Goal: Task Accomplishment & Management: Manage account settings

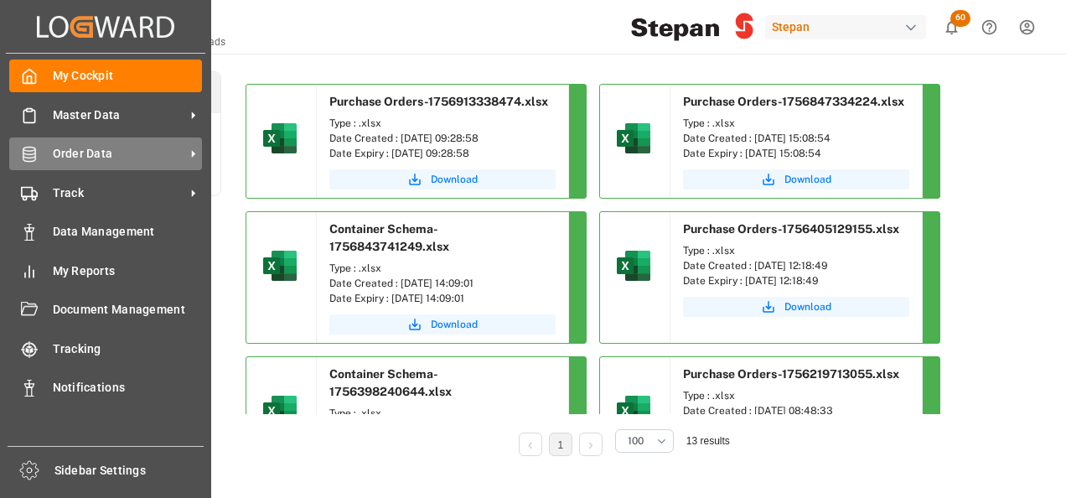
click at [37, 158] on icon at bounding box center [29, 154] width 17 height 17
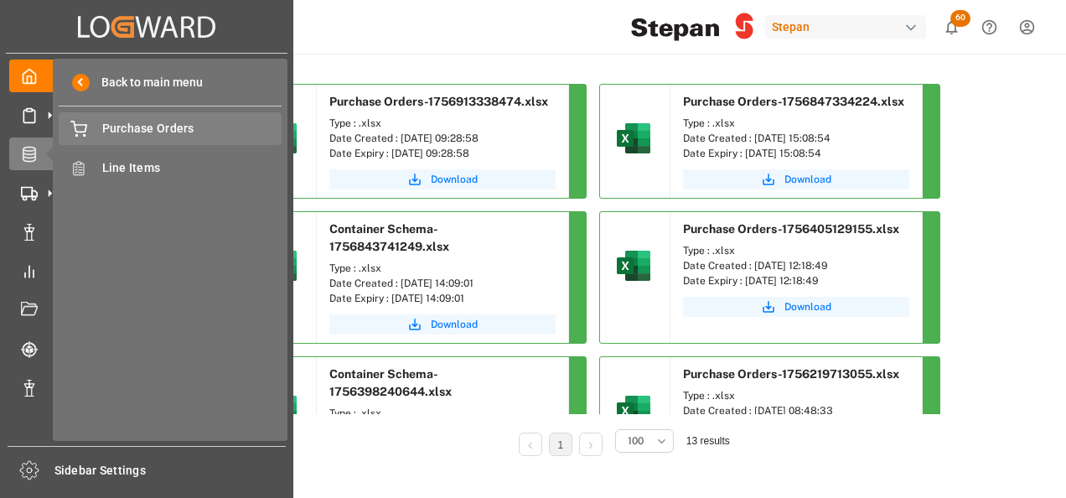
click at [127, 122] on span "Purchase Orders" at bounding box center [192, 129] width 180 height 18
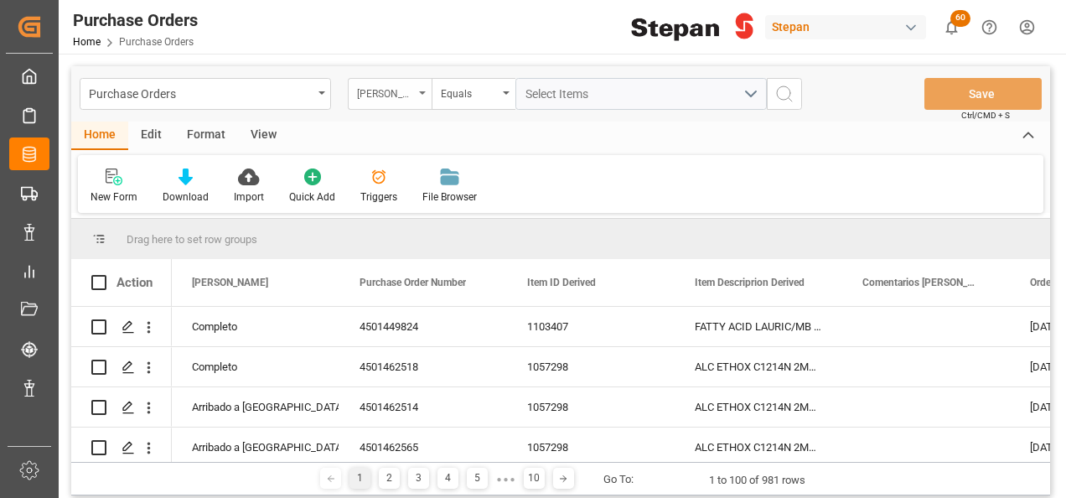
click at [421, 94] on icon "open menu" at bounding box center [422, 92] width 7 height 3
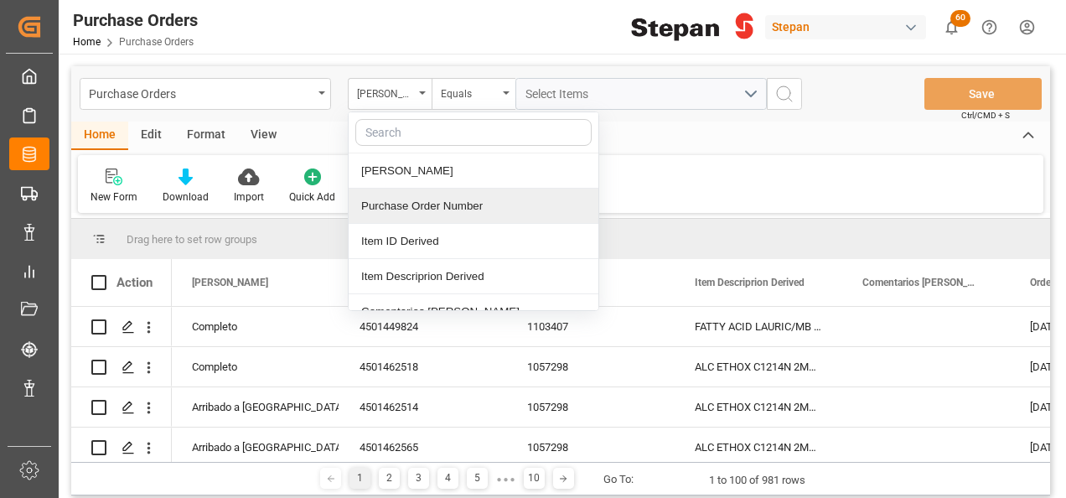
click at [422, 208] on div "Purchase Order Number" at bounding box center [474, 206] width 250 height 35
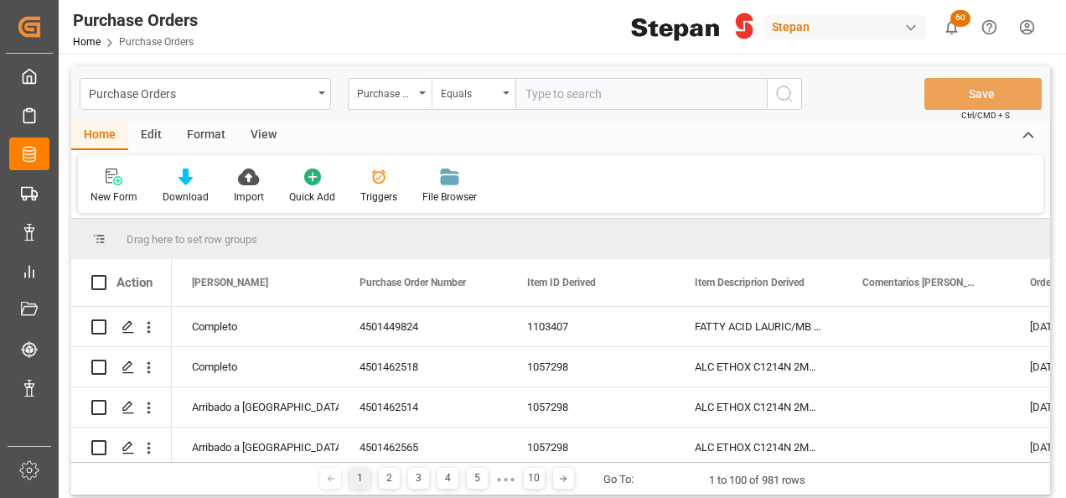
click at [566, 100] on input "text" at bounding box center [640, 94] width 251 height 32
type input "4501475734"
click at [784, 97] on icon "search button" at bounding box center [784, 94] width 20 height 20
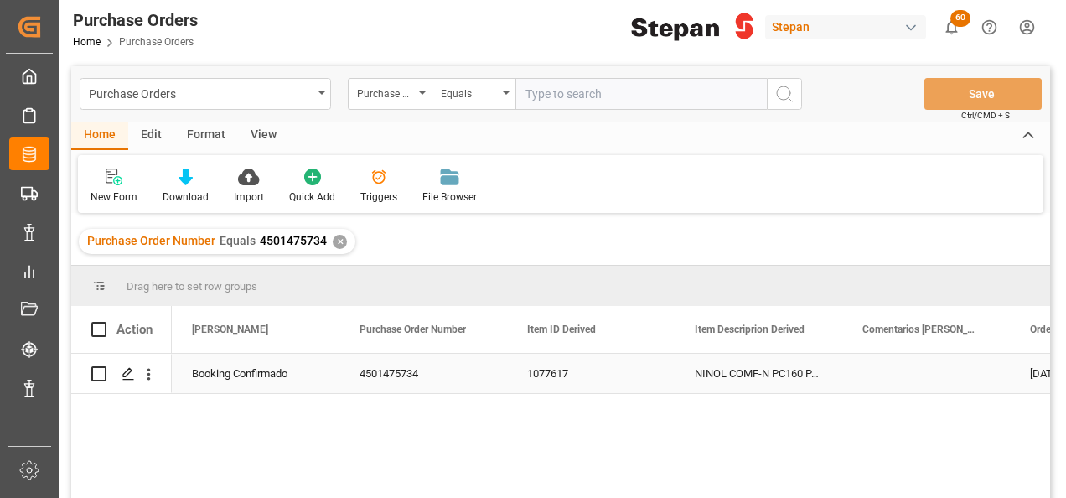
click at [223, 370] on div "Booking Confirmado" at bounding box center [255, 373] width 127 height 39
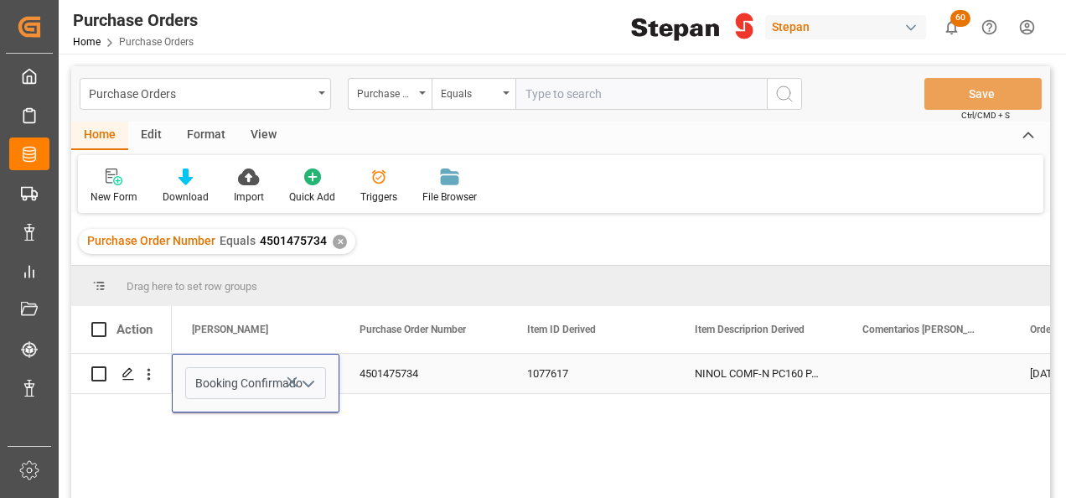
click at [311, 380] on icon "open menu" at bounding box center [308, 384] width 20 height 20
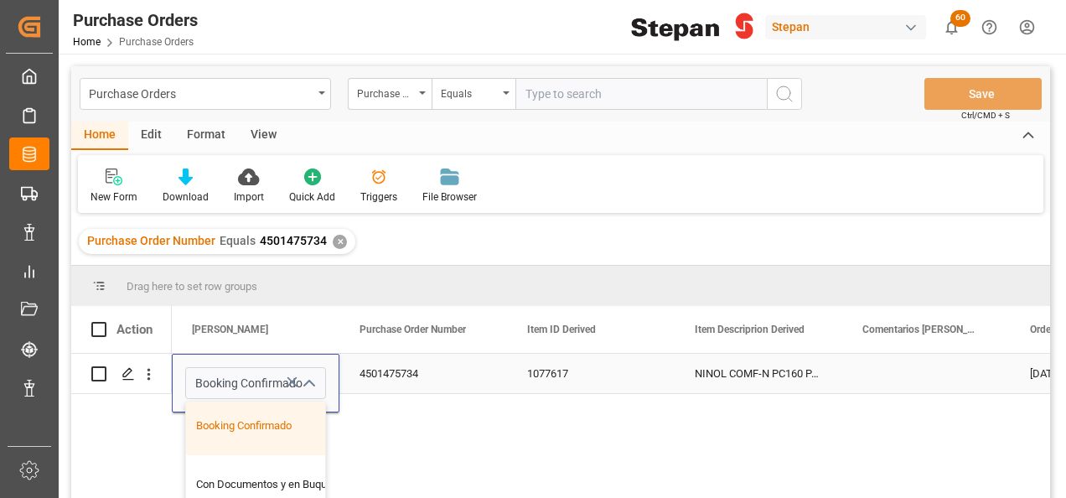
scroll to position [84, 0]
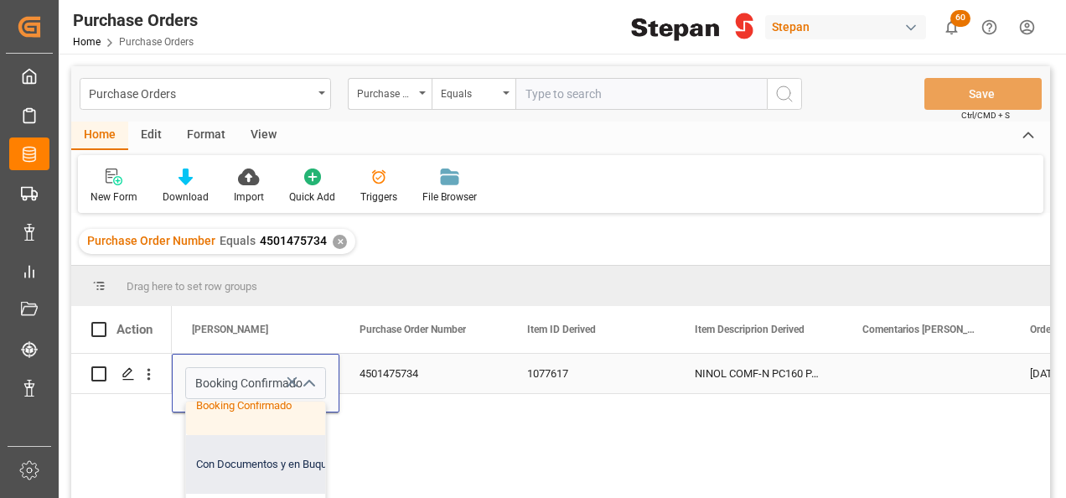
click at [231, 463] on div "Con Documentos y en Buque" at bounding box center [272, 464] width 173 height 59
type input "Con Documentos y en Buque"
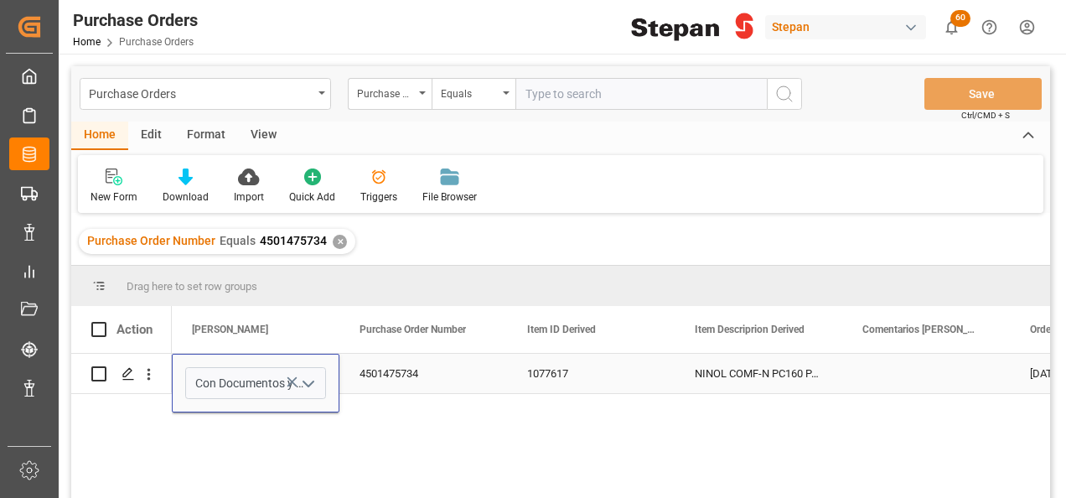
click at [461, 367] on div "4501475734" at bounding box center [423, 373] width 168 height 39
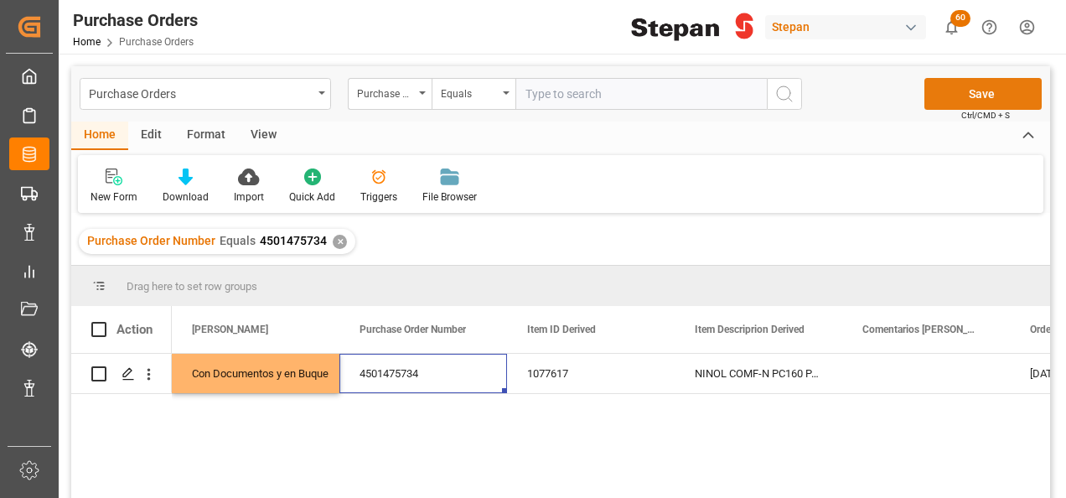
click at [969, 91] on button "Save" at bounding box center [982, 94] width 117 height 32
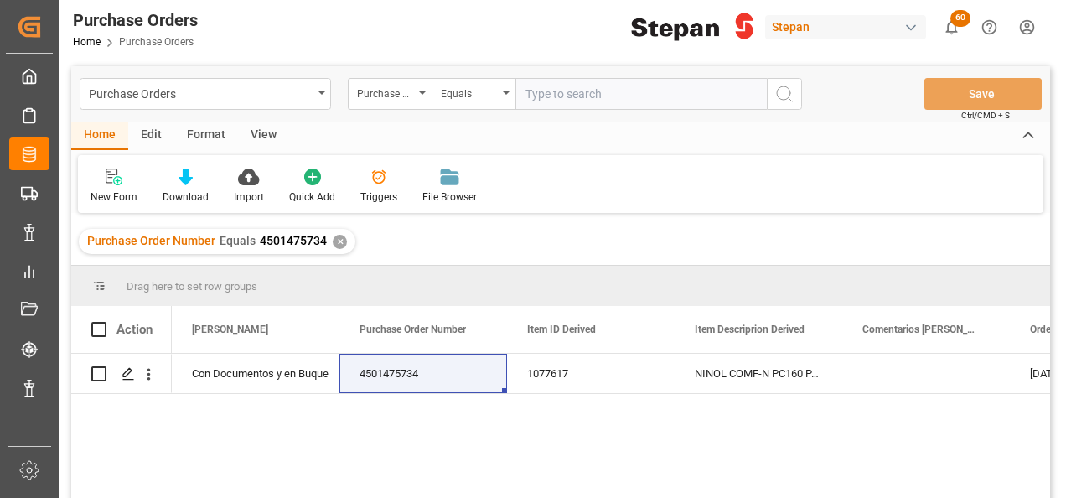
click at [327, 245] on div "Purchase Order Number Equals 4501475734 ✕" at bounding box center [217, 241] width 277 height 25
click at [334, 241] on div "✕" at bounding box center [340, 242] width 14 height 14
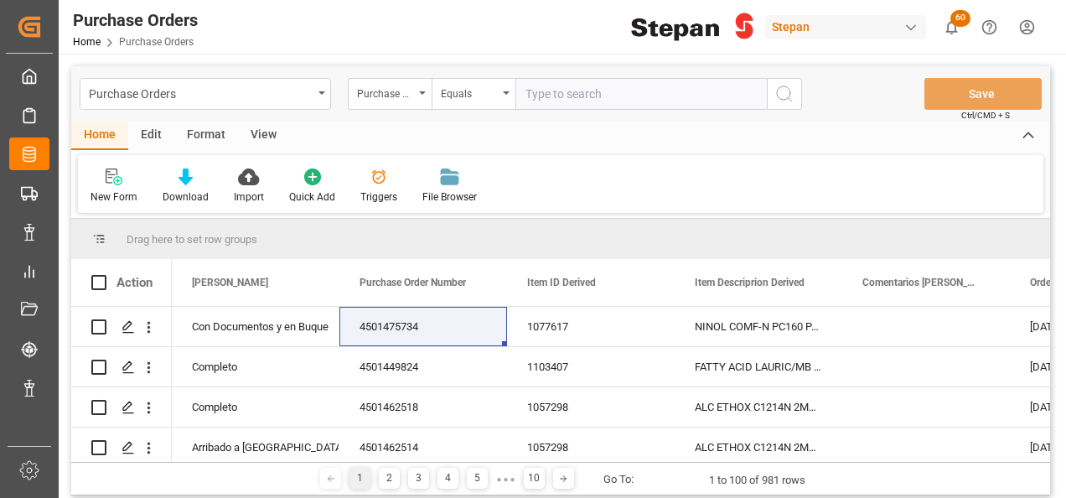
click at [561, 103] on input "text" at bounding box center [640, 94] width 251 height 32
paste input "4501482177"
type input "4501482177"
click at [786, 92] on icon "search button" at bounding box center [784, 94] width 20 height 20
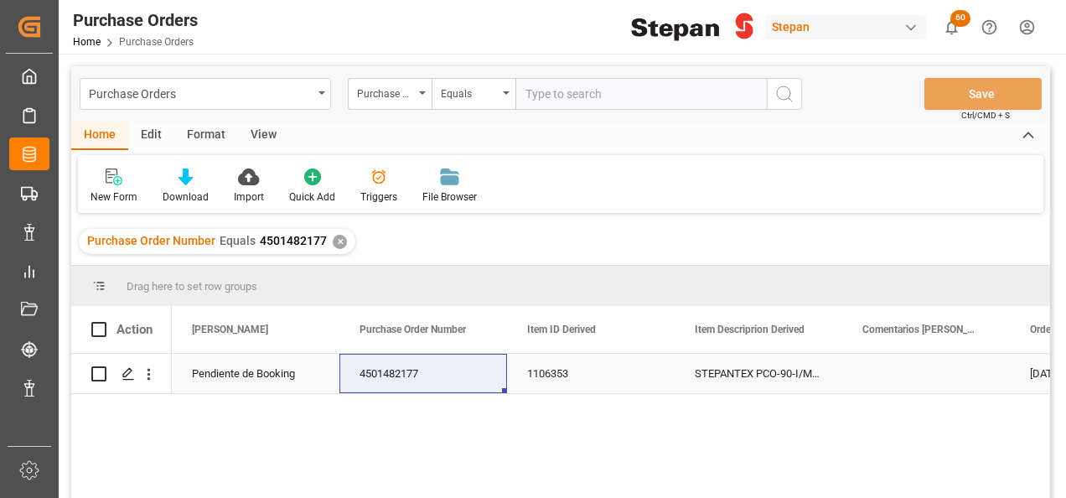
click at [268, 379] on div "Pendiente de Booking" at bounding box center [255, 373] width 127 height 39
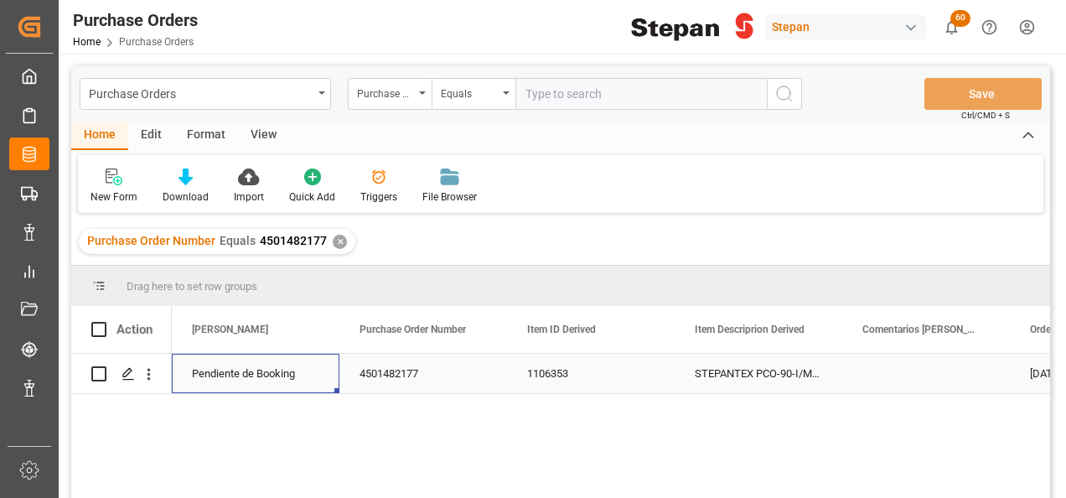
click at [268, 379] on div "Pendiente de Booking" at bounding box center [255, 373] width 127 height 39
click at [313, 381] on polyline "open menu" at bounding box center [308, 383] width 10 height 5
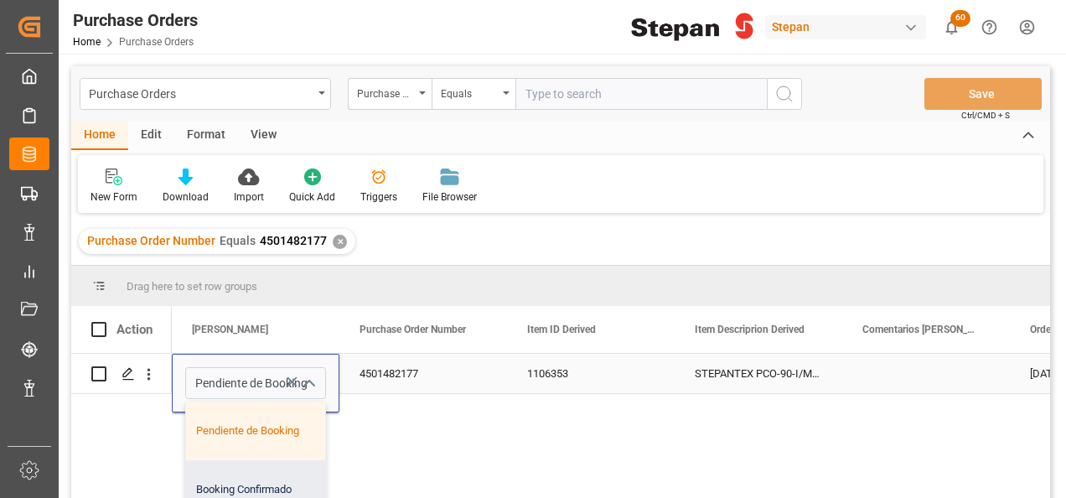
click at [260, 493] on div "Booking Confirmado" at bounding box center [272, 489] width 173 height 59
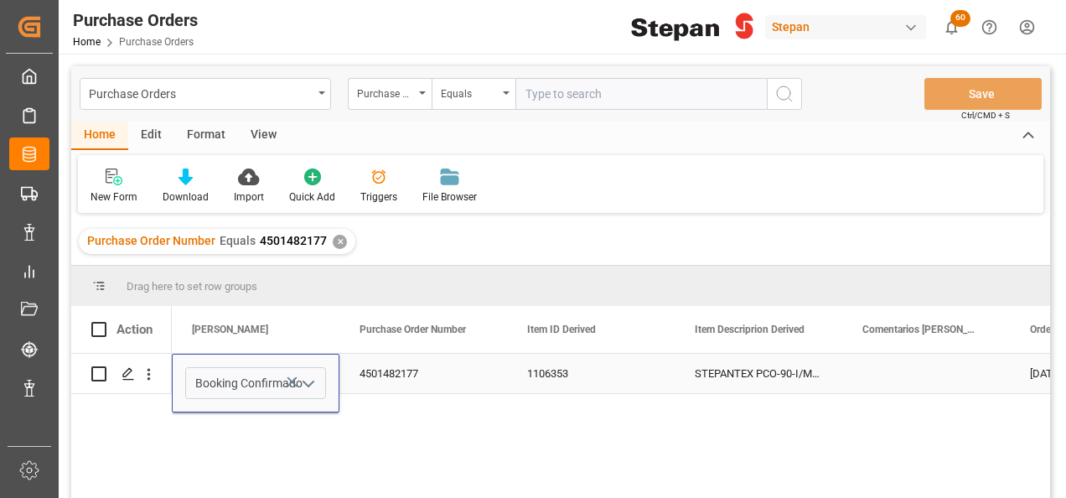
click at [315, 382] on icon "open menu" at bounding box center [308, 384] width 20 height 20
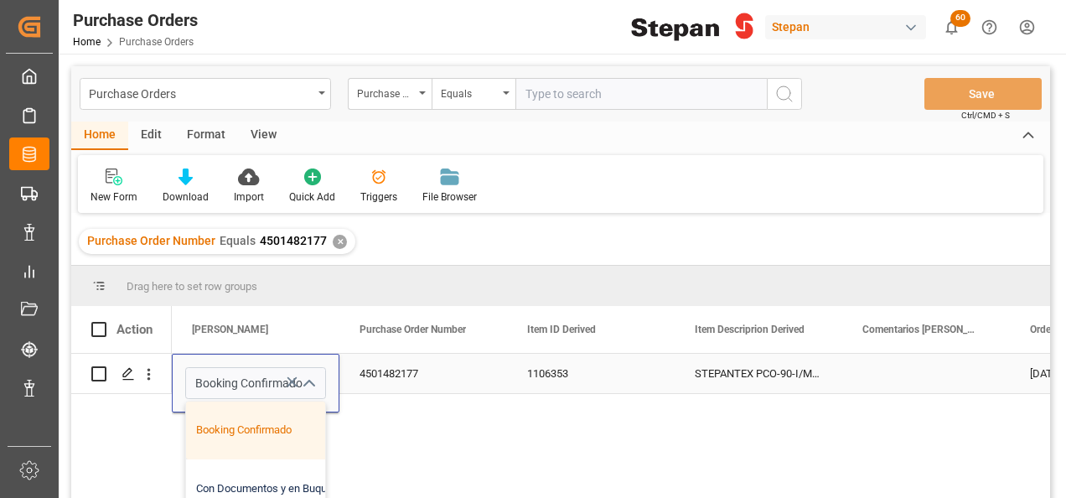
scroll to position [84, 0]
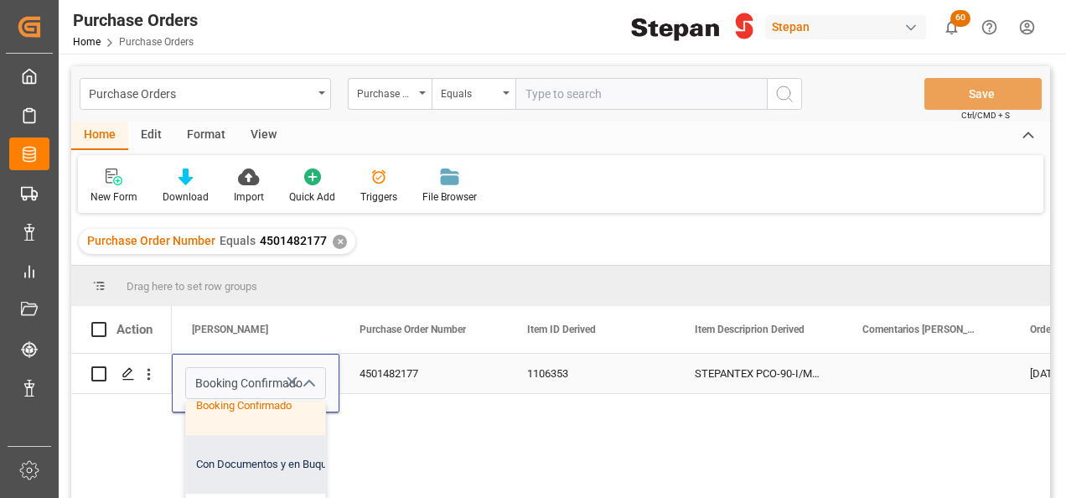
click at [253, 461] on div "Con Documentos y en Buque" at bounding box center [272, 464] width 173 height 59
type input "Con Documentos y en Buque"
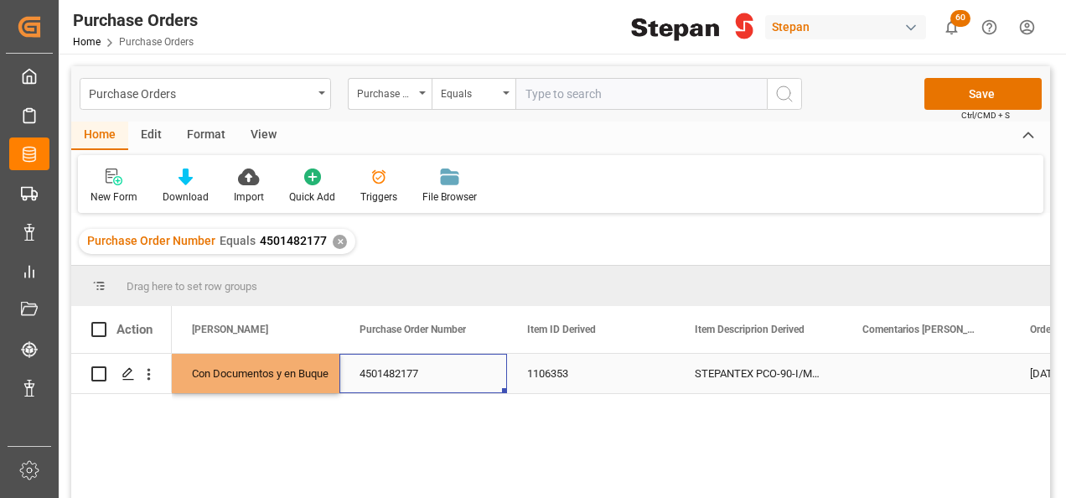
click at [399, 374] on div "4501482177" at bounding box center [423, 373] width 168 height 39
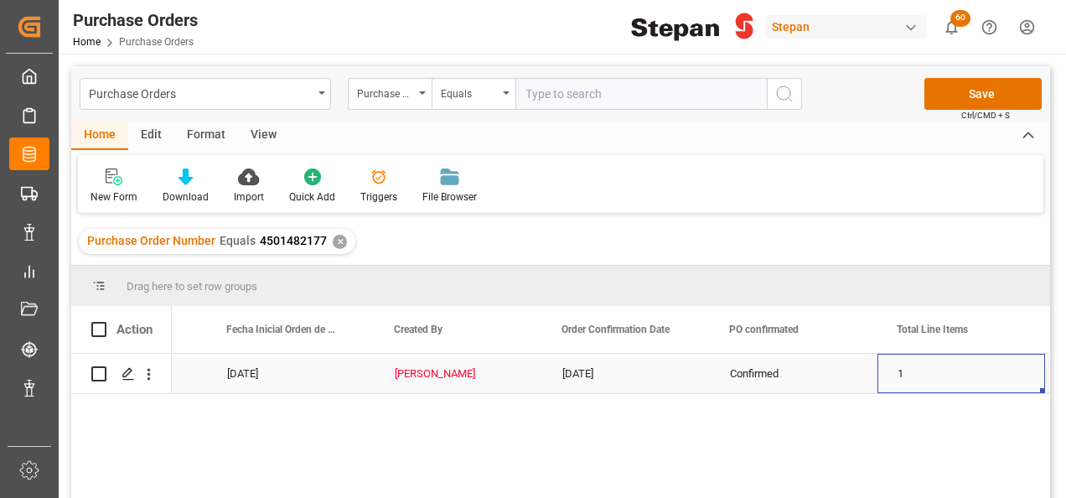
scroll to position [0, 971]
click at [419, 373] on div "[PERSON_NAME]" at bounding box center [458, 373] width 127 height 39
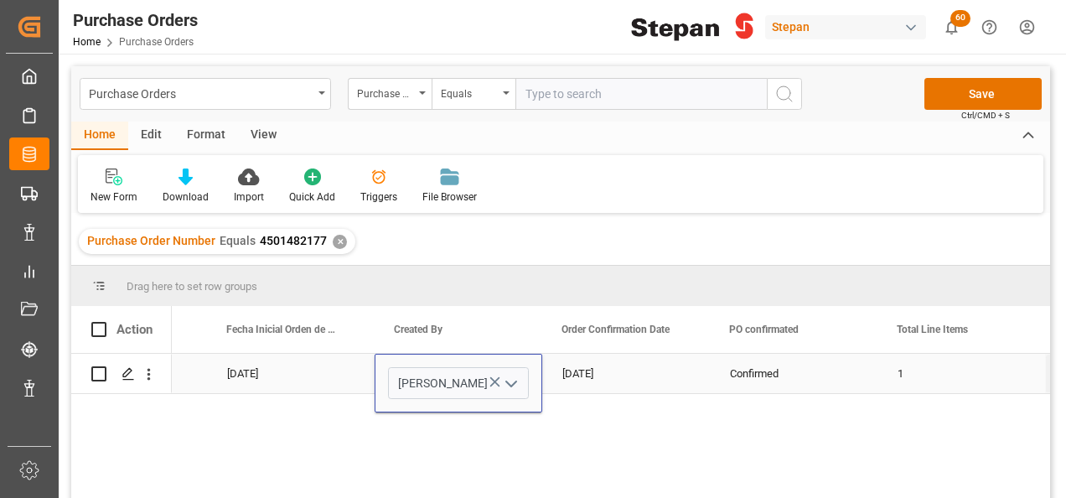
click at [513, 378] on icon "open menu" at bounding box center [511, 384] width 20 height 20
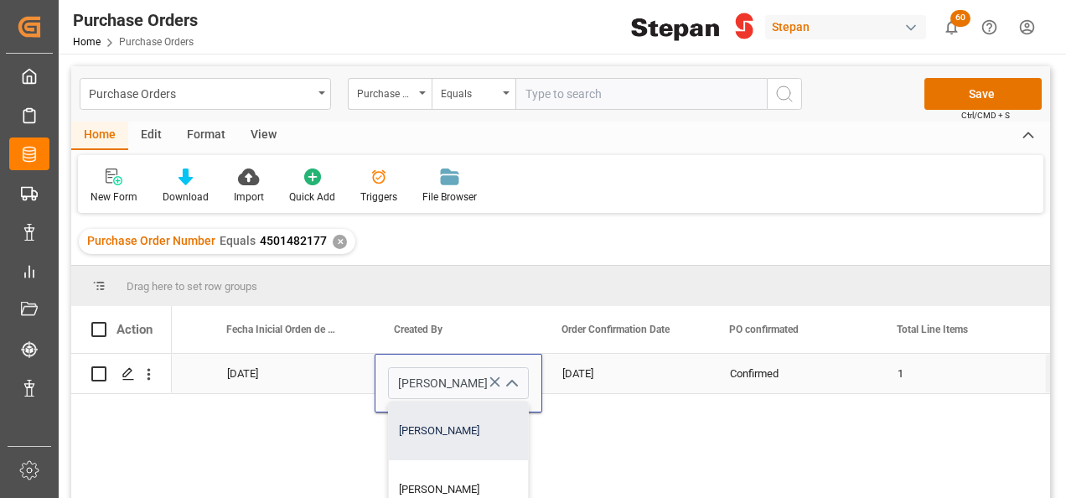
click at [458, 427] on div "[PERSON_NAME]" at bounding box center [458, 430] width 139 height 59
type input "[PERSON_NAME]"
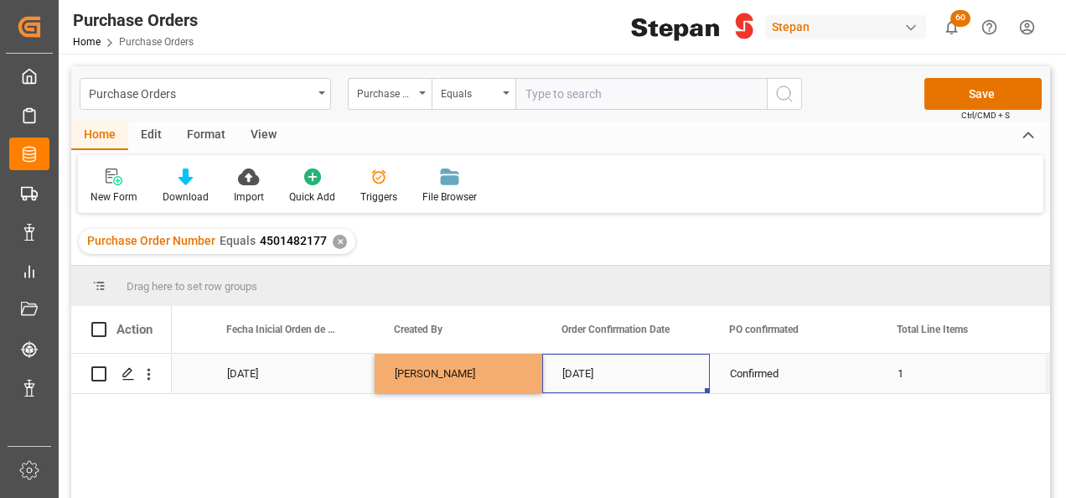
click at [630, 364] on div "14-08-2025" at bounding box center [626, 373] width 168 height 39
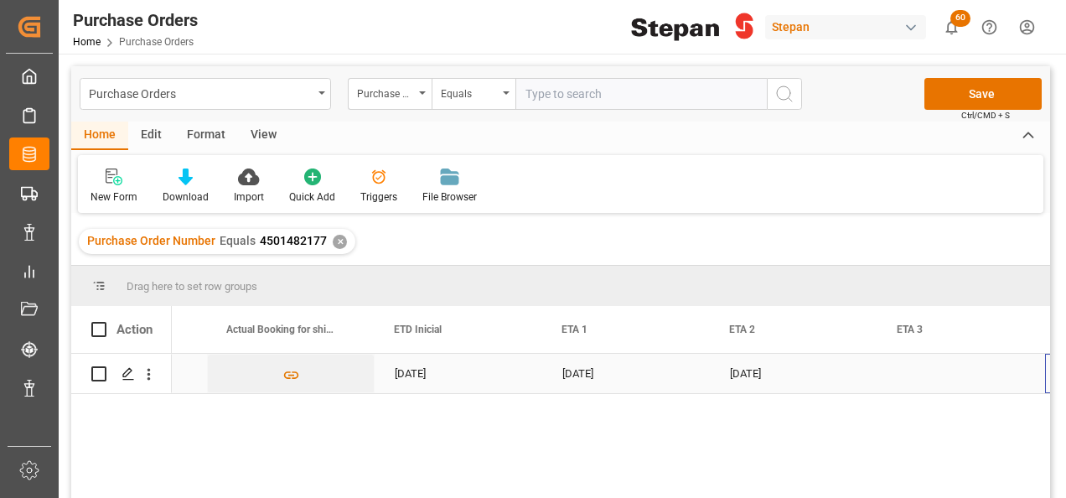
scroll to position [0, 1977]
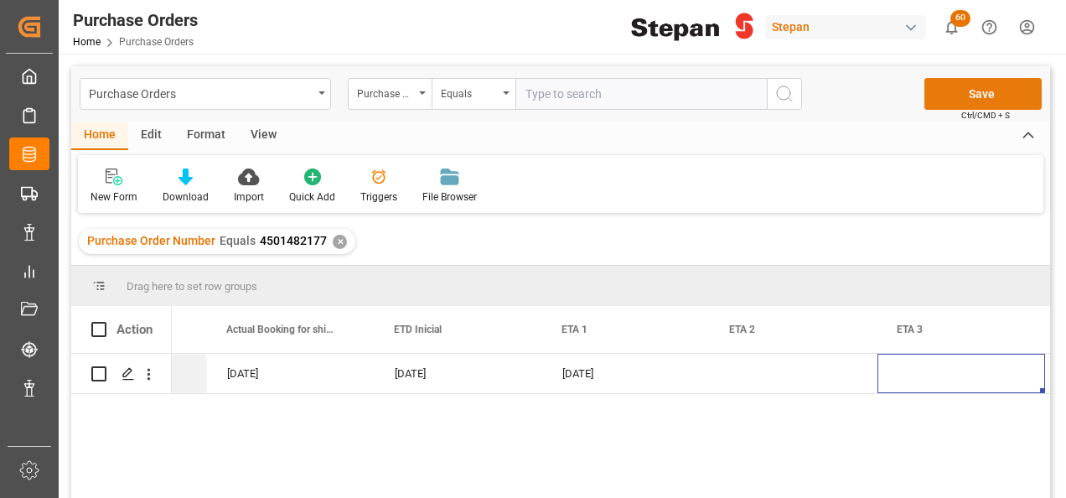
click at [937, 89] on button "Save" at bounding box center [982, 94] width 117 height 32
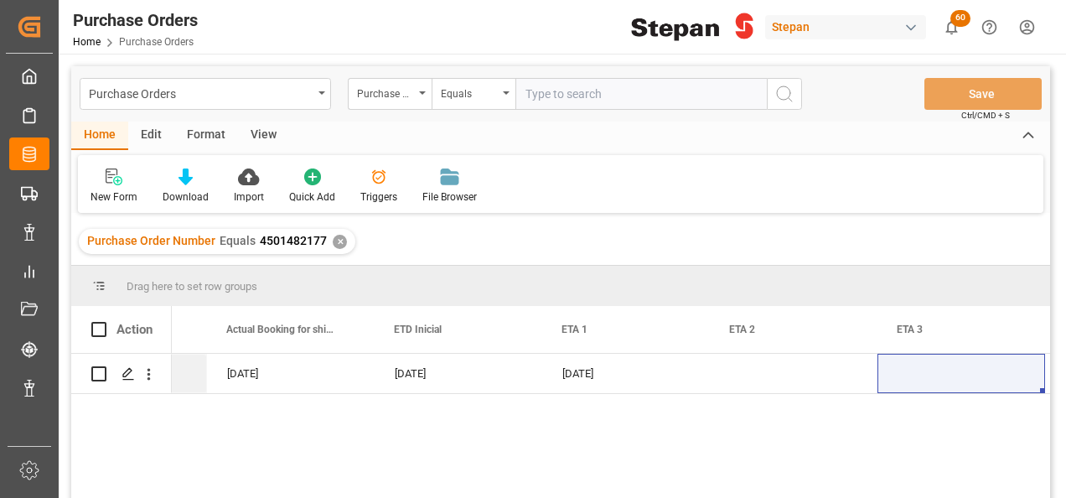
click at [339, 241] on div "✕" at bounding box center [340, 242] width 14 height 14
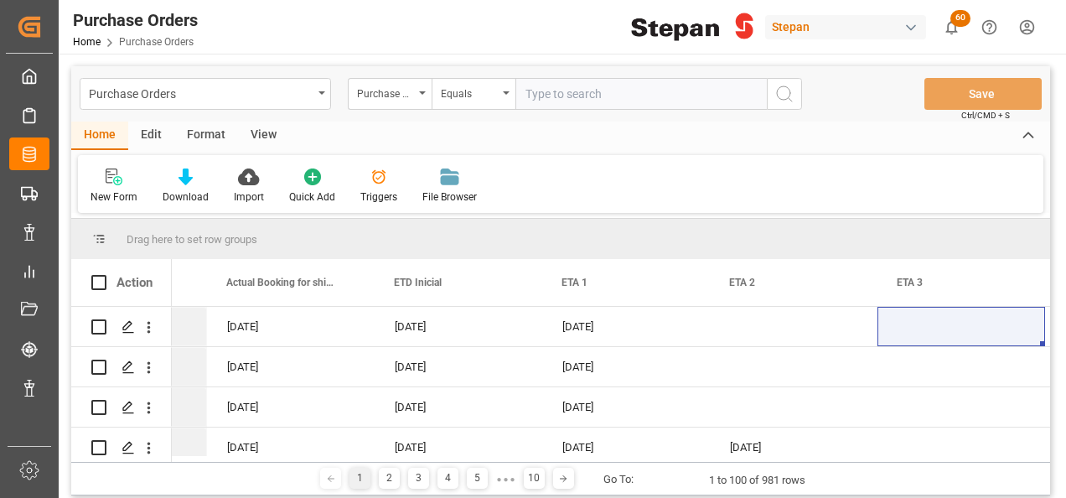
scroll to position [0, 1977]
click at [566, 91] on input "text" at bounding box center [640, 94] width 251 height 32
paste input "4501484345"
type input "4501484345"
click at [784, 89] on icon "search button" at bounding box center [784, 94] width 20 height 20
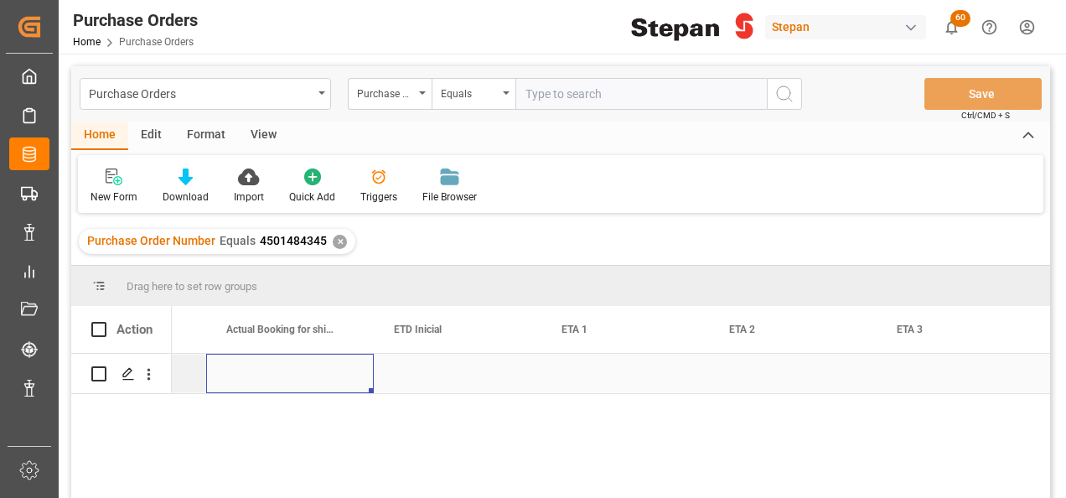
click at [298, 366] on div "Press SPACE to select this row." at bounding box center [290, 373] width 168 height 39
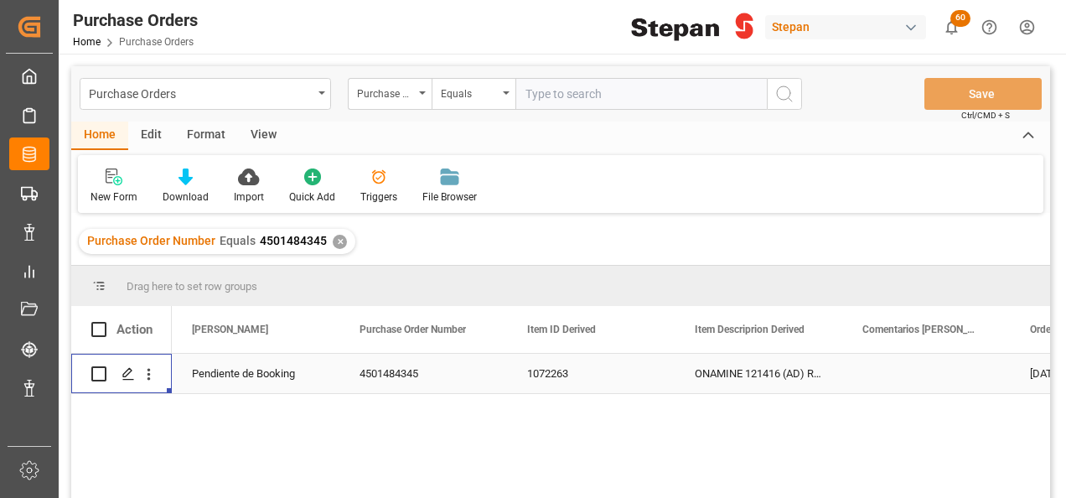
click at [293, 366] on div "Pendiente de Booking" at bounding box center [255, 373] width 127 height 39
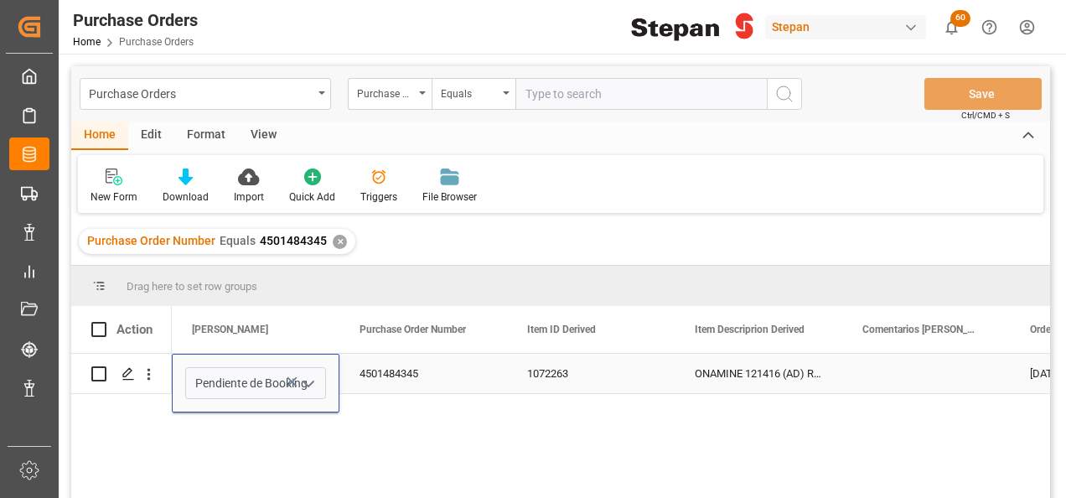
click at [305, 383] on polyline "open menu" at bounding box center [308, 383] width 10 height 5
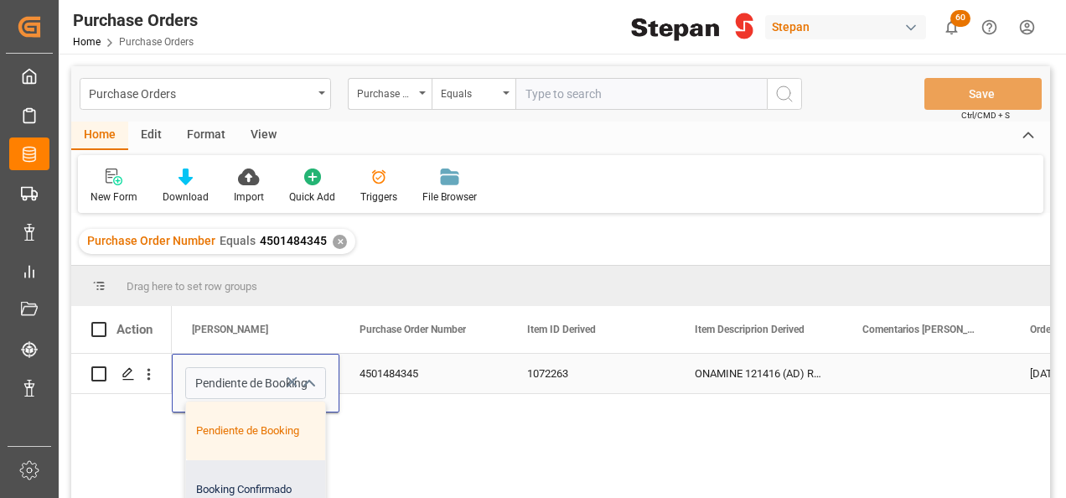
click at [246, 496] on div "Booking Confirmado" at bounding box center [272, 489] width 173 height 59
type input "Booking Confirmado"
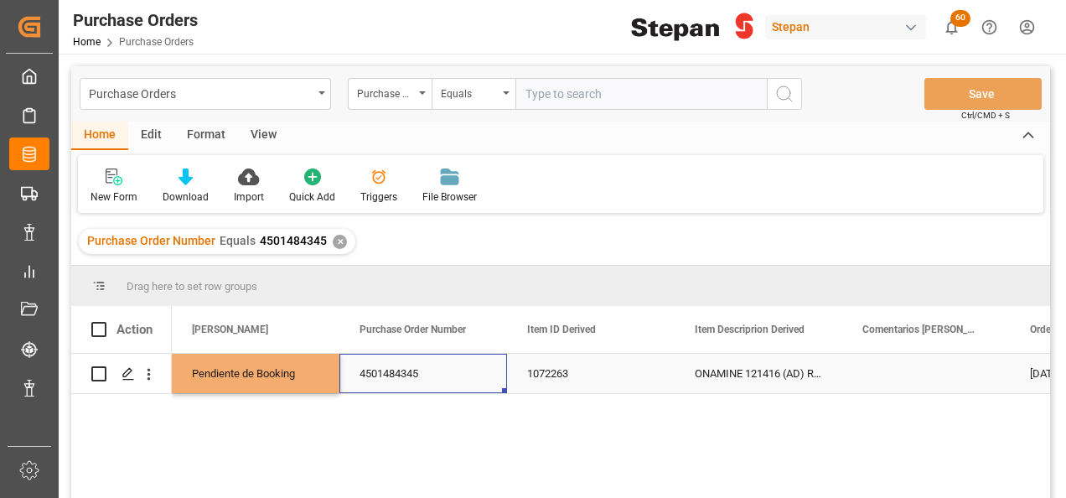
click at [436, 379] on div "4501484345" at bounding box center [423, 373] width 168 height 39
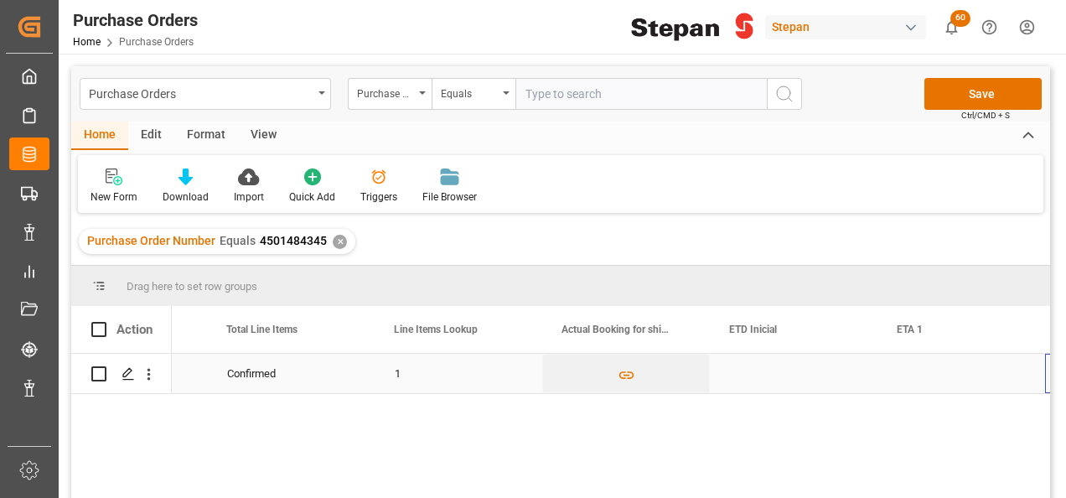
scroll to position [0, 1642]
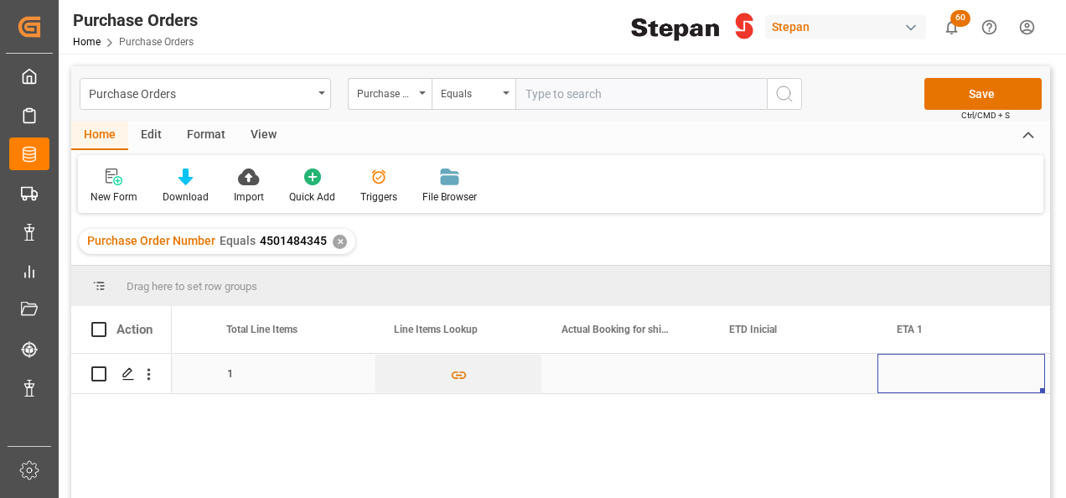
click at [613, 374] on div "Press SPACE to select this row." at bounding box center [626, 373] width 168 height 39
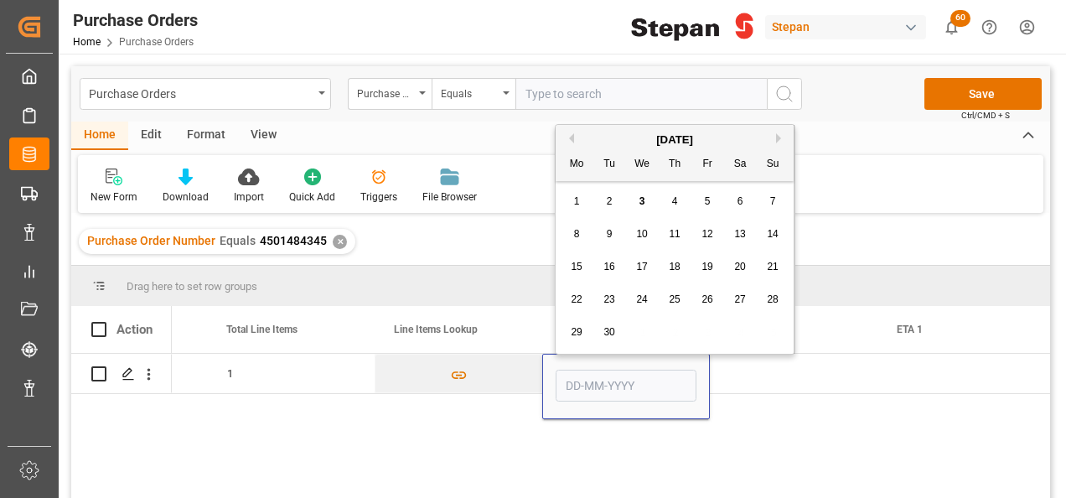
click at [635, 199] on div "3" at bounding box center [642, 202] width 21 height 20
type input "03-09-2025"
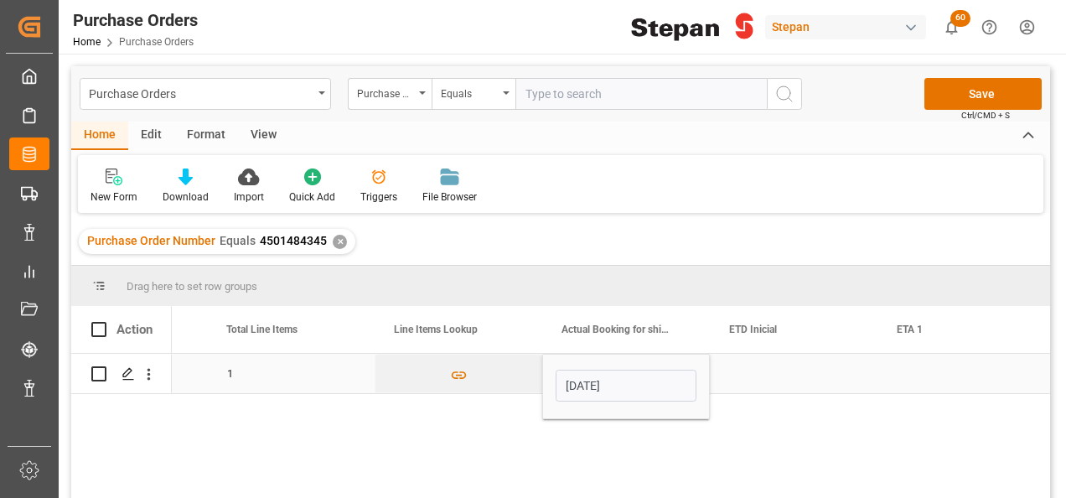
click at [788, 369] on div "Press SPACE to select this row." at bounding box center [794, 373] width 168 height 39
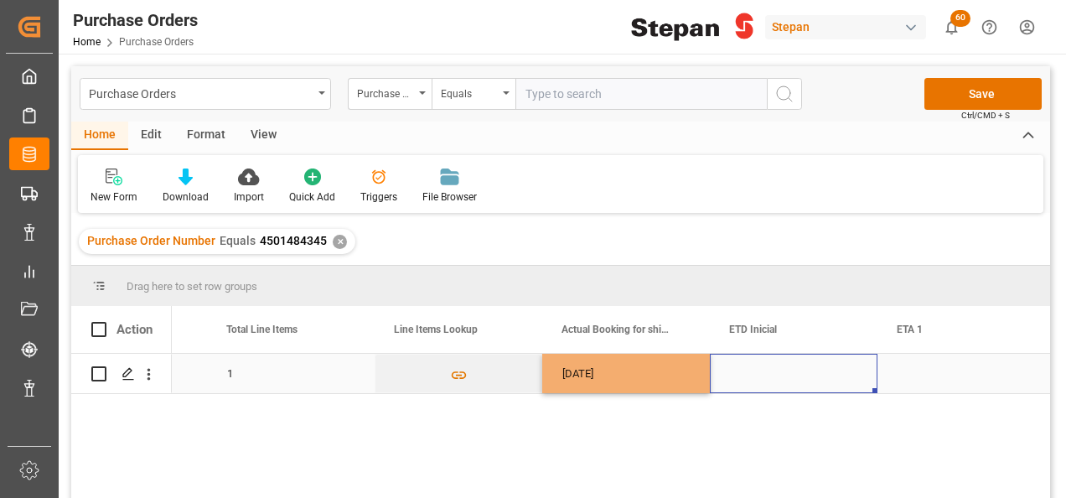
click at [788, 369] on div "Press SPACE to select this row." at bounding box center [794, 373] width 168 height 39
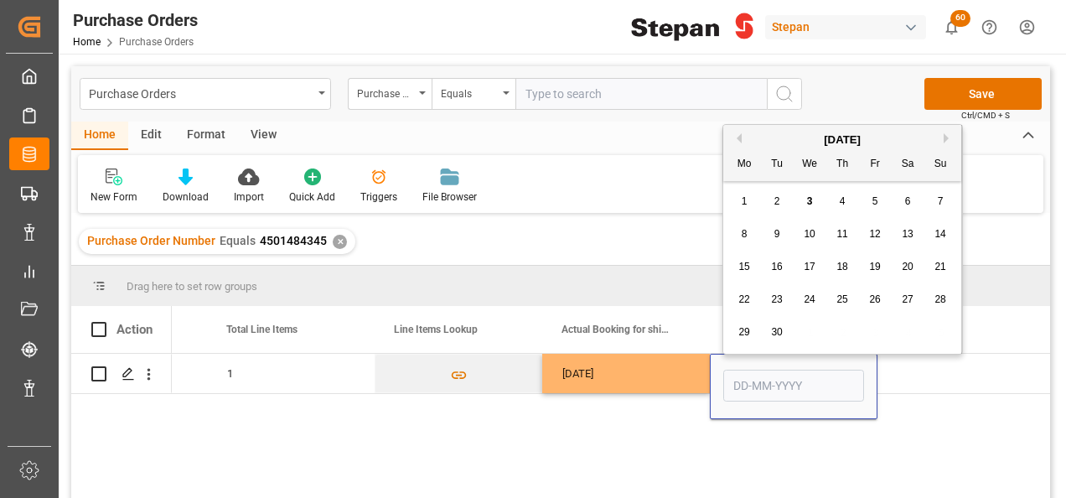
click at [779, 268] on span "16" at bounding box center [776, 267] width 11 height 12
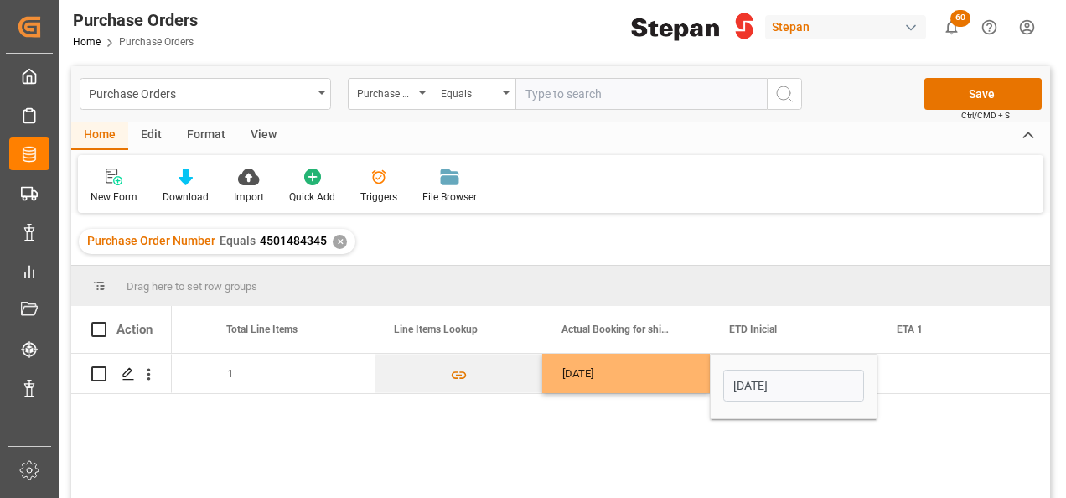
type input "[DATE]"
click at [911, 365] on div "Press SPACE to select this row." at bounding box center [961, 373] width 168 height 39
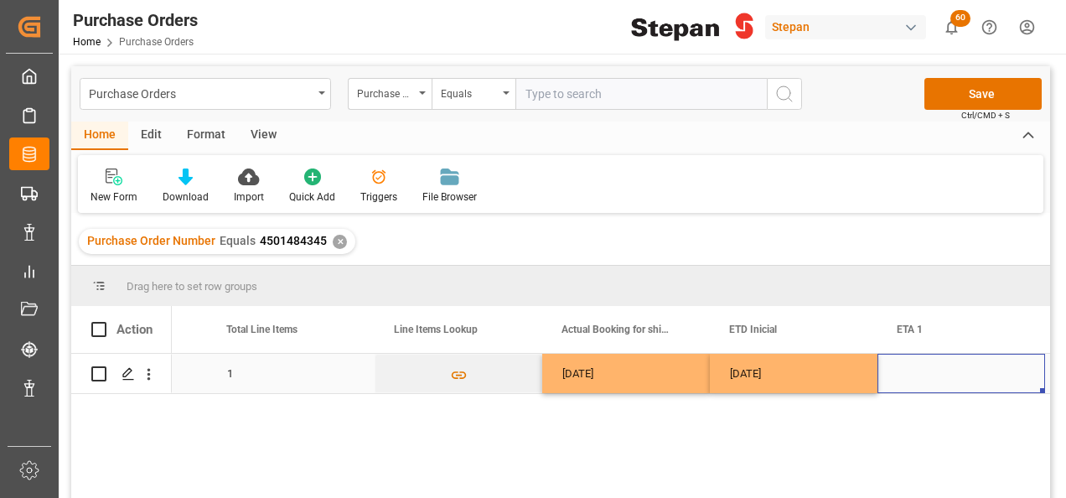
click at [945, 380] on div "Press SPACE to select this row." at bounding box center [961, 373] width 168 height 39
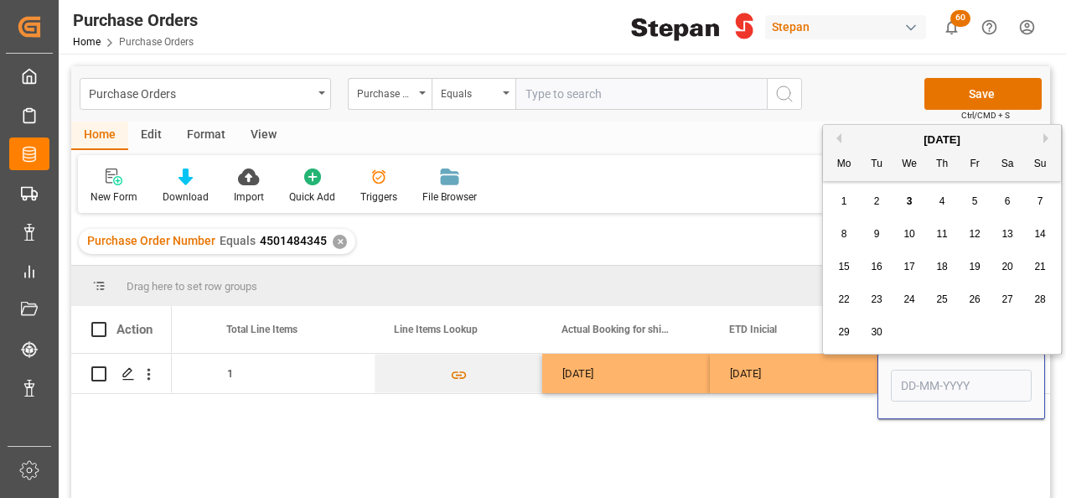
click at [1043, 139] on button "Next Month" at bounding box center [1048, 138] width 10 height 10
click at [944, 231] on span "9" at bounding box center [942, 234] width 6 height 12
type input "[DATE]"
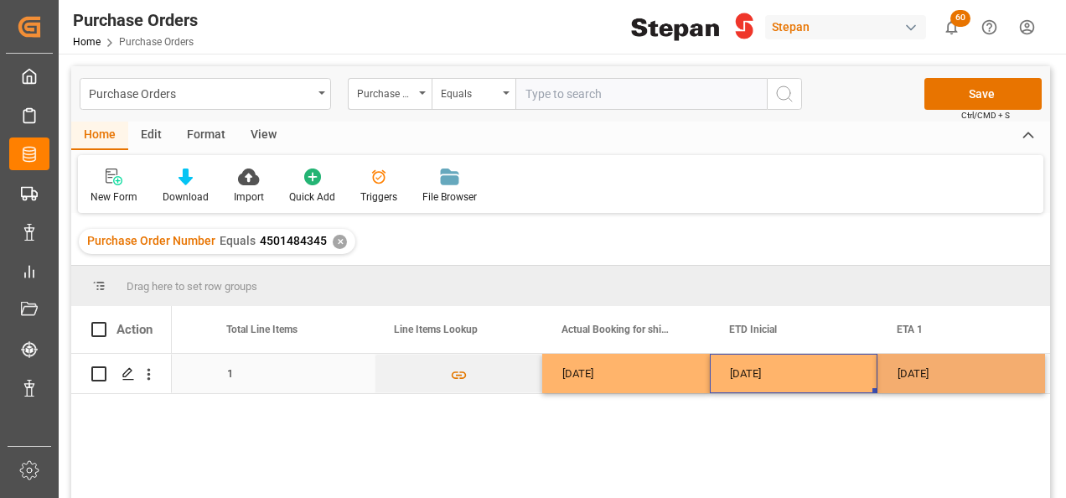
click at [867, 374] on div "[DATE]" at bounding box center [794, 373] width 168 height 39
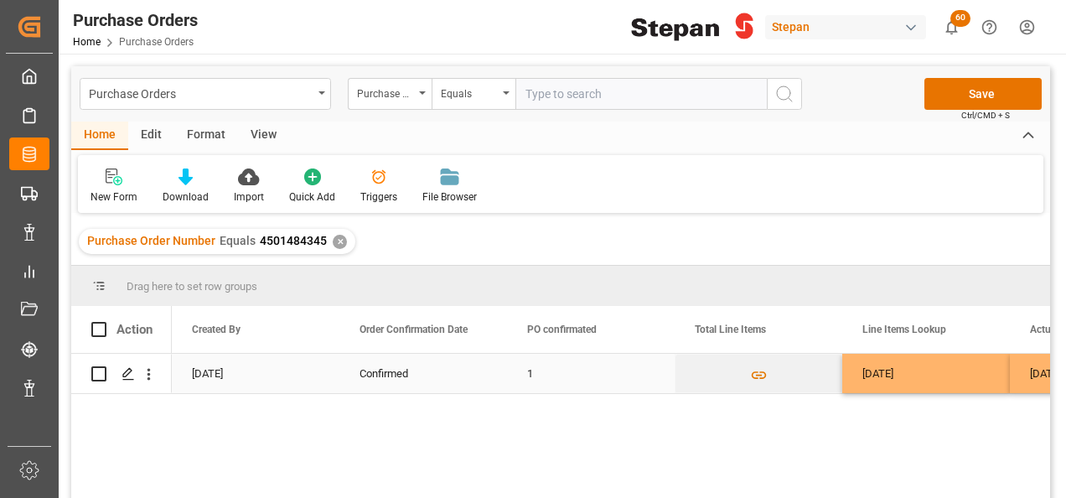
scroll to position [0, 1173]
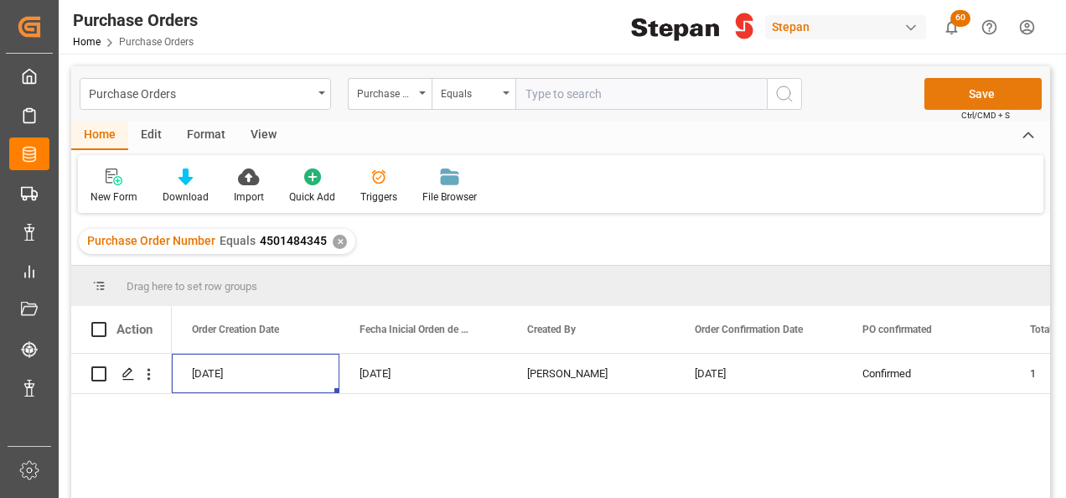
click at [981, 92] on button "Save" at bounding box center [982, 94] width 117 height 32
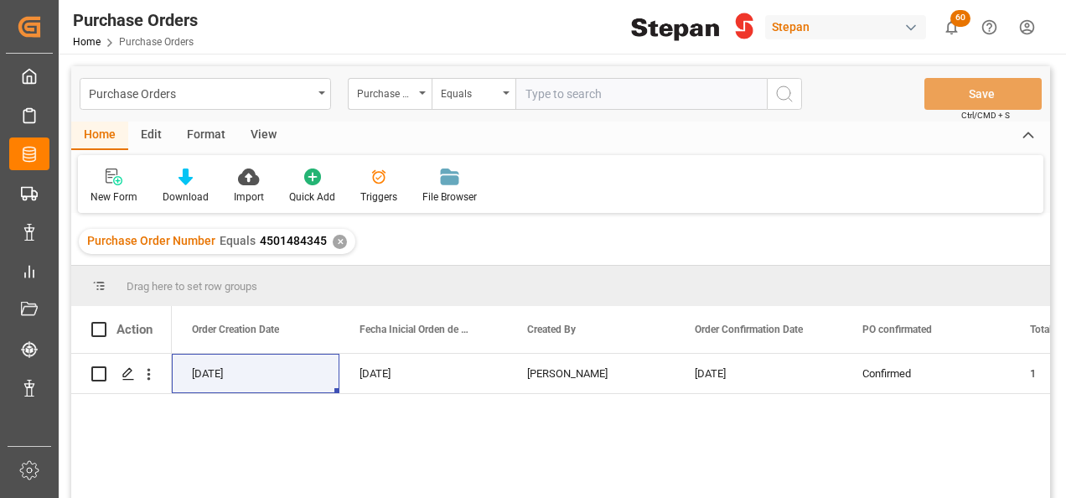
click at [340, 245] on div "✕" at bounding box center [340, 242] width 14 height 14
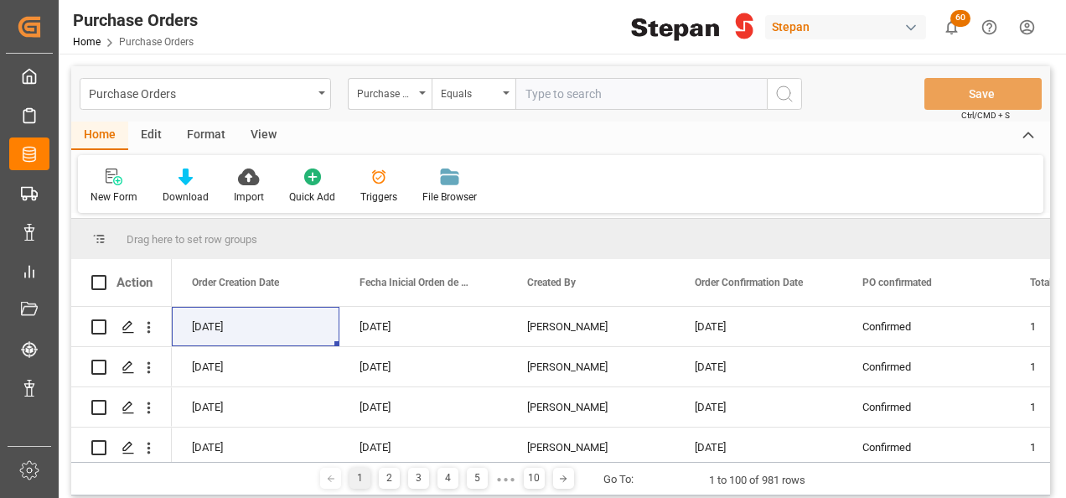
click at [571, 101] on input "text" at bounding box center [640, 94] width 251 height 32
paste input "4501475734"
type input "4501475734"
click at [789, 96] on circle "search button" at bounding box center [783, 92] width 13 height 13
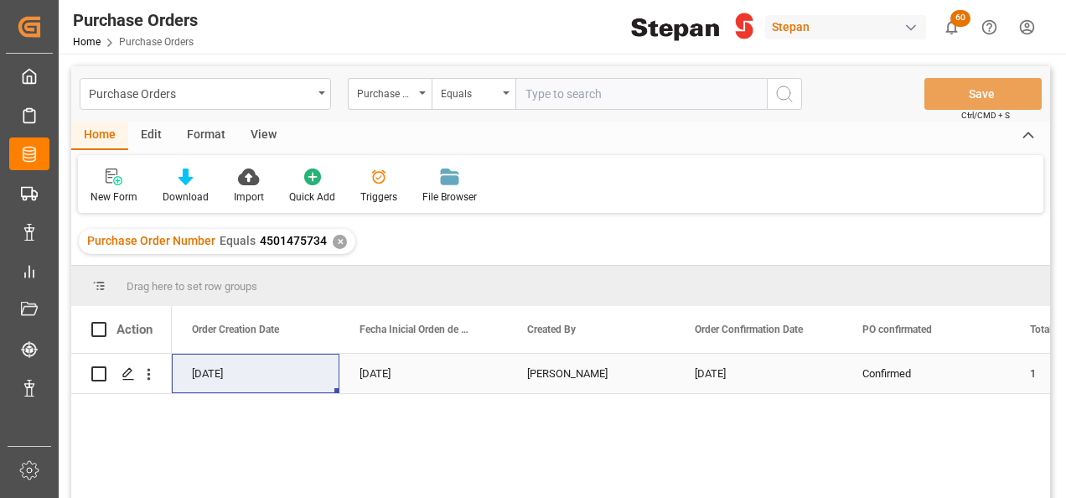
click at [394, 375] on div "[DATE]" at bounding box center [423, 373] width 168 height 39
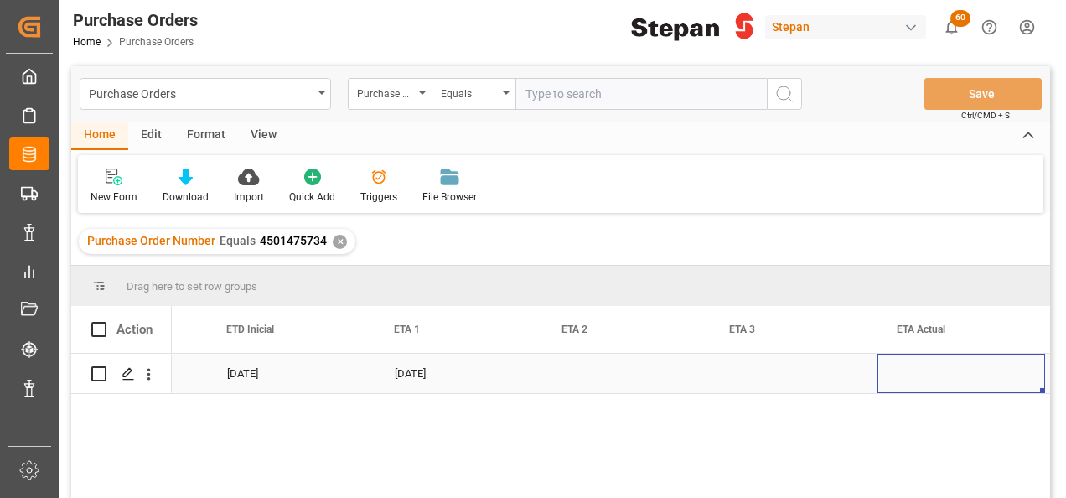
scroll to position [0, 2312]
click at [781, 373] on div "Press SPACE to select this row." at bounding box center [794, 373] width 168 height 39
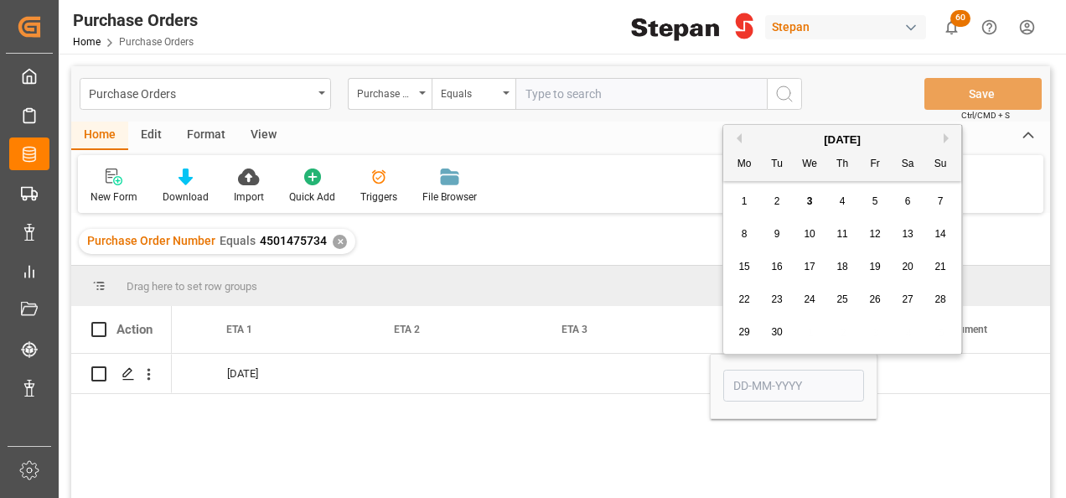
click at [942, 267] on span "21" at bounding box center [939, 267] width 11 height 12
type input "21-09-2025"
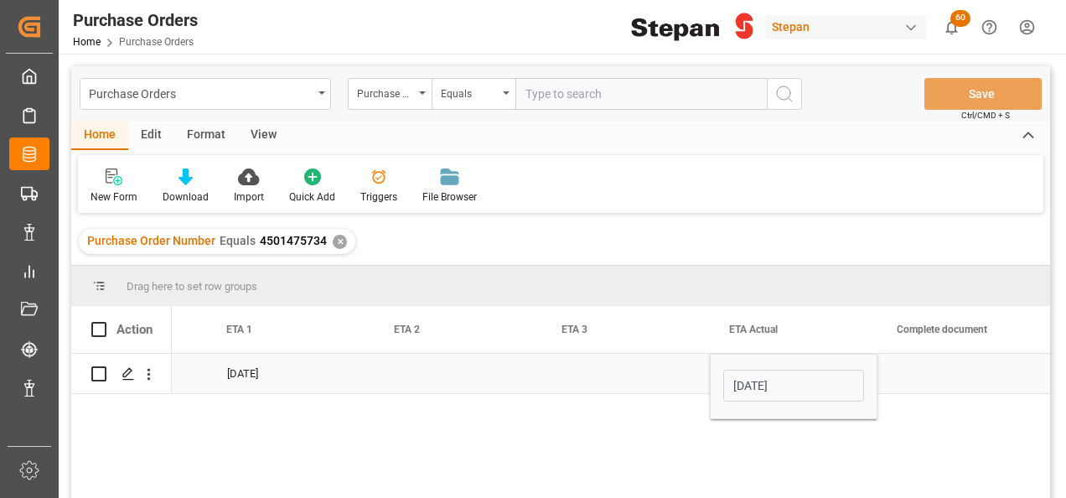
click at [659, 366] on div "Press SPACE to select this row." at bounding box center [626, 373] width 168 height 39
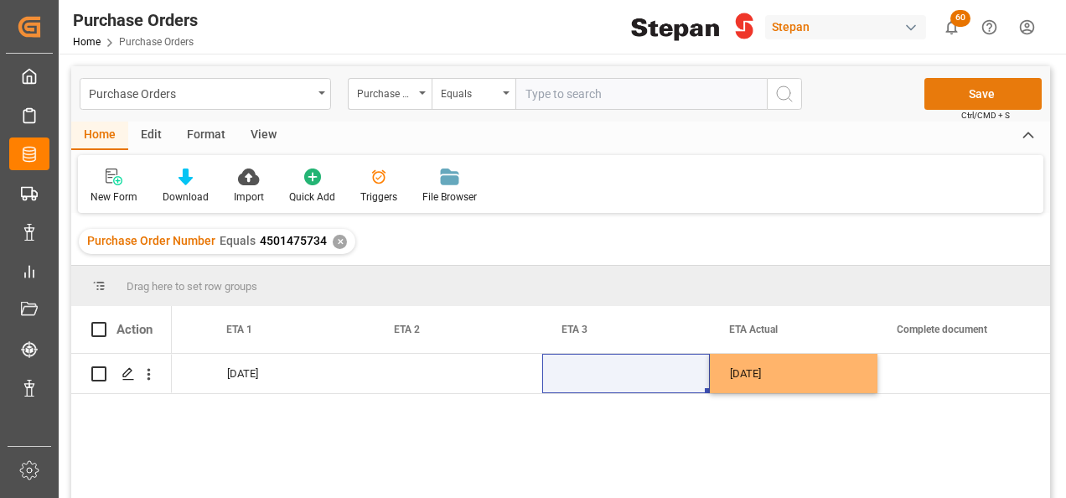
click at [963, 95] on button "Save" at bounding box center [982, 94] width 117 height 32
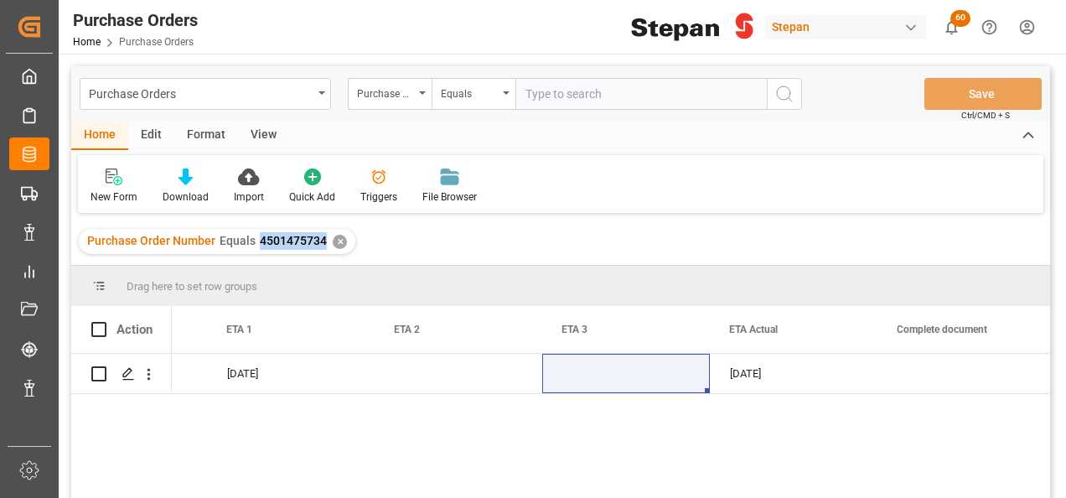
drag, startPoint x: 256, startPoint y: 243, endPoint x: 321, endPoint y: 243, distance: 64.5
click at [321, 243] on span "4501475734" at bounding box center [293, 240] width 67 height 13
copy span "4501475734"
click at [504, 380] on div "Press SPACE to select this row." at bounding box center [459, 373] width 168 height 39
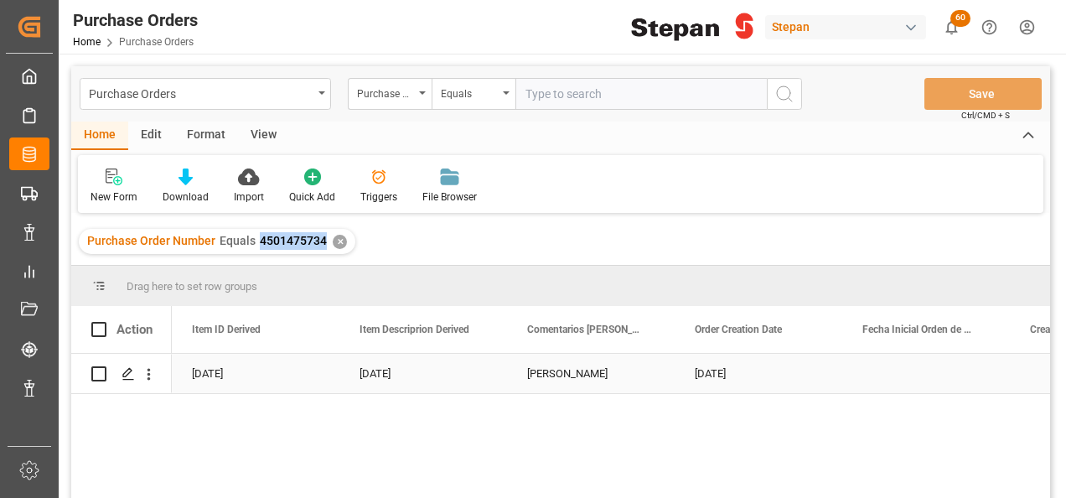
scroll to position [0, 0]
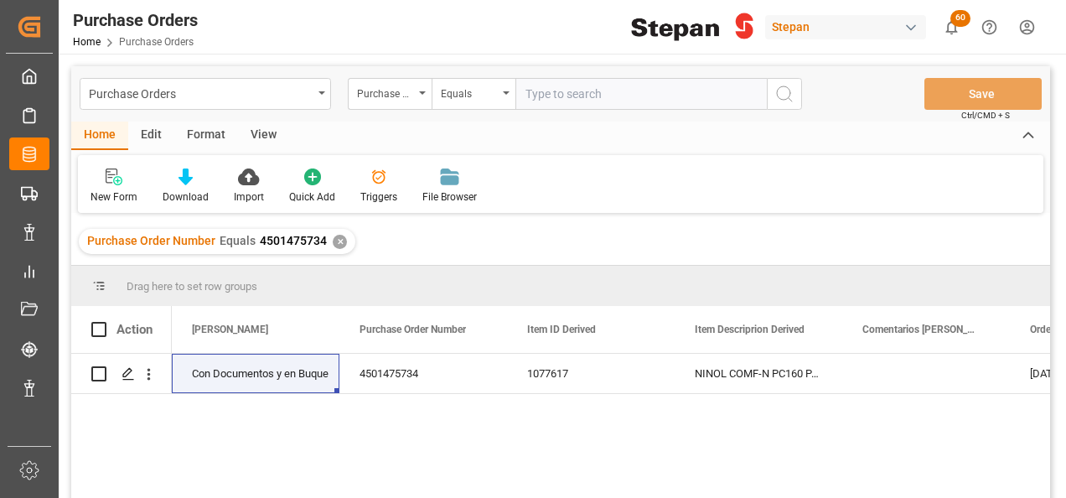
click at [339, 242] on div "✕" at bounding box center [340, 242] width 14 height 14
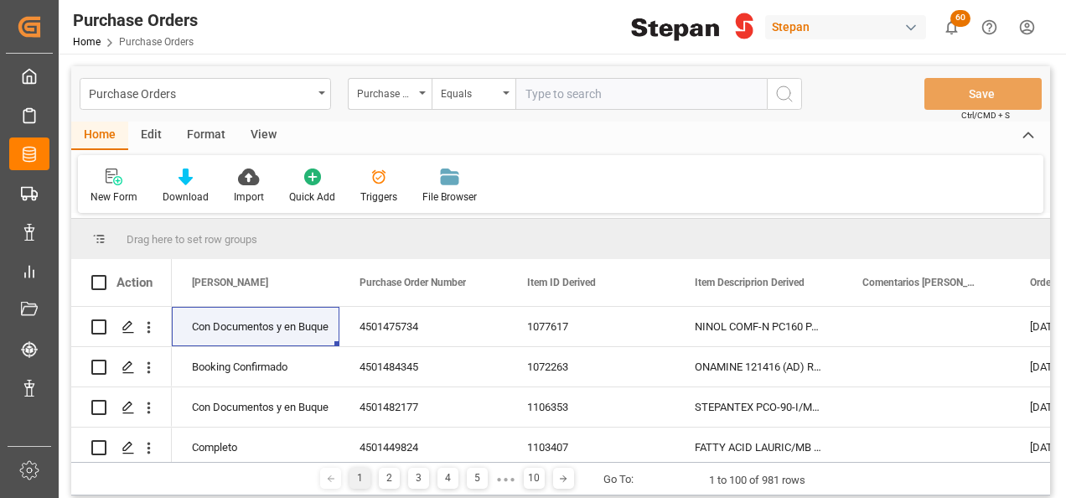
click at [537, 92] on input "text" at bounding box center [640, 94] width 251 height 32
paste input "4501474713"
type input "4501474713"
click at [788, 102] on icon "search button" at bounding box center [784, 94] width 20 height 20
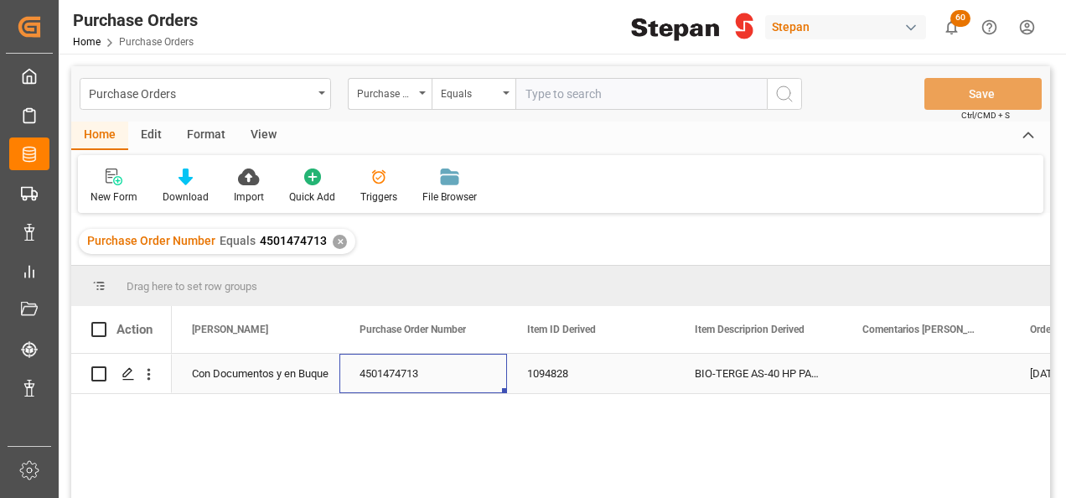
click at [369, 370] on div "4501474713" at bounding box center [423, 373] width 168 height 39
click at [608, 379] on div "1094828" at bounding box center [591, 373] width 168 height 39
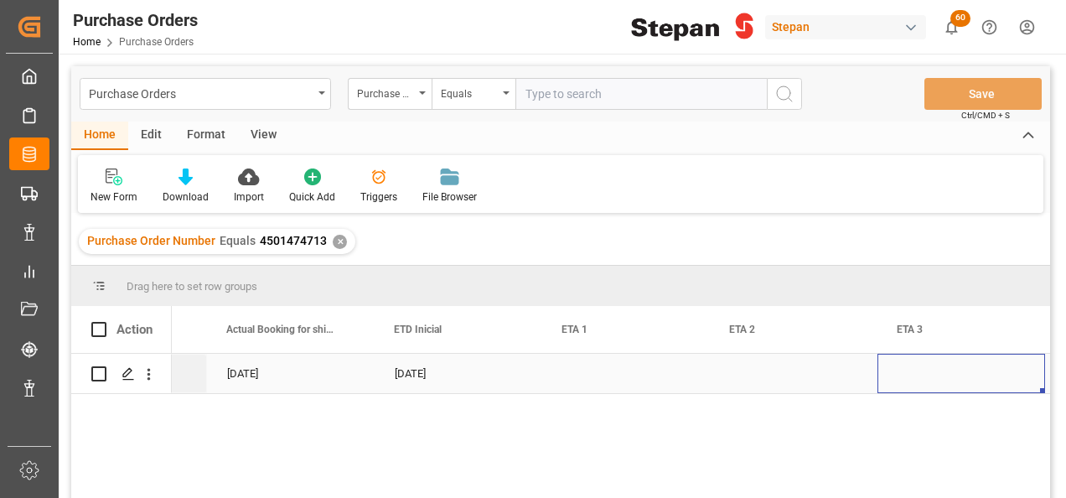
scroll to position [0, 2144]
click at [908, 374] on div "Press SPACE to select this row." at bounding box center [961, 373] width 168 height 39
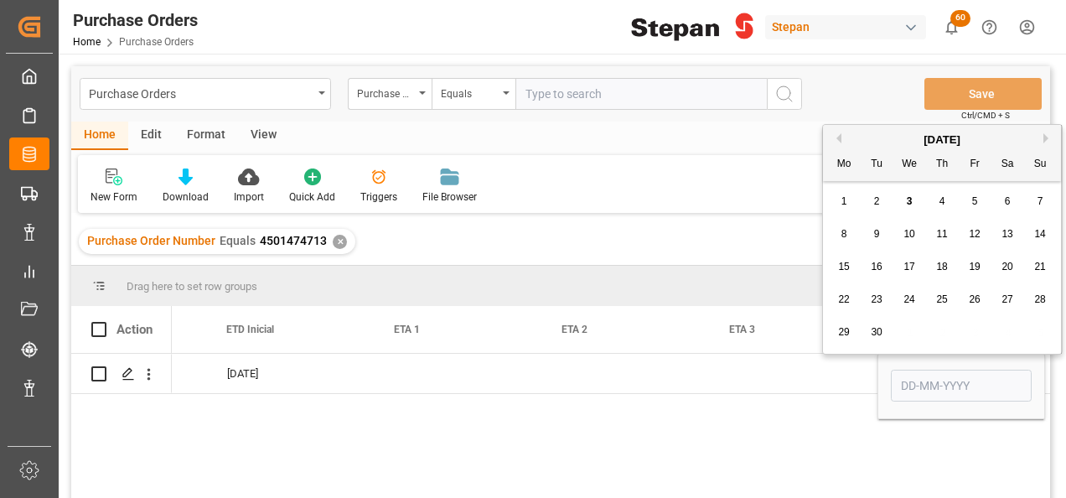
click at [911, 230] on span "10" at bounding box center [908, 234] width 11 height 12
type input "10-09-2025"
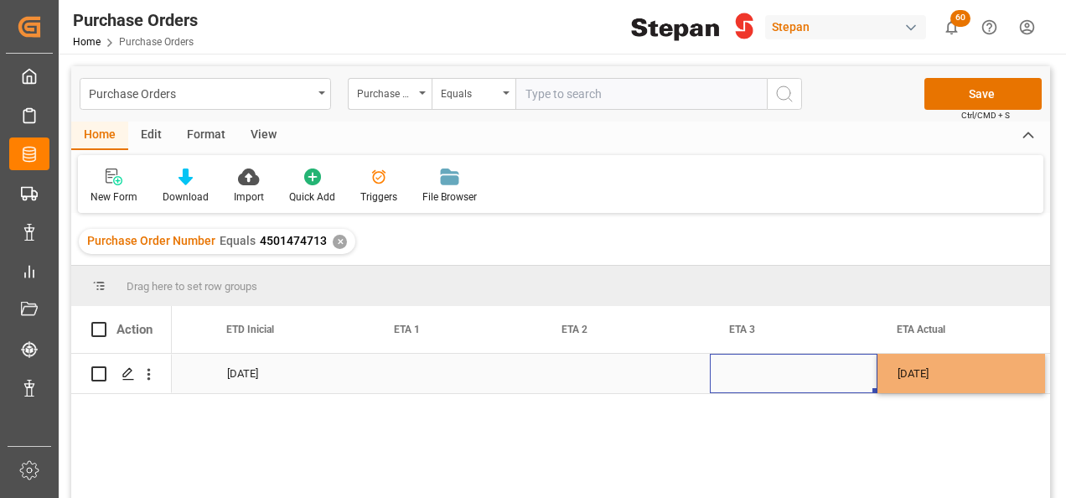
click at [794, 381] on div "Press SPACE to select this row." at bounding box center [794, 373] width 168 height 39
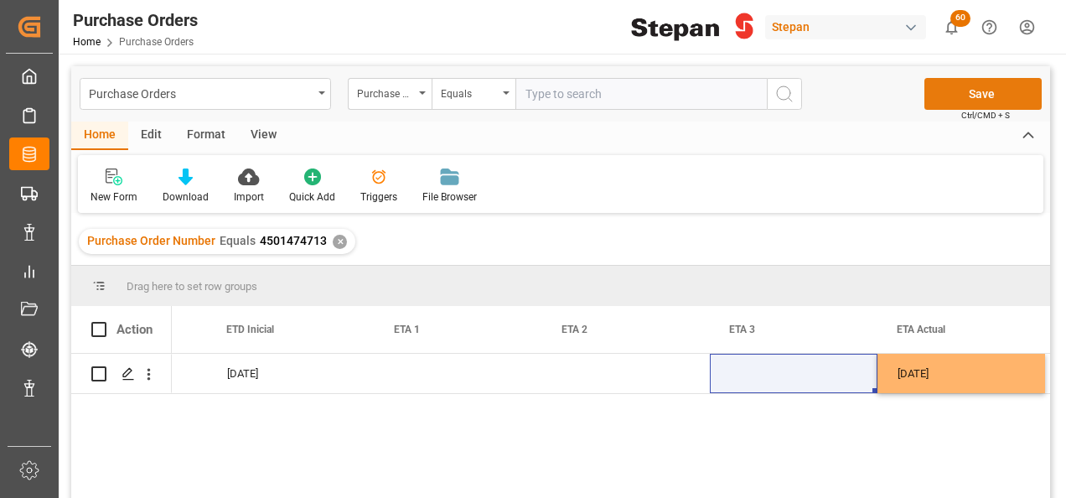
click at [980, 91] on button "Save" at bounding box center [982, 94] width 117 height 32
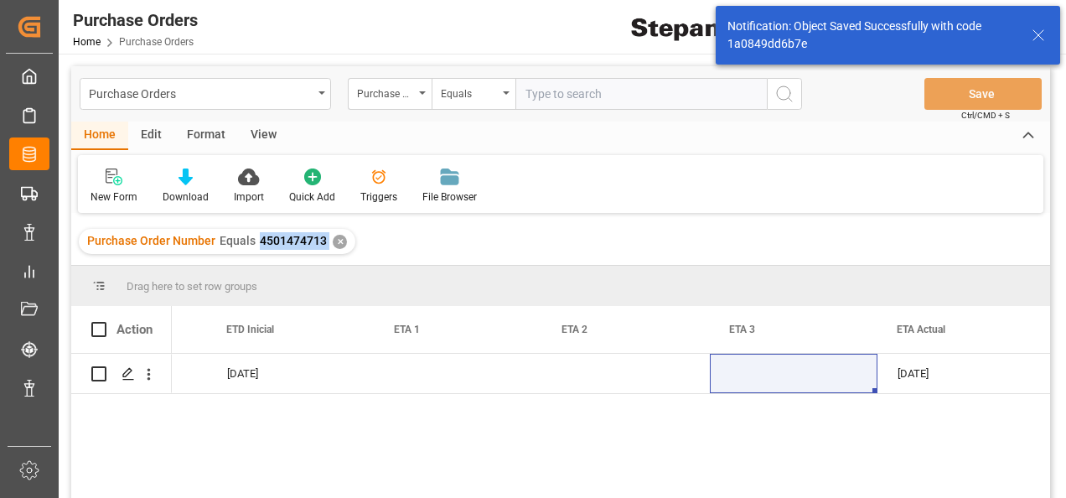
drag, startPoint x: 257, startPoint y: 243, endPoint x: 330, endPoint y: 246, distance: 72.9
click at [330, 246] on div "Purchase Order Number Equals 4501474713 ✕" at bounding box center [217, 241] width 277 height 25
copy span "4501474713"
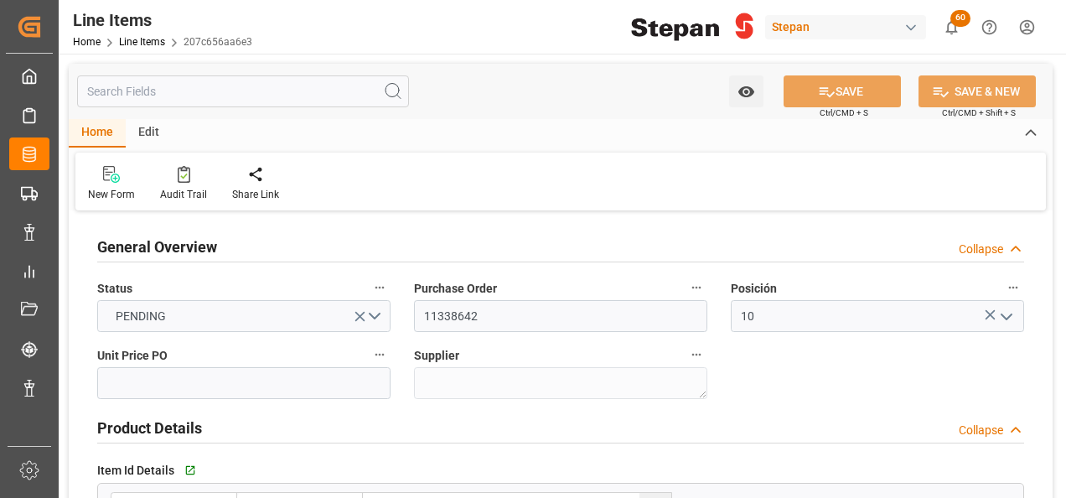
scroll to position [1341, 0]
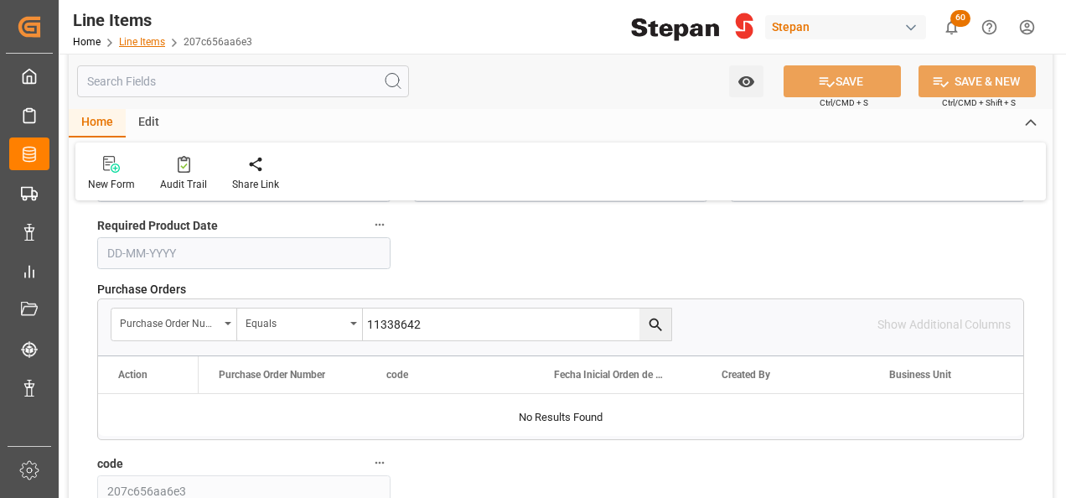
click at [131, 38] on link "Line Items" at bounding box center [142, 42] width 46 height 12
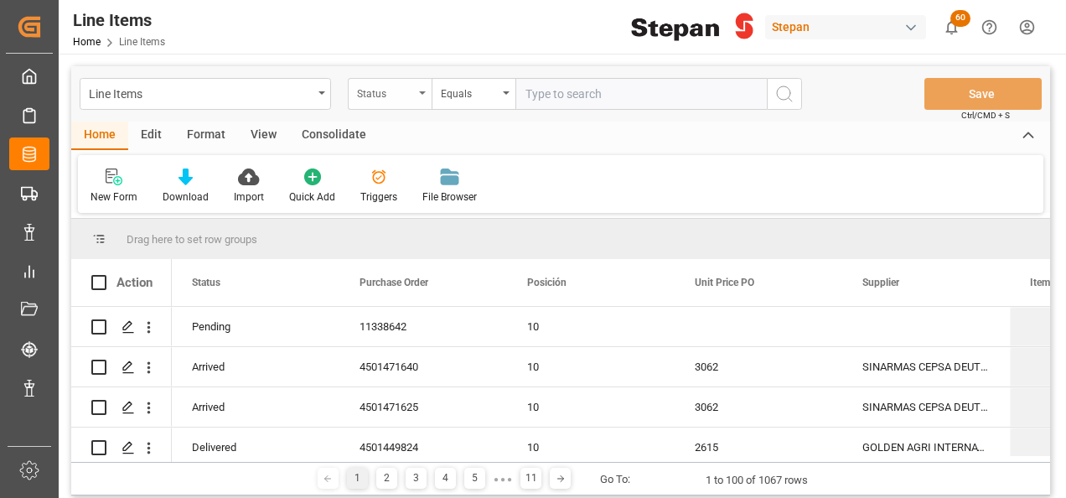
click at [421, 87] on div "Status" at bounding box center [390, 94] width 84 height 32
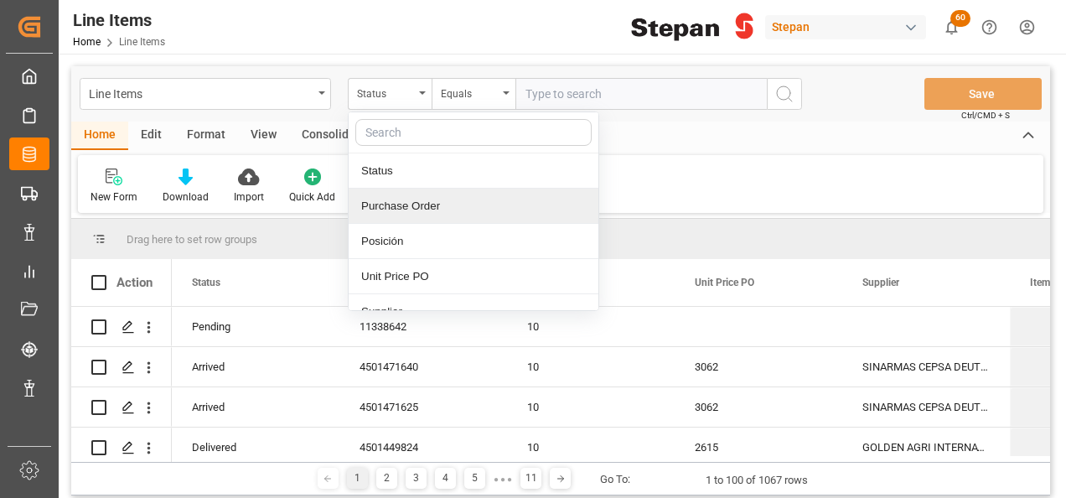
click at [402, 208] on div "Purchase Order" at bounding box center [474, 206] width 250 height 35
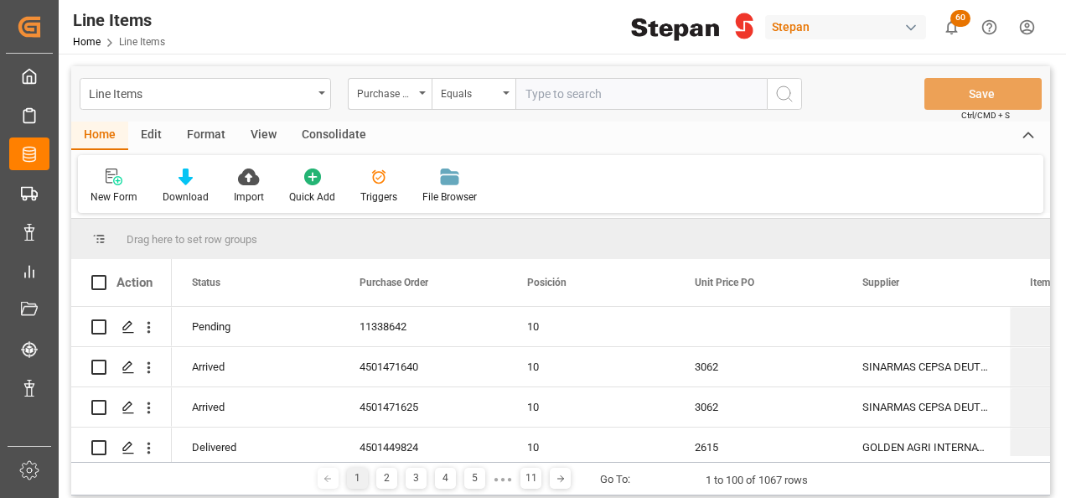
click at [535, 100] on input "text" at bounding box center [640, 94] width 251 height 32
paste input "KMTCMIP0958589"
drag, startPoint x: 634, startPoint y: 99, endPoint x: 501, endPoint y: 91, distance: 132.7
click at [501, 91] on div "Purchase Order Equals KMTCMIP0958589" at bounding box center [575, 94] width 454 height 32
paste input "4501475734"
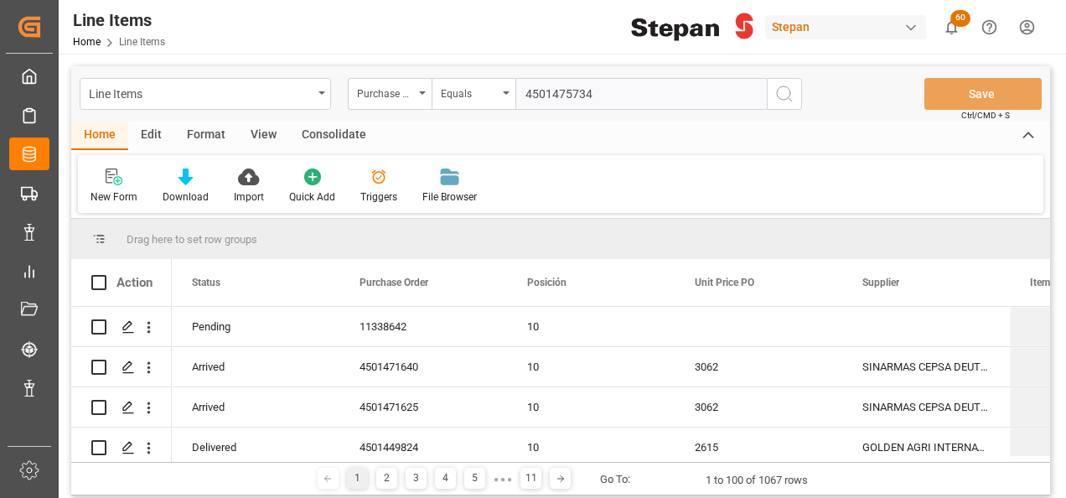
type input "4501475734"
click at [781, 85] on icon "search button" at bounding box center [784, 94] width 20 height 20
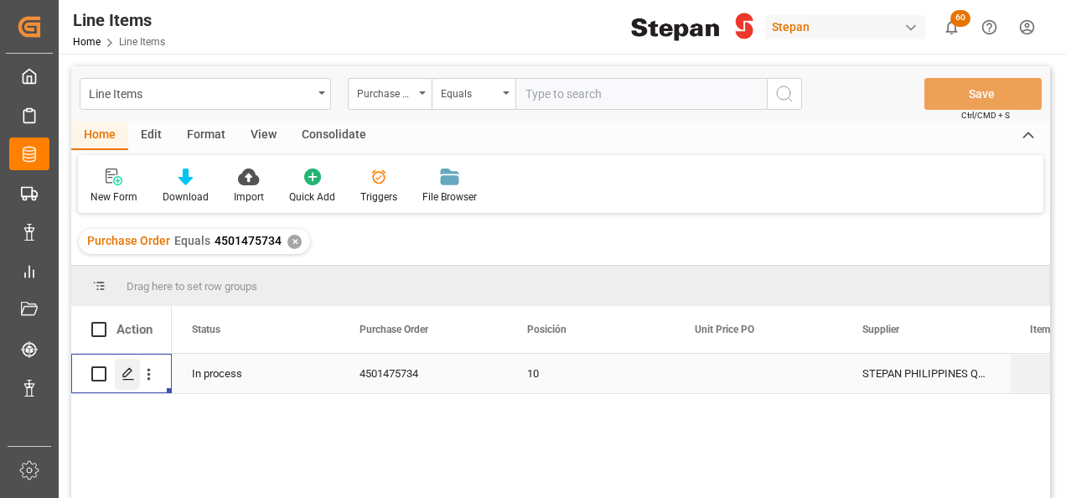
click at [123, 376] on polygon "Press SPACE to select this row." at bounding box center [127, 373] width 8 height 8
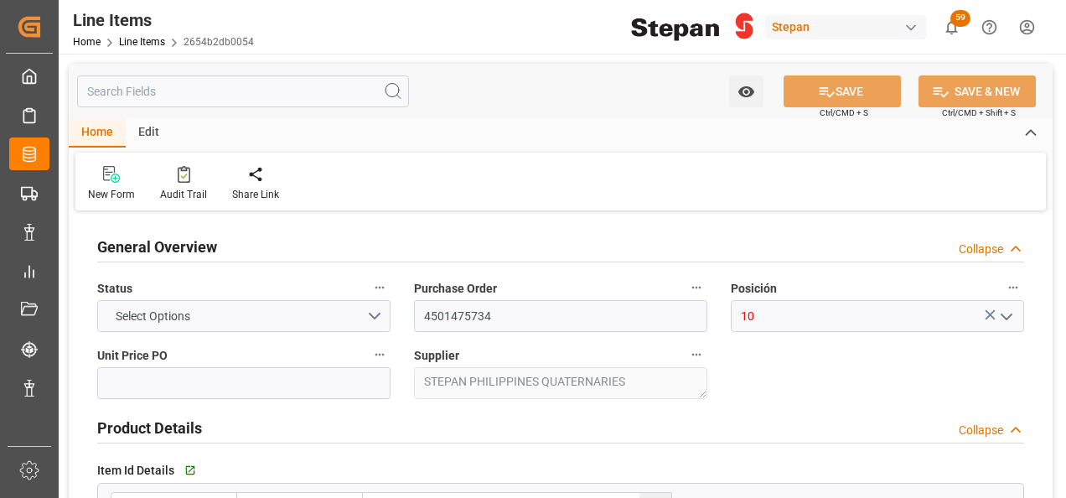
type input "12161900"
type input "32"
type input "[DATE] 19:33"
type input "11-07-2025"
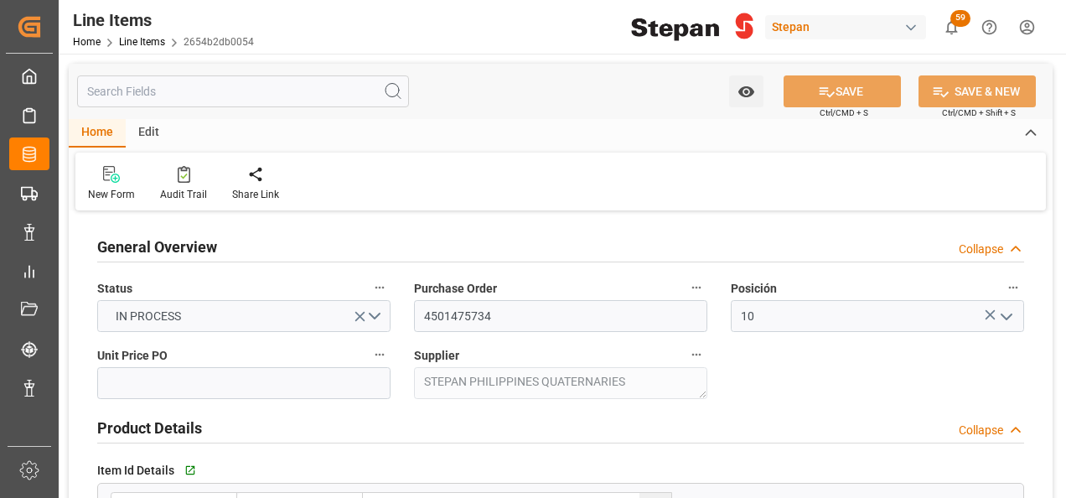
type input "02-09-2025"
click at [201, 375] on input "text" at bounding box center [243, 383] width 293 height 32
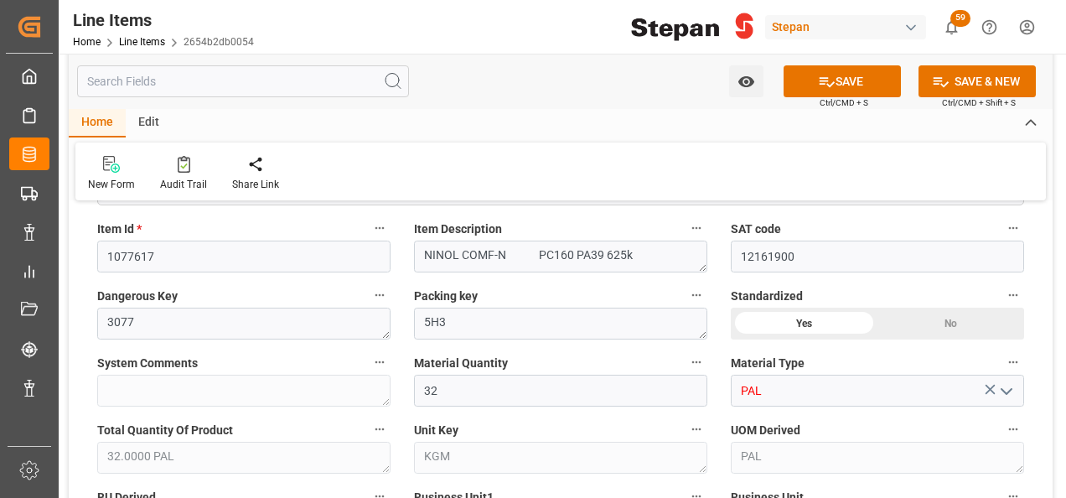
scroll to position [670, 0]
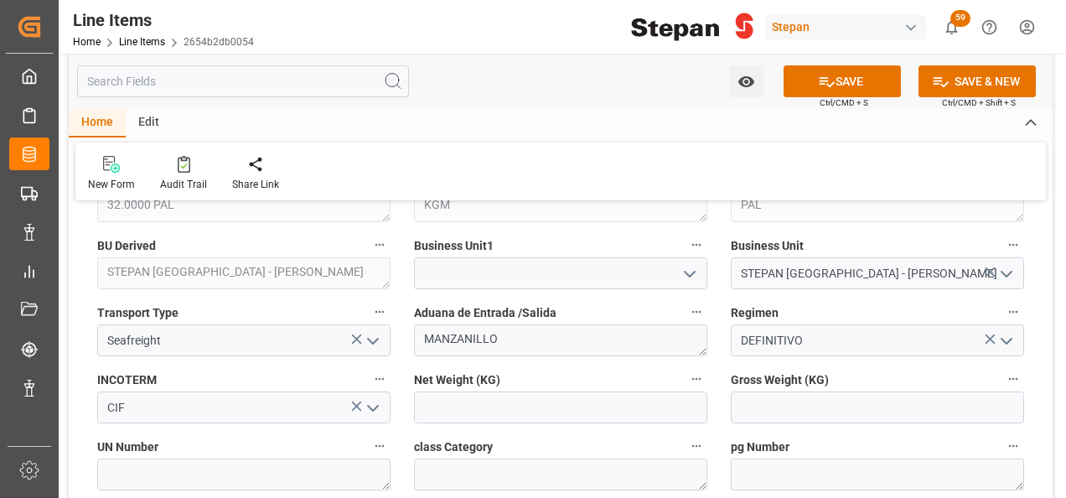
type input "44.096"
click at [511, 271] on input at bounding box center [560, 273] width 293 height 32
click at [692, 273] on polyline "open menu" at bounding box center [690, 274] width 10 height 5
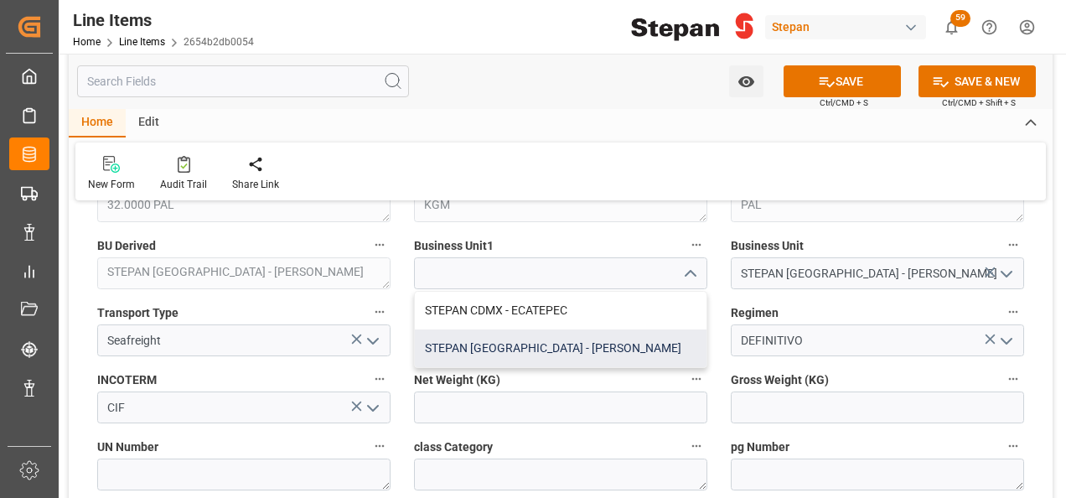
click at [499, 343] on div "STEPAN [GEOGRAPHIC_DATA] - [PERSON_NAME]" at bounding box center [561, 348] width 292 height 38
type input "STEPAN [GEOGRAPHIC_DATA] - [PERSON_NAME]"
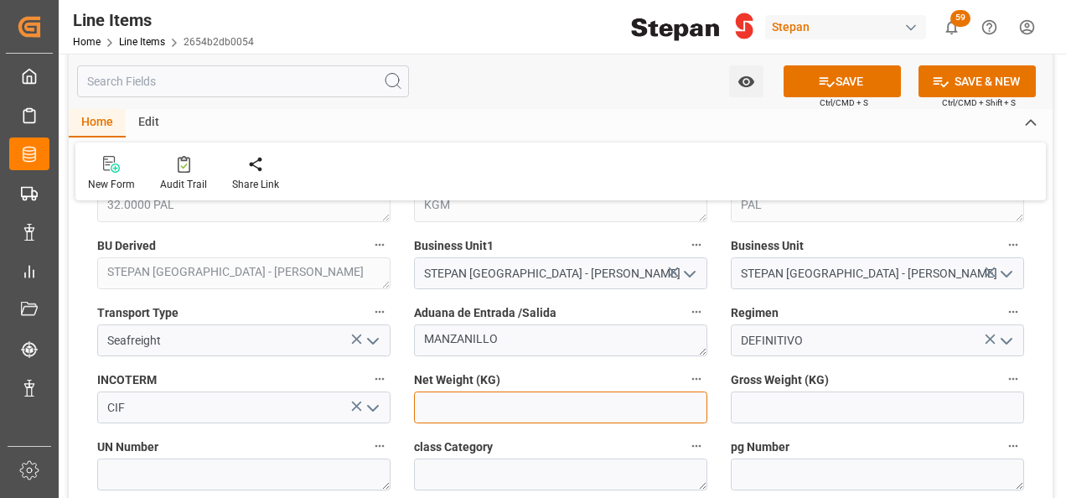
click at [484, 395] on input "text" at bounding box center [560, 407] width 293 height 32
type input "20000"
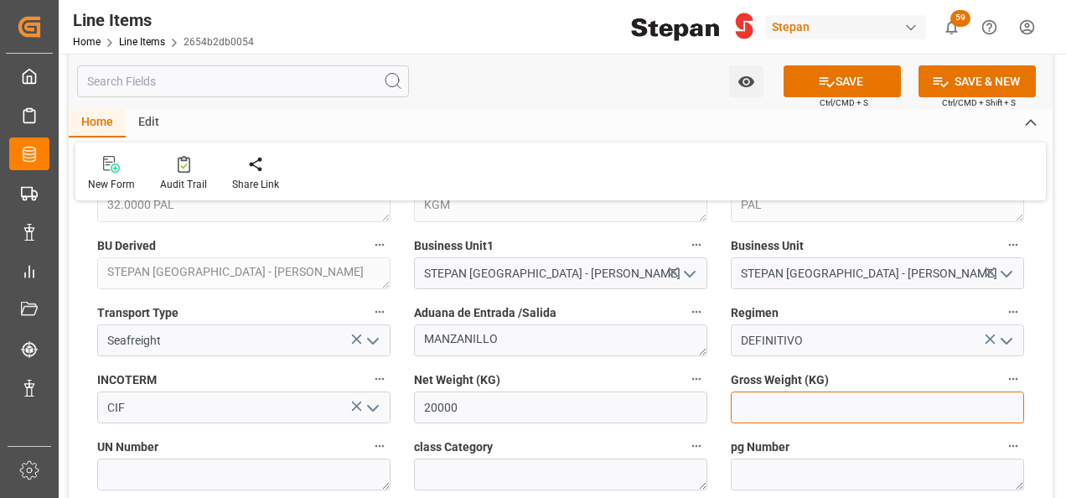
click at [765, 411] on input "text" at bounding box center [877, 407] width 293 height 32
type input "20862"
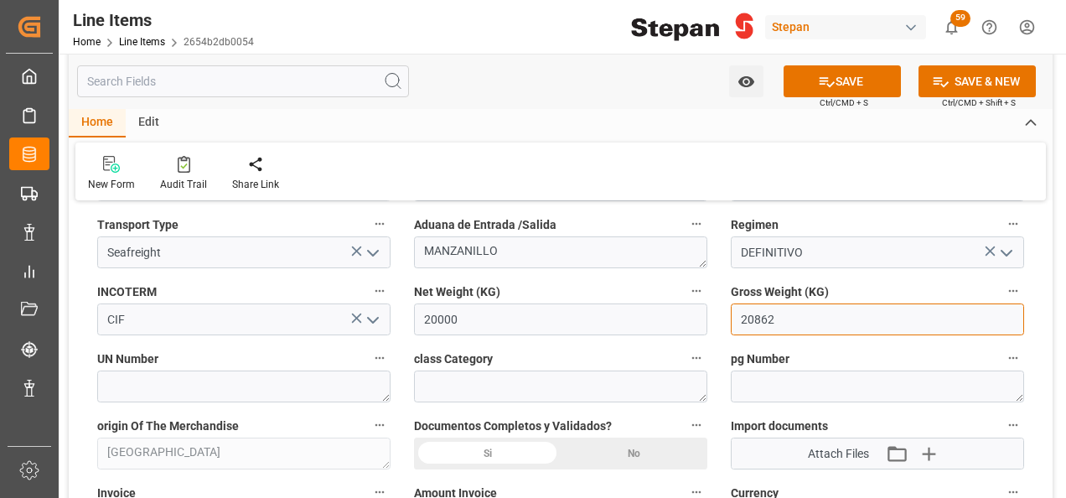
scroll to position [838, 0]
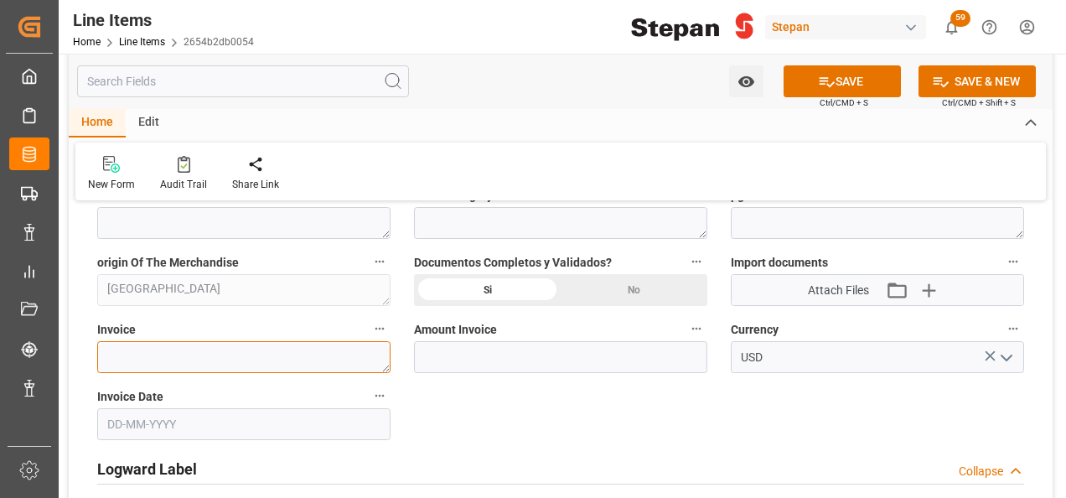
click at [134, 355] on textarea at bounding box center [243, 357] width 293 height 32
paste textarea "241025486"
type textarea "241025486"
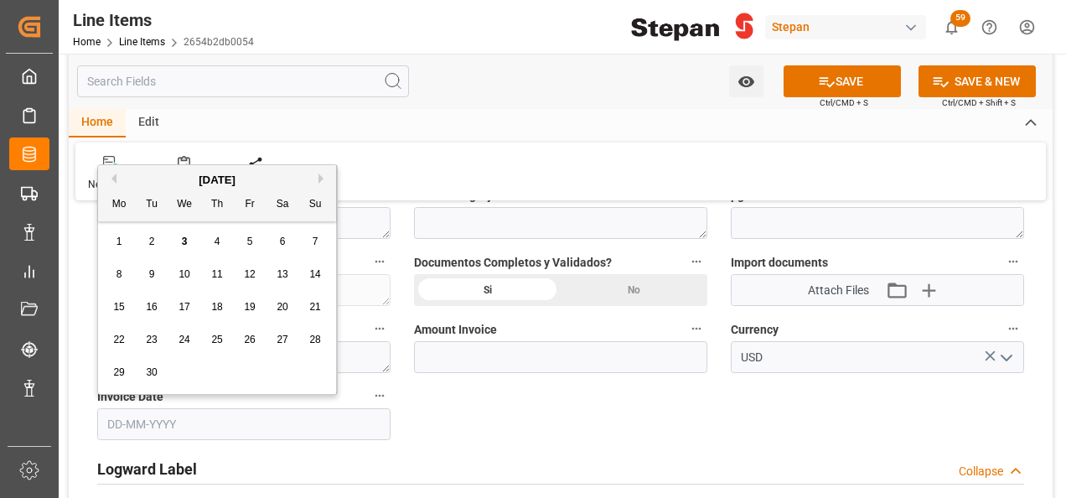
click at [201, 434] on input "text" at bounding box center [243, 424] width 293 height 32
click at [115, 181] on button "Previous Month" at bounding box center [111, 178] width 10 height 10
click at [152, 312] on span "12" at bounding box center [151, 307] width 11 height 12
type input "12-08-2025"
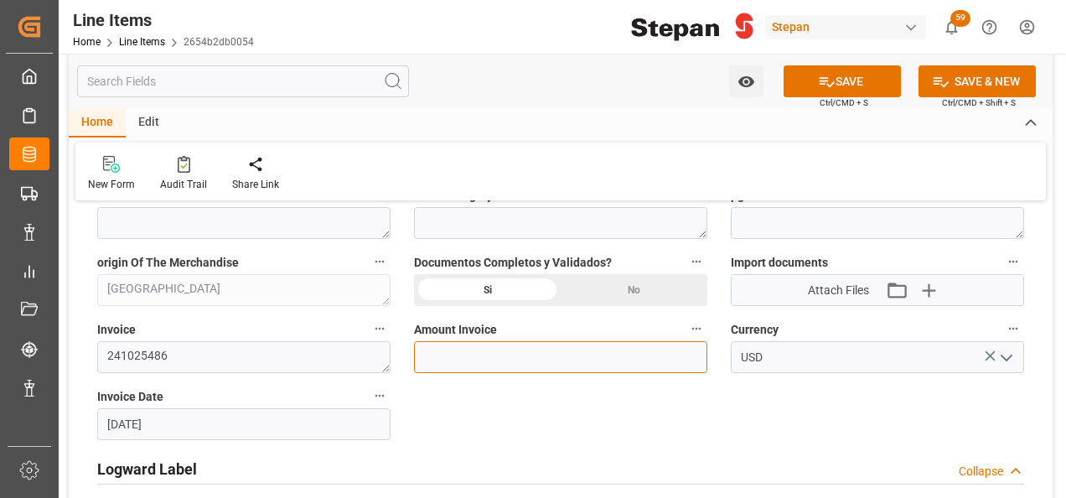
click at [621, 363] on input "text" at bounding box center [560, 357] width 293 height 32
type input "70444.43"
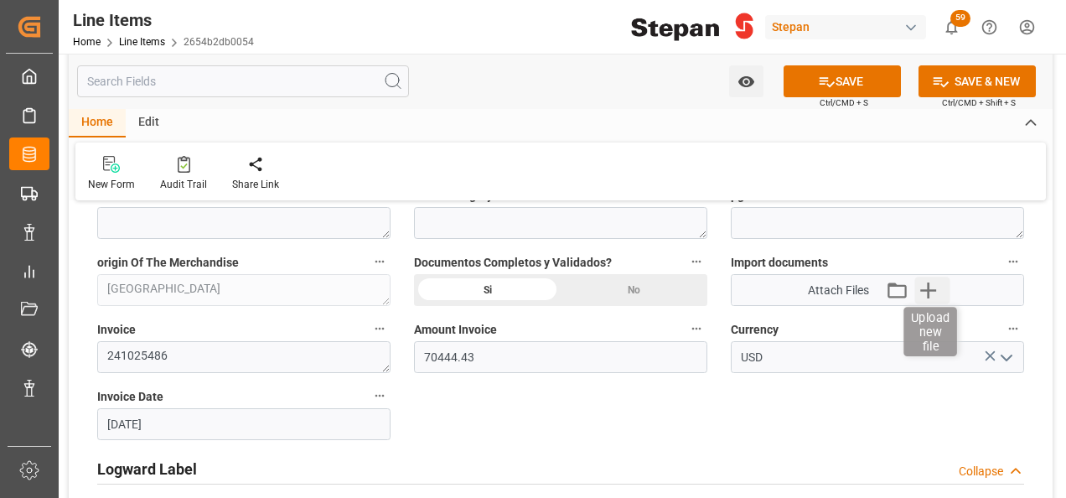
click at [924, 283] on icon "button" at bounding box center [928, 290] width 27 height 27
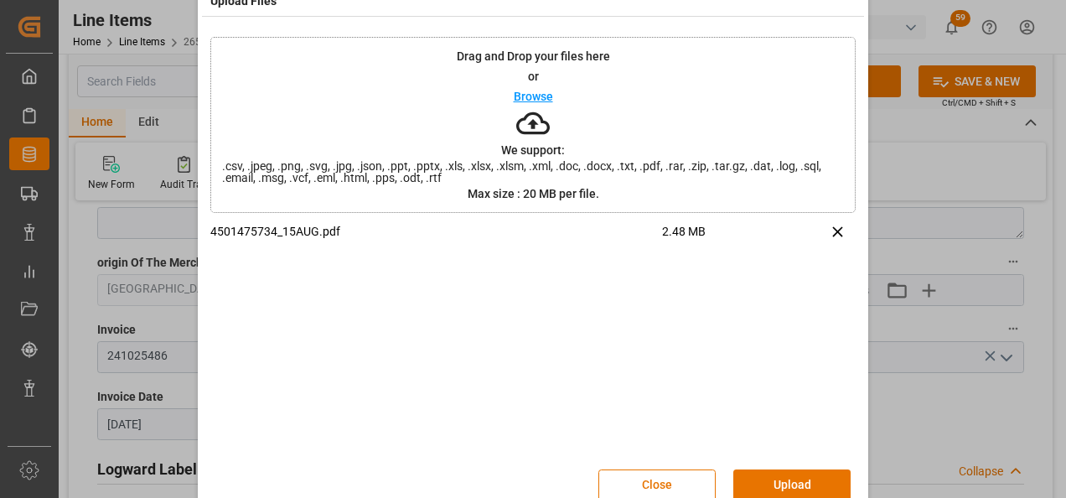
scroll to position [66, 0]
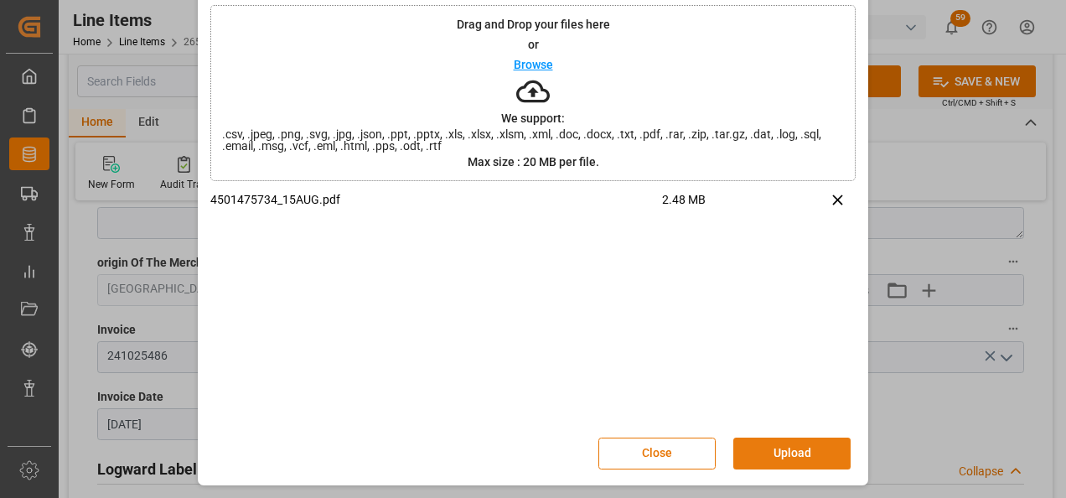
click at [786, 452] on button "Upload" at bounding box center [791, 453] width 117 height 32
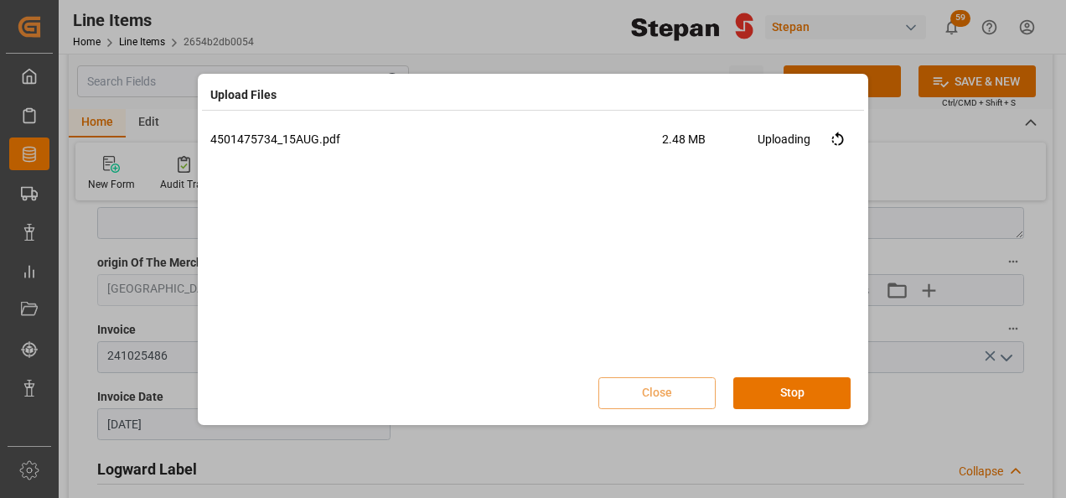
scroll to position [0, 0]
click at [799, 397] on button "Done" at bounding box center [791, 393] width 117 height 32
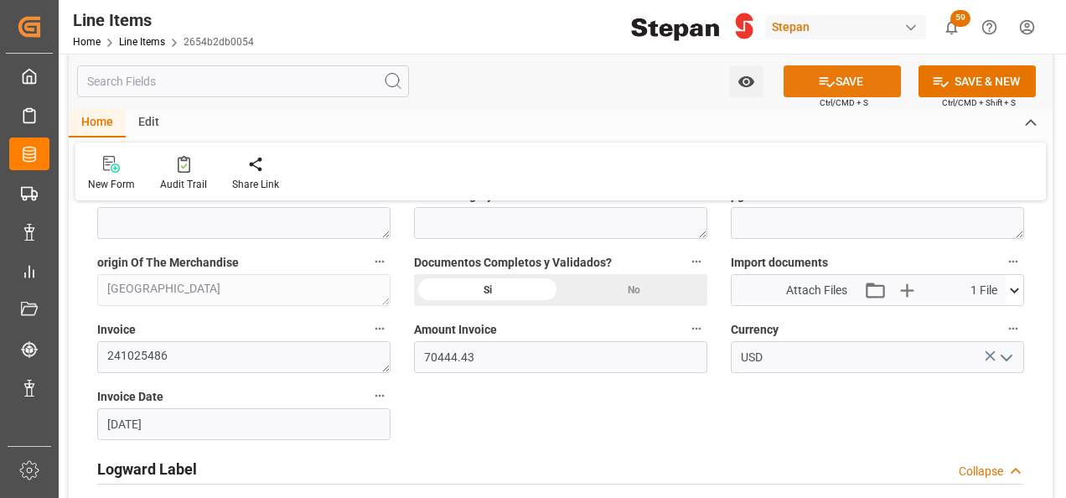
click at [827, 76] on icon at bounding box center [827, 82] width 18 height 18
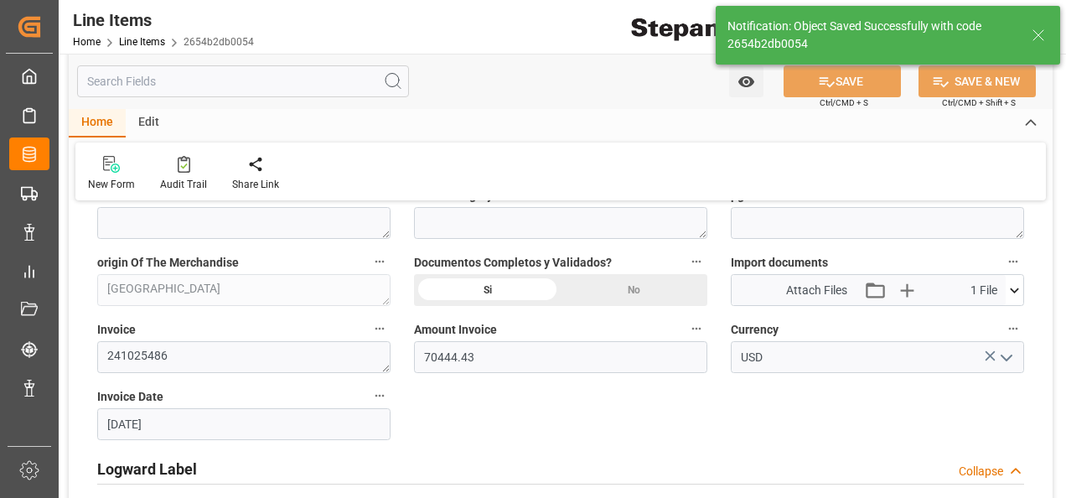
type input "03-09-2025 17:26"
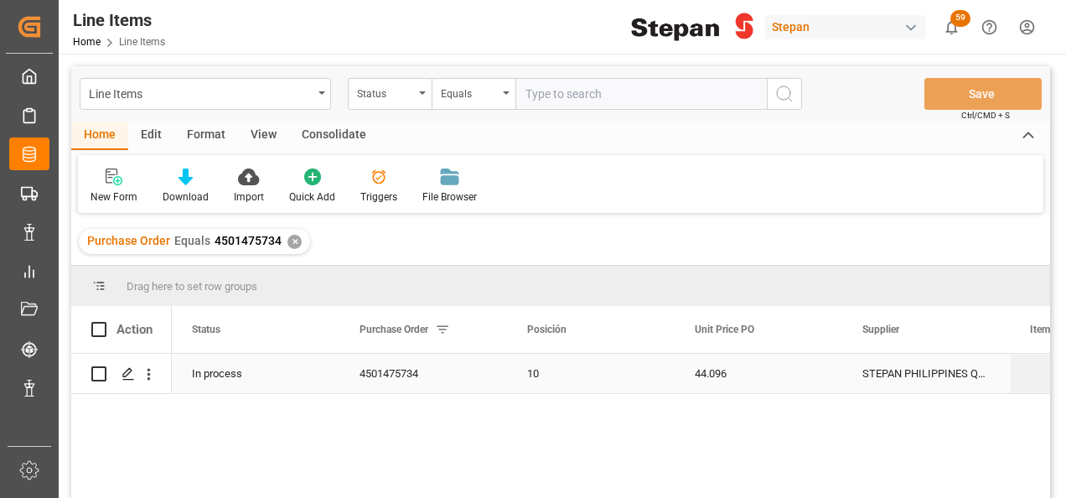
click at [97, 378] on input "Press Space to toggle row selection (unchecked)" at bounding box center [98, 373] width 15 height 15
checkbox input "true"
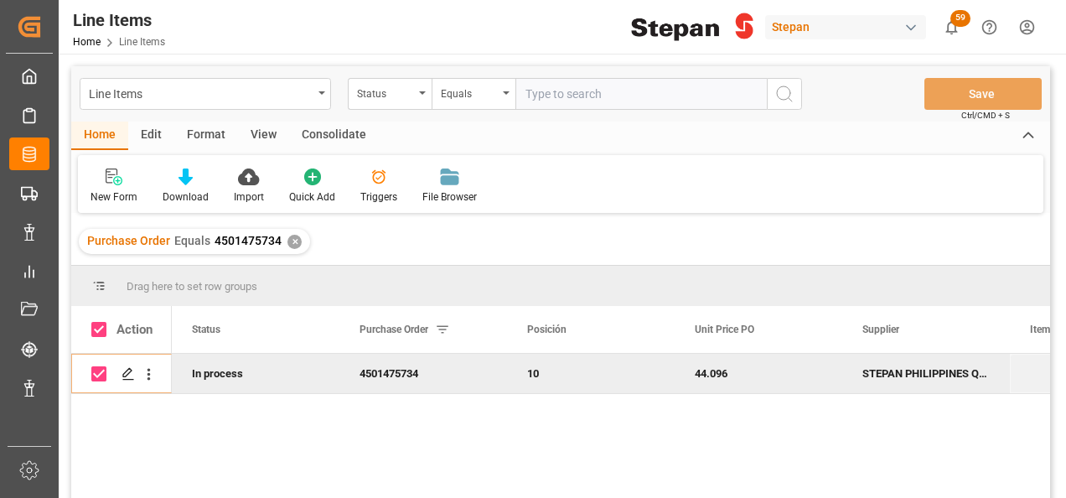
click at [344, 138] on div "Consolidate" at bounding box center [334, 136] width 90 height 28
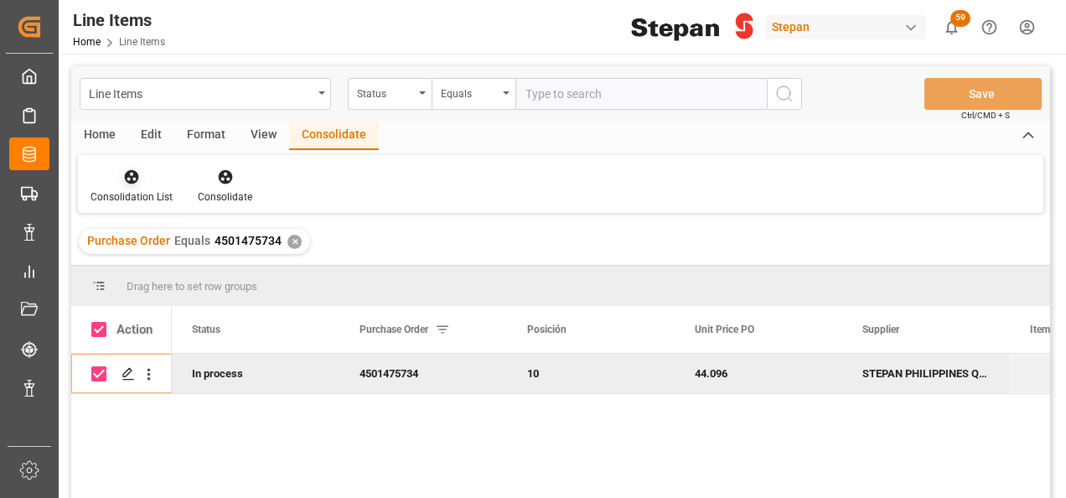
click at [116, 178] on div at bounding box center [132, 177] width 82 height 18
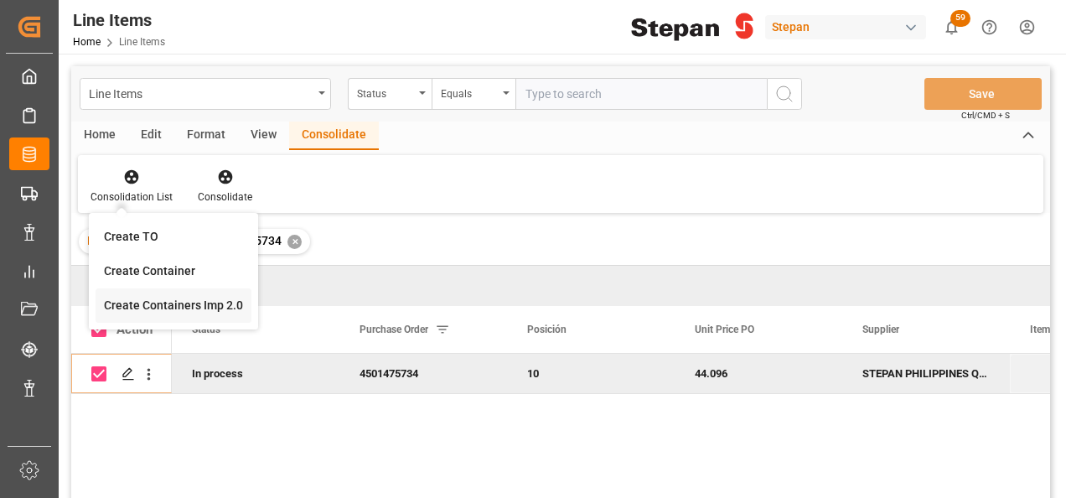
click at [151, 303] on div "Line Items Status Equals Save Ctrl/CMD + S Home Edit Format View Consolidate Co…" at bounding box center [560, 304] width 979 height 476
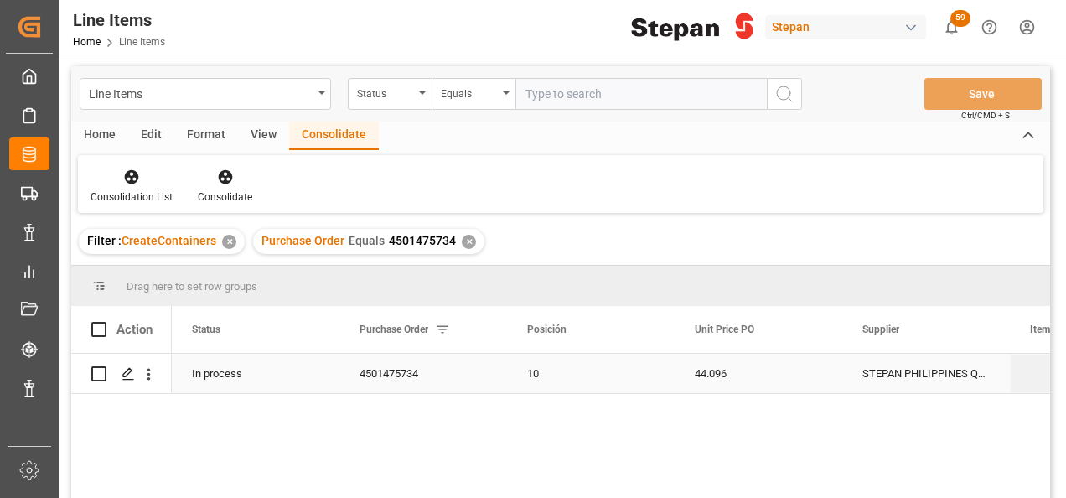
click at [96, 374] on input "Press Space to toggle row selection (unchecked)" at bounding box center [98, 373] width 15 height 15
checkbox input "true"
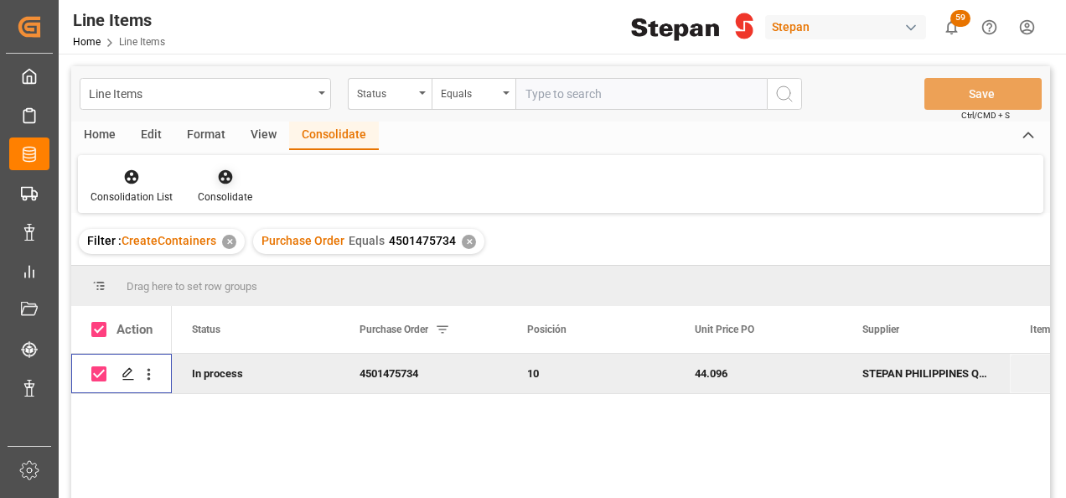
click at [223, 180] on icon at bounding box center [225, 177] width 14 height 14
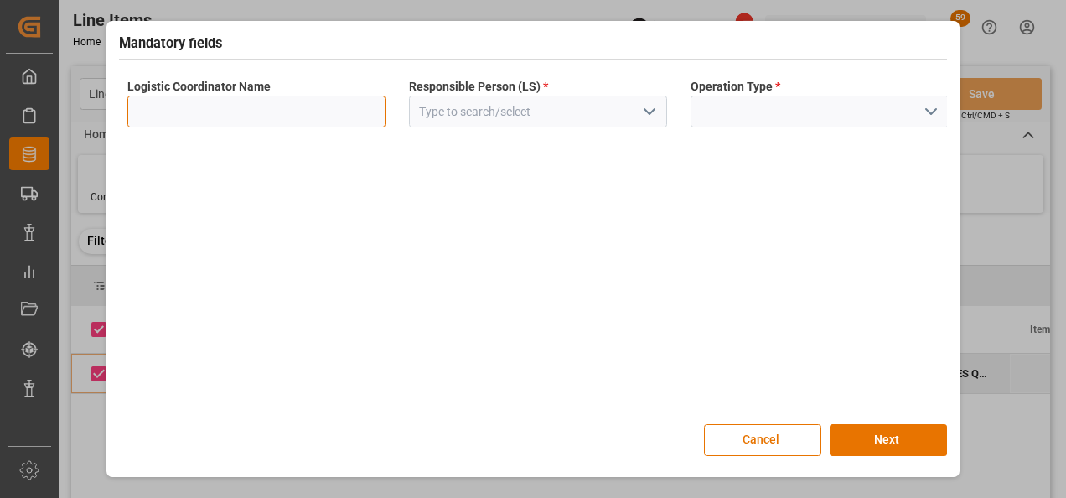
click at [317, 109] on input at bounding box center [256, 112] width 258 height 32
type input "LESCHACO MEXICANA"
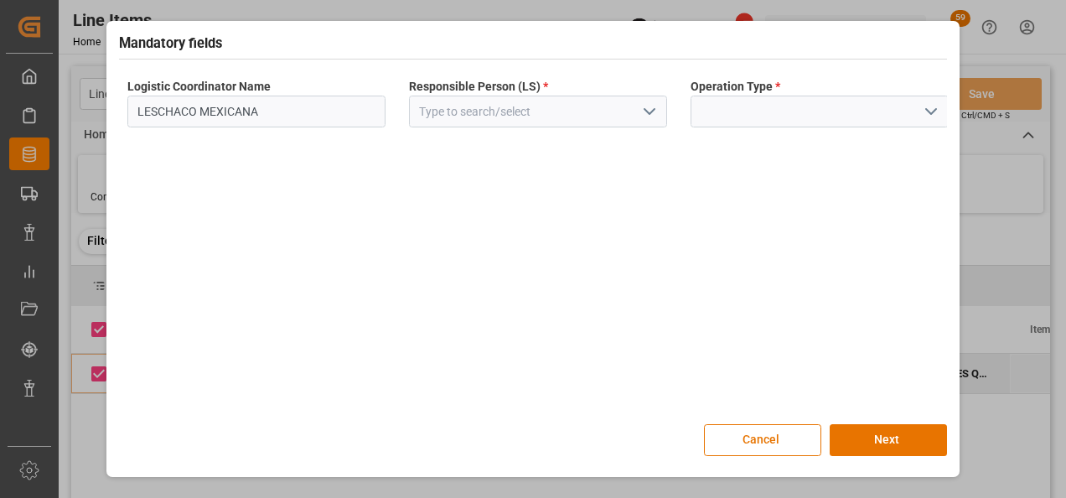
click at [654, 104] on icon "open menu" at bounding box center [649, 111] width 20 height 20
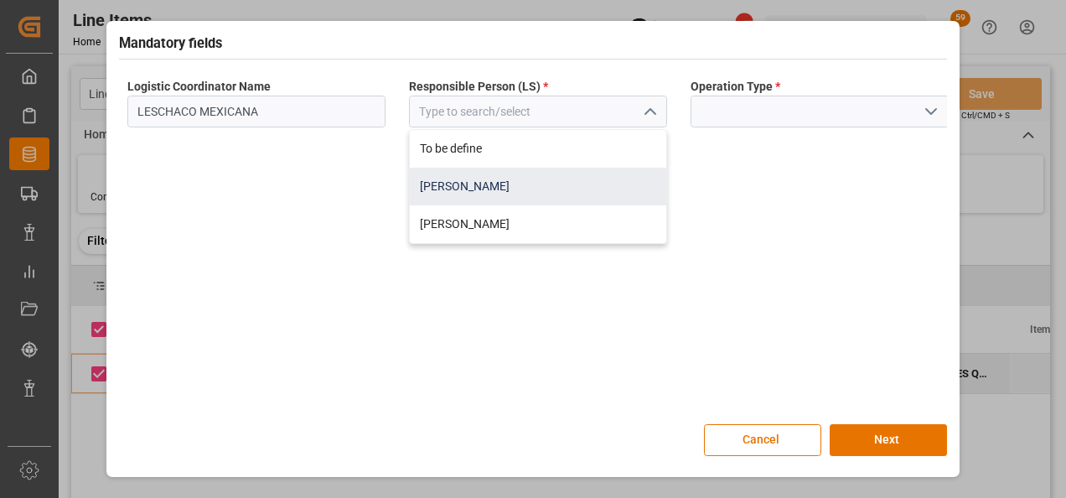
click at [494, 193] on div "Jose Echeverria" at bounding box center [538, 187] width 256 height 38
type input "Jose Echeverria"
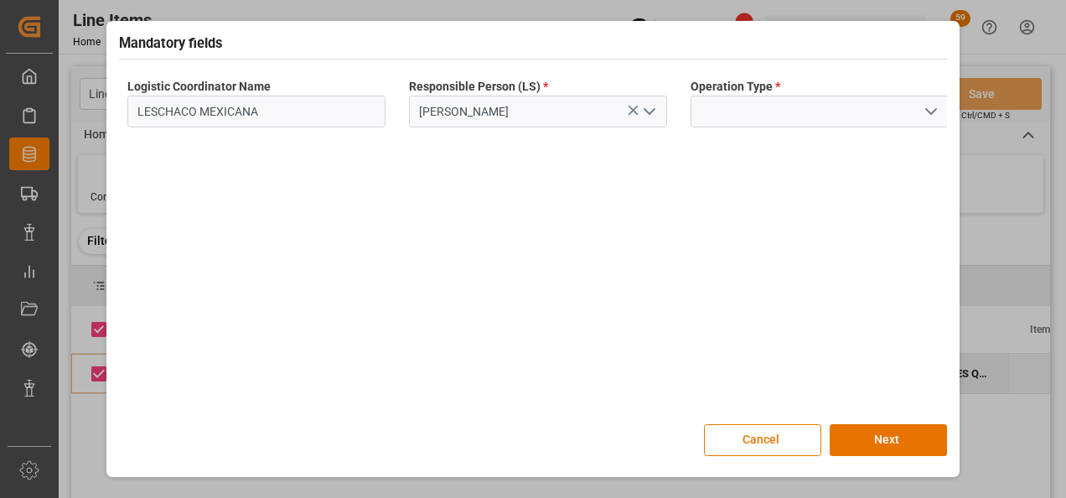
click at [923, 110] on icon "open menu" at bounding box center [931, 111] width 20 height 20
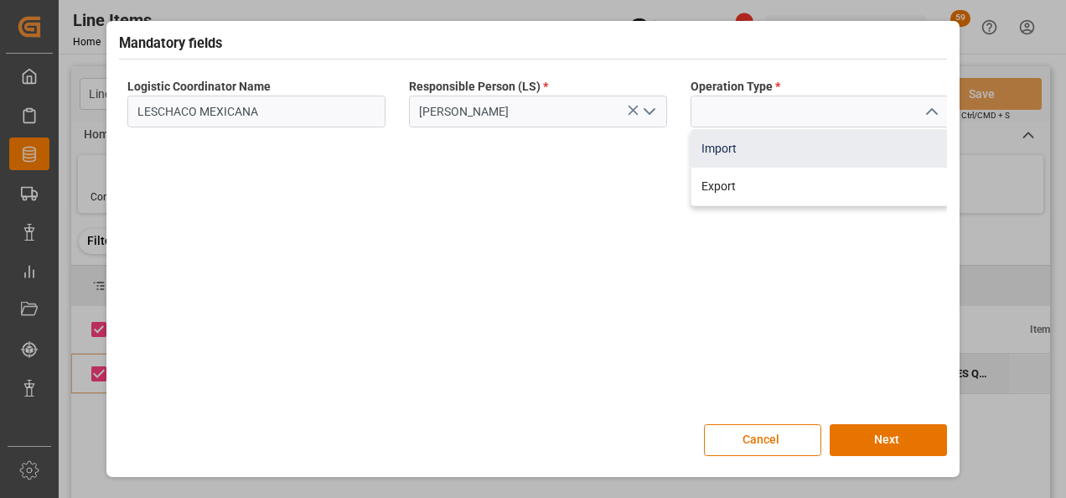
click at [729, 154] on div "Import" at bounding box center [819, 149] width 256 height 38
type input "Import"
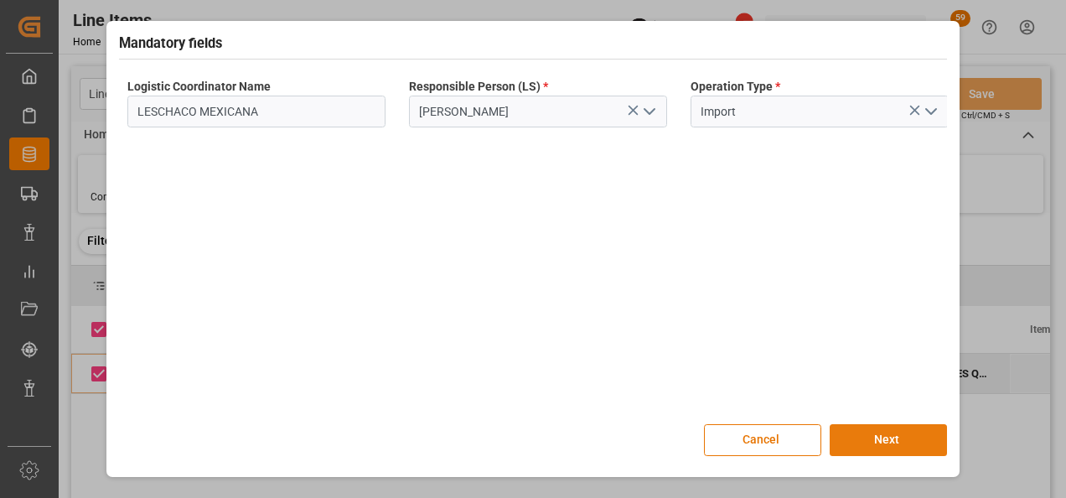
click at [866, 438] on button "Next" at bounding box center [888, 440] width 117 height 32
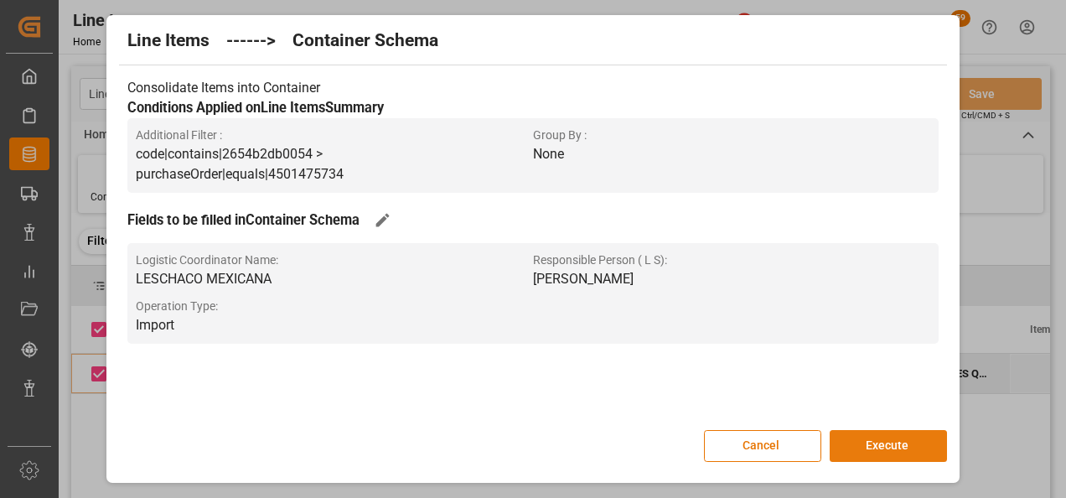
click at [909, 442] on button "Execute" at bounding box center [888, 446] width 117 height 32
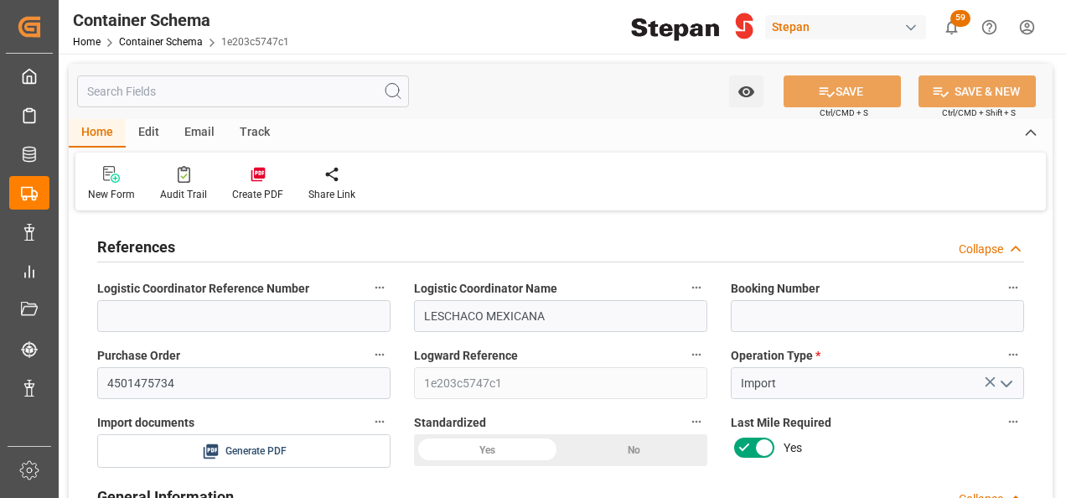
type input "0"
type input "1"
type input "20000"
type input "20862"
type input "03-09-2025 17:30"
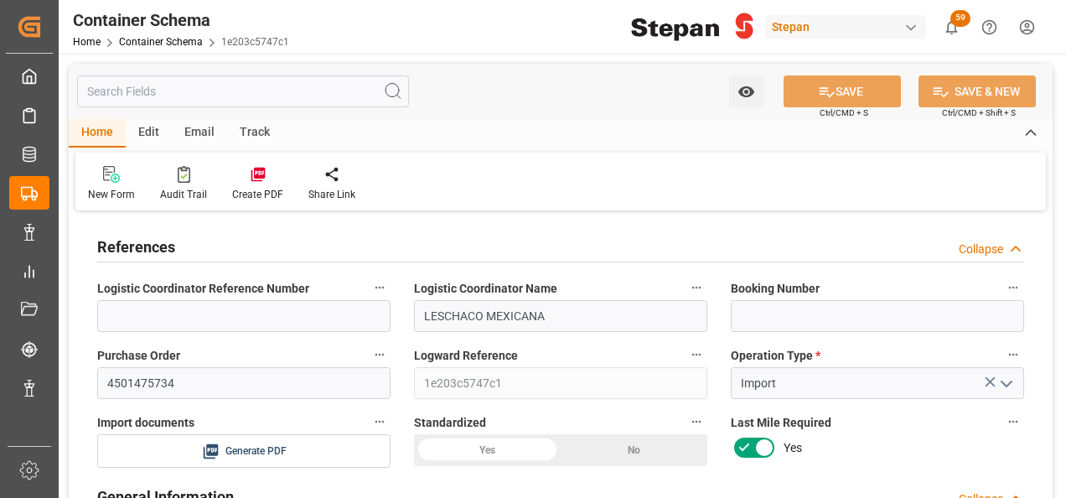
type input "03-09-2025 17:30"
type input "03-09-2025"
click at [755, 306] on input at bounding box center [877, 316] width 293 height 32
paste input "KMTCMIP0958589"
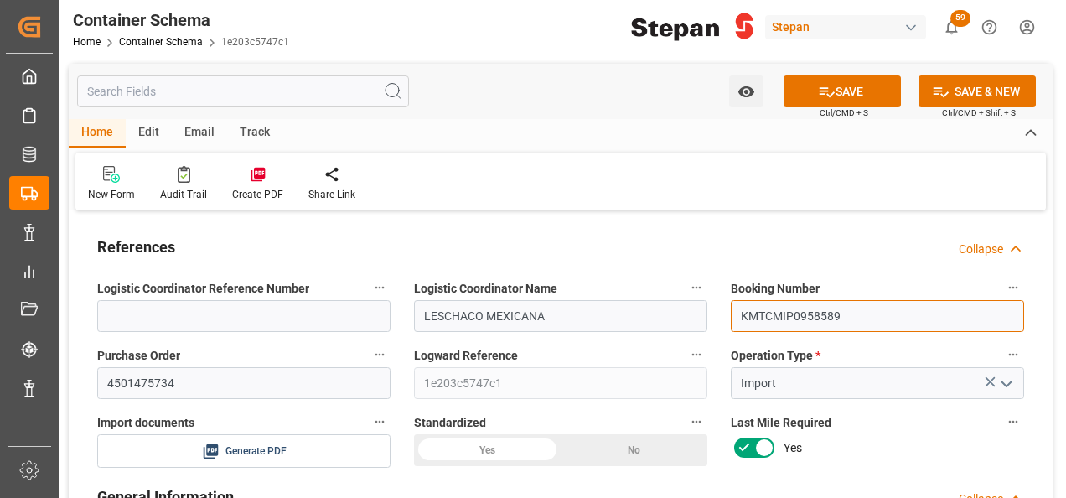
scroll to position [168, 0]
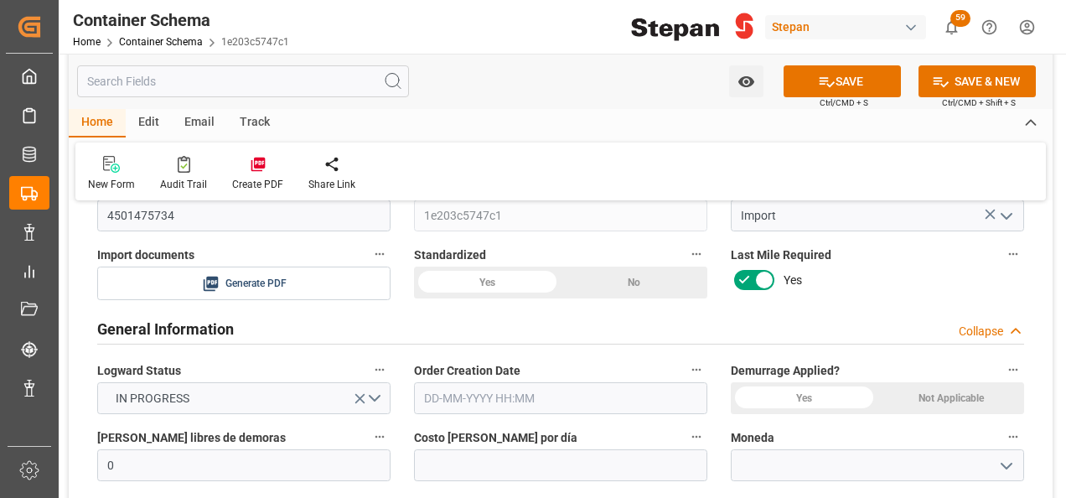
type input "KMTCMIP0958589"
click at [499, 277] on div "Yes" at bounding box center [487, 282] width 147 height 32
click at [707, 298] on div "Not Applicable" at bounding box center [634, 282] width 147 height 32
click at [495, 392] on input "text" at bounding box center [560, 398] width 293 height 32
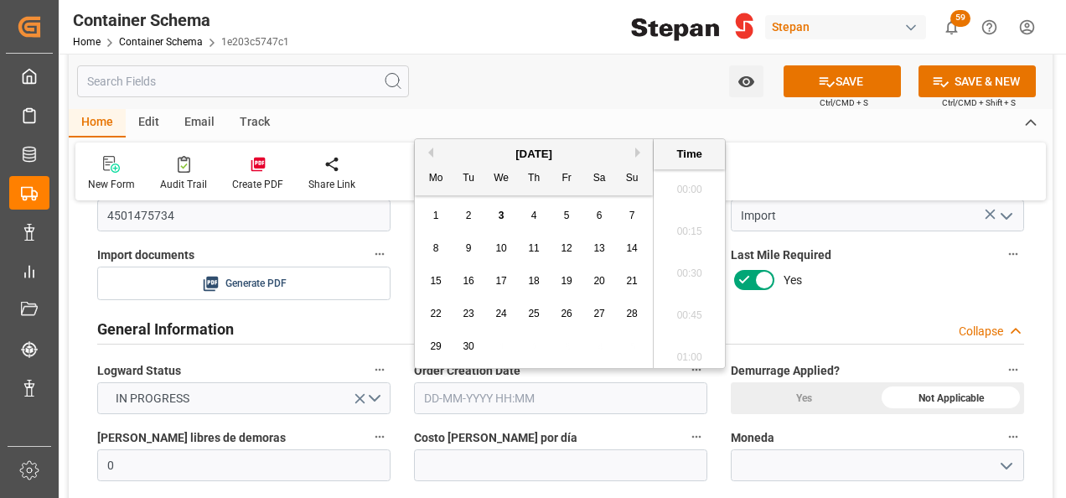
scroll to position [1849, 0]
click at [476, 151] on div "September 2025" at bounding box center [534, 154] width 238 height 17
click at [504, 213] on div "3" at bounding box center [501, 216] width 21 height 20
type input "03-09-2025 00:00"
click at [502, 215] on span "3" at bounding box center [502, 215] width 6 height 12
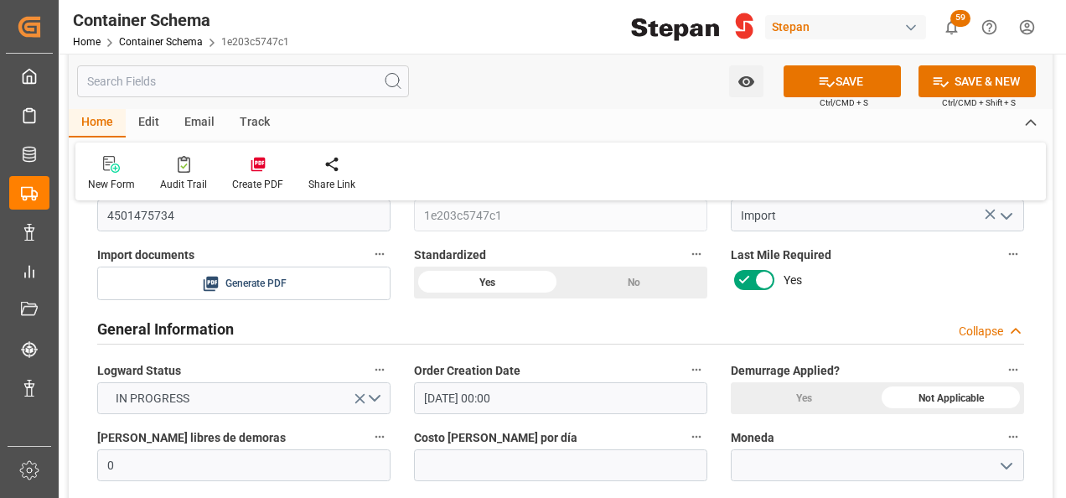
click at [829, 418] on div "Demurrage Applied? Yes Not Applicable" at bounding box center [877, 386] width 317 height 67
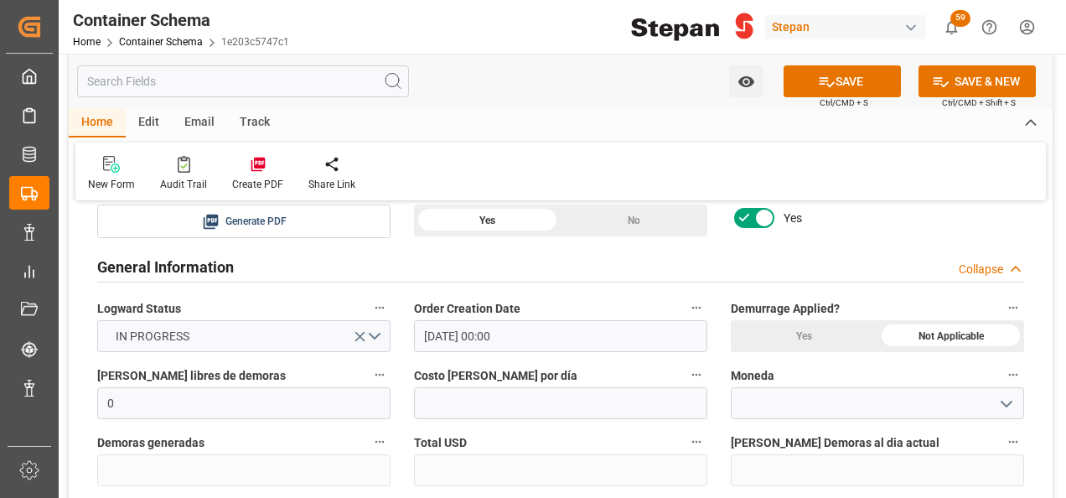
scroll to position [335, 0]
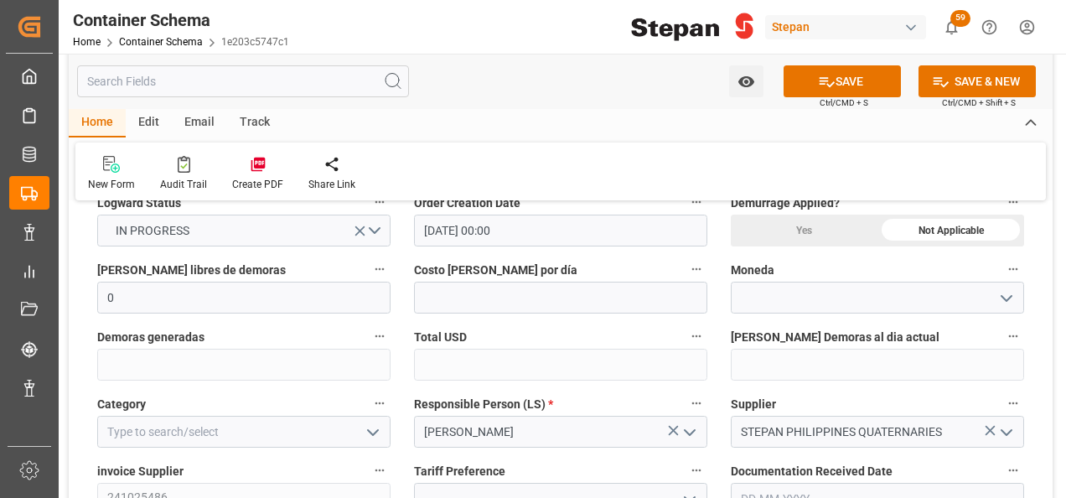
click at [1013, 292] on icon "open menu" at bounding box center [1006, 298] width 20 height 20
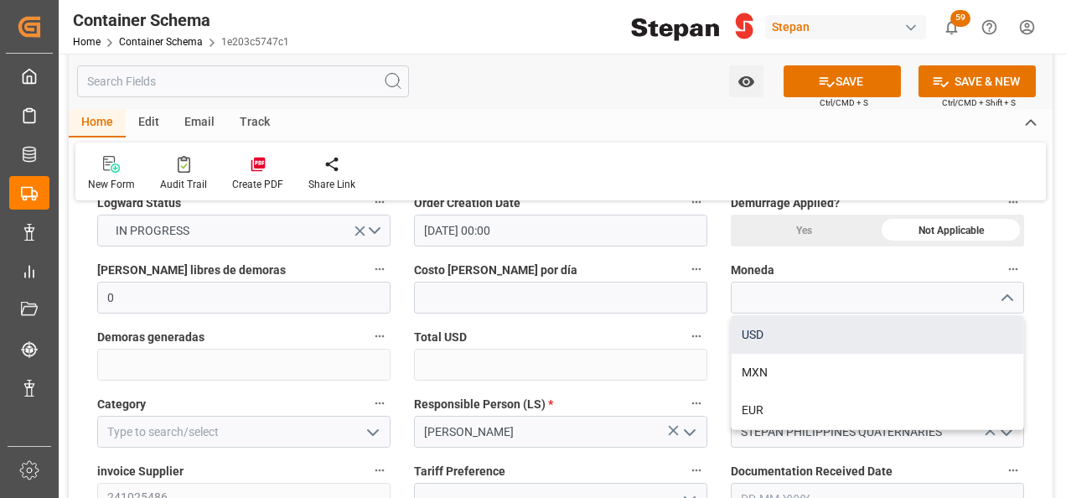
click at [753, 337] on div "USD" at bounding box center [878, 335] width 292 height 38
type input "USD"
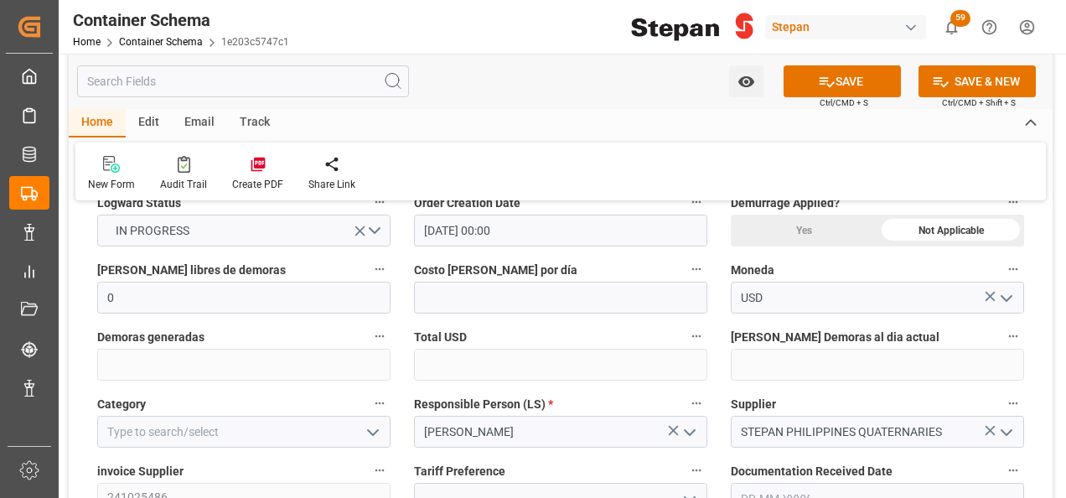
scroll to position [419, 0]
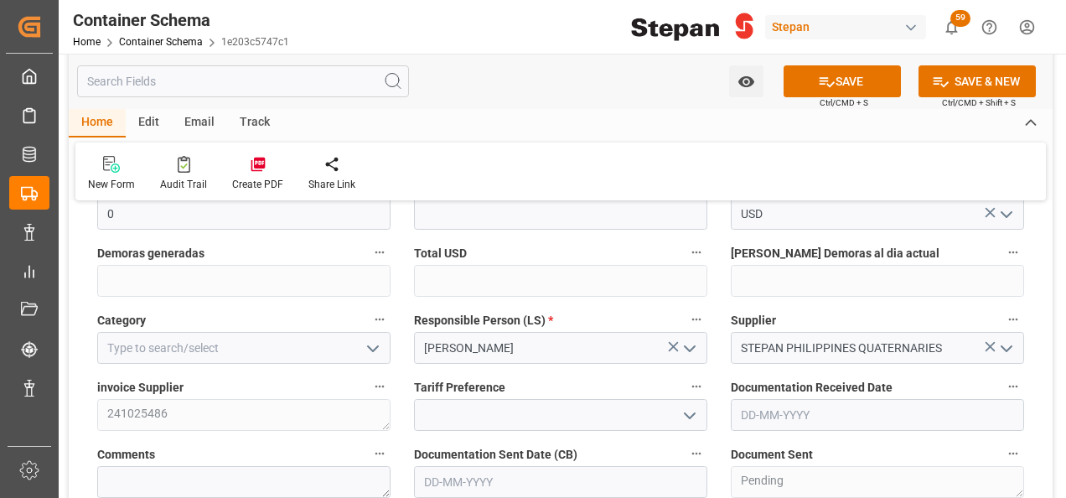
drag, startPoint x: 370, startPoint y: 345, endPoint x: 332, endPoint y: 344, distance: 38.6
click at [370, 345] on icon "open menu" at bounding box center [373, 349] width 20 height 20
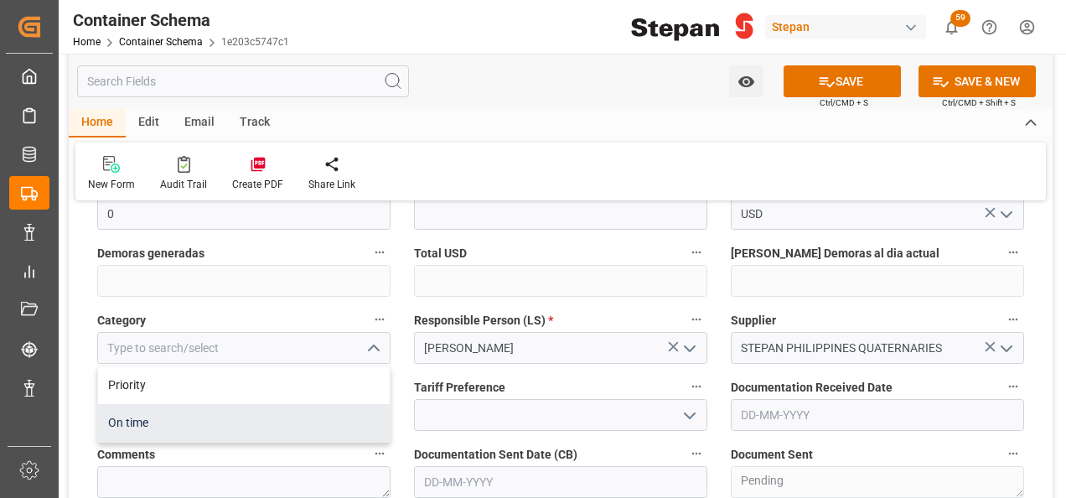
click at [114, 422] on div "On time" at bounding box center [244, 423] width 292 height 38
type input "On time"
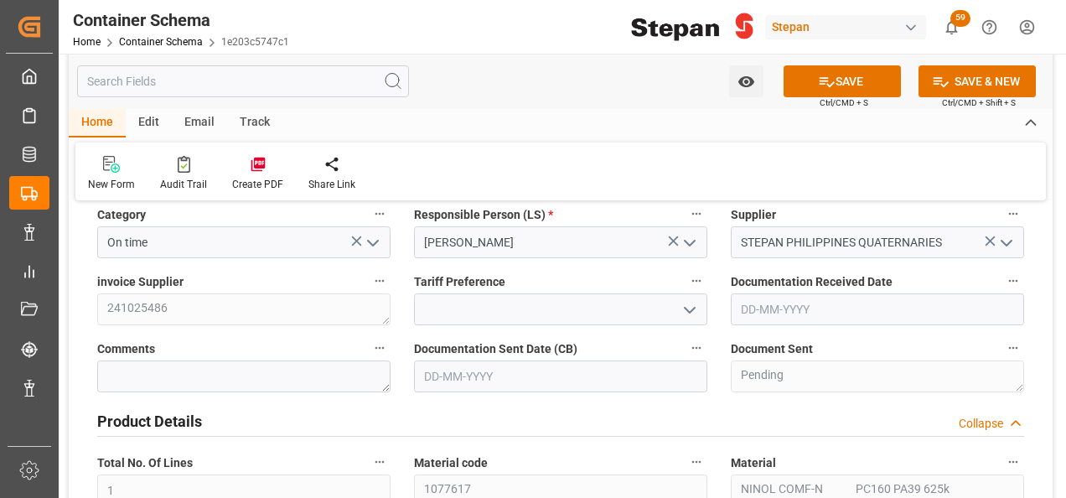
scroll to position [503, 0]
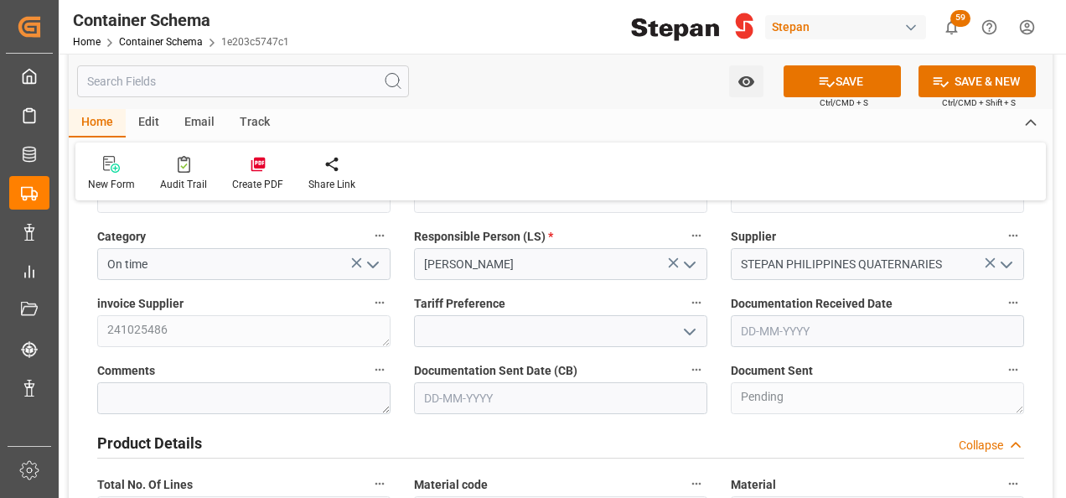
click at [691, 324] on icon "open menu" at bounding box center [690, 332] width 20 height 20
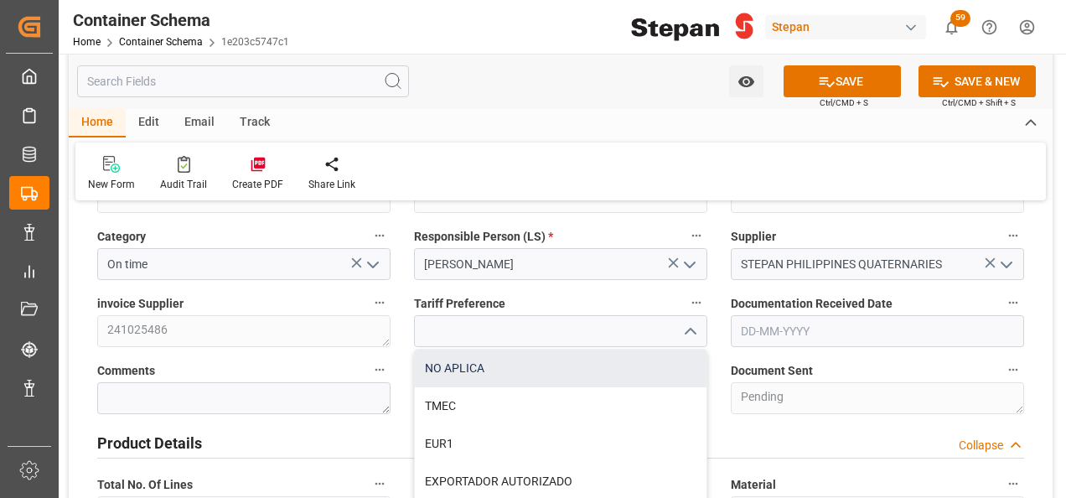
click at [483, 359] on div "NO APLICA" at bounding box center [561, 368] width 292 height 38
type input "NO APLICA"
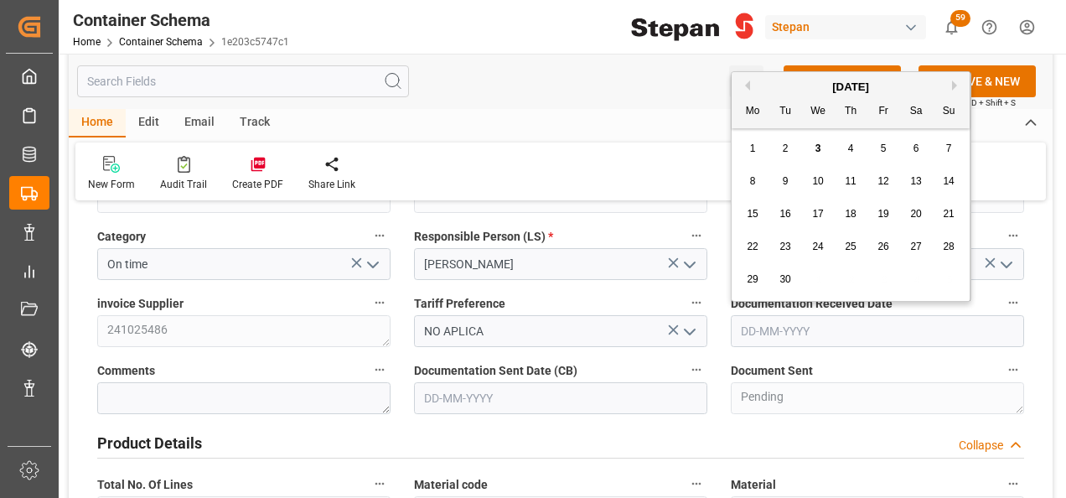
click at [841, 326] on input "text" at bounding box center [877, 331] width 293 height 32
click at [786, 82] on div "September 2025" at bounding box center [851, 87] width 238 height 17
click at [818, 147] on span "3" at bounding box center [818, 148] width 6 height 12
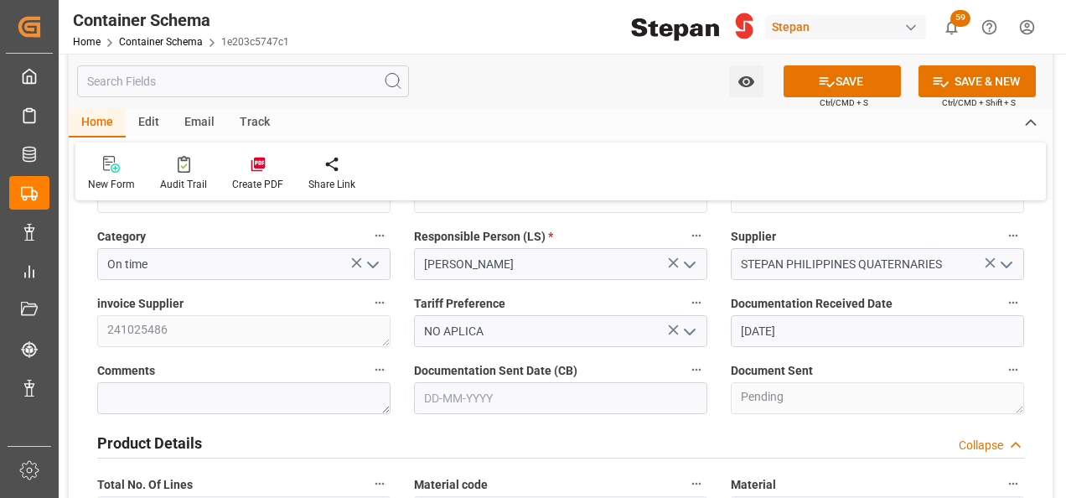
click at [830, 337] on input "[DATE]" at bounding box center [877, 331] width 293 height 32
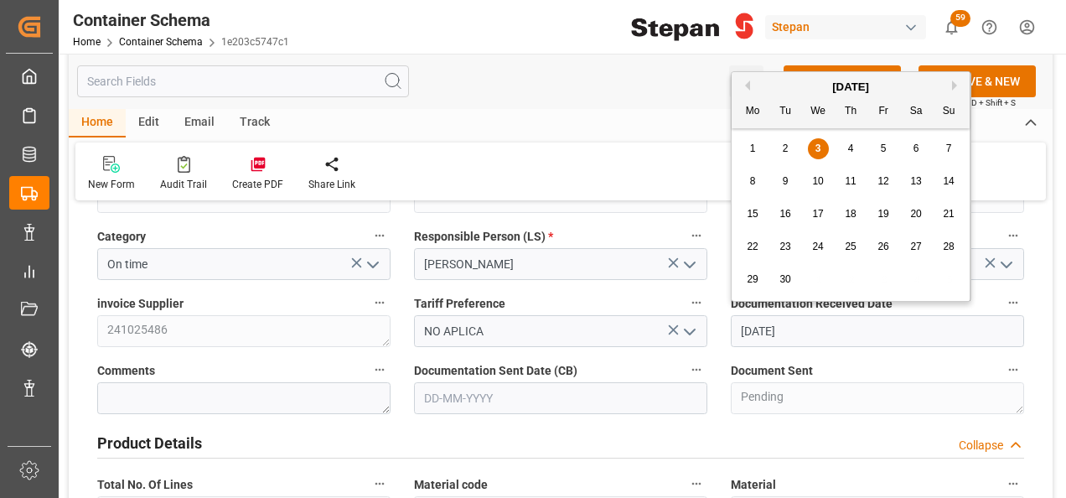
click at [747, 82] on button "Previous Month" at bounding box center [745, 85] width 10 height 10
click at [913, 282] on span "30" at bounding box center [915, 279] width 11 height 12
type input "30-08-2025"
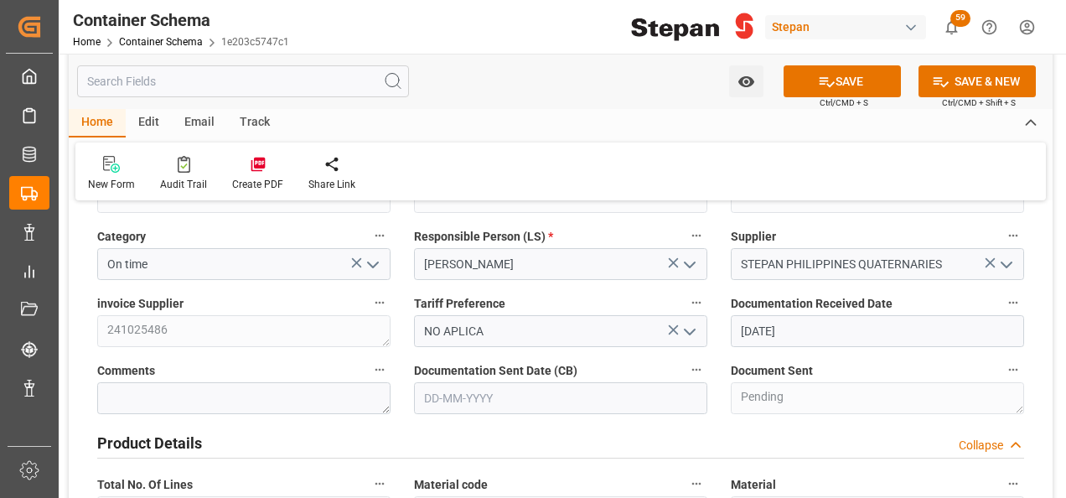
scroll to position [587, 0]
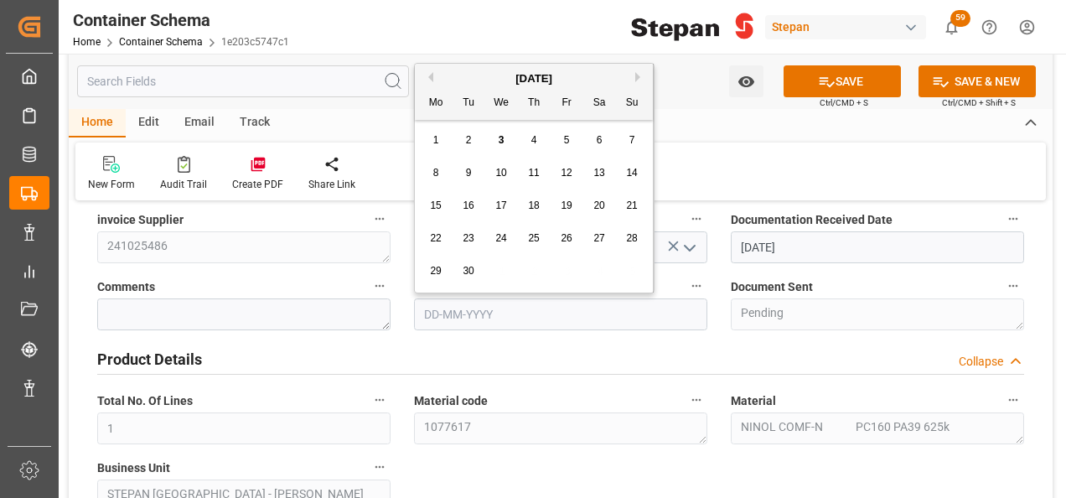
click at [475, 307] on input "text" at bounding box center [560, 314] width 293 height 32
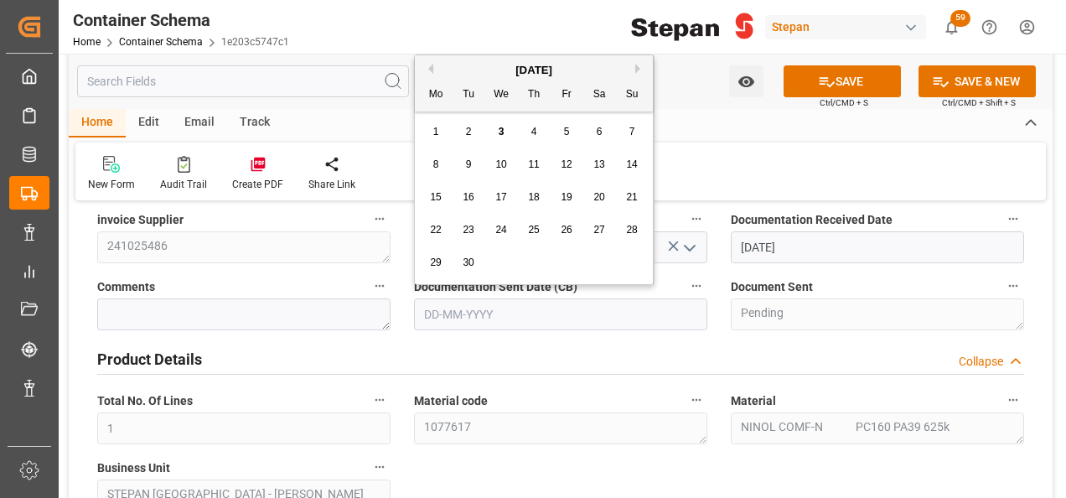
click at [468, 63] on div "[DATE]" at bounding box center [534, 70] width 238 height 17
click at [499, 134] on span "3" at bounding box center [502, 132] width 6 height 12
type input "[DATE]"
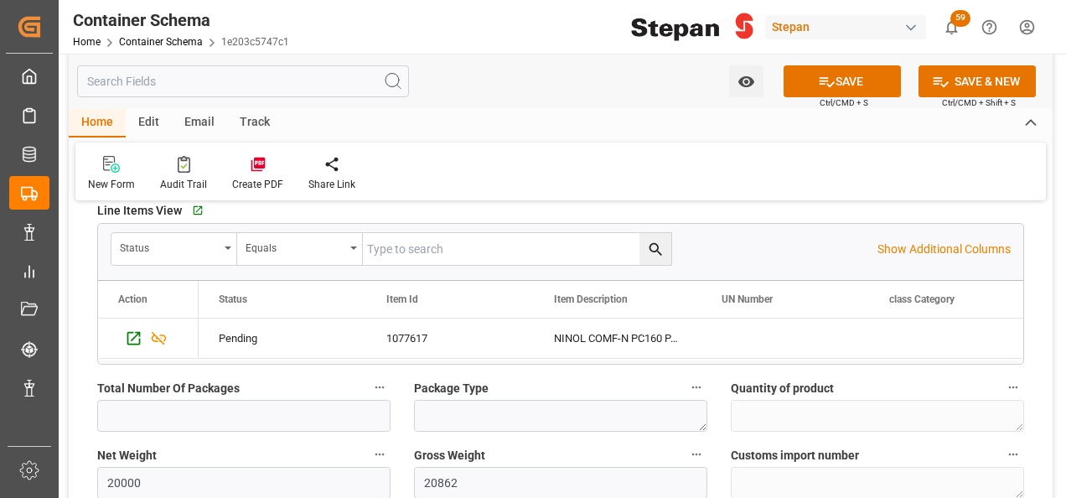
scroll to position [1089, 0]
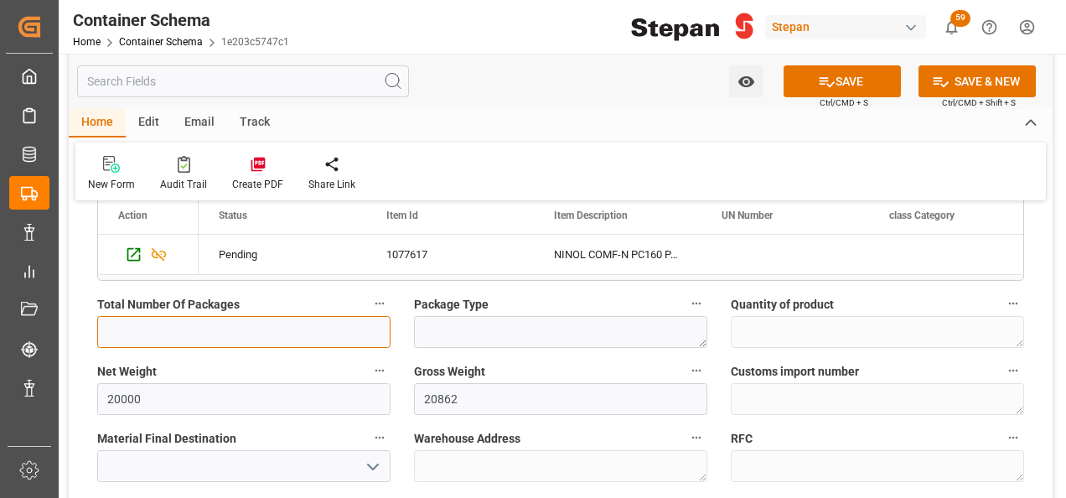
click at [215, 339] on input "text" at bounding box center [243, 332] width 293 height 32
type input "32"
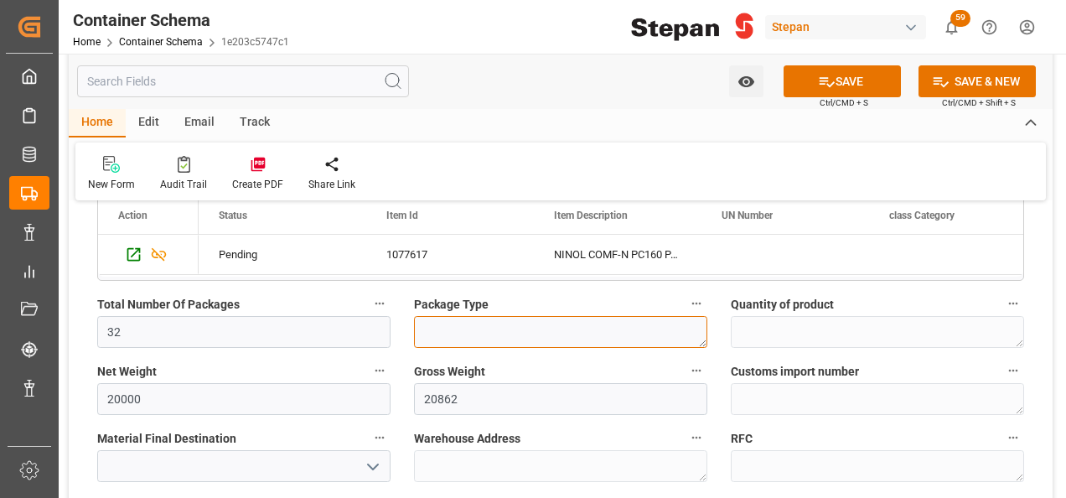
click at [458, 336] on textarea at bounding box center [560, 332] width 293 height 32
type textarea "p"
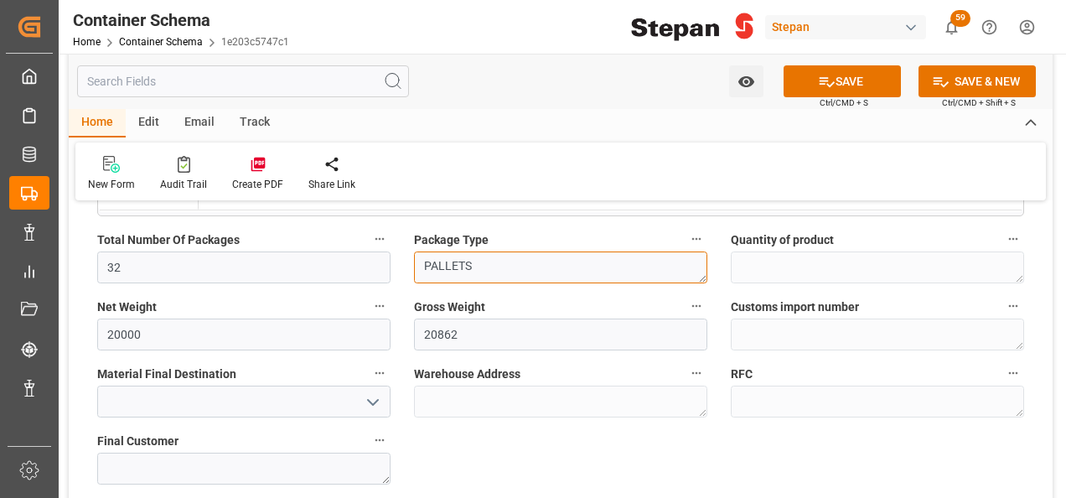
scroll to position [1257, 0]
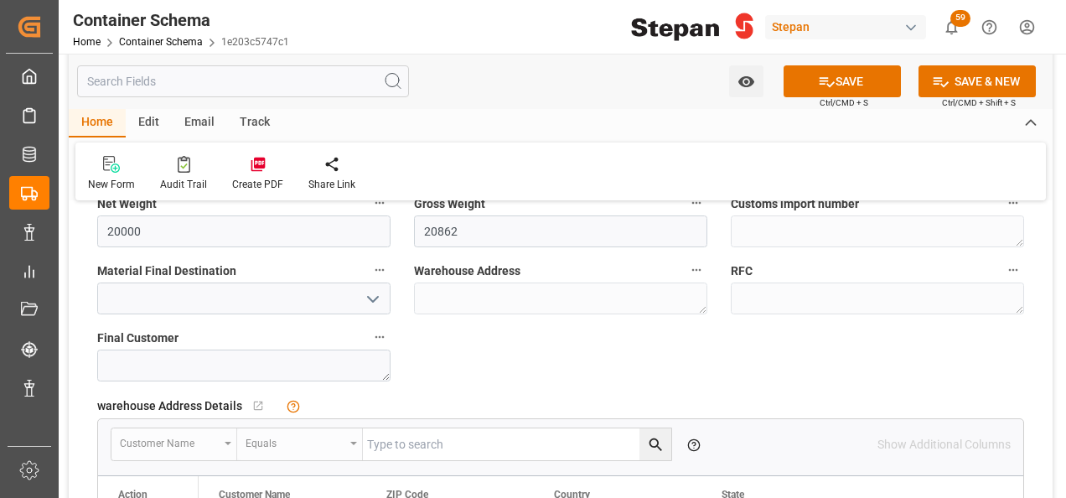
type textarea "PALLETS"
click at [377, 292] on icon "open menu" at bounding box center [373, 299] width 20 height 20
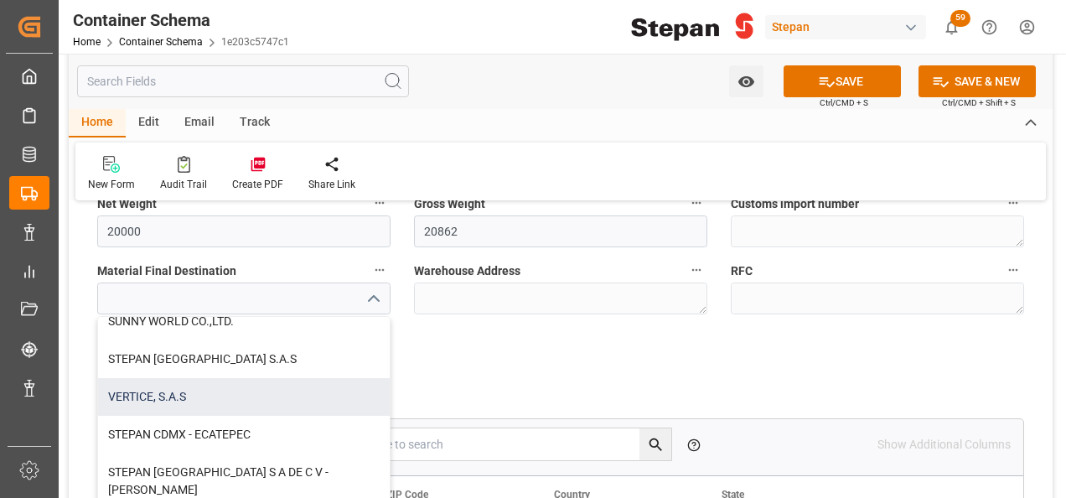
scroll to position [419, 0]
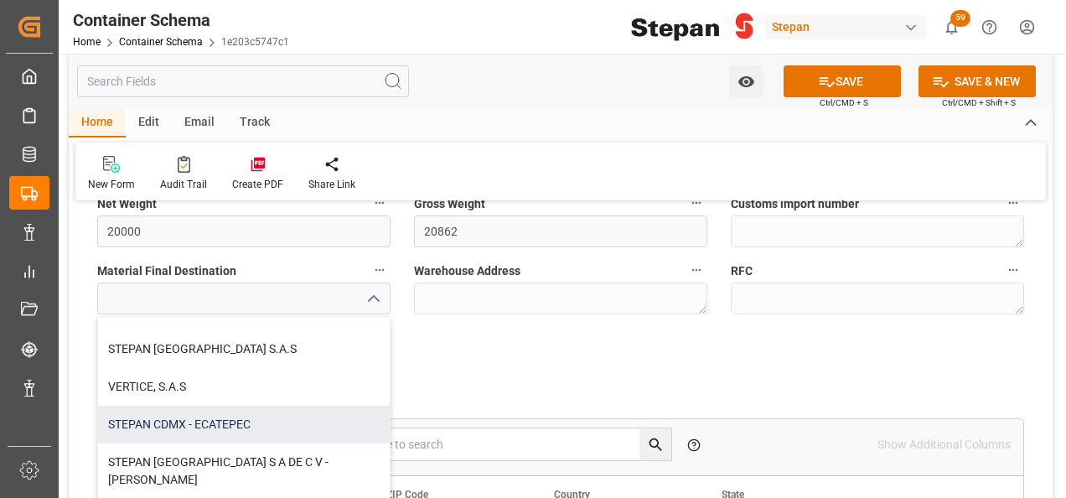
click at [164, 424] on div "STEPAN CDMX - ECATEPEC" at bounding box center [244, 425] width 292 height 38
type input "STEPAN CDMX - ECATEPEC"
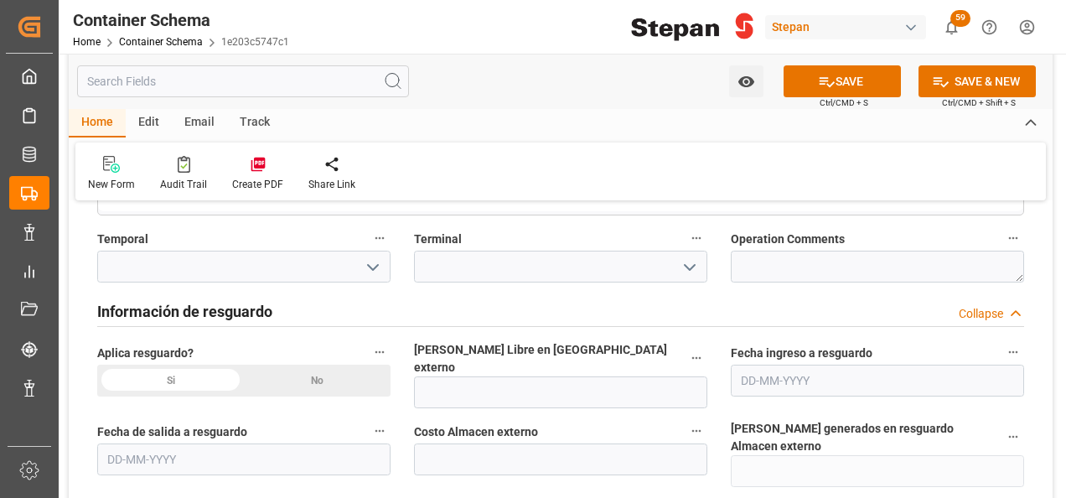
scroll to position [1676, 0]
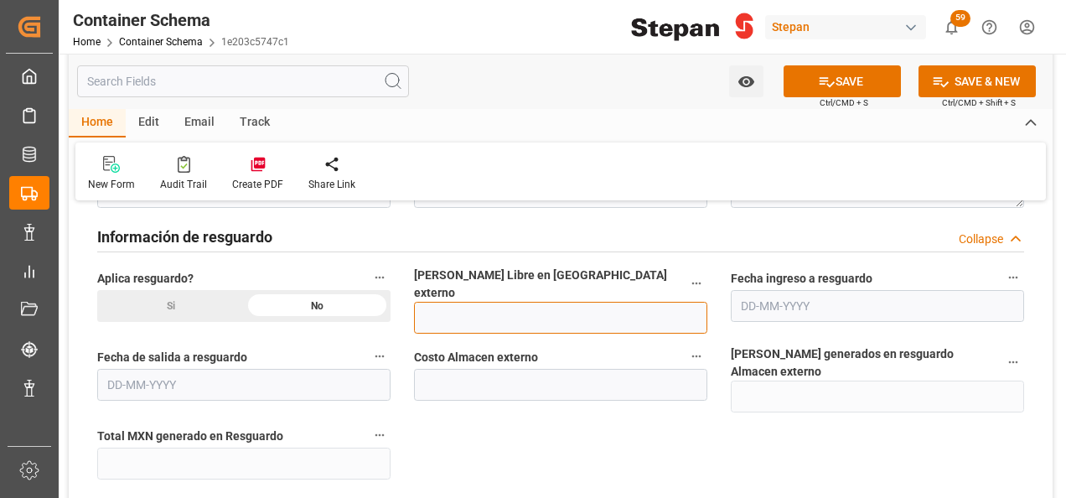
click at [464, 303] on input "text" at bounding box center [560, 318] width 293 height 32
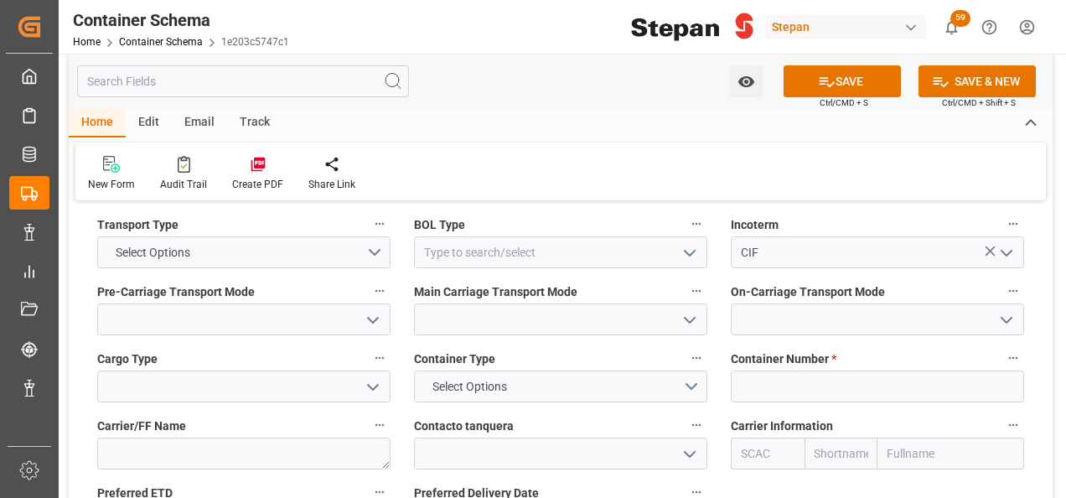
scroll to position [2011, 0]
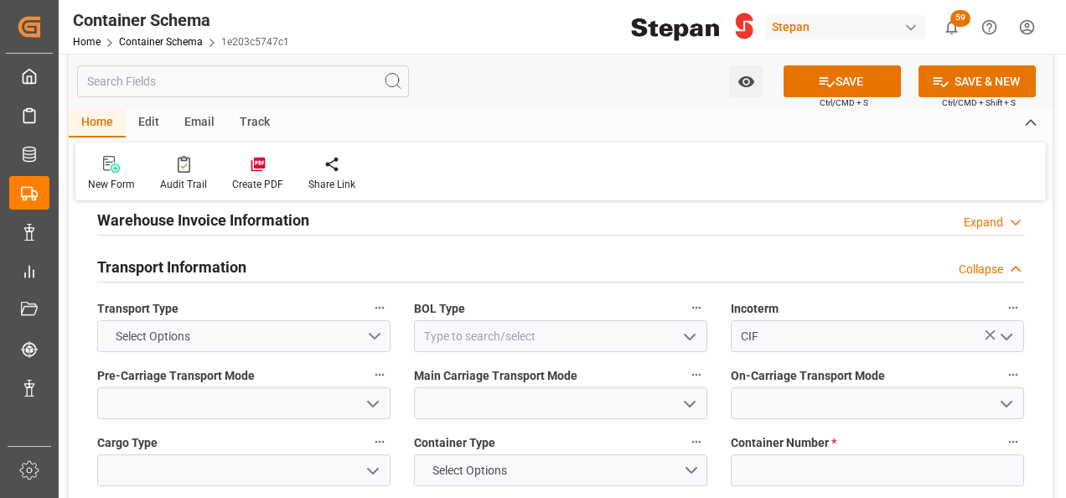
type input "12"
click at [368, 320] on button "Select Options" at bounding box center [243, 336] width 293 height 32
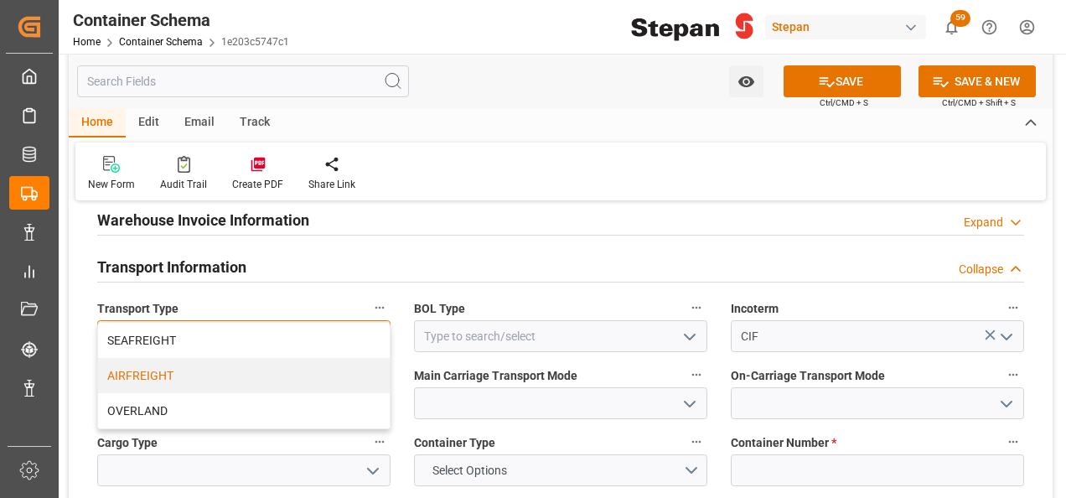
click at [132, 358] on div "AIRFREIGHT" at bounding box center [244, 375] width 292 height 35
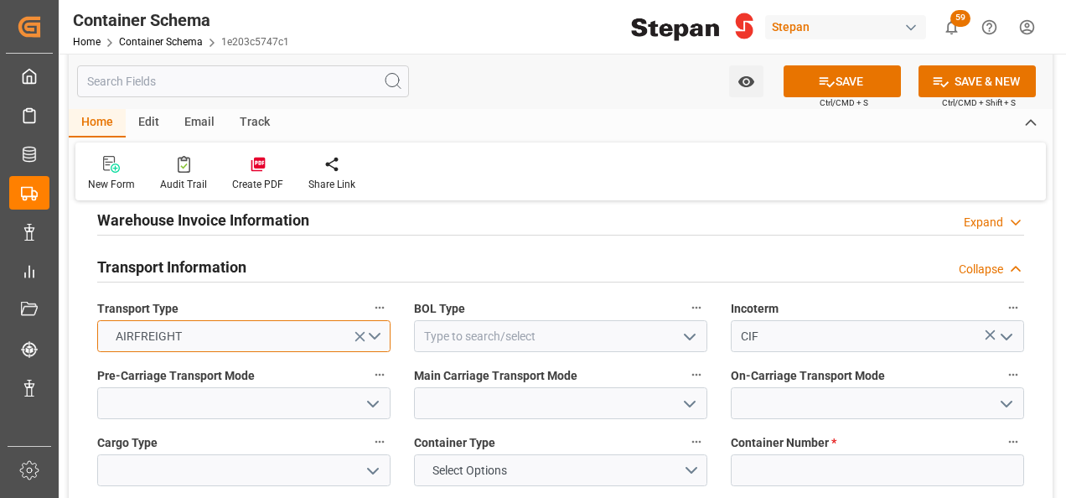
click at [375, 320] on button "AIRFREIGHT" at bounding box center [243, 336] width 293 height 32
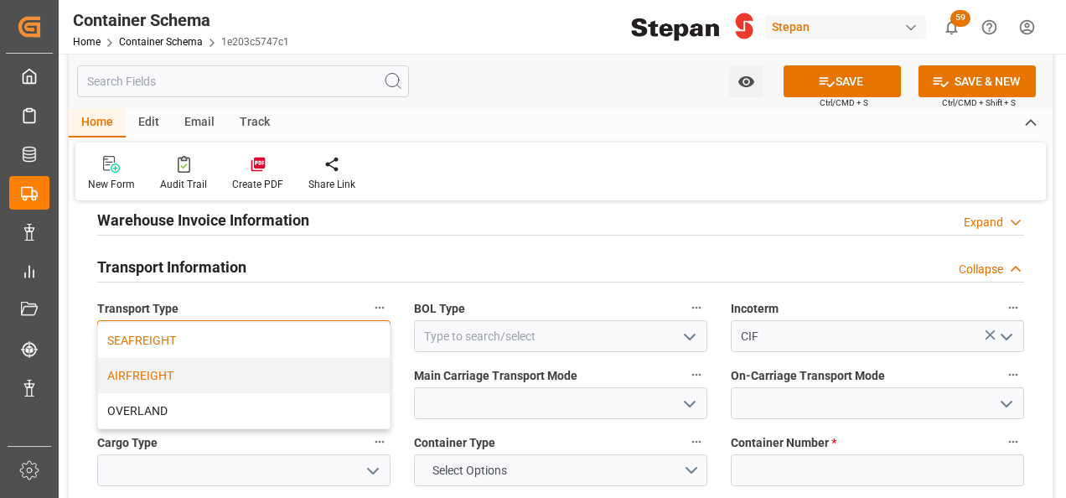
click at [140, 323] on div "SEAFREIGHT" at bounding box center [244, 340] width 292 height 35
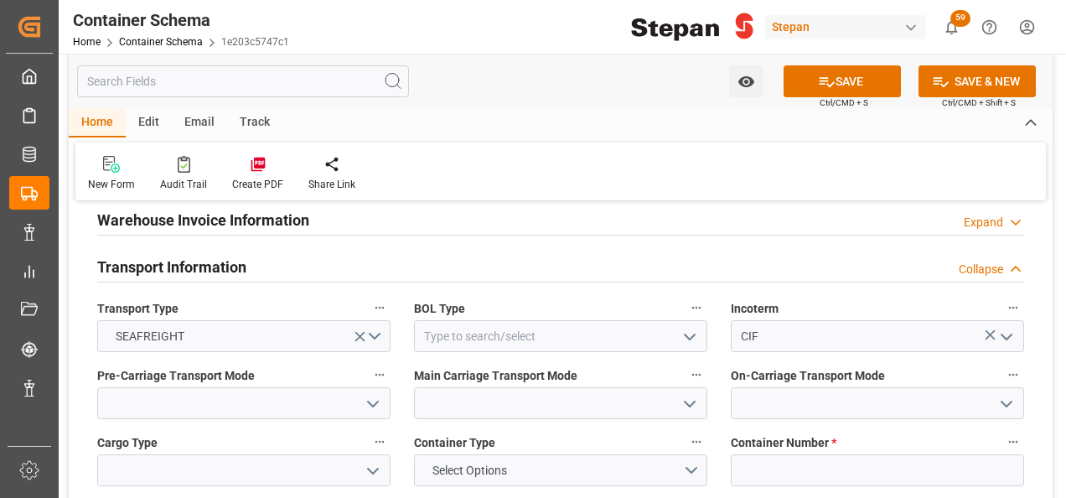
click at [689, 327] on icon "open menu" at bounding box center [690, 337] width 20 height 20
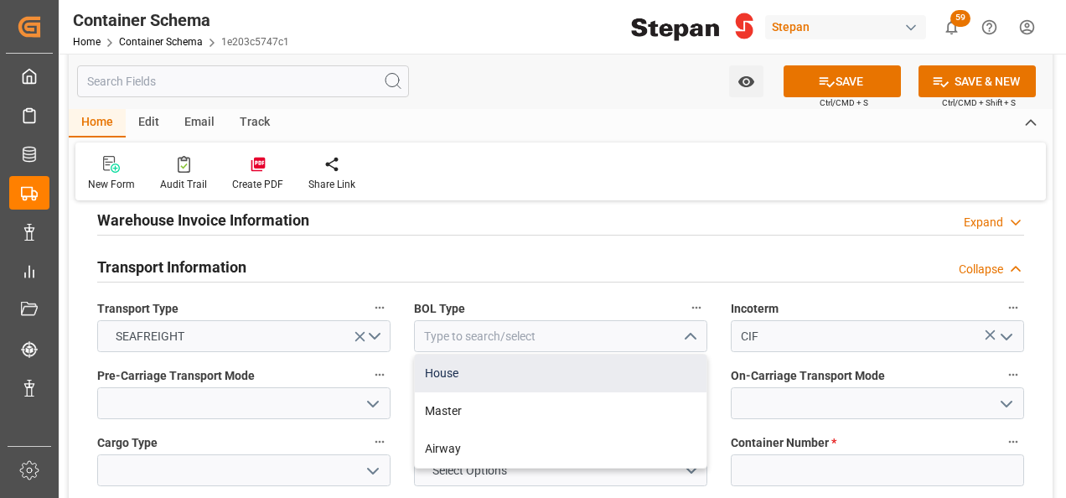
click at [454, 354] on div "House" at bounding box center [561, 373] width 292 height 38
type input "House"
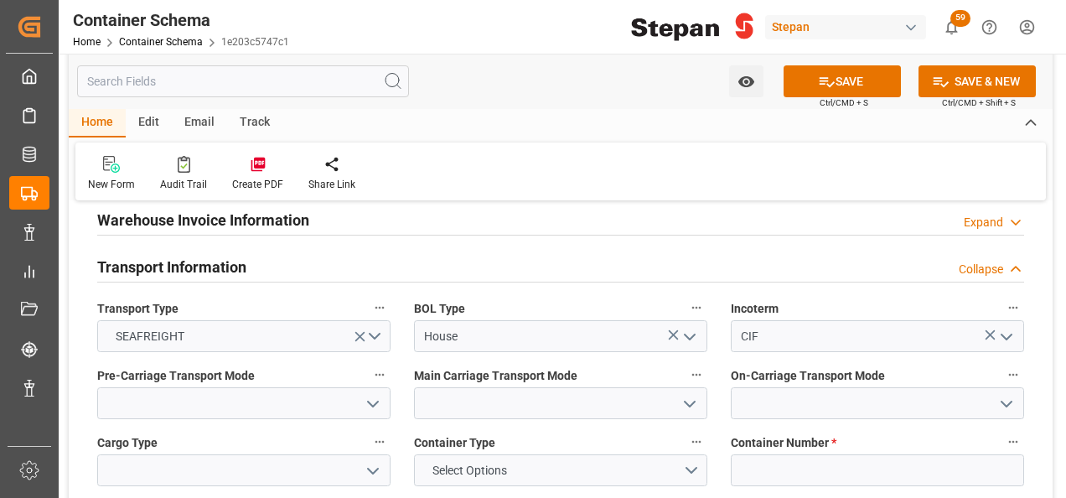
click at [369, 401] on polyline "open menu" at bounding box center [373, 403] width 10 height 5
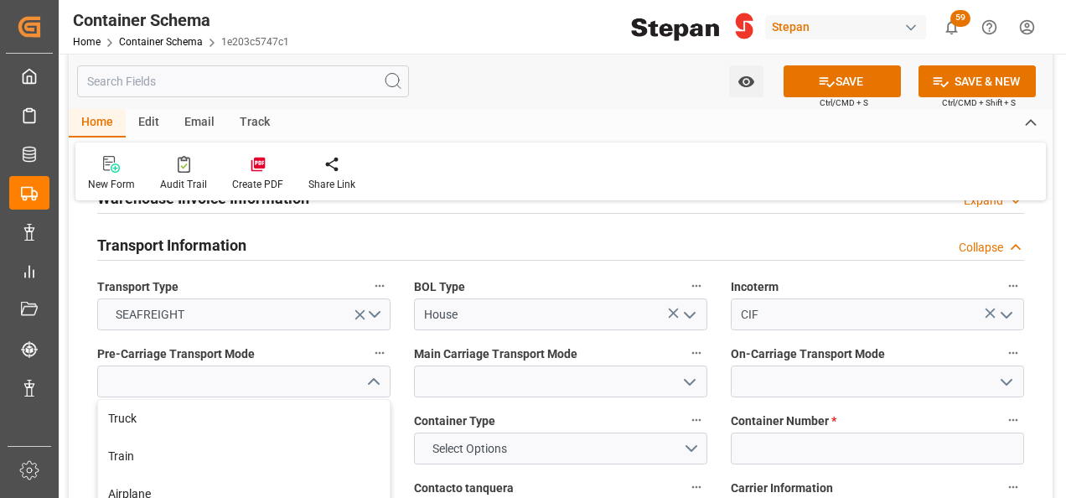
scroll to position [2095, 0]
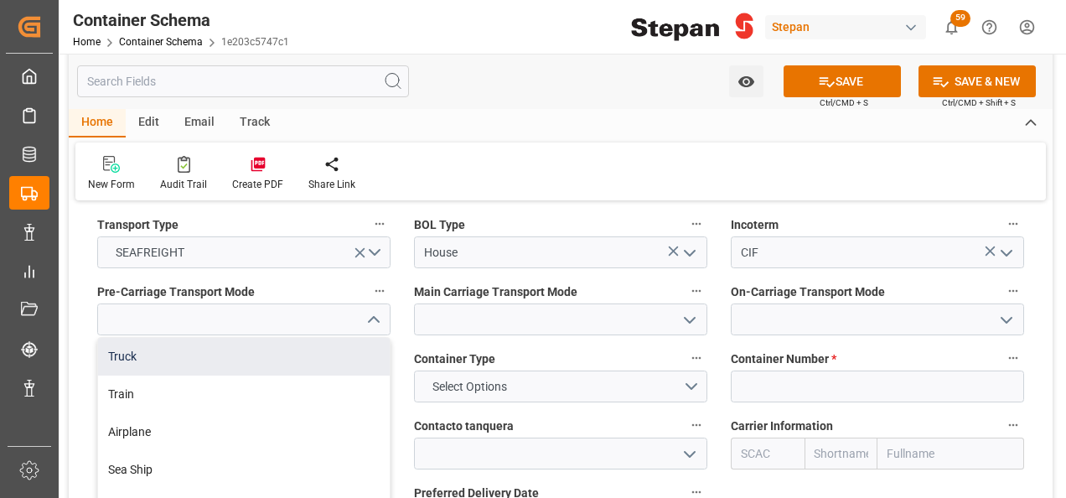
click at [132, 338] on div "Truck" at bounding box center [244, 357] width 292 height 38
type input "Truck"
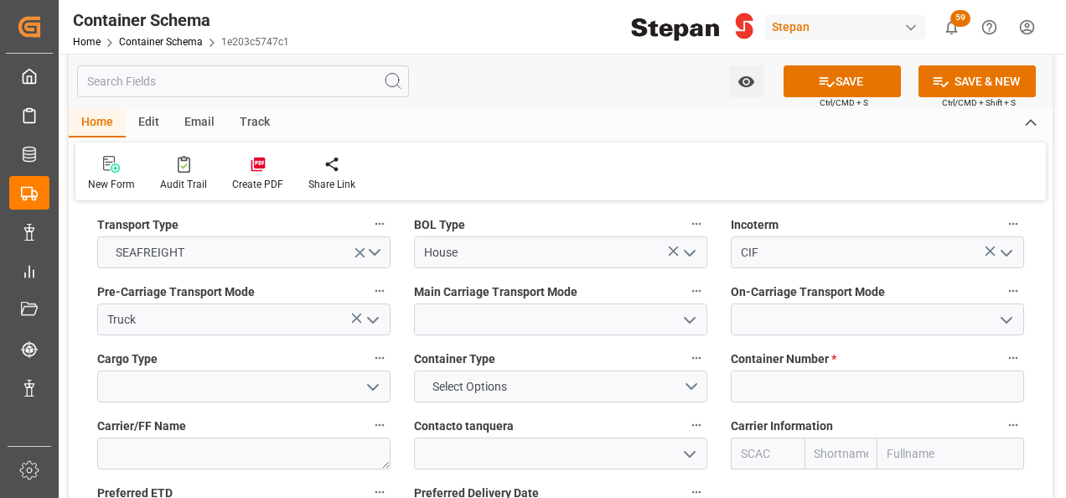
click at [685, 310] on icon "open menu" at bounding box center [690, 320] width 20 height 20
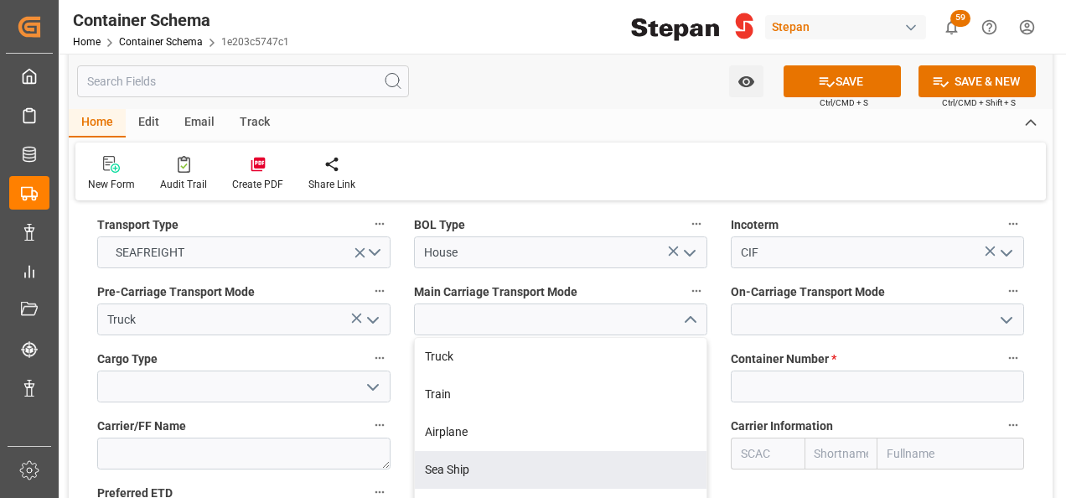
drag, startPoint x: 447, startPoint y: 444, endPoint x: 462, endPoint y: 426, distance: 23.8
click at [446, 451] on div "Sea Ship" at bounding box center [561, 470] width 292 height 38
type input "Sea Ship"
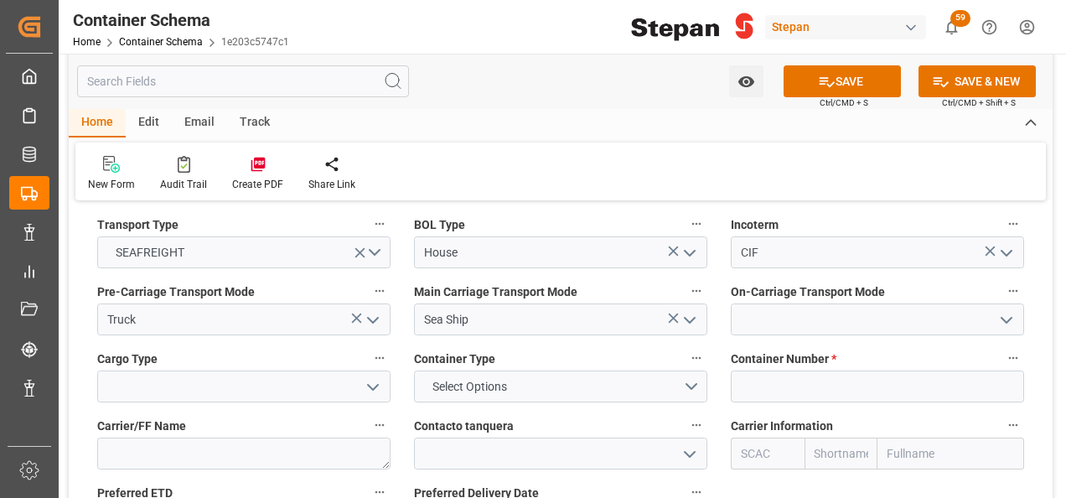
click at [1011, 318] on polyline "open menu" at bounding box center [1006, 320] width 10 height 5
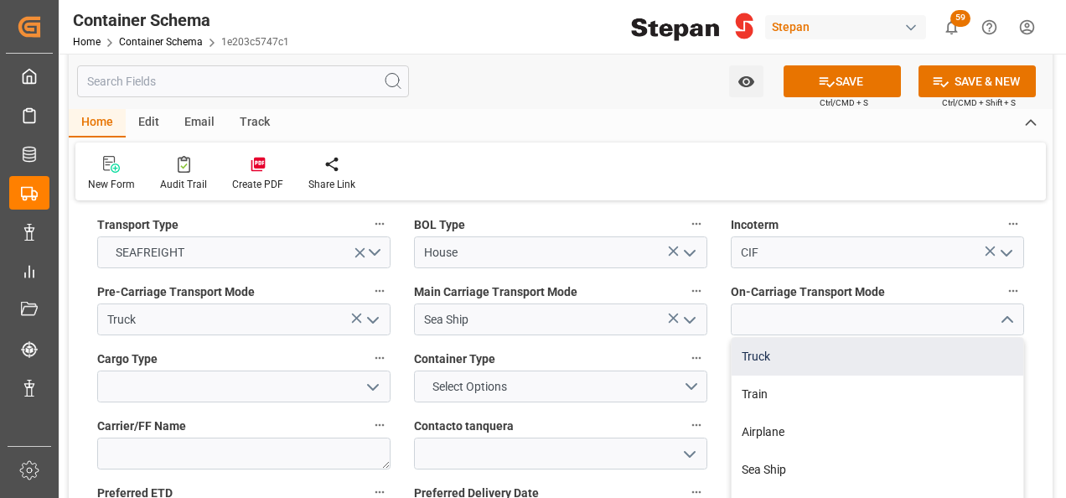
click at [771, 338] on div "Truck" at bounding box center [878, 357] width 292 height 38
type input "Truck"
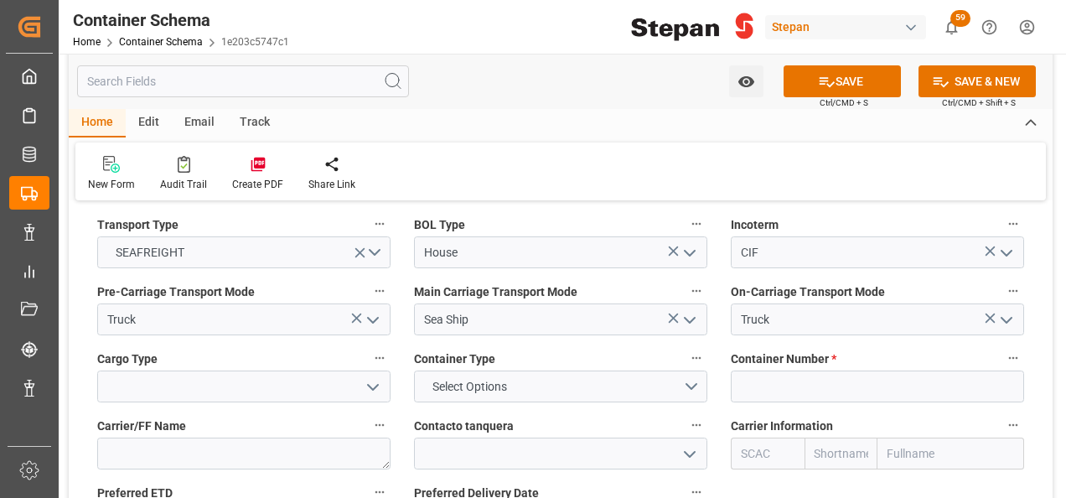
click at [369, 377] on icon "open menu" at bounding box center [373, 387] width 20 height 20
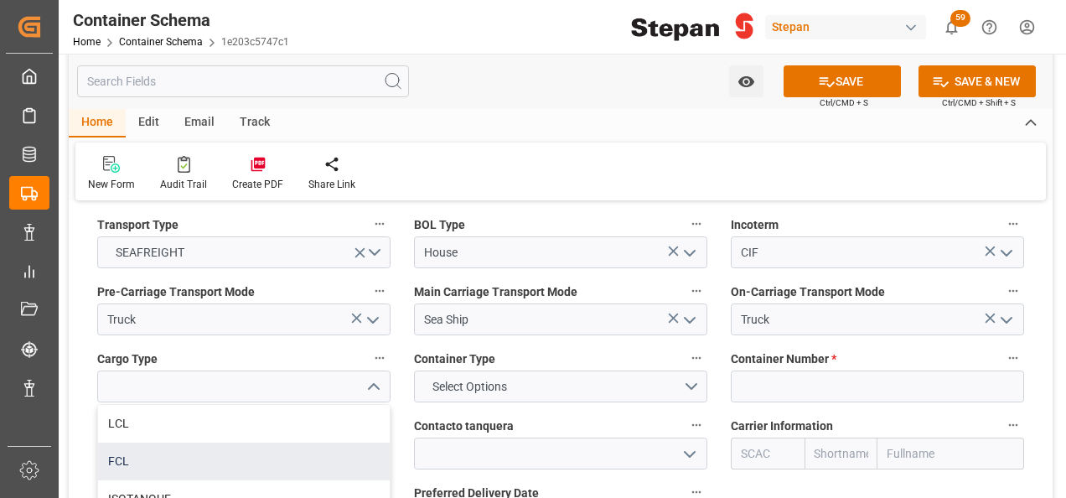
click at [129, 442] on div "FCL" at bounding box center [244, 461] width 292 height 38
type input "FCL"
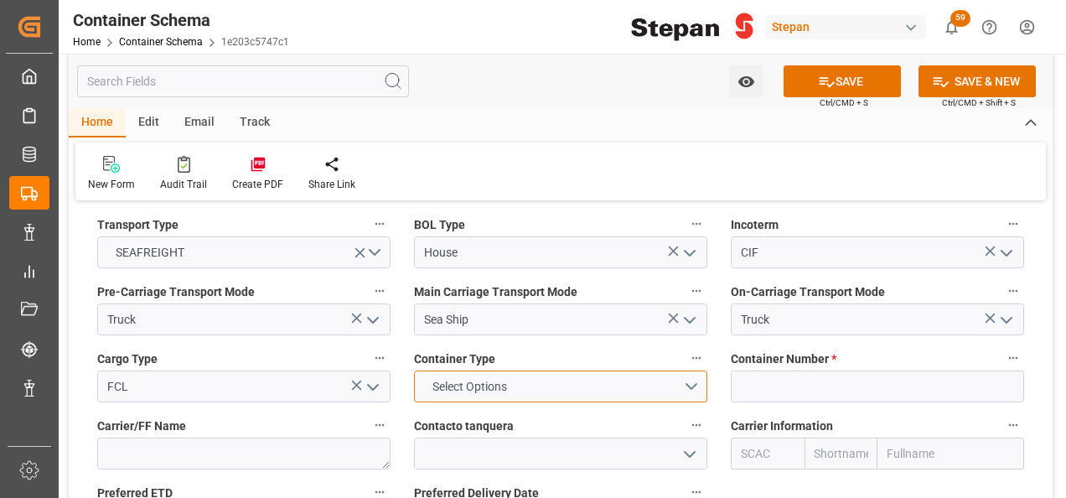
click at [690, 370] on button "Select Options" at bounding box center [560, 386] width 293 height 32
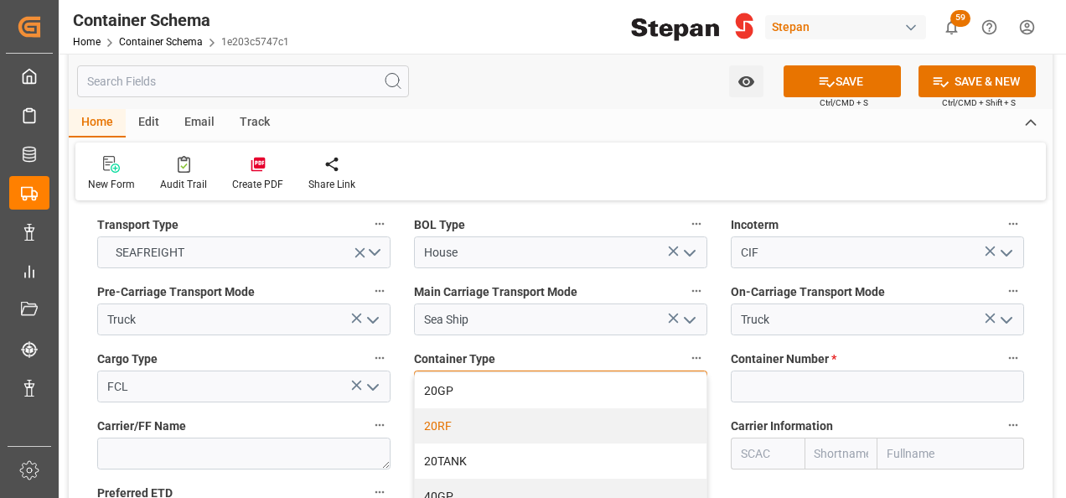
scroll to position [83, 0]
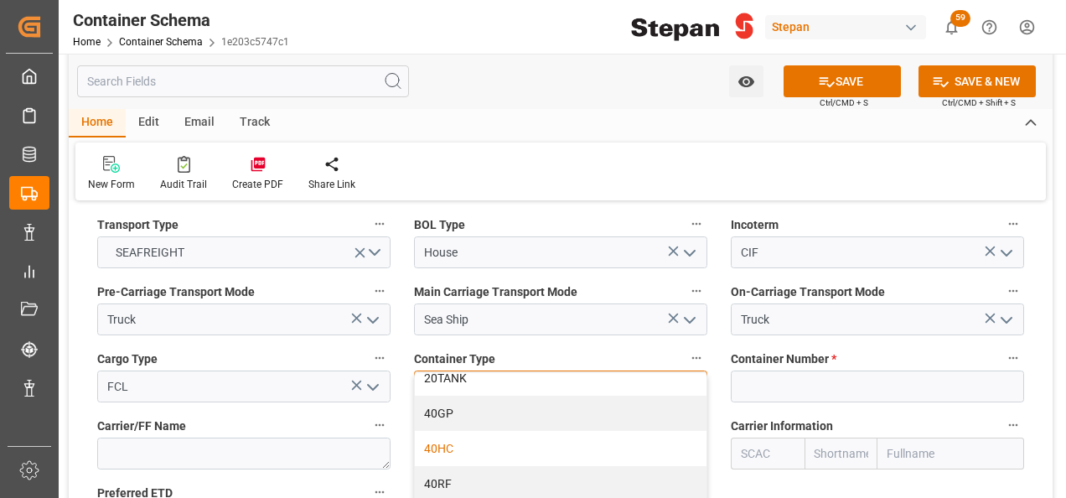
click at [449, 431] on div "40HC" at bounding box center [561, 448] width 292 height 35
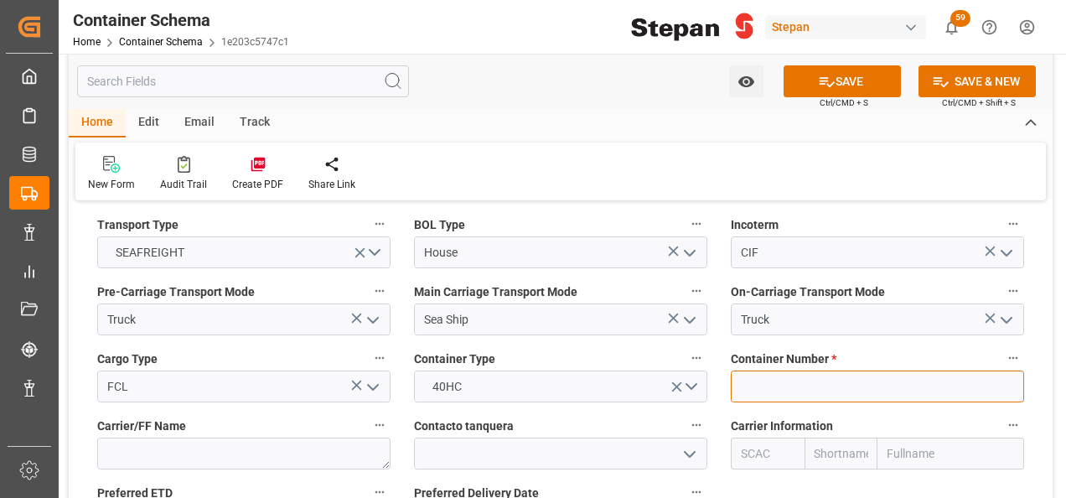
click at [778, 370] on input at bounding box center [877, 386] width 293 height 32
paste input "SEKU5844630"
type input "SEKU5844630"
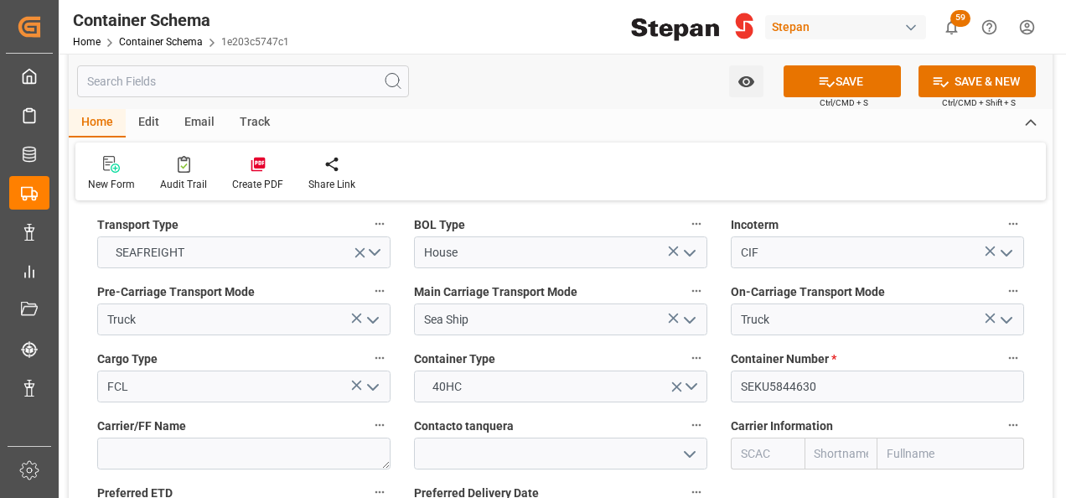
click at [912, 437] on input "text" at bounding box center [950, 453] width 147 height 32
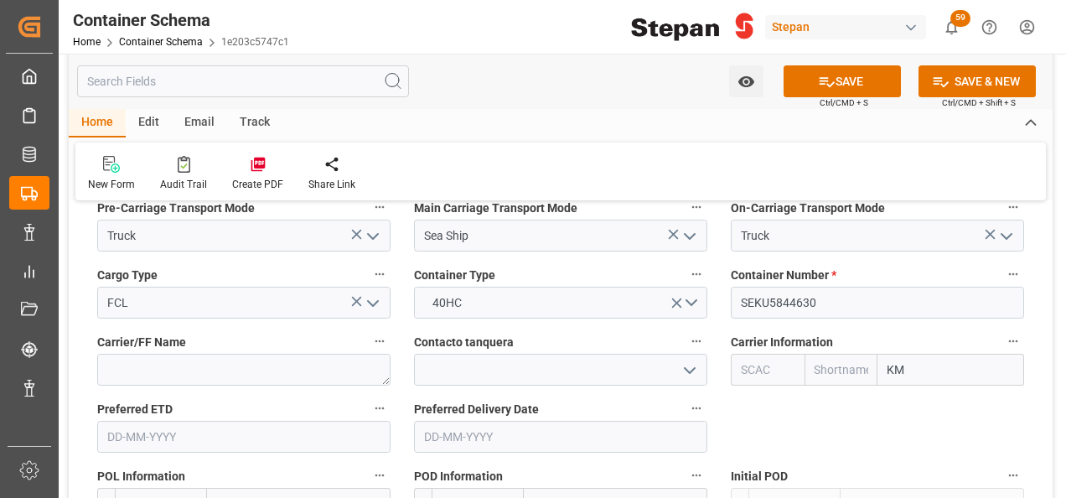
type input "KMT"
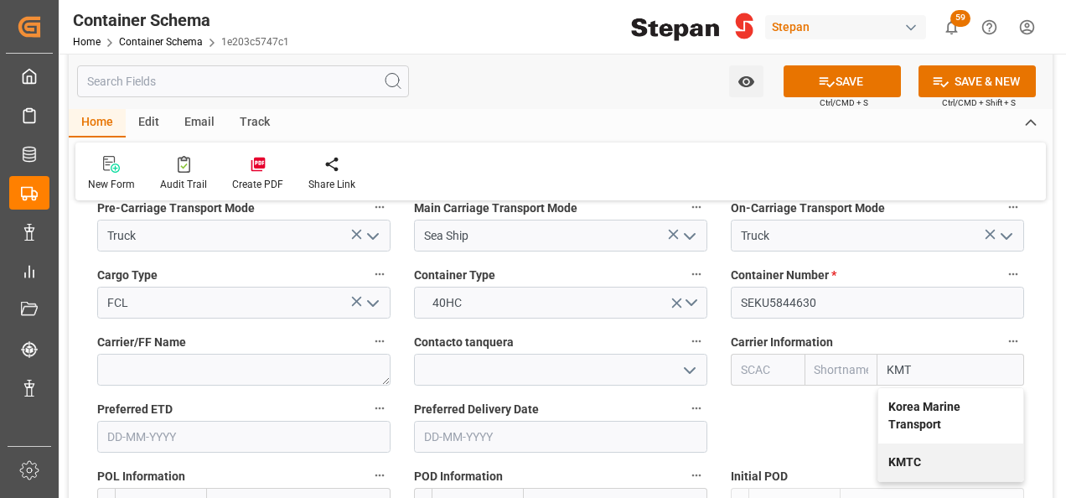
click at [915, 455] on b "KMTC" at bounding box center [904, 461] width 33 height 13
type input "KMT1"
type input "KMTC"
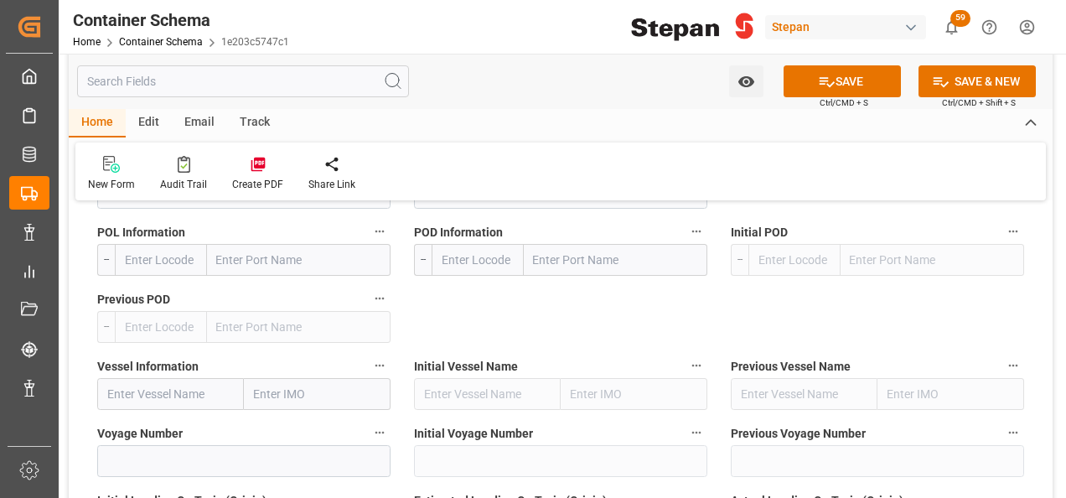
scroll to position [2430, 0]
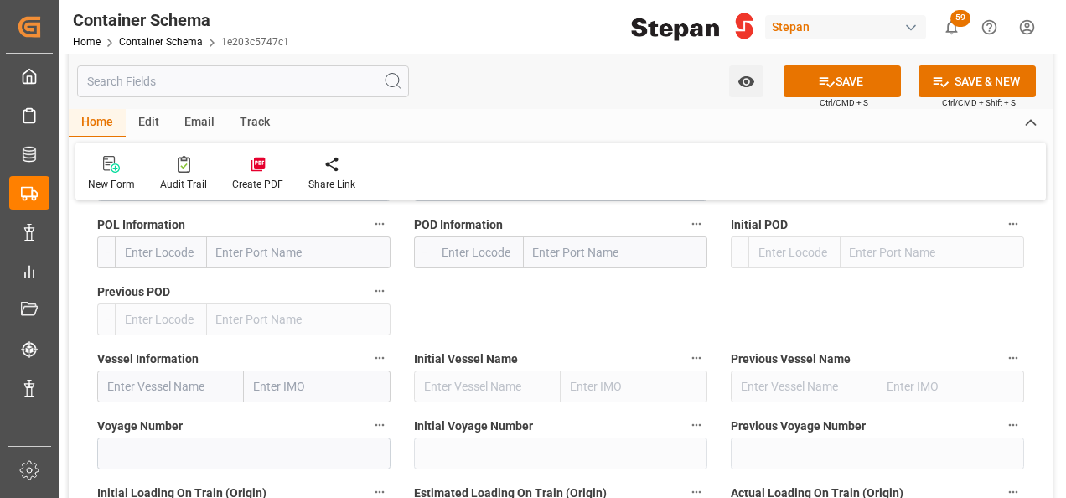
type input "KMTC"
click at [191, 370] on input "text" at bounding box center [170, 386] width 147 height 32
paste input "MANILA"
type input "MANILA"
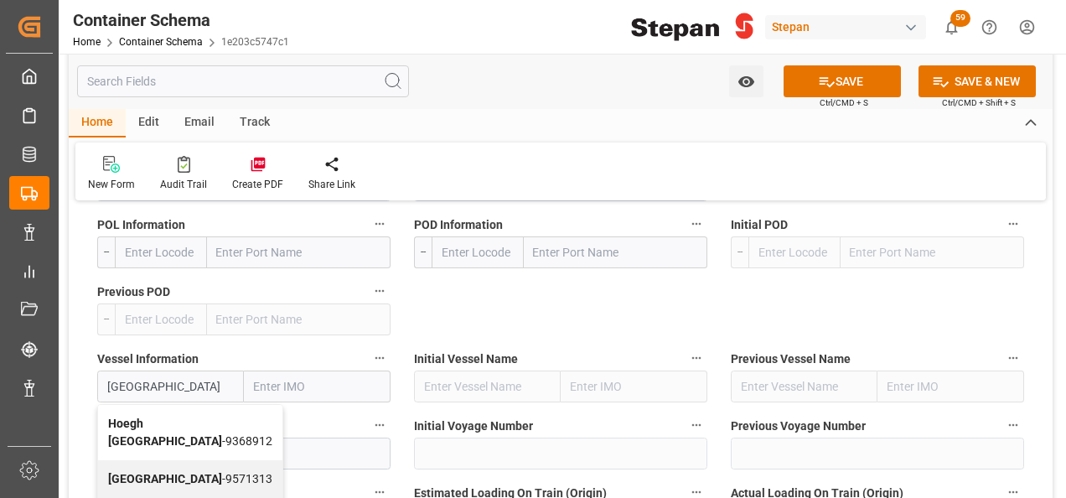
drag, startPoint x: 136, startPoint y: 367, endPoint x: 85, endPoint y: 339, distance: 57.4
click at [91, 366] on div "Vessel Information MANILA Hoegh Manila - 9368912 CAPE MANILA - 9571313 TS MANIL…" at bounding box center [243, 374] width 317 height 67
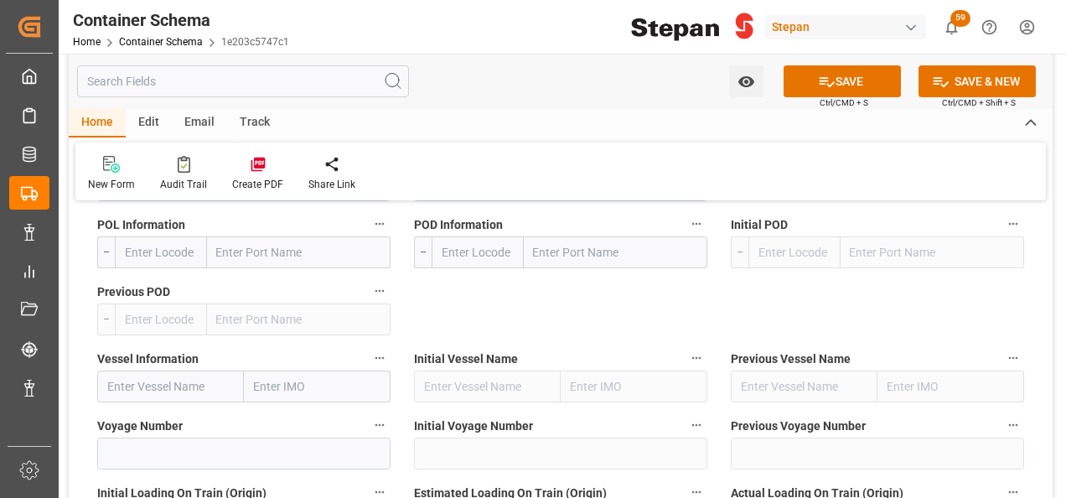
scroll to position [2346, 0]
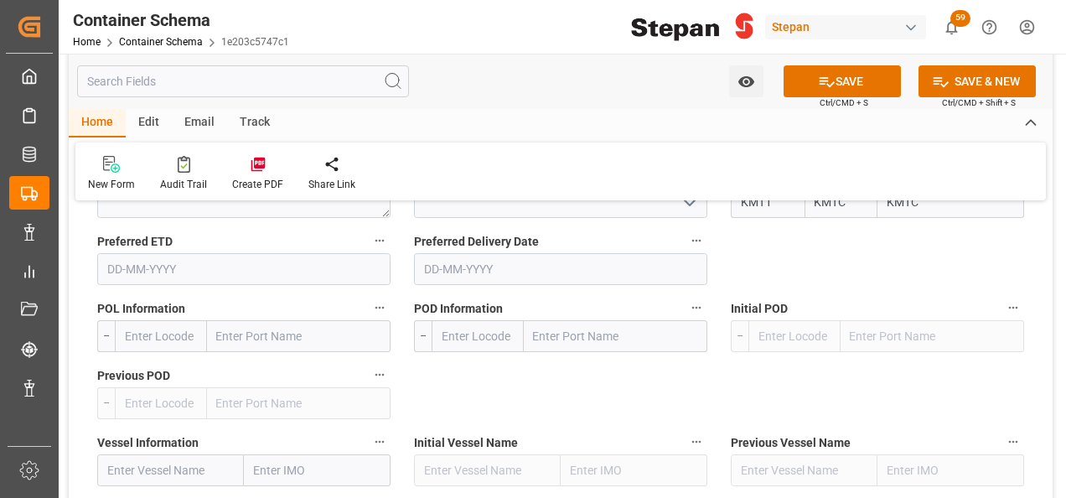
click at [261, 320] on input "text" at bounding box center [299, 336] width 184 height 32
paste input "MANILA"
type input "MANILA"
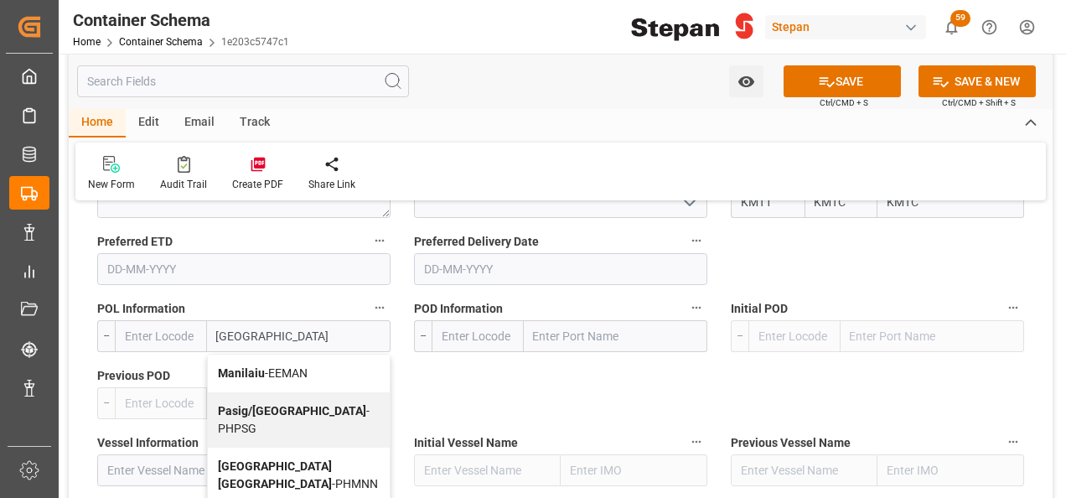
click at [277, 404] on b "Pasig/Manila" at bounding box center [292, 410] width 148 height 13
type input "PHPSG"
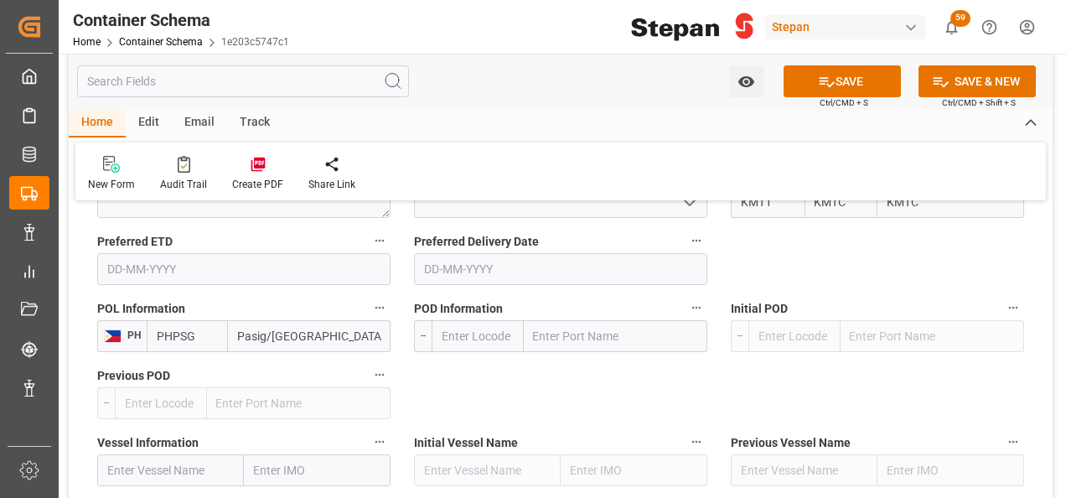
type input "Pasig/Manila"
click at [578, 320] on input "text" at bounding box center [616, 336] width 184 height 32
type input "MANZAN"
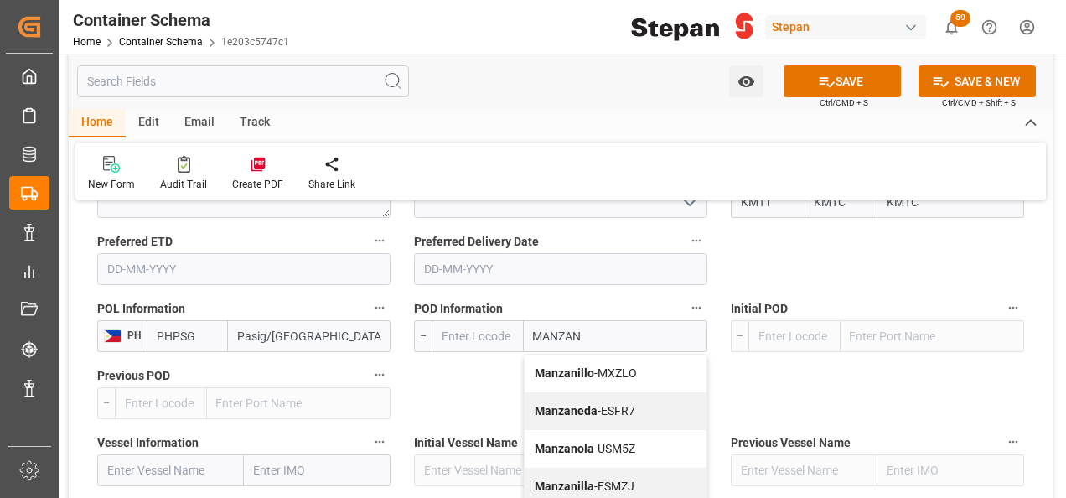
click at [593, 366] on span "Manzanillo - MXZLO" at bounding box center [586, 372] width 102 height 13
type input "MXZLO"
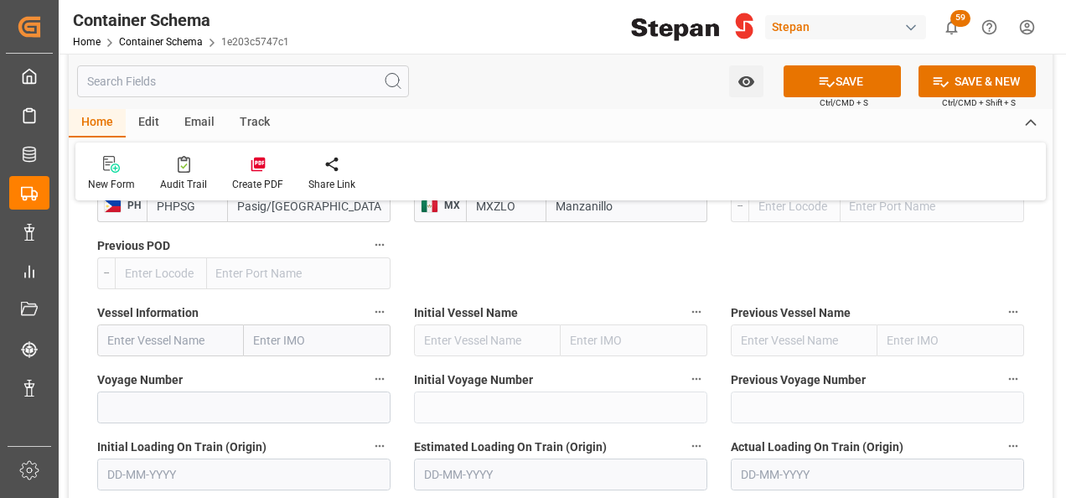
scroll to position [2514, 0]
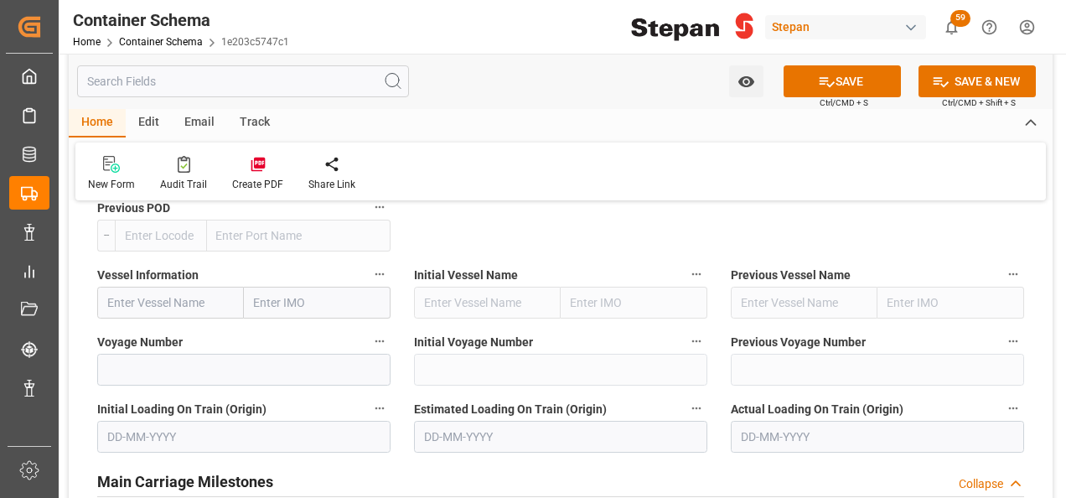
type input "Manzanillo"
click at [146, 354] on input at bounding box center [243, 370] width 293 height 32
click at [161, 287] on input "text" at bounding box center [170, 303] width 147 height 32
paste input "CMA CGM HONG KONG"
type input "CMA CGM HONG KONG"
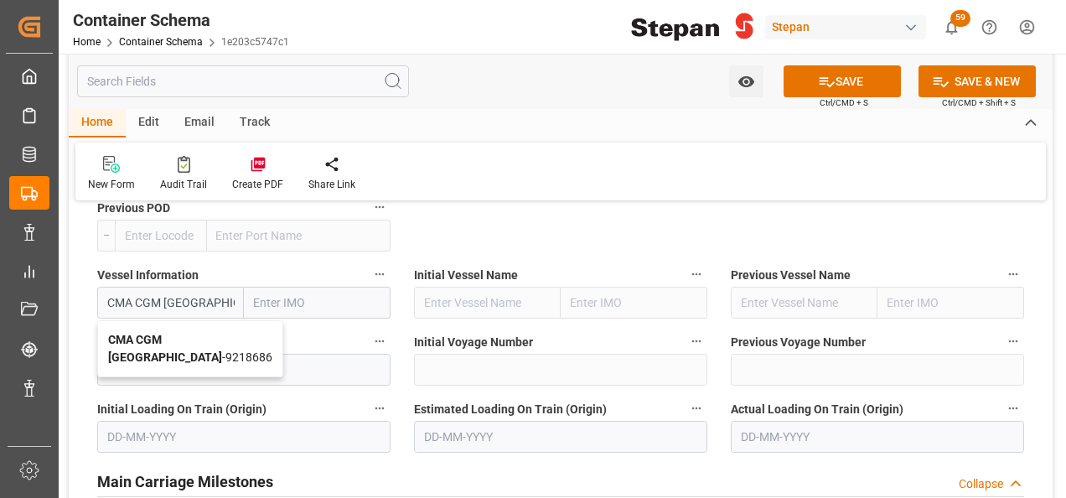
click at [164, 333] on b "CMA CGM HONG KONG" at bounding box center [165, 348] width 114 height 31
type input "9218686"
type input "CMA CGM HONG KONG"
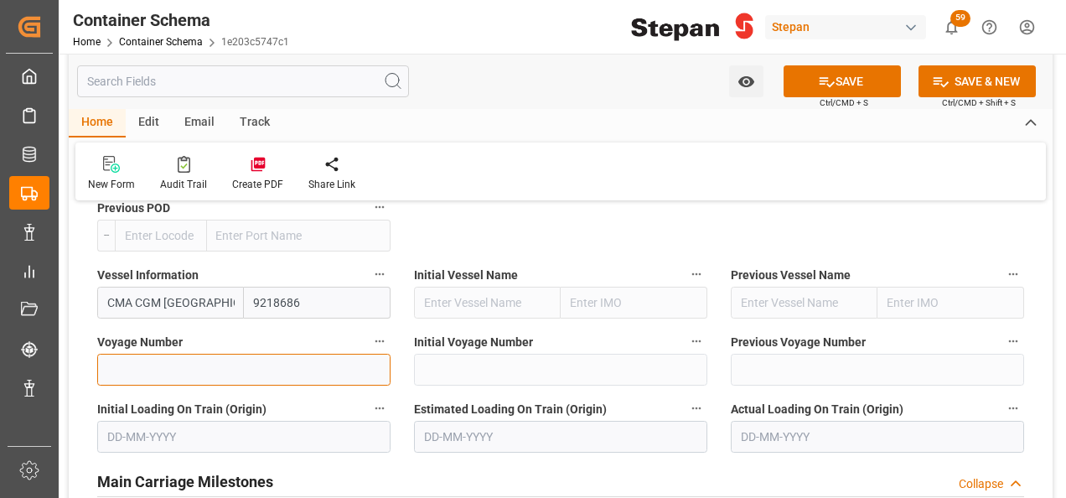
click at [153, 354] on input at bounding box center [243, 370] width 293 height 32
click at [142, 354] on input at bounding box center [243, 370] width 293 height 32
paste input "0XLU2N"
type input "0XLU2N"
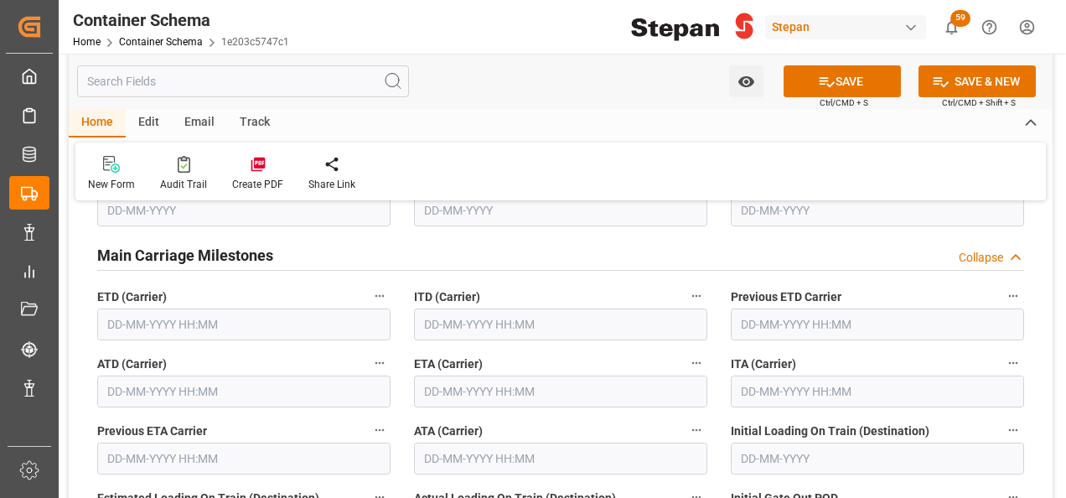
scroll to position [2765, 0]
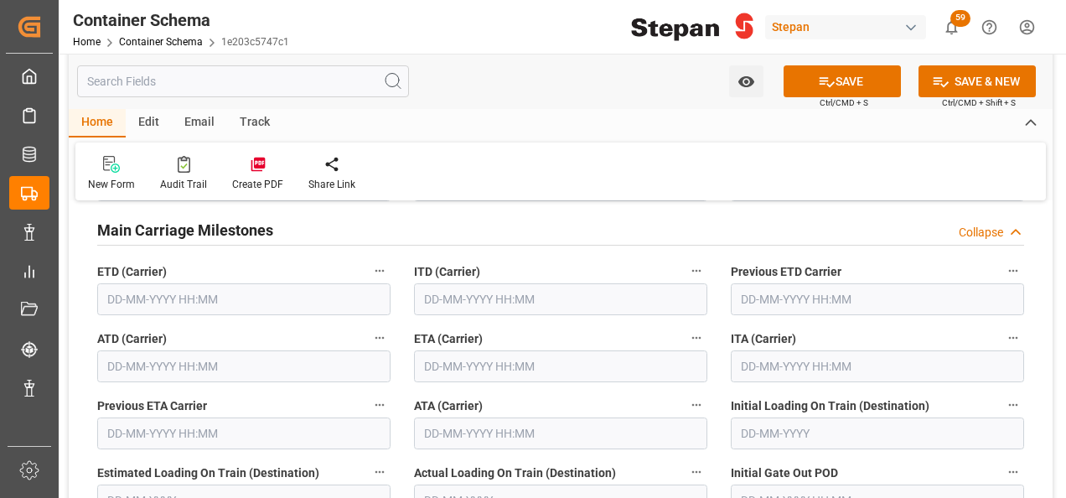
click at [139, 283] on input "text" at bounding box center [243, 299] width 293 height 32
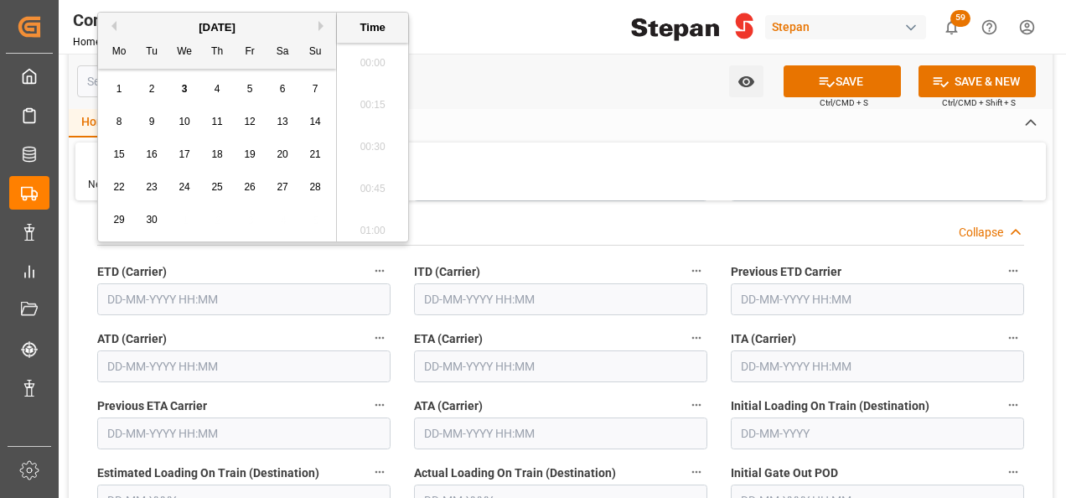
scroll to position [1849, 0]
click at [113, 22] on button "Previous Month" at bounding box center [111, 26] width 10 height 10
click at [246, 156] on span "15" at bounding box center [249, 154] width 11 height 12
type input "15-08-2025 00:00"
click at [184, 350] on input "text" at bounding box center [243, 366] width 293 height 32
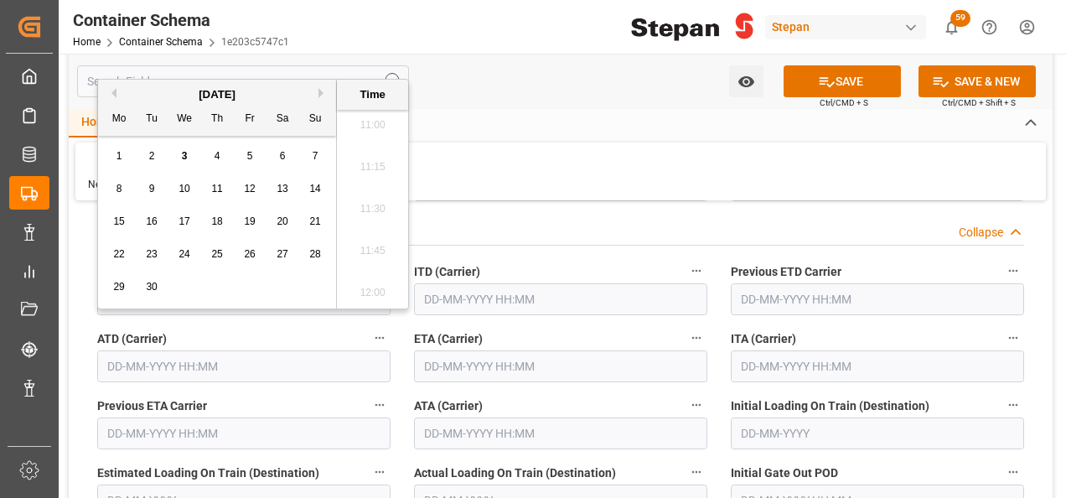
click at [115, 92] on button "Previous Month" at bounding box center [111, 93] width 10 height 10
click at [248, 220] on span "15" at bounding box center [249, 221] width 11 height 12
type input "15-08-2025 00:00"
click at [444, 350] on input "text" at bounding box center [560, 366] width 293 height 32
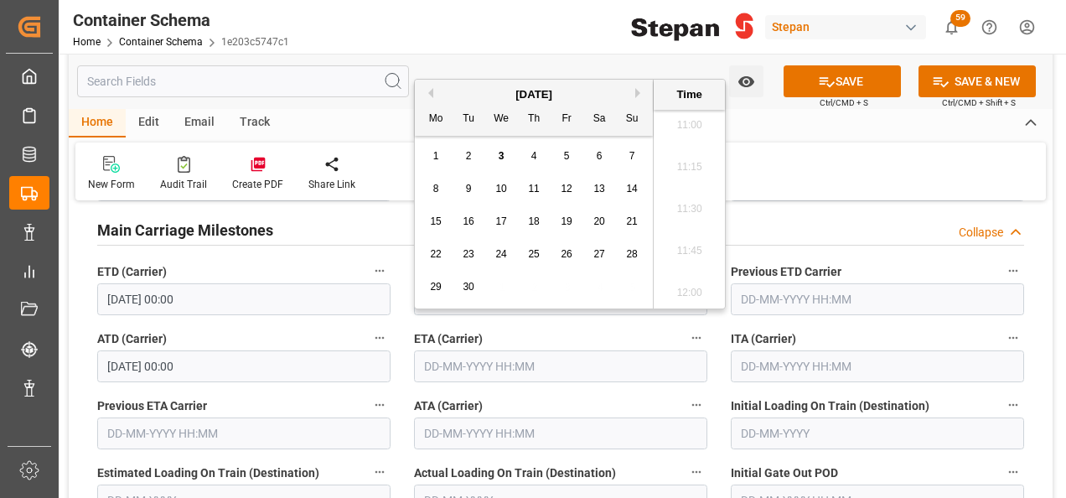
click at [632, 223] on span "21" at bounding box center [631, 221] width 11 height 12
type input "21-09-2025 00:00"
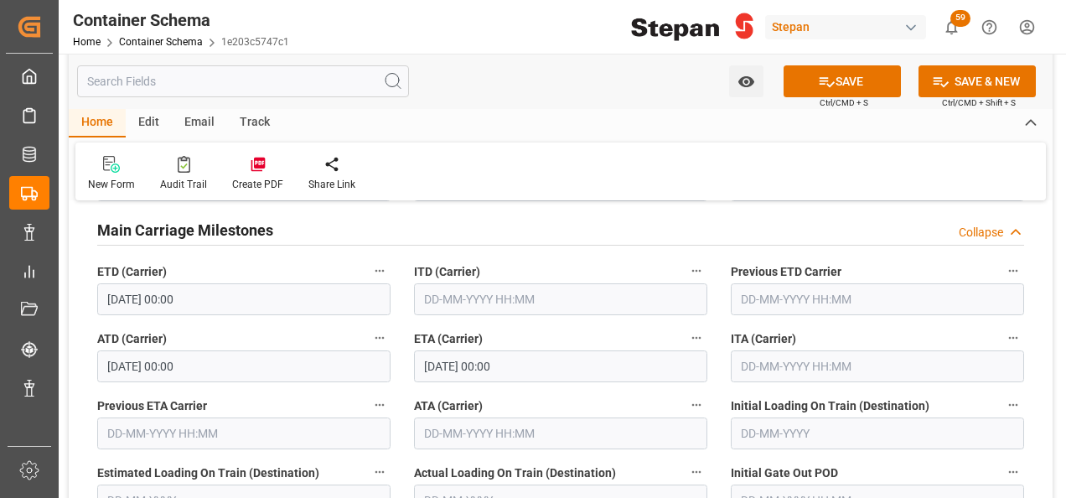
click at [603, 357] on div "ETA (Carrier) 21-09-2025 00:00" at bounding box center [560, 354] width 317 height 67
click at [848, 85] on button "SAVE" at bounding box center [842, 81] width 117 height 32
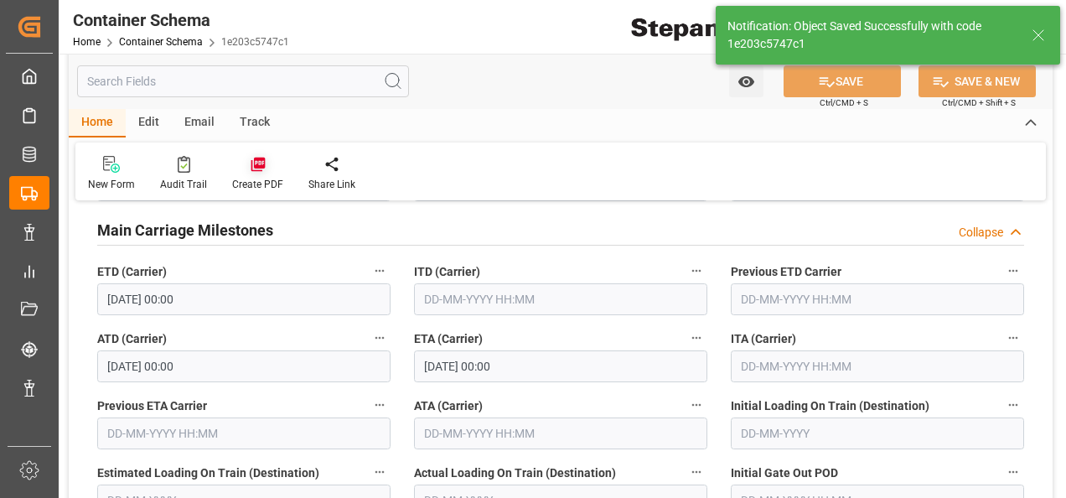
type textarea "Documents Sent"
type textarea "32 PALLETS"
type textarea "SCM1706025A6"
type input "MXZLO"
type input "Manzanillo"
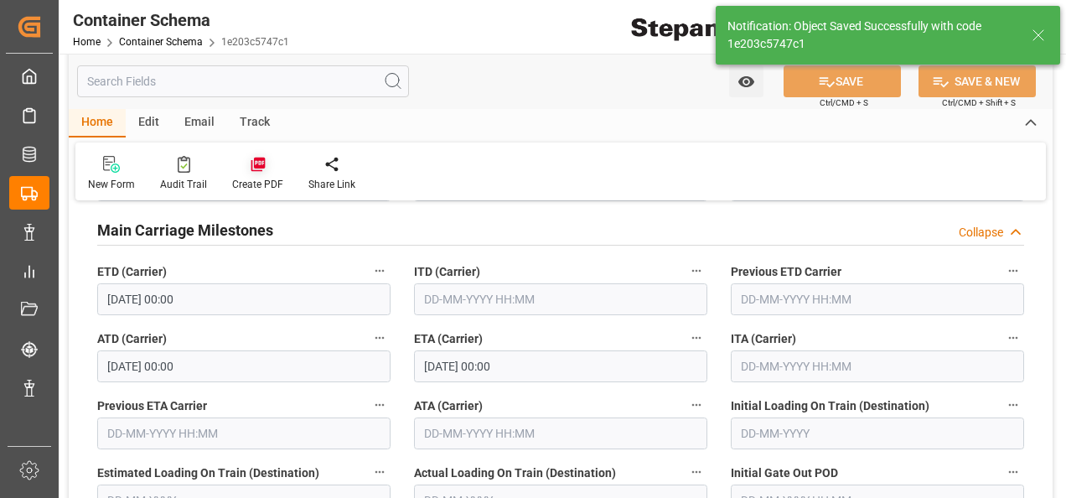
type input "CMA CGM HONG KONG"
type input "9218686"
type input "0XLU2N"
type textarea "pod"
type input "0"
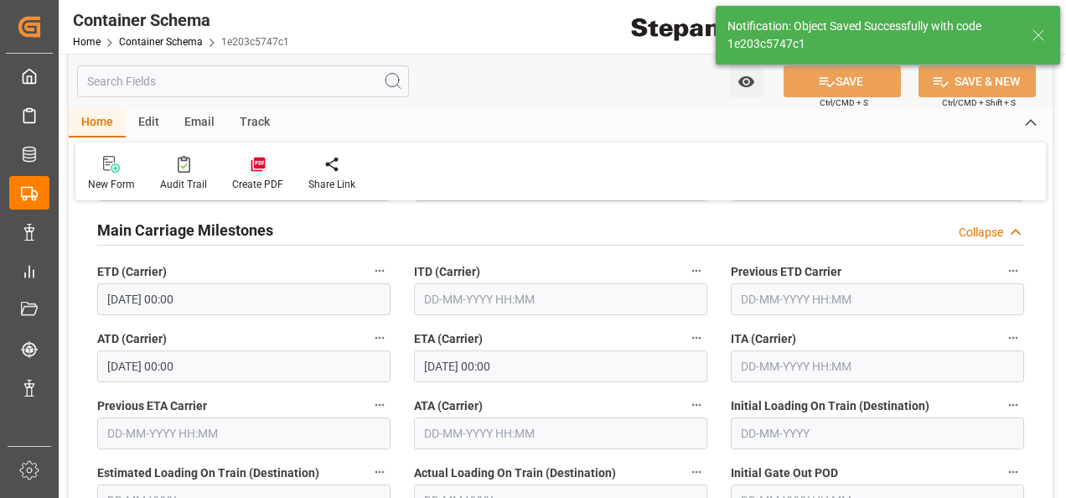
type input "15-08-2025 00:00"
type input "21-09-2025 00:00"
type input "03-09-2025"
type input "03-09-2025 17:36"
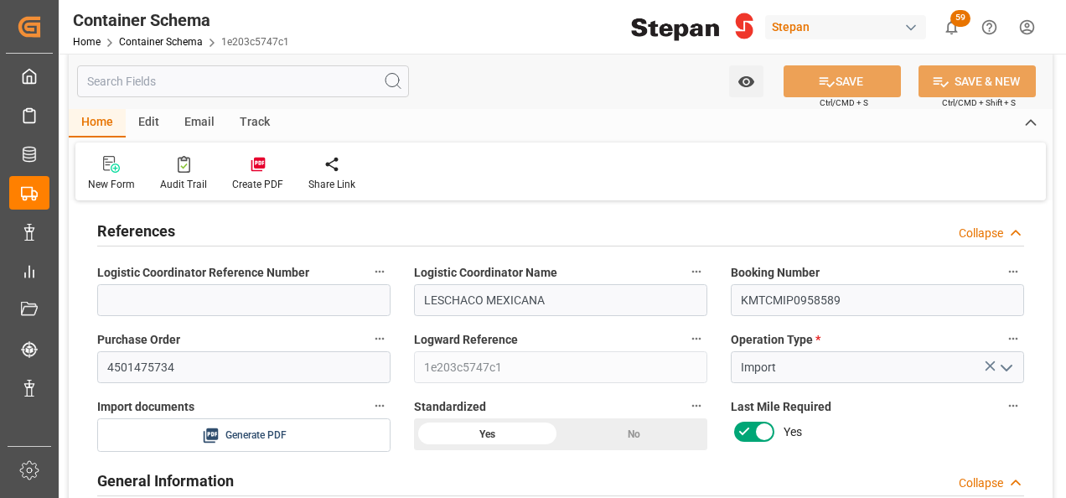
scroll to position [0, 0]
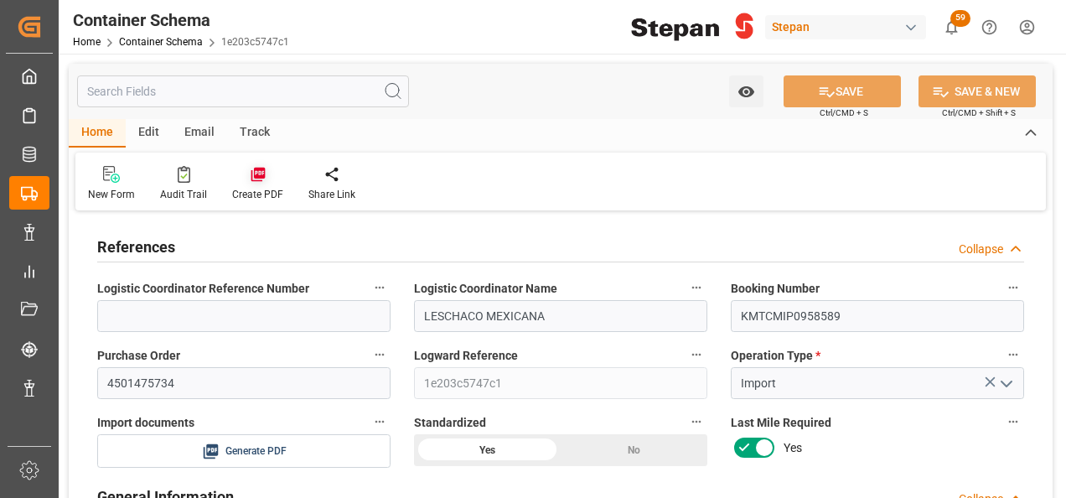
click at [251, 176] on icon at bounding box center [258, 175] width 14 height 14
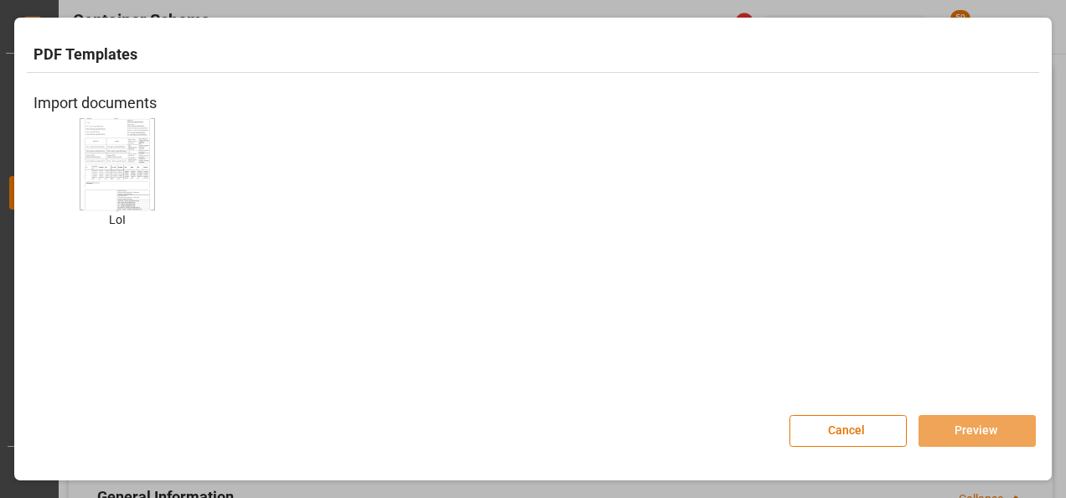
click at [110, 152] on img at bounding box center [117, 163] width 67 height 95
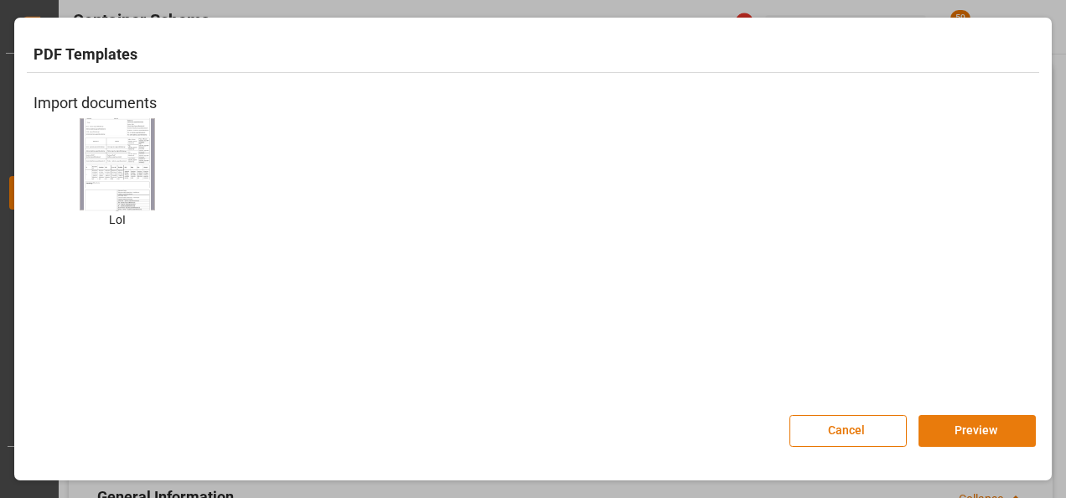
click at [954, 427] on button "Preview" at bounding box center [976, 431] width 117 height 32
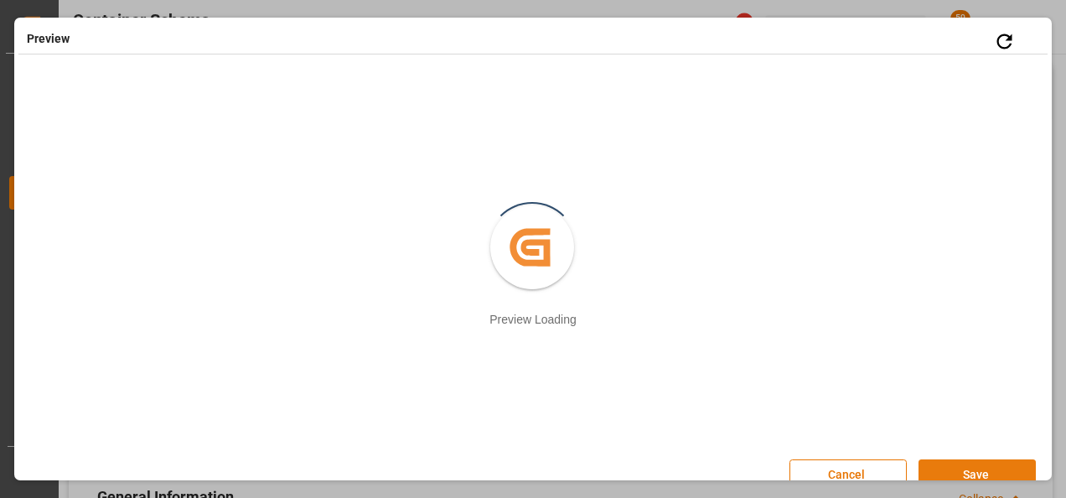
click at [967, 470] on button "Save" at bounding box center [976, 475] width 117 height 32
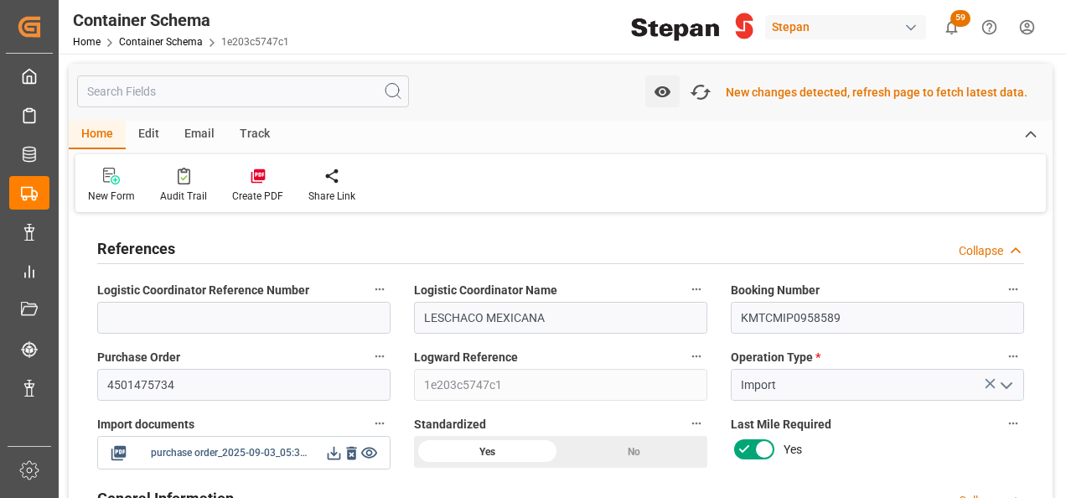
click at [330, 453] on icon at bounding box center [334, 453] width 18 height 18
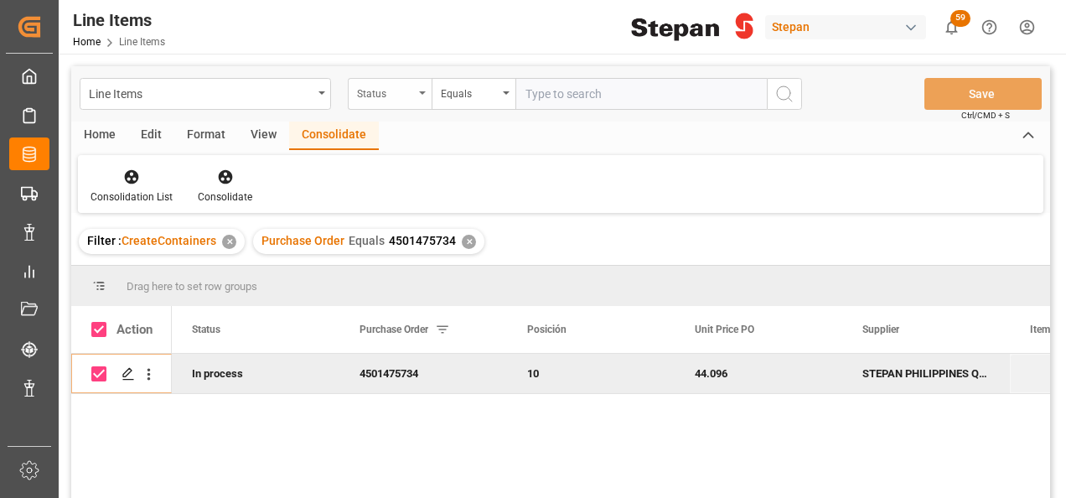
click at [422, 86] on div "Status" at bounding box center [390, 94] width 84 height 32
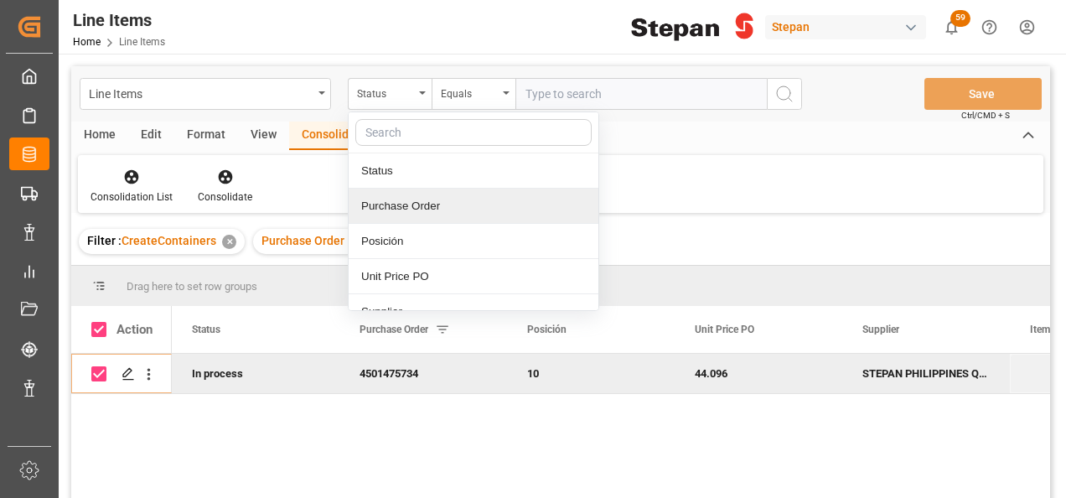
click at [386, 199] on div "Purchase Order" at bounding box center [474, 206] width 250 height 35
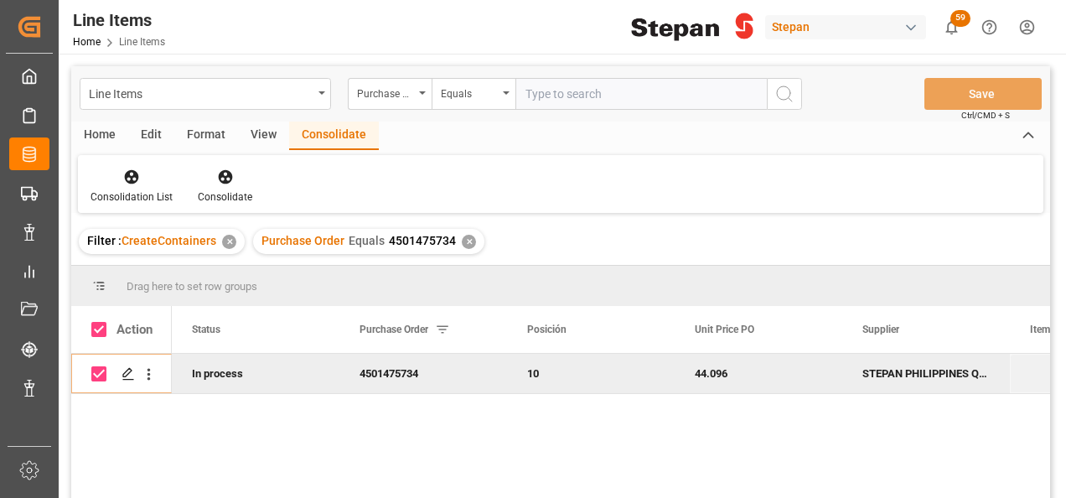
click at [561, 96] on input "text" at bounding box center [640, 94] width 251 height 32
paste input "4501474713"
type input "4501474713"
click at [778, 91] on icon "search button" at bounding box center [784, 94] width 20 height 20
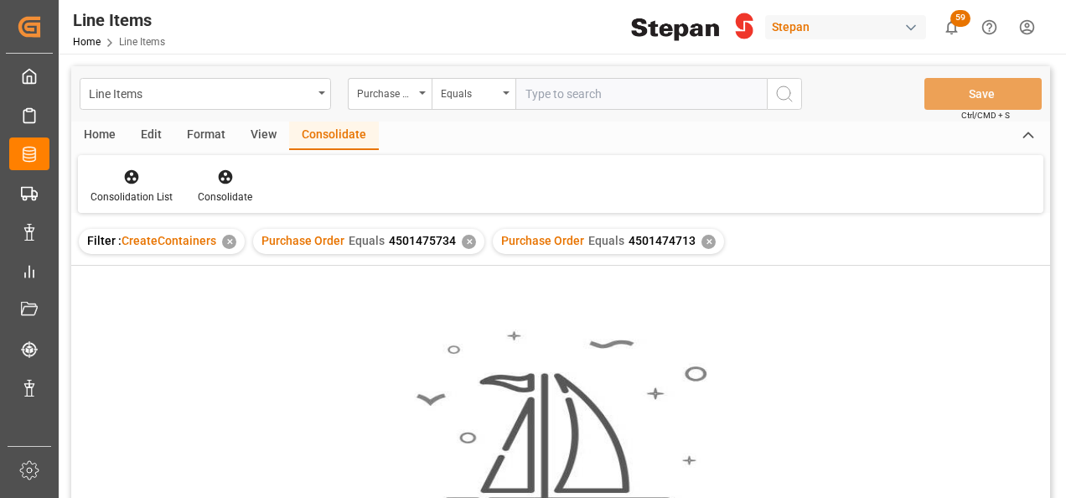
click at [462, 241] on div "✕" at bounding box center [469, 242] width 14 height 14
click at [226, 243] on div "✕" at bounding box center [229, 242] width 14 height 14
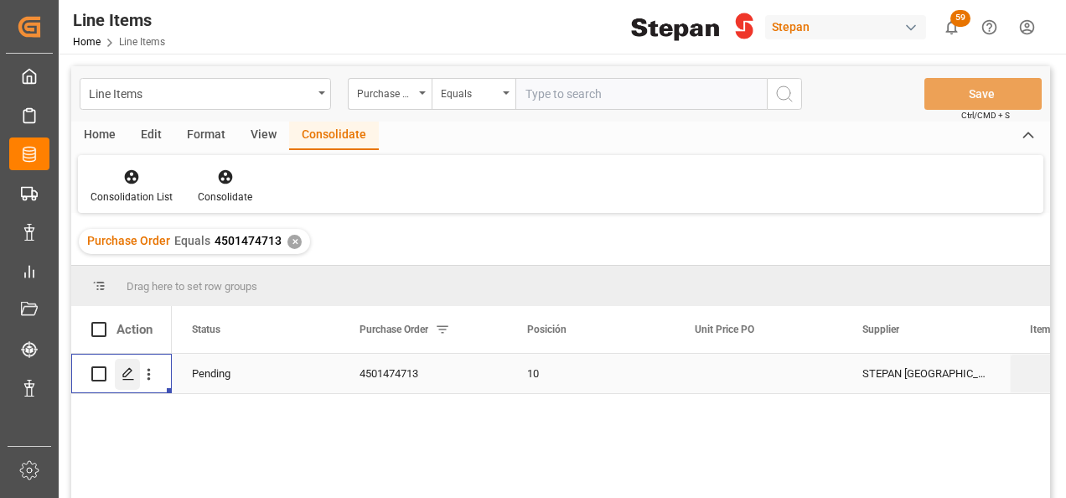
click at [124, 369] on icon "Press SPACE to select this row." at bounding box center [128, 373] width 13 height 13
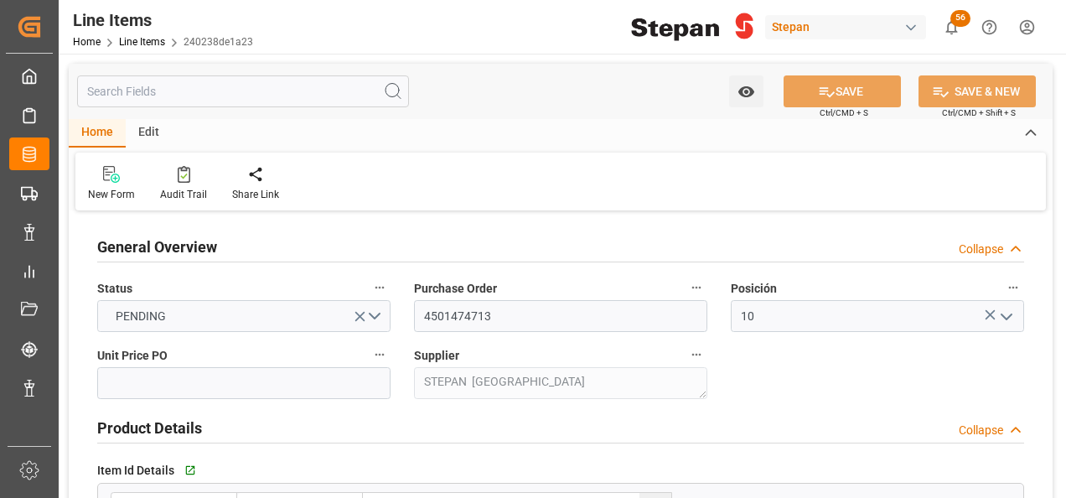
type input "12161900"
type input "25"
type input "25000"
type input "26455"
type input "31060.57"
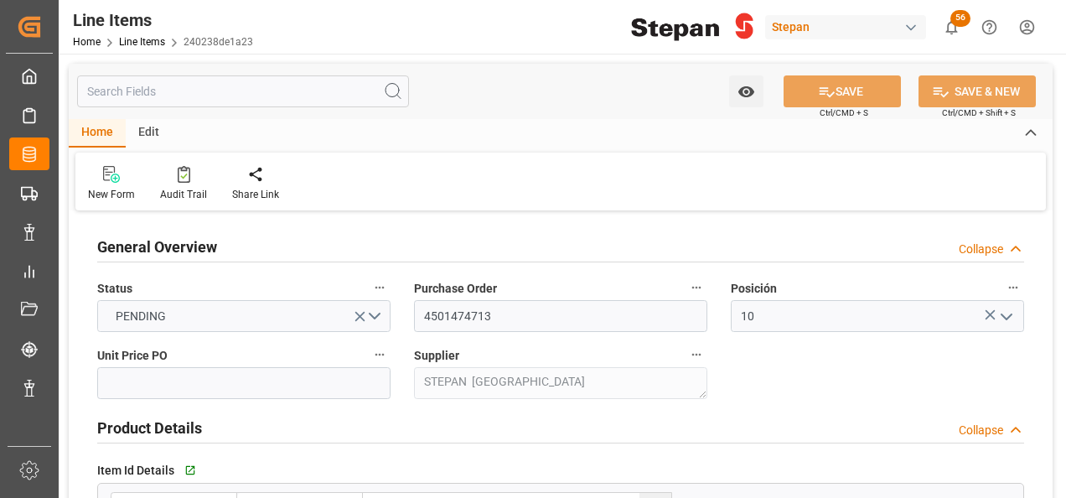
type input "[DATE]"
type input "[DATE] 18:41"
type input "[DATE] 19:33"
type input "[DATE]"
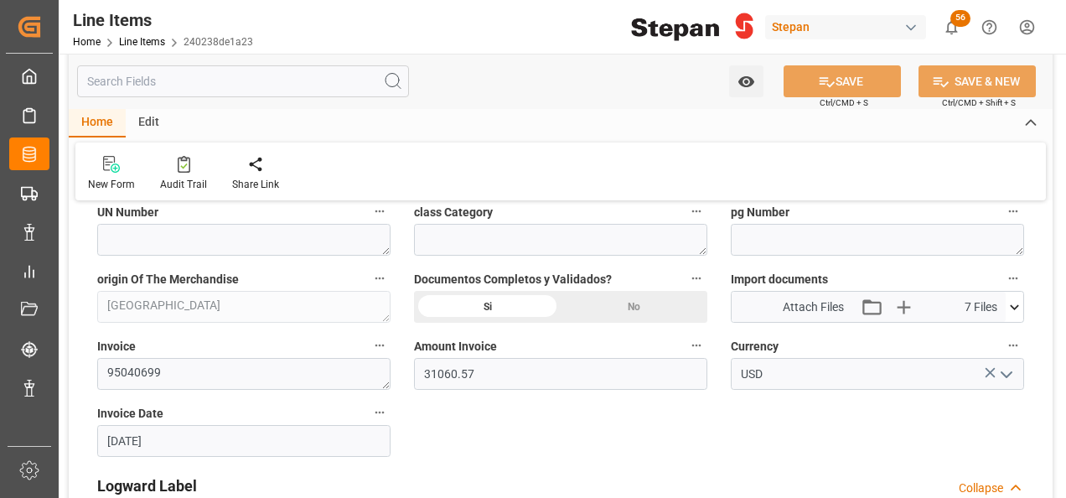
scroll to position [922, 0]
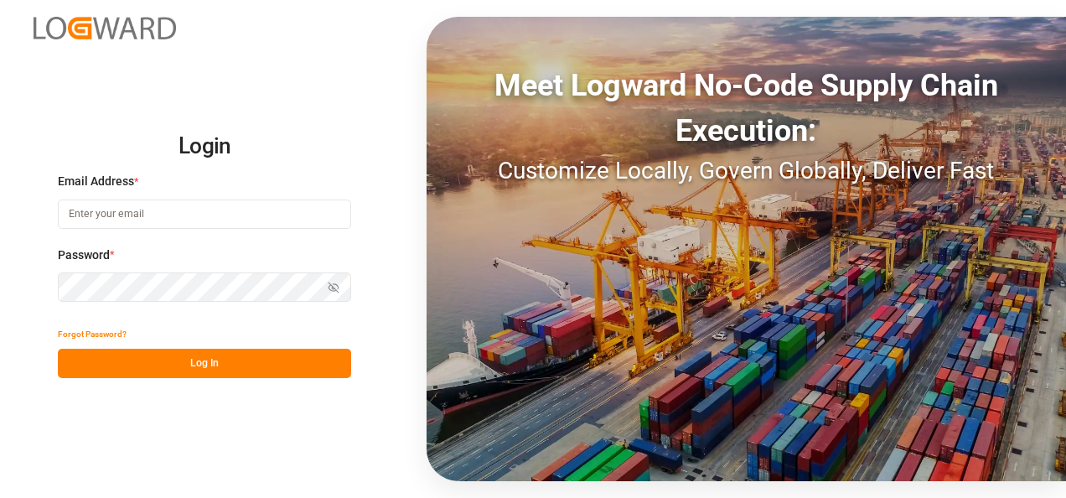
type input "[PERSON_NAME][EMAIL_ADDRESS][PERSON_NAME][DOMAIN_NAME]"
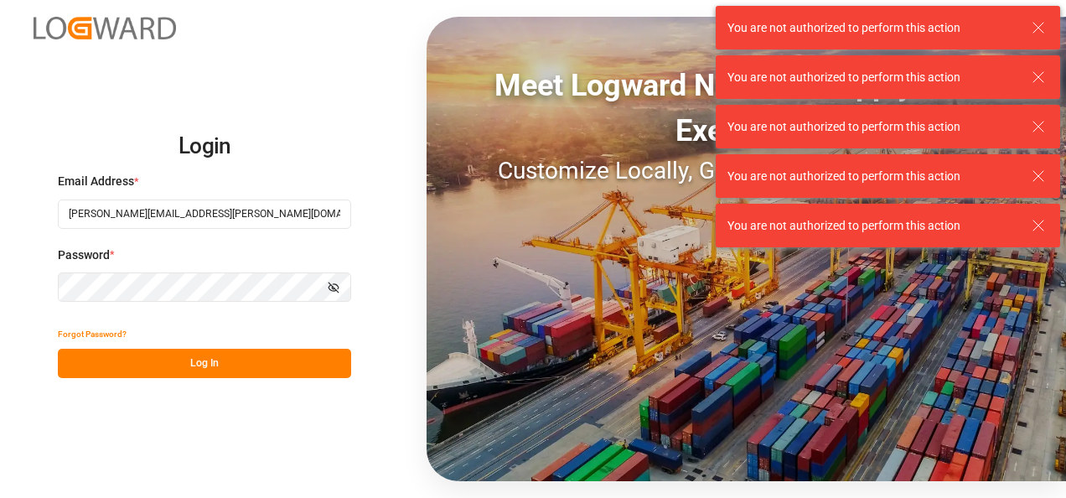
click at [183, 357] on button "Log In" at bounding box center [204, 363] width 293 height 29
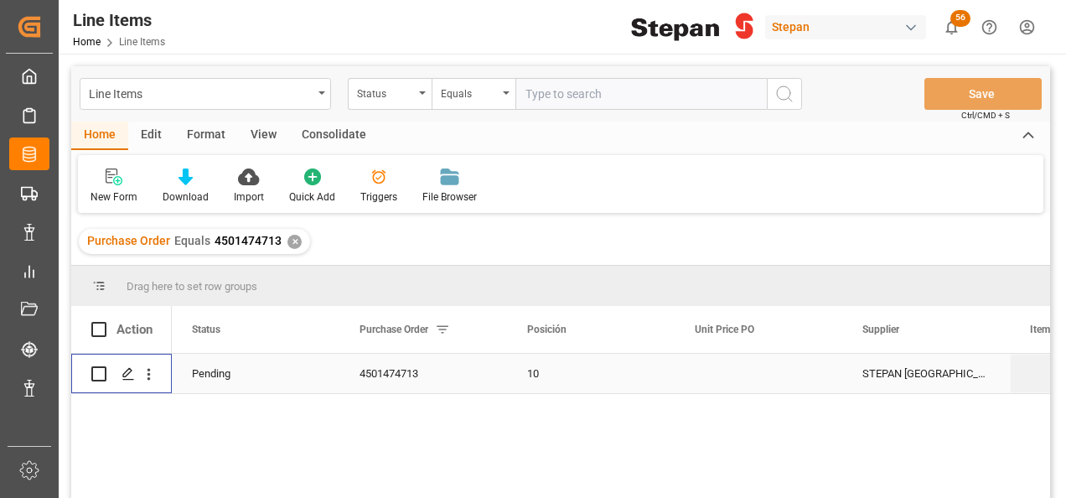
click at [99, 369] on input "Press Space to toggle row selection (unchecked)" at bounding box center [98, 373] width 15 height 15
checkbox input "true"
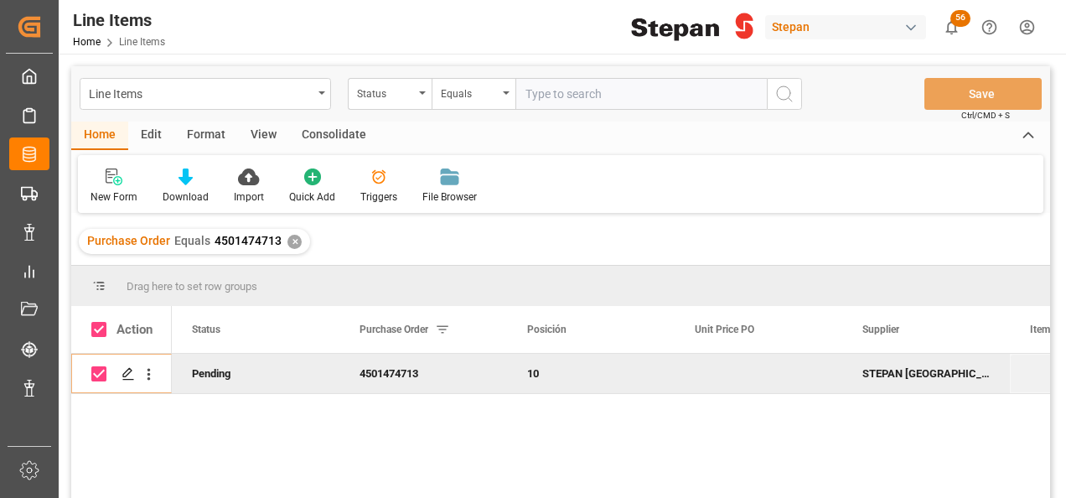
click at [343, 131] on div "Consolidate" at bounding box center [334, 136] width 90 height 28
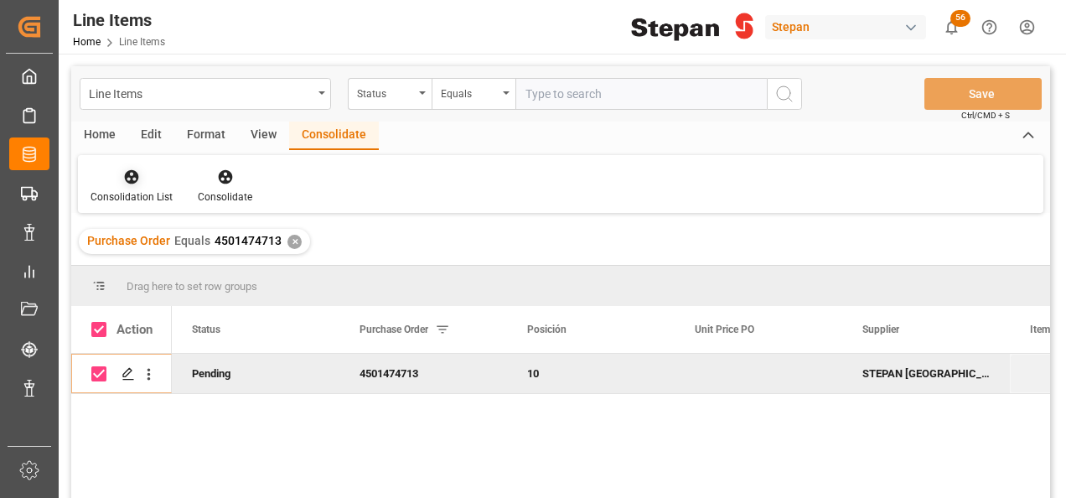
click at [132, 181] on icon at bounding box center [132, 177] width 14 height 14
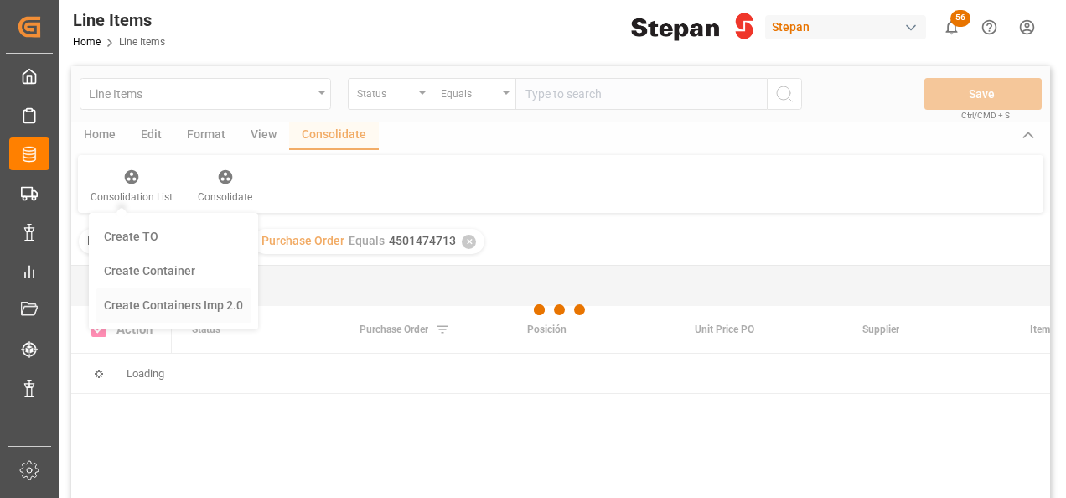
click at [176, 306] on div "Line Items Status Equals Save Ctrl/CMD + S Home Edit Format View Consolidate Co…" at bounding box center [560, 304] width 979 height 476
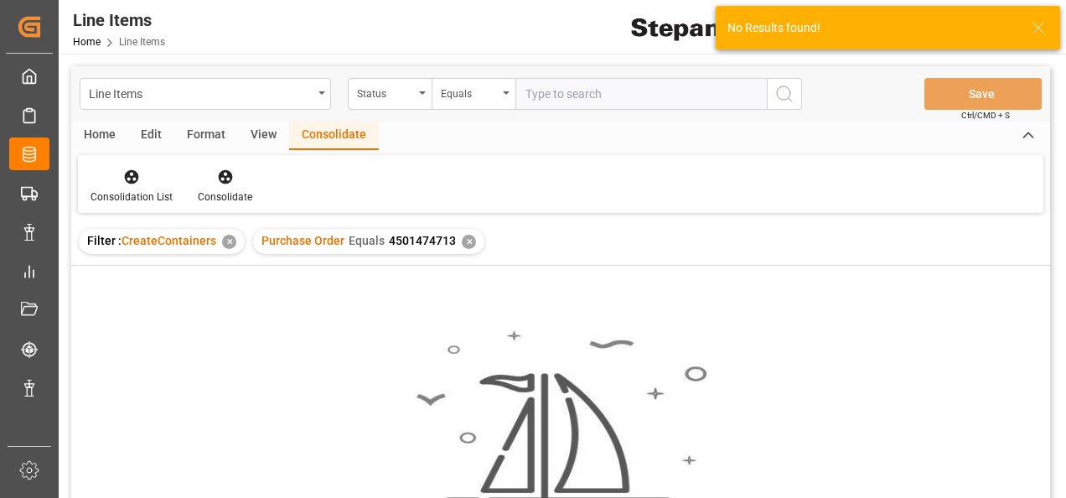
click at [230, 235] on div "✕" at bounding box center [229, 242] width 14 height 14
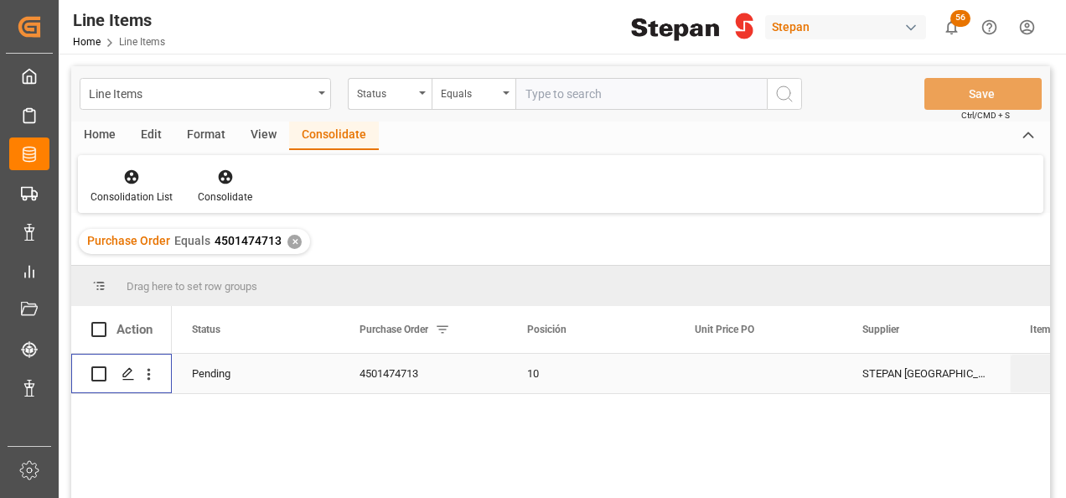
click at [96, 372] on input "Press Space to toggle row selection (unchecked)" at bounding box center [98, 373] width 15 height 15
checkbox input "true"
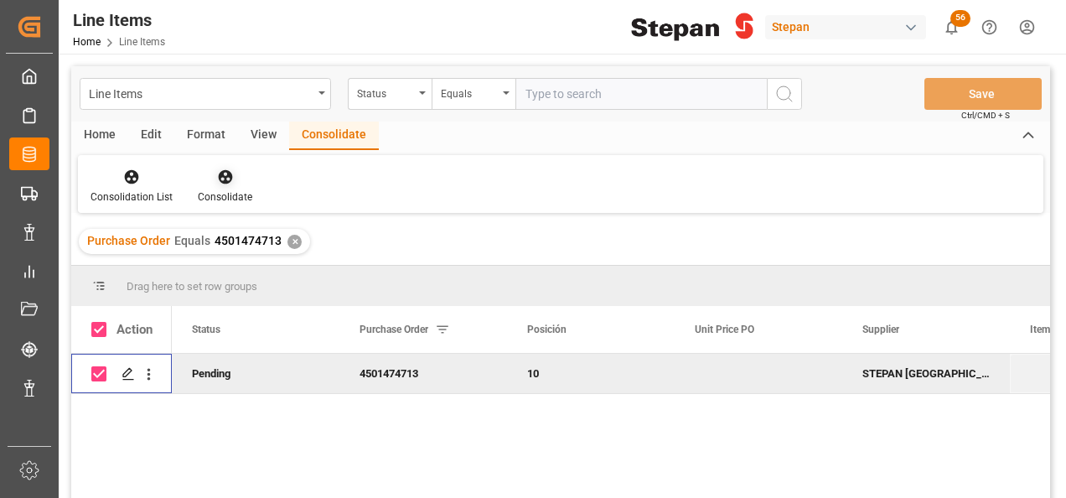
click at [220, 168] on div at bounding box center [225, 177] width 54 height 18
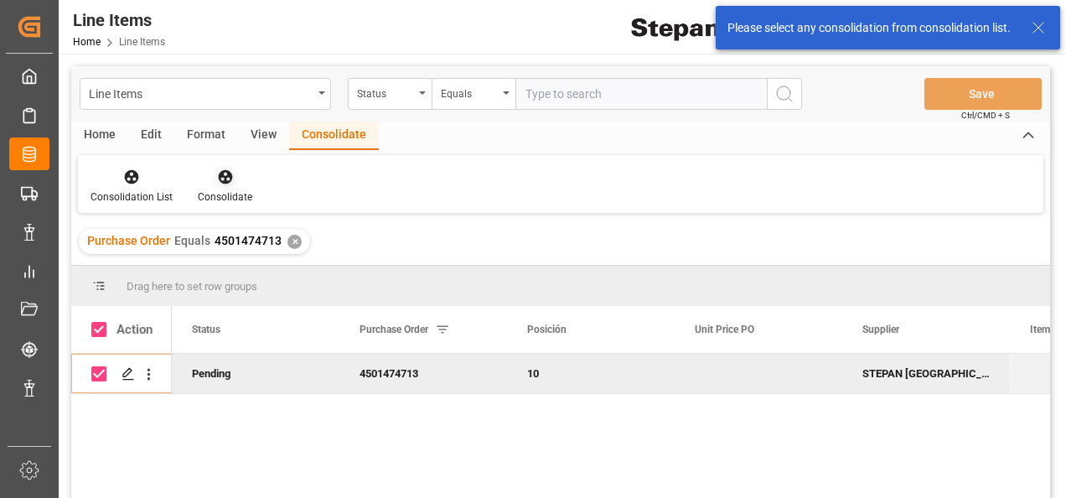
click at [218, 178] on icon at bounding box center [225, 177] width 14 height 14
click at [133, 173] on icon at bounding box center [132, 177] width 14 height 14
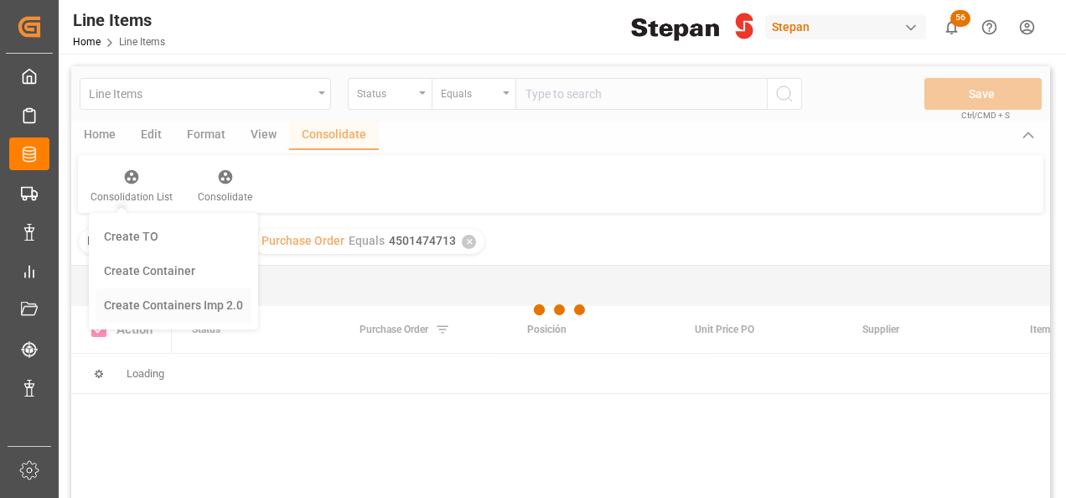
click at [192, 308] on div "Line Items Status Equals Save Ctrl/CMD + S Home Edit Format View Consolidate Co…" at bounding box center [560, 304] width 979 height 476
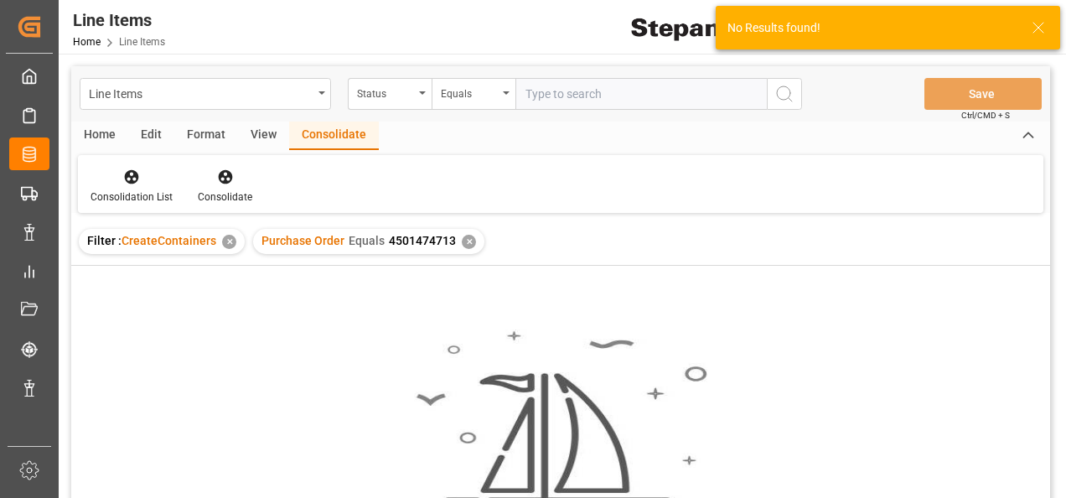
click at [230, 236] on div "✕" at bounding box center [229, 242] width 14 height 14
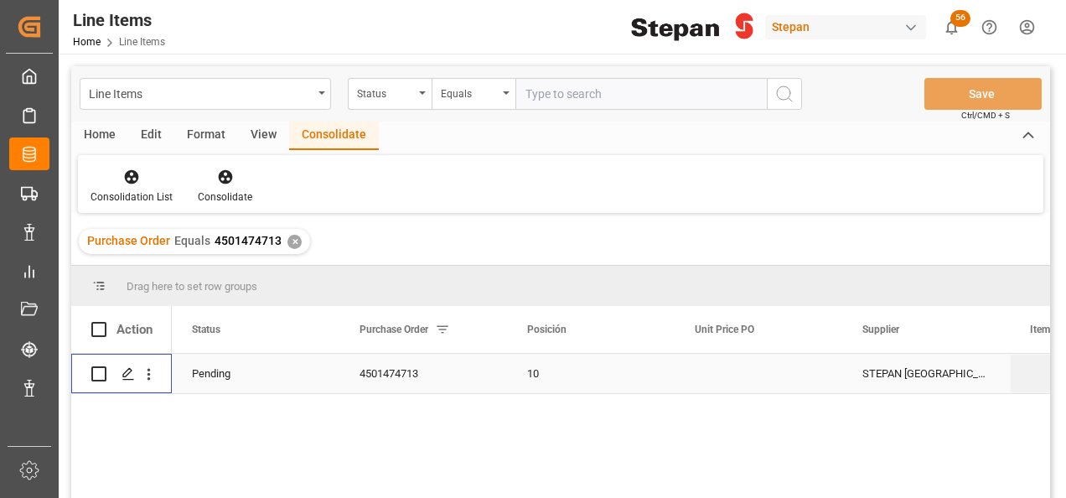
click at [92, 368] on input "Press Space to toggle row selection (unchecked)" at bounding box center [98, 373] width 15 height 15
checkbox input "true"
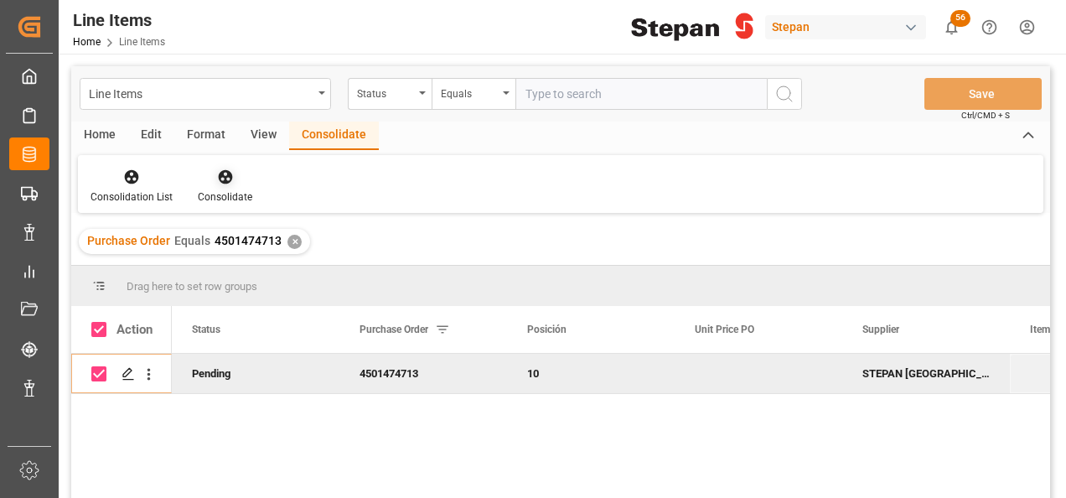
click at [217, 180] on icon at bounding box center [225, 176] width 17 height 17
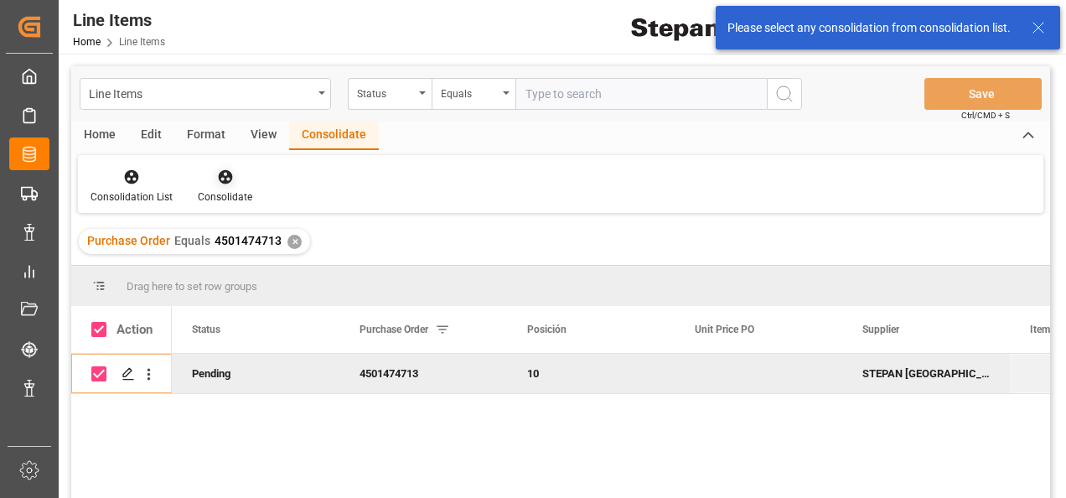
click at [227, 176] on icon at bounding box center [225, 177] width 14 height 14
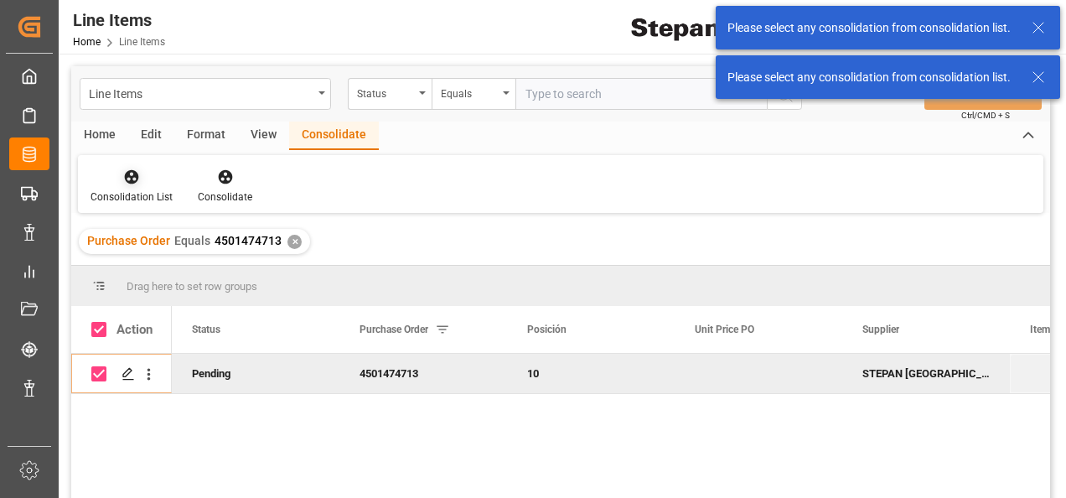
click at [125, 176] on icon at bounding box center [132, 177] width 14 height 14
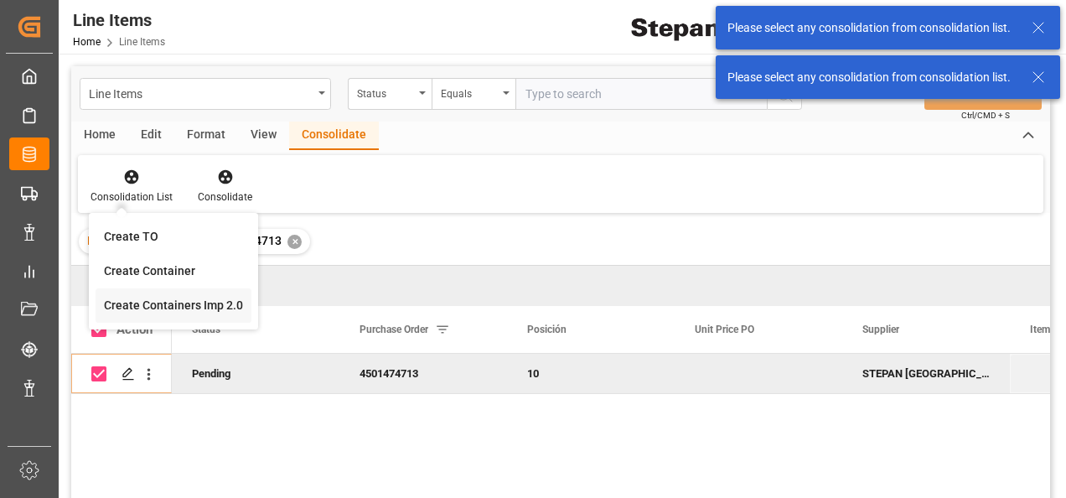
click at [136, 303] on div "Line Items Status Equals Save Ctrl/CMD + S Home Edit Format View Consolidate Co…" at bounding box center [560, 304] width 979 height 476
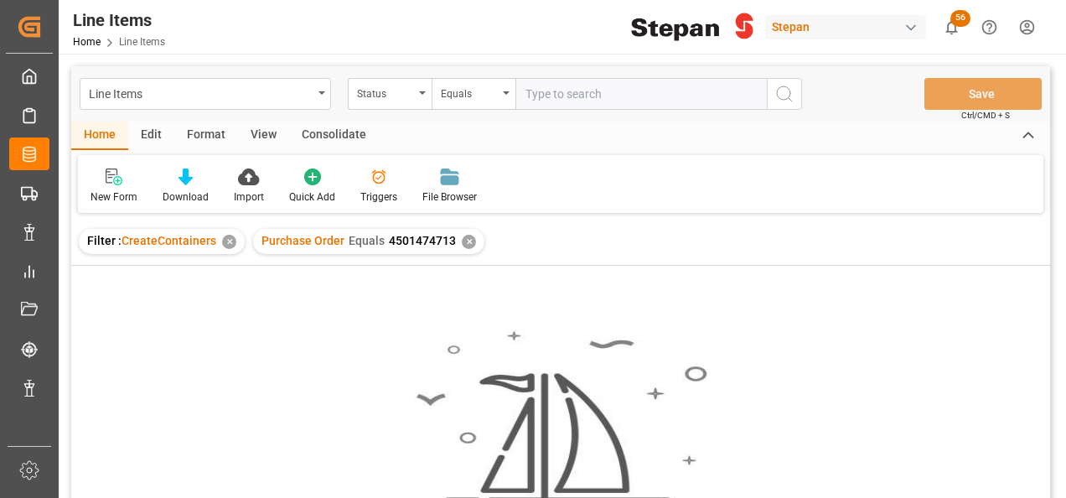
click at [463, 238] on div "✕" at bounding box center [469, 242] width 14 height 14
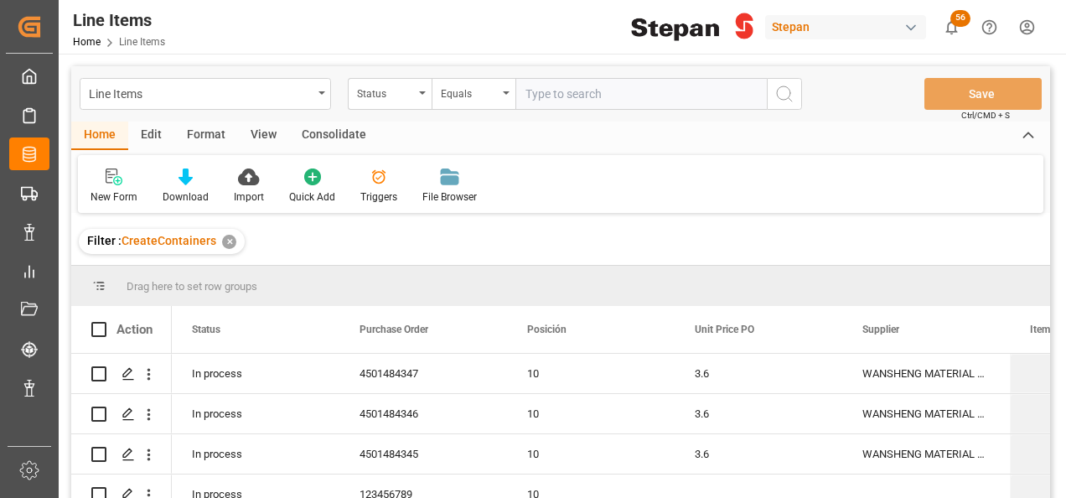
click at [230, 241] on div "✕" at bounding box center [229, 242] width 14 height 14
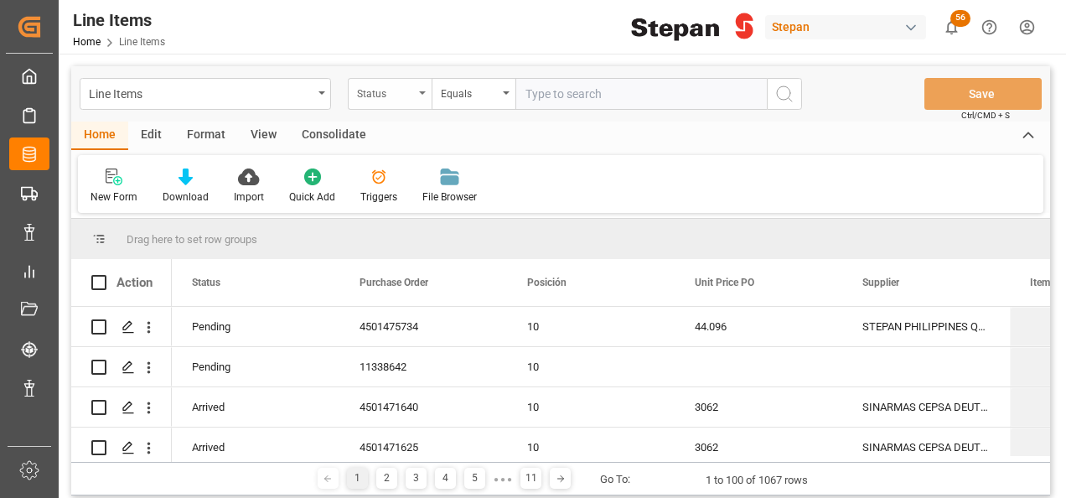
click at [420, 92] on icon "open menu" at bounding box center [422, 92] width 7 height 3
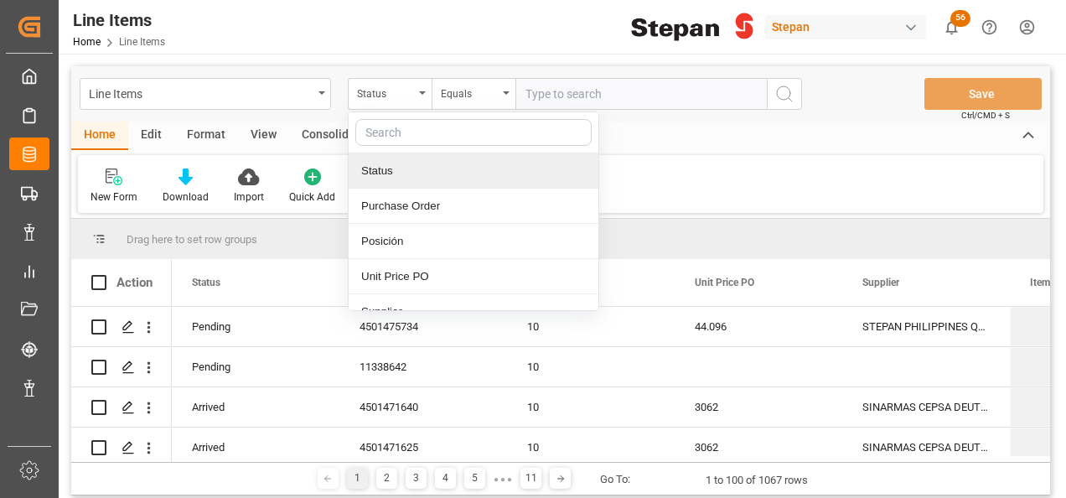
click at [398, 173] on div "Status" at bounding box center [474, 170] width 250 height 35
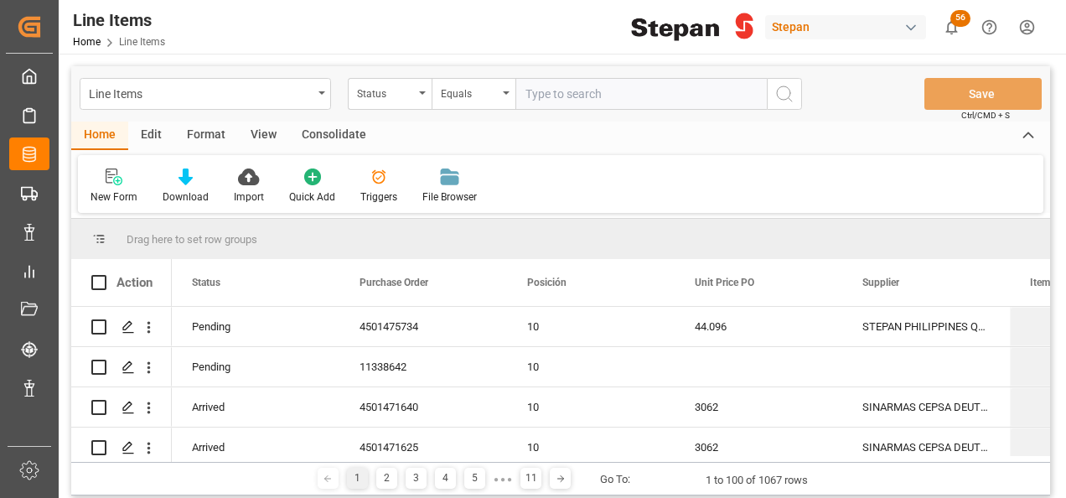
click at [534, 101] on input "text" at bounding box center [640, 94] width 251 height 32
paste input "4501440210 4501440208 4501440209 4501440207 4501440206"
type input "4501440210 4501440208 4501440209 4501440207 4501440206"
click at [37, 161] on div "Created by potrace 1.15, written by [PERSON_NAME] [DATE]-[DATE] Created by potr…" at bounding box center [533, 249] width 1066 height 498
click at [414, 101] on div "Status" at bounding box center [390, 94] width 84 height 32
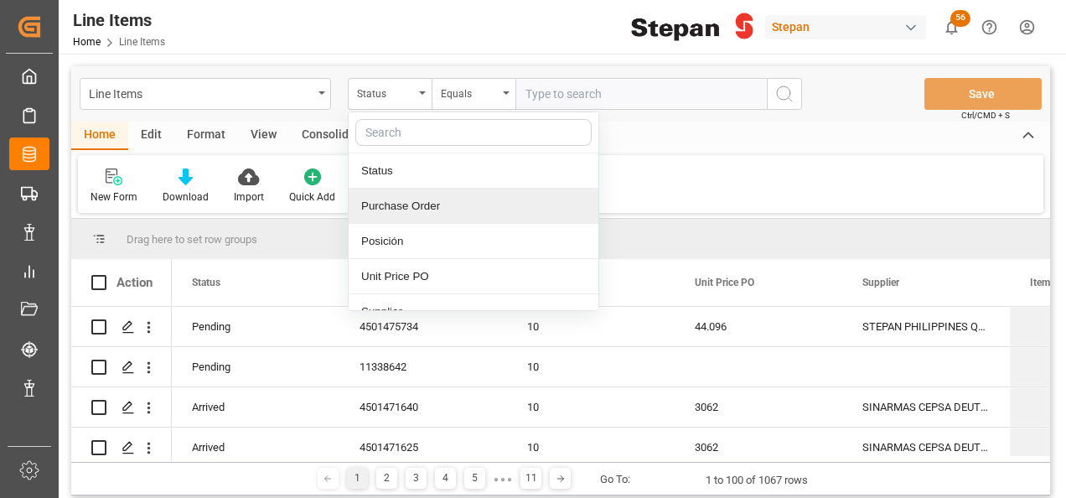
click at [412, 208] on div "Purchase Order" at bounding box center [474, 206] width 250 height 35
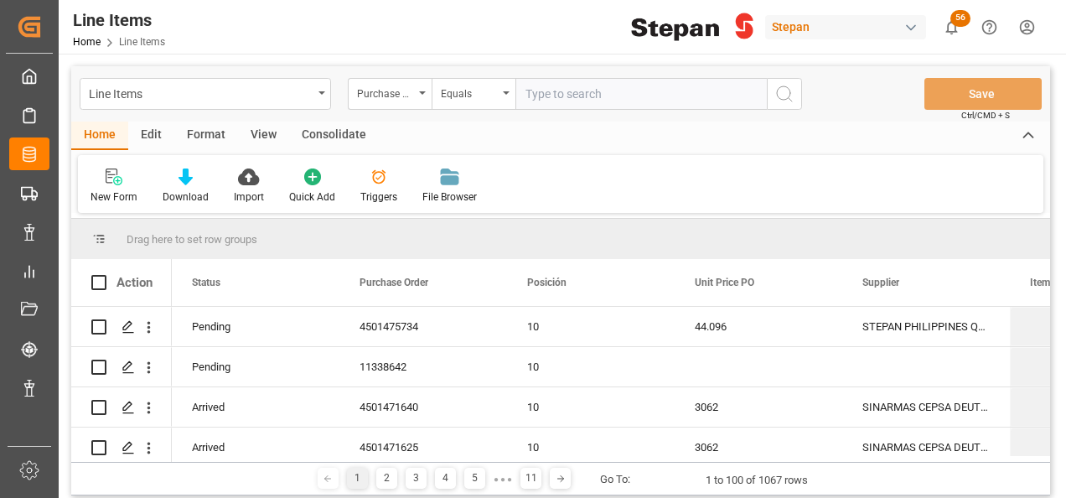
click at [539, 82] on input "text" at bounding box center [640, 94] width 251 height 32
paste input "4501474713"
type input "4501474713"
click at [779, 85] on icon "search button" at bounding box center [784, 94] width 20 height 20
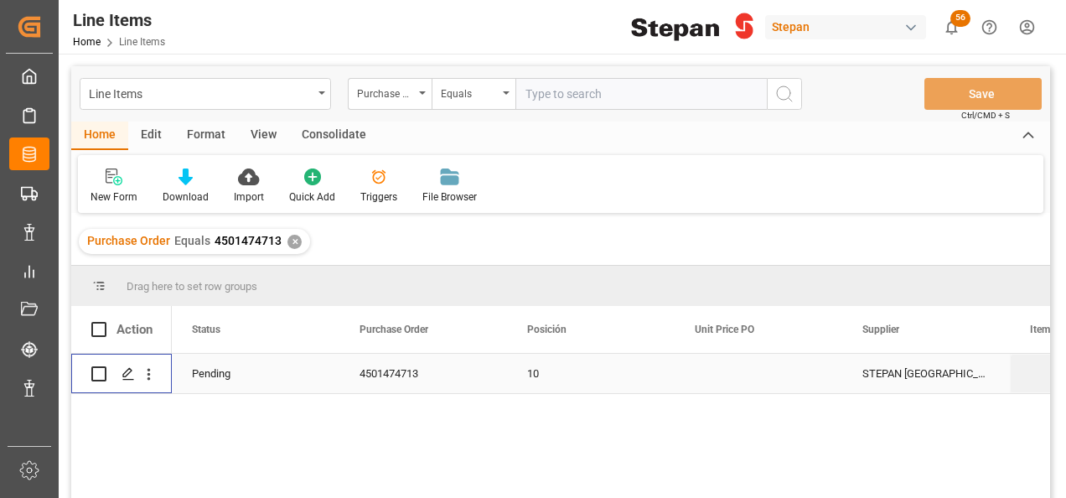
click at [96, 375] on input "Press Space to toggle row selection (unchecked)" at bounding box center [98, 373] width 15 height 15
checkbox input "true"
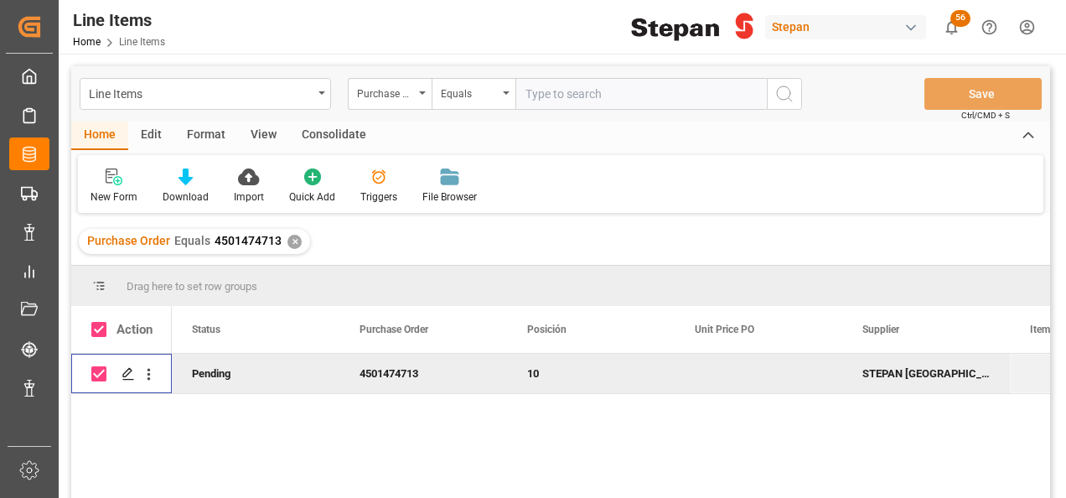
click at [335, 135] on div "Consolidate" at bounding box center [334, 136] width 90 height 28
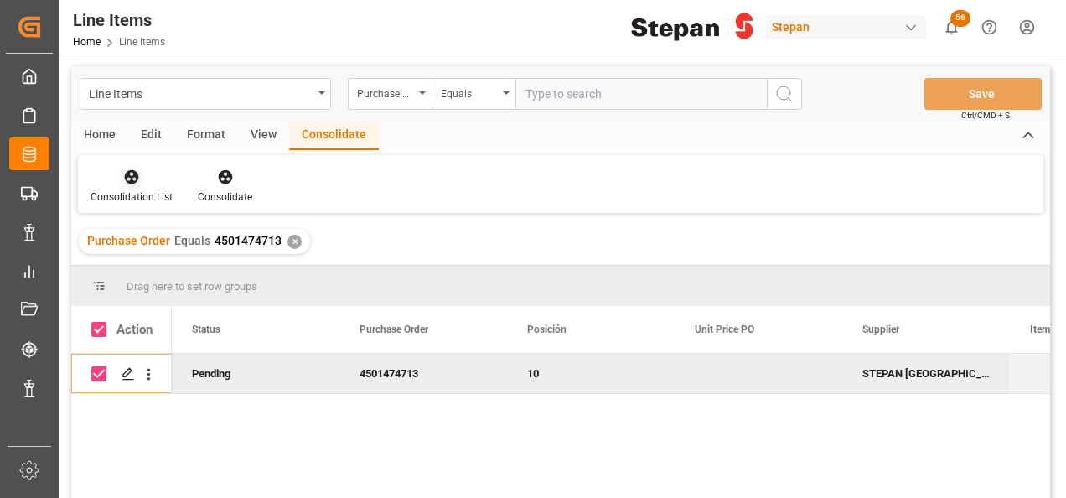
click at [129, 185] on icon at bounding box center [131, 176] width 17 height 17
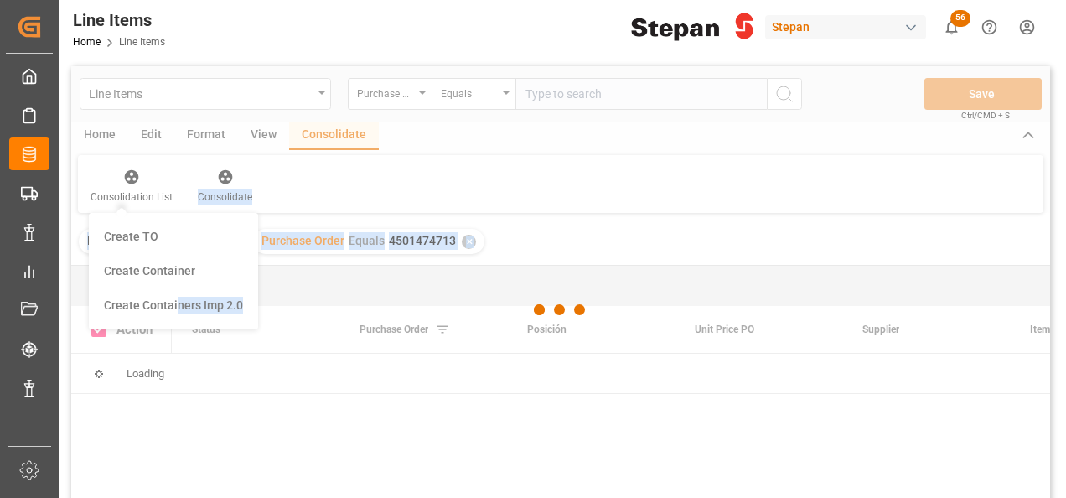
click at [174, 306] on div "Line Items Purchase Order Equals Save Ctrl/CMD + S Home Edit Format View Consol…" at bounding box center [560, 304] width 979 height 476
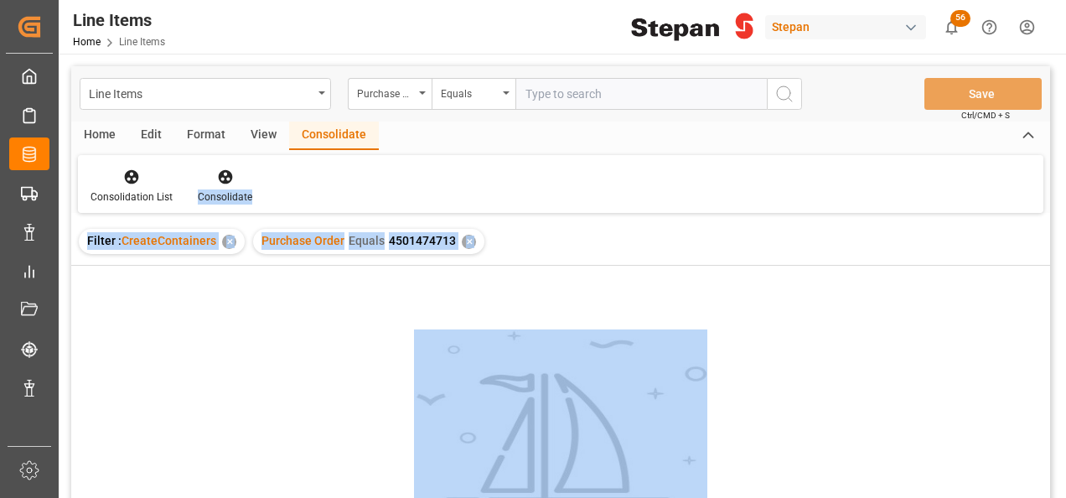
click at [268, 290] on div "No results found. Please try updating the filters/search for smooth sailing." at bounding box center [560, 404] width 979 height 277
click at [228, 236] on div "✕" at bounding box center [229, 242] width 14 height 14
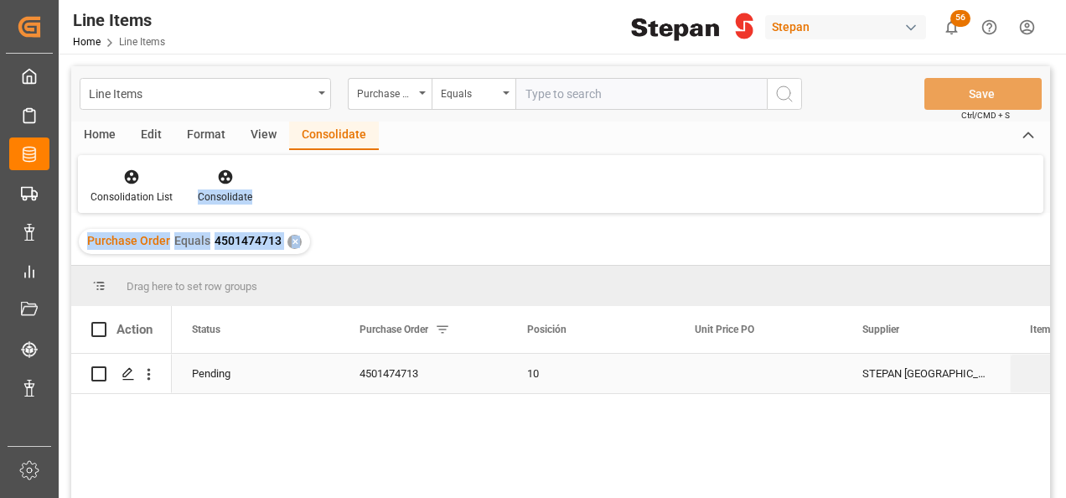
click at [95, 380] on input "Press Space to toggle row selection (unchecked)" at bounding box center [98, 373] width 15 height 15
checkbox input "true"
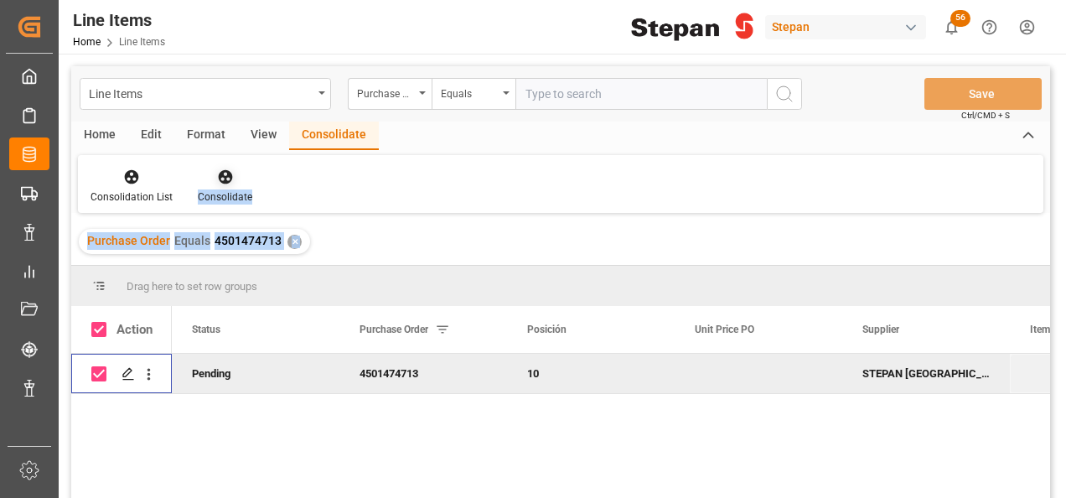
click at [221, 174] on icon at bounding box center [225, 176] width 17 height 17
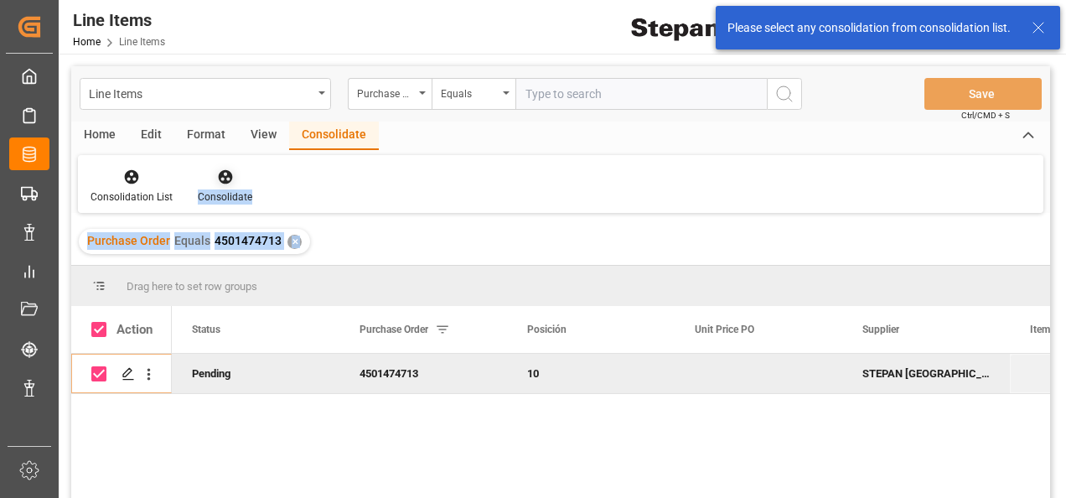
click at [221, 174] on icon at bounding box center [225, 176] width 17 height 17
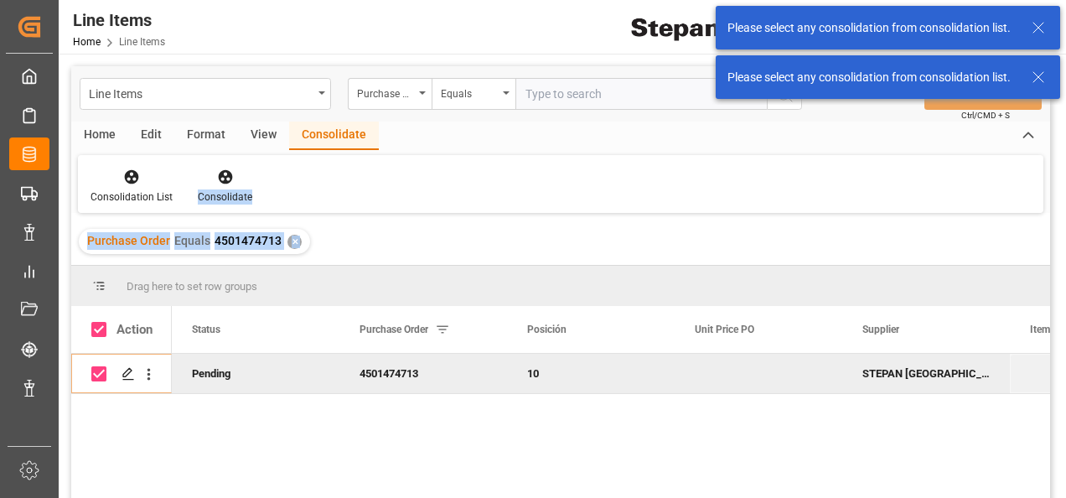
click at [394, 236] on div "Purchase Order Equals 4501474713 ✕" at bounding box center [560, 241] width 979 height 47
click at [123, 178] on icon at bounding box center [131, 176] width 17 height 17
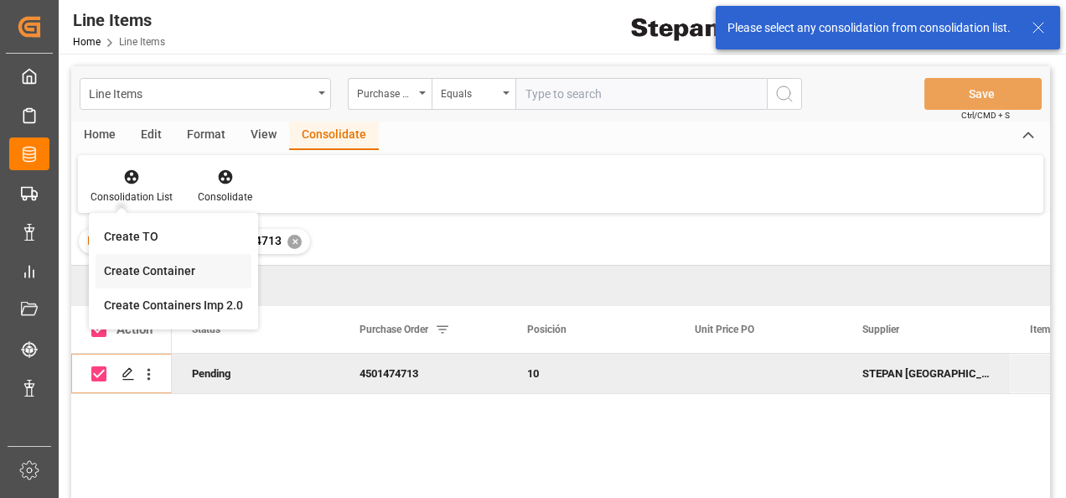
click at [164, 267] on div "Line Items Purchase Order Equals Save Ctrl/CMD + S Home Edit Format View Consol…" at bounding box center [560, 304] width 979 height 476
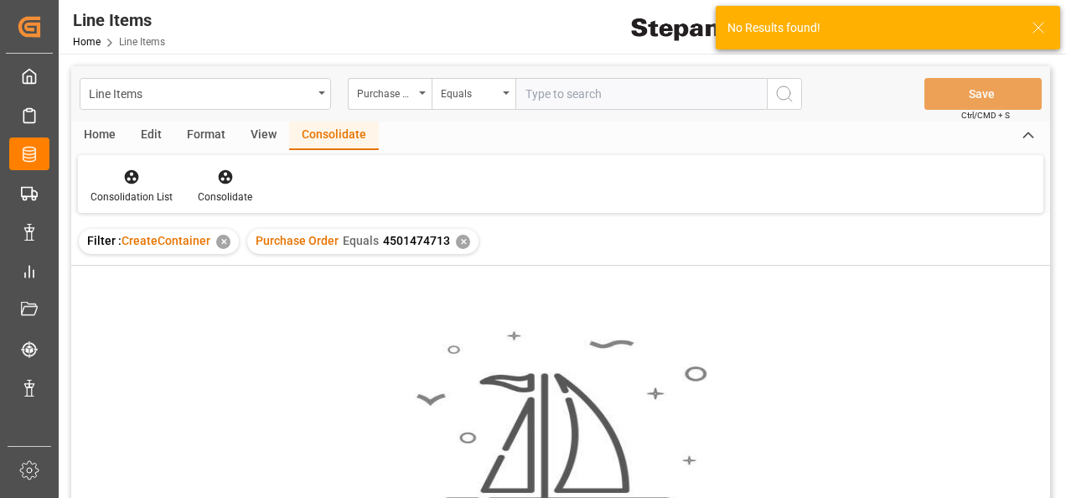
click at [457, 240] on div "✕" at bounding box center [463, 242] width 14 height 14
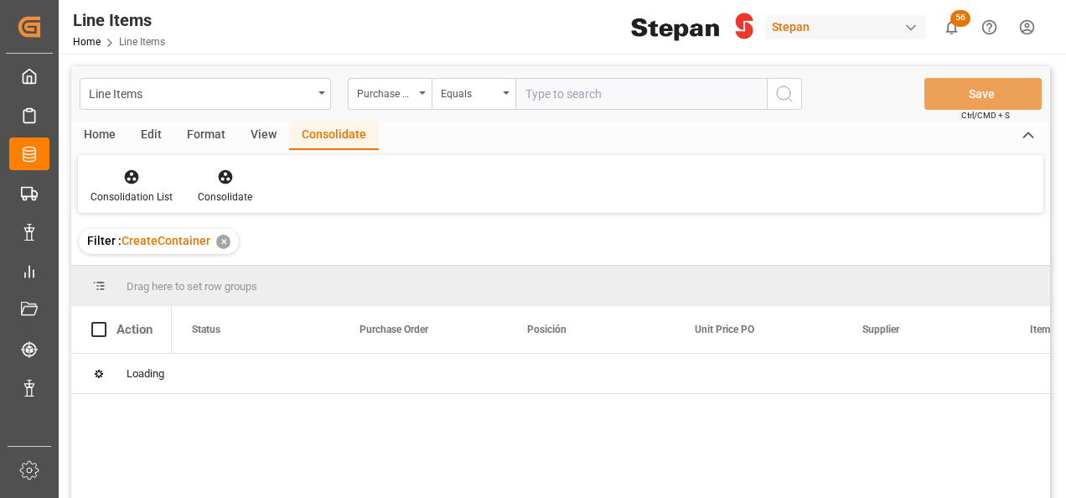
click at [221, 243] on div "✕" at bounding box center [223, 242] width 14 height 14
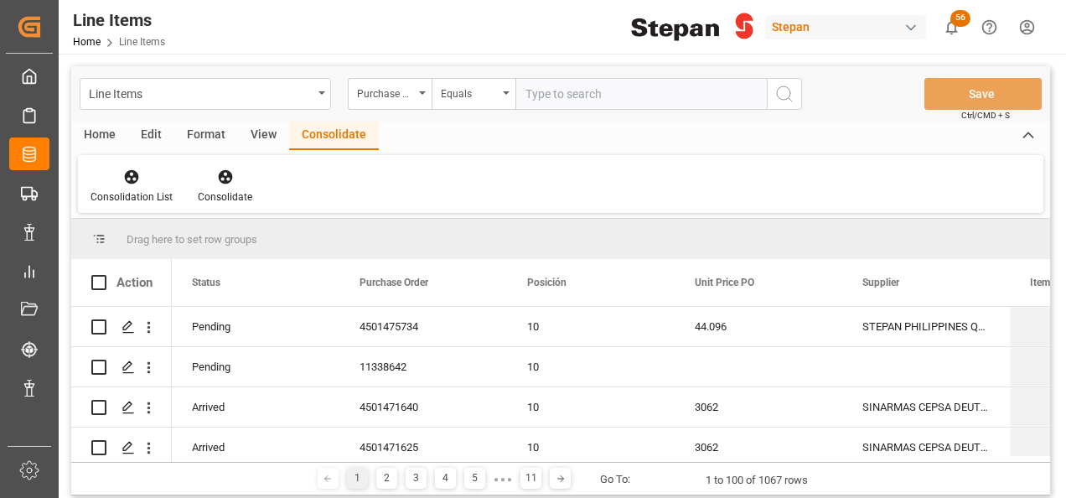
click at [552, 88] on input "text" at bounding box center [640, 94] width 251 height 32
paste input "4501474714"
type input "4501474714"
click at [791, 92] on icon "search button" at bounding box center [784, 94] width 20 height 20
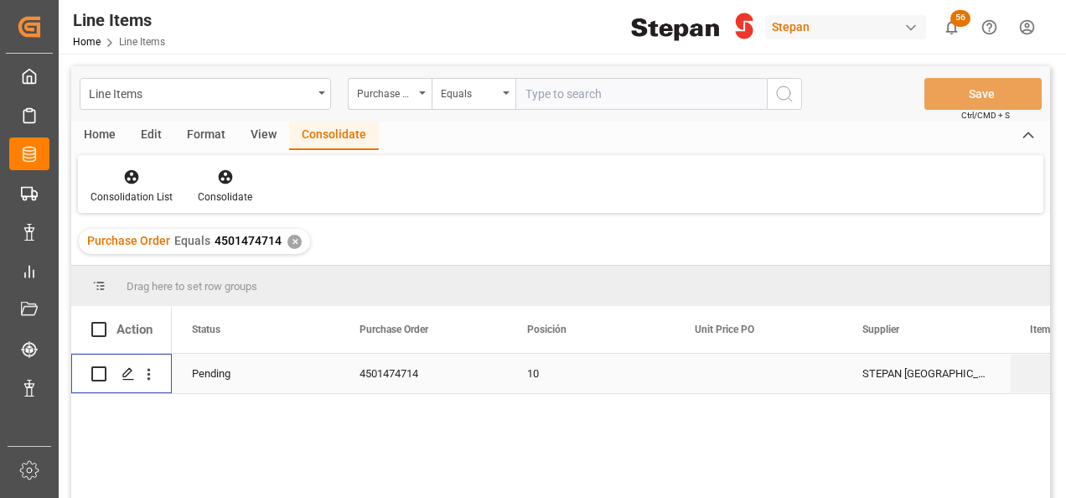
click at [93, 372] on input "Press Space to toggle row selection (unchecked)" at bounding box center [98, 373] width 15 height 15
checkbox input "true"
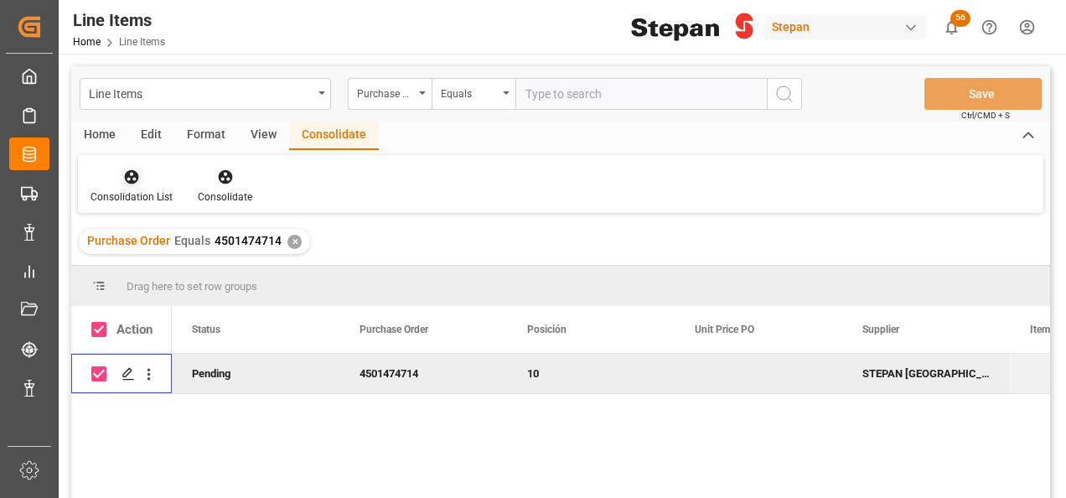
click at [127, 174] on icon at bounding box center [132, 177] width 14 height 14
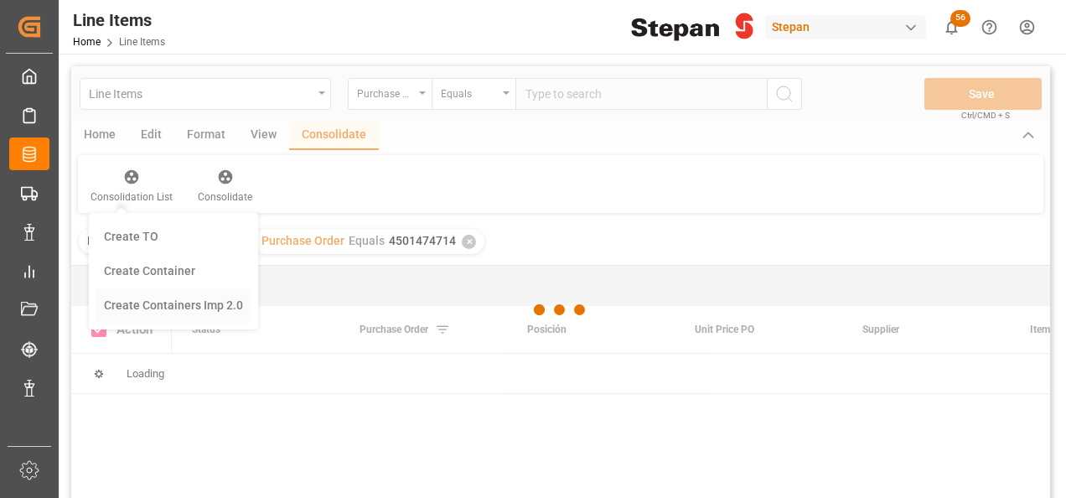
click at [166, 300] on div "Line Items Purchase Order Equals Save Ctrl/CMD + S Home Edit Format View Consol…" at bounding box center [560, 304] width 979 height 476
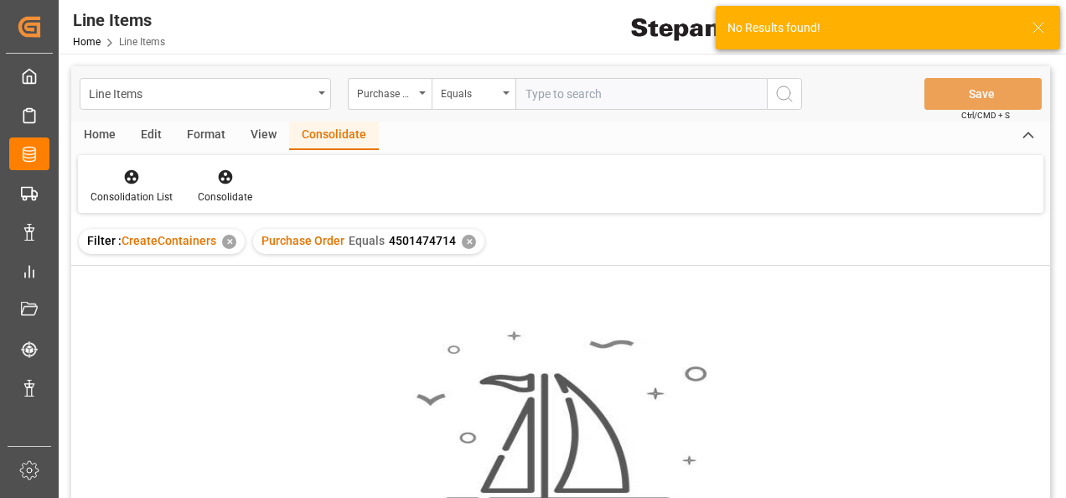
click at [463, 244] on div "✕" at bounding box center [469, 242] width 14 height 14
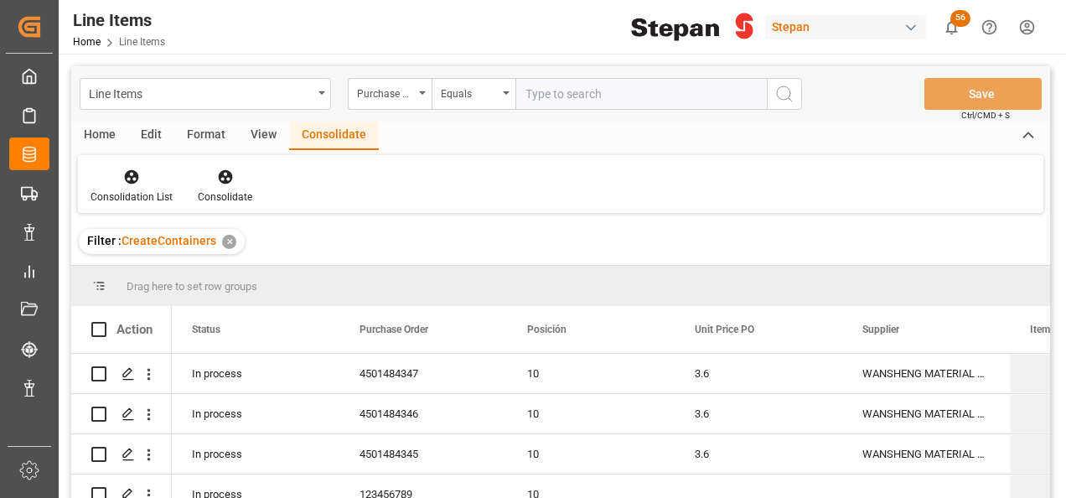
click at [229, 243] on div "✕" at bounding box center [229, 242] width 14 height 14
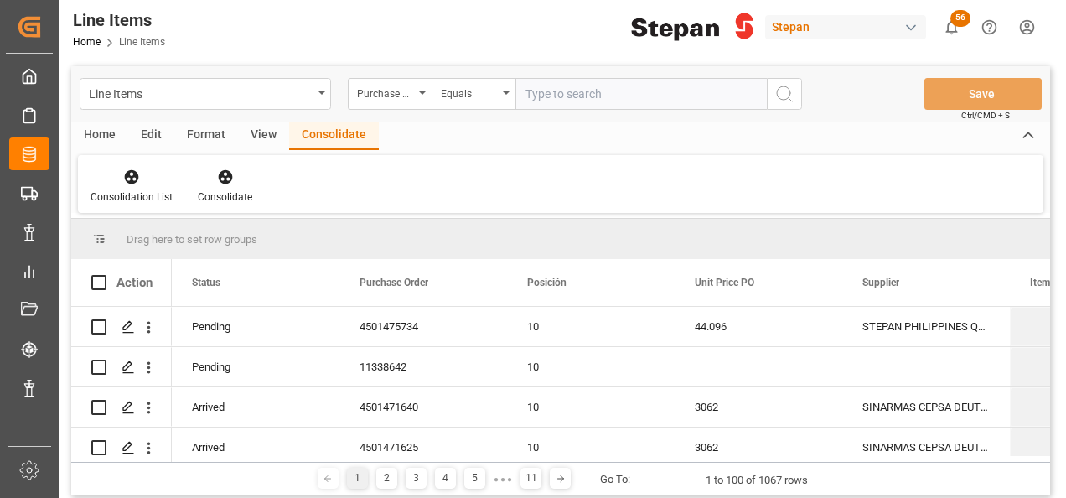
click at [541, 92] on input "text" at bounding box center [640, 94] width 251 height 32
paste input "4501474714"
type input "4501474713"
click at [784, 85] on icon "search button" at bounding box center [784, 94] width 20 height 20
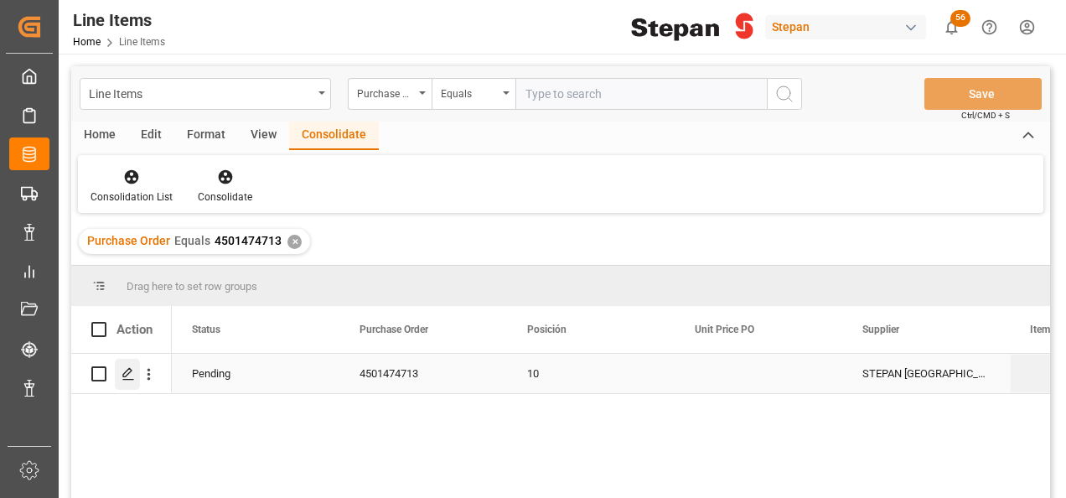
click at [124, 375] on icon "Press SPACE to select this row." at bounding box center [128, 373] width 13 height 13
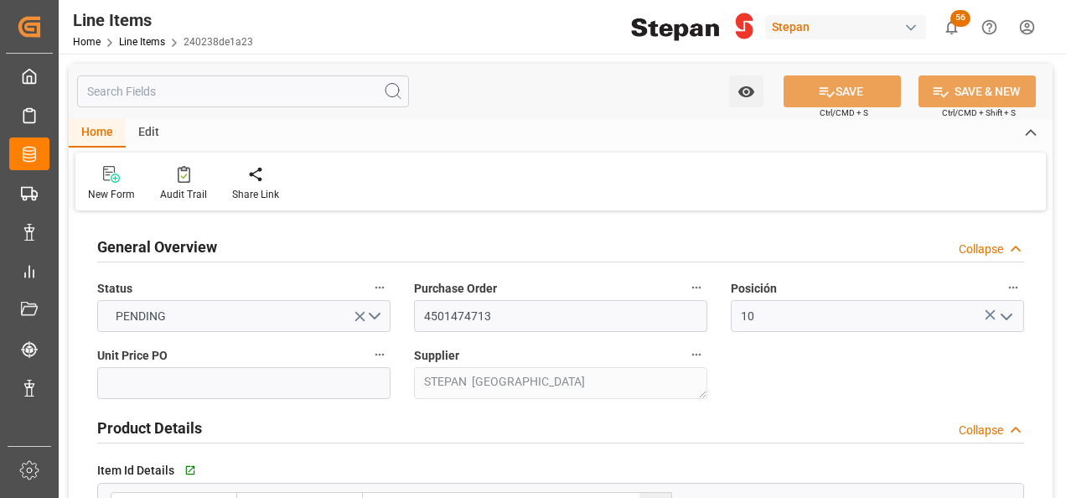
type input "12161900"
type input "25"
type input "25000"
type input "26455"
type input "31060.57"
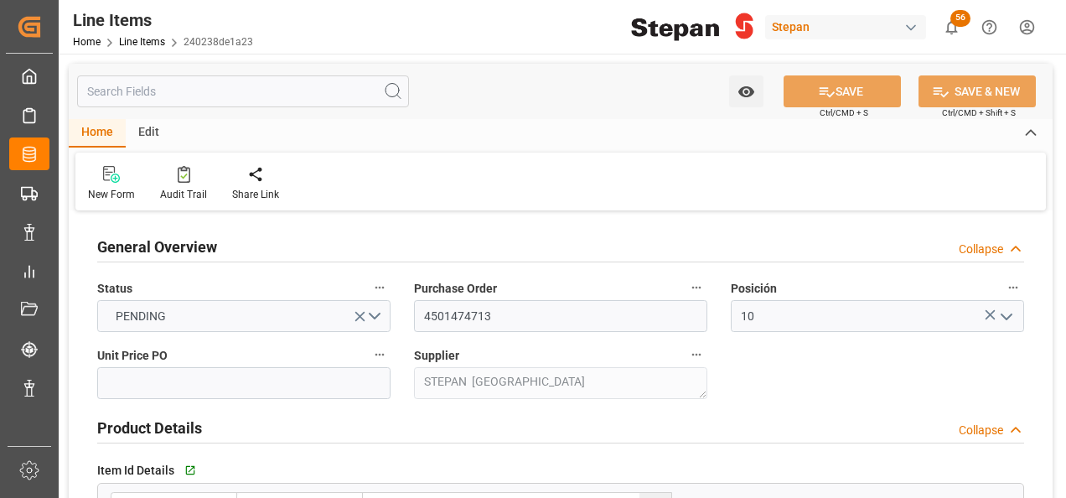
type input "29-08-2025"
type input "01-09-2025 18:41"
type input "17-07-2025 19:33"
type input "[DATE]"
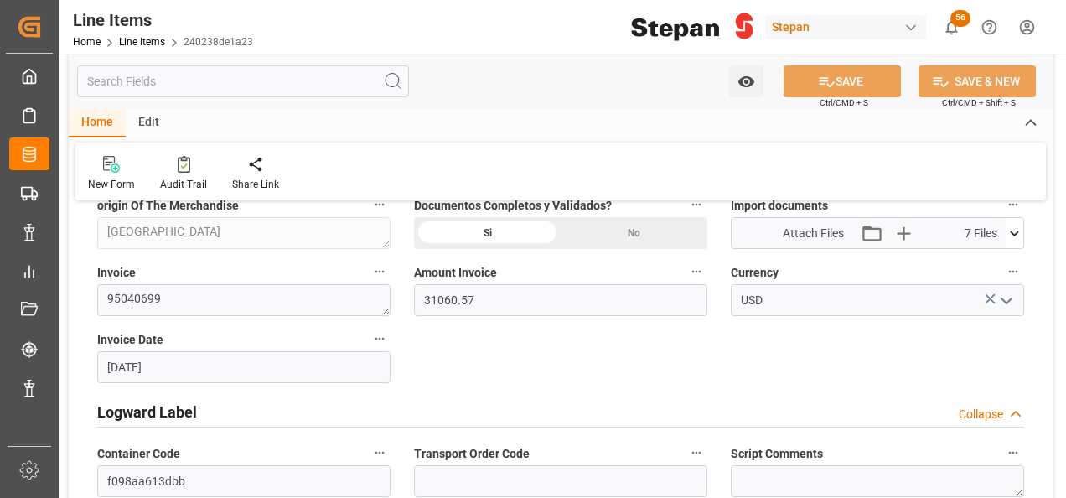
scroll to position [1006, 0]
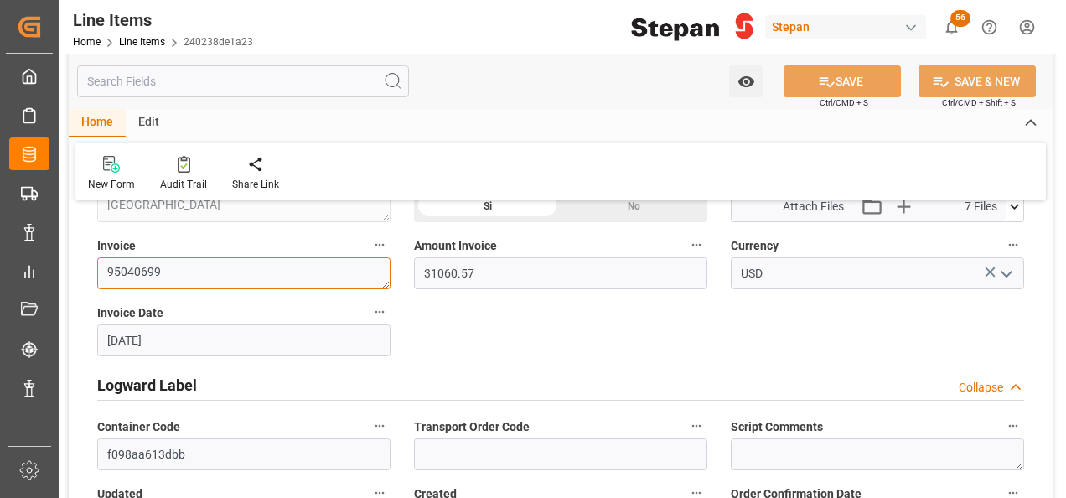
click at [194, 266] on textarea "95040699" at bounding box center [243, 273] width 293 height 32
click at [191, 345] on input "29-08-2025" at bounding box center [243, 340] width 293 height 32
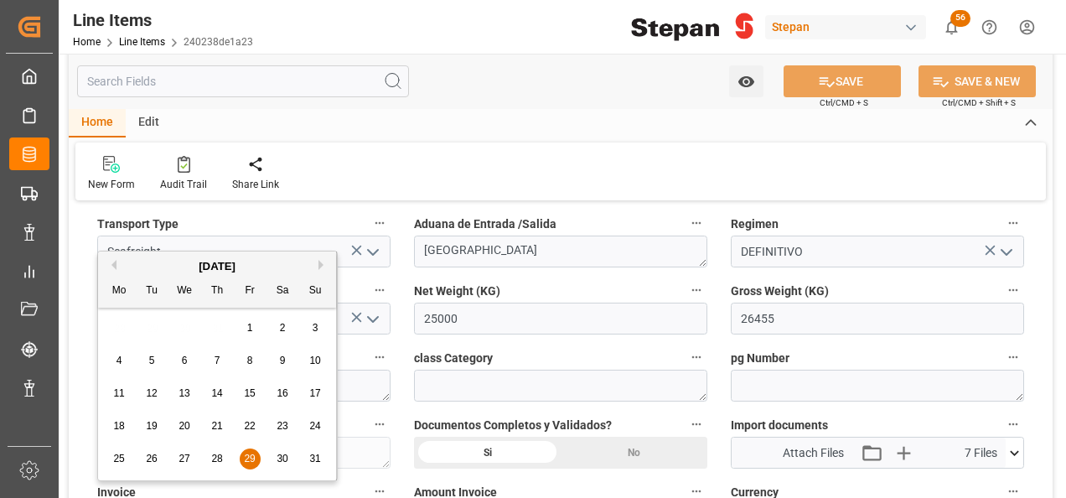
scroll to position [670, 0]
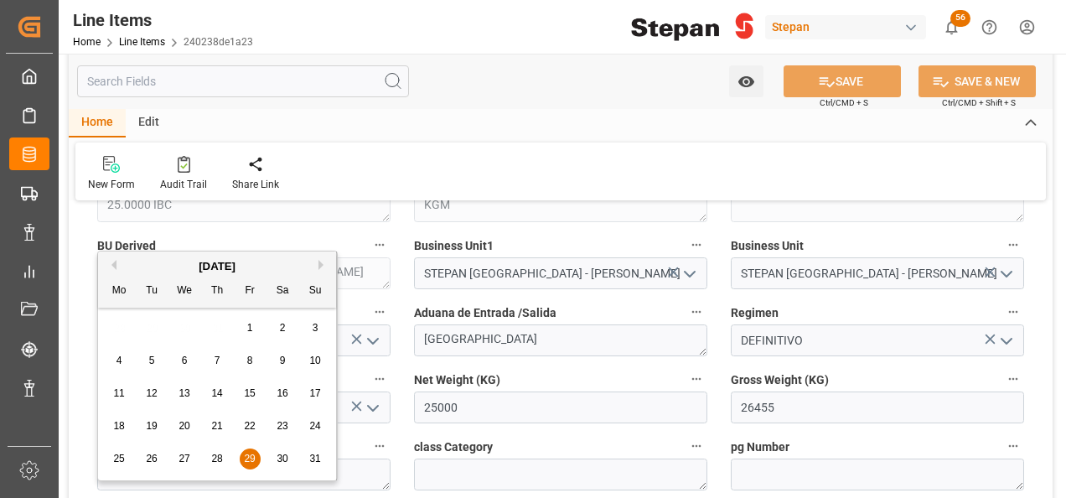
click at [334, 285] on div "Mo Tu We Th Fr Sa Su" at bounding box center [217, 291] width 238 height 33
click at [325, 261] on button "Next Month" at bounding box center [323, 265] width 10 height 10
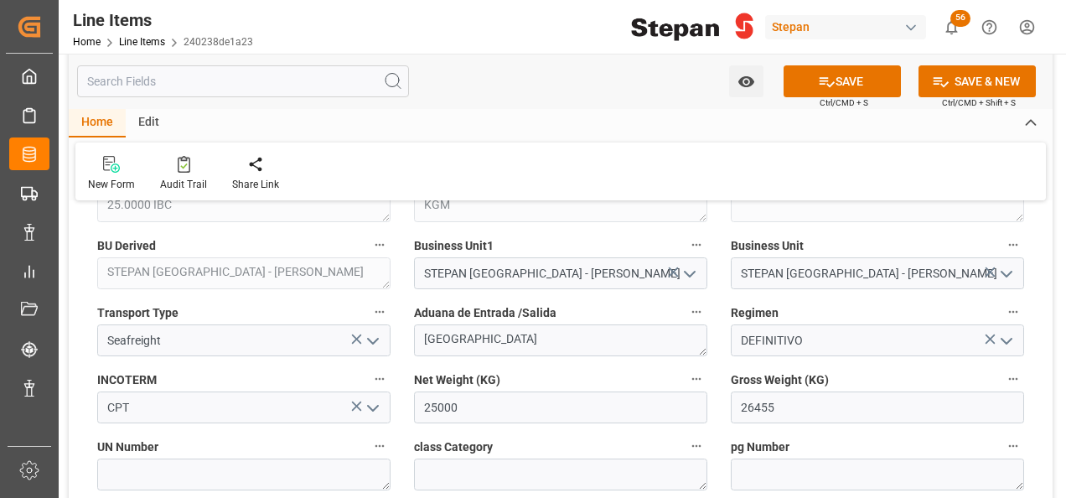
click at [328, 230] on div "BU Derived STEPAN MEXICO - MATAMOROS" at bounding box center [243, 261] width 317 height 67
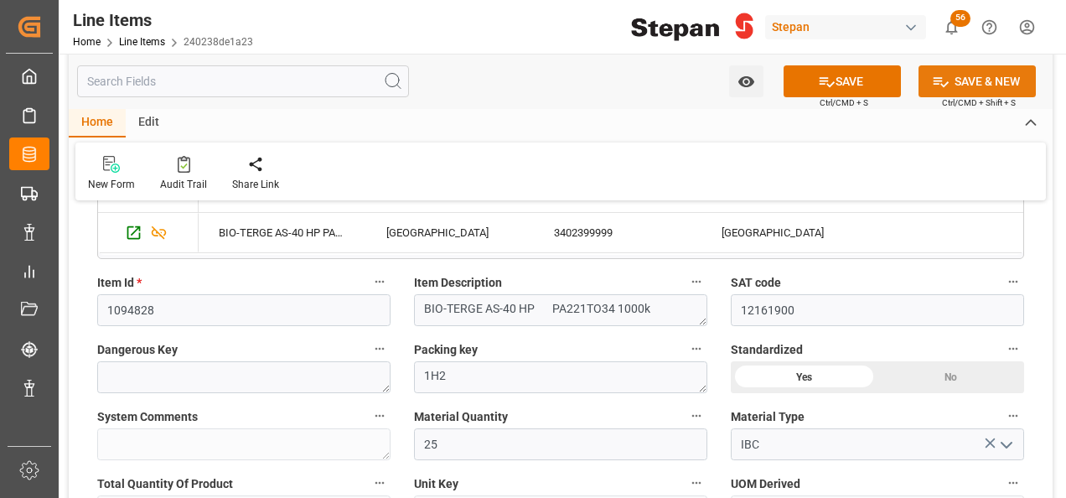
scroll to position [335, 0]
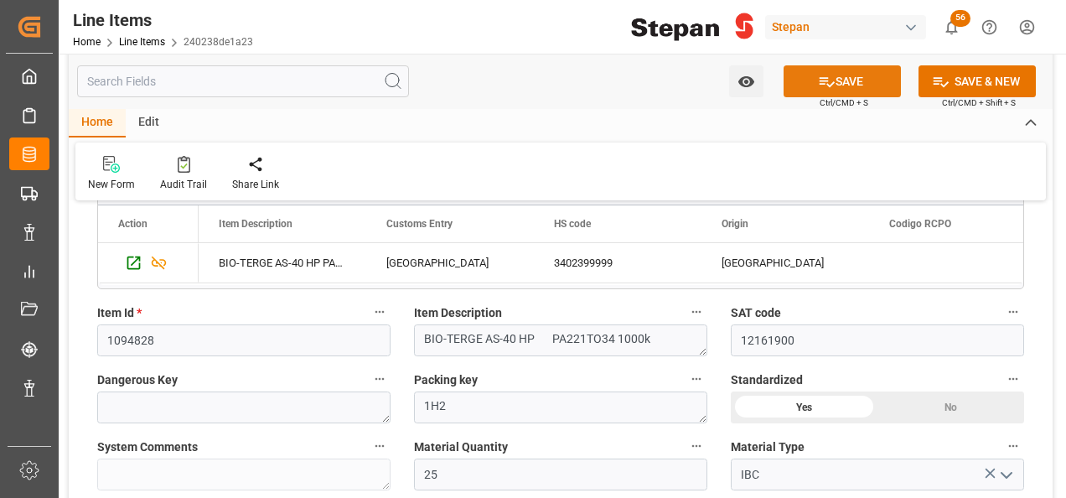
click at [856, 74] on button "SAVE" at bounding box center [842, 81] width 117 height 32
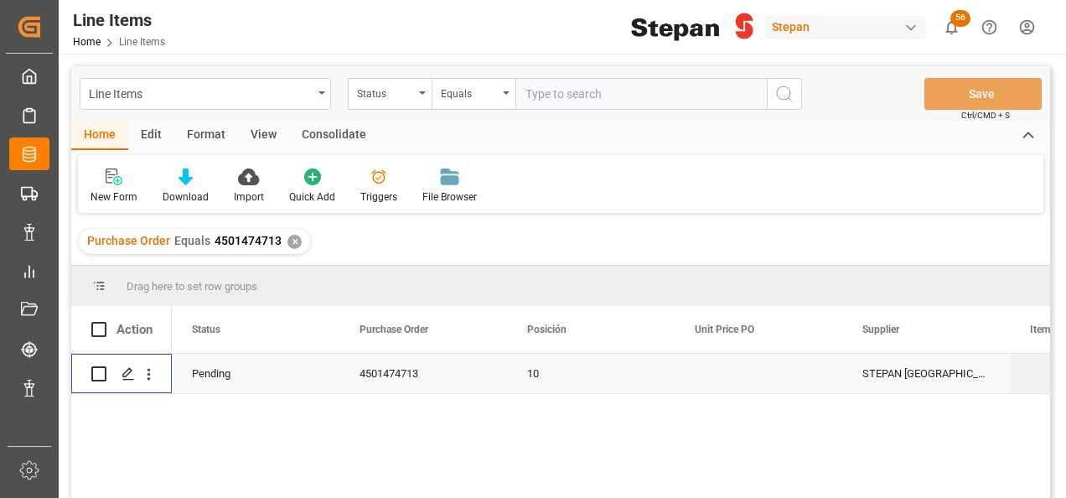
click at [96, 370] on input "Press Space to toggle row selection (unchecked)" at bounding box center [98, 373] width 15 height 15
checkbox input "true"
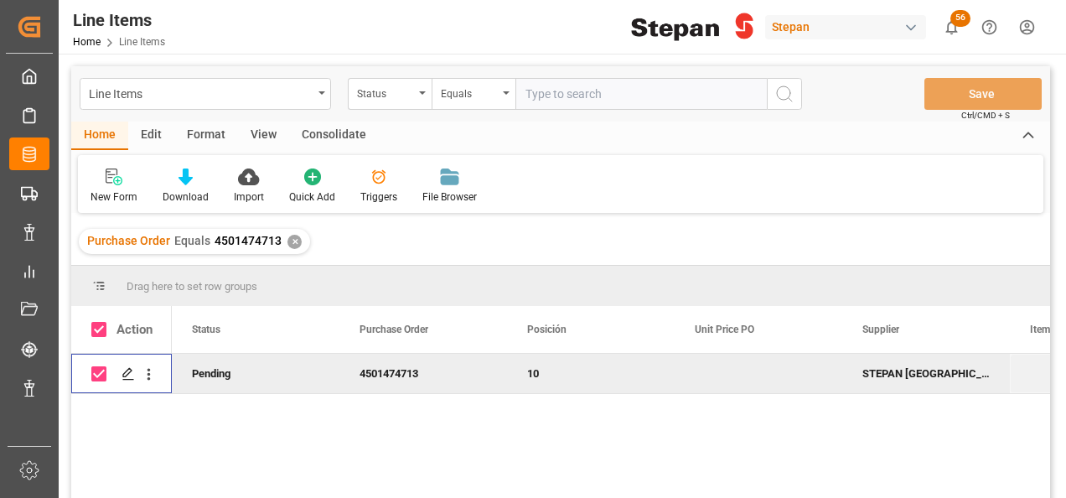
click at [334, 137] on div "Consolidate" at bounding box center [334, 136] width 90 height 28
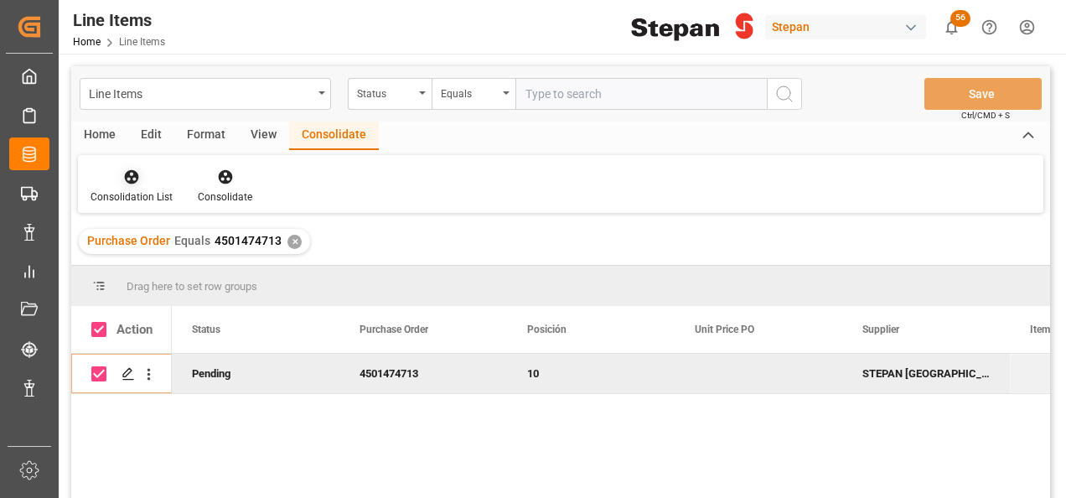
click at [135, 173] on icon at bounding box center [132, 177] width 14 height 14
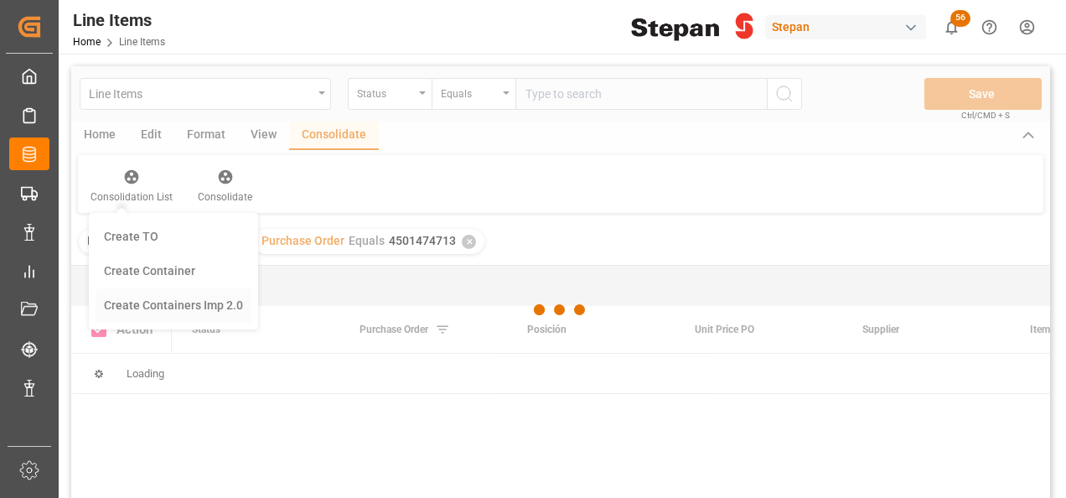
click at [172, 303] on div "Line Items Status Equals Save Ctrl/CMD + S Home Edit Format View Consolidate Co…" at bounding box center [560, 304] width 979 height 476
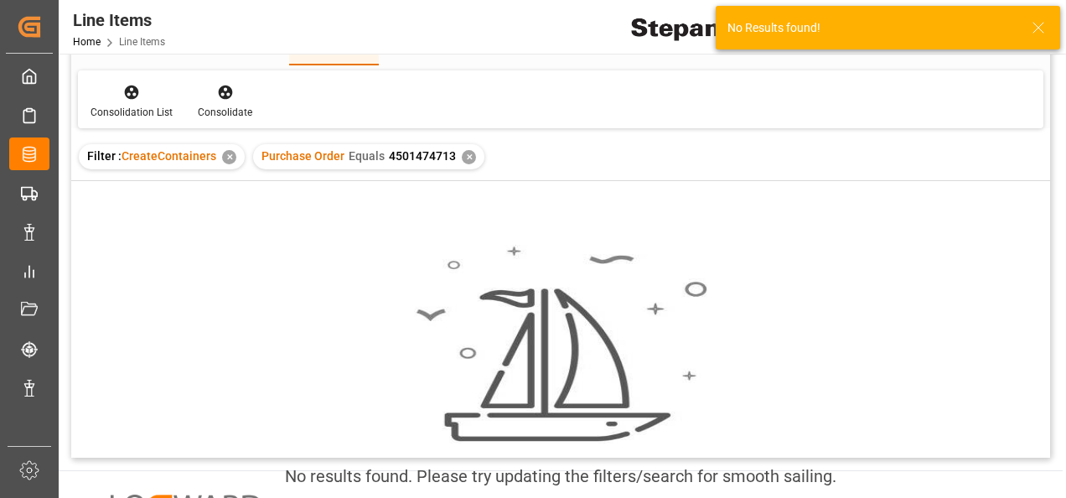
scroll to position [168, 0]
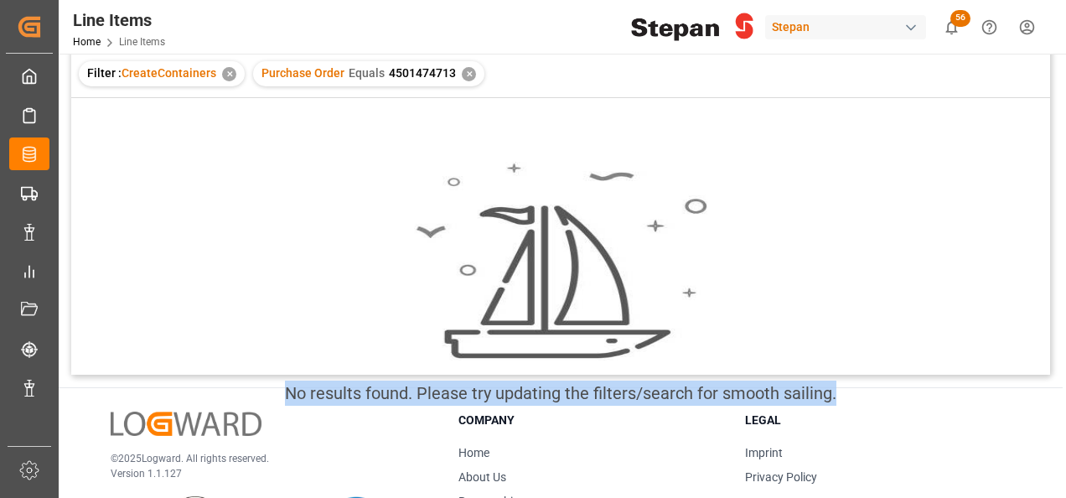
drag, startPoint x: 279, startPoint y: 390, endPoint x: 846, endPoint y: 419, distance: 568.1
click at [846, 419] on div "No results found. Please try updating the filters/search for smooth sailing." at bounding box center [560, 292] width 979 height 288
copy div "No results found. Please try updating the filters/search for smooth sailing."
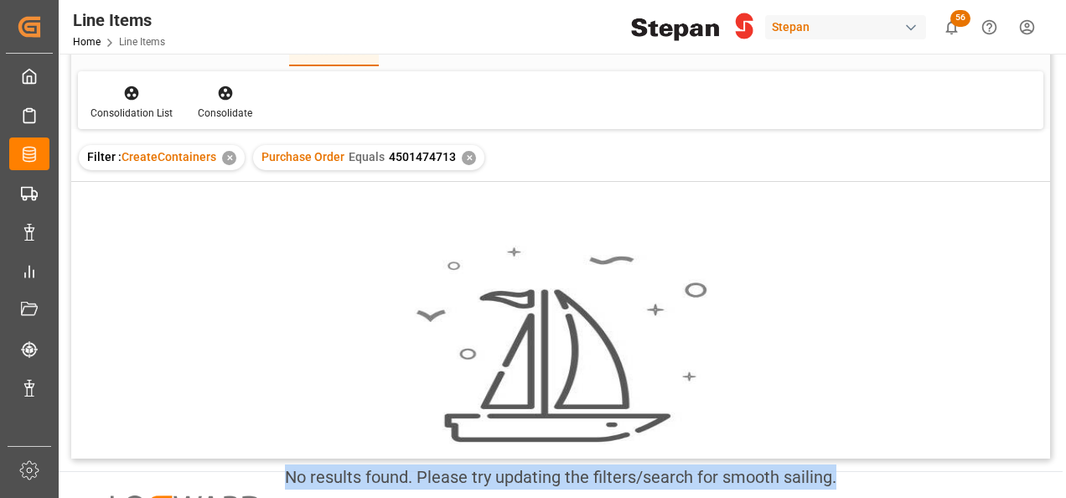
scroll to position [0, 0]
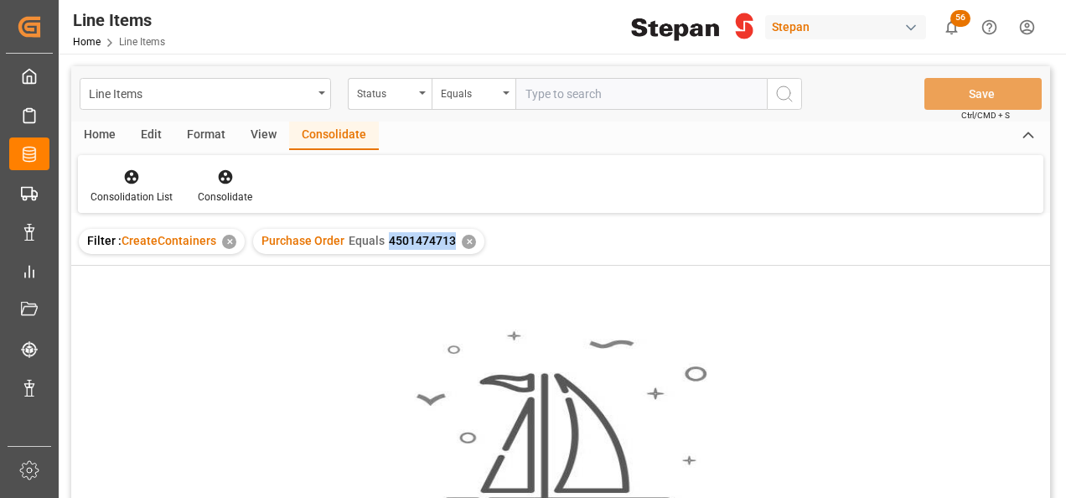
drag, startPoint x: 384, startPoint y: 238, endPoint x: 447, endPoint y: 247, distance: 64.4
click at [447, 247] on div "Purchase Order Equals 4501474713" at bounding box center [358, 241] width 194 height 18
copy span "4501474713"
click at [230, 237] on div "✕" at bounding box center [229, 242] width 14 height 14
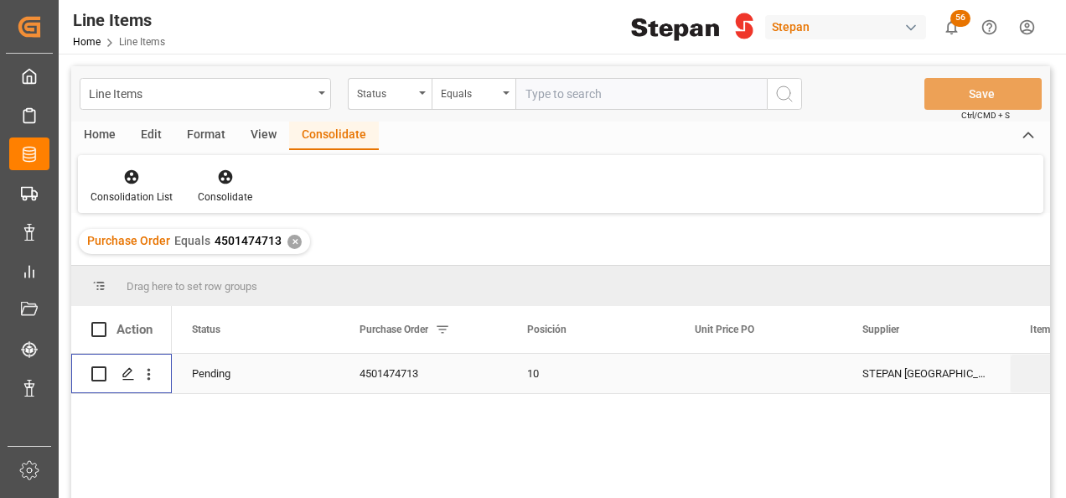
click at [95, 370] on input "Press Space to toggle row selection (unchecked)" at bounding box center [98, 373] width 15 height 15
checkbox input "true"
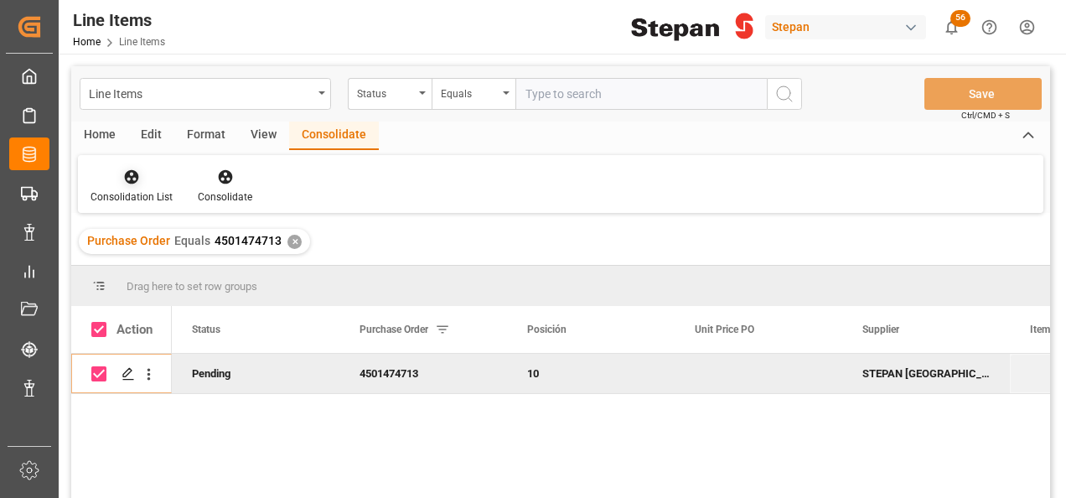
click at [130, 180] on icon at bounding box center [132, 177] width 14 height 14
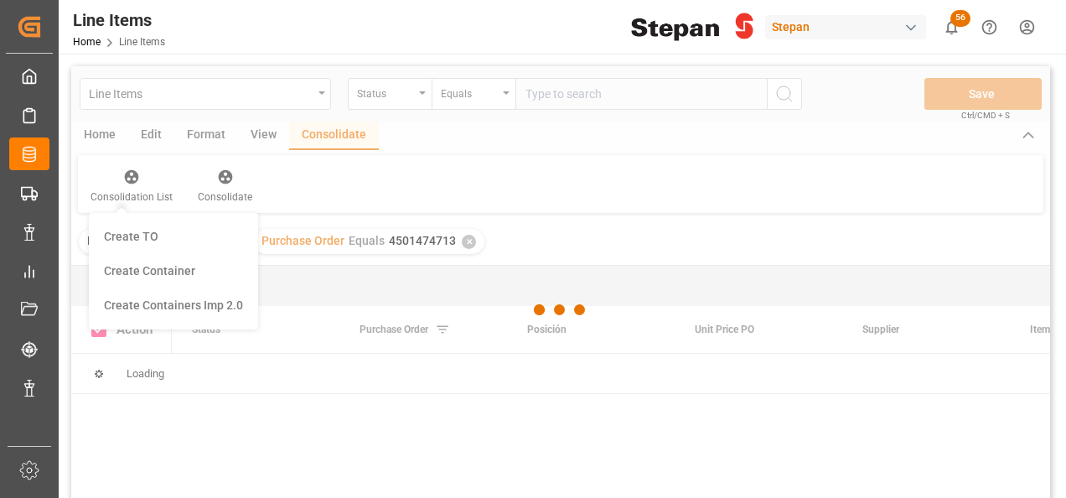
click at [167, 308] on div "Line Items Status Equals Save Ctrl/CMD + S Home Edit Format View Consolidate Co…" at bounding box center [560, 304] width 979 height 476
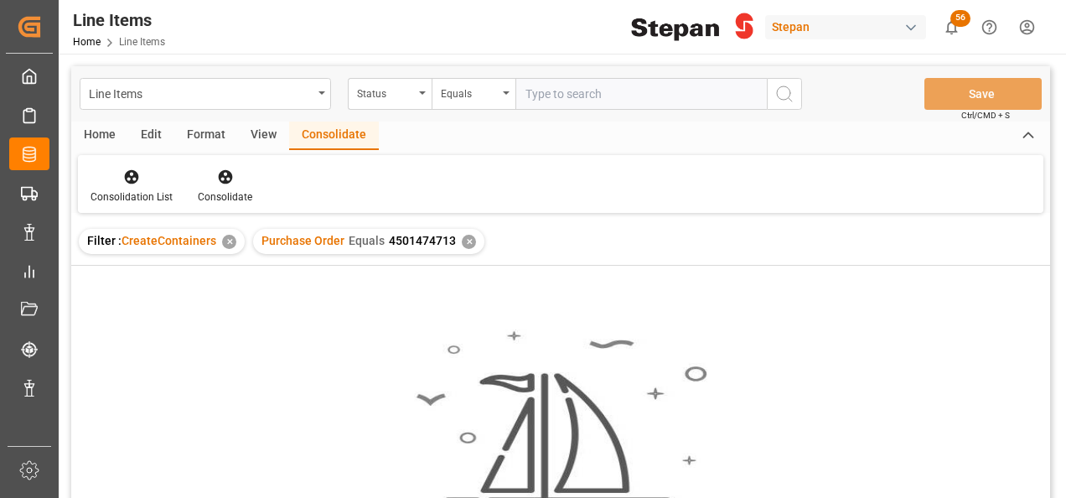
click at [223, 242] on div "✕" at bounding box center [229, 242] width 14 height 14
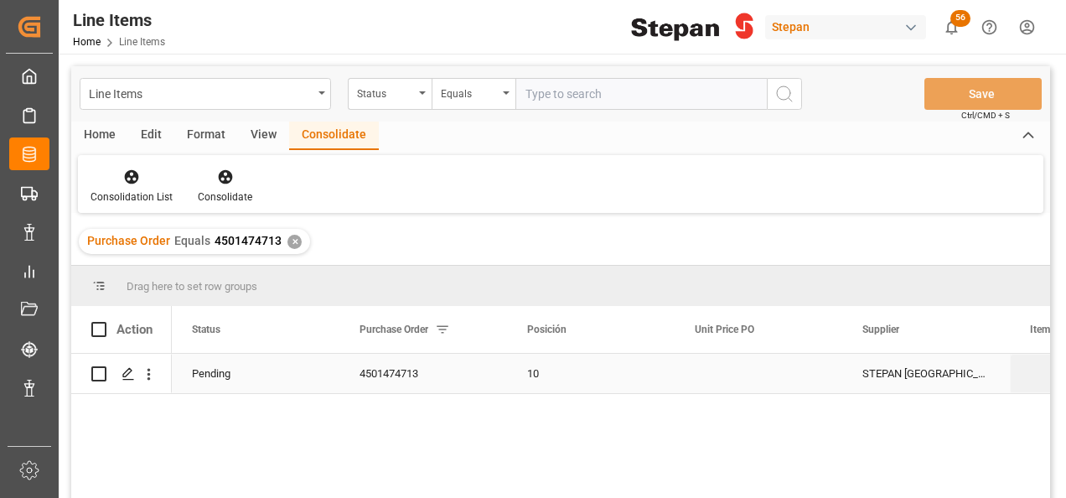
click at [91, 375] on input "Press Space to toggle row selection (unchecked)" at bounding box center [98, 373] width 15 height 15
checkbox input "true"
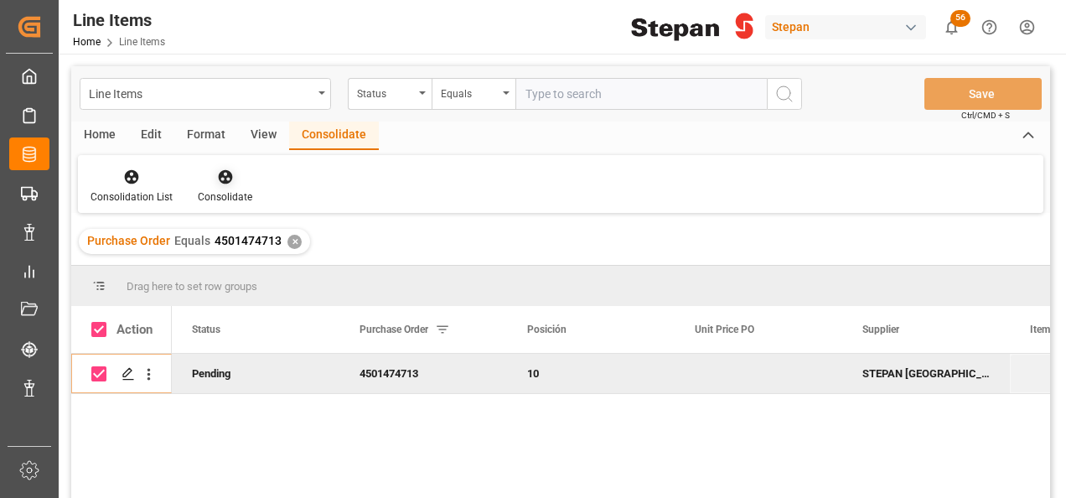
click at [225, 181] on icon at bounding box center [225, 176] width 17 height 17
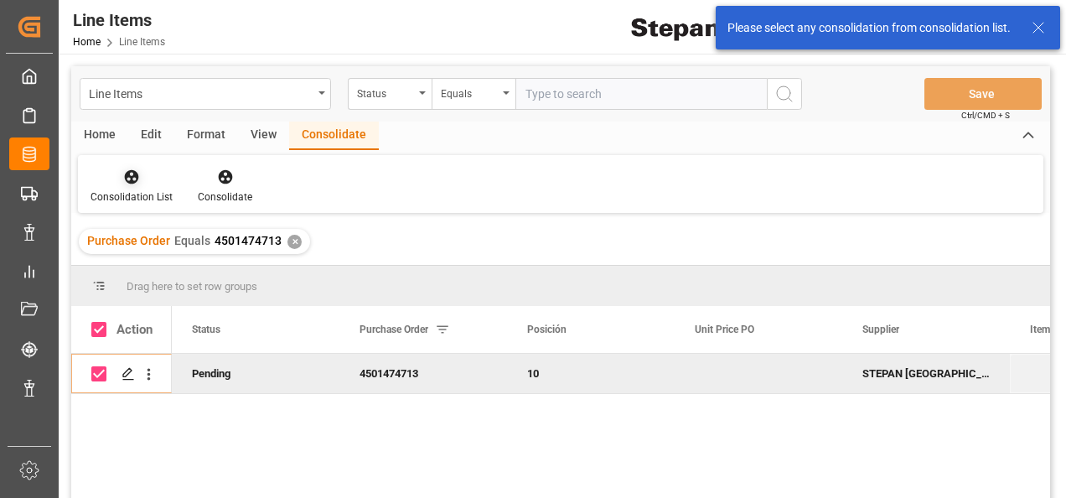
click at [124, 168] on icon at bounding box center [131, 176] width 17 height 17
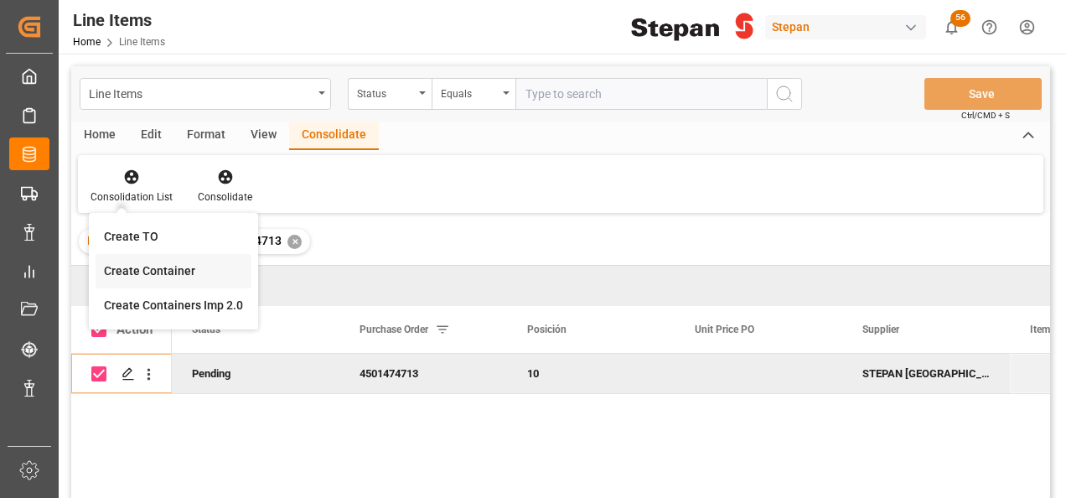
click at [163, 276] on div "Line Items Status Equals Save Ctrl/CMD + S Home Edit Format View Consolidate Co…" at bounding box center [560, 304] width 979 height 476
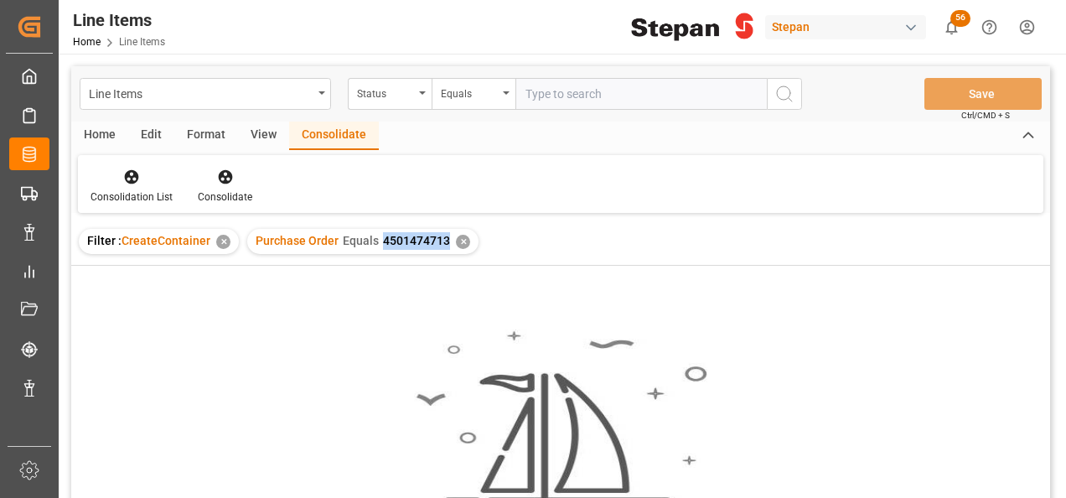
drag, startPoint x: 377, startPoint y: 238, endPoint x: 442, endPoint y: 246, distance: 65.8
click at [442, 246] on div "Purchase Order Equals 4501474713" at bounding box center [353, 241] width 194 height 18
copy span "4501474713"
click at [216, 241] on div "✕" at bounding box center [223, 242] width 14 height 14
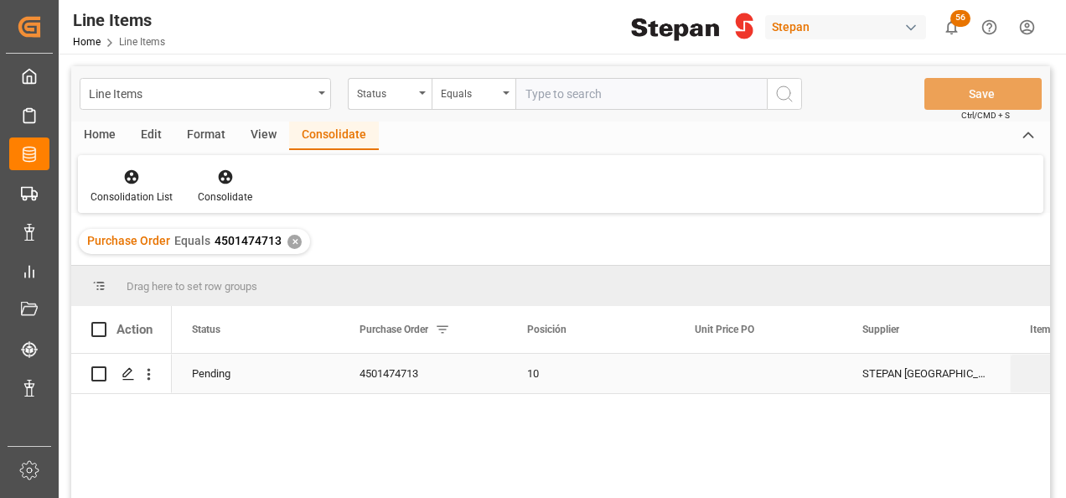
click at [102, 372] on input "Press Space to toggle row selection (unchecked)" at bounding box center [98, 373] width 15 height 15
checkbox input "true"
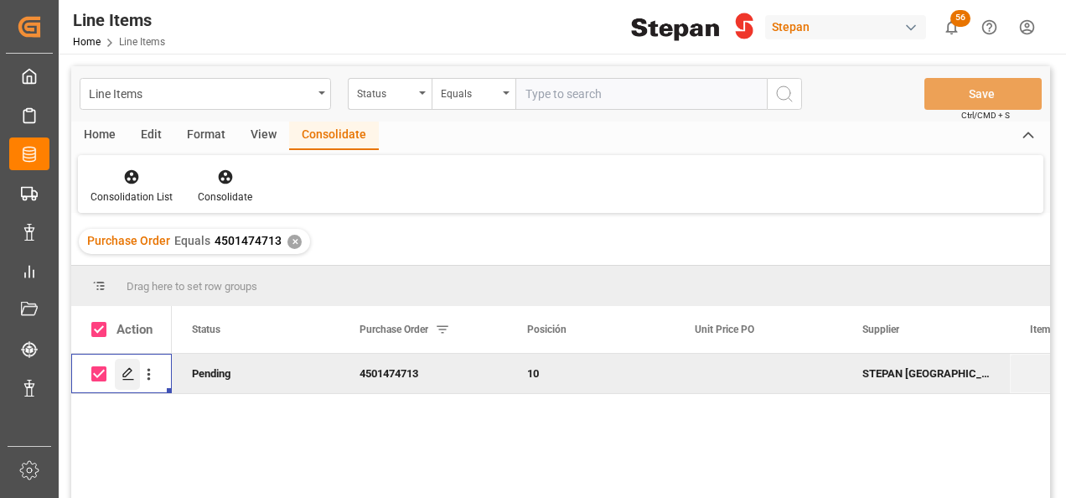
click at [124, 367] on icon "Press SPACE to deselect this row." at bounding box center [128, 373] width 13 height 13
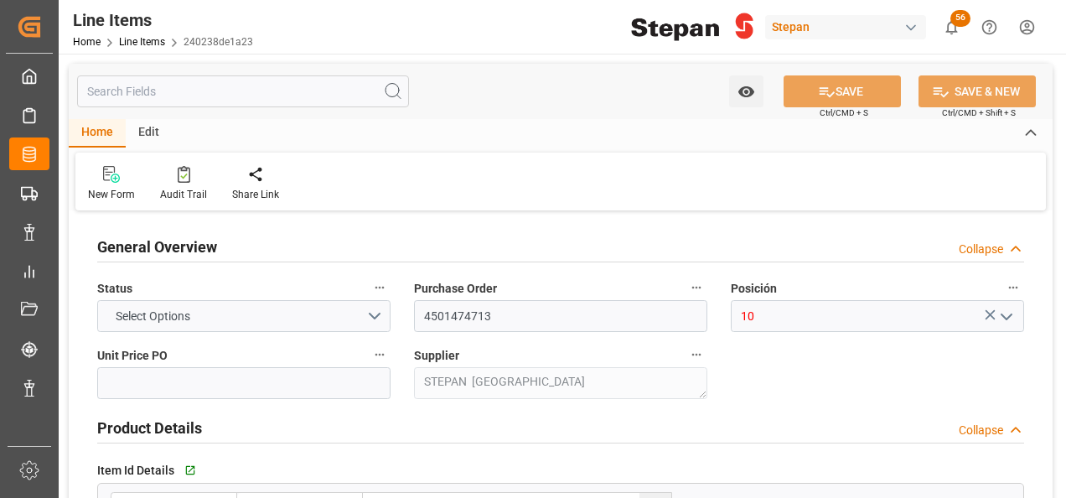
type input "12161900"
type input "25"
type input "25000"
type input "26455"
type input "31060.57"
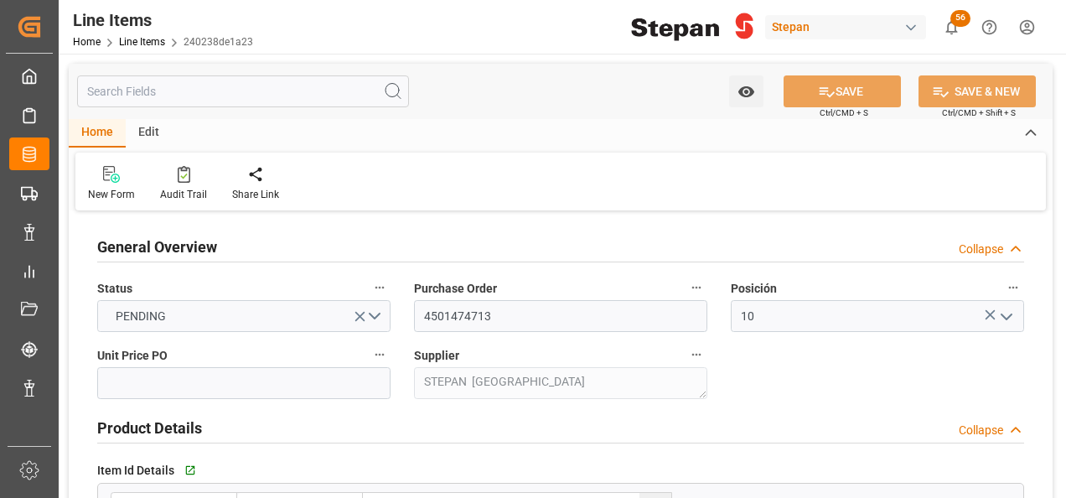
type input "29-08-2025"
type input "[DATE] 18:41"
type input "17-07-2025 19:33"
type input "08-07-2025"
type input "[DATE]"
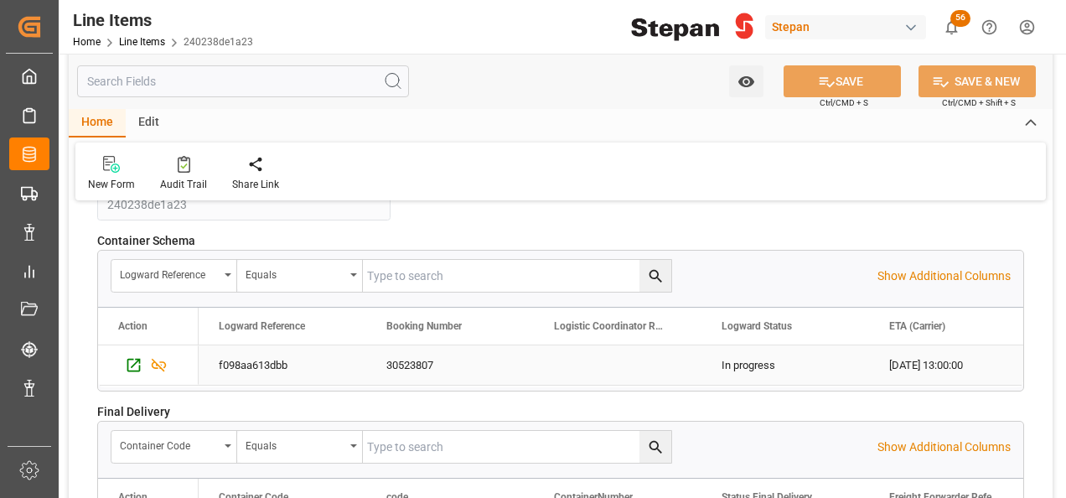
scroll to position [1592, 0]
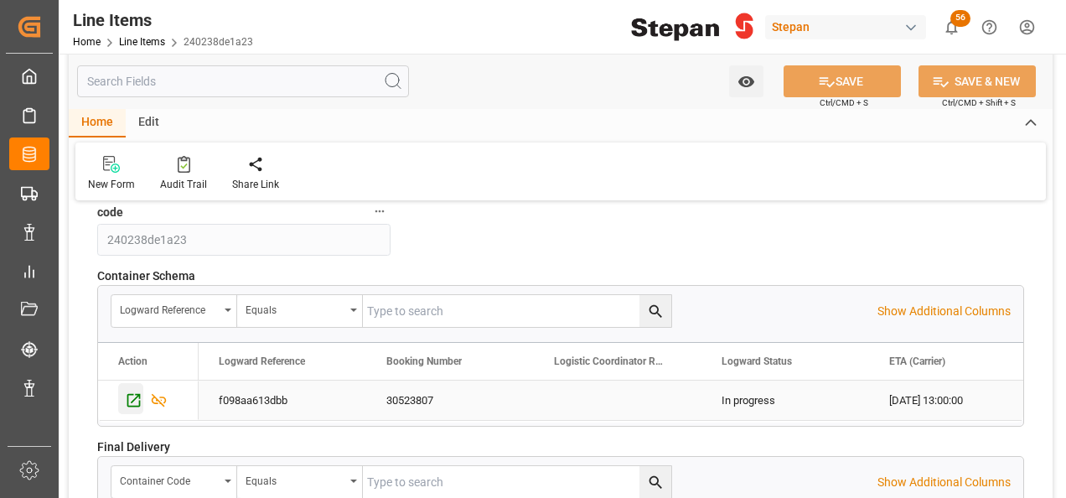
click at [137, 394] on icon "Press SPACE to select this row." at bounding box center [133, 400] width 13 height 13
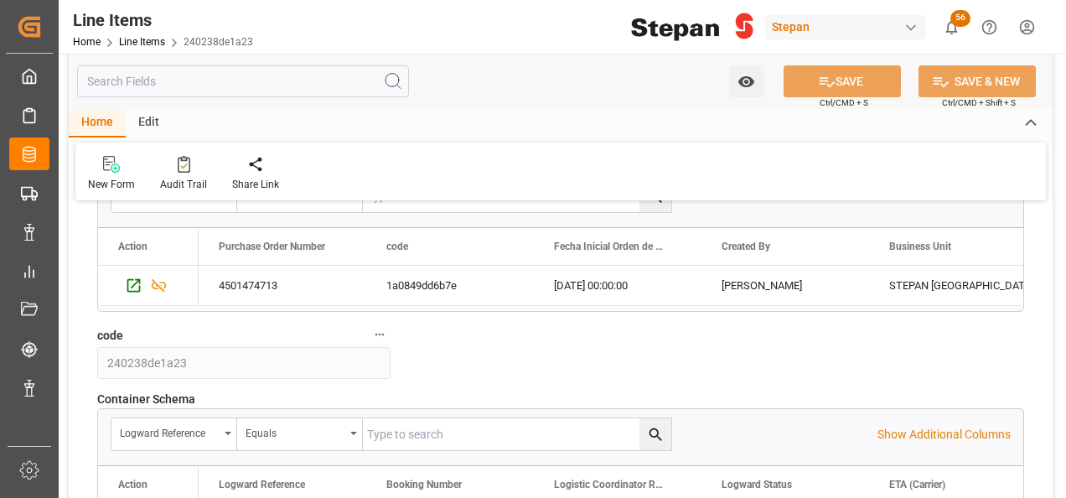
scroll to position [1341, 0]
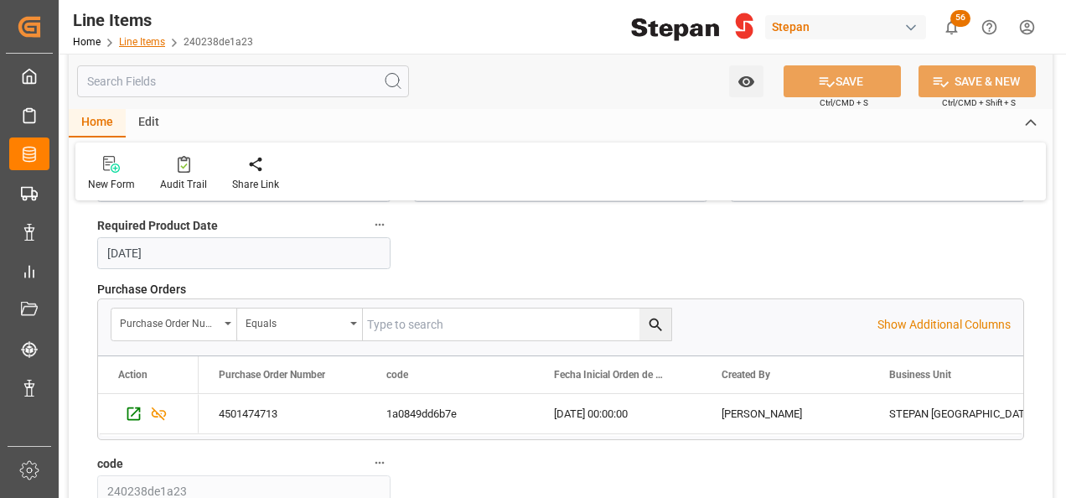
click at [132, 41] on link "Line Items" at bounding box center [142, 42] width 46 height 12
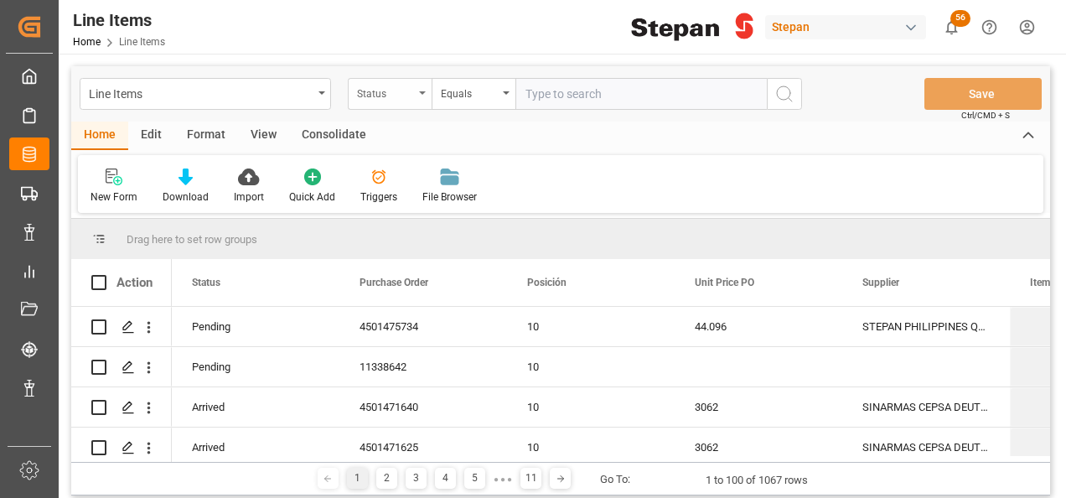
click at [420, 95] on div "Status" at bounding box center [390, 94] width 84 height 32
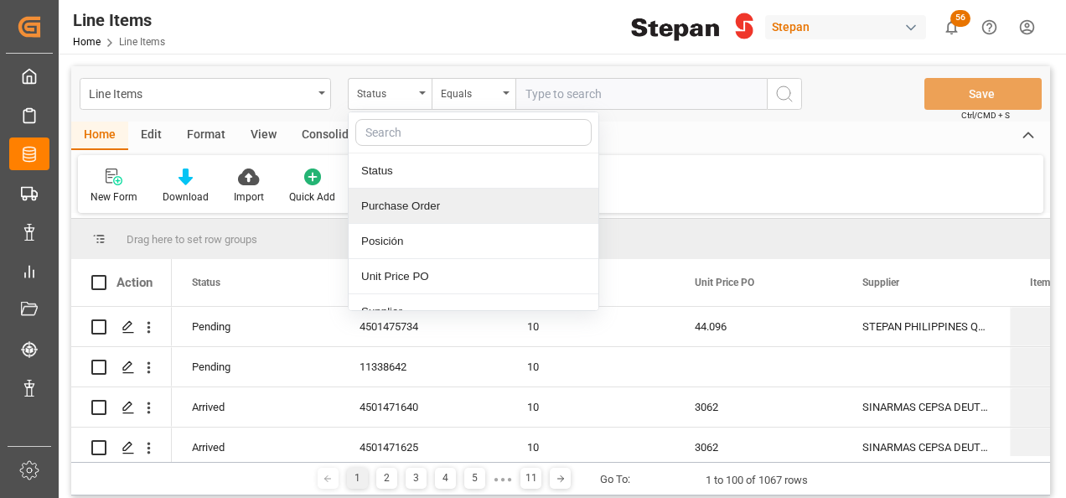
click at [386, 209] on div "Purchase Order" at bounding box center [474, 206] width 250 height 35
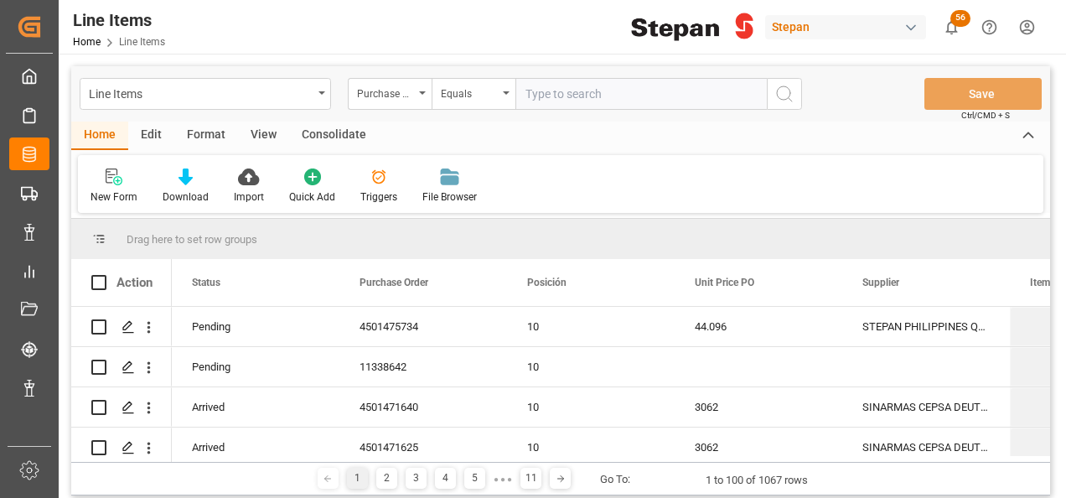
click at [554, 106] on input "text" at bounding box center [640, 94] width 251 height 32
paste input "4501474713"
type input "4501474714"
click at [791, 92] on icon "search button" at bounding box center [784, 94] width 20 height 20
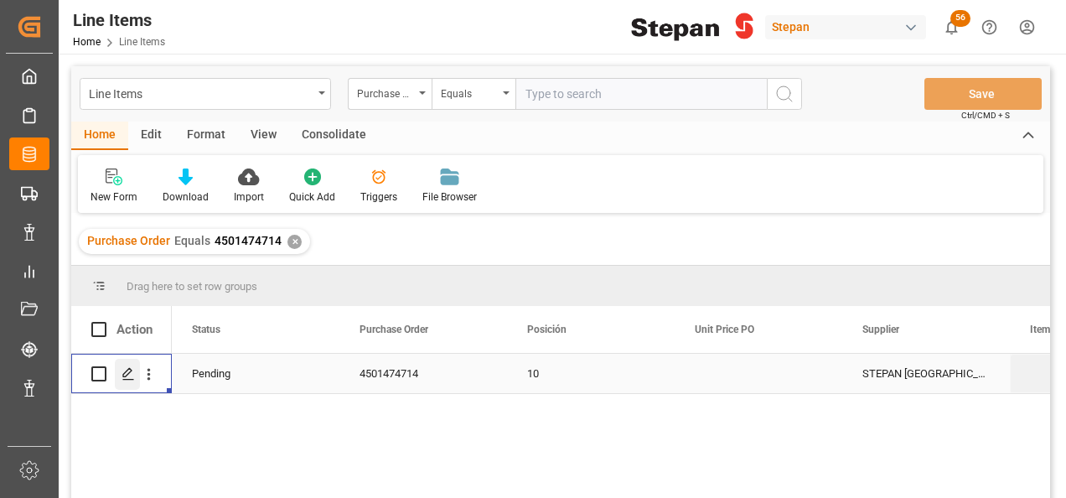
click at [129, 378] on icon "Press SPACE to select this row." at bounding box center [128, 373] width 13 height 13
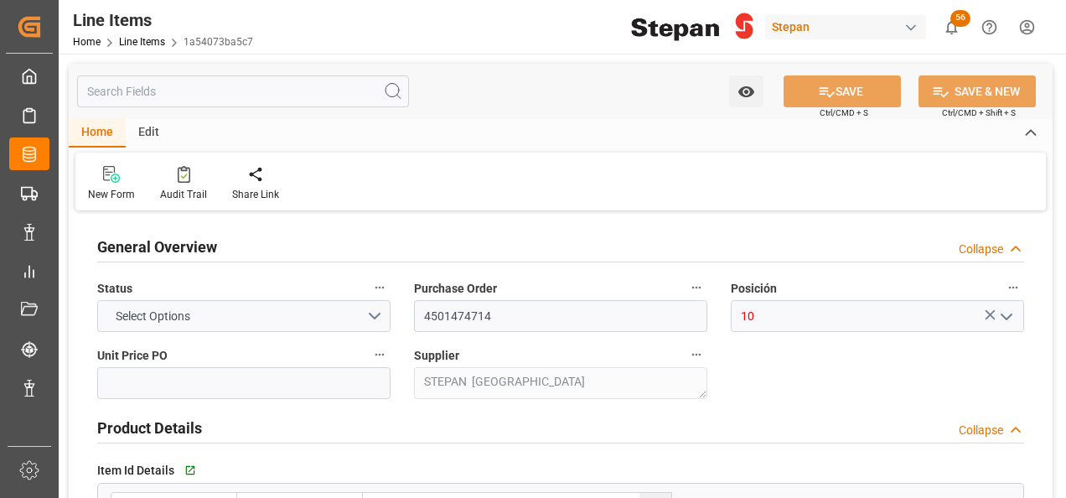
type input "12161900"
type input "25"
type input "25000"
type input "26455"
type input "31060.57"
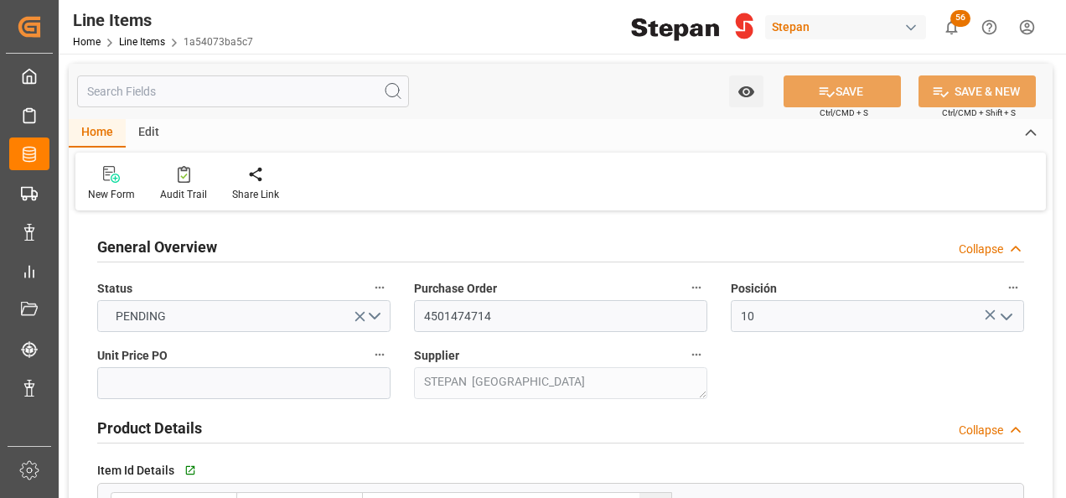
type input "29-08-2025"
type input "01-09-2025 19:51"
type input "17-07-2025 19:33"
type input "08-07-2025"
type input "15-09-2025"
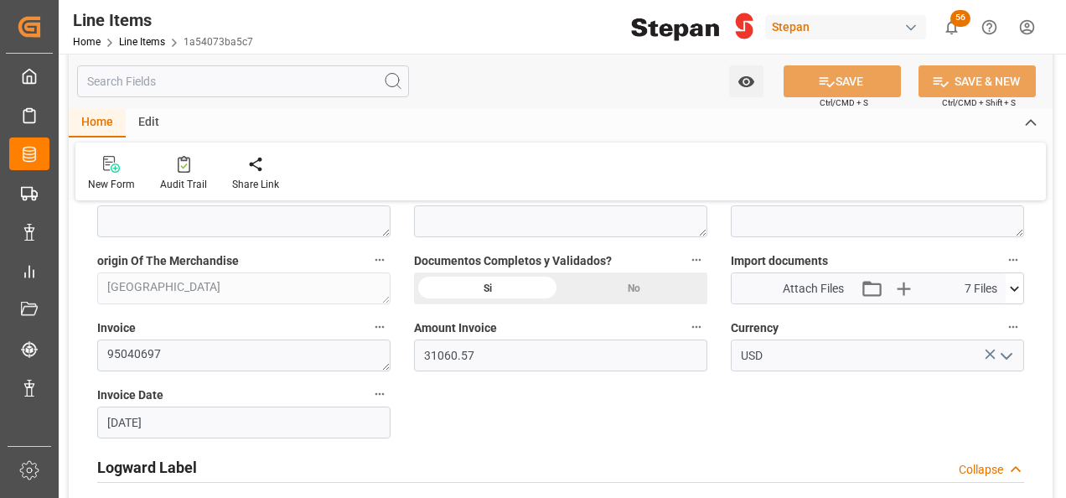
scroll to position [922, 0]
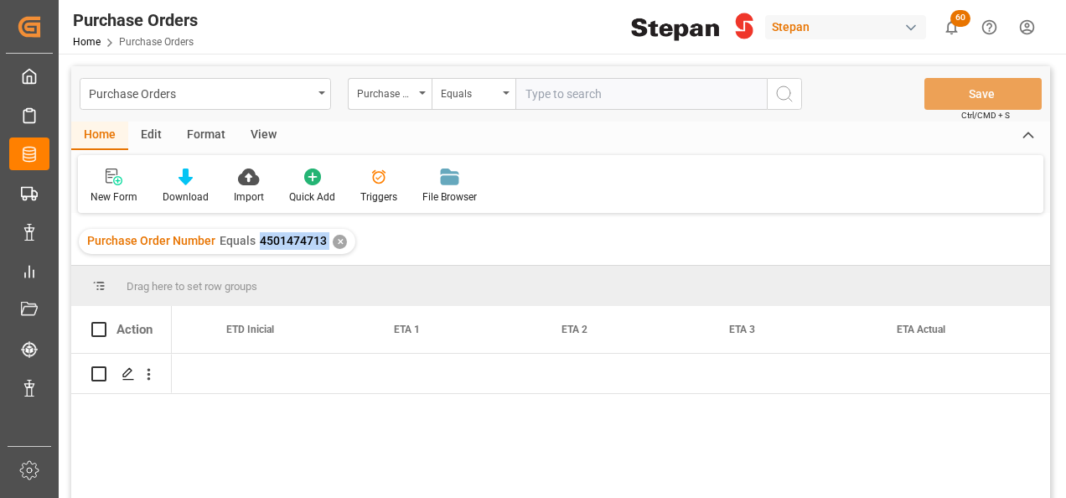
scroll to position [0, 2144]
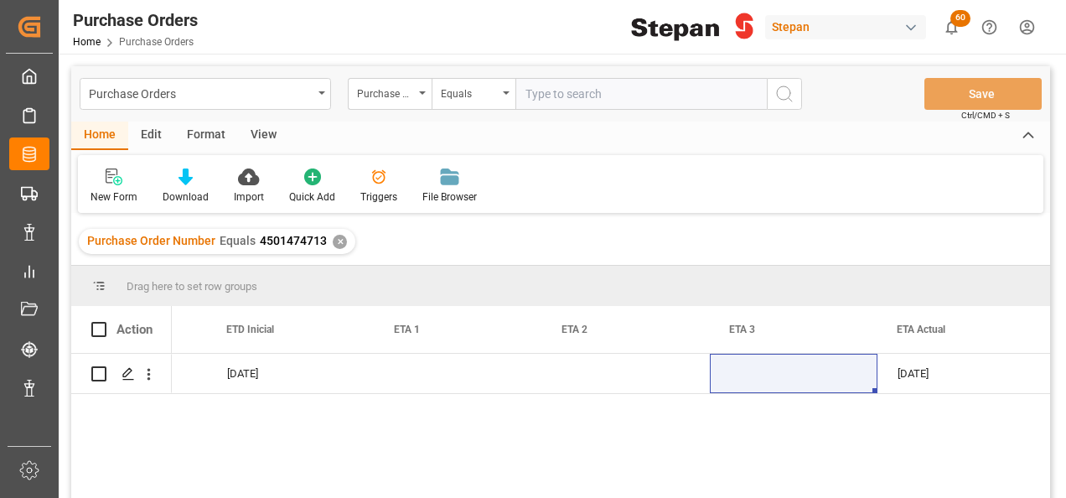
click at [337, 239] on div "✕" at bounding box center [340, 242] width 14 height 14
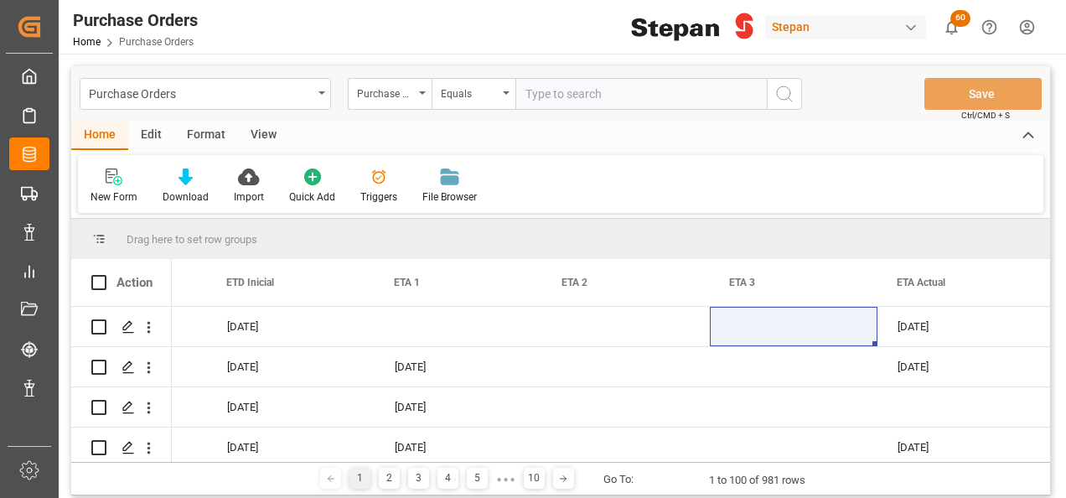
scroll to position [0, 2144]
click at [577, 96] on input "text" at bounding box center [640, 94] width 251 height 32
paste input "No results found. Please try updating the filters/search for smooth sailing."
drag, startPoint x: 754, startPoint y: 88, endPoint x: 52, endPoint y: 87, distance: 702.2
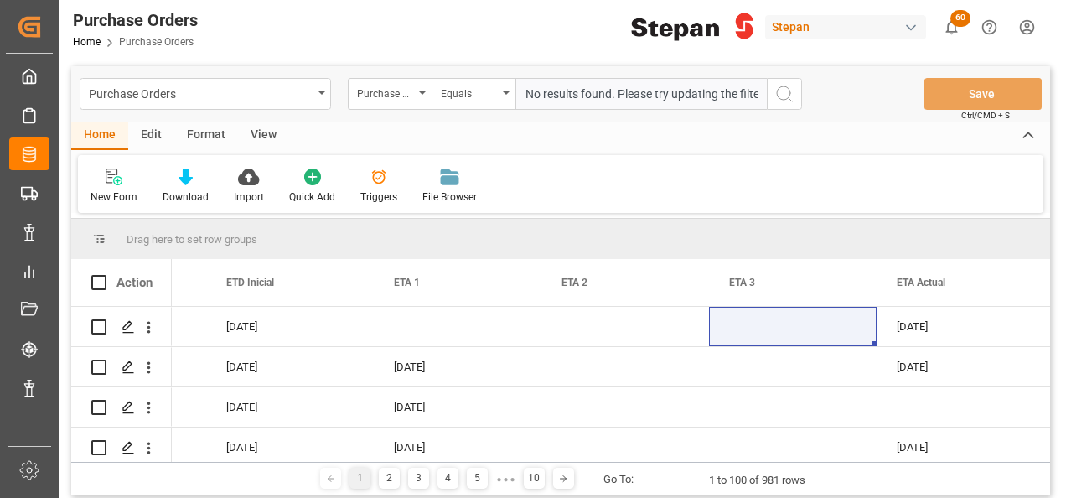
click at [52, 87] on div "Created by potrace 1.15, written by [PERSON_NAME] [DATE]-[DATE] Created by potr…" at bounding box center [533, 249] width 1066 height 498
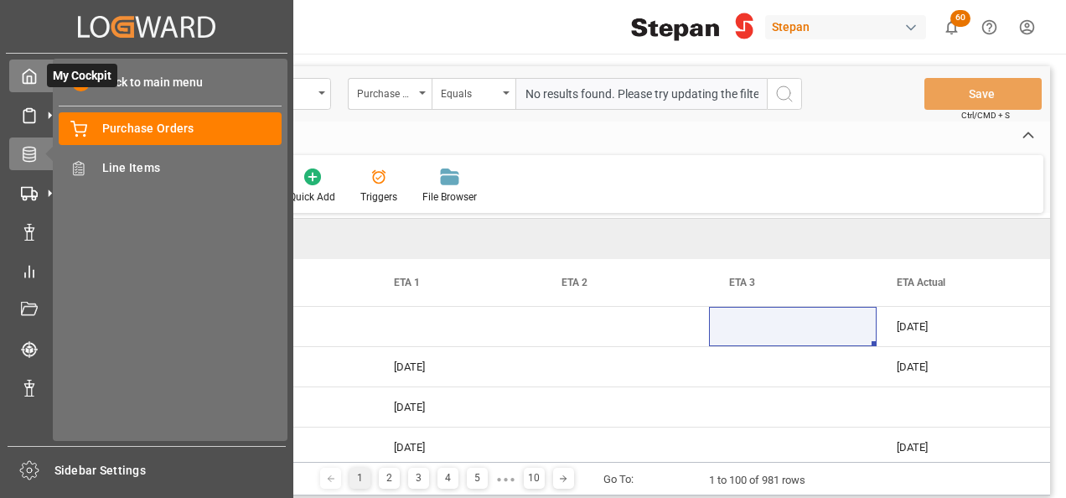
type input "."
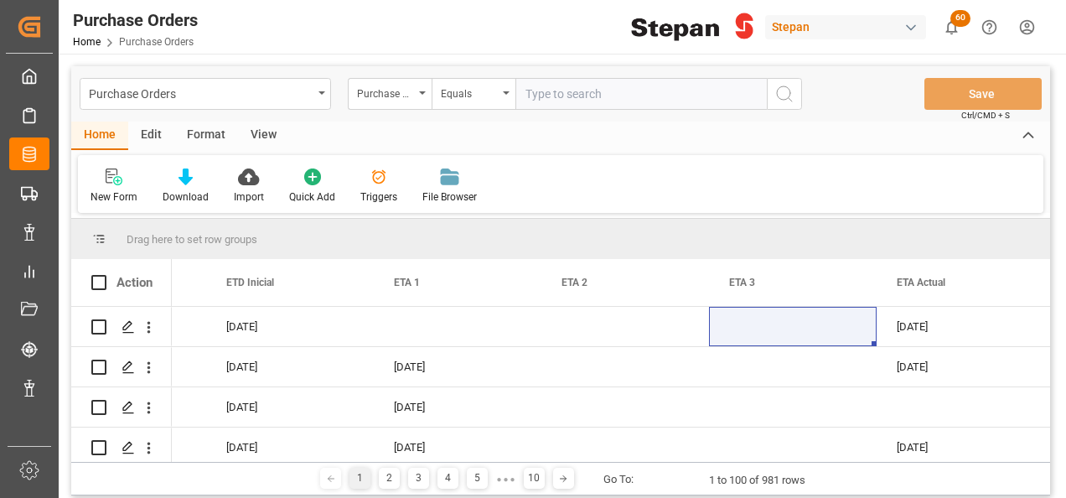
click at [558, 87] on input "text" at bounding box center [640, 94] width 251 height 32
paste input "4501474713"
type input "4501474713"
click at [789, 96] on icon "search button" at bounding box center [784, 94] width 20 height 20
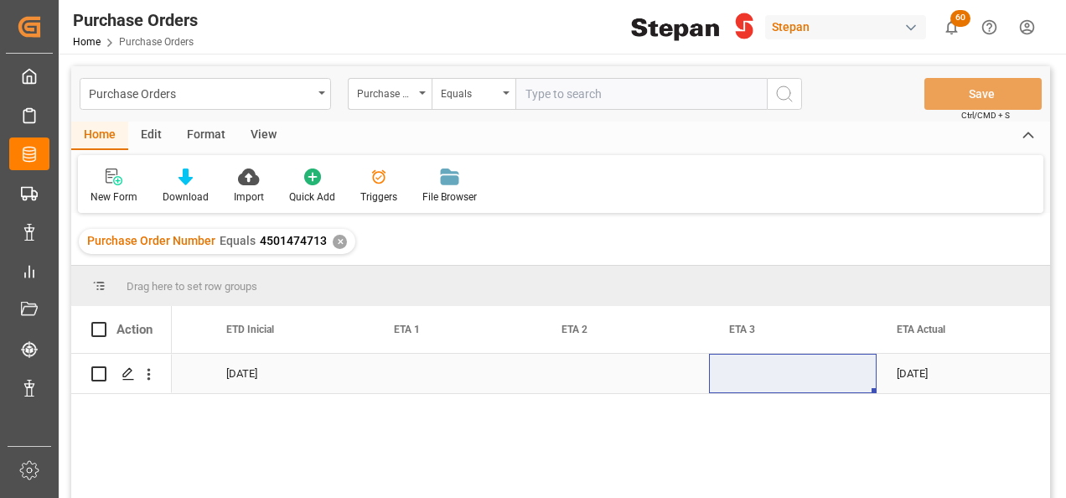
click at [577, 367] on div "Press SPACE to select this row." at bounding box center [625, 373] width 168 height 39
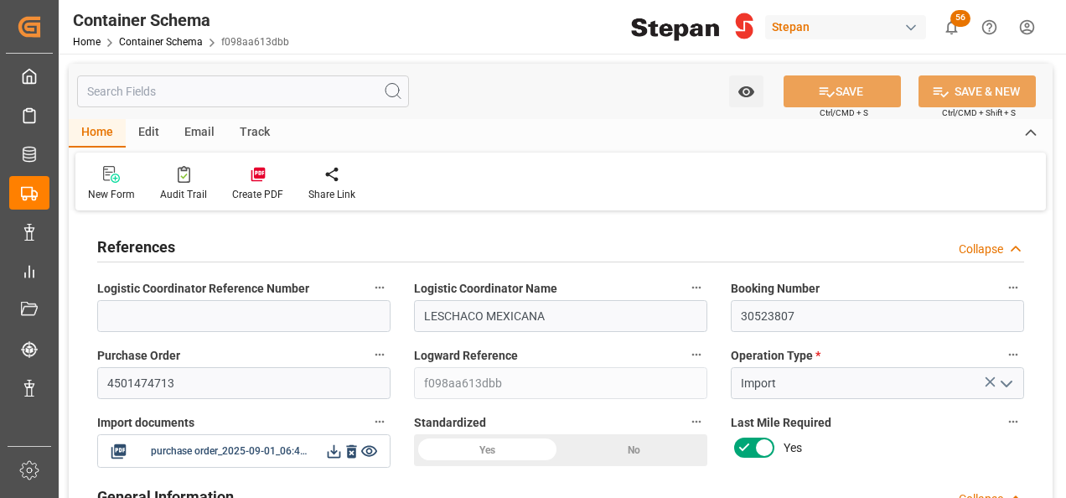
type input "0"
type input "1"
type input "25"
type input "25000"
type input "26455"
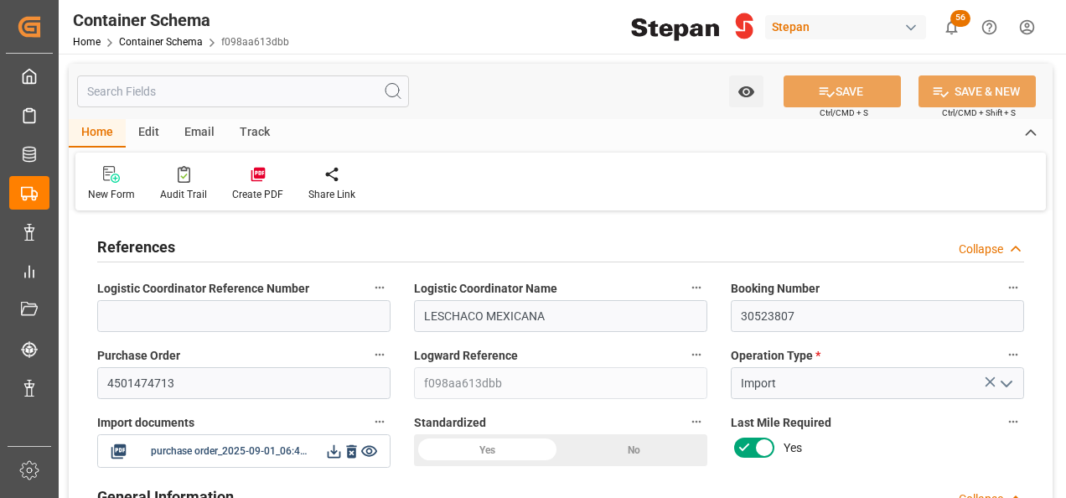
type input "12"
type input "0"
type input "Hapag [PERSON_NAME]"
type input "Hapag [PERSON_NAME] Aktiengesellschaft"
type input "COCTG"
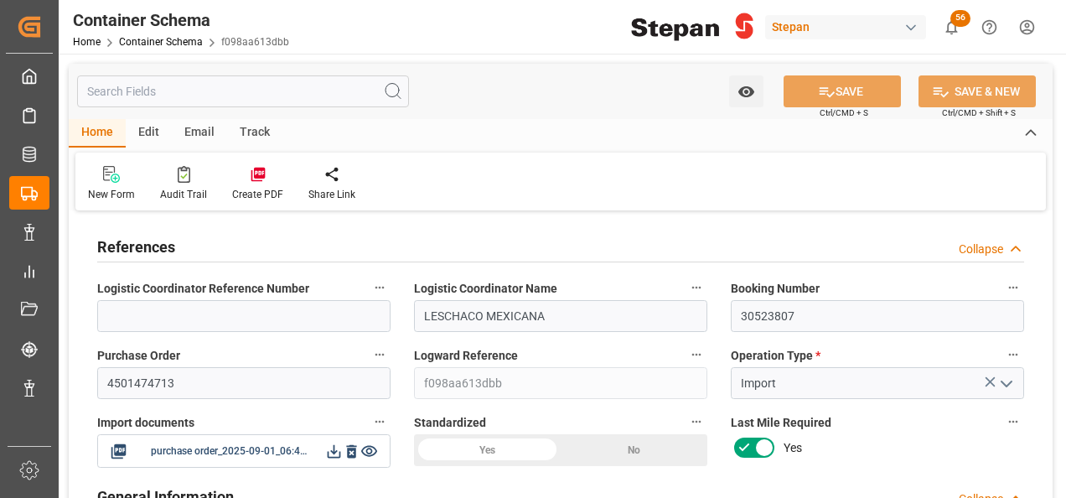
type input "MXVER"
type input "9407160"
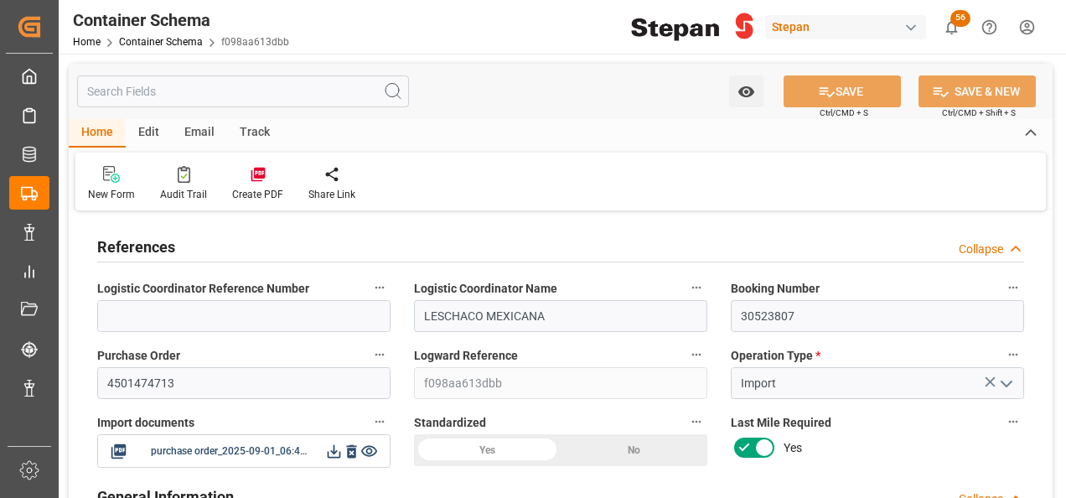
type input "9407160"
type input "0"
type input "[DATE] 00:00"
type input "[DATE]"
type input "[DATE] 19:00"
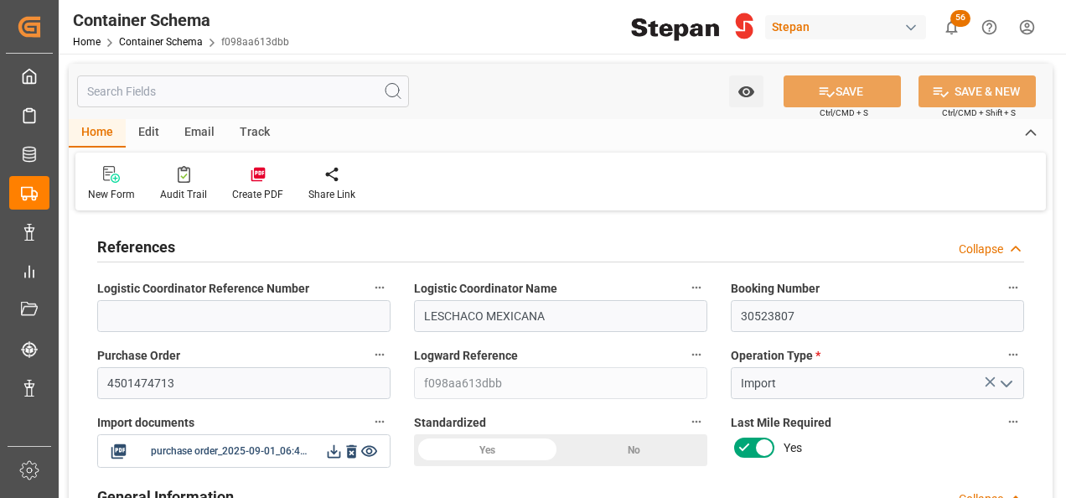
type input "[DATE] 00:00"
type input "[DATE] 13:00"
type input "[DATE] 00:00"
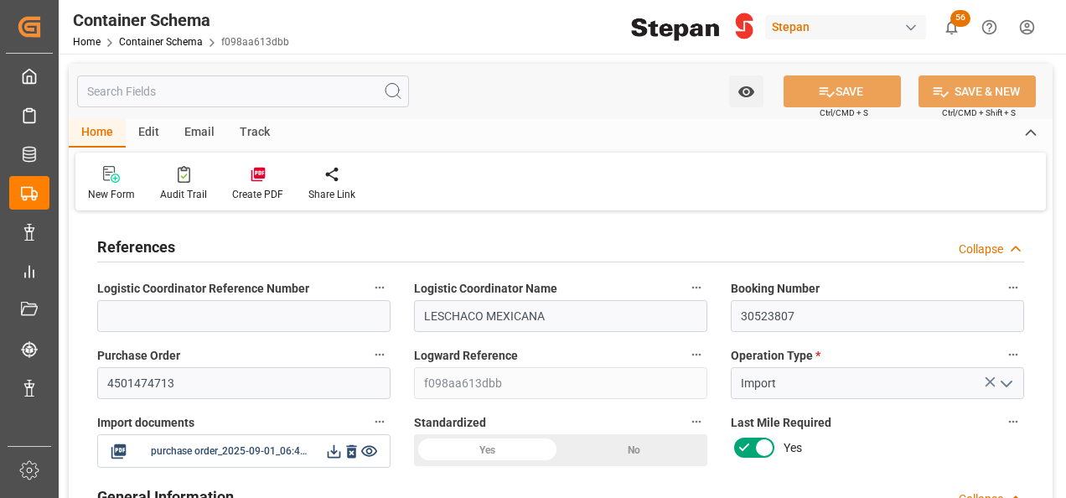
type input "[DATE]"
type input "[DATE] 18:50"
type input "[DATE] 18:41"
type input "[DATE]"
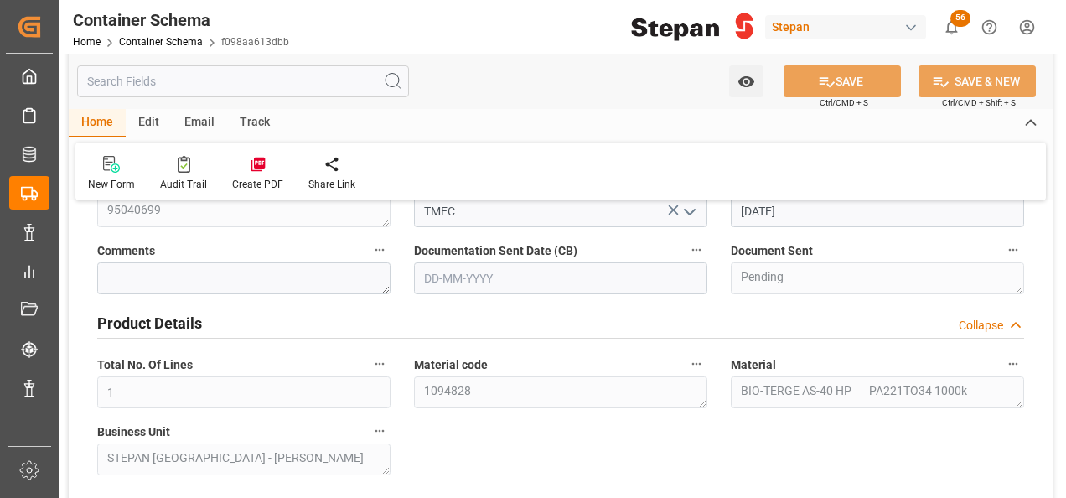
scroll to position [587, 0]
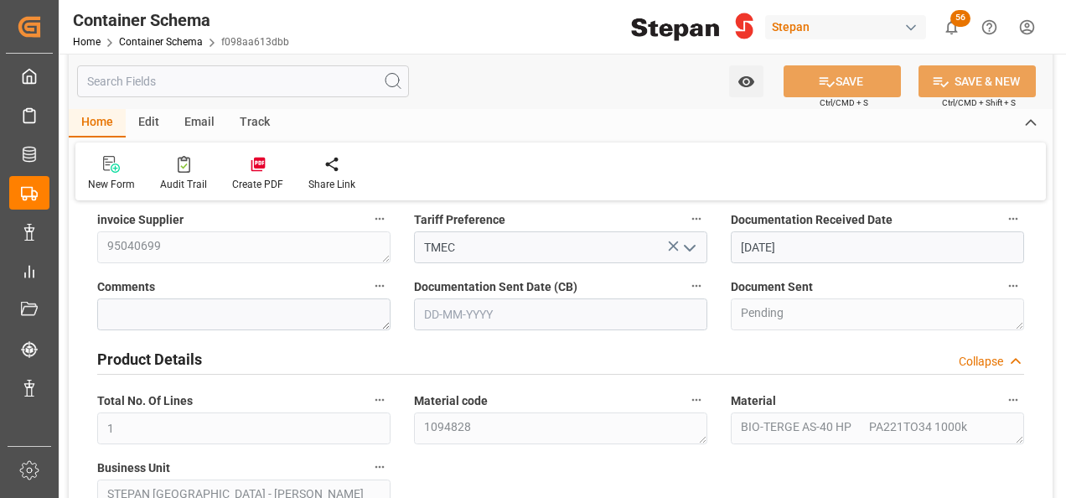
click at [546, 320] on input "text" at bounding box center [560, 314] width 293 height 32
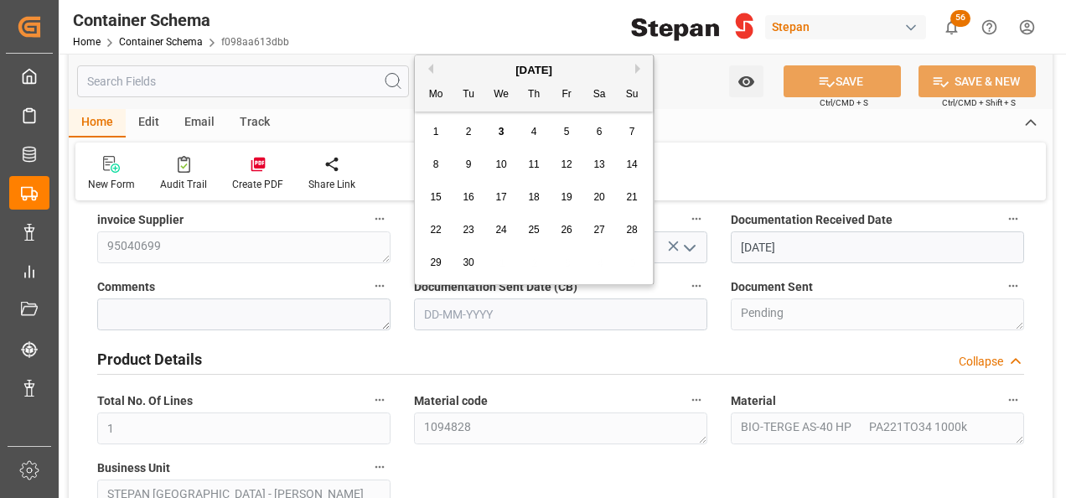
click at [463, 57] on div "[DATE] Mo Tu We Th Fr Sa Su" at bounding box center [534, 83] width 238 height 56
click at [501, 131] on span "3" at bounding box center [502, 132] width 6 height 12
type input "[DATE]"
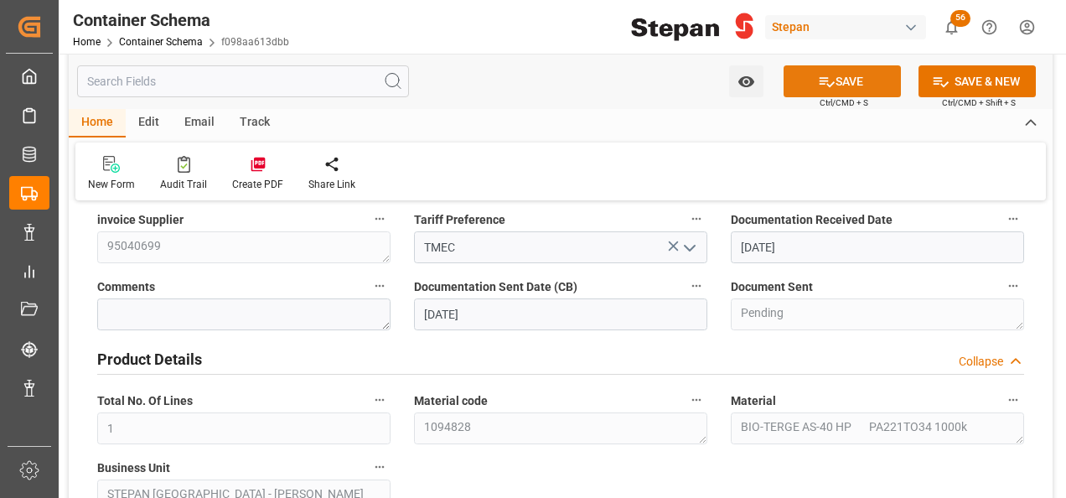
click at [835, 77] on button "SAVE" at bounding box center [842, 81] width 117 height 32
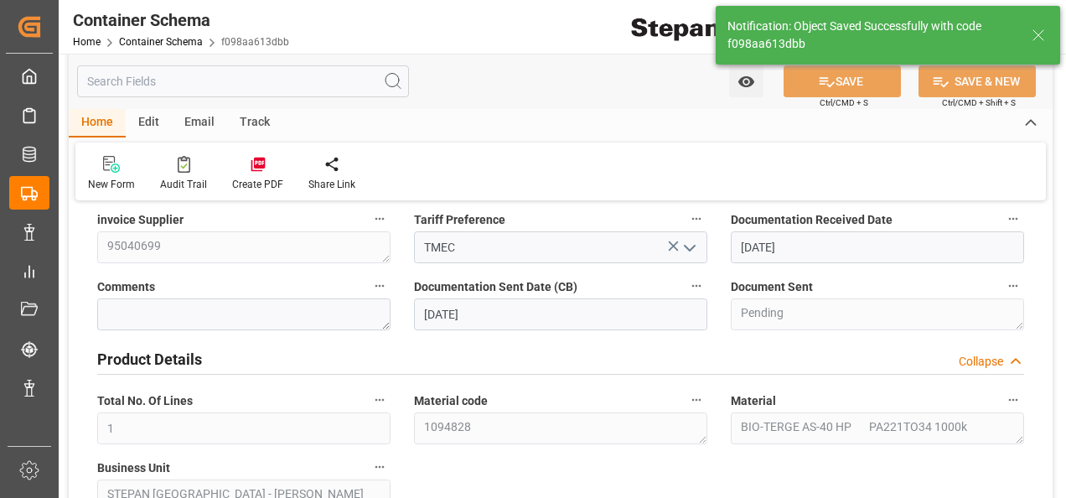
type textarea "Documents Sent"
type input "03-09-2025 19:34"
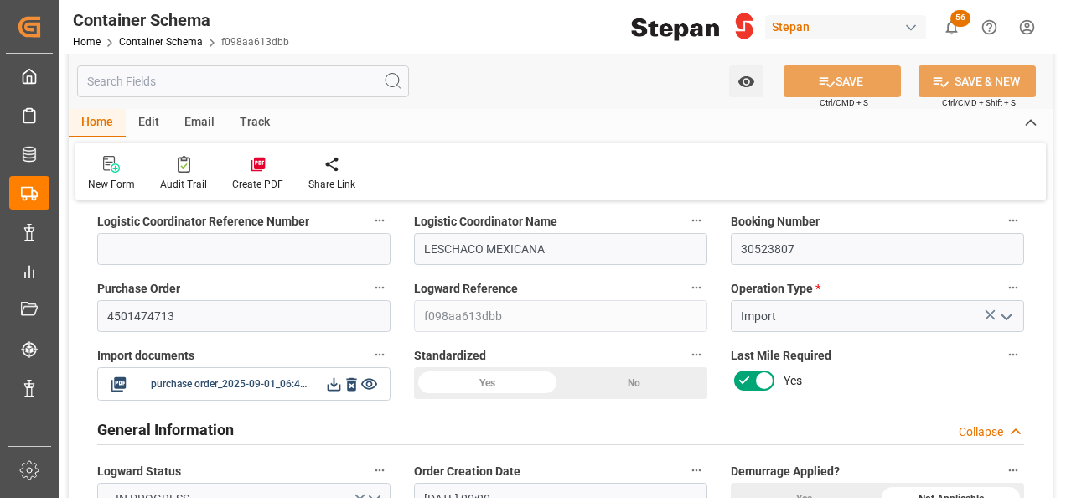
scroll to position [0, 0]
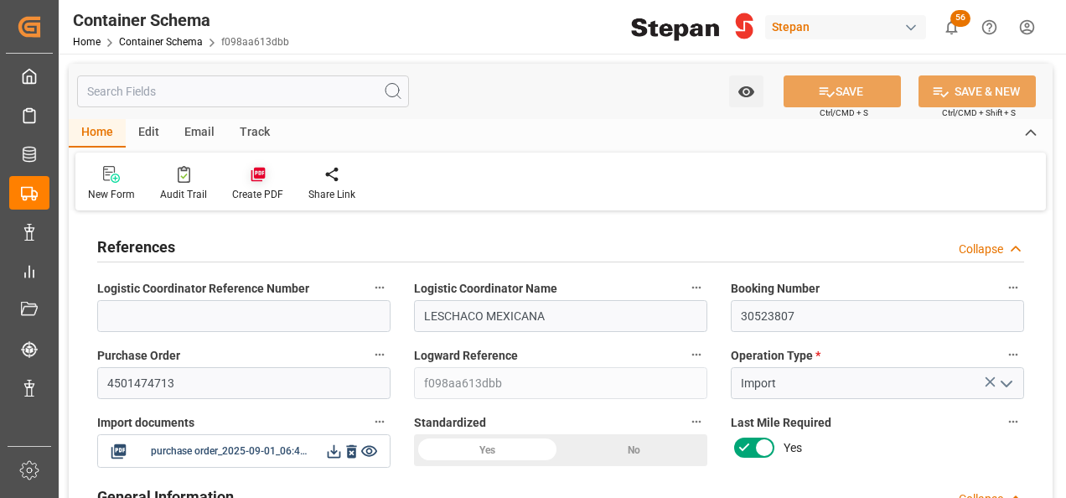
click at [254, 168] on icon at bounding box center [258, 175] width 14 height 14
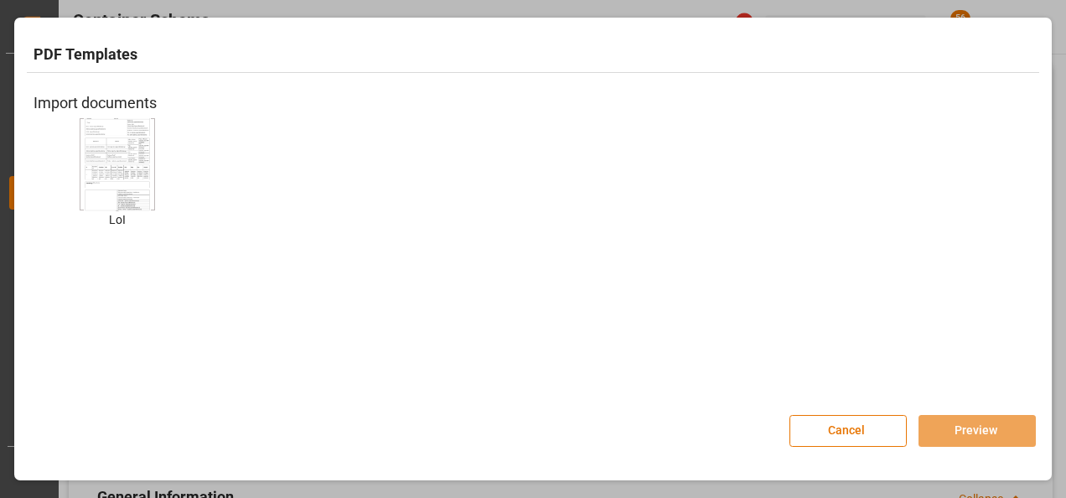
click at [112, 167] on img at bounding box center [117, 163] width 67 height 95
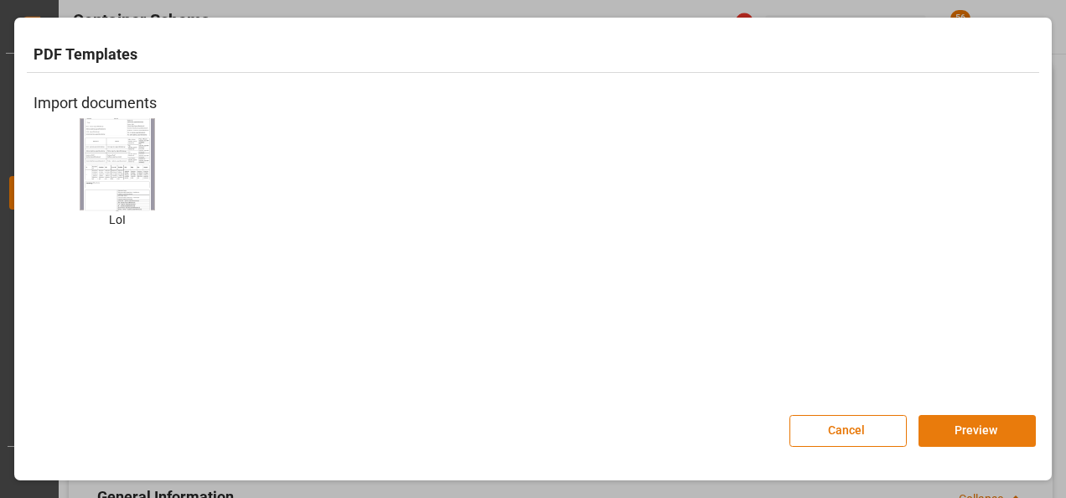
click at [1009, 437] on button "Preview" at bounding box center [976, 431] width 117 height 32
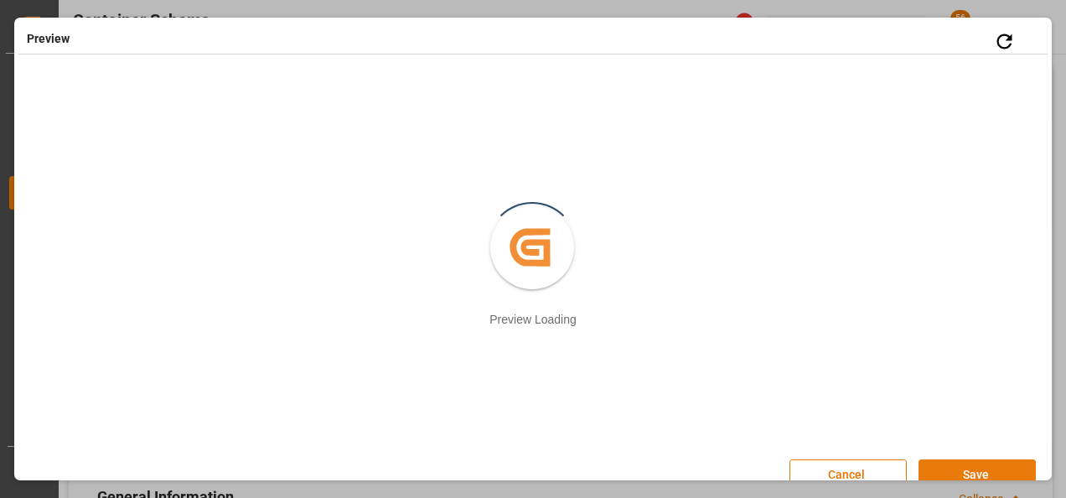
click at [956, 471] on button "Save" at bounding box center [976, 475] width 117 height 32
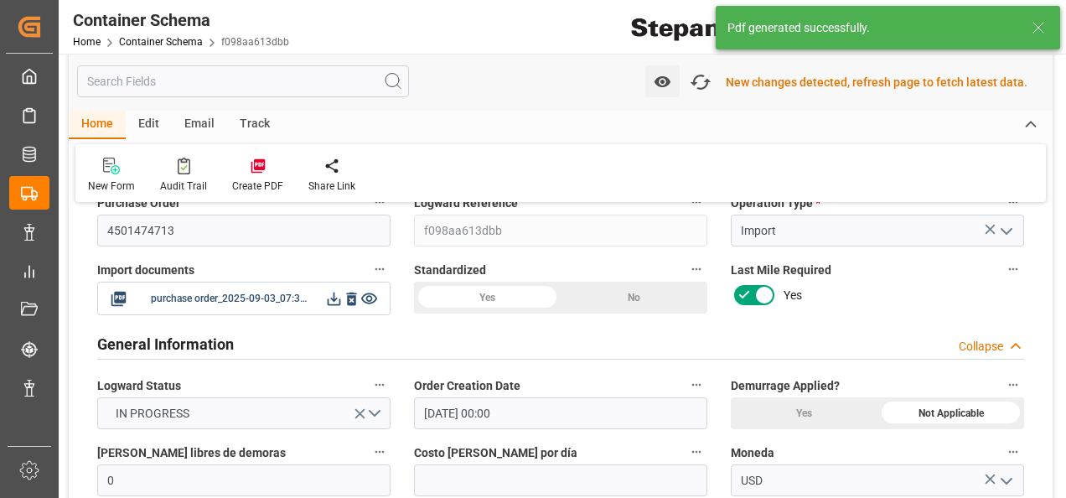
scroll to position [168, 0]
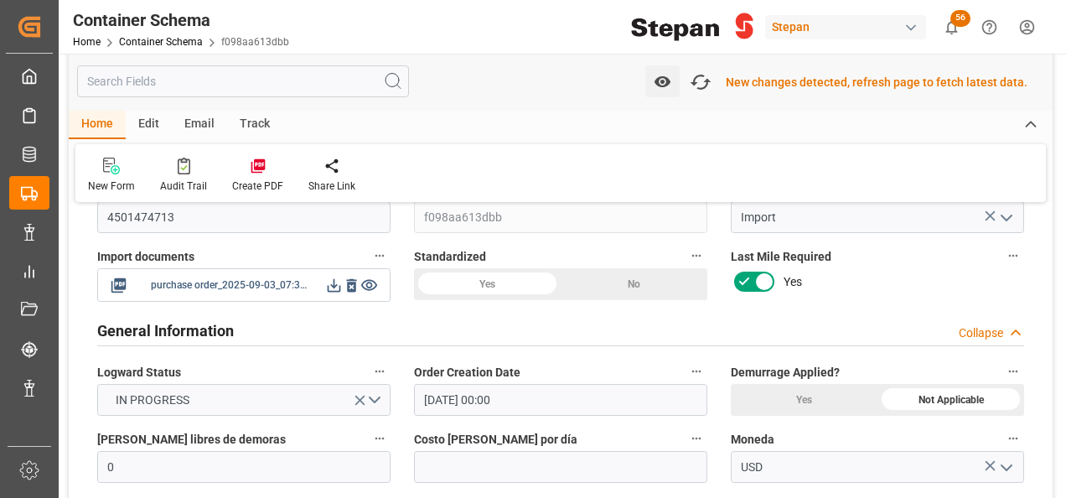
click at [332, 281] on icon at bounding box center [334, 286] width 18 height 18
click at [791, 85] on div "New changes detected, refresh page to fetch latest data." at bounding box center [877, 83] width 302 height 18
click at [705, 85] on icon "button" at bounding box center [700, 82] width 27 height 27
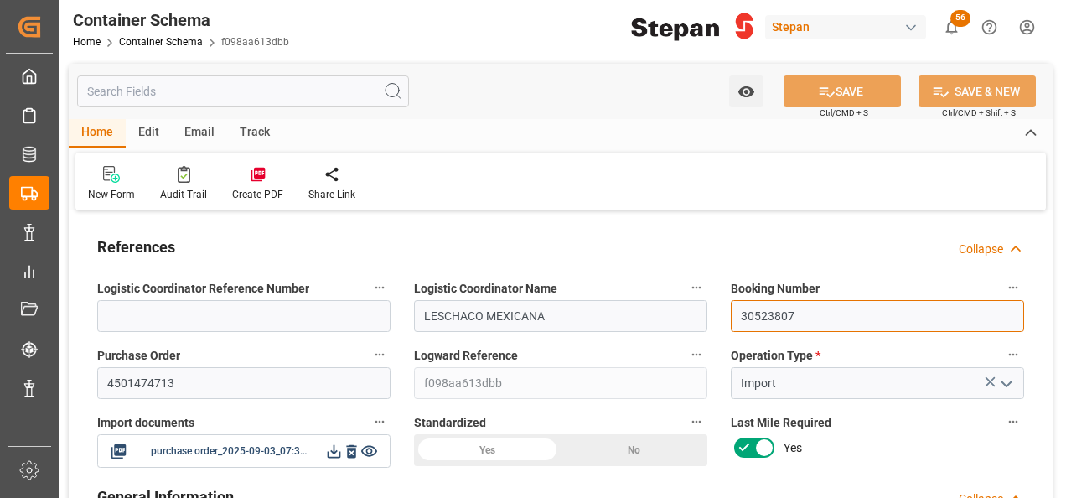
click at [835, 309] on input "30523807" at bounding box center [877, 316] width 293 height 32
drag, startPoint x: 824, startPoint y: 308, endPoint x: 727, endPoint y: 296, distance: 97.2
click at [728, 296] on div "Booking Number 30523807" at bounding box center [877, 304] width 317 height 67
paste input "LYS/VER/16483"
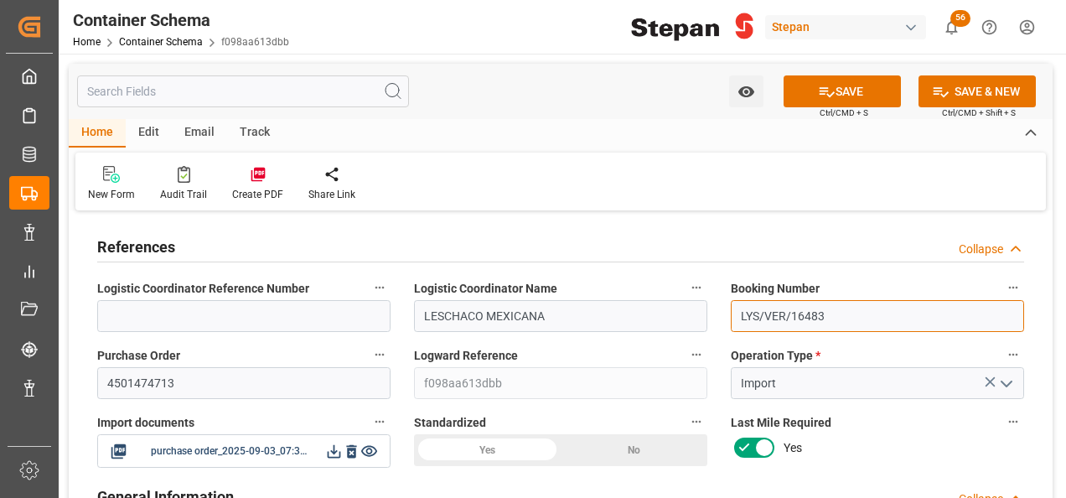
drag, startPoint x: 835, startPoint y: 307, endPoint x: 710, endPoint y: 308, distance: 124.9
paste input "1068831438"
type input "1068831438"
click at [257, 170] on icon at bounding box center [258, 175] width 14 height 14
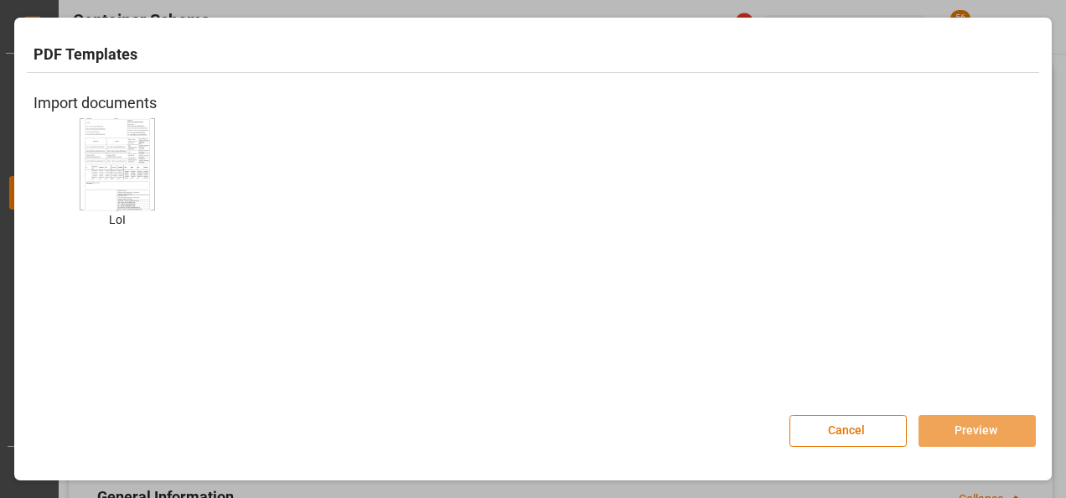
click at [134, 173] on img at bounding box center [117, 163] width 67 height 95
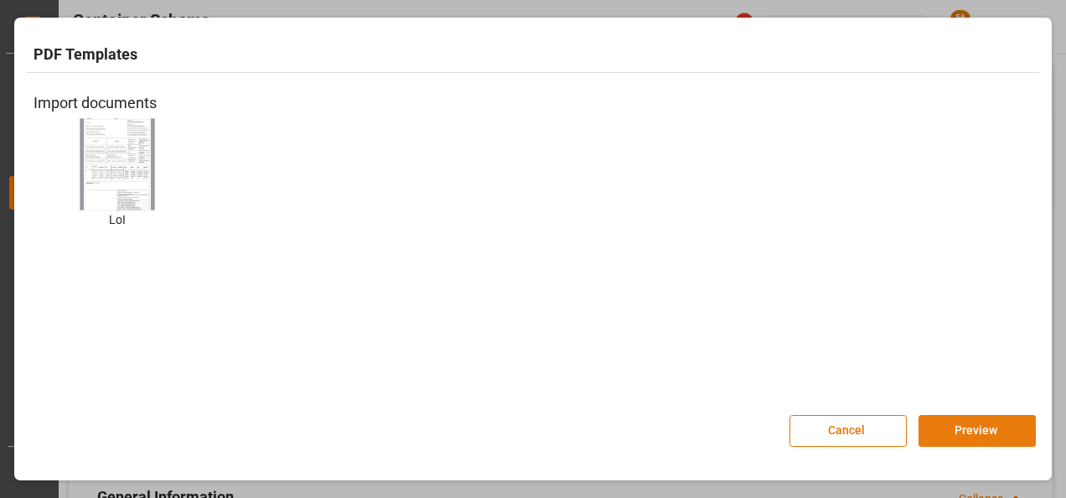
click at [989, 437] on button "Preview" at bounding box center [976, 431] width 117 height 32
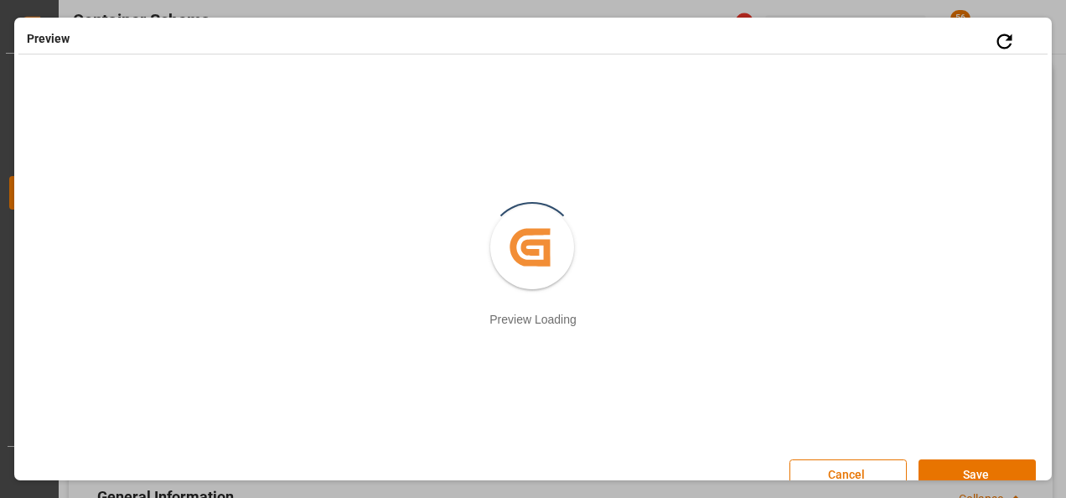
click at [980, 431] on div "Created by potrace 1.15, written by Peter Selinger 2001-2017 Preview Loading" at bounding box center [532, 260] width 1037 height 370
click at [868, 468] on button "Cancel" at bounding box center [847, 475] width 117 height 32
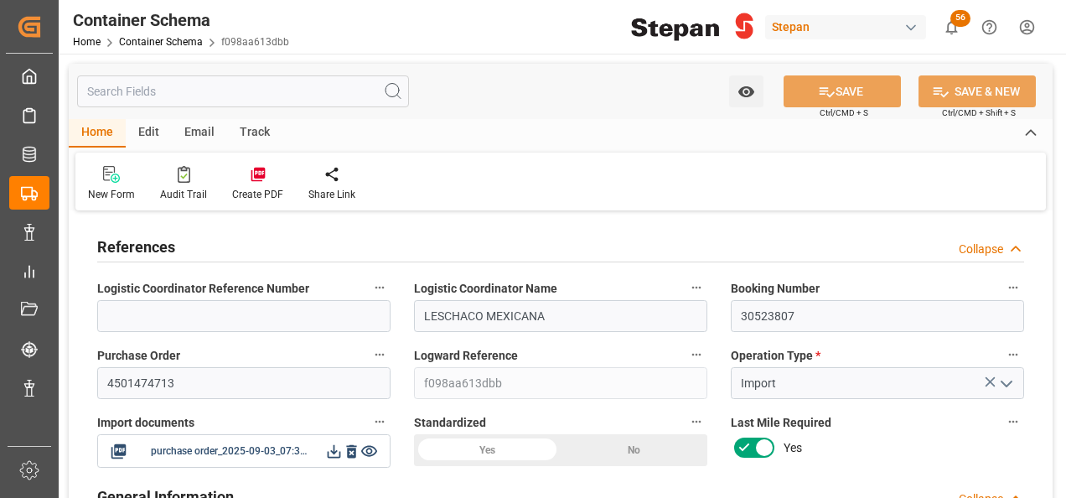
type input "0"
type input "1"
type input "25"
type input "25000"
type input "26455"
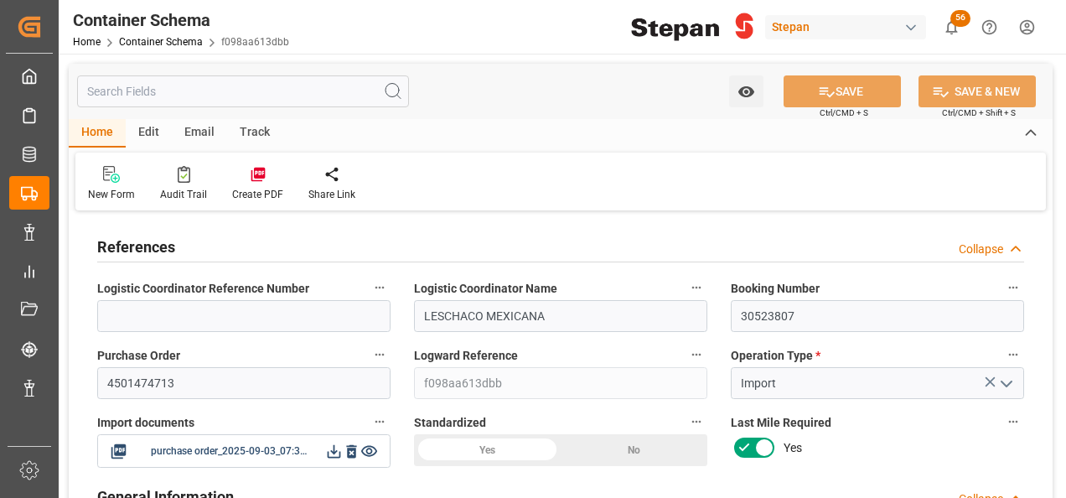
type input "12"
type input "0"
type input "Hapag [PERSON_NAME]"
type input "Hapag [PERSON_NAME] Aktiengesellschaft"
type input "COCTG"
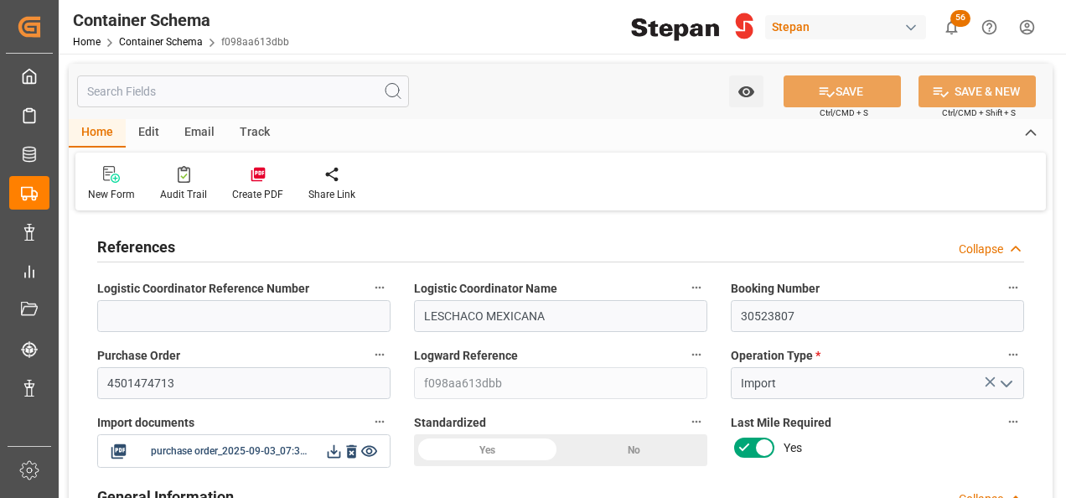
type input "MXVER"
type input "9407160"
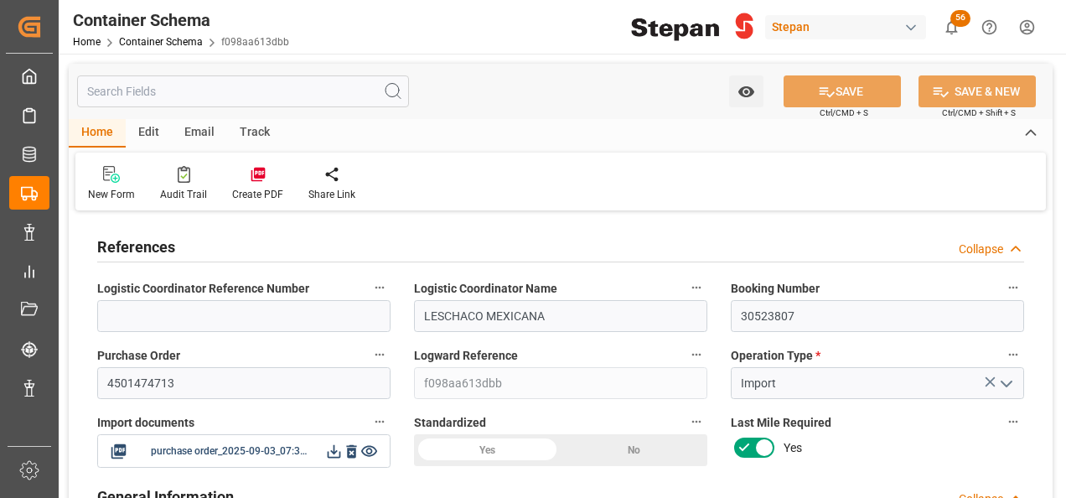
type input "9407160"
type input "0"
type input "[DATE] 00:00"
type input "[DATE]"
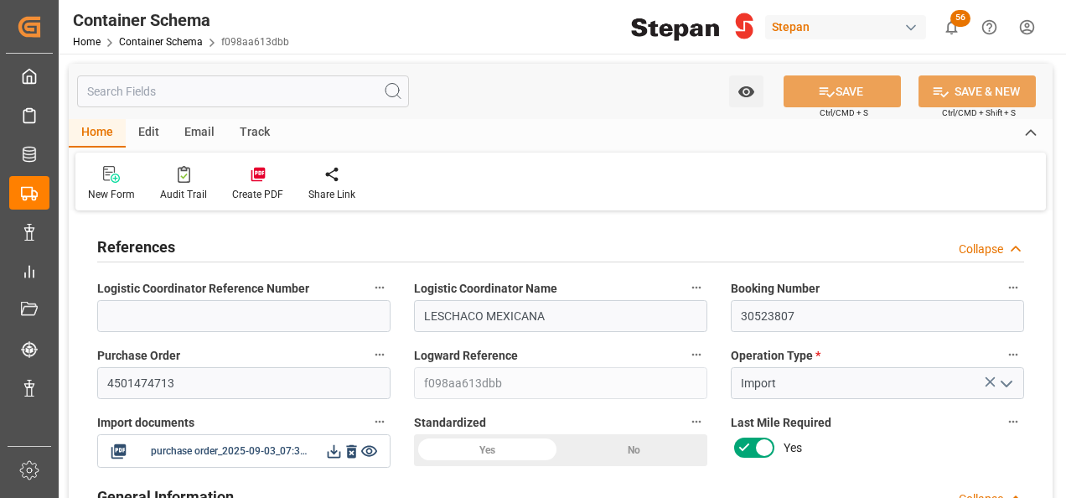
type input "[DATE] 19:00"
type input "[DATE] 00:00"
type input "[DATE] 19:00"
type input "[DATE] 13:00"
type input "[DATE] 00:00"
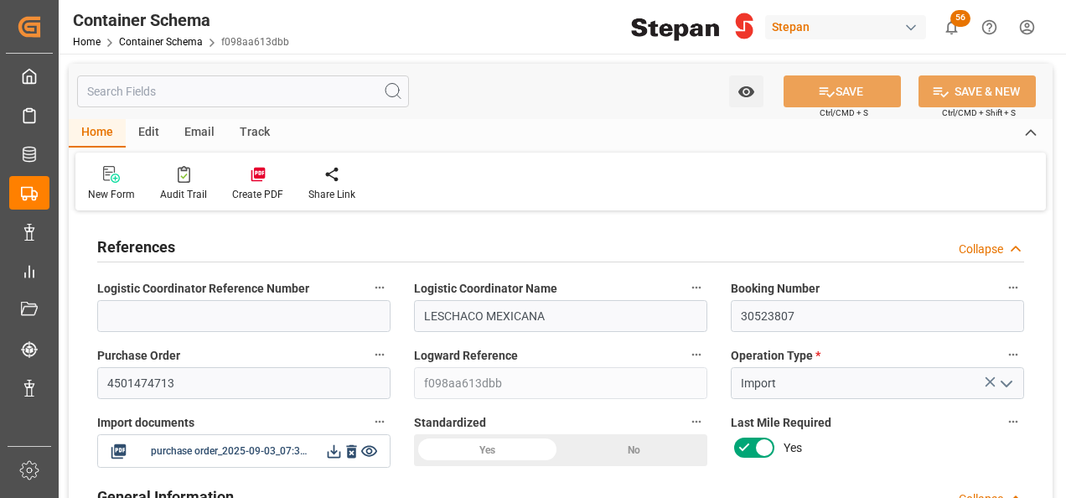
type input "[DATE] 13:00"
type input "[DATE]"
type input "[DATE] 19:35"
type input "[DATE] 18:41"
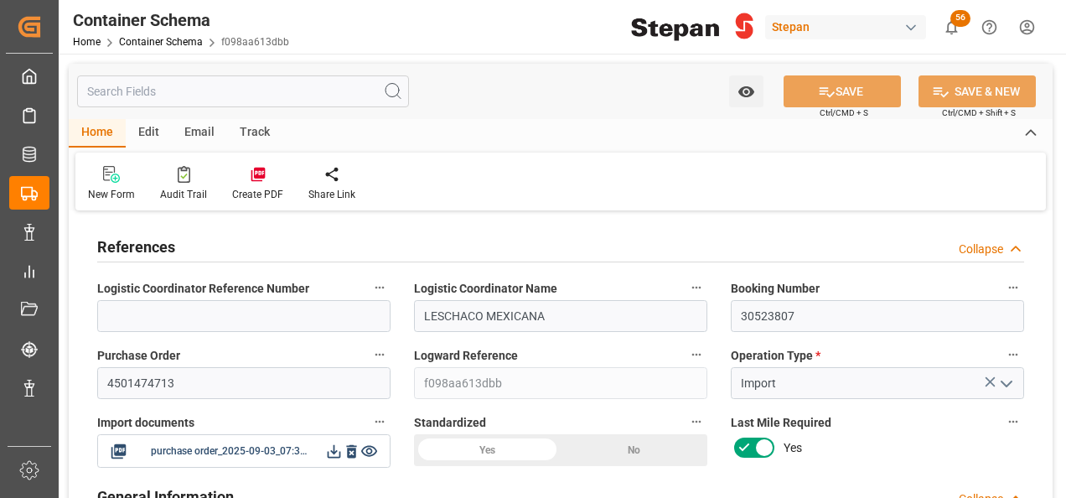
type input "[DATE]"
drag, startPoint x: 815, startPoint y: 324, endPoint x: 687, endPoint y: 312, distance: 128.8
paste input "1068831438"
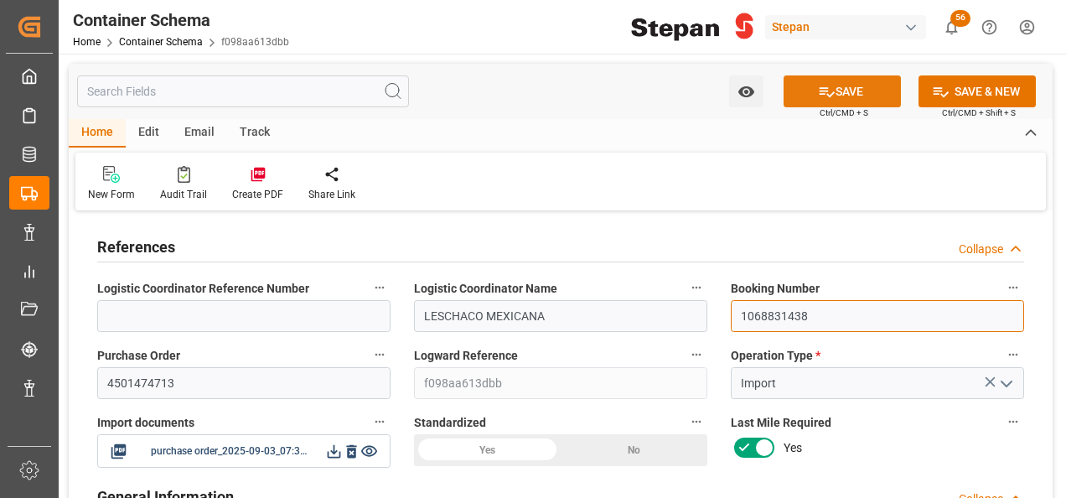
type input "1068831438"
click at [830, 90] on icon at bounding box center [827, 92] width 18 height 18
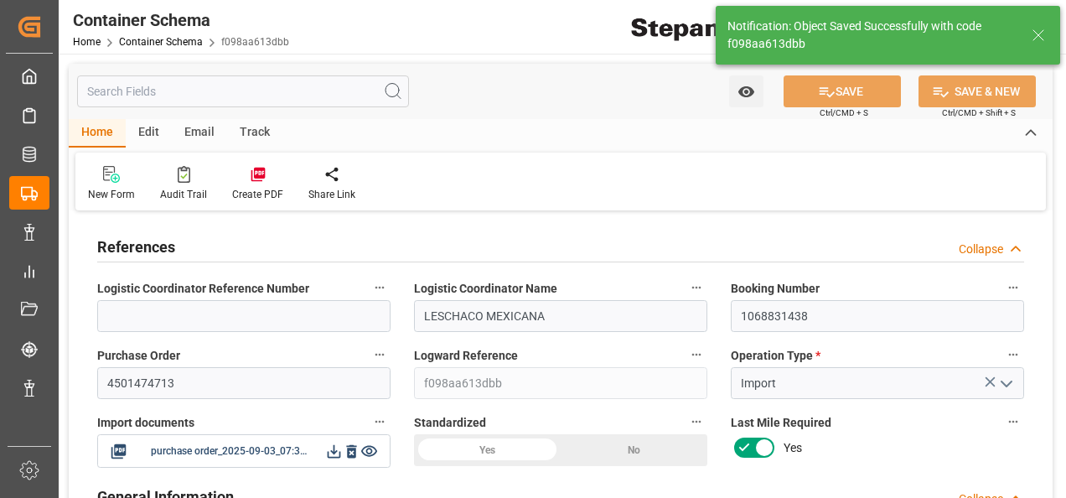
type input "[DATE] 19:41"
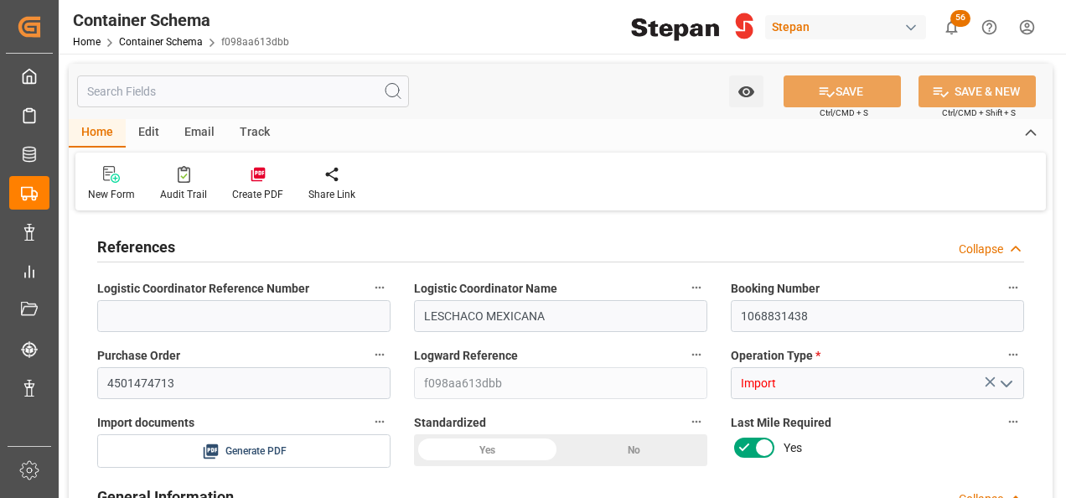
type input "0"
type input "1"
type input "25"
type input "25000"
type input "26455"
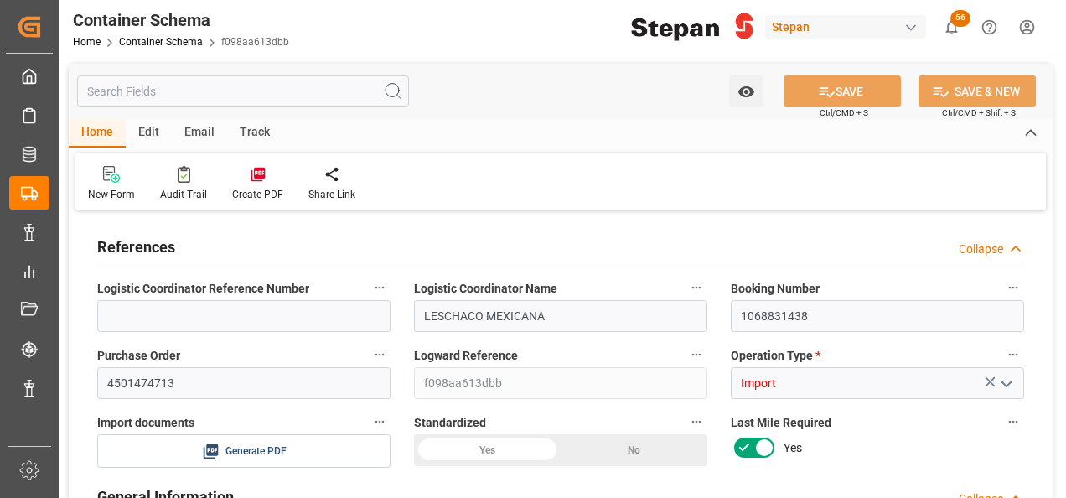
type input "12"
type input "0"
type input "Hapag [PERSON_NAME]"
type input "Hapag [PERSON_NAME] Aktiengesellschaft"
type input "COCTG"
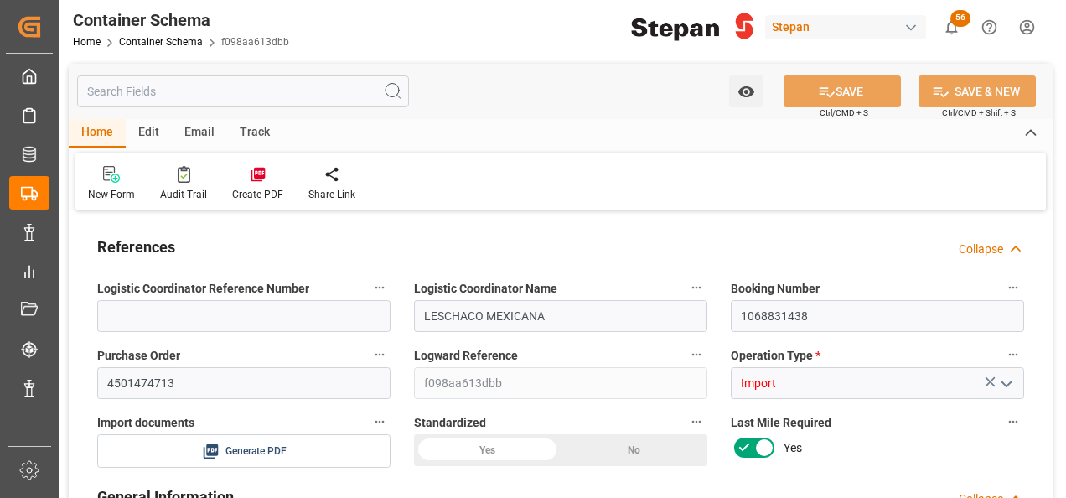
type input "MXVER"
type input "9407160"
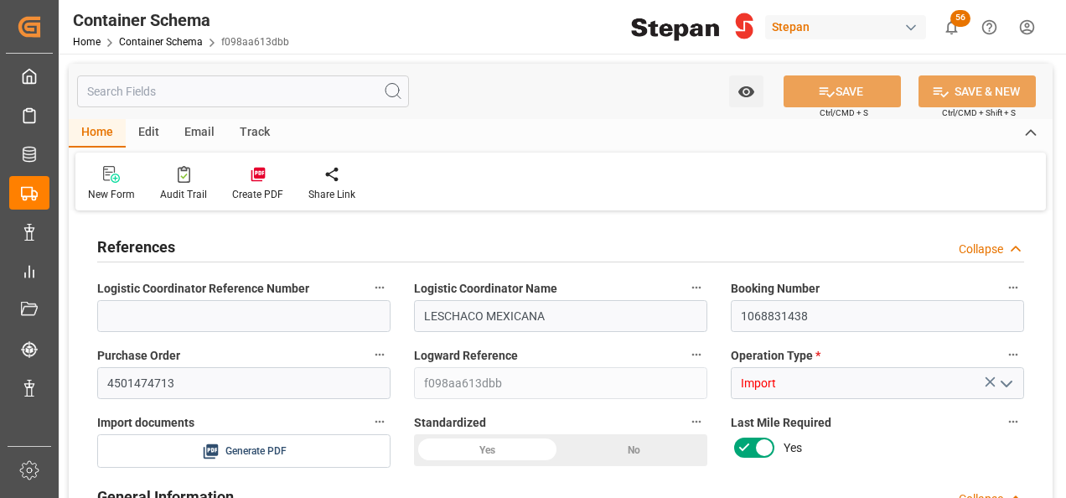
type input "9407160"
type input "0"
type input "[DATE] 00:00"
type input "[DATE]"
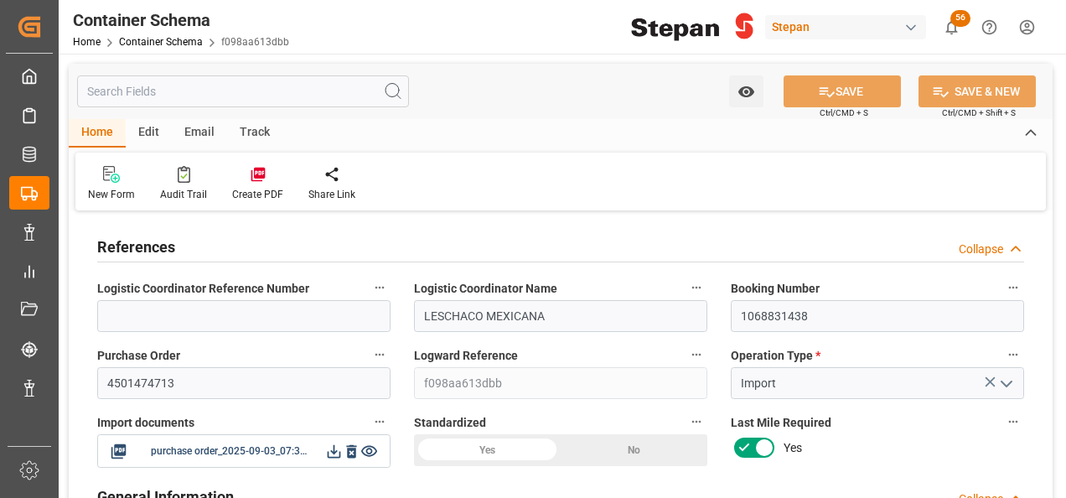
type input "06-09-2025 19:00"
type input "[DATE] 00:00"
type input "06-09-2025 19:00"
type input "10-09-2025 13:00"
type input "[DATE] 00:00"
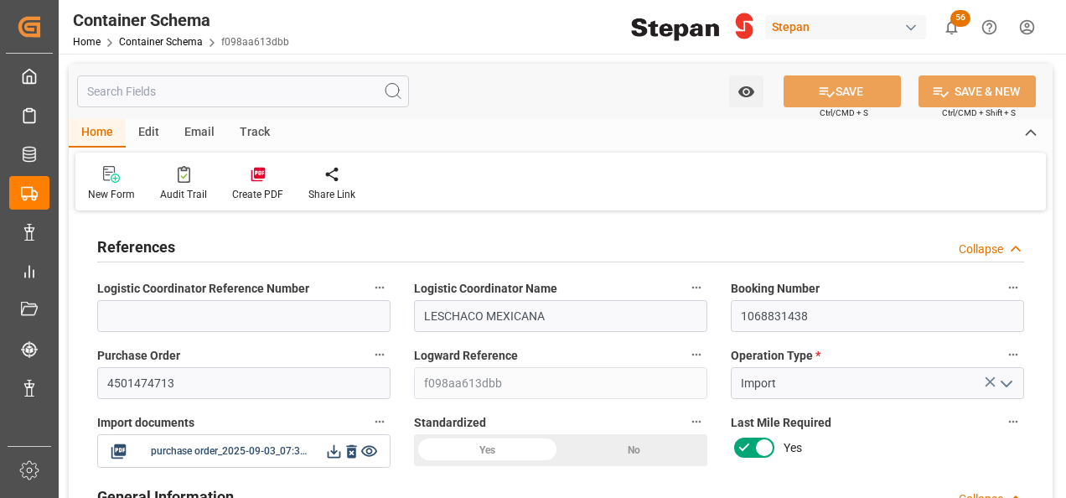
type input "10-09-2025 13:00"
type input "[DATE]"
type input "03-09-2025 19:41"
type input "01-09-2025 18:41"
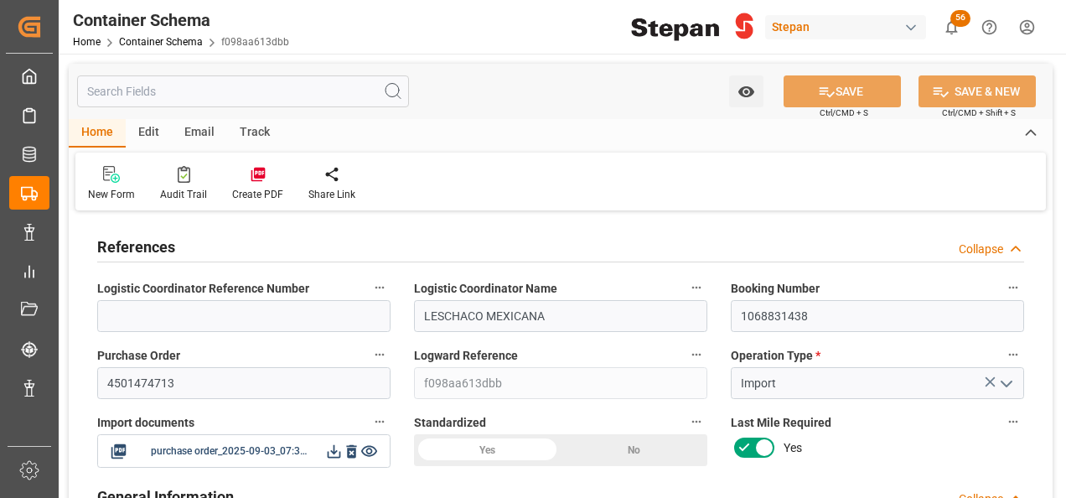
type input "[DATE]"
click at [263, 179] on div at bounding box center [257, 174] width 51 height 18
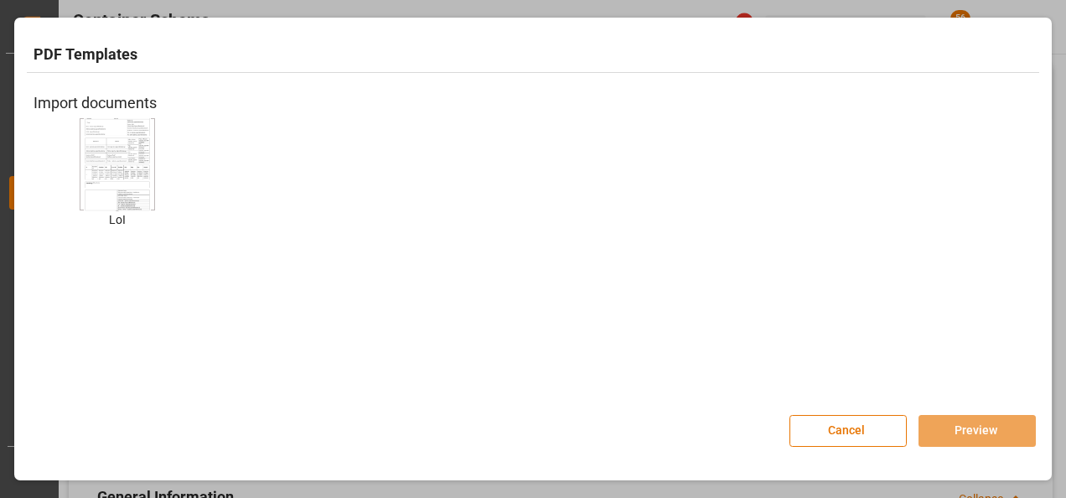
click at [106, 163] on img at bounding box center [117, 163] width 67 height 95
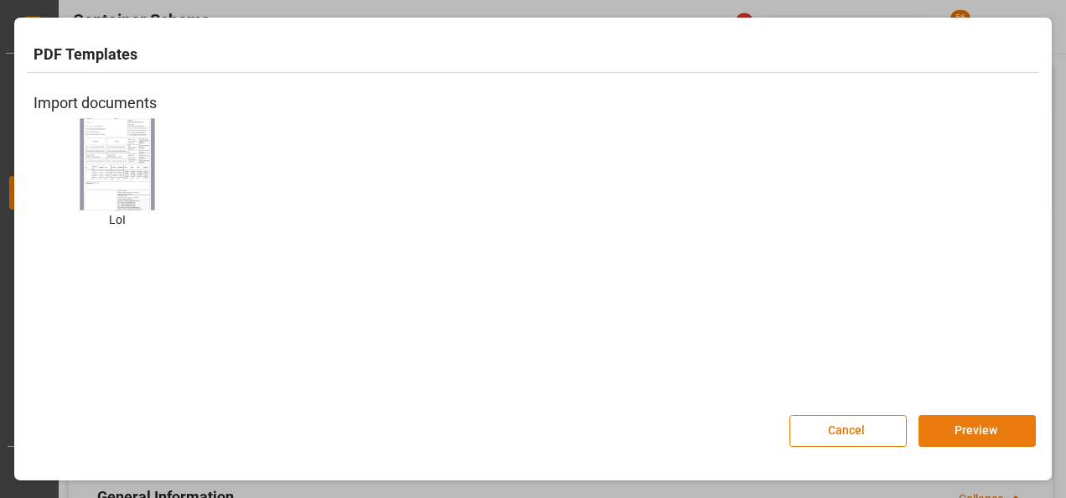
click at [971, 426] on button "Preview" at bounding box center [976, 431] width 117 height 32
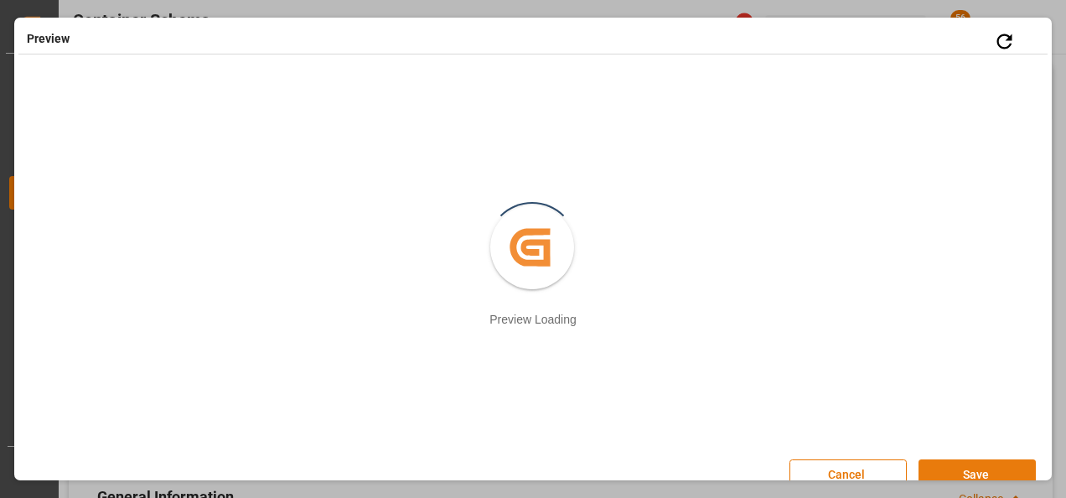
click at [970, 468] on button "Save" at bounding box center [976, 475] width 117 height 32
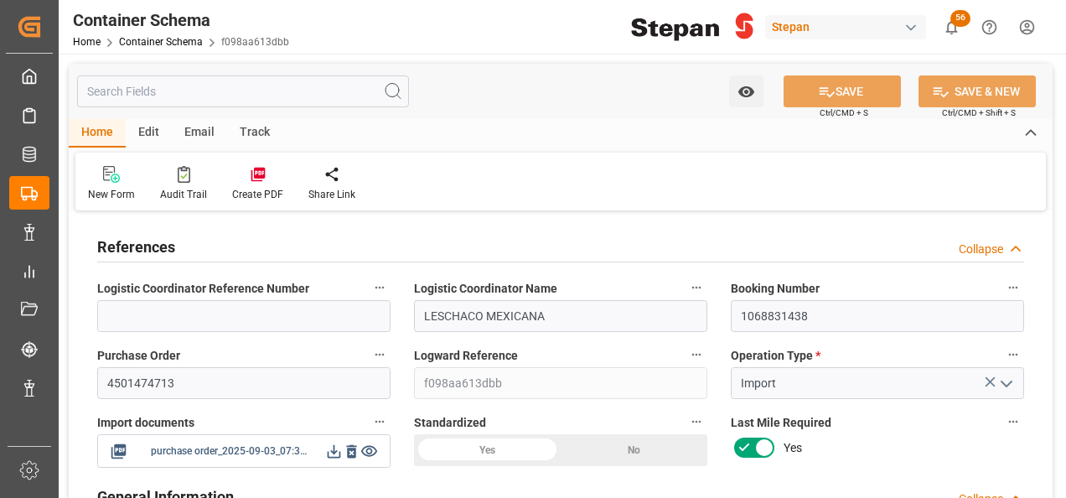
click at [335, 450] on icon at bounding box center [334, 451] width 18 height 18
type input "0"
type input "1"
type input "25"
type input "25000"
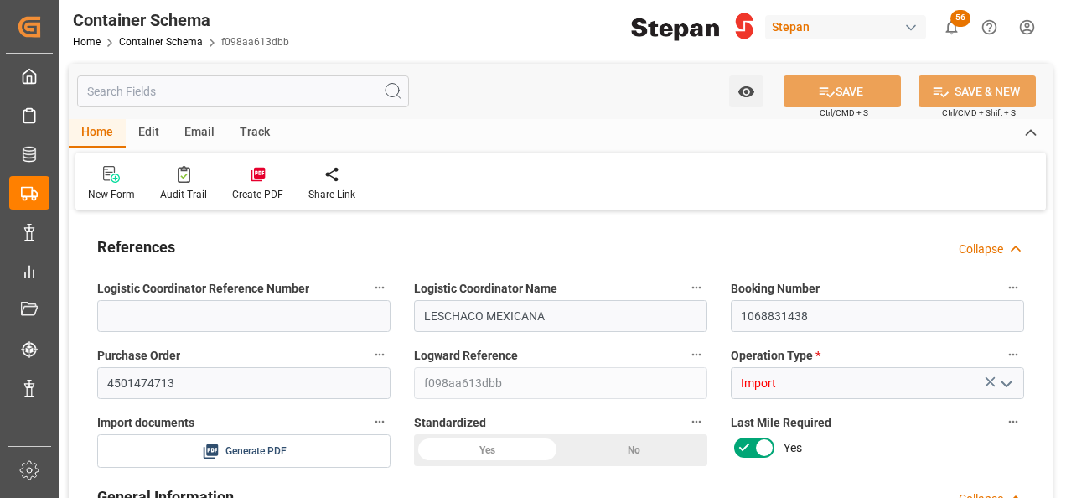
type input "26455"
type input "12"
type input "0"
type input "Hapag [PERSON_NAME]"
type input "Hapag [PERSON_NAME] Aktiengesellschaft"
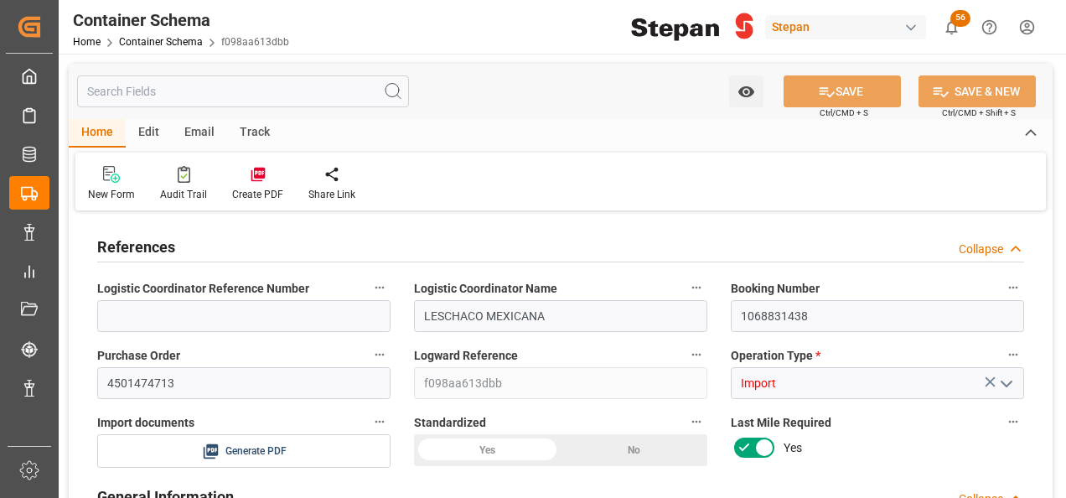
type input "COCTG"
type input "MXVER"
type input "9407160"
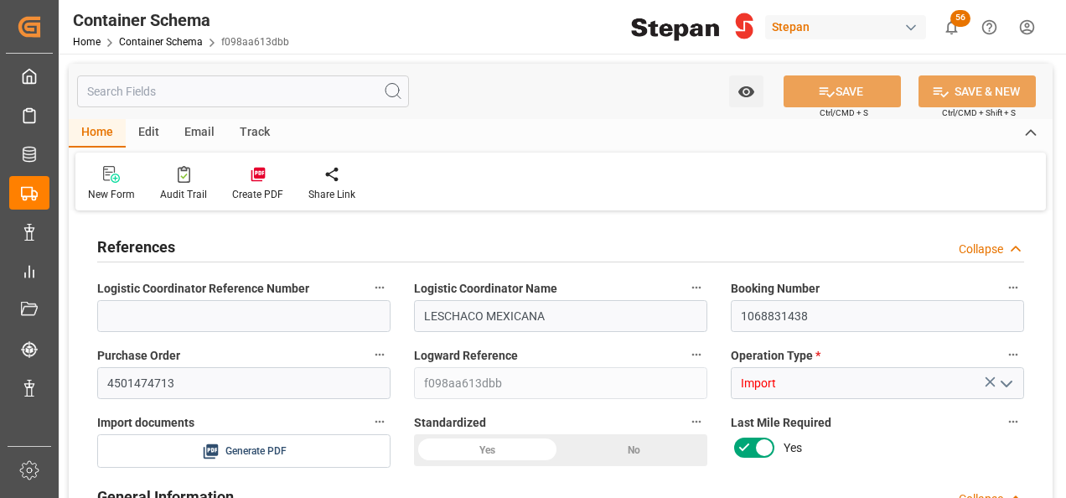
type input "9407160"
type input "0"
type input "[DATE] 00:00"
type input "[DATE]"
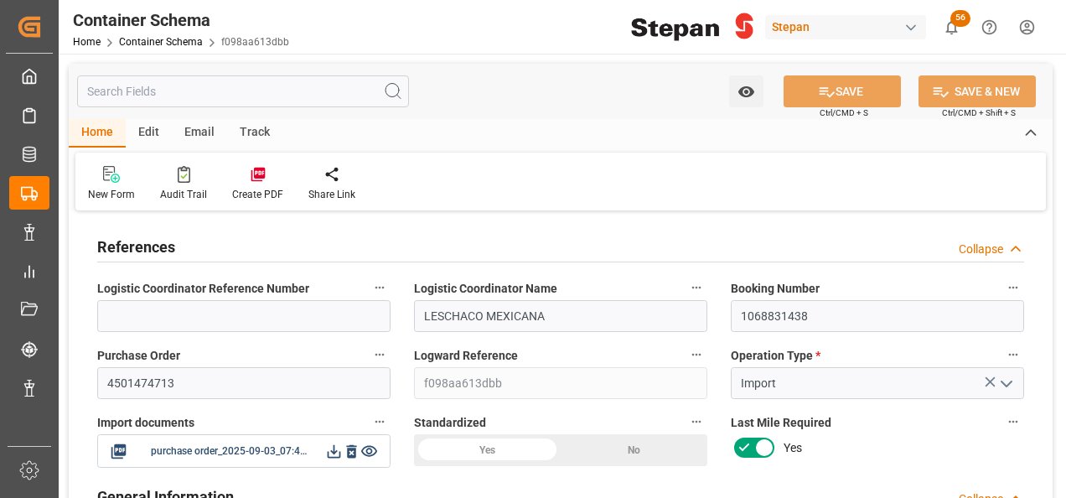
type input "[DATE]"
type input "06-09-2025 19:00"
type input "[DATE] 00:00"
type input "06-09-2025 19:00"
type input "10-09-2025 13:00"
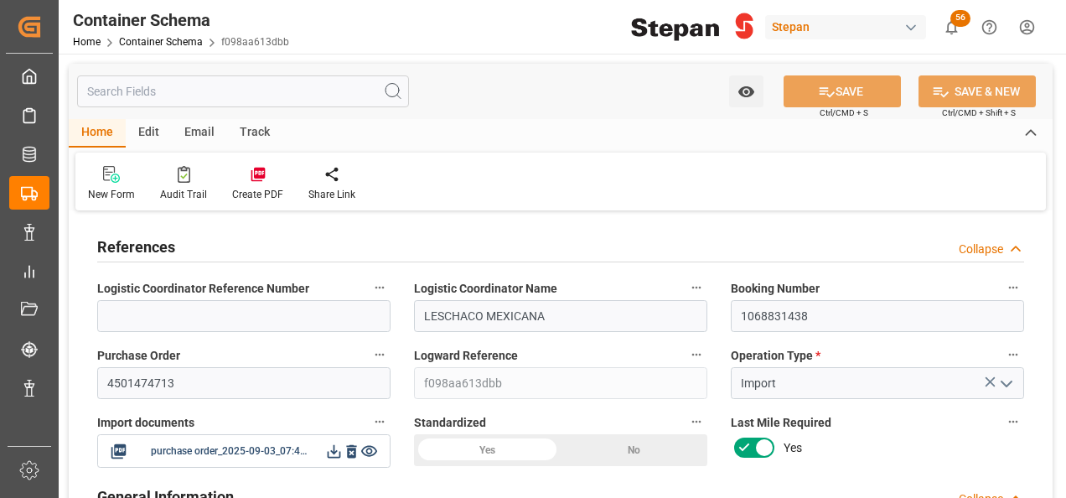
type input "[DATE] 00:00"
type input "10-09-2025 13:00"
type input "[DATE]"
type input "03-09-2025 19:41"
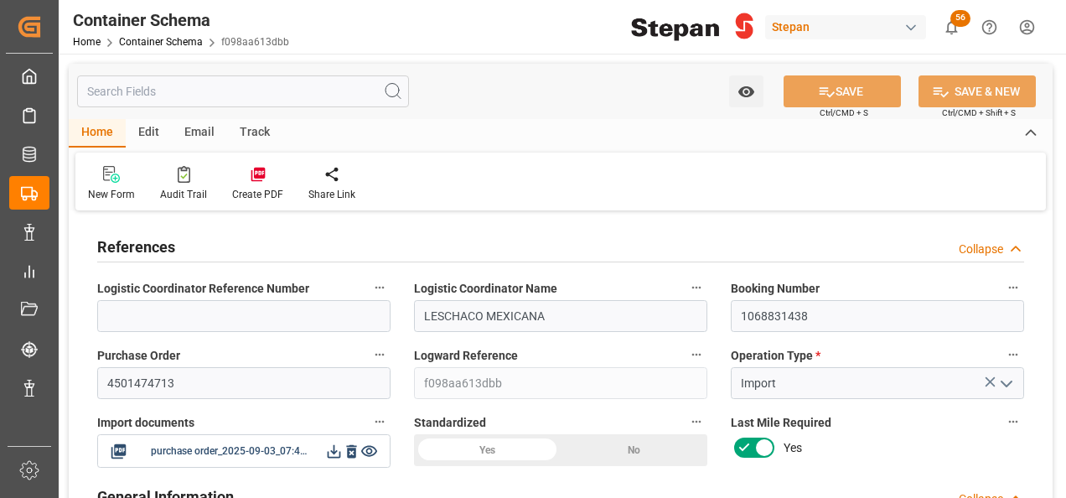
type input "01-09-2025 18:41"
type input "[DATE]"
click at [332, 455] on icon at bounding box center [334, 451] width 18 height 18
click at [147, 38] on link "Container Schema" at bounding box center [161, 42] width 84 height 12
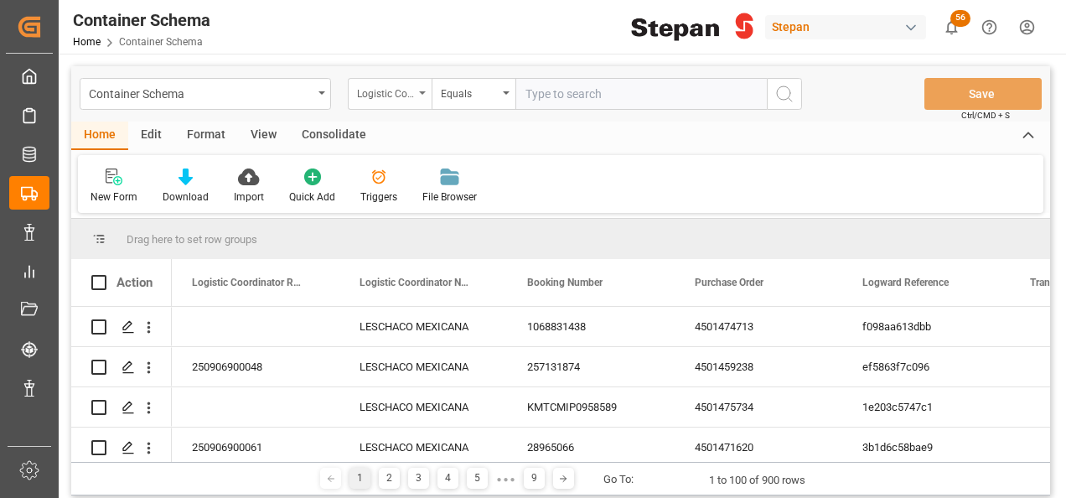
click at [413, 93] on div "Logistic Coordinator Reference Number" at bounding box center [385, 91] width 57 height 19
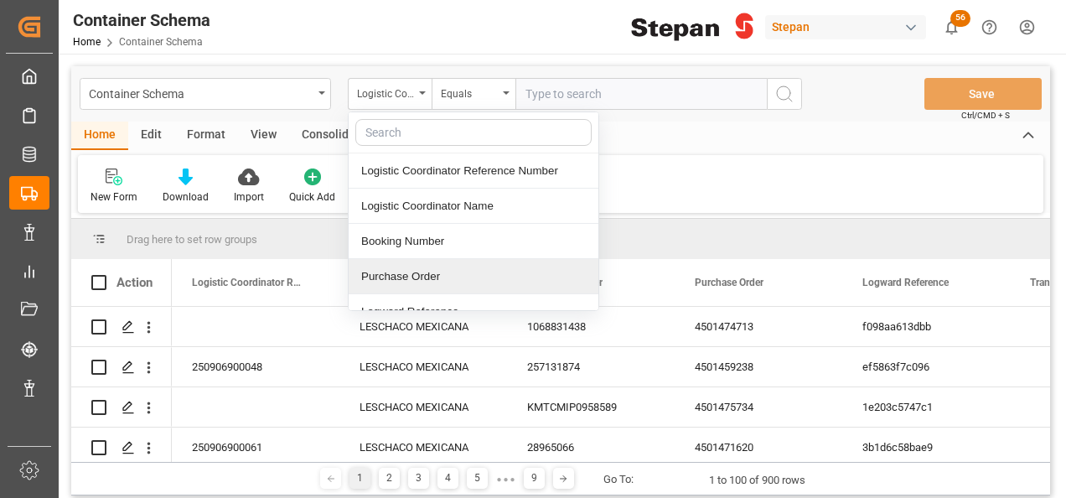
click at [392, 272] on div "Purchase Order" at bounding box center [474, 276] width 250 height 35
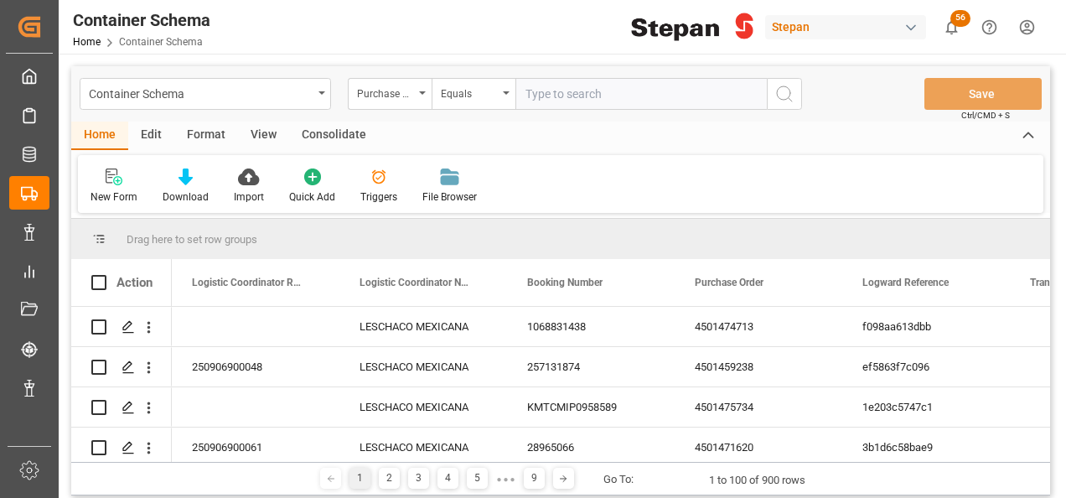
click at [575, 93] on input "text" at bounding box center [640, 94] width 251 height 32
paste input "5.-FALTA BL PARA HACER DOCUMENTOS 4501474714"
drag, startPoint x: 694, startPoint y: 92, endPoint x: 0, endPoint y: 178, distance: 699.1
click at [0, 178] on html "Created by potrace 1.15, written by Peter Selinger 2001-2017 Created by potrace…" at bounding box center [533, 249] width 1066 height 498
type input "4501474714"
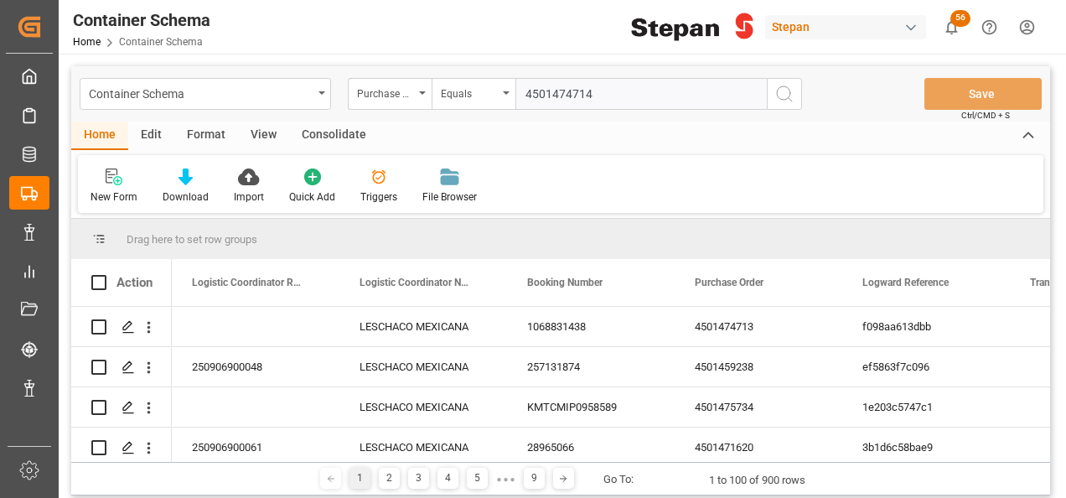
drag, startPoint x: 622, startPoint y: 75, endPoint x: 621, endPoint y: 89, distance: 13.4
click at [622, 80] on div "Container Schema Purchase Order Equals 4501474714 Save Ctrl/CMD + S" at bounding box center [560, 93] width 979 height 55
click at [617, 94] on input "4501474714" at bounding box center [640, 94] width 251 height 32
click at [781, 95] on icon "search button" at bounding box center [784, 94] width 20 height 20
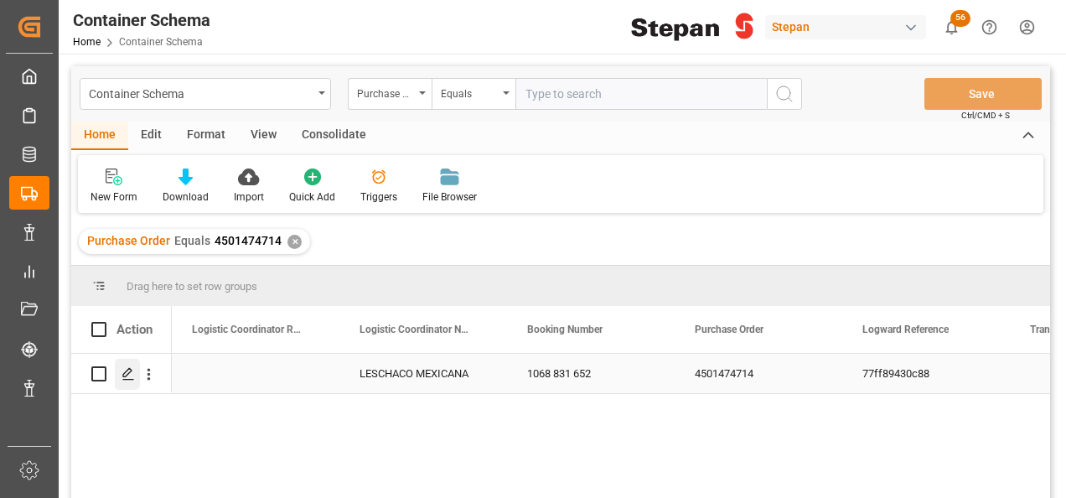
click at [122, 369] on icon "Press SPACE to select this row." at bounding box center [128, 373] width 13 height 13
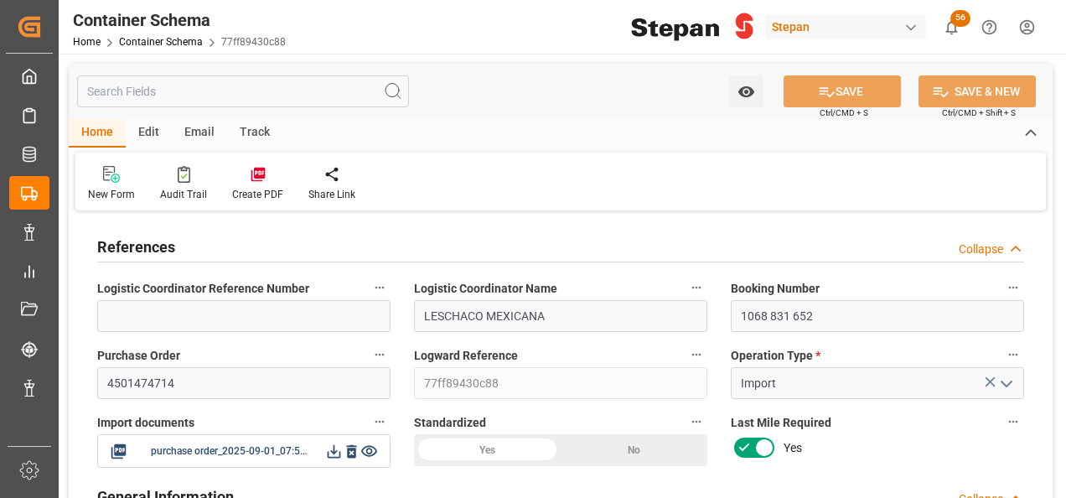
type input "0"
type input "1"
type input "25"
type input "25000"
type input "26455"
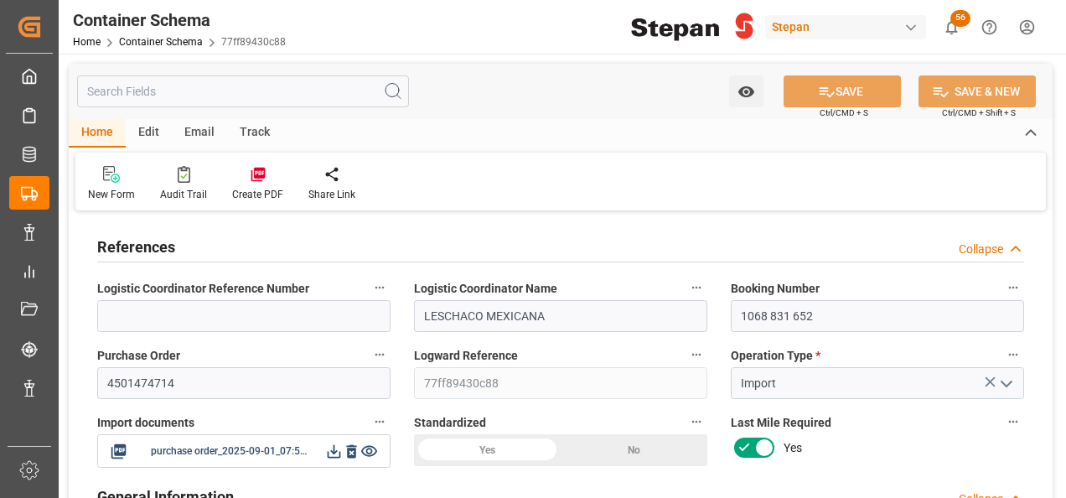
type input "12"
type input "0"
type input "Hapag Lloyd"
type input "Hapag Lloyd Aktiengesellschaft"
type input "COCTG"
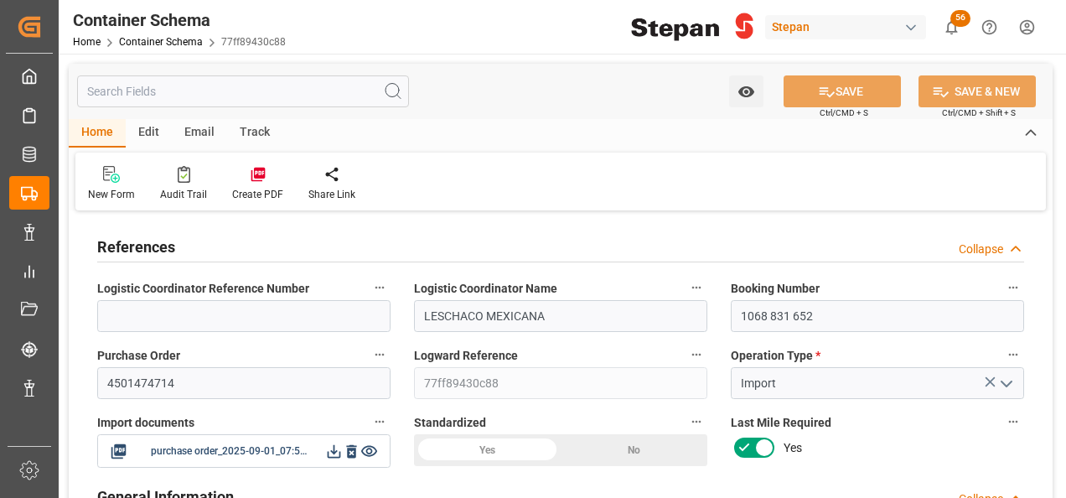
type input "MXVER"
type input "9407160"
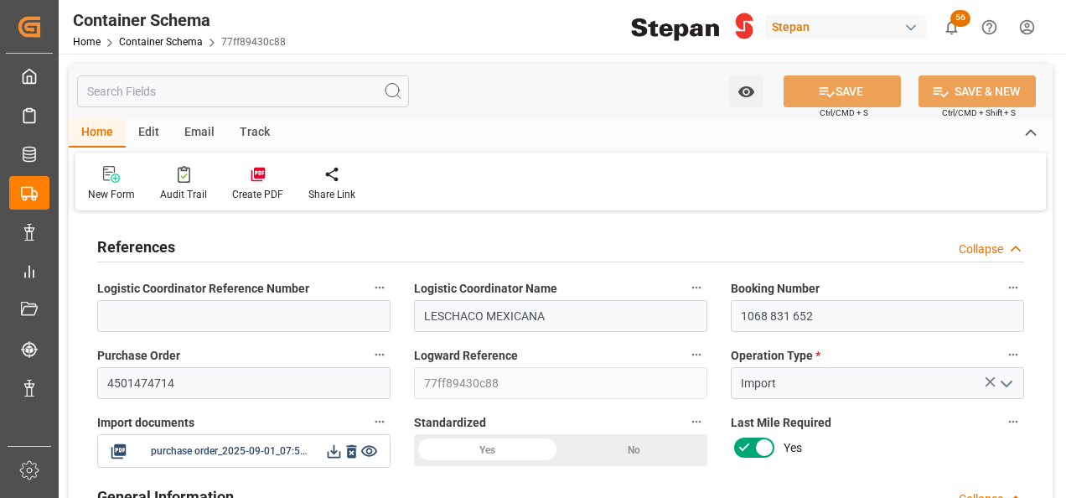
type input "9407160"
type input "0"
type input "01-09-2025 00:00"
type input "[DATE]"
type input "06-09-2025 00:00"
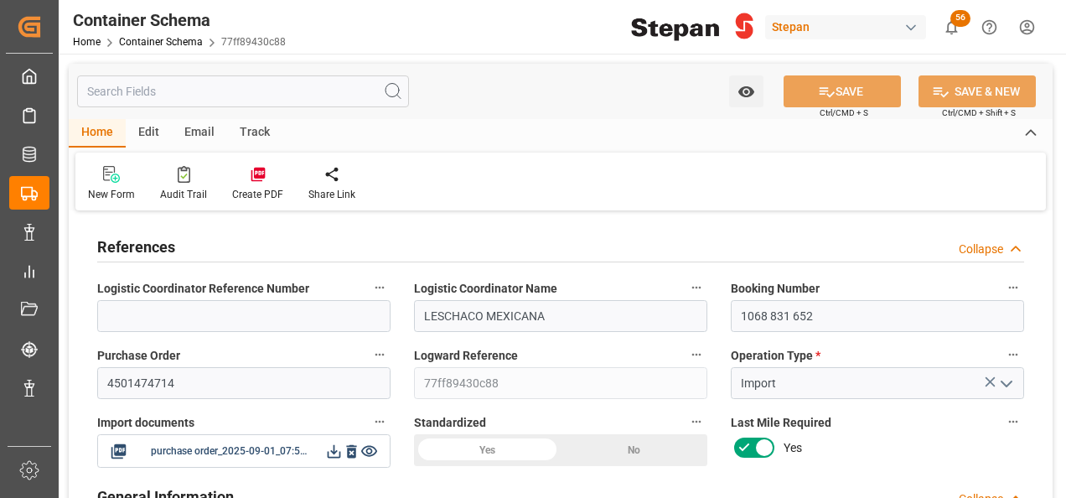
type input "06-09-2025 00:00"
type input "10-09-2025 00:00"
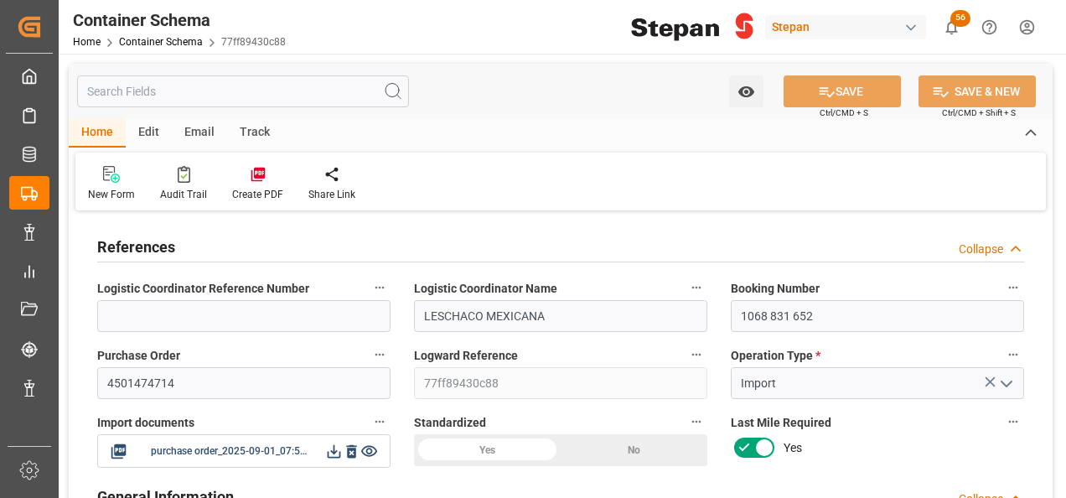
type input "[DATE]"
type input "03-09-2025 05:45"
type input "01-09-2025 19:41"
type input "[DATE]"
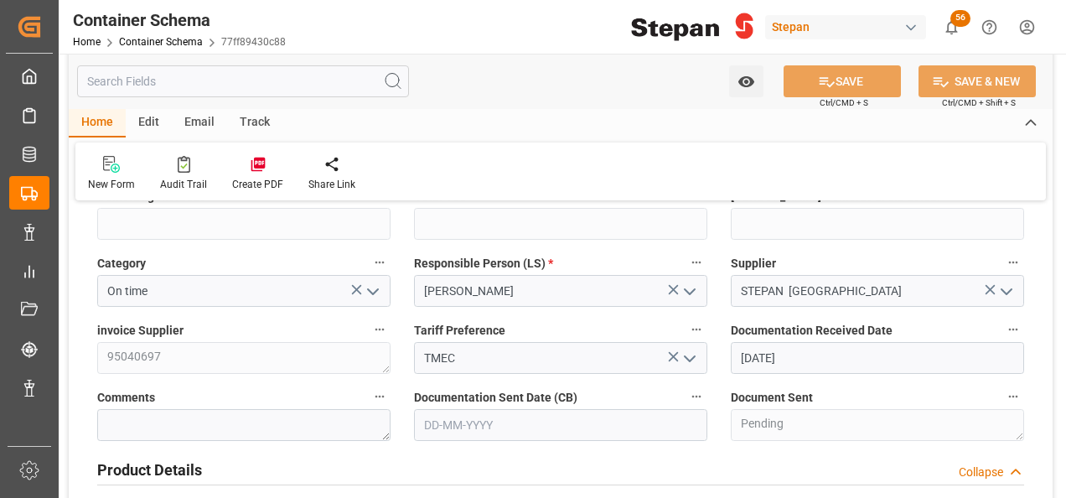
scroll to position [503, 0]
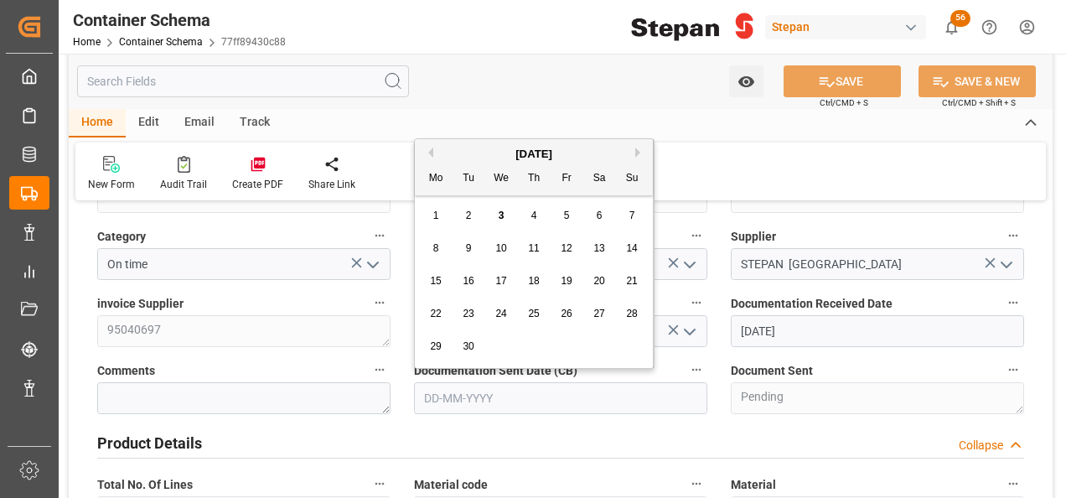
click at [525, 403] on input "text" at bounding box center [560, 398] width 293 height 32
click at [471, 158] on div "September 2025" at bounding box center [534, 154] width 238 height 17
click at [503, 213] on span "3" at bounding box center [502, 215] width 6 height 12
type input "[DATE]"
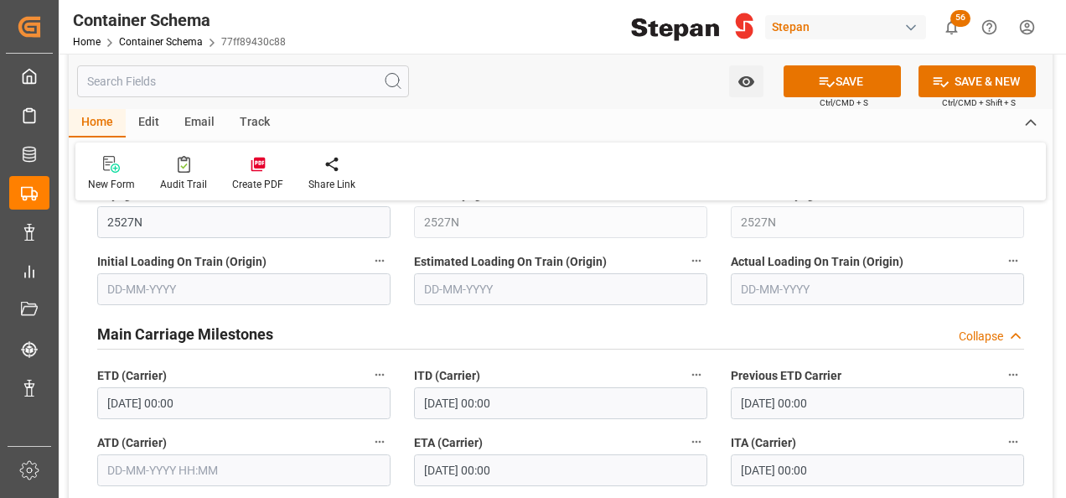
scroll to position [2765, 0]
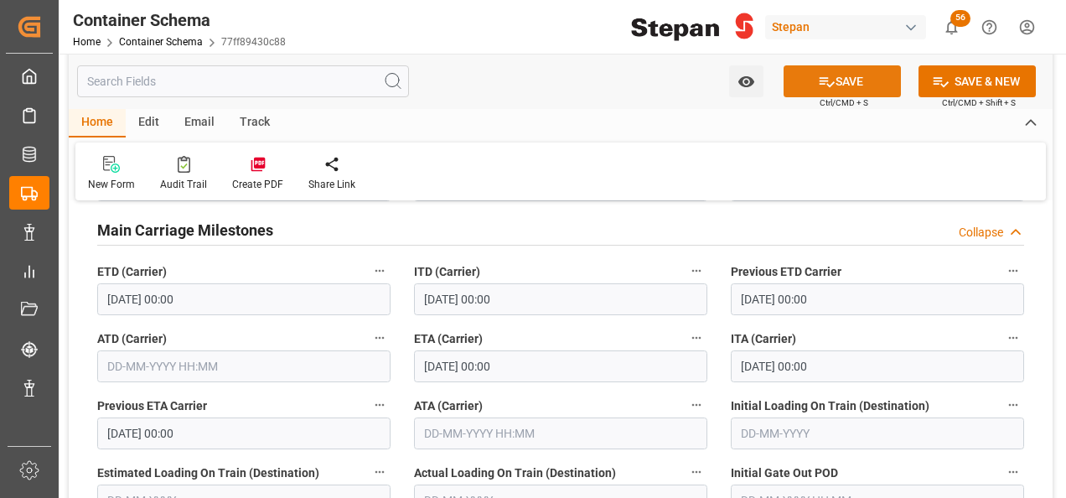
click at [833, 80] on button "SAVE" at bounding box center [842, 81] width 117 height 32
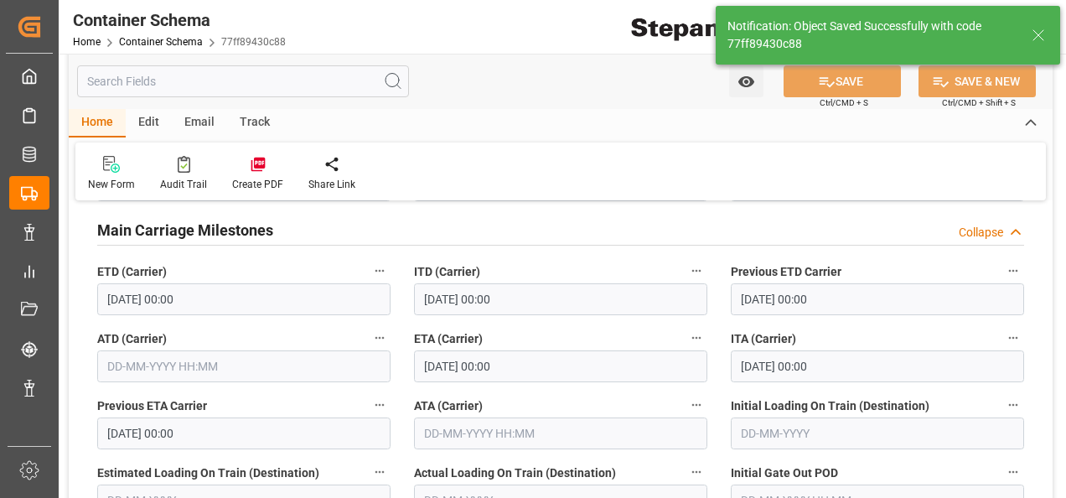
type textarea "Documents Sent"
type input "03-09-2025 19:54"
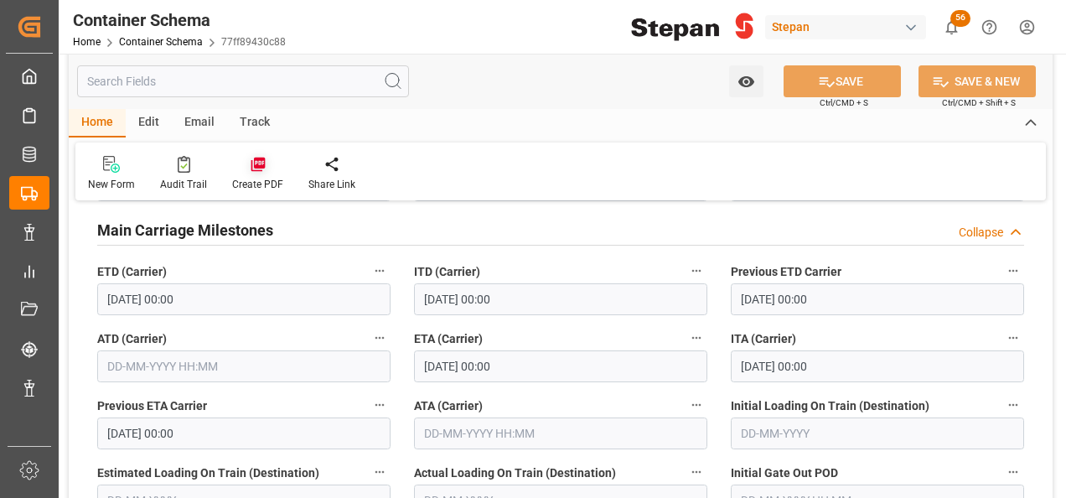
click at [253, 163] on icon at bounding box center [258, 164] width 17 height 17
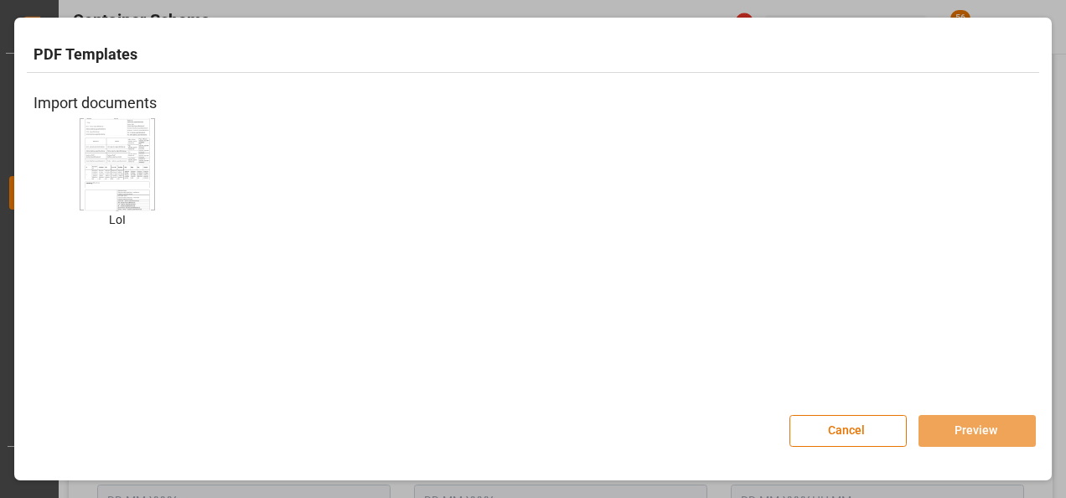
click at [101, 161] on img at bounding box center [117, 163] width 67 height 95
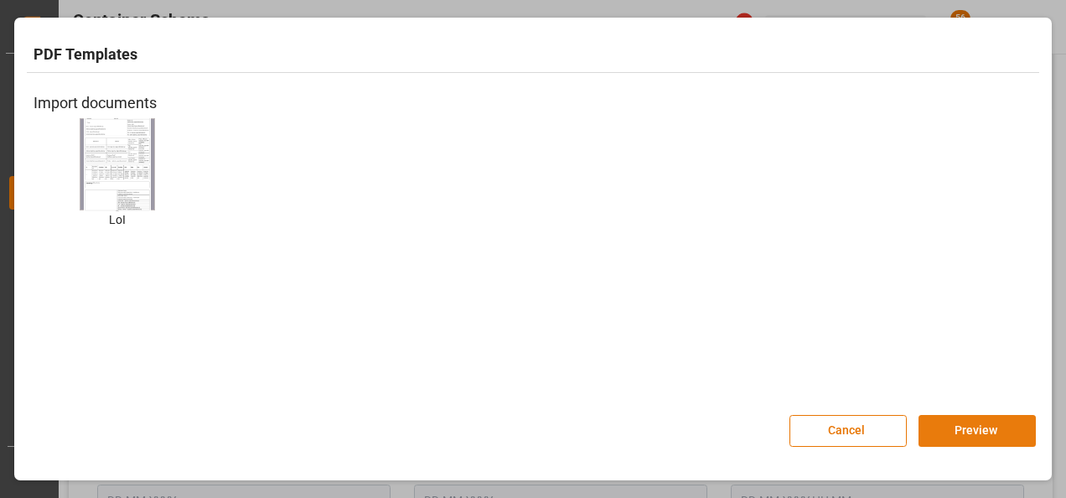
click at [977, 432] on button "Preview" at bounding box center [976, 431] width 117 height 32
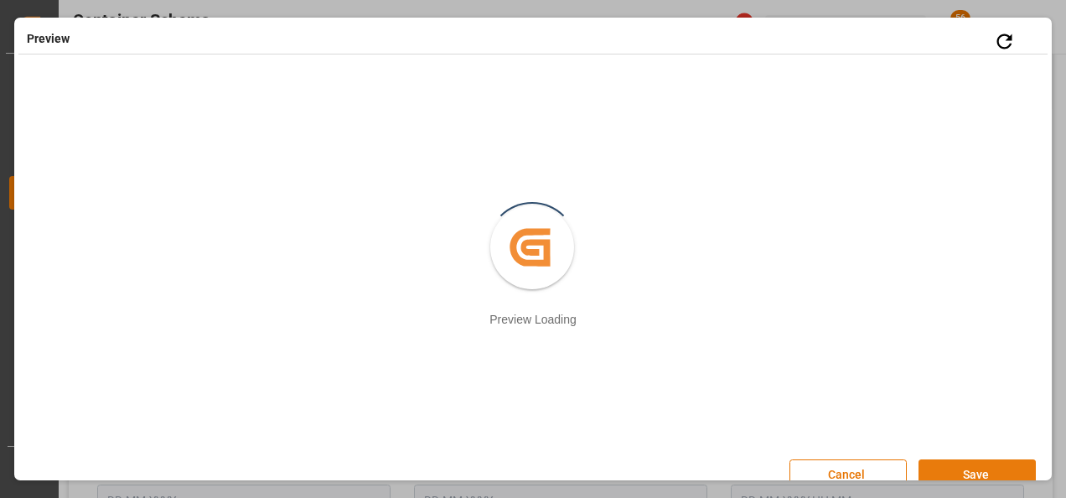
click at [996, 468] on button "Save" at bounding box center [976, 475] width 117 height 32
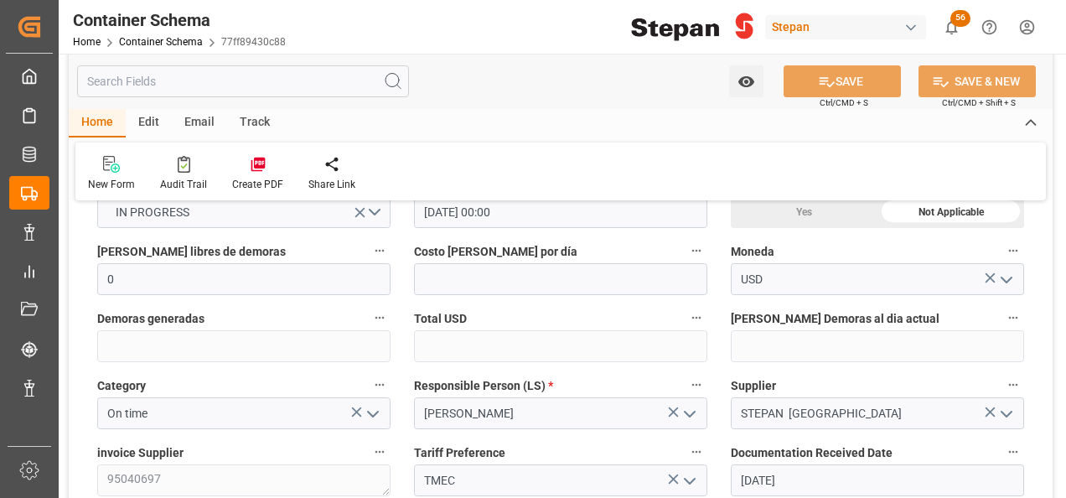
scroll to position [0, 0]
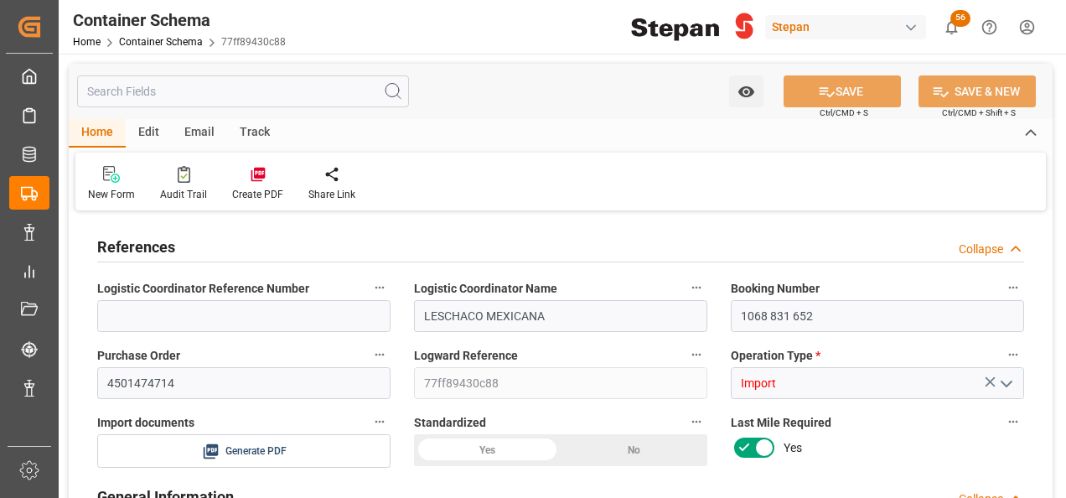
type input "0"
type input "1"
type input "25"
type input "25000"
type input "26455"
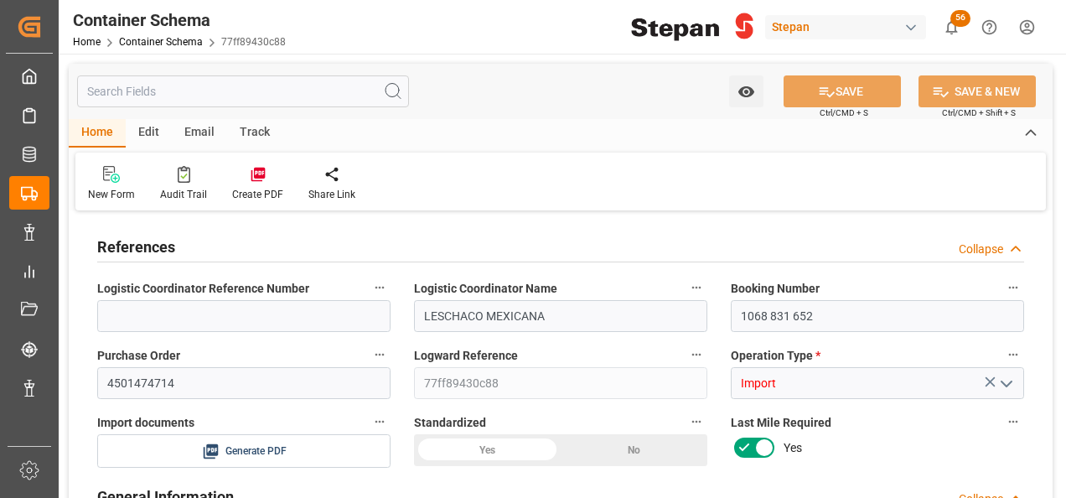
type input "12"
type input "0"
type input "Hapag [PERSON_NAME]"
type input "Hapag [PERSON_NAME] Aktiengesellschaft"
type input "COCTG"
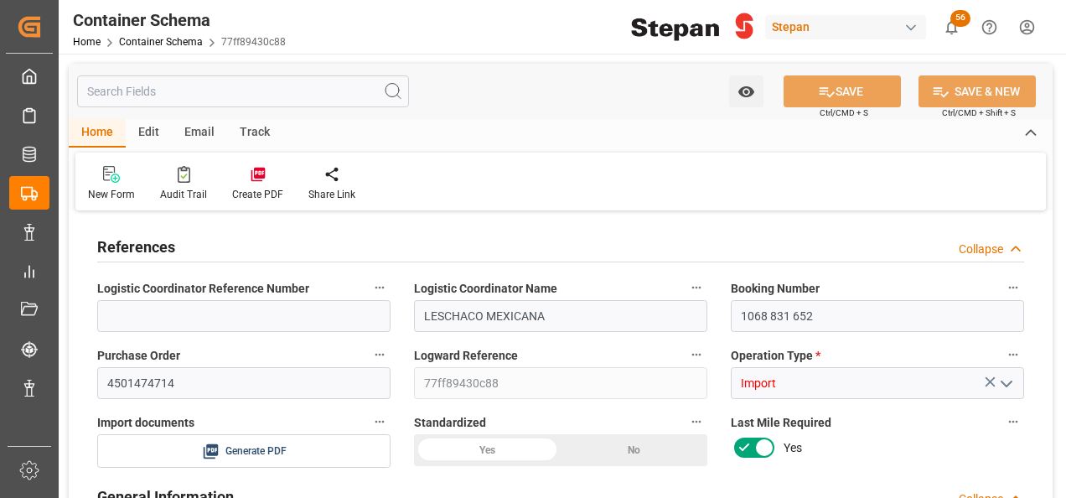
type input "MXVER"
type input "9407160"
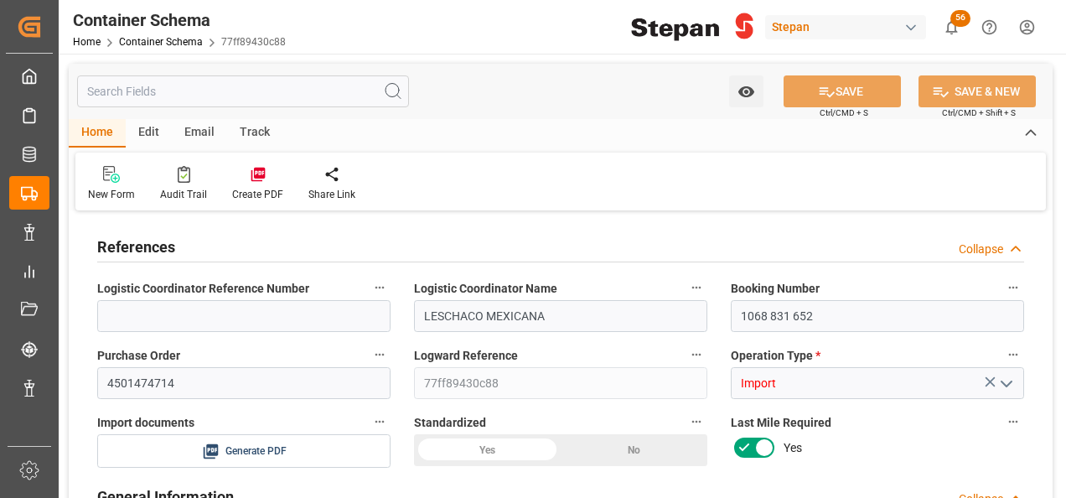
type input "9407160"
type input "0"
type input "[DATE] 00:00"
type input "[DATE]"
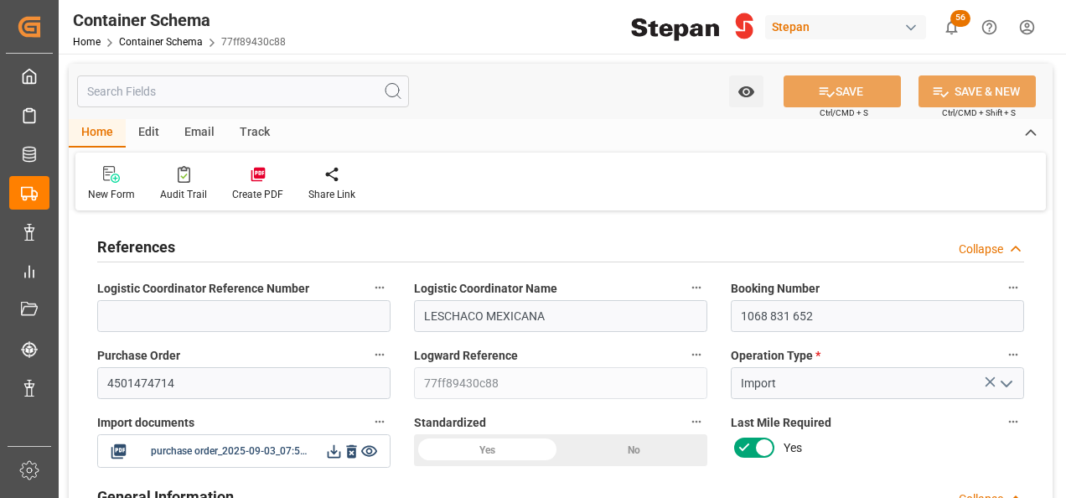
type input "[DATE] 00:00"
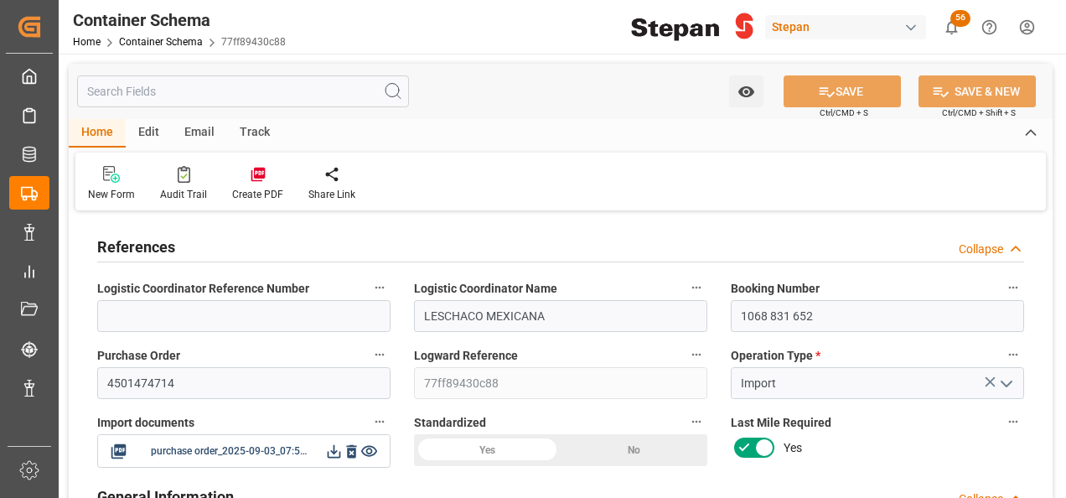
type input "[DATE] 00:00"
type input "[DATE]"
type input "[DATE] 19:57"
type input "[DATE] 19:41"
type input "[DATE]"
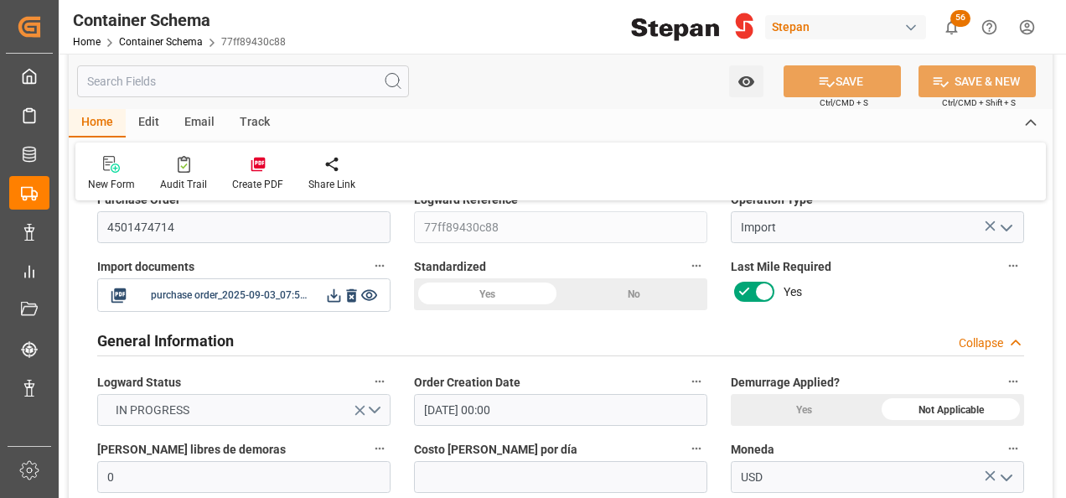
scroll to position [84, 0]
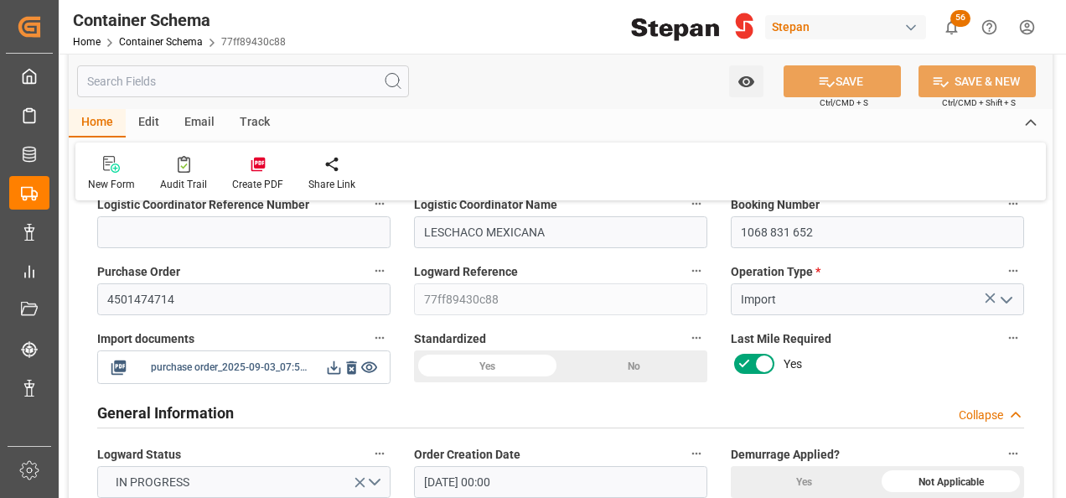
click at [334, 366] on icon at bounding box center [334, 368] width 18 height 18
click at [147, 38] on link "Container Schema" at bounding box center [161, 42] width 84 height 12
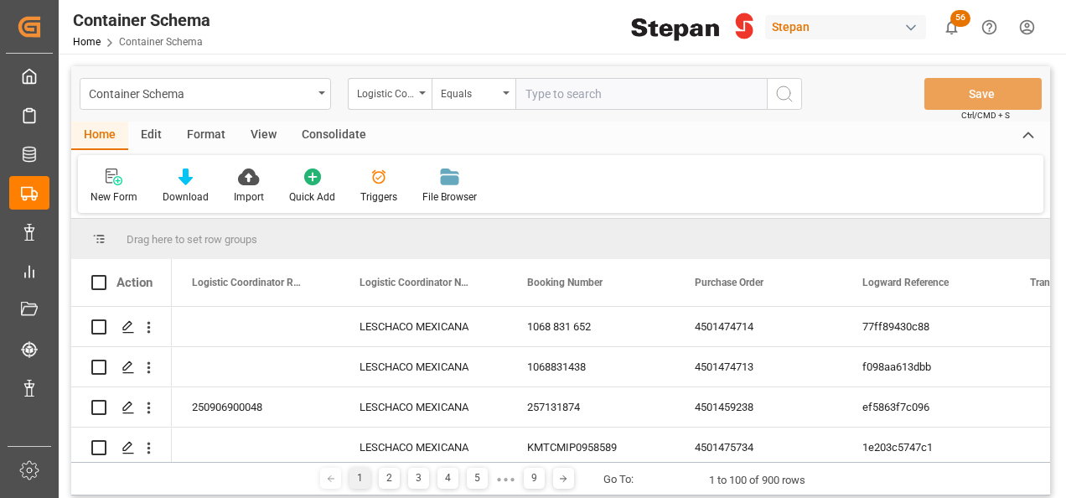
click at [268, 133] on div "View" at bounding box center [263, 136] width 51 height 28
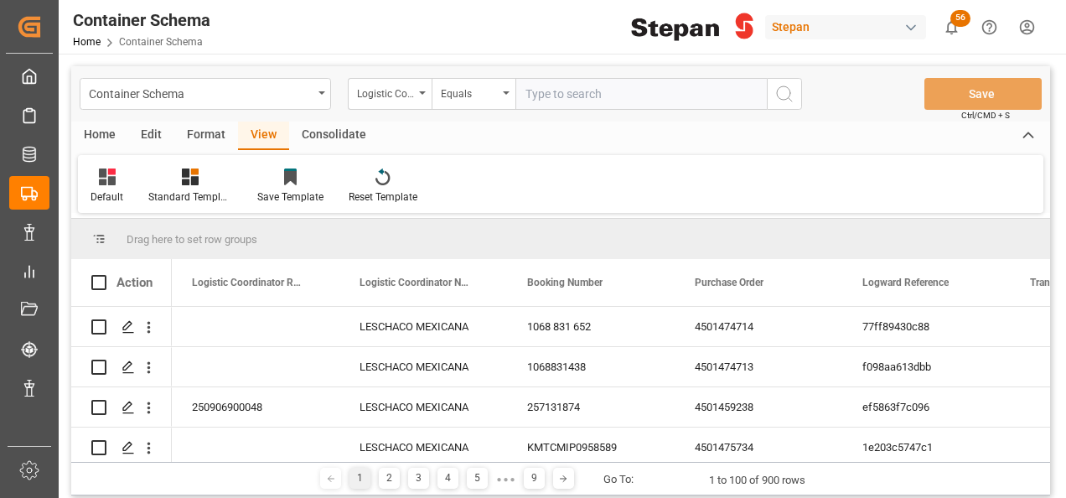
click at [198, 134] on div "Format" at bounding box center [206, 136] width 64 height 28
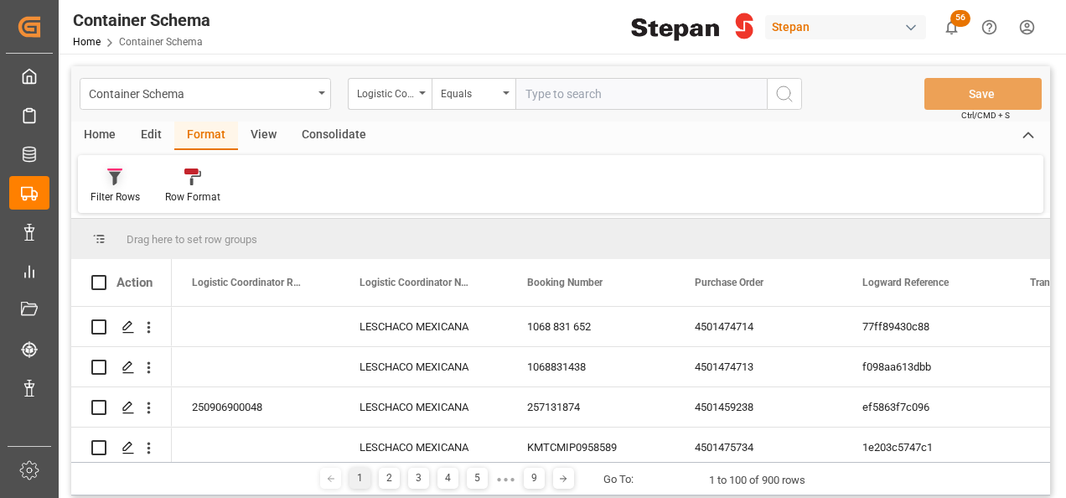
click at [112, 182] on icon at bounding box center [114, 176] width 15 height 17
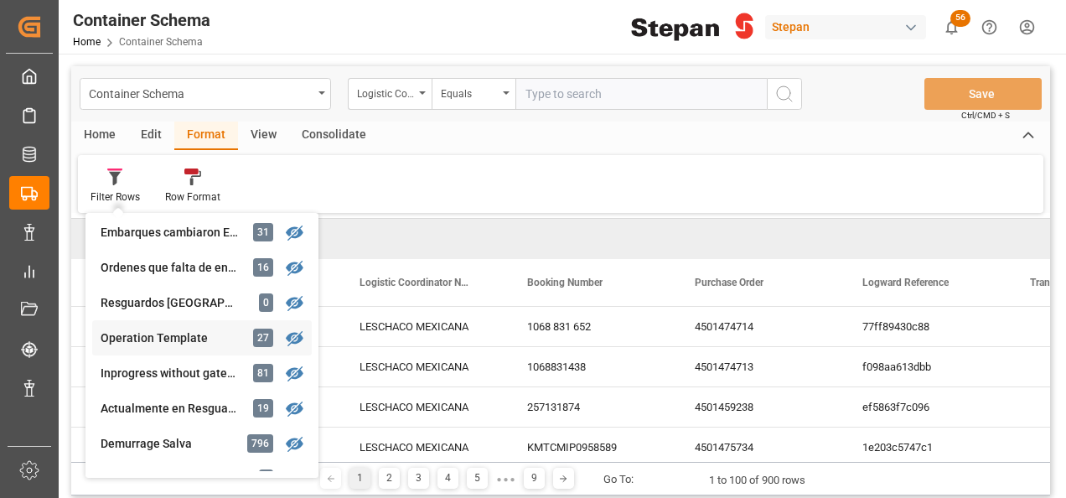
scroll to position [251, 0]
click at [197, 376] on div "Actualmente en Resguardo" at bounding box center [174, 374] width 147 height 18
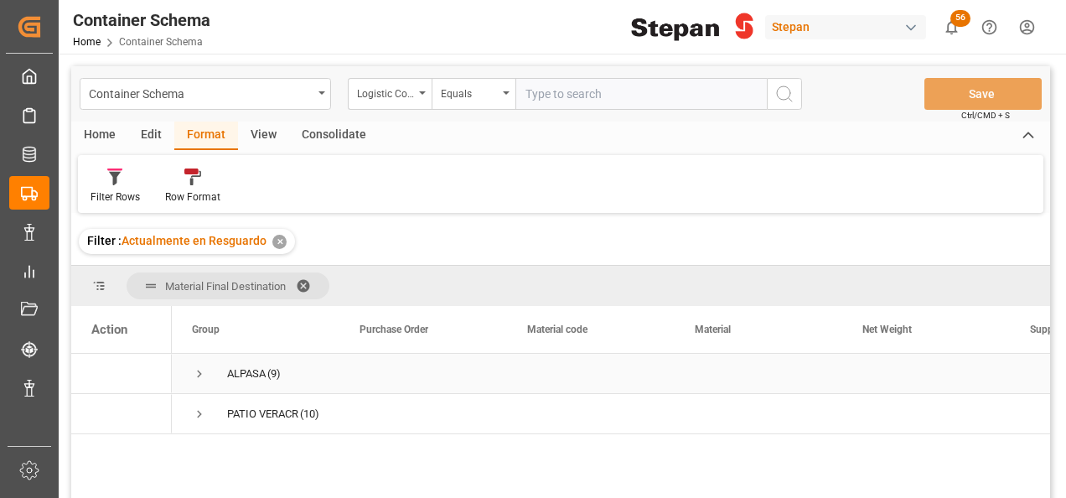
click at [194, 370] on span "Press SPACE to select this row." at bounding box center [199, 373] width 15 height 15
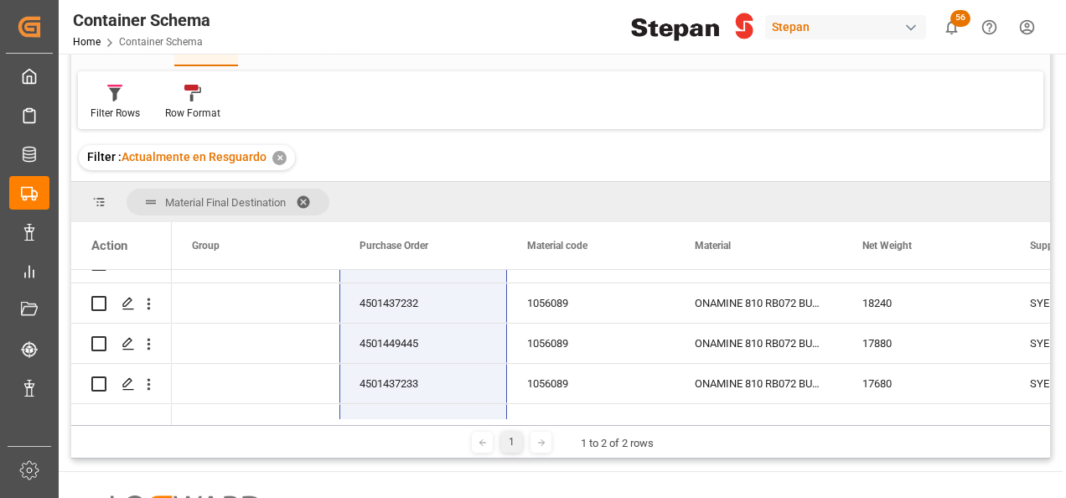
scroll to position [298, 0]
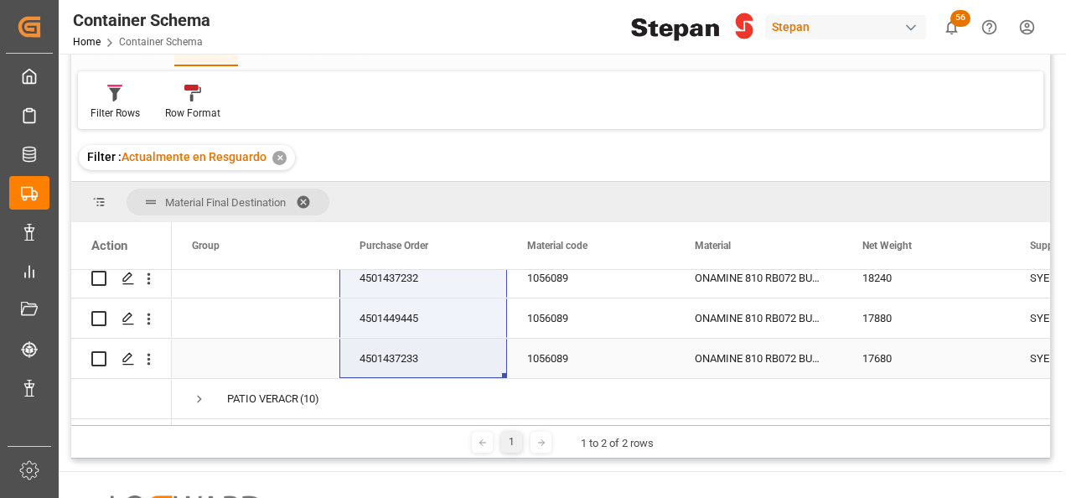
drag, startPoint x: 421, startPoint y: 323, endPoint x: 449, endPoint y: 360, distance: 46.6
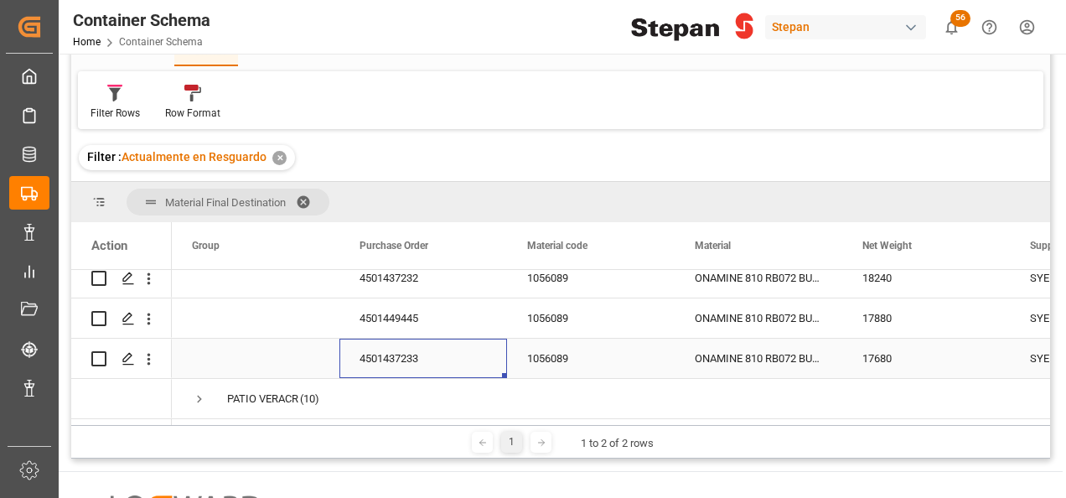
click at [451, 364] on div "4501437233" at bounding box center [423, 358] width 168 height 39
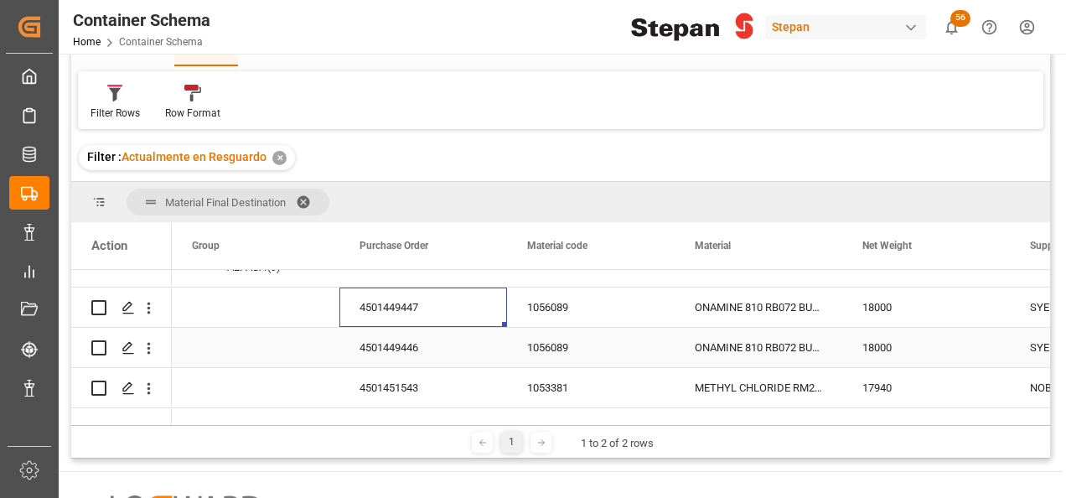
scroll to position [0, 0]
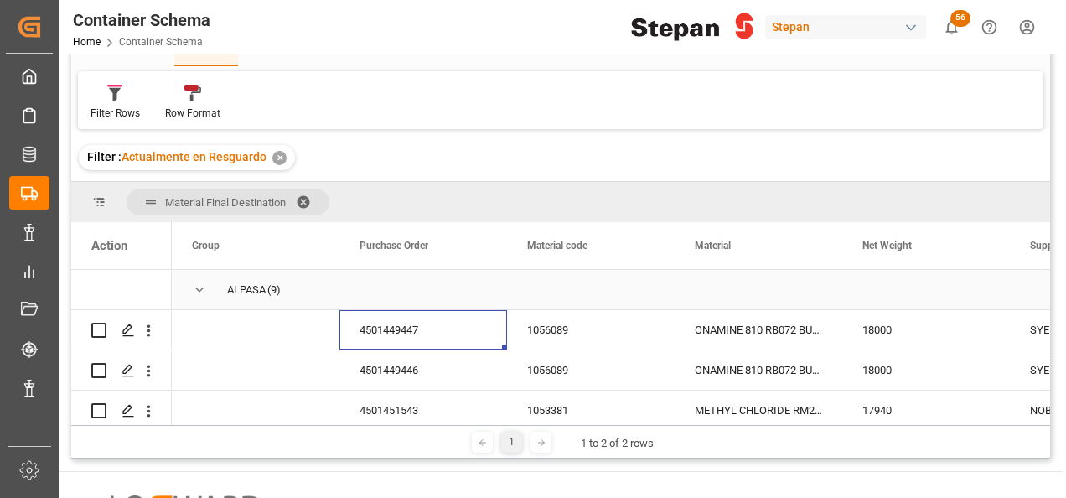
click at [197, 292] on span "Press SPACE to select this row." at bounding box center [199, 289] width 15 height 15
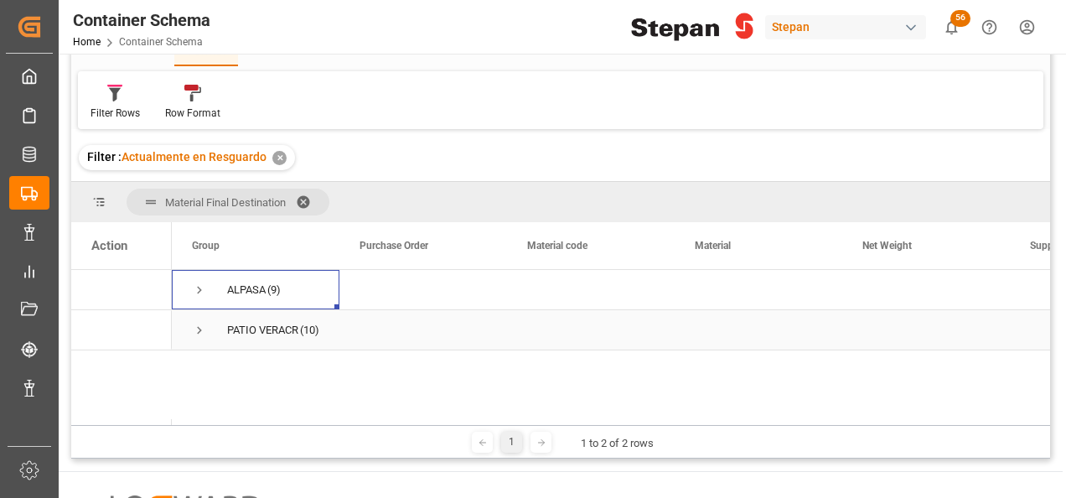
scroll to position [168, 0]
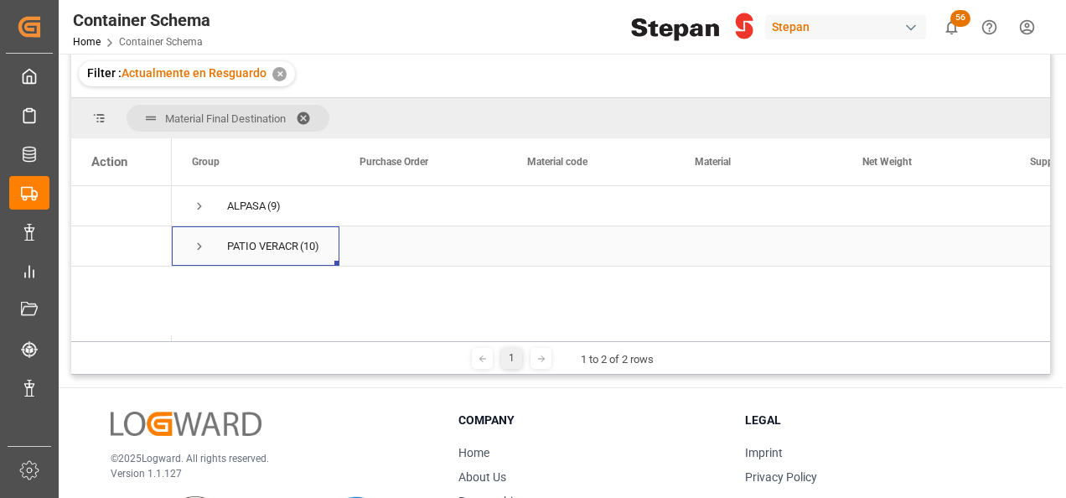
click at [197, 250] on span "Press SPACE to select this row." at bounding box center [199, 246] width 15 height 15
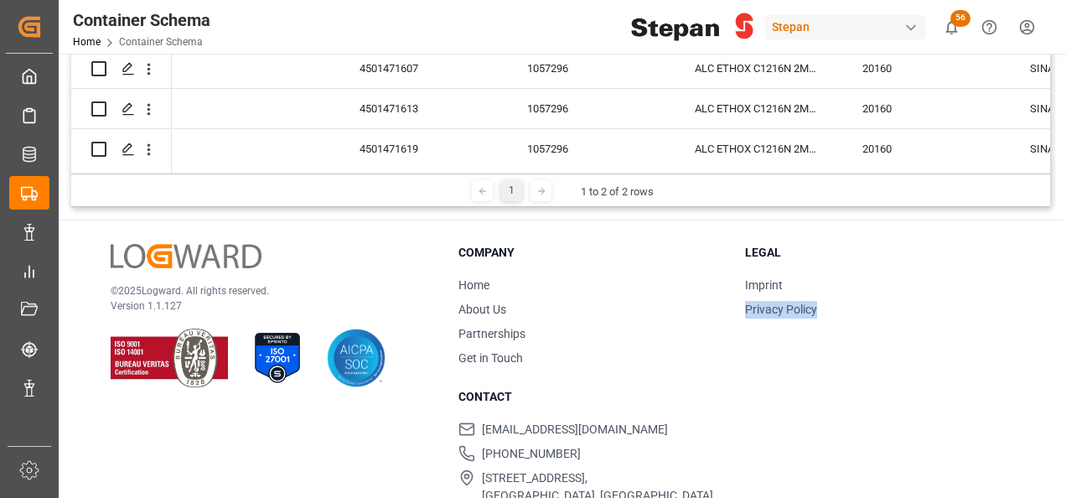
scroll to position [345, 0]
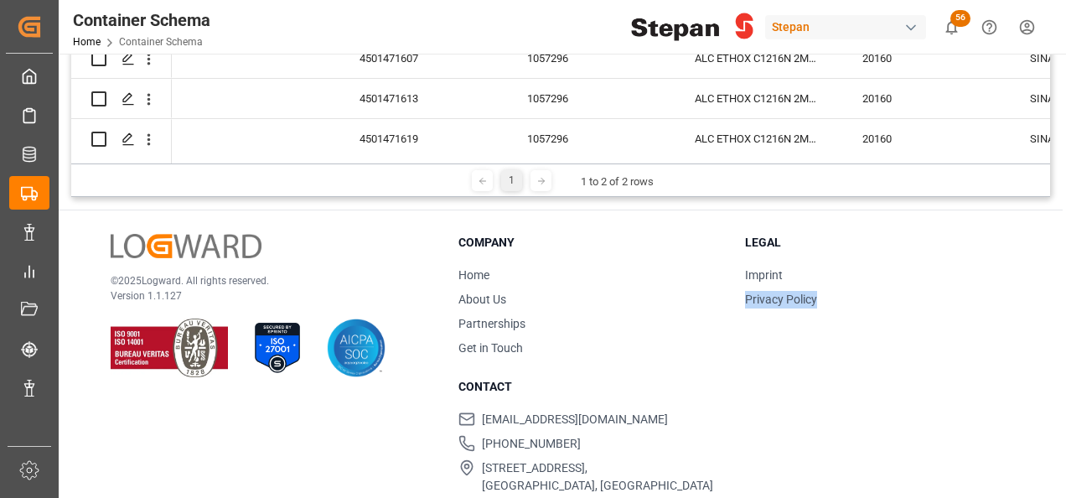
drag, startPoint x: 960, startPoint y: 295, endPoint x: 916, endPoint y: 428, distance: 140.4
click at [916, 428] on div "Company Home About Us Partnerships Get in Touch Legal Imprint Privacy Policy Co…" at bounding box center [734, 364] width 552 height 261
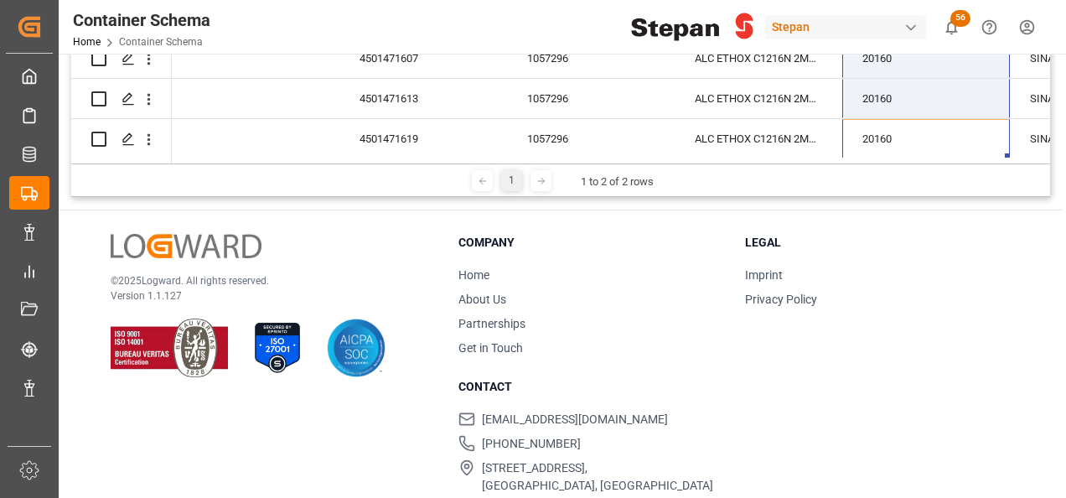
drag, startPoint x: 916, startPoint y: 428, endPoint x: 936, endPoint y: 41, distance: 387.7
click at [936, 41] on div "Container Schema Home Container Schema Stepan 56 Notifications Only show unread…" at bounding box center [561, 249] width 1004 height 498
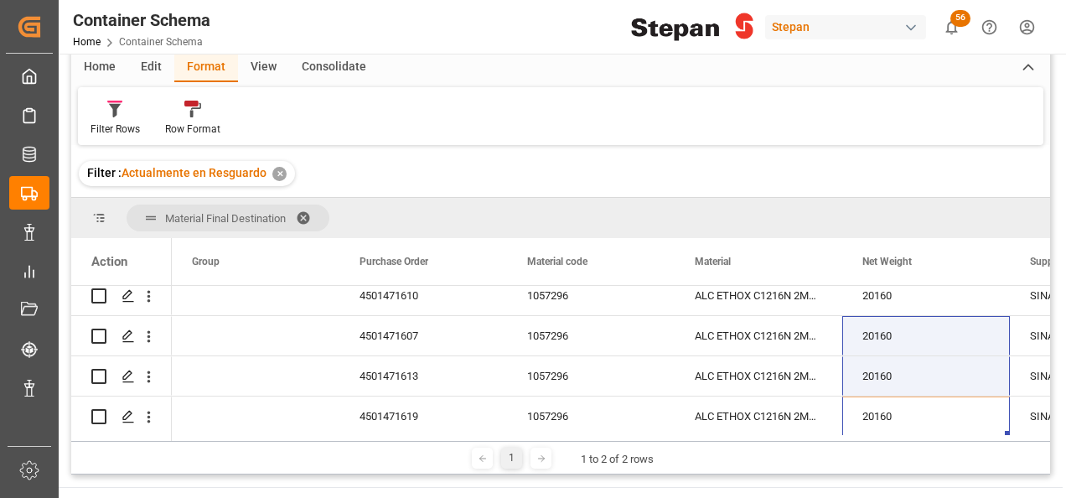
scroll to position [94, 0]
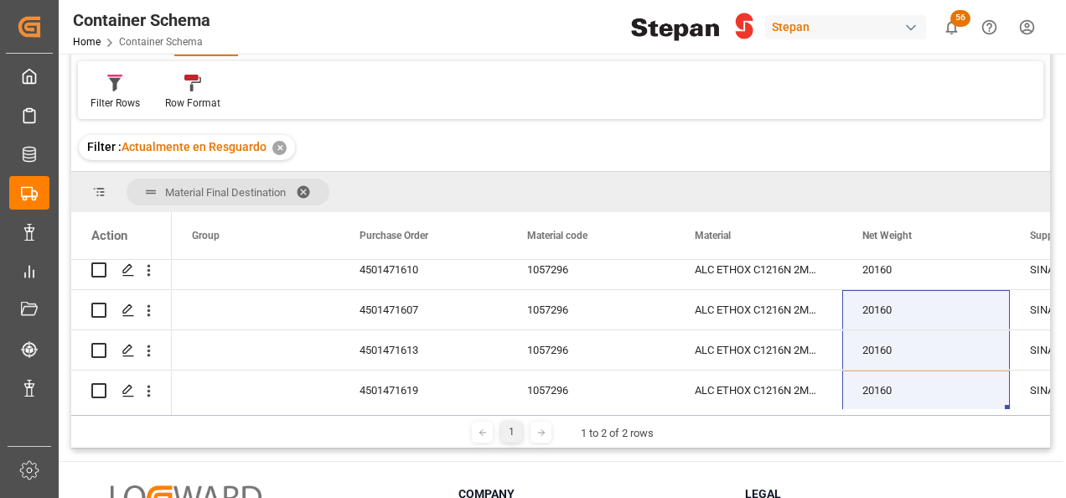
click at [599, 153] on div "Filter : Actualmente en Resguardo ✕" at bounding box center [560, 147] width 979 height 47
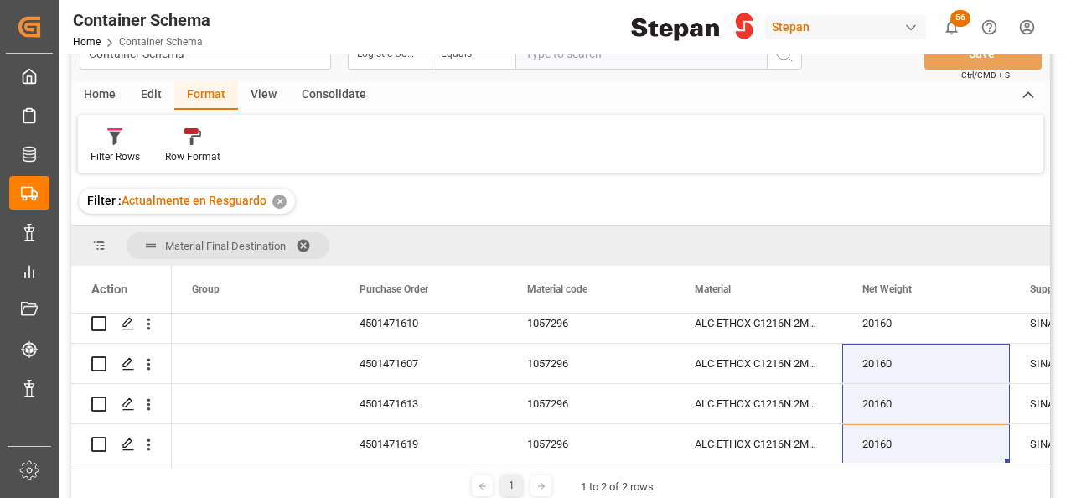
scroll to position [0, 0]
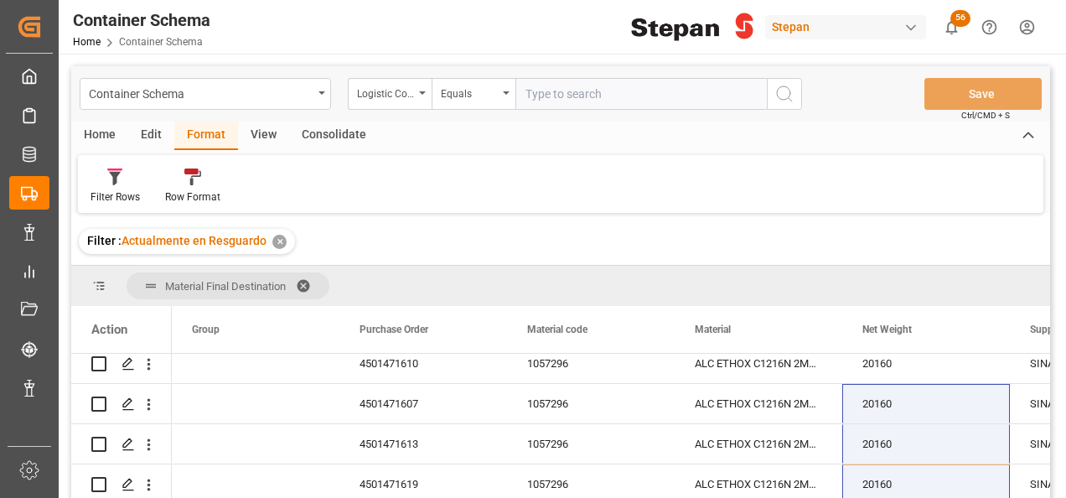
click at [105, 138] on div "Home" at bounding box center [99, 136] width 57 height 28
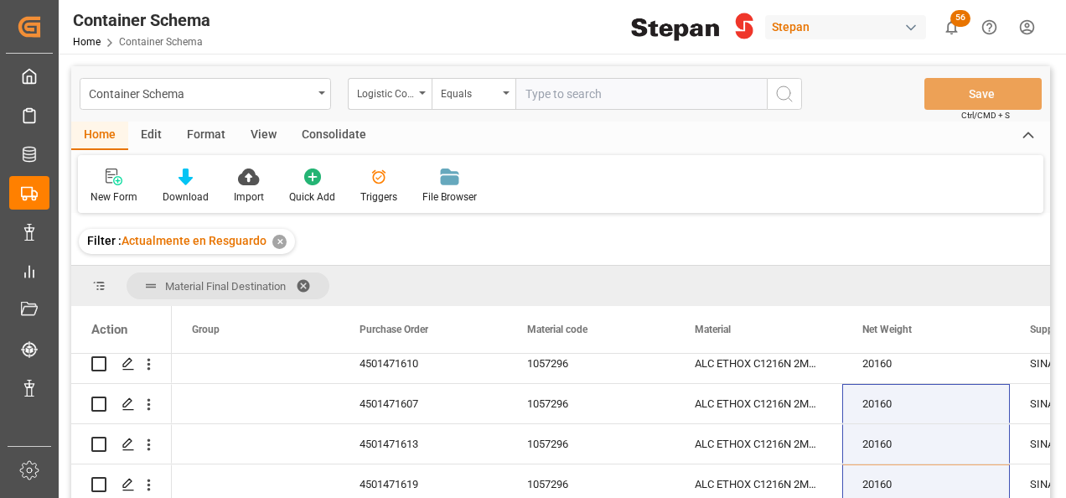
click at [278, 238] on div "✕" at bounding box center [279, 242] width 14 height 14
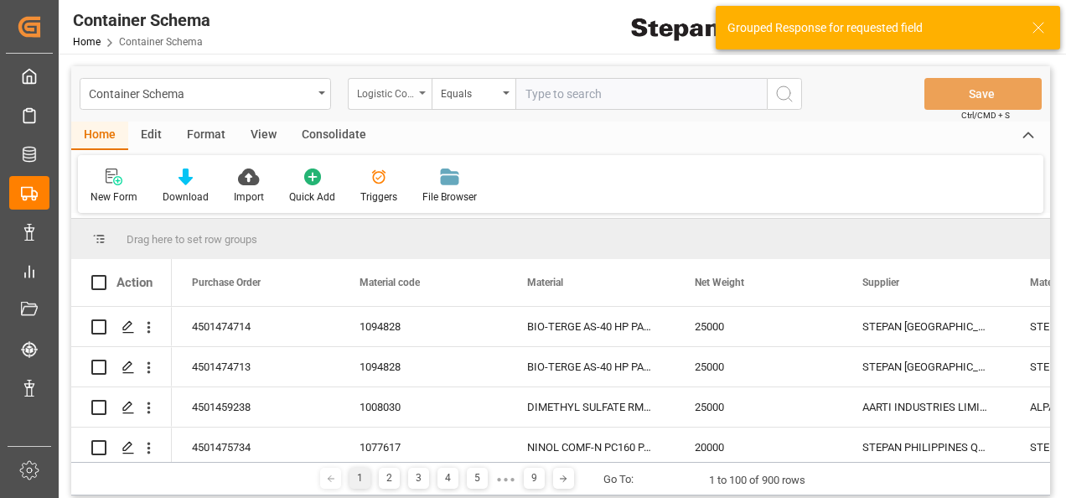
click at [422, 90] on div "Logistic Coordinator Reference Number" at bounding box center [390, 94] width 84 height 32
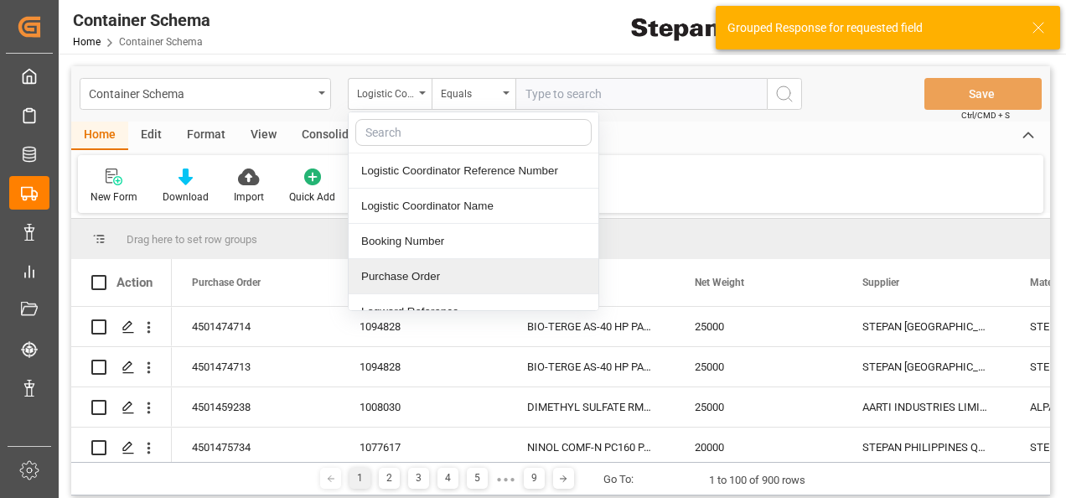
click at [377, 267] on div "Purchase Order" at bounding box center [474, 276] width 250 height 35
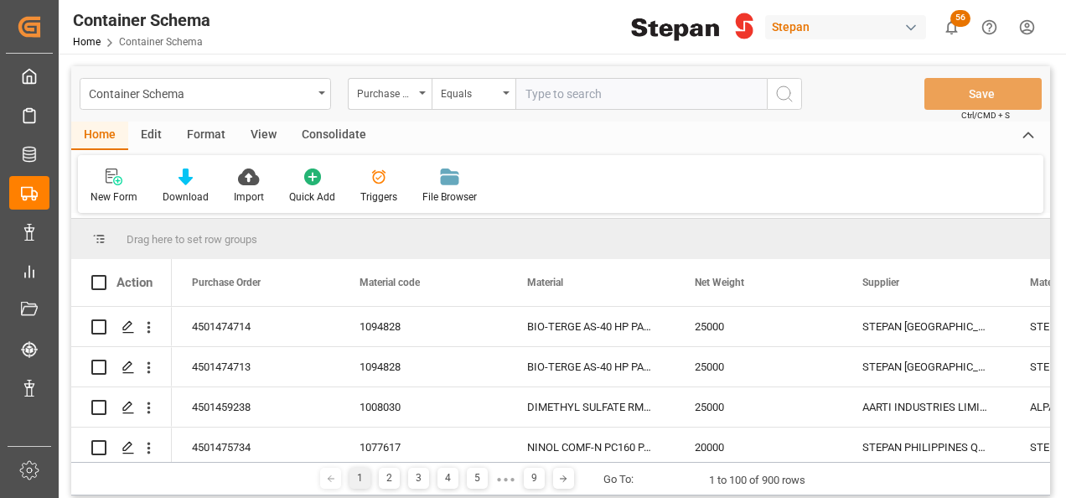
click at [588, 102] on input "text" at bounding box center [640, 94] width 251 height 32
paste input "4501463298"
type input "4501463298"
click at [777, 89] on icon "search button" at bounding box center [784, 94] width 20 height 20
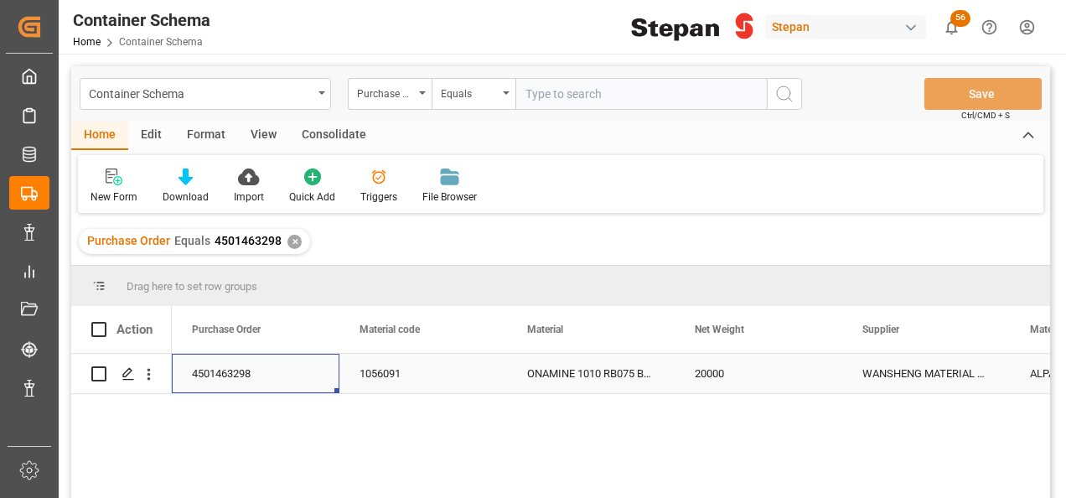
click at [295, 375] on div "4501463298" at bounding box center [256, 373] width 168 height 39
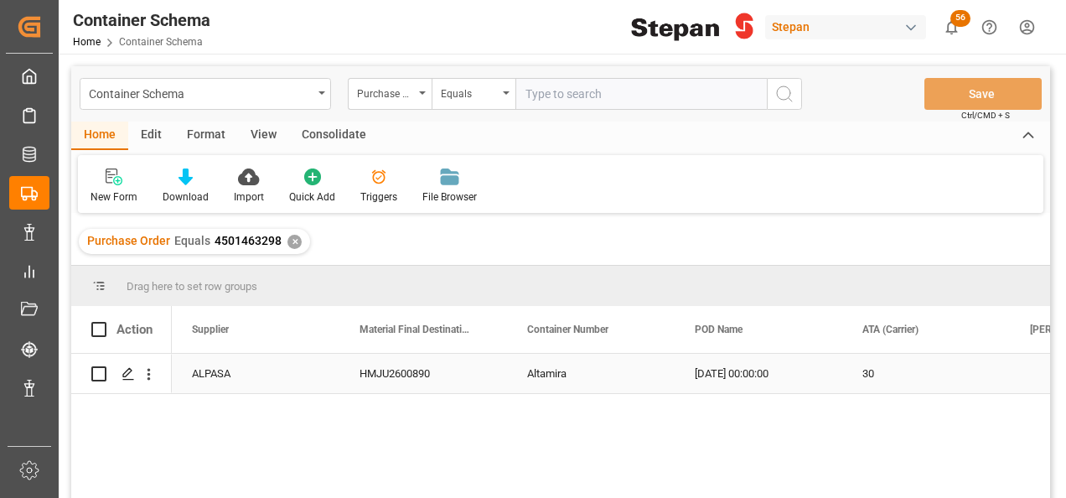
scroll to position [0, 670]
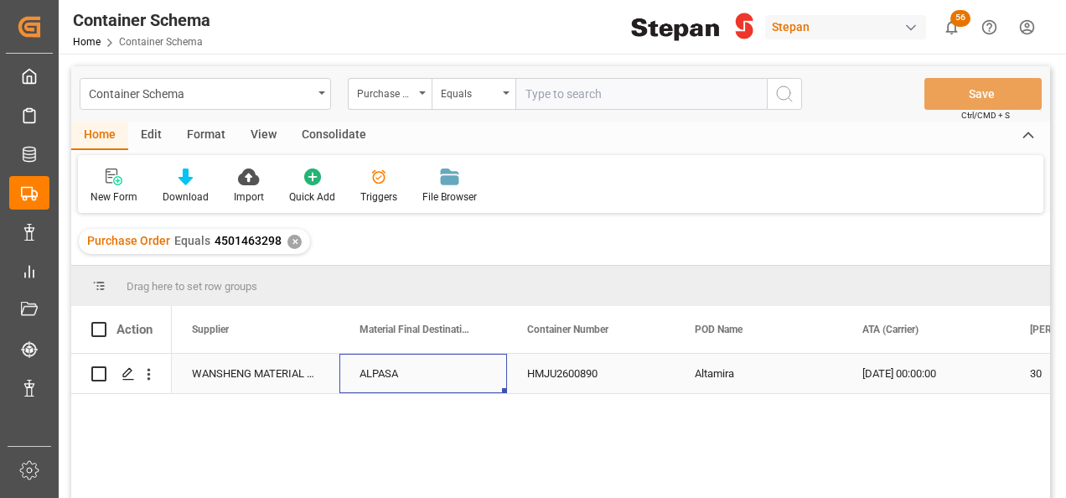
click at [427, 370] on div "ALPASA" at bounding box center [423, 373] width 168 height 39
click at [458, 376] on icon "Press SPACE to select this row." at bounding box center [460, 382] width 18 height 18
click at [474, 385] on input "Press SPACE to select this row." at bounding box center [423, 383] width 141 height 32
click at [478, 385] on polyline "open menu" at bounding box center [476, 383] width 10 height 5
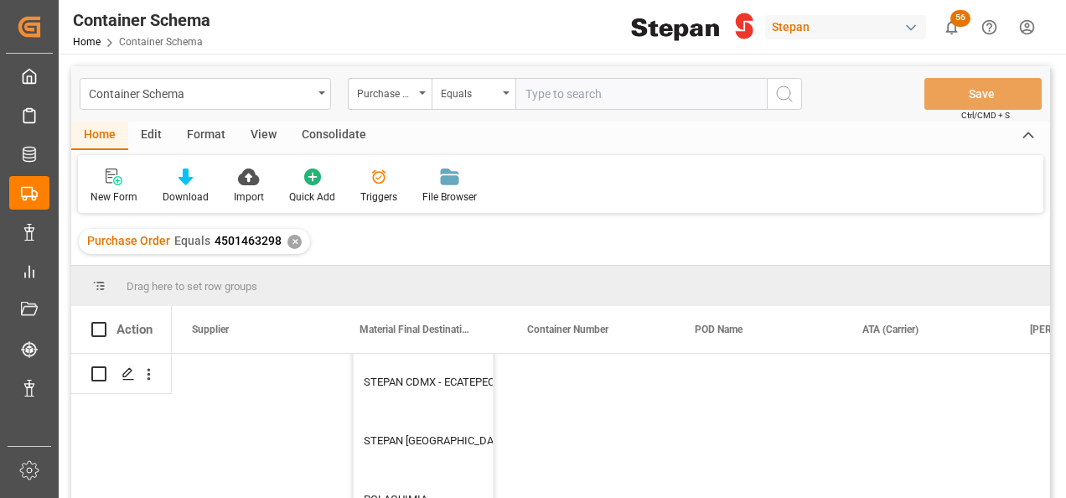
scroll to position [754, 0]
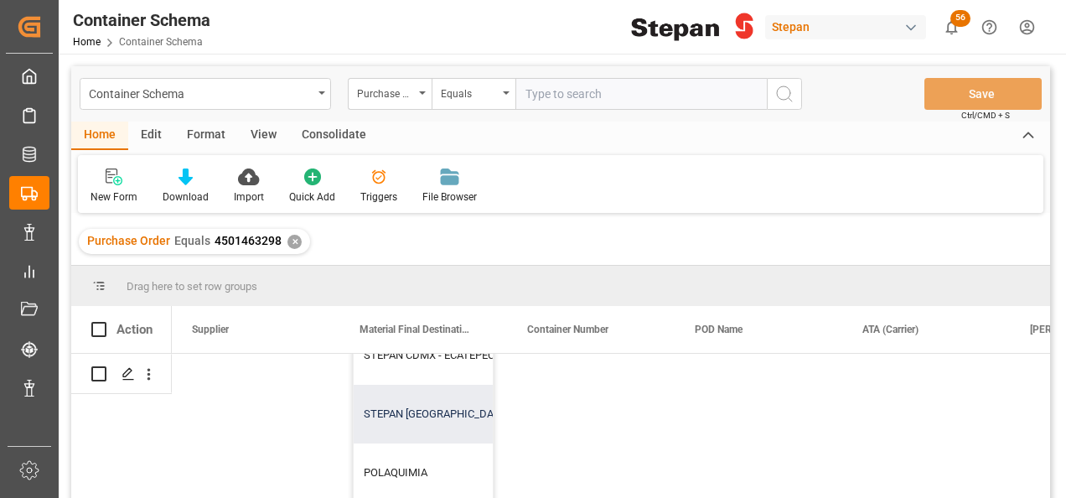
click at [439, 408] on div "STEPAN MEXICO S A DE C V - MATAMOROS" at bounding box center [507, 414] width 306 height 59
type input "STEPAN MEXICO S A DE C V - MATAMOROS"
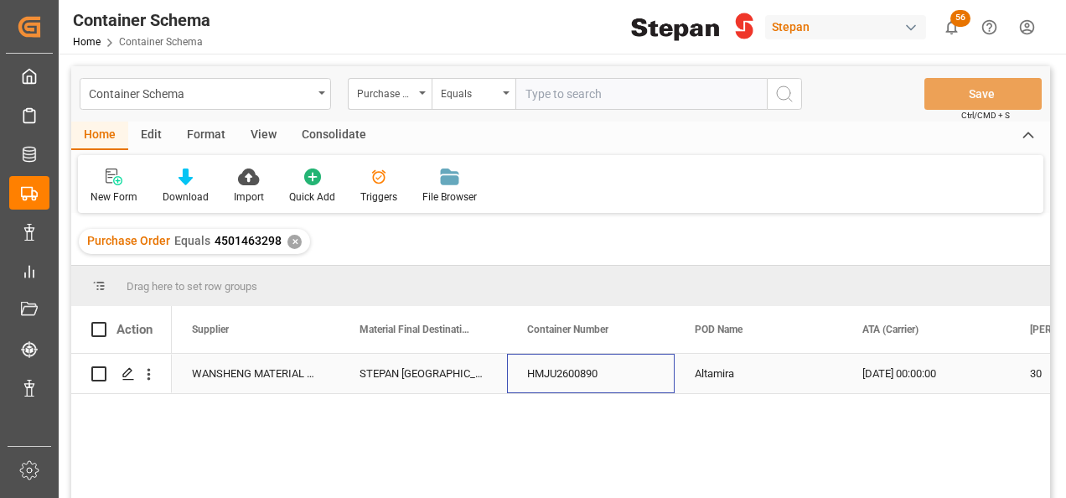
click at [566, 384] on div "HMJU2600890" at bounding box center [591, 373] width 168 height 39
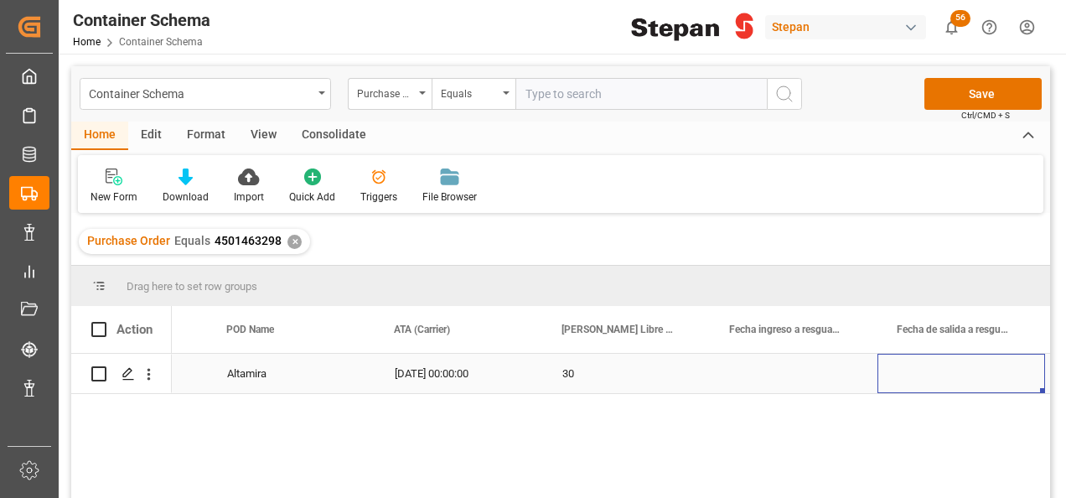
scroll to position [0, 0]
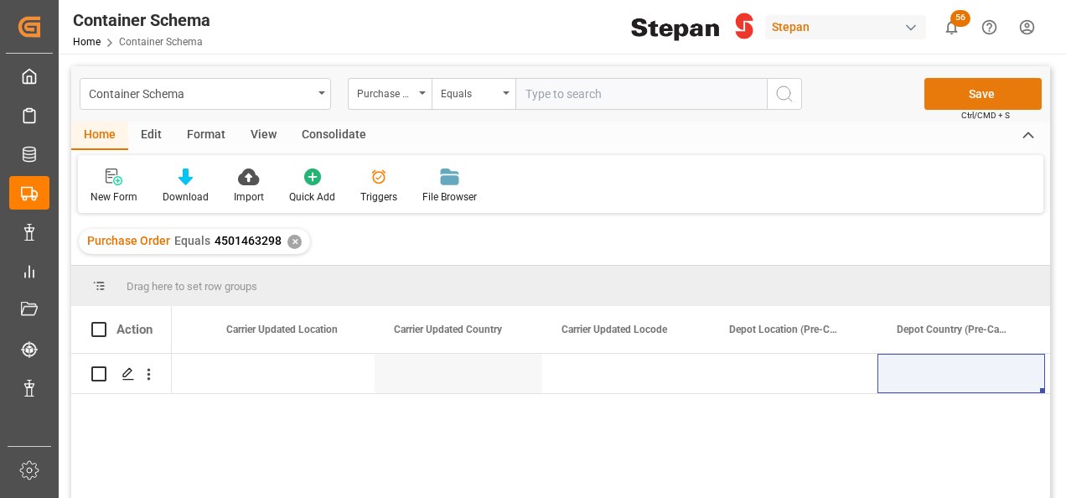
click at [960, 84] on button "Save" at bounding box center [982, 94] width 117 height 32
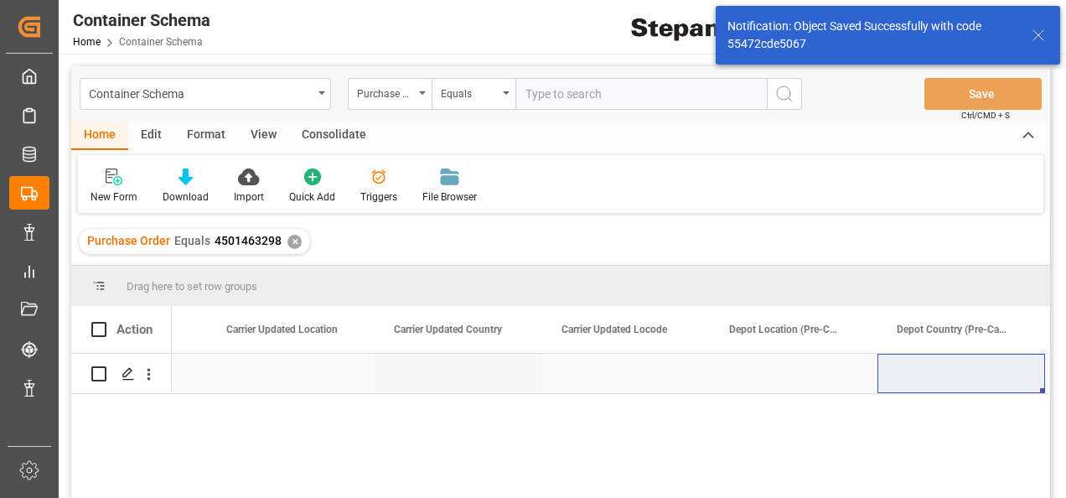
click at [127, 375] on polygon "Press SPACE to select this row." at bounding box center [127, 373] width 8 height 8
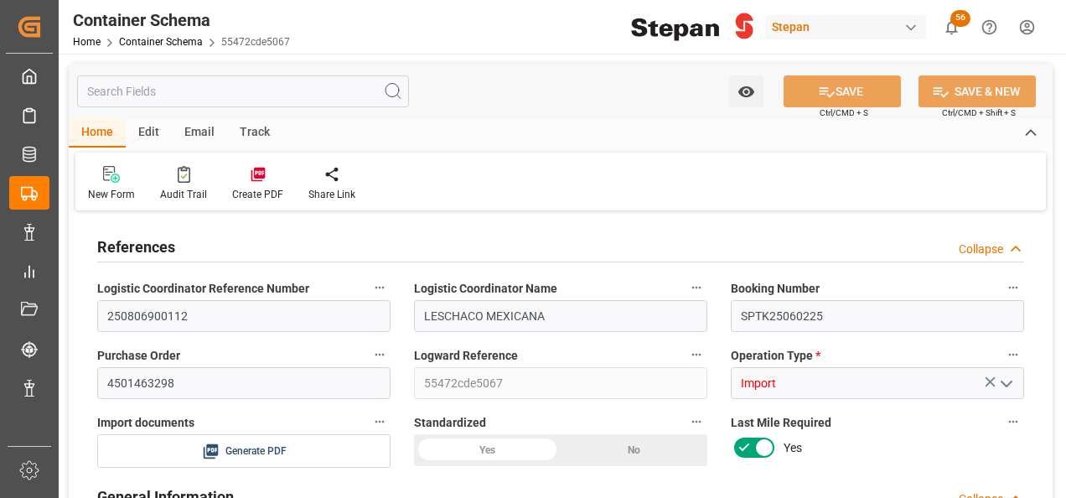
type input "21"
type input "35"
type input "-595"
type input "-17"
type input "1"
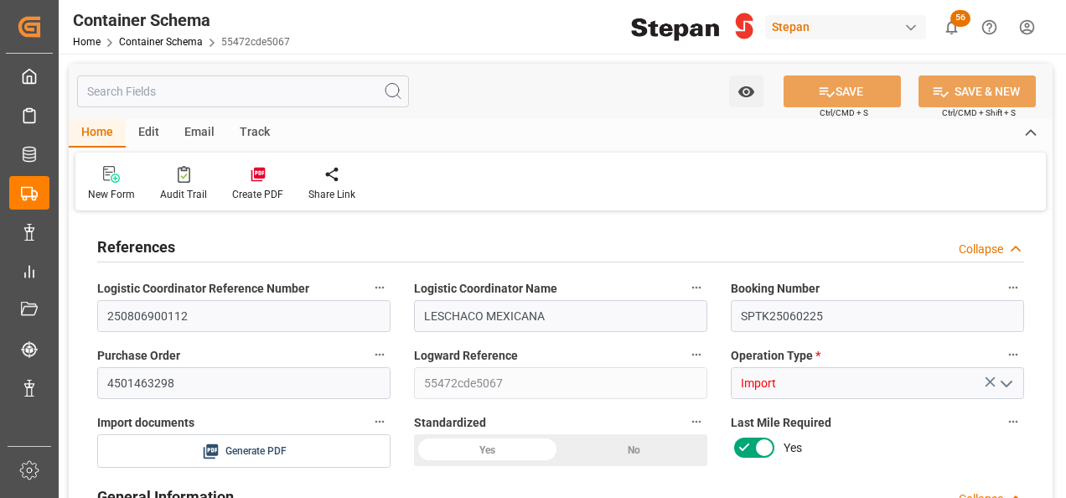
type input "1"
type input "20000"
type input "30"
type input "Cosco"
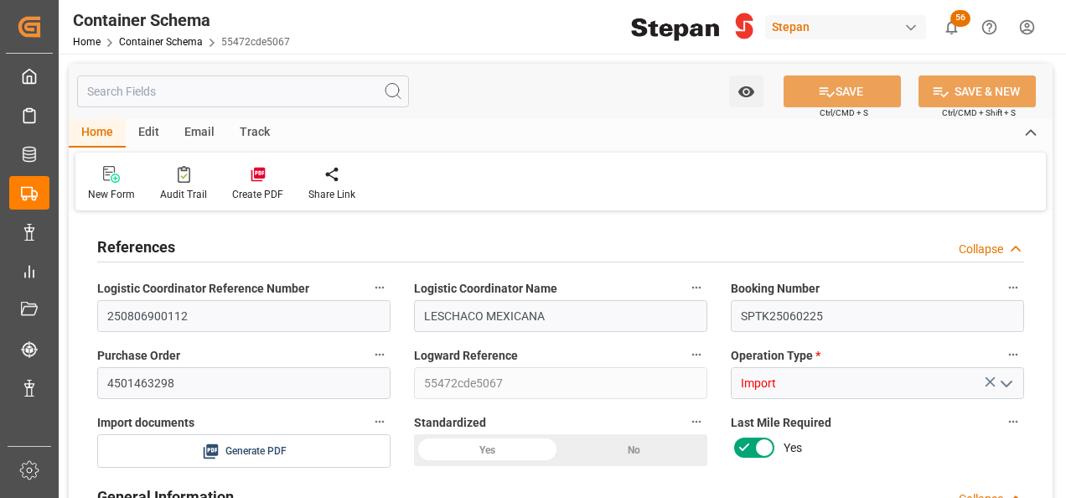
type input "COSCO Shipping Co. Ltd."
type input "CNSGH"
type input "MXATM"
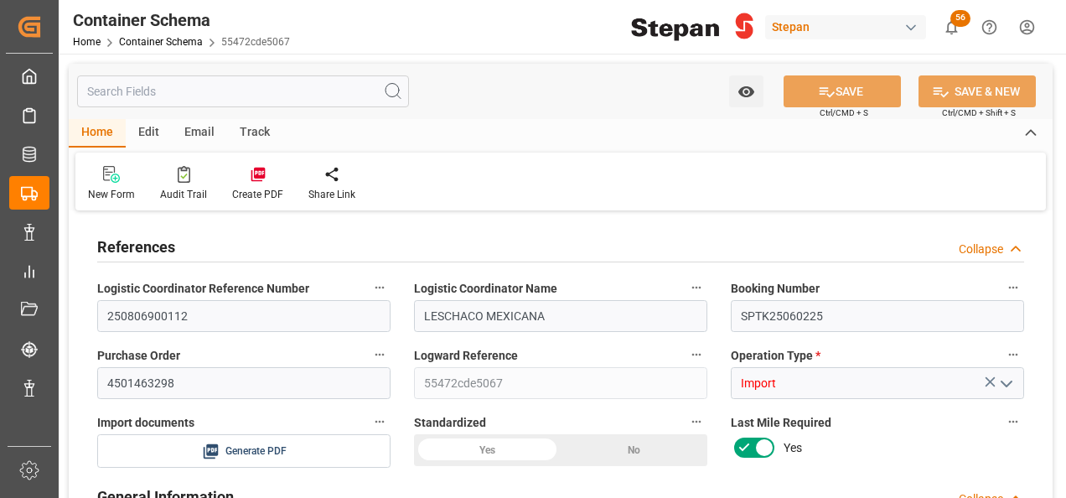
type input "9664275"
type input "2"
type input "57"
type input "09-07-2025 00:00"
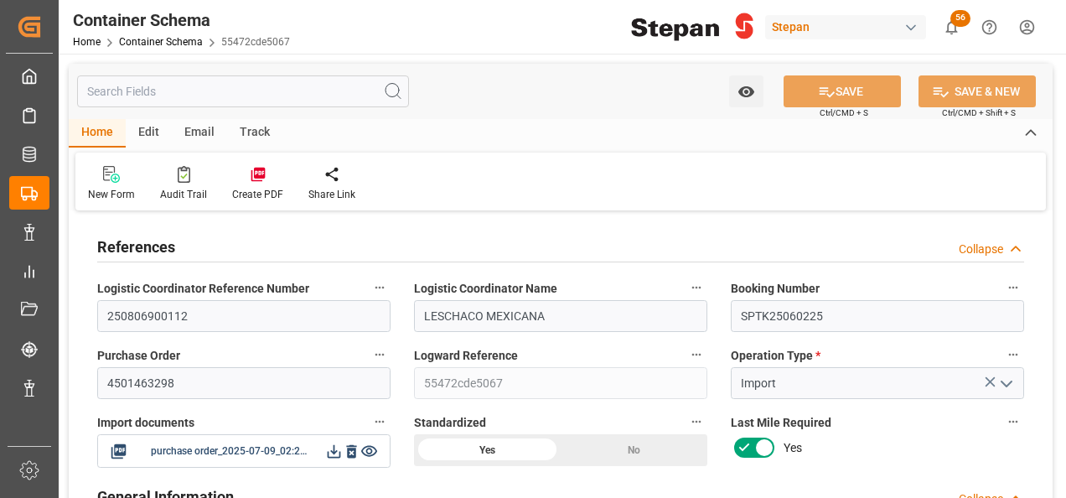
type input "[DATE]"
type input "04-07-2025 00:00"
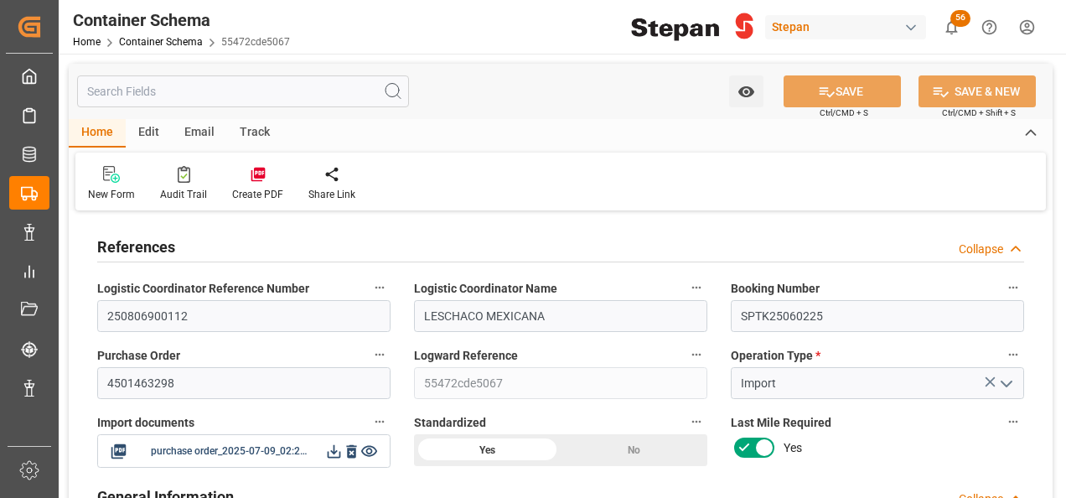
type input "04-07-2025 00:00"
type input "29-08-2025 00:00"
type input "18-08-2025 00:00"
type input "27-08-2025 00:00"
type input "30-08-2025 00:00"
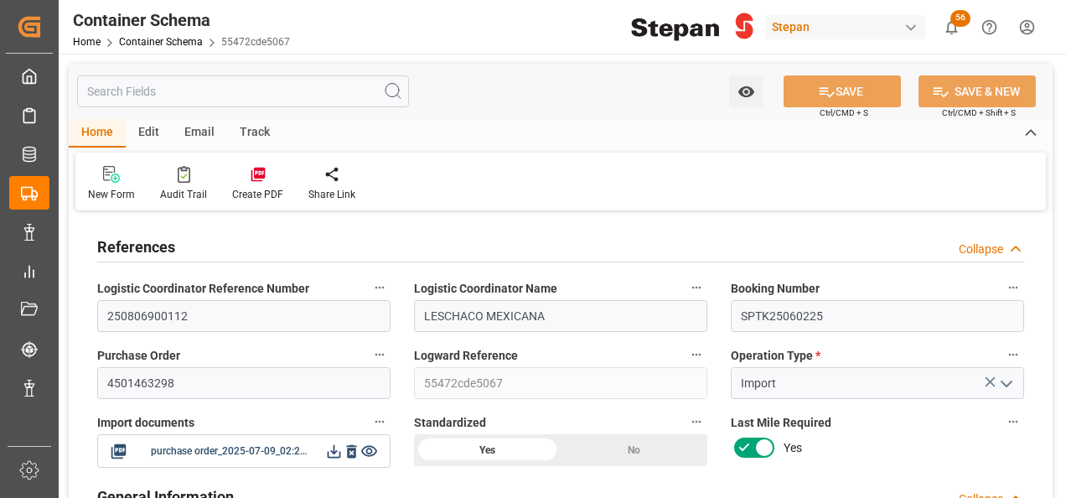
type input "[DATE]"
type input "03-09-2025 20:15"
type input "09-07-2025 14:16"
type input "[DATE]"
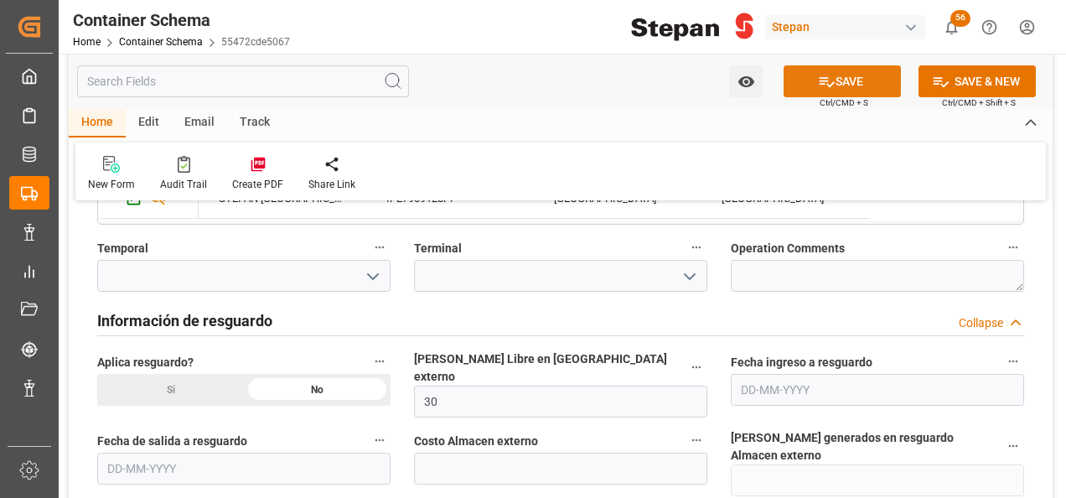
click at [853, 81] on button "SAVE" at bounding box center [842, 81] width 117 height 32
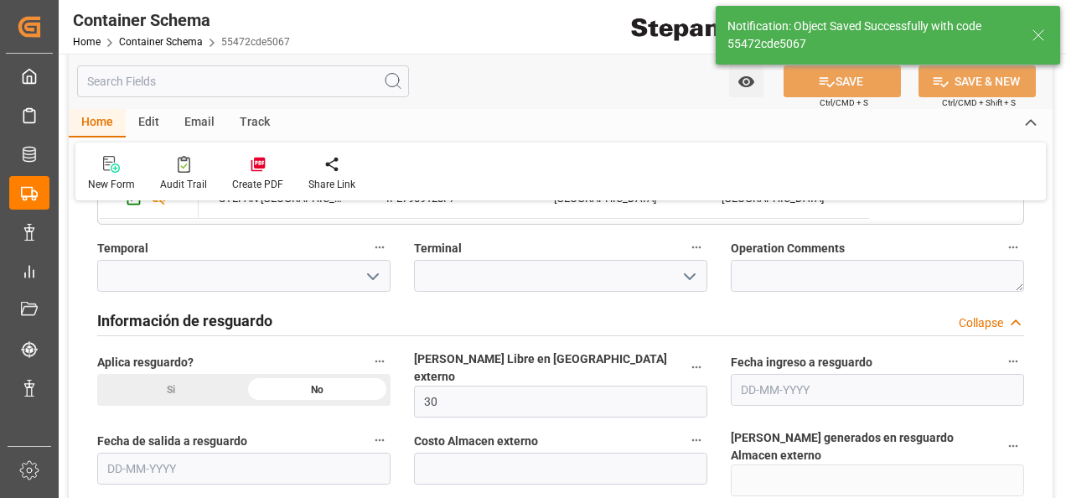
type input "0"
type input "03-09-2025 20:16"
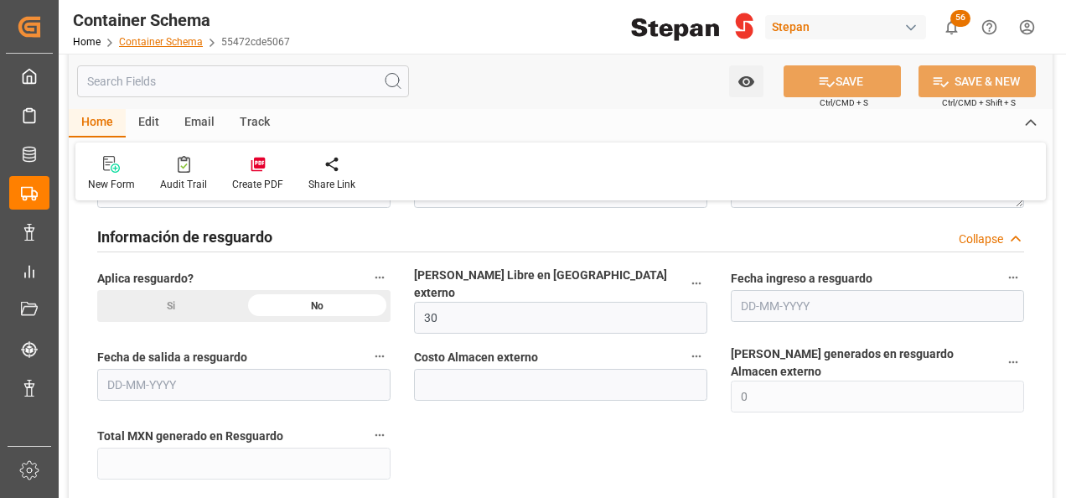
click at [158, 43] on link "Container Schema" at bounding box center [161, 42] width 84 height 12
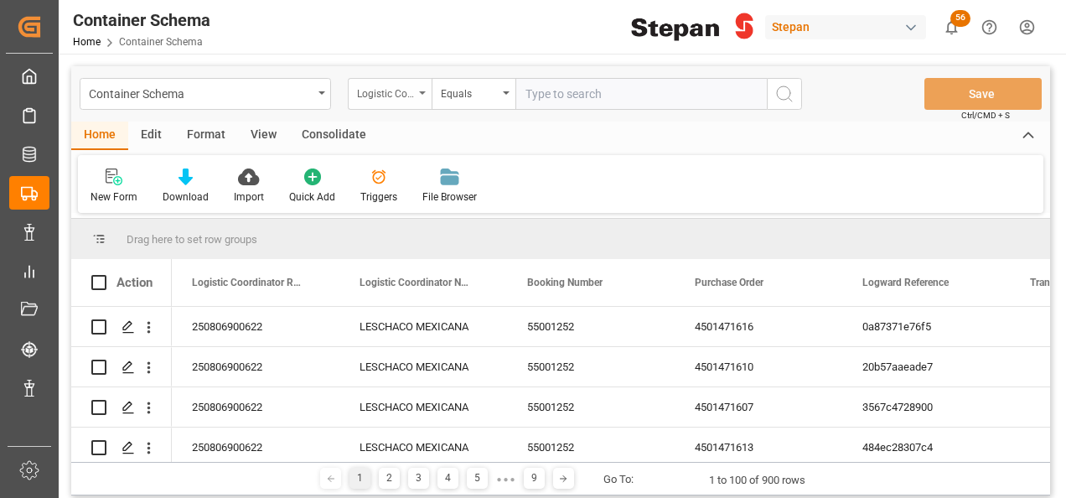
click at [420, 91] on div "Logistic Coordinator Reference Number" at bounding box center [390, 94] width 84 height 32
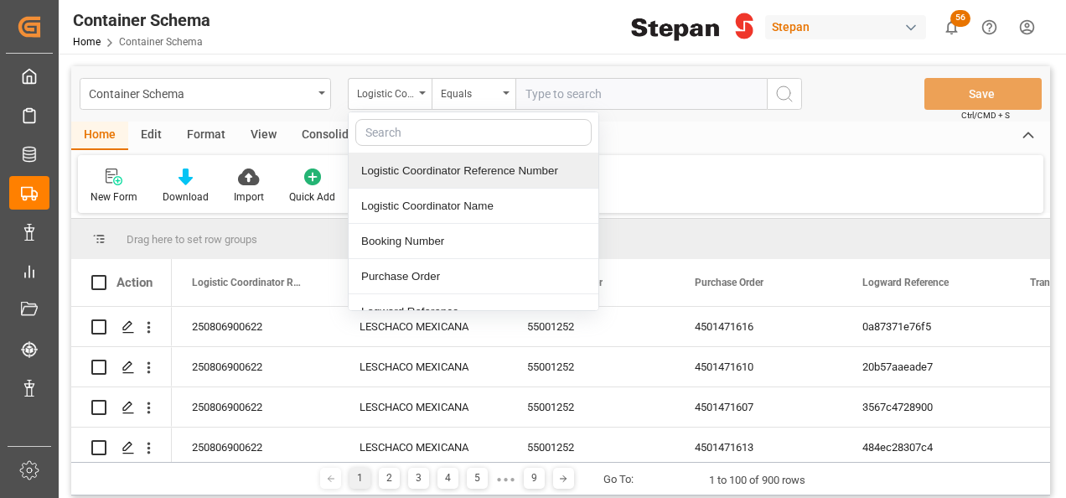
click at [432, 168] on div "Logistic Coordinator Reference Number" at bounding box center [474, 170] width 250 height 35
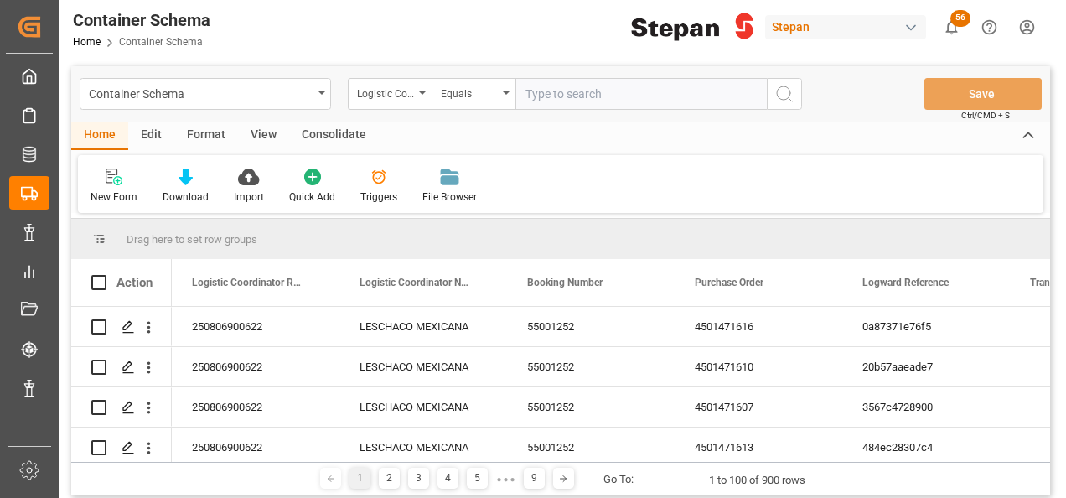
click at [556, 101] on input "text" at bounding box center [640, 94] width 251 height 32
paste input "250906900291"
type input "250906900291"
click at [801, 75] on div "Container Schema Logistic Coordinator Reference Number Equals 250906900291 Save…" at bounding box center [560, 93] width 979 height 55
click at [785, 99] on icon "search button" at bounding box center [784, 94] width 20 height 20
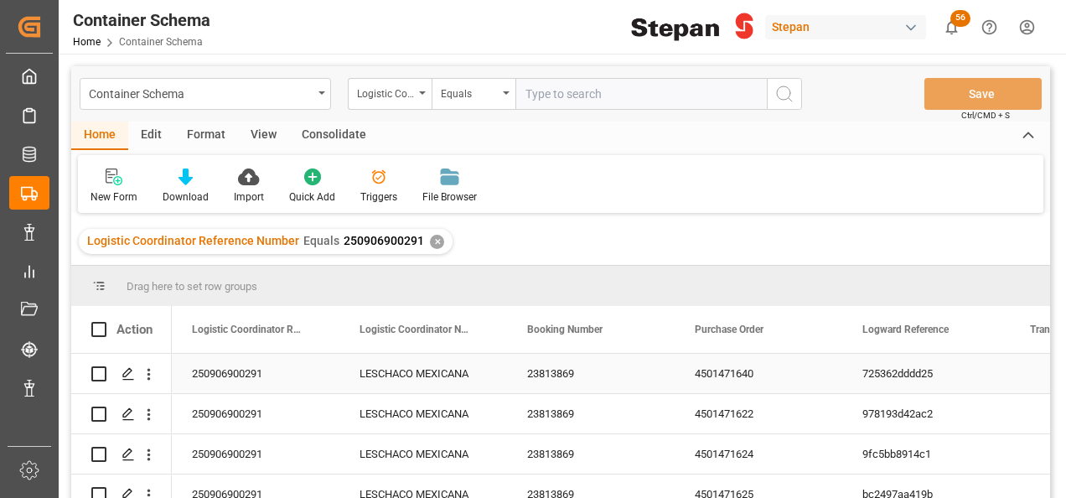
click at [267, 371] on div "250906900291" at bounding box center [256, 373] width 168 height 39
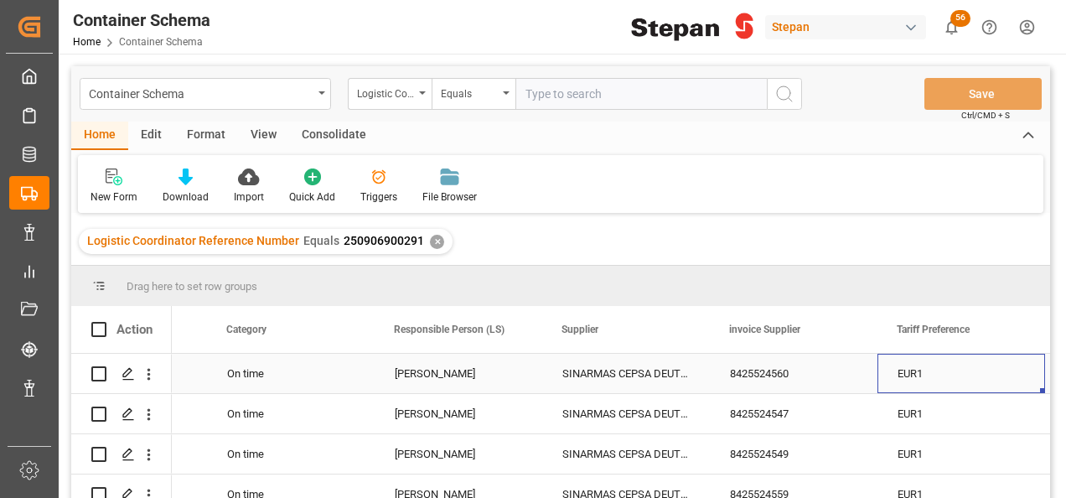
scroll to position [0, 3150]
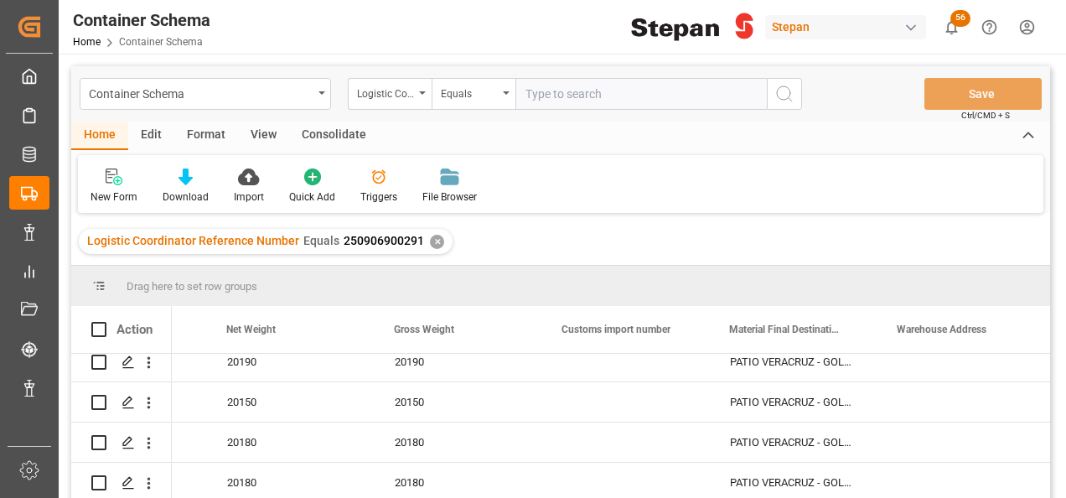
click at [541, 91] on input "text" at bounding box center [640, 94] width 251 height 32
click at [435, 241] on div "✕" at bounding box center [437, 242] width 14 height 14
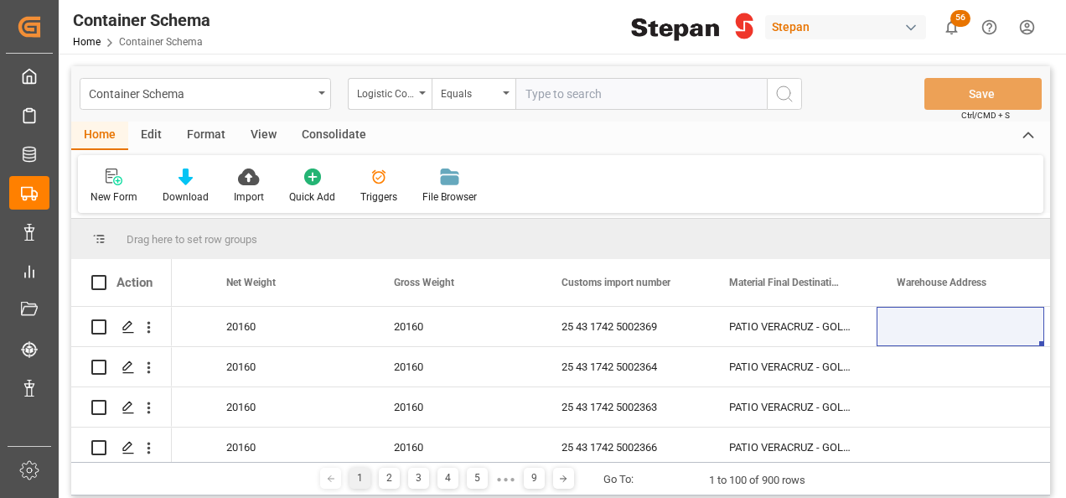
click at [553, 92] on input "text" at bounding box center [640, 94] width 251 height 32
paste input "250906900206"
type input "250906900206"
click at [796, 91] on button "search button" at bounding box center [784, 94] width 35 height 32
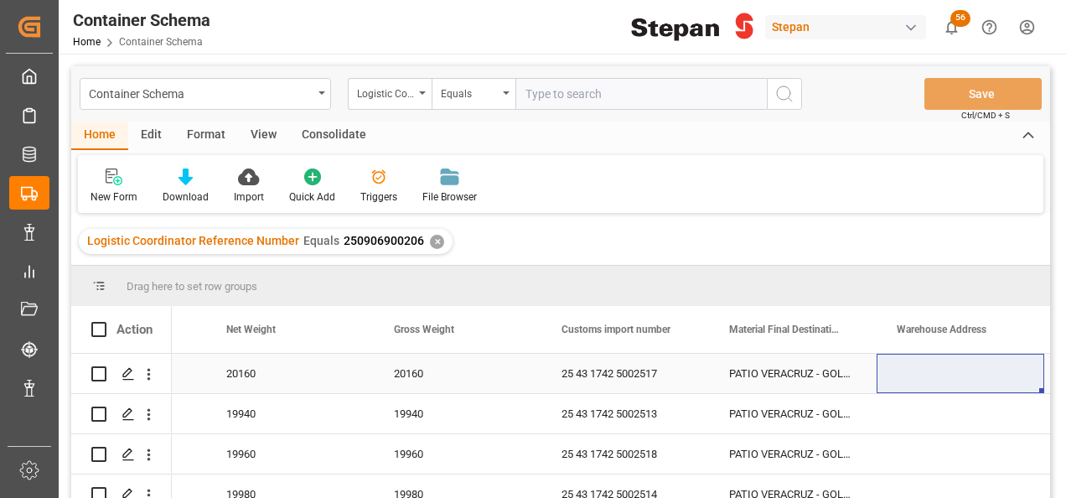
click at [799, 372] on div "PATIO VERACRUZ - GOLMEX" at bounding box center [793, 373] width 168 height 39
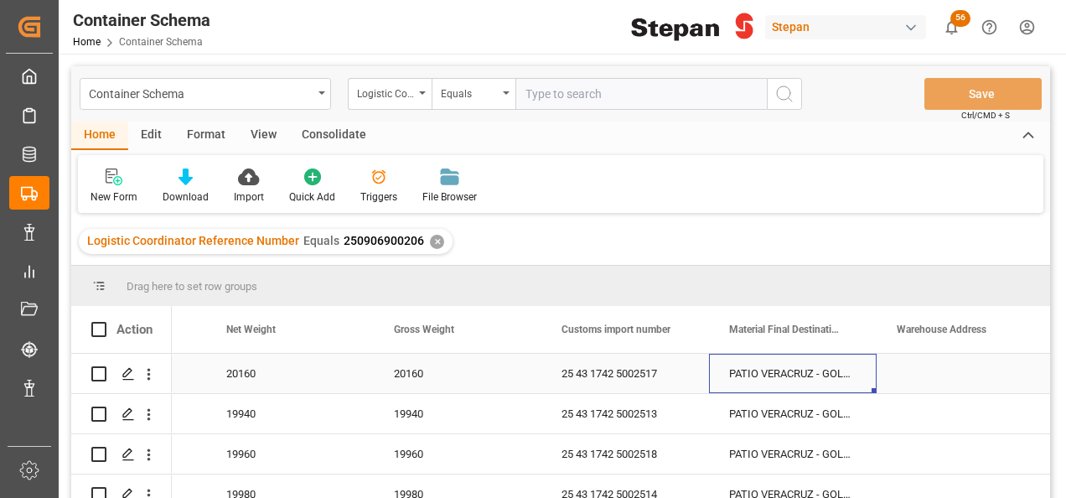
click at [799, 372] on div "PATIO VERACRUZ - GOLMEX" at bounding box center [793, 373] width 168 height 39
click at [849, 381] on input "PATIO VERACRUZ - GOLMEX" at bounding box center [792, 383] width 141 height 32
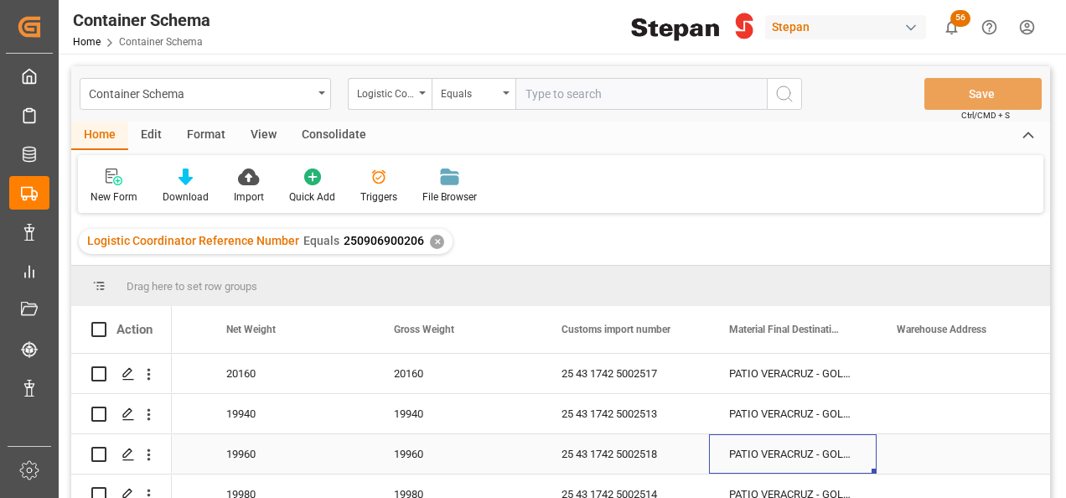
click at [817, 439] on div "PATIO VERACRUZ - GOLMEX" at bounding box center [793, 453] width 168 height 39
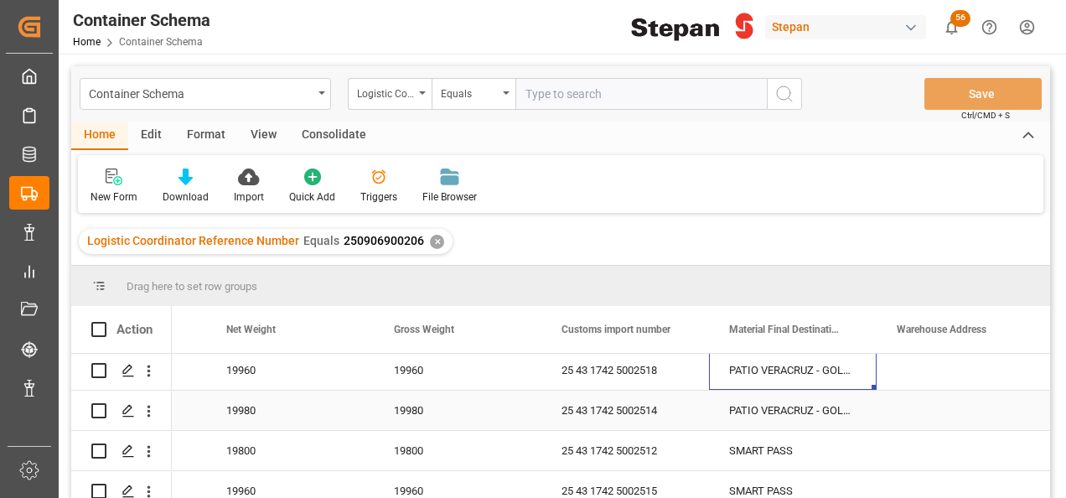
click at [826, 411] on div "PATIO VERACRUZ - GOLMEX" at bounding box center [793, 410] width 168 height 39
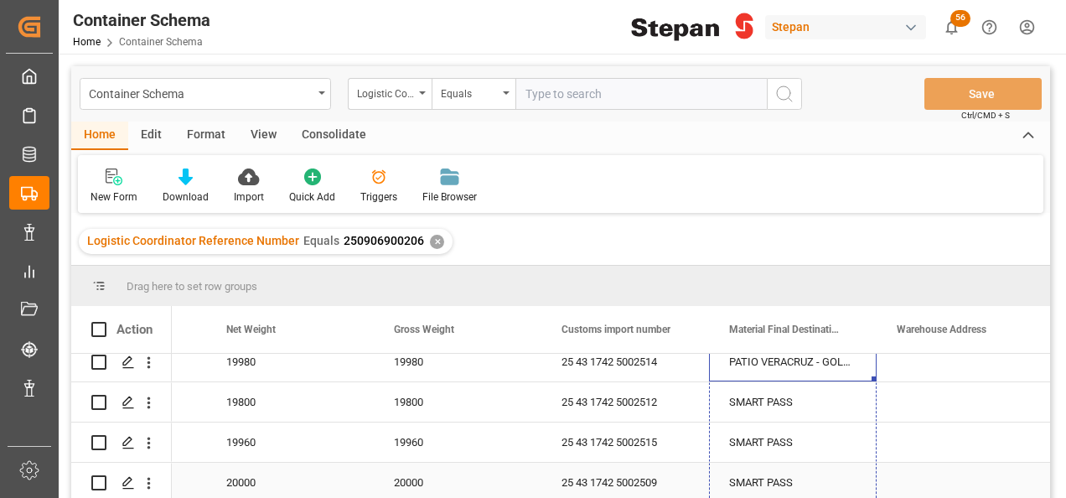
drag, startPoint x: 875, startPoint y: 425, endPoint x: 858, endPoint y: 478, distance: 55.4
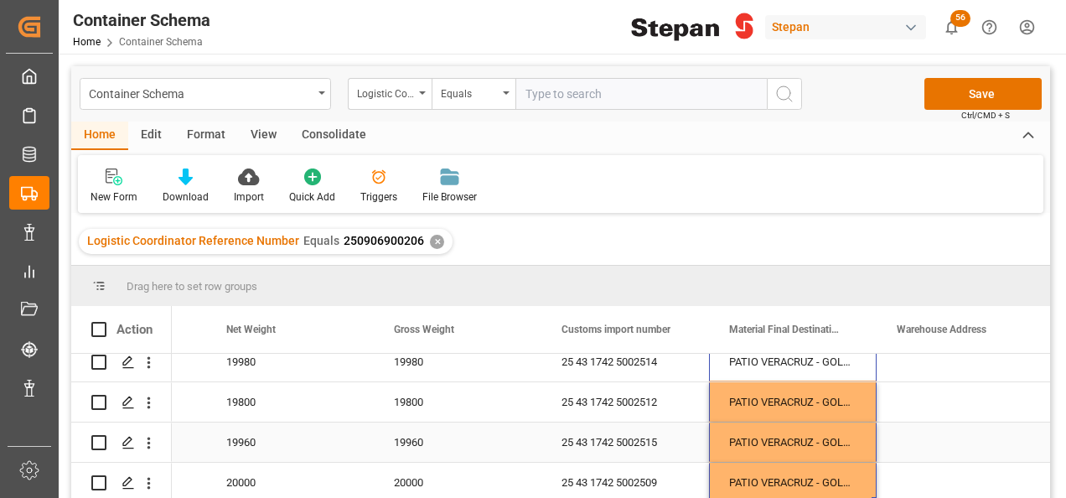
click at [914, 431] on div "Press SPACE to select this row." at bounding box center [961, 441] width 168 height 39
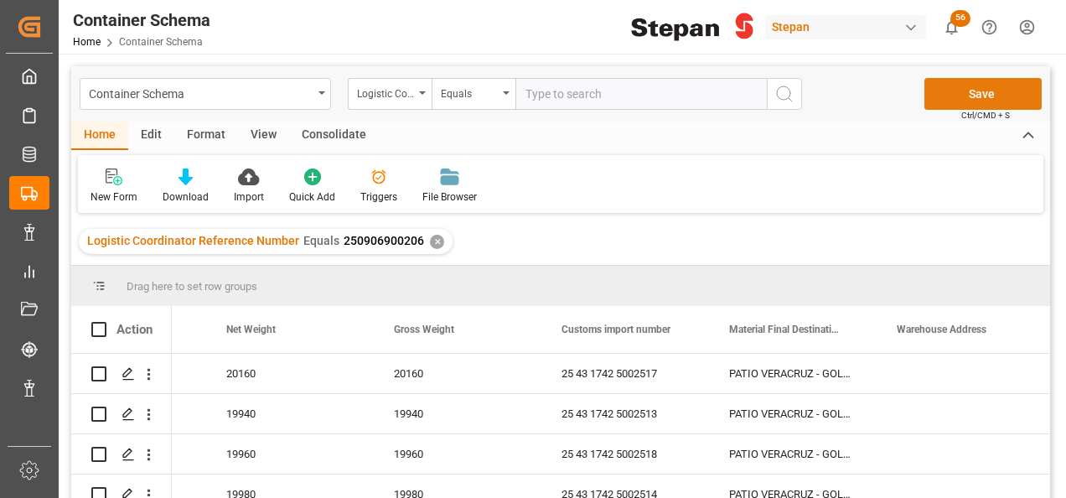
click at [960, 97] on button "Save" at bounding box center [982, 94] width 117 height 32
click at [431, 245] on div "✕" at bounding box center [437, 242] width 14 height 14
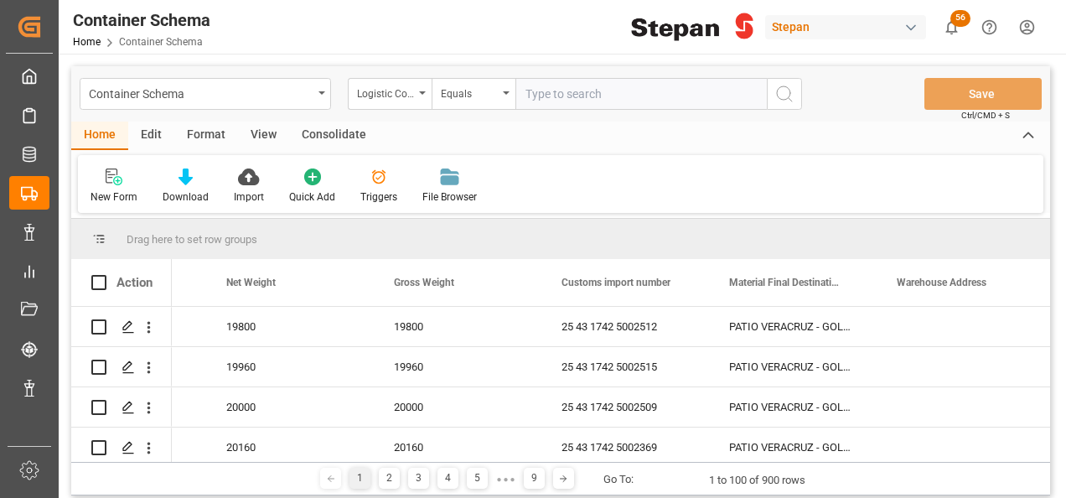
click at [545, 94] on input "text" at bounding box center [640, 94] width 251 height 32
paste input "250906900480"
type input "250906900480"
click at [779, 91] on icon "search button" at bounding box center [784, 94] width 20 height 20
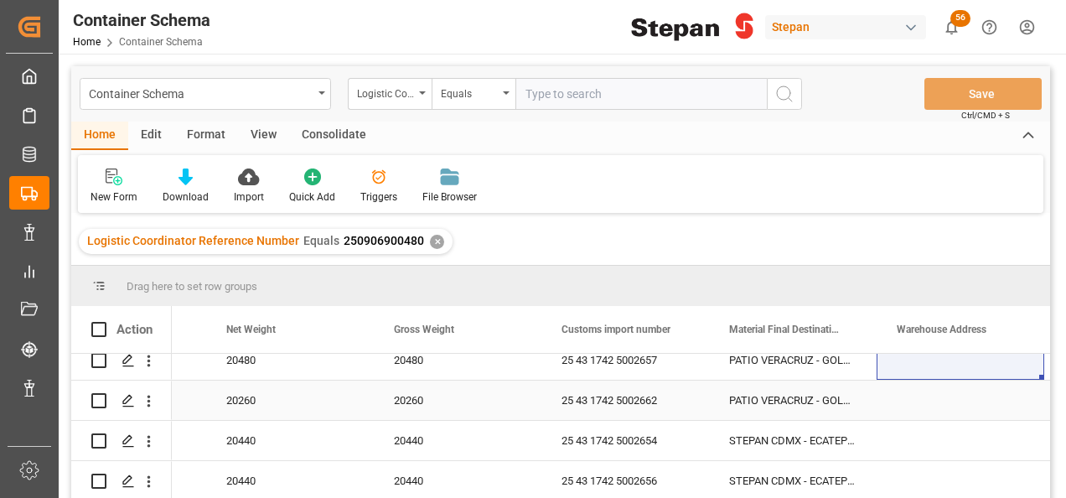
scroll to position [251, 0]
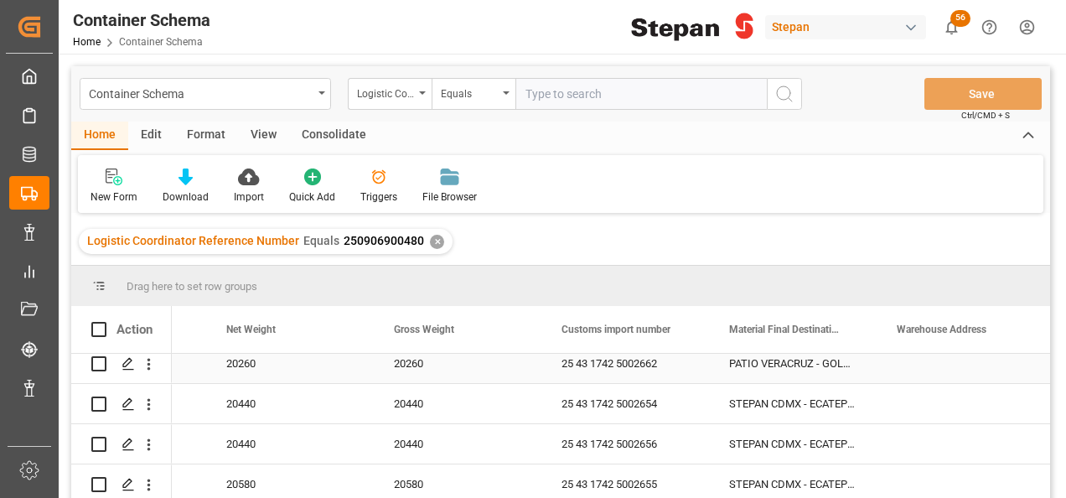
click at [824, 363] on div "PATIO VERACRUZ - GOLMEX" at bounding box center [793, 363] width 168 height 39
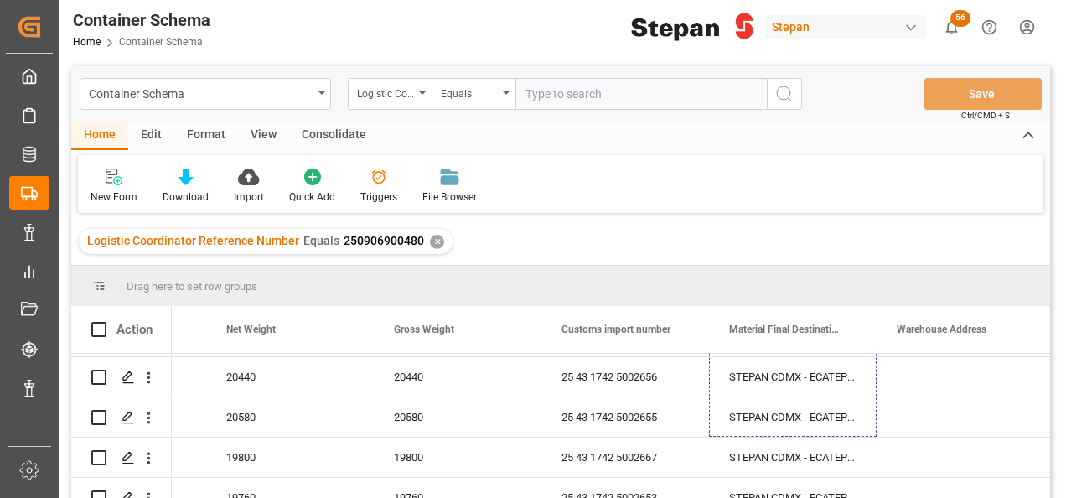
scroll to position [339, 0]
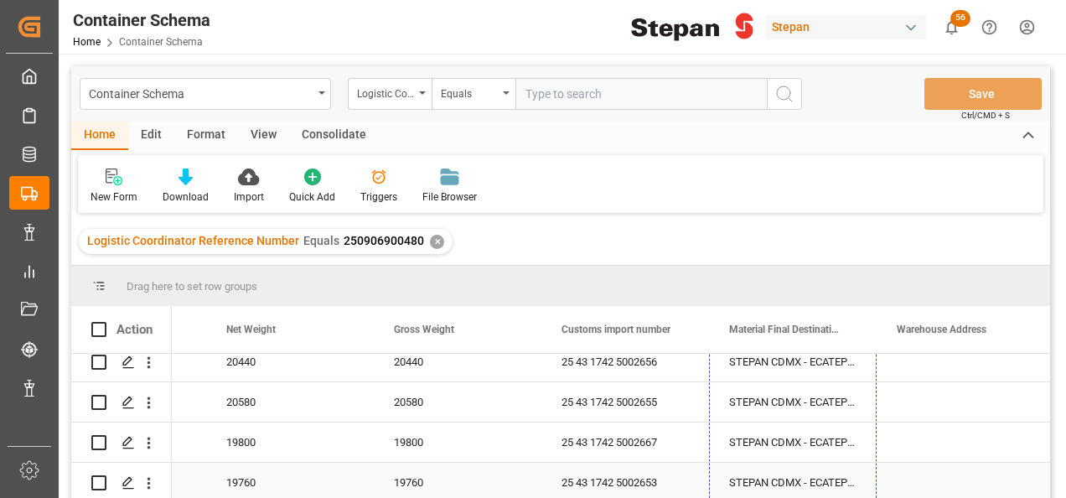
drag, startPoint x: 873, startPoint y: 381, endPoint x: 852, endPoint y: 484, distance: 105.2
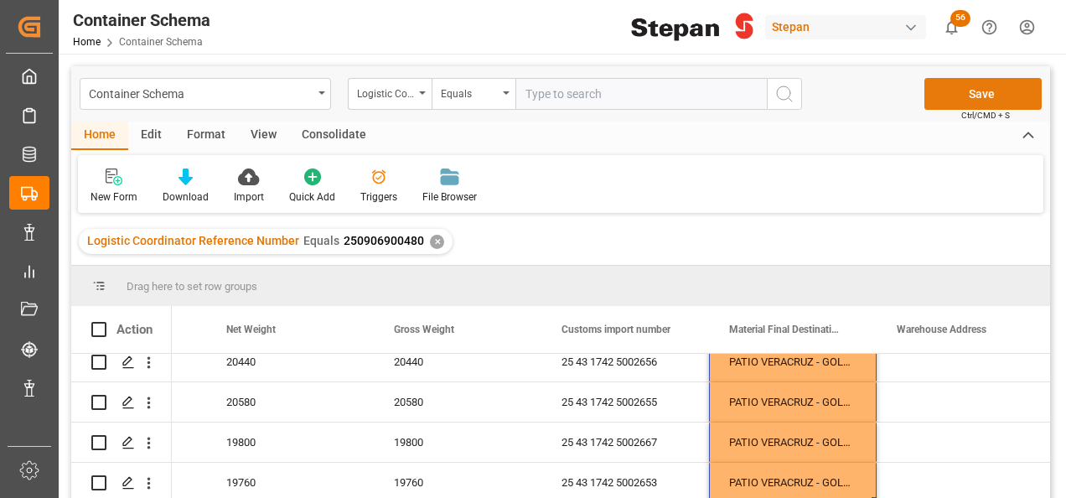
click at [977, 94] on button "Save" at bounding box center [982, 94] width 117 height 32
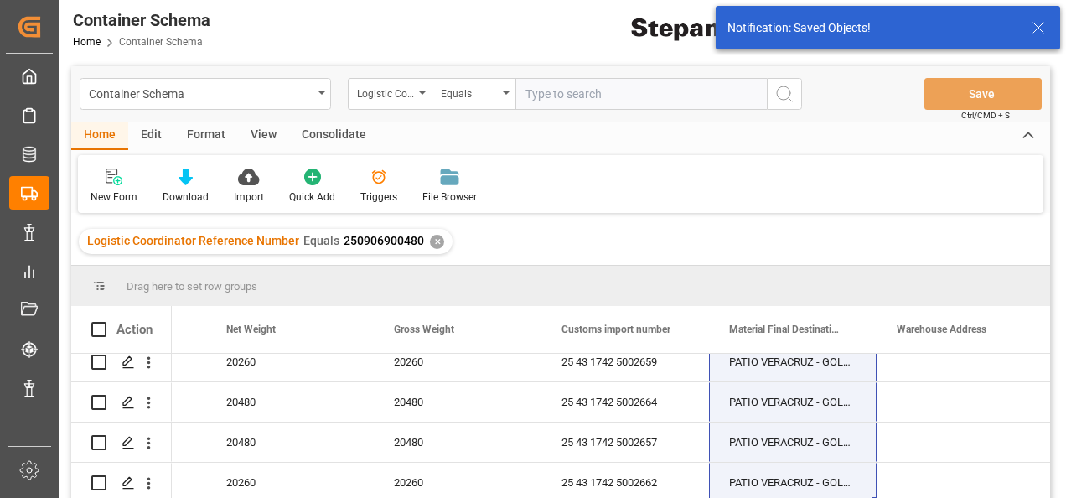
click at [430, 243] on div "✕" at bounding box center [437, 242] width 14 height 14
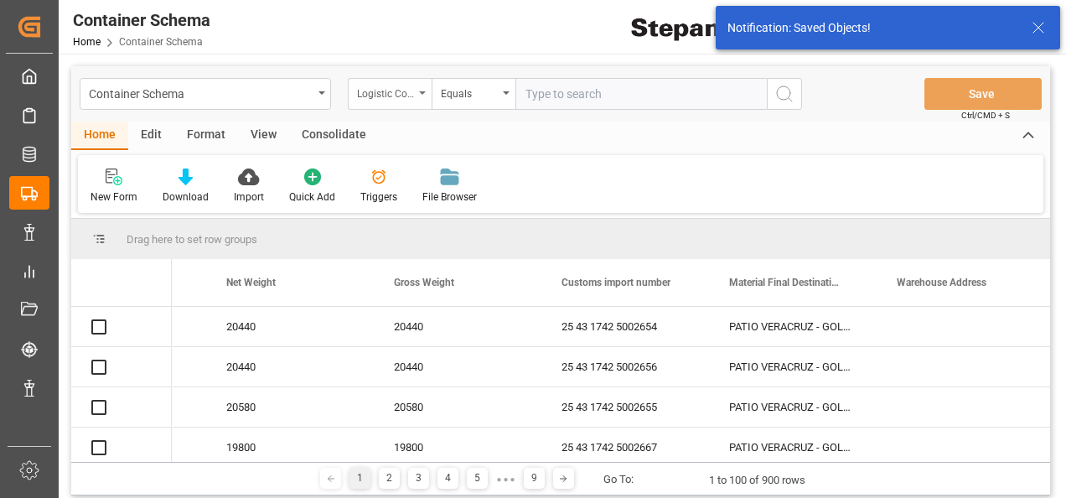
click at [416, 94] on div "Logistic Coordinator Reference Number" at bounding box center [390, 94] width 84 height 32
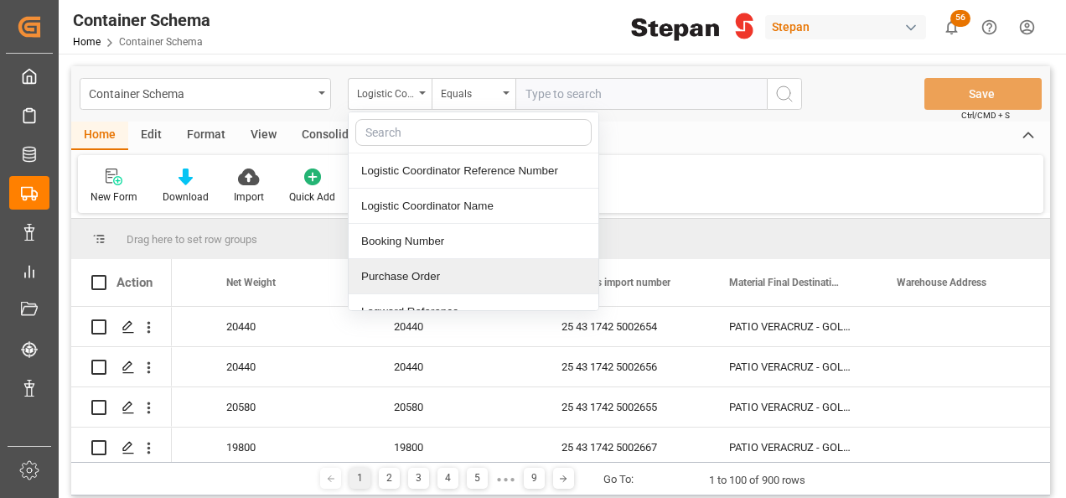
click at [414, 274] on div "Purchase Order" at bounding box center [474, 276] width 250 height 35
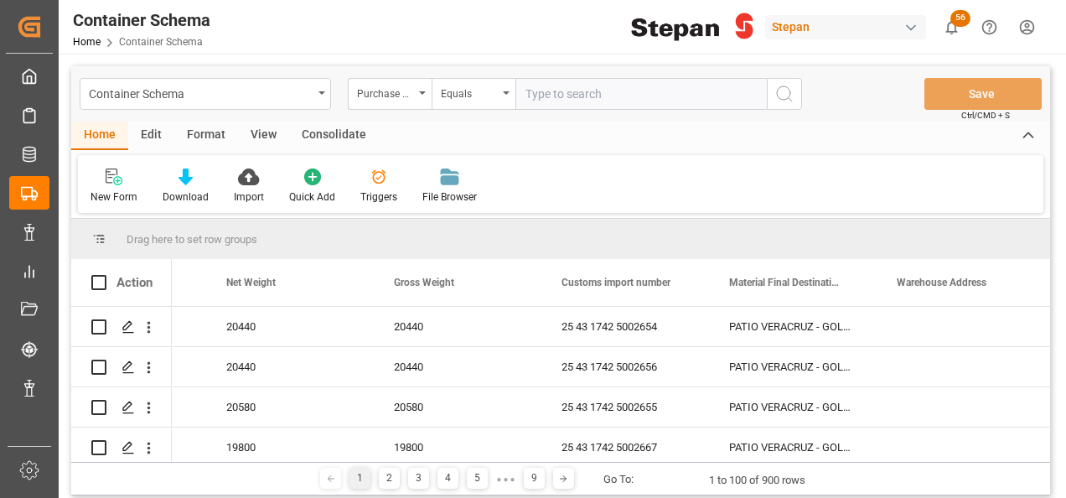
click at [541, 91] on input "text" at bounding box center [640, 94] width 251 height 32
paste input "4501462518"
type input "4501462518"
click at [785, 93] on icon "search button" at bounding box center [784, 94] width 20 height 20
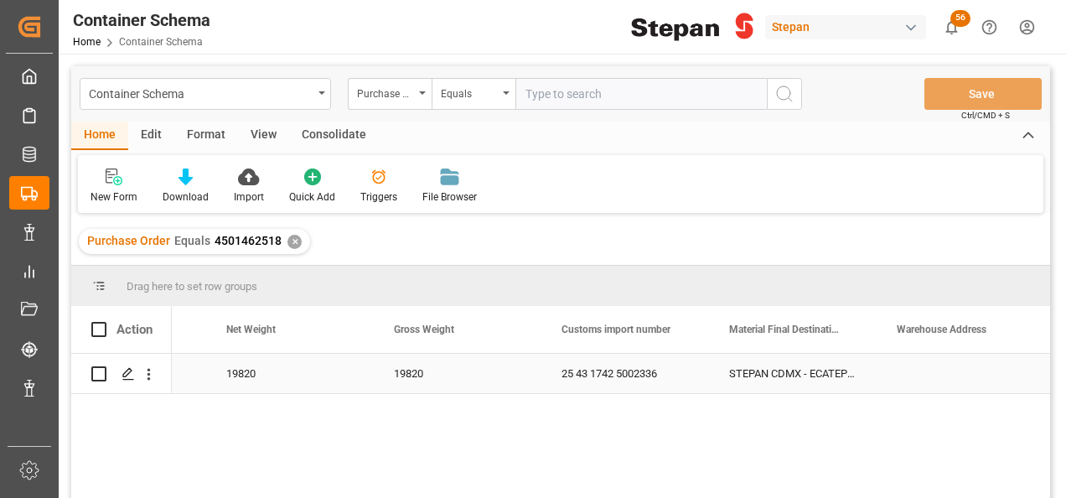
click at [777, 371] on div "STEPAN CDMX - ECATEPEC" at bounding box center [793, 373] width 168 height 39
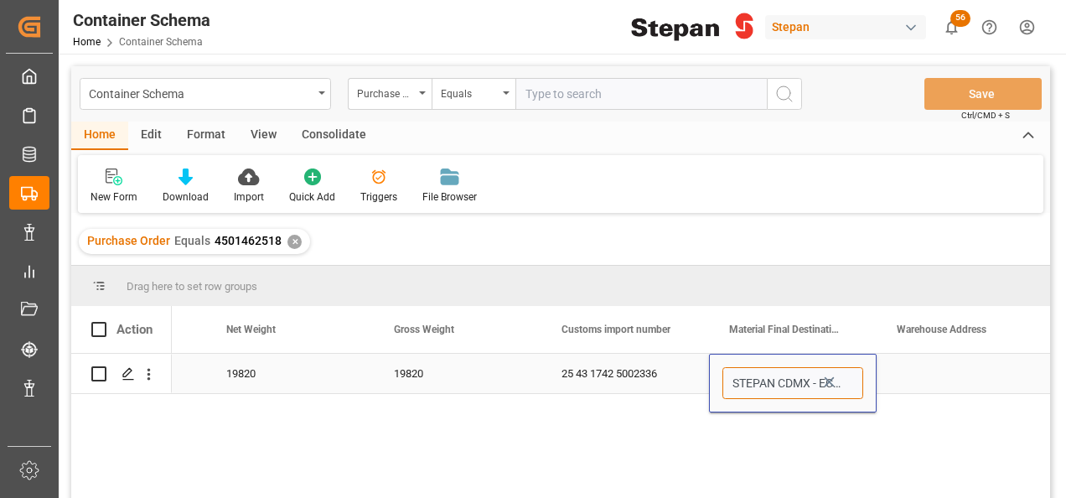
click at [861, 379] on input "STEPAN CDMX - ECATEPEC" at bounding box center [792, 383] width 141 height 32
click at [832, 380] on icon "Press SPACE to select this row." at bounding box center [829, 382] width 18 height 18
click at [853, 384] on icon "open menu" at bounding box center [845, 384] width 20 height 20
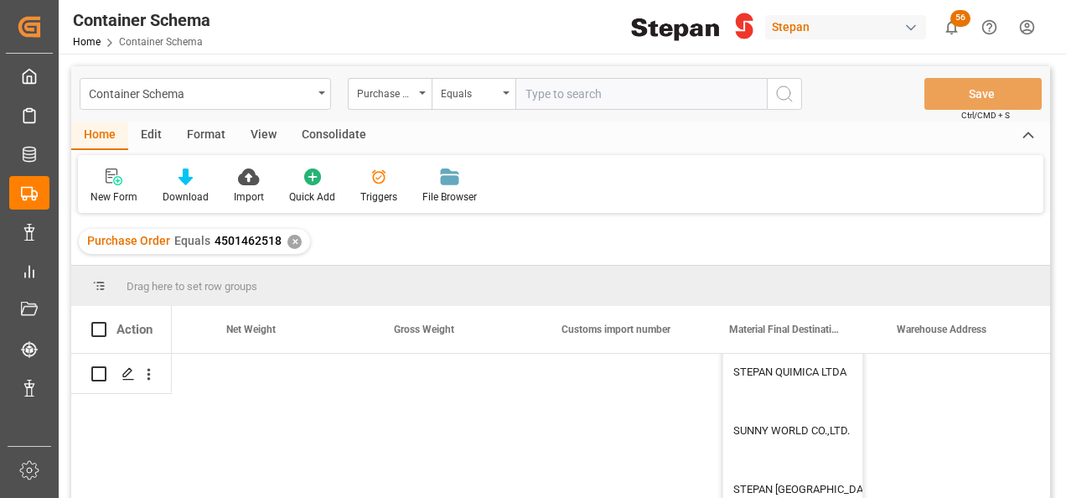
scroll to position [335, 0]
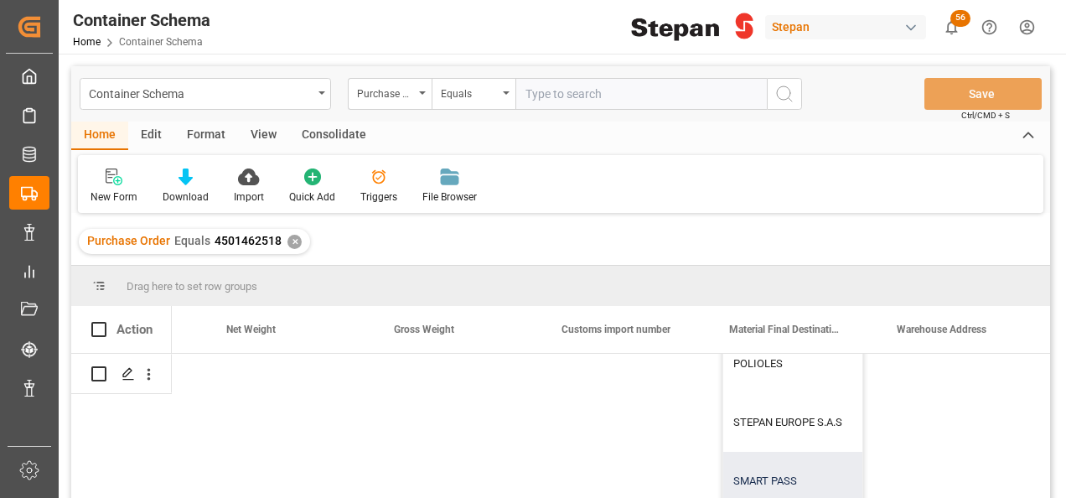
click at [773, 479] on div "SMART PASS" at bounding box center [876, 481] width 306 height 59
type input "SMART PASS"
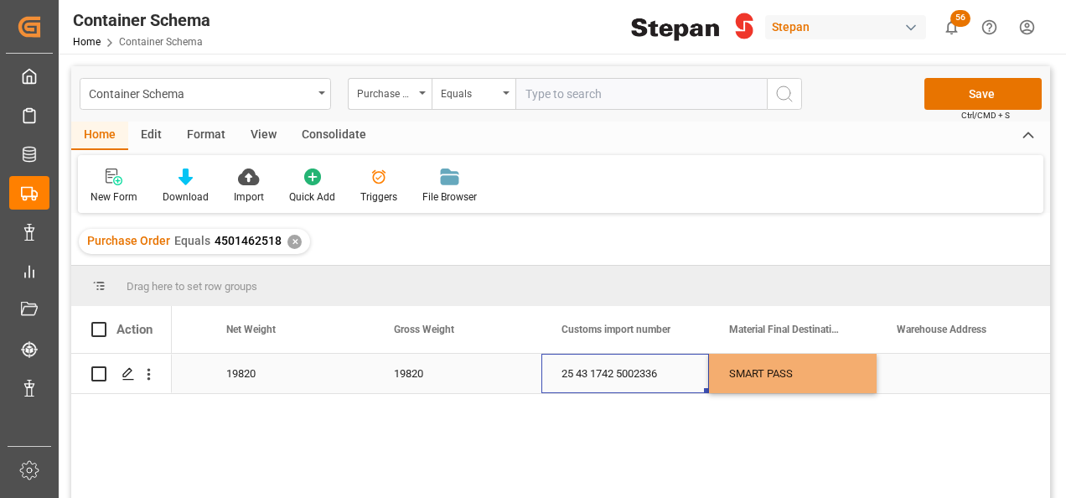
click at [699, 369] on div "25 43 1742 5002336" at bounding box center [625, 373] width 168 height 39
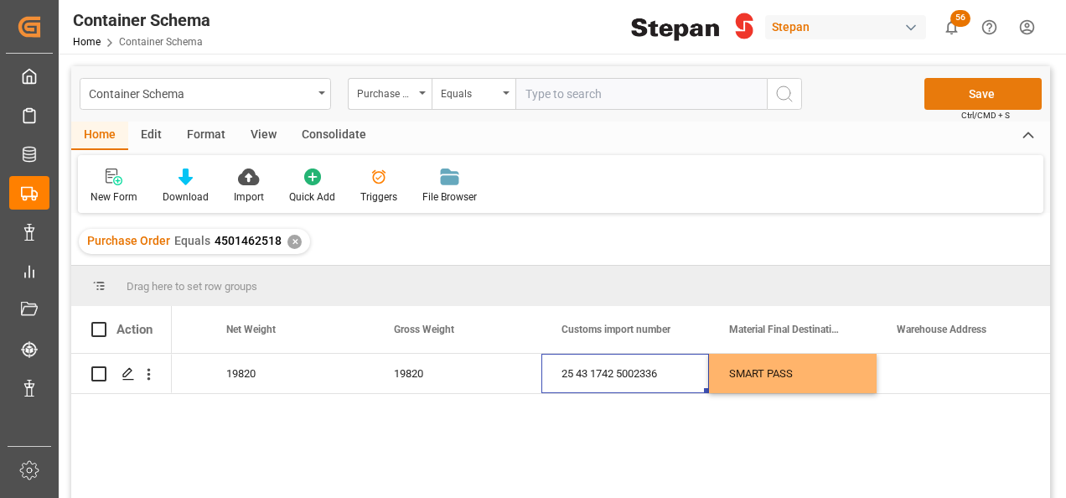
click at [975, 85] on button "Save" at bounding box center [982, 94] width 117 height 32
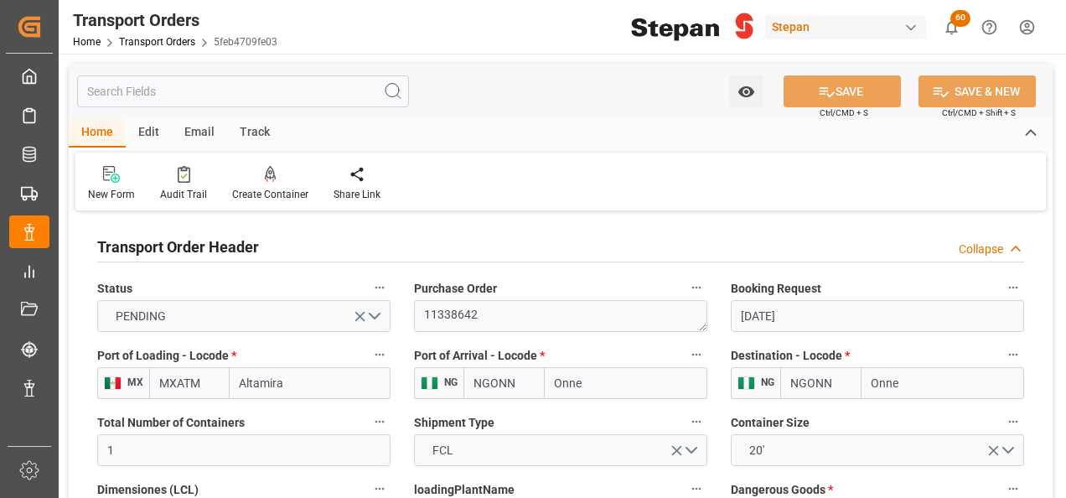
scroll to position [503, 0]
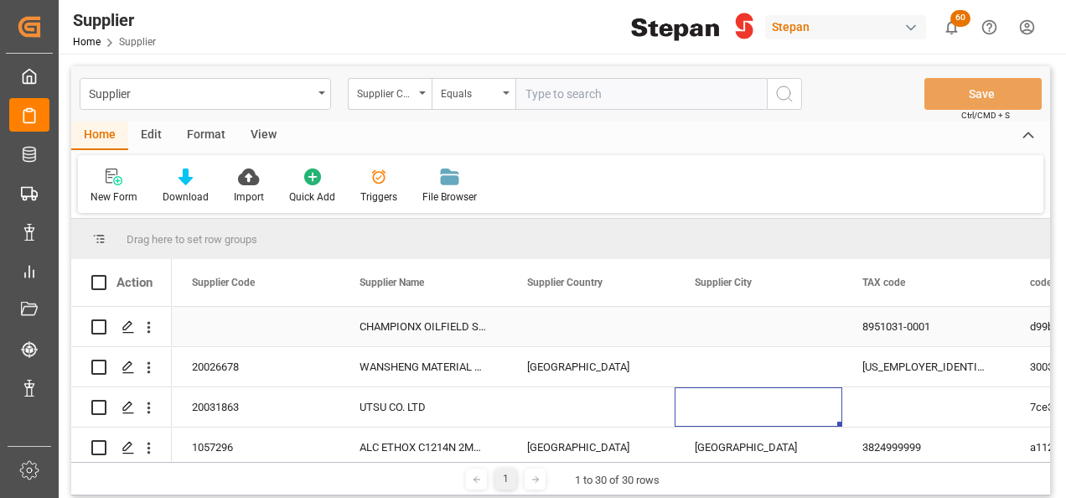
click at [399, 328] on div "CHAMPIONX OILFIELD SOLUTIONS NIGERIA LTD" at bounding box center [423, 326] width 168 height 39
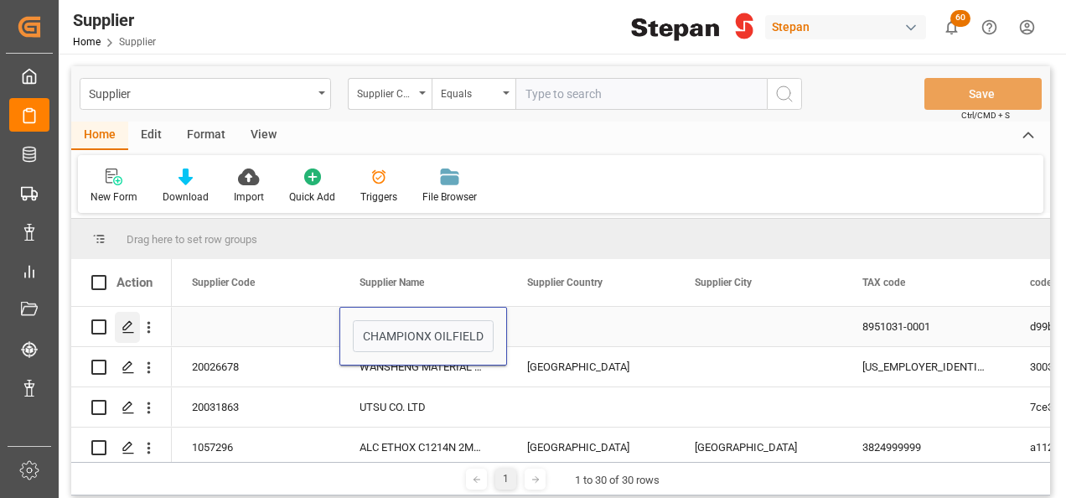
click at [125, 328] on icon "Press SPACE to select this row." at bounding box center [128, 326] width 13 height 13
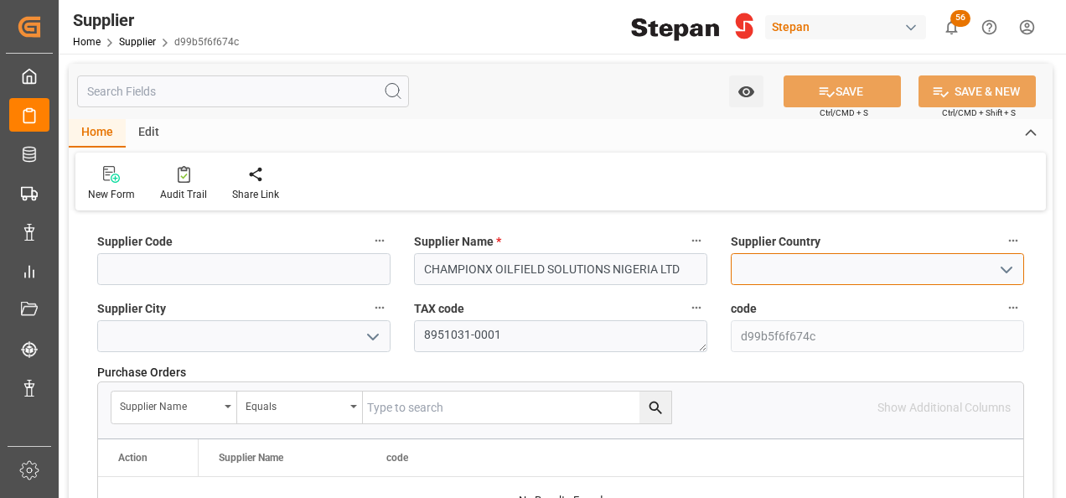
click at [865, 268] on input at bounding box center [877, 269] width 293 height 32
click at [1003, 266] on icon "open menu" at bounding box center [1006, 270] width 20 height 20
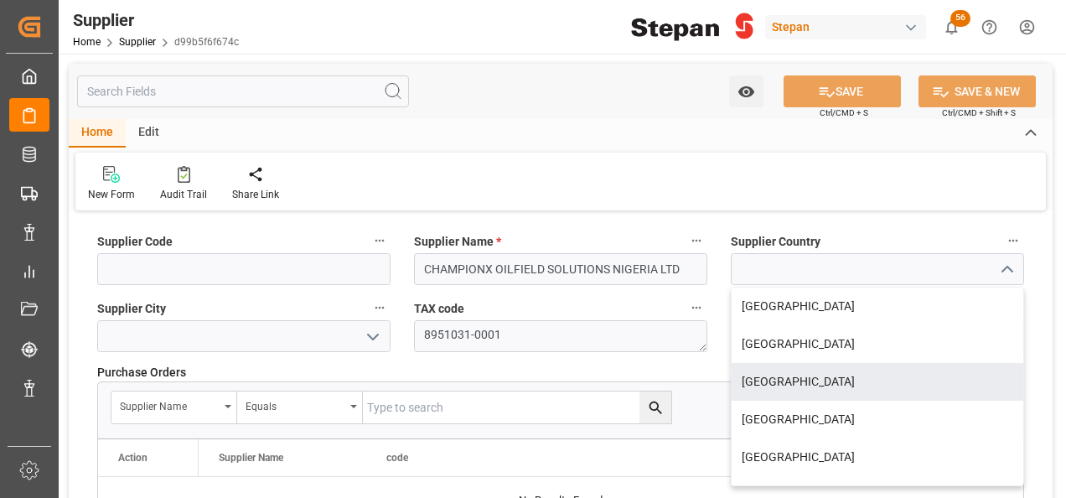
click at [372, 333] on icon "open menu" at bounding box center [373, 337] width 20 height 20
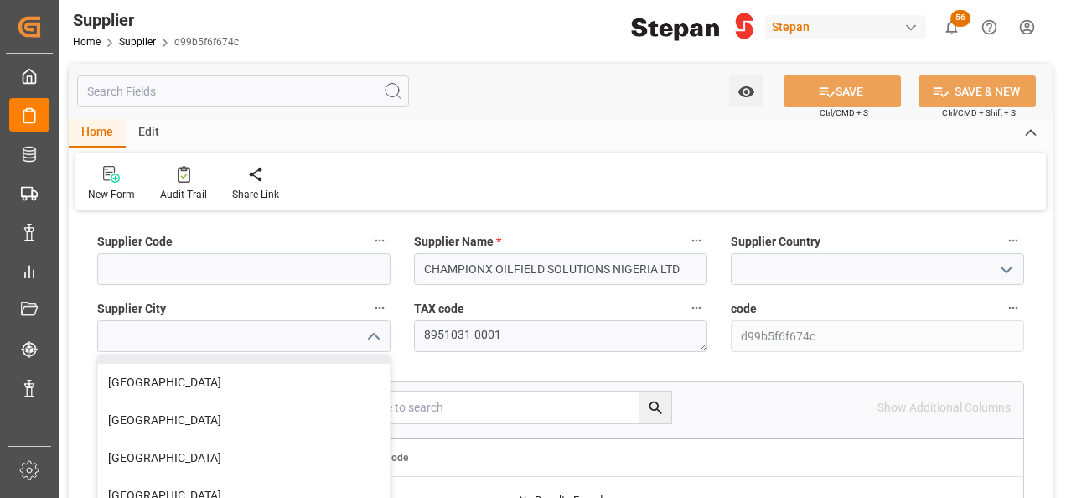
scroll to position [84, 0]
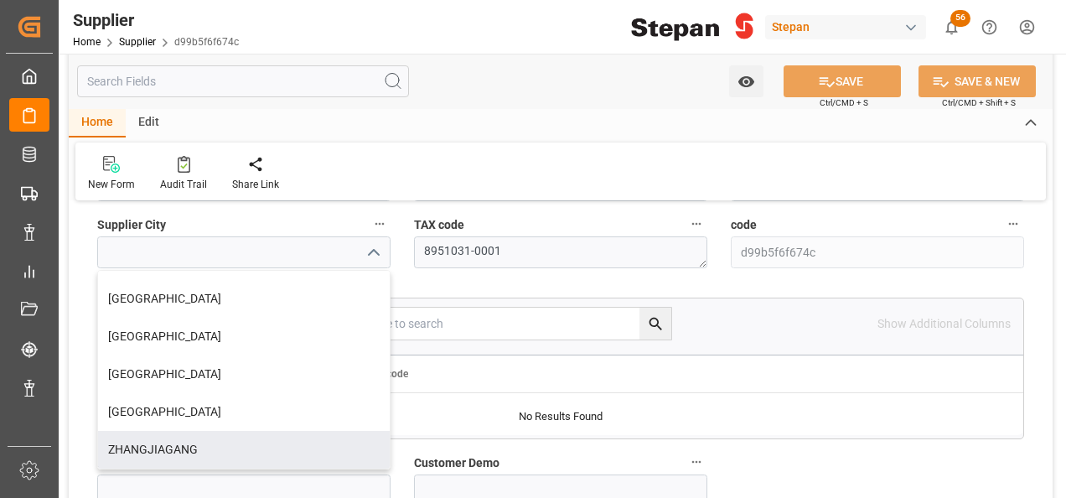
click at [639, 390] on div "Supplier Name code" at bounding box center [611, 373] width 825 height 37
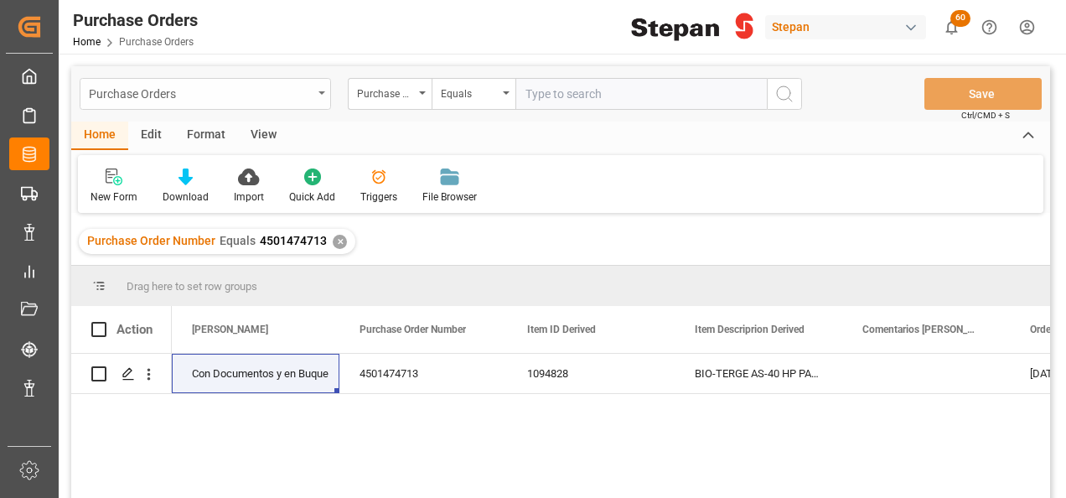
click at [318, 93] on icon "open menu" at bounding box center [321, 92] width 7 height 3
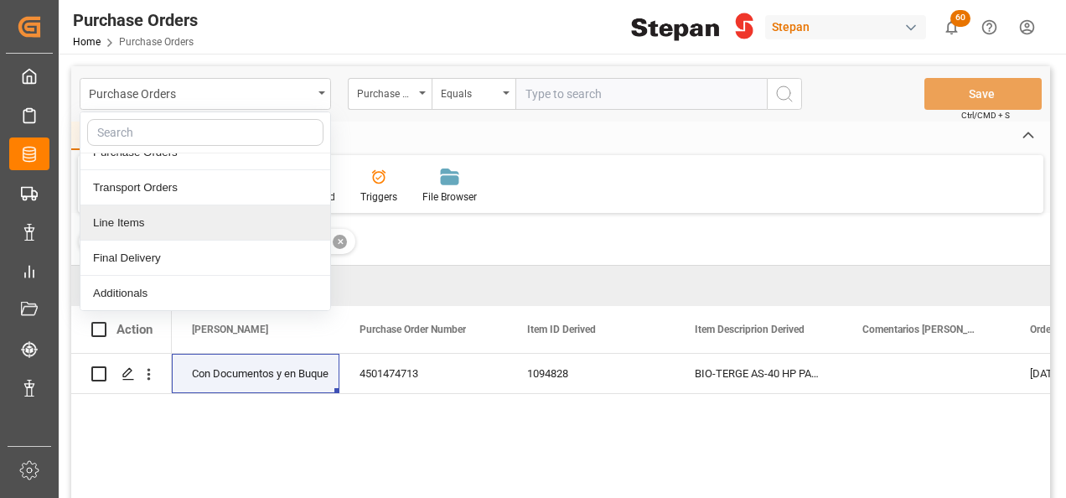
scroll to position [84, 0]
click at [153, 228] on div "Final Delivery" at bounding box center [205, 227] width 250 height 35
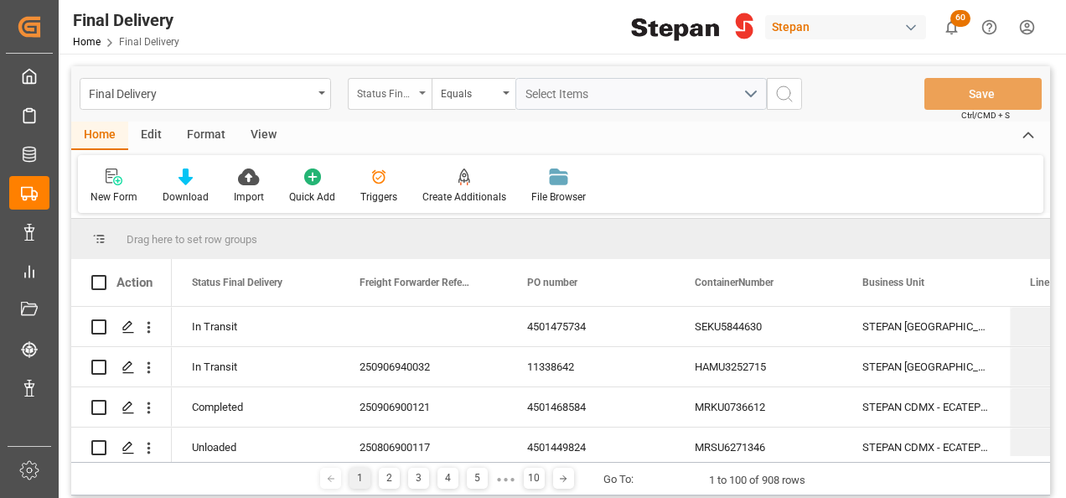
click at [421, 99] on div "Status Final Delivery" at bounding box center [390, 94] width 84 height 32
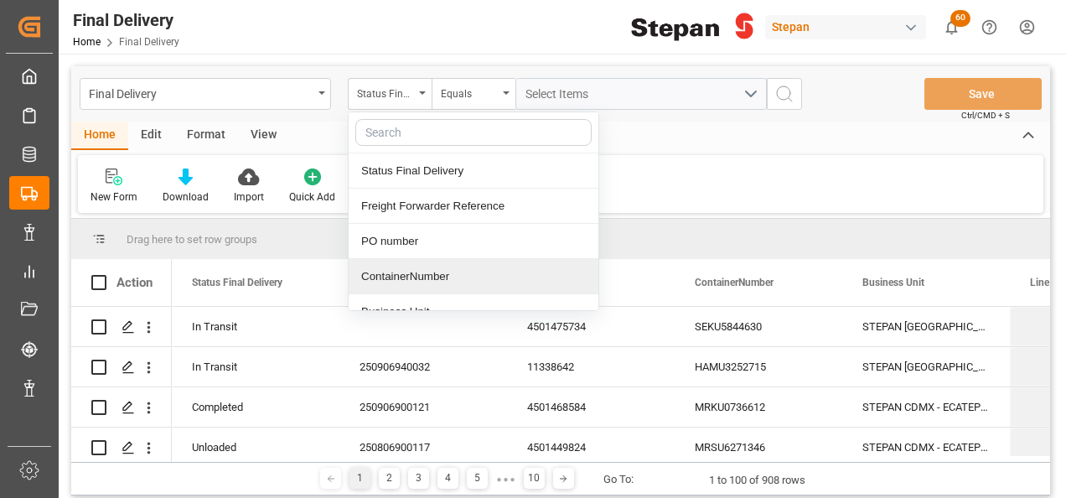
click at [404, 273] on div "ContainerNumber" at bounding box center [474, 276] width 250 height 35
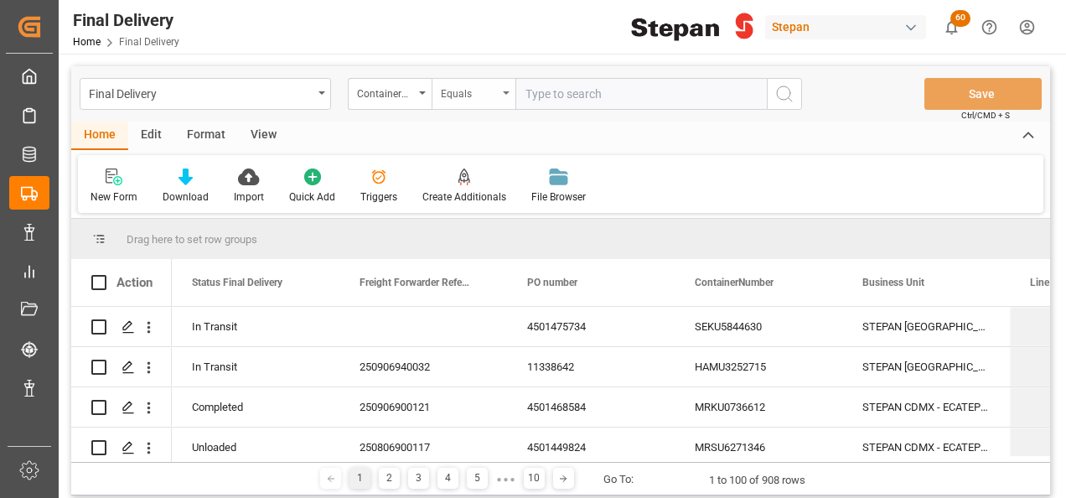
click at [503, 88] on div "Equals" at bounding box center [474, 94] width 84 height 32
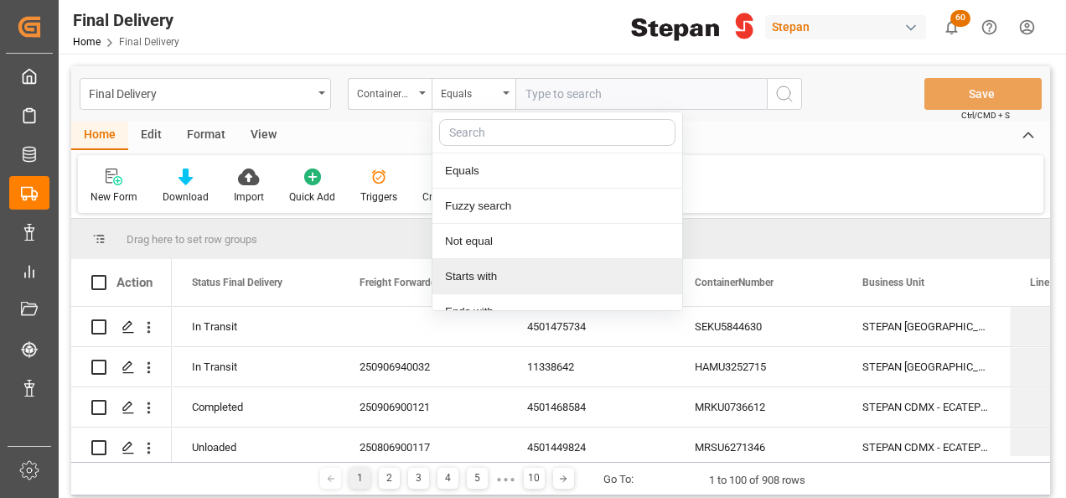
scroll to position [122, 0]
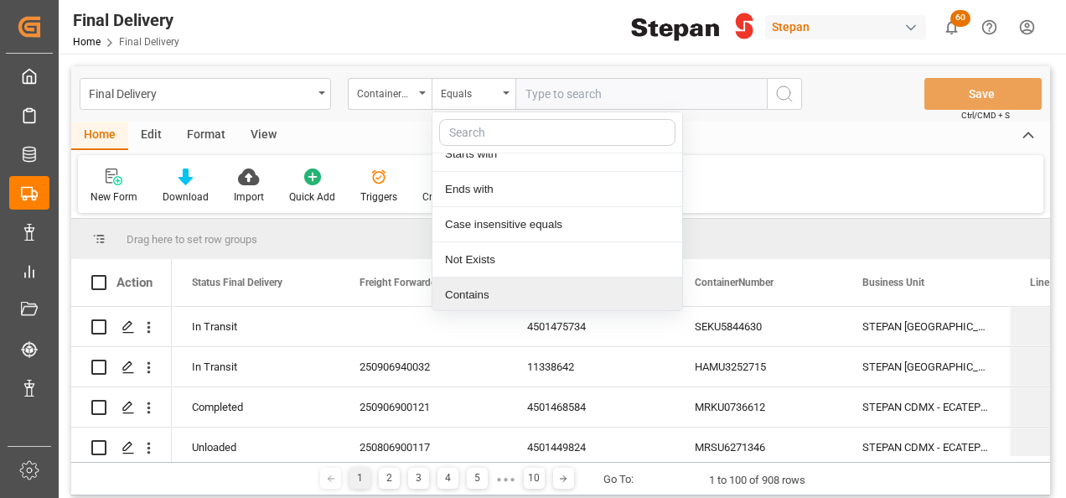
click at [469, 288] on div "Contains" at bounding box center [557, 294] width 250 height 35
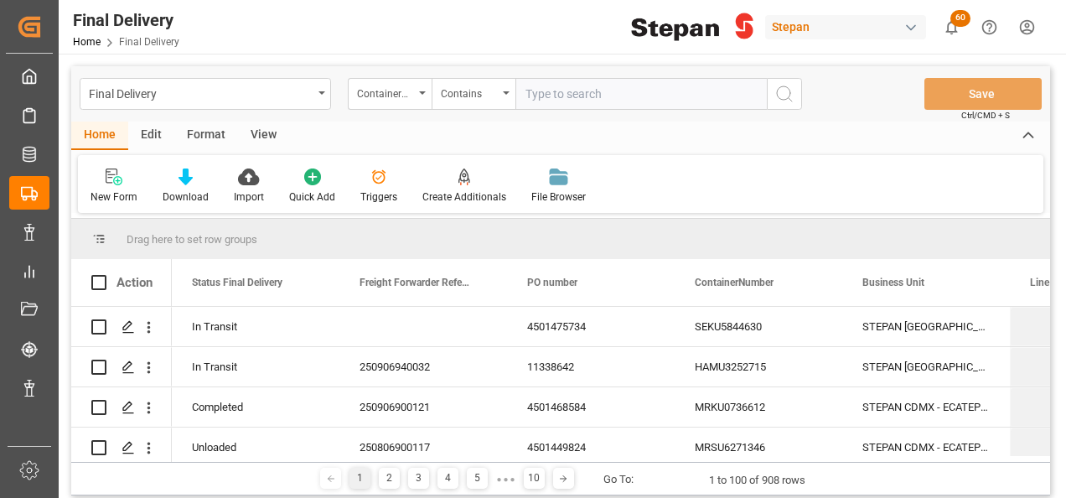
paste input "TIFU1770756 HMJU2600890"
drag, startPoint x: 598, startPoint y: 96, endPoint x: 622, endPoint y: 89, distance: 24.6
click at [599, 96] on input "TIFU1770756 HMJU2600890" at bounding box center [640, 94] width 251 height 32
type input "TIFU1770756,HMJU2600890"
click at [783, 92] on icon "search button" at bounding box center [784, 94] width 20 height 20
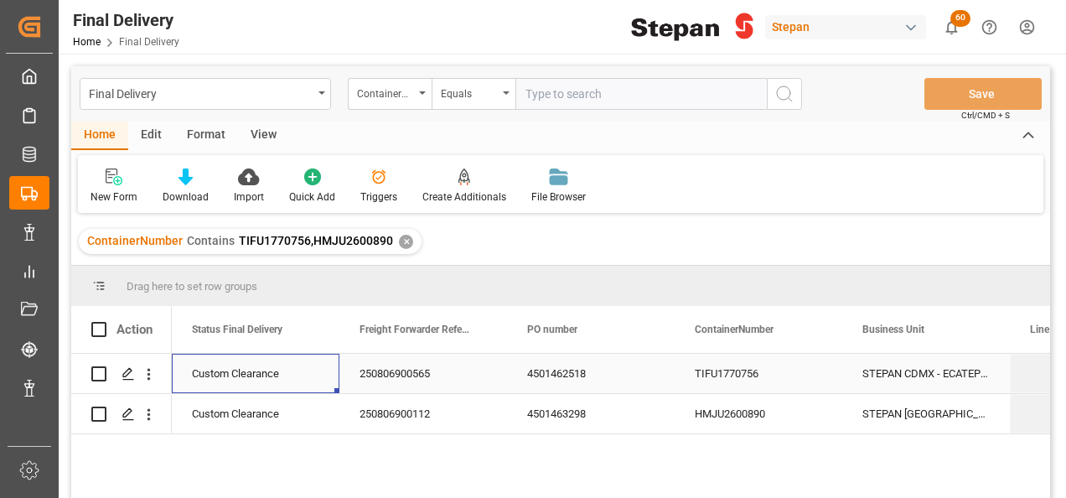
click at [228, 377] on div "Custom Clearance" at bounding box center [255, 373] width 127 height 39
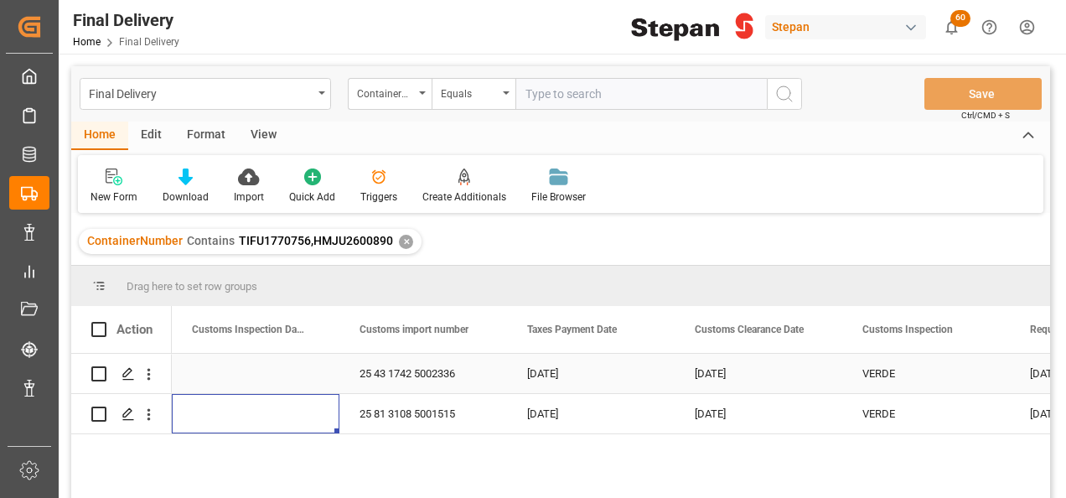
scroll to position [0, 1173]
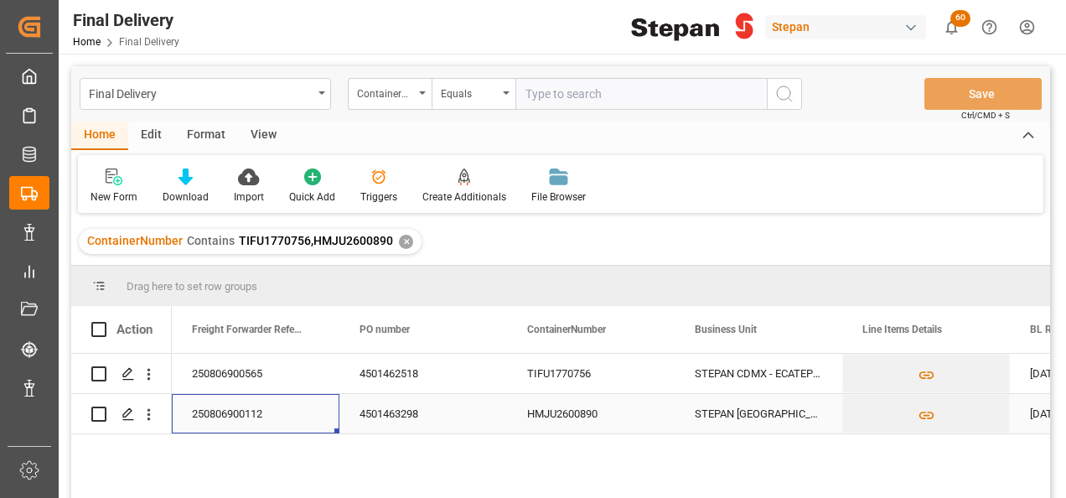
click at [399, 420] on div "4501463298" at bounding box center [423, 413] width 168 height 39
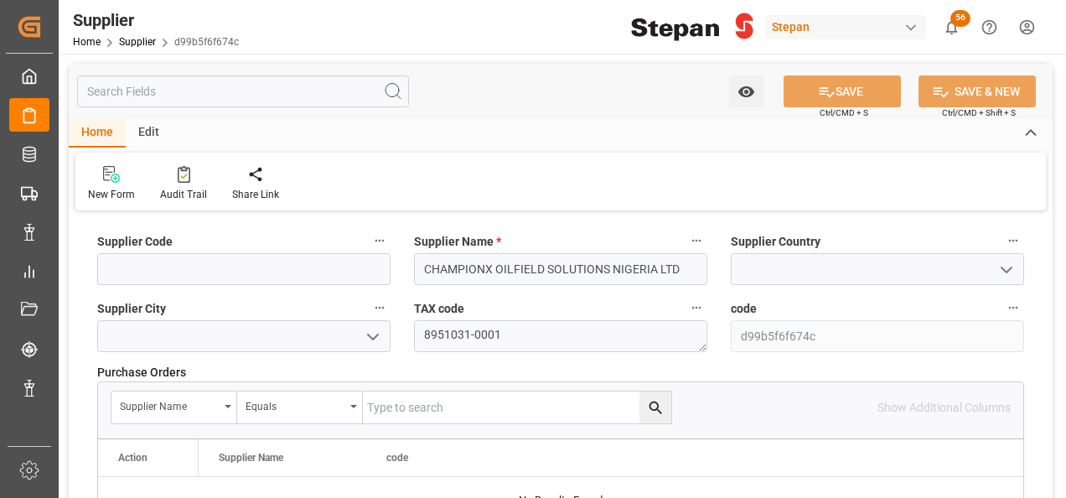
scroll to position [84, 0]
click at [1001, 266] on icon "open menu" at bounding box center [1006, 270] width 20 height 20
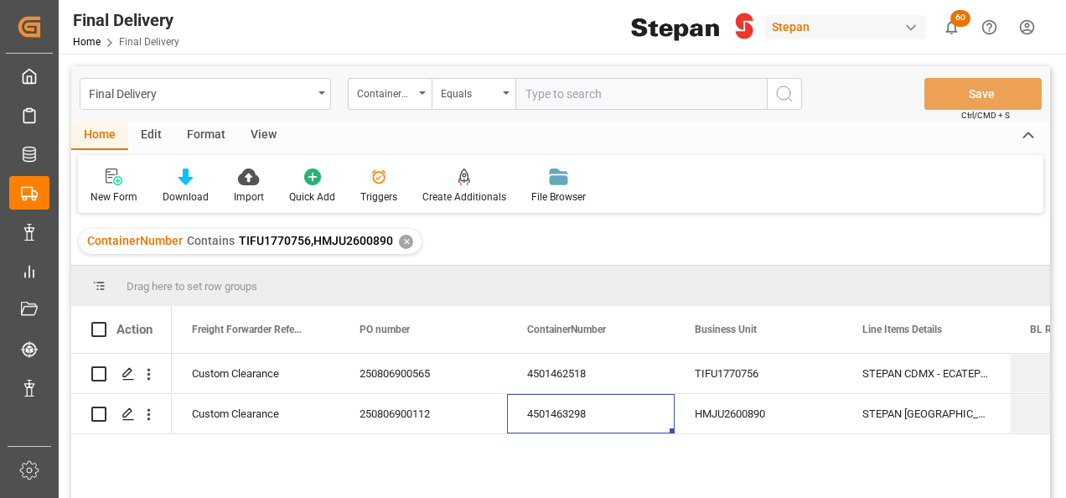
scroll to position [0, 168]
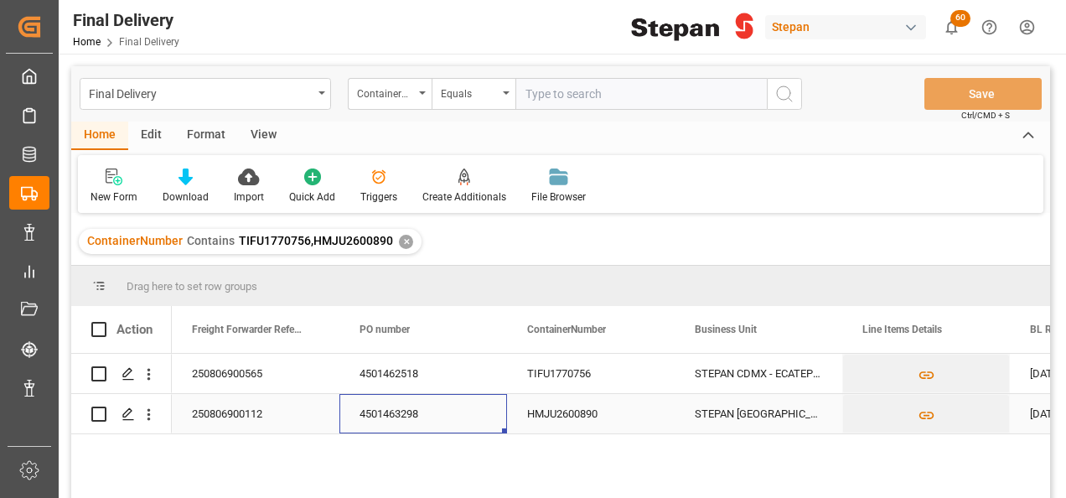
click at [550, 417] on div "HMJU2600890" at bounding box center [591, 413] width 168 height 39
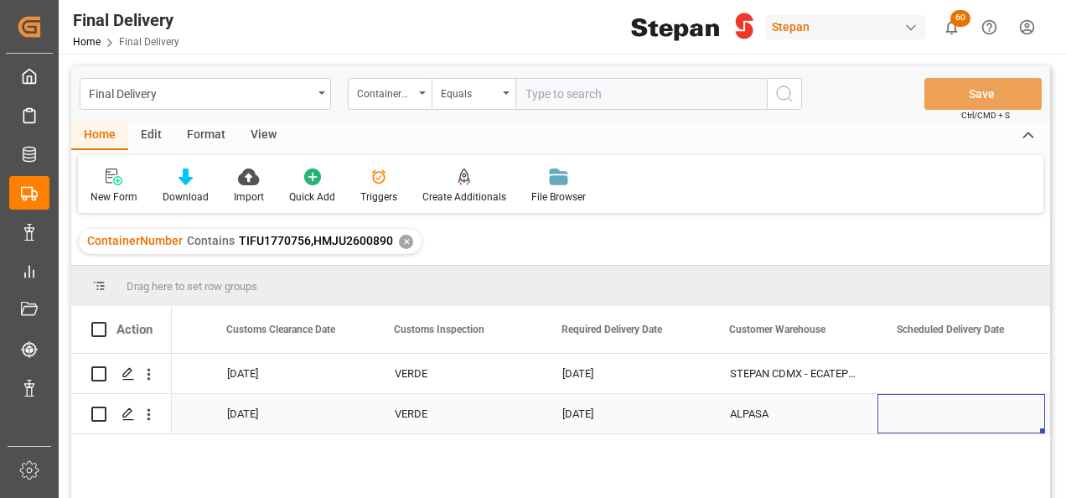
scroll to position [0, 1977]
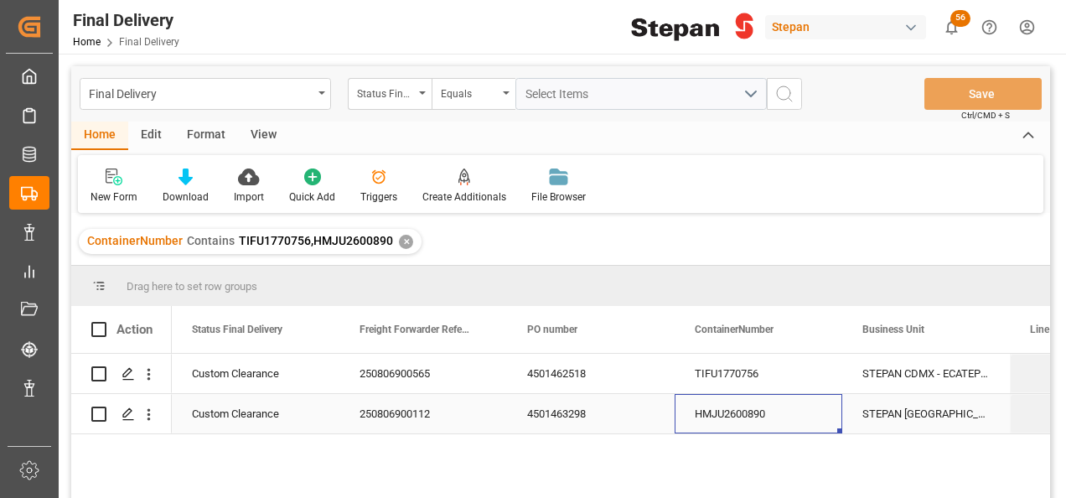
click at [687, 417] on div "HMJU2600890" at bounding box center [759, 413] width 168 height 39
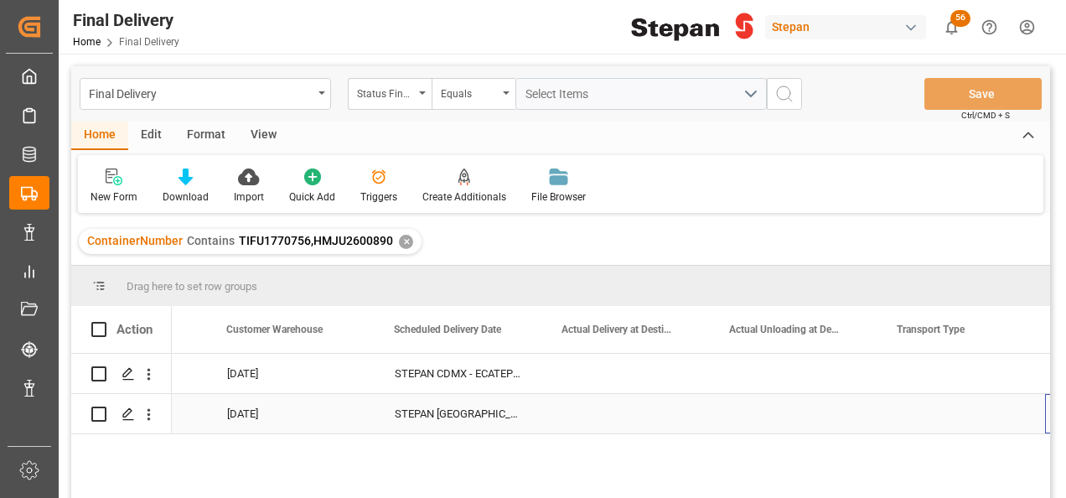
scroll to position [0, 2312]
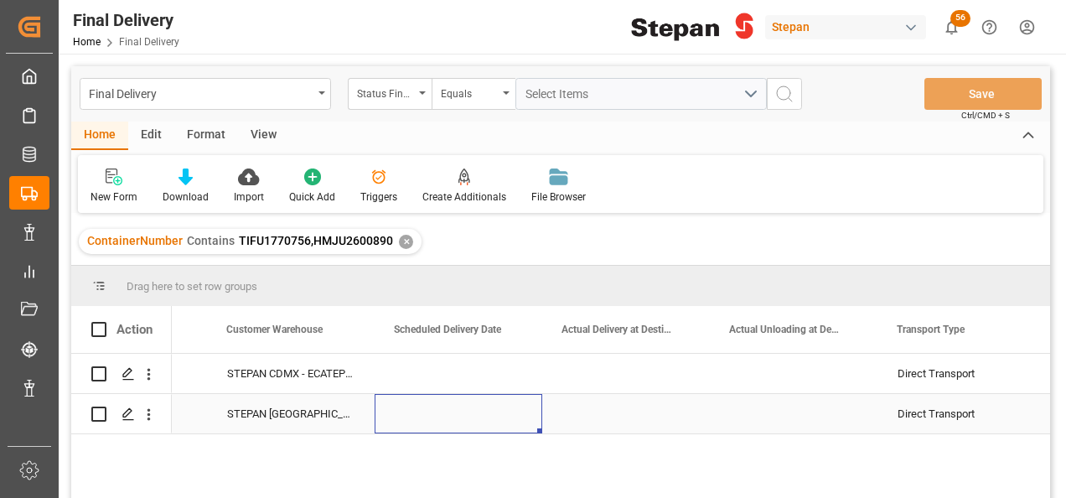
click at [432, 429] on div "Press SPACE to select this row." at bounding box center [459, 413] width 168 height 39
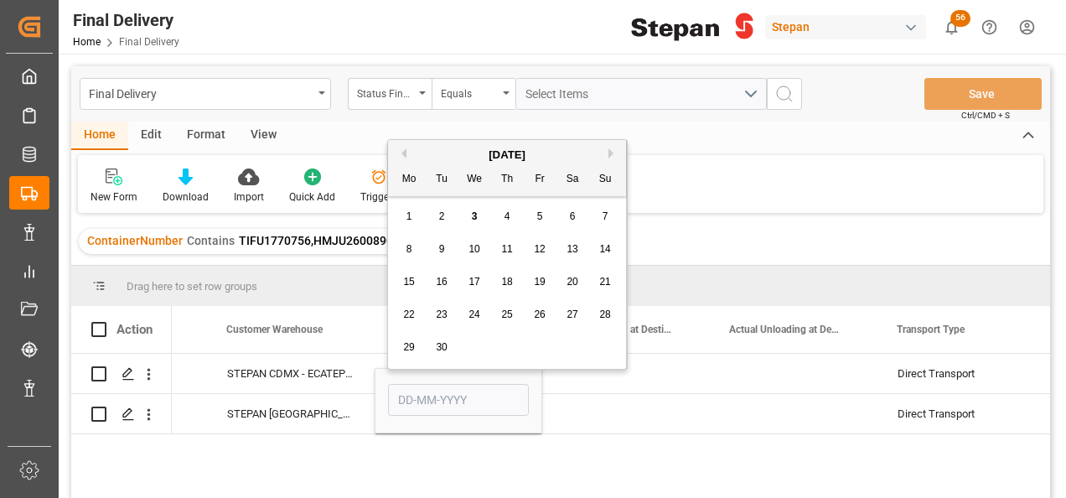
click at [470, 220] on div "3" at bounding box center [474, 217] width 21 height 20
type input "03-09-2025"
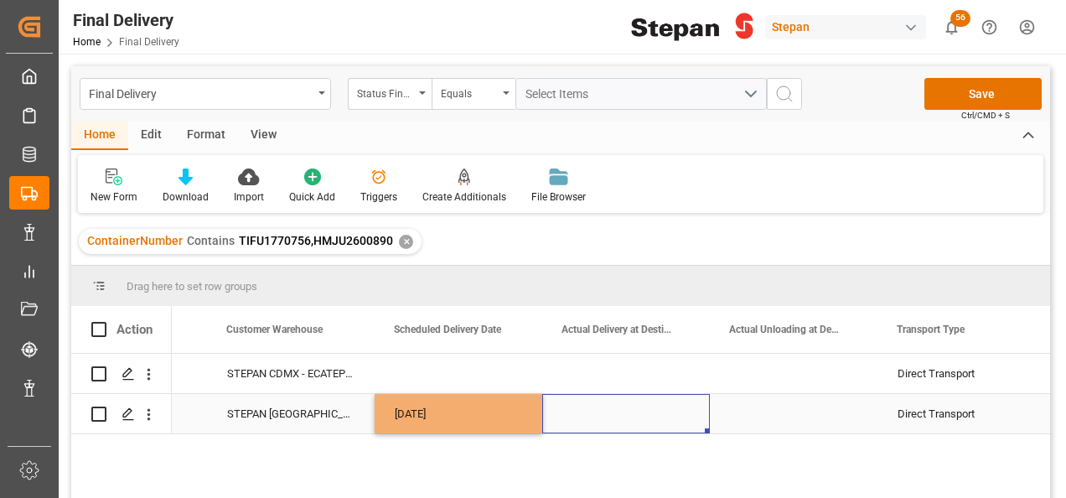
click at [566, 399] on div "Press SPACE to select this row." at bounding box center [626, 413] width 168 height 39
click at [511, 419] on div "03-09-2025" at bounding box center [459, 413] width 168 height 39
drag, startPoint x: 540, startPoint y: 429, endPoint x: 655, endPoint y: 416, distance: 116.3
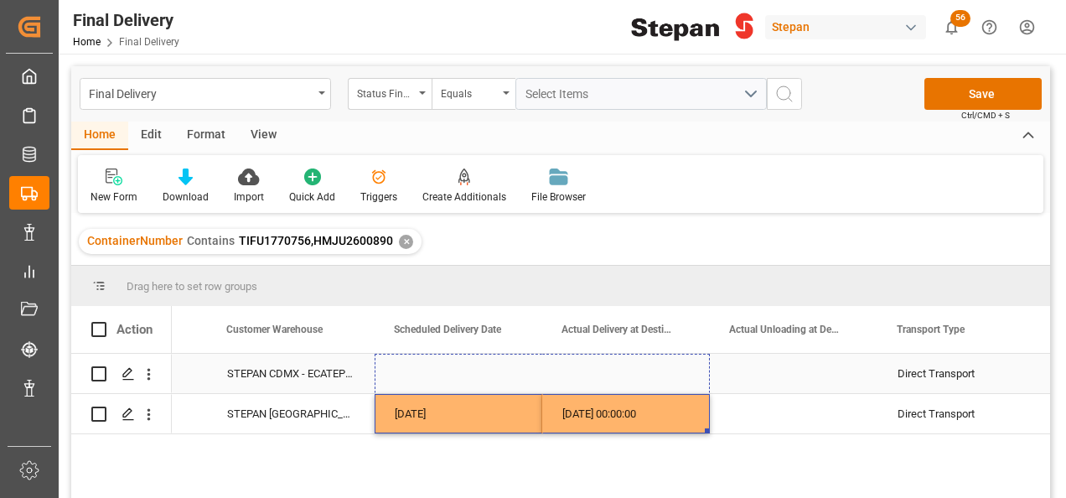
drag, startPoint x: 706, startPoint y: 430, endPoint x: 701, endPoint y: 378, distance: 52.1
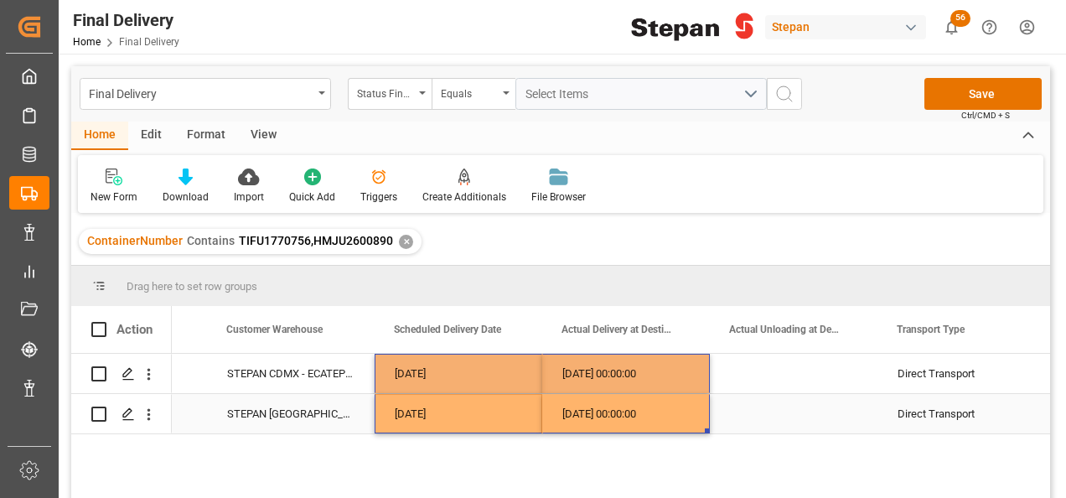
click at [665, 419] on div "03-09-2025 00:00:00" at bounding box center [626, 413] width 168 height 39
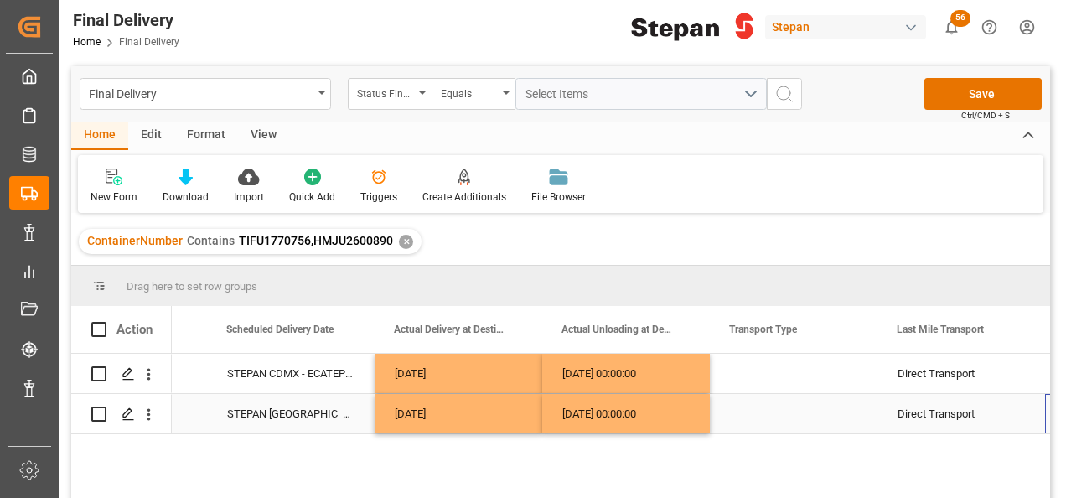
scroll to position [0, 2479]
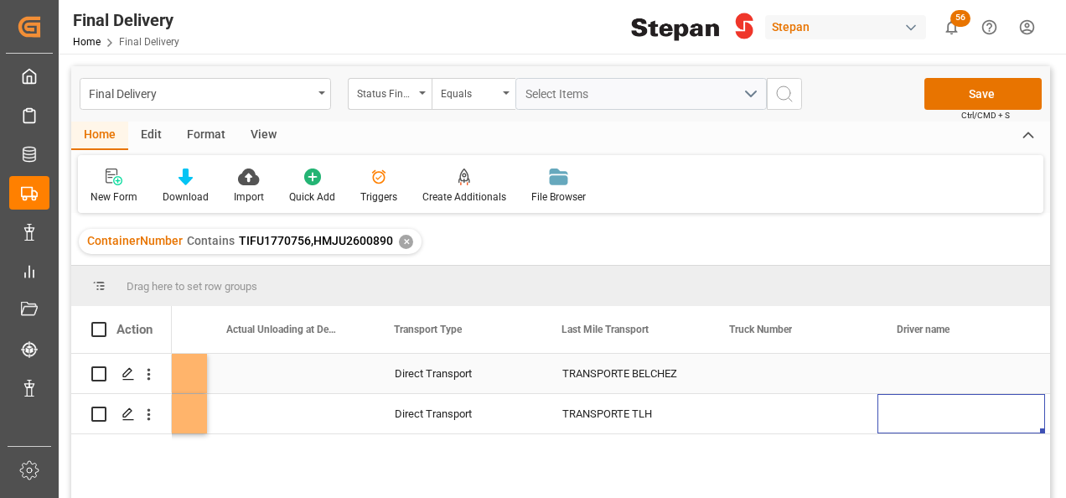
click at [783, 374] on div "Press SPACE to select this row." at bounding box center [794, 373] width 168 height 39
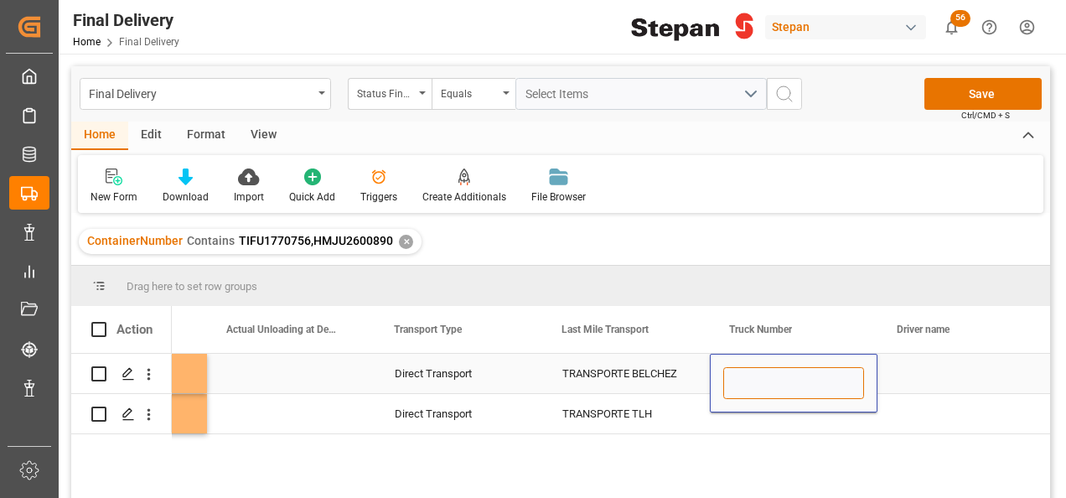
click at [783, 374] on input "Press SPACE to select this row." at bounding box center [793, 383] width 141 height 32
click at [759, 377] on input "Press SPACE to select this row." at bounding box center [793, 383] width 141 height 32
paste input "ECO 1011"
type input "ECO 1011"
click at [759, 451] on div "03-09-2025 03-09-2025 00:00:00 Direct Transport TRANSPORTE BELCHEZ ECO 1011 03-…" at bounding box center [611, 431] width 878 height 155
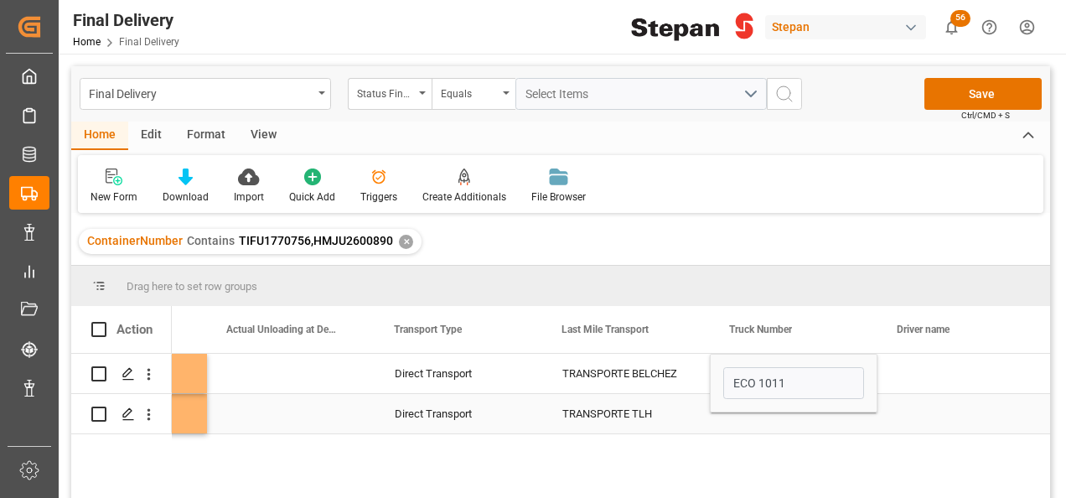
click at [757, 431] on div "Press SPACE to select this row." at bounding box center [794, 413] width 168 height 39
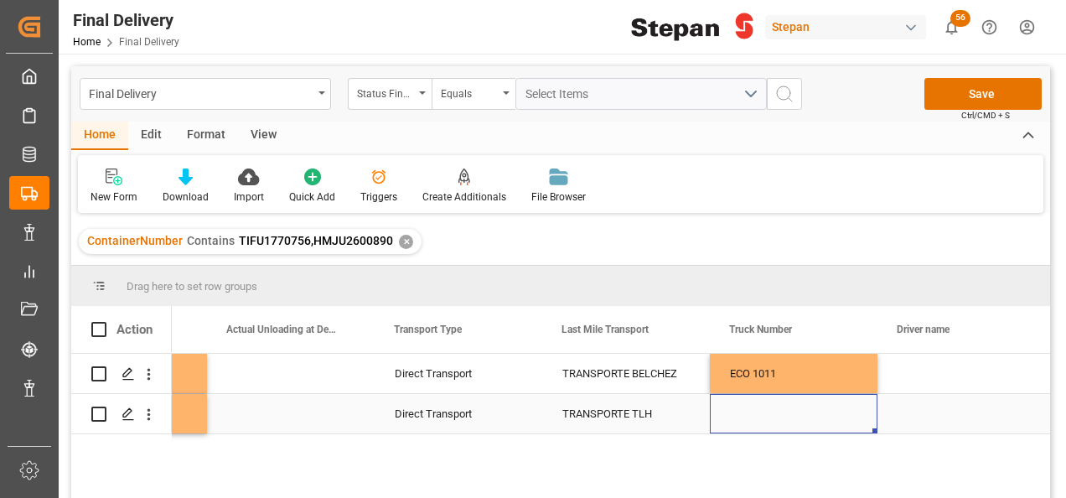
click at [765, 424] on div "Press SPACE to select this row." at bounding box center [794, 413] width 168 height 39
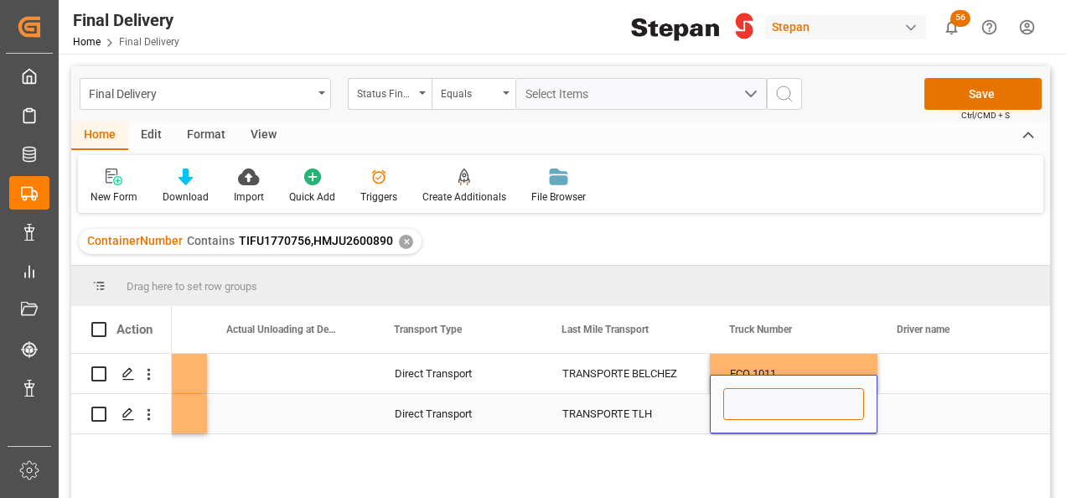
click at [761, 410] on input "Press SPACE to select this row." at bounding box center [793, 404] width 141 height 32
paste input "TR 384"
type input "TR 384"
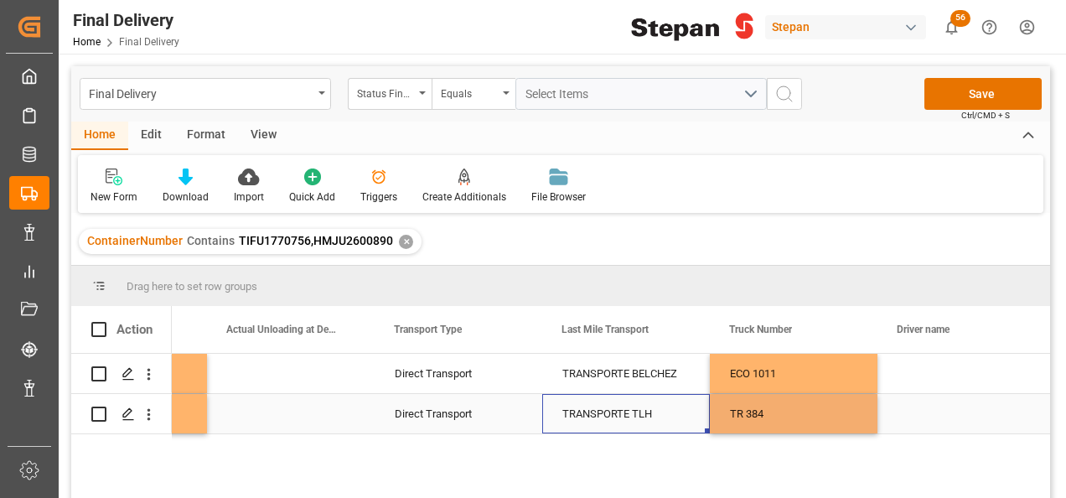
click at [677, 409] on div "TRANSPORTE TLH" at bounding box center [625, 414] width 127 height 39
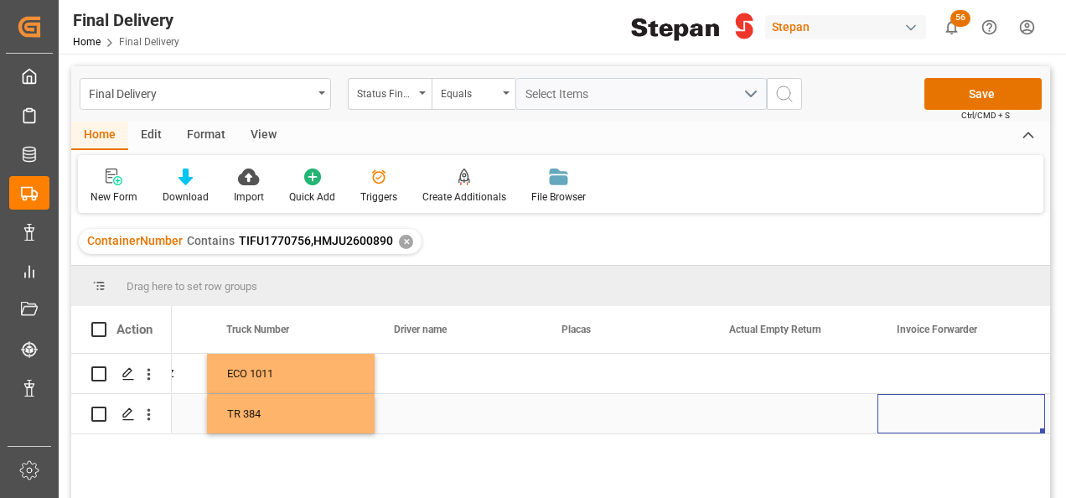
click at [435, 414] on div "Press SPACE to select this row." at bounding box center [459, 413] width 168 height 39
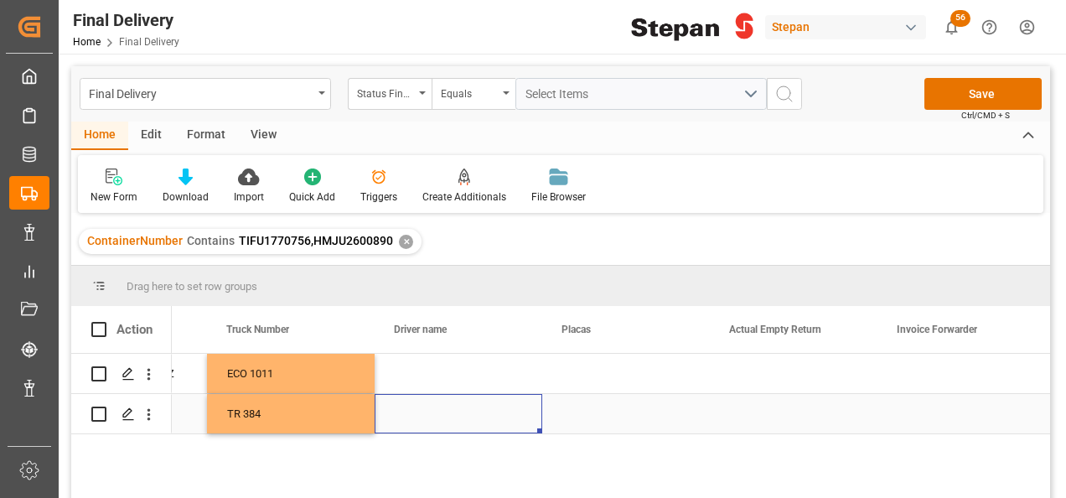
click at [435, 414] on div "Press SPACE to select this row." at bounding box center [459, 413] width 168 height 39
click at [435, 414] on input "Press SPACE to select this row." at bounding box center [458, 404] width 141 height 32
type input "SERGIO MARTINEZ GARCIA"
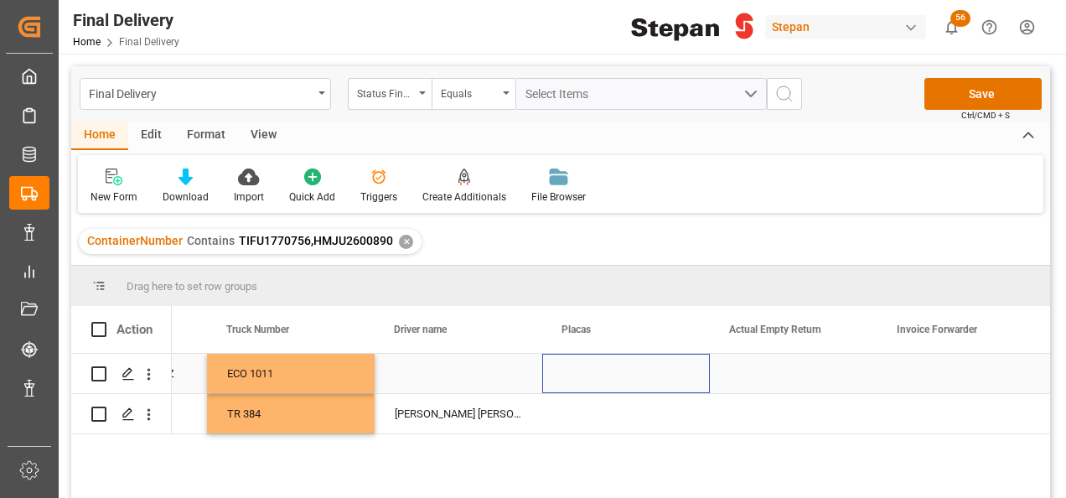
click at [622, 375] on div "Press SPACE to select this row." at bounding box center [626, 373] width 168 height 39
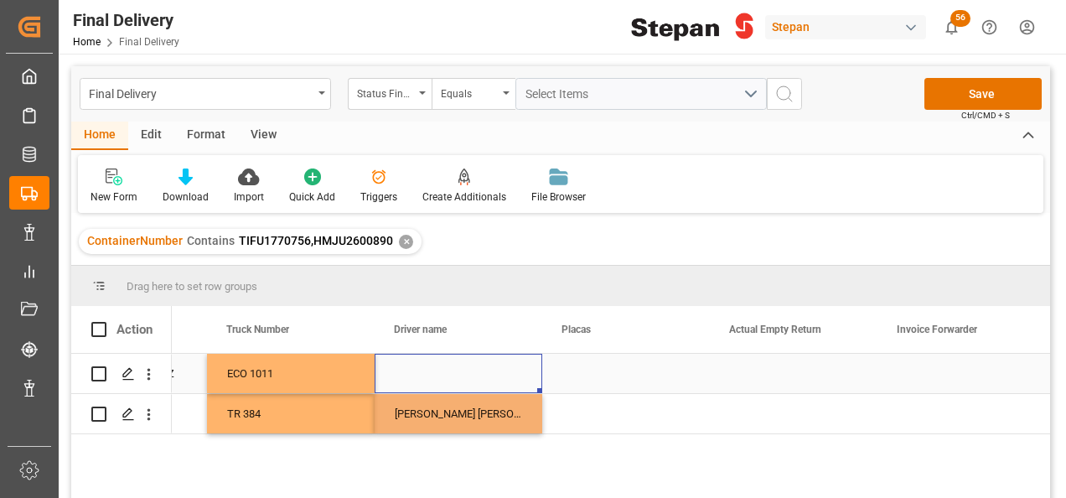
click at [439, 371] on div "Press SPACE to select this row." at bounding box center [459, 373] width 168 height 39
click at [454, 372] on div "Press SPACE to select this row." at bounding box center [459, 373] width 168 height 39
type input "BLANCO MOLINA RUBEN"
click at [568, 375] on div "Press SPACE to select this row." at bounding box center [626, 373] width 168 height 39
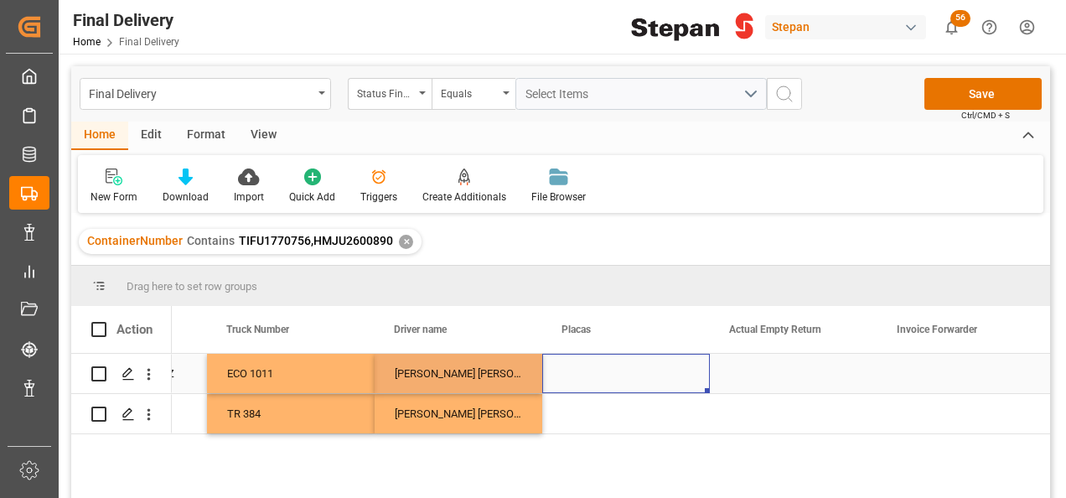
click at [568, 375] on div "Press SPACE to select this row." at bounding box center [626, 373] width 168 height 39
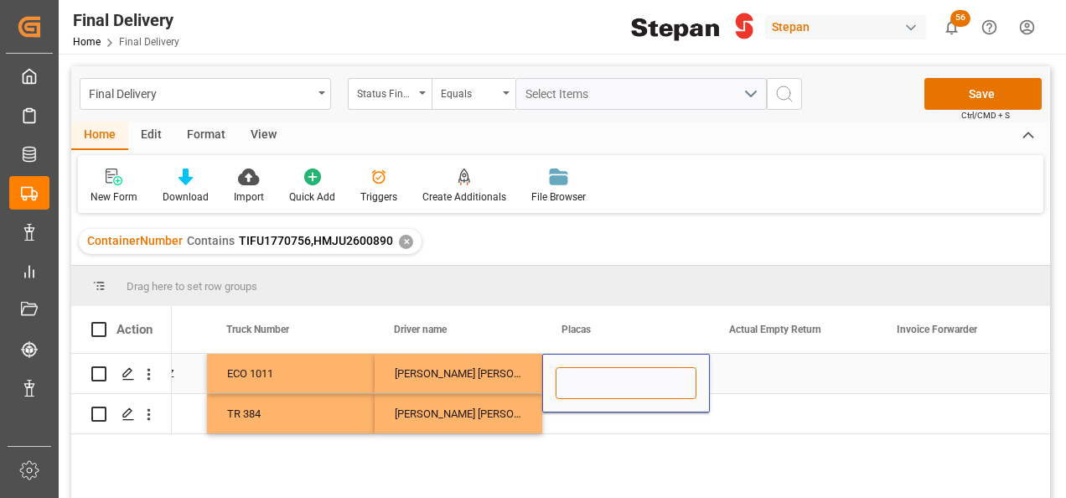
paste input "29BG8H"
type input "29BG8H"
click at [585, 421] on div "Press SPACE to select this row." at bounding box center [626, 413] width 168 height 39
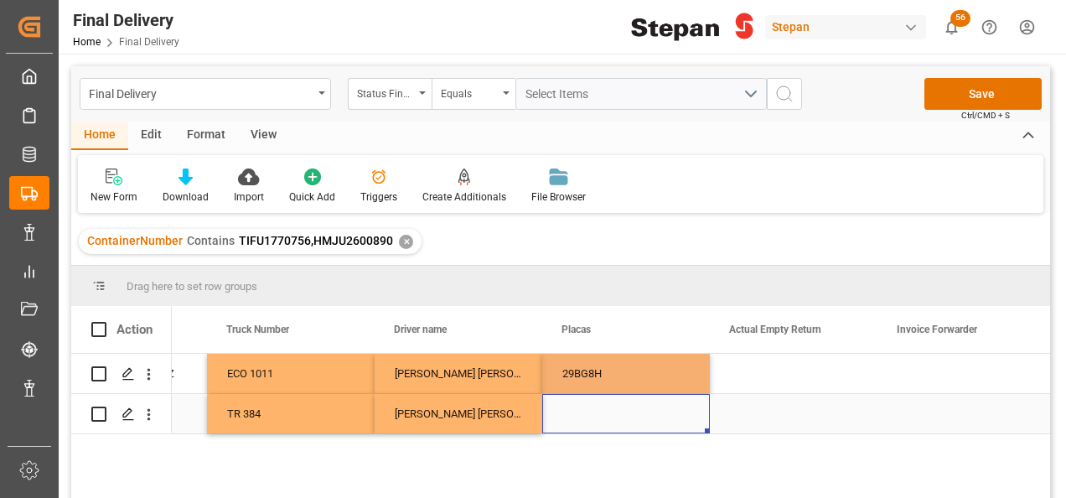
click at [585, 421] on div "Press SPACE to select this row." at bounding box center [626, 413] width 168 height 39
click at [585, 421] on div "Press SPACE to select this row." at bounding box center [626, 404] width 168 height 59
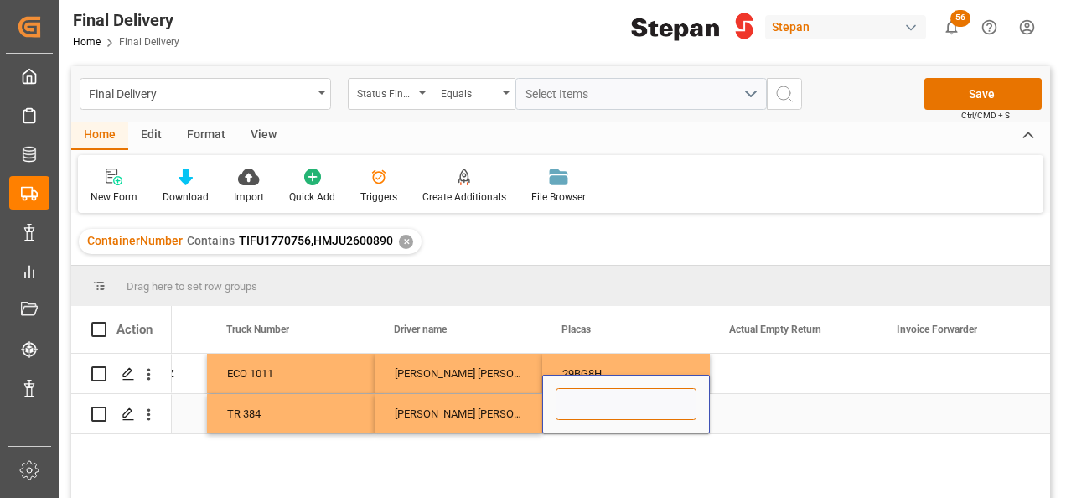
click at [580, 405] on input "Press SPACE to select this row." at bounding box center [626, 404] width 141 height 32
paste input "84AL9R"
type input "84AL9R"
click at [519, 417] on div "SERGIO MARTINEZ GARCIA" at bounding box center [459, 413] width 168 height 39
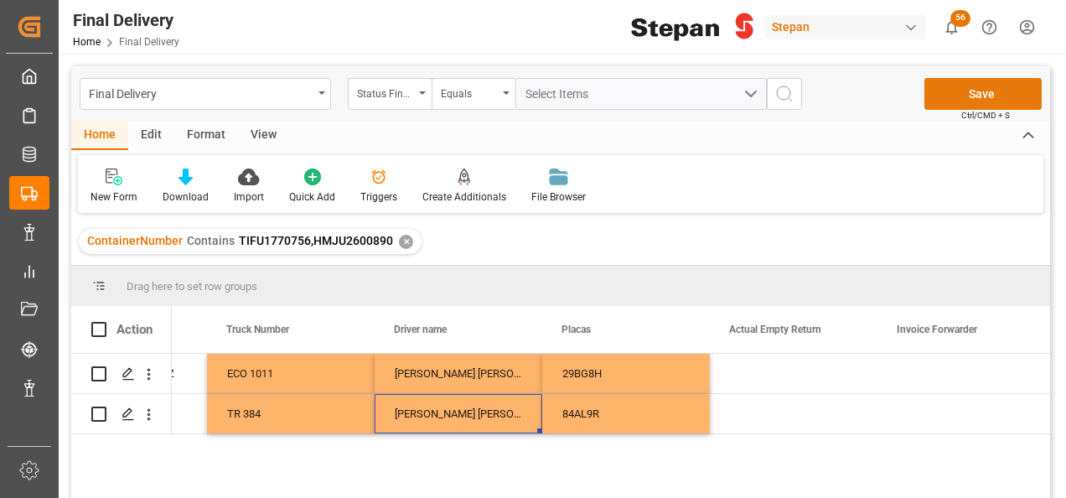
click at [972, 93] on button "Save" at bounding box center [982, 94] width 117 height 32
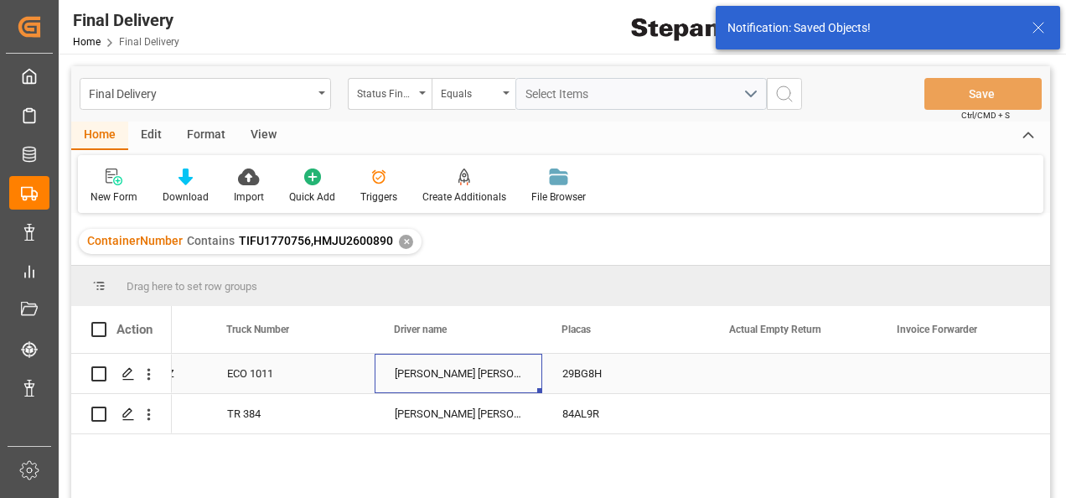
click at [490, 373] on div "BLANCO MOLINA RUBEN" at bounding box center [459, 373] width 168 height 39
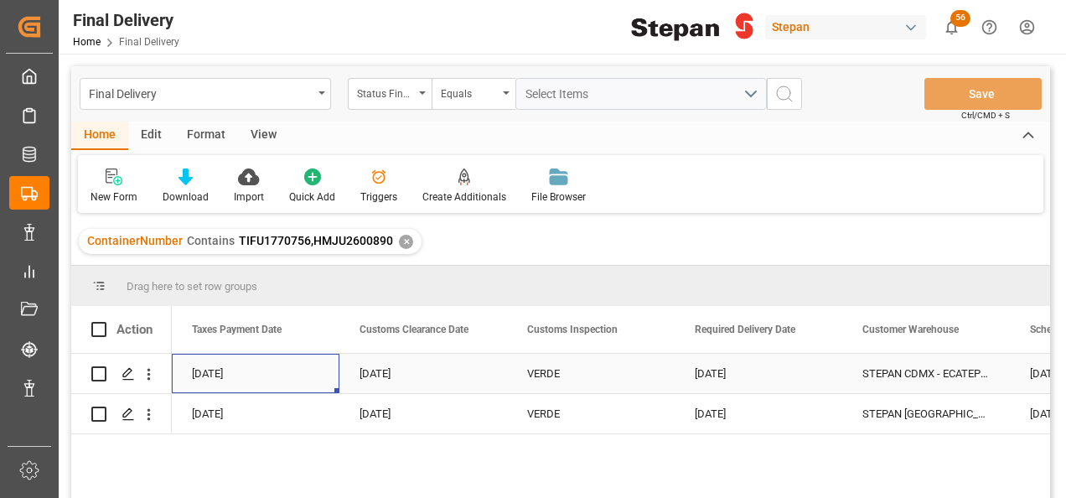
scroll to position [0, 1508]
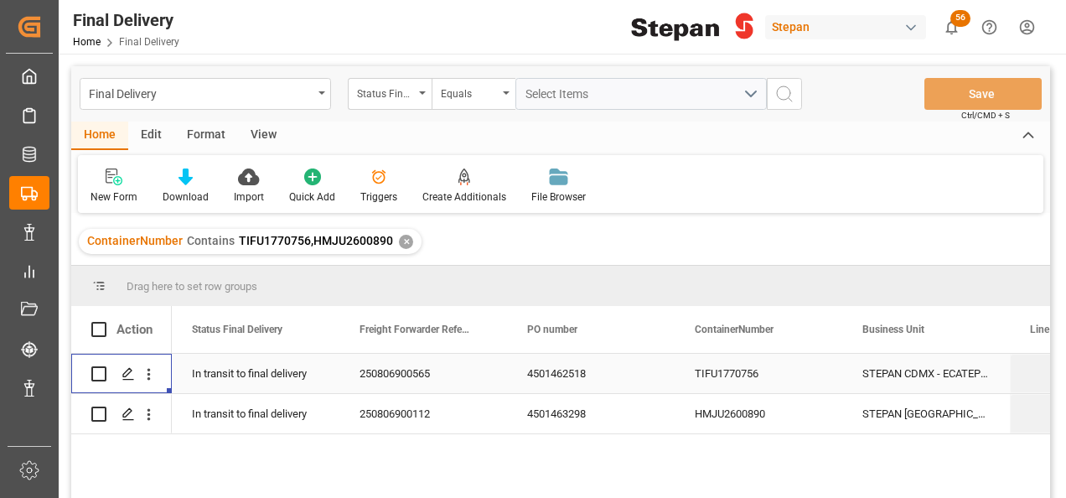
click at [539, 371] on div "4501462518" at bounding box center [591, 373] width 168 height 39
click at [403, 238] on div "✕" at bounding box center [406, 242] width 14 height 14
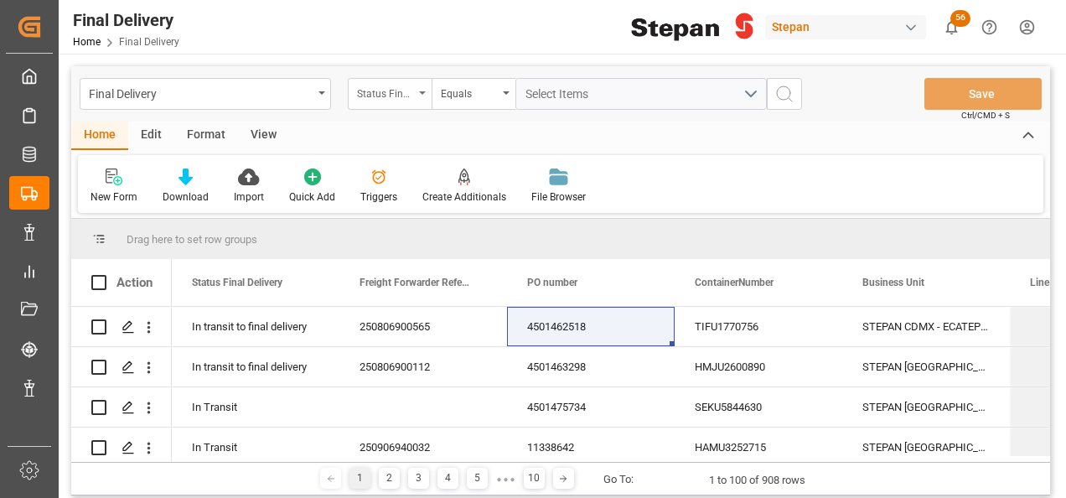
click at [413, 98] on div "Status Final Delivery" at bounding box center [390, 94] width 84 height 32
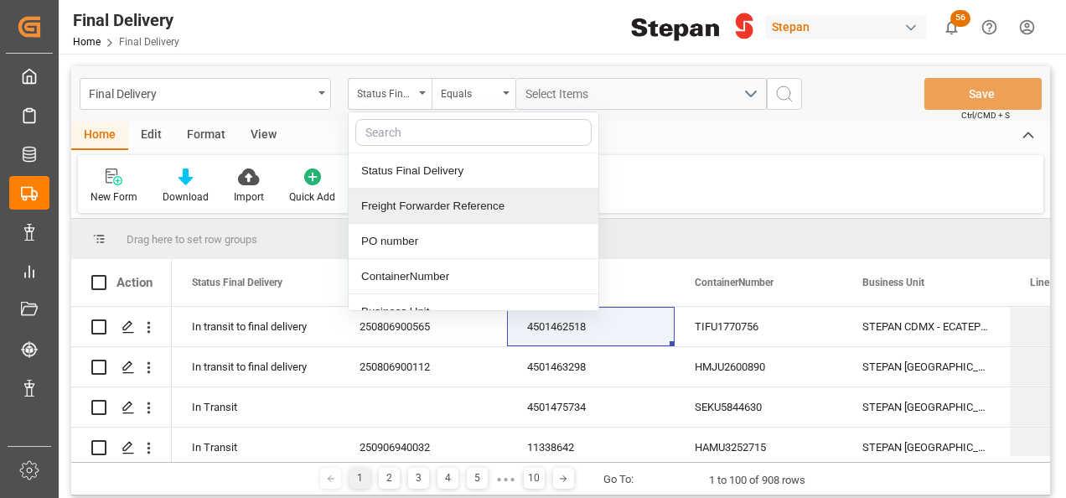
click at [419, 203] on div "Freight Forwarder Reference" at bounding box center [474, 206] width 250 height 35
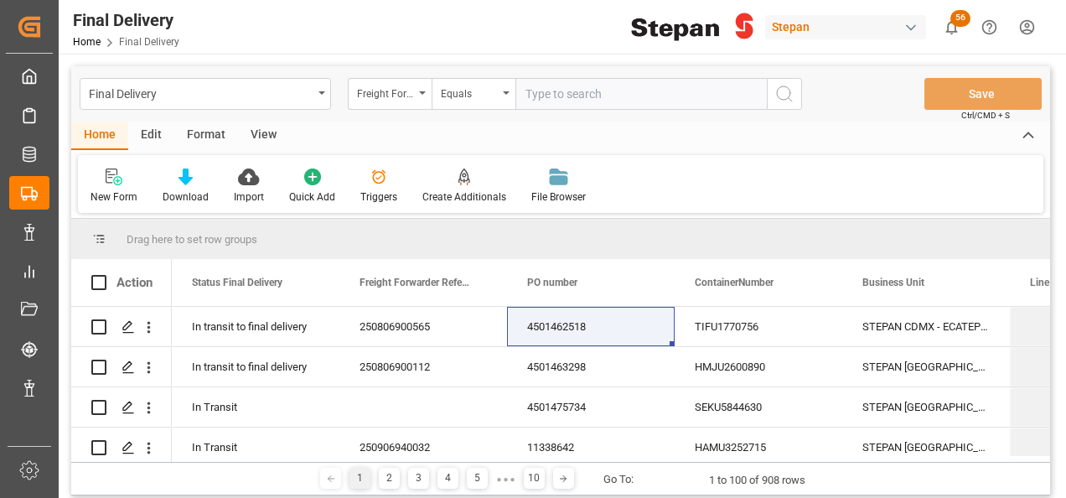
click at [545, 91] on input "text" at bounding box center [640, 94] width 251 height 32
type input "250906900291"
click at [786, 94] on icon "search button" at bounding box center [784, 94] width 20 height 20
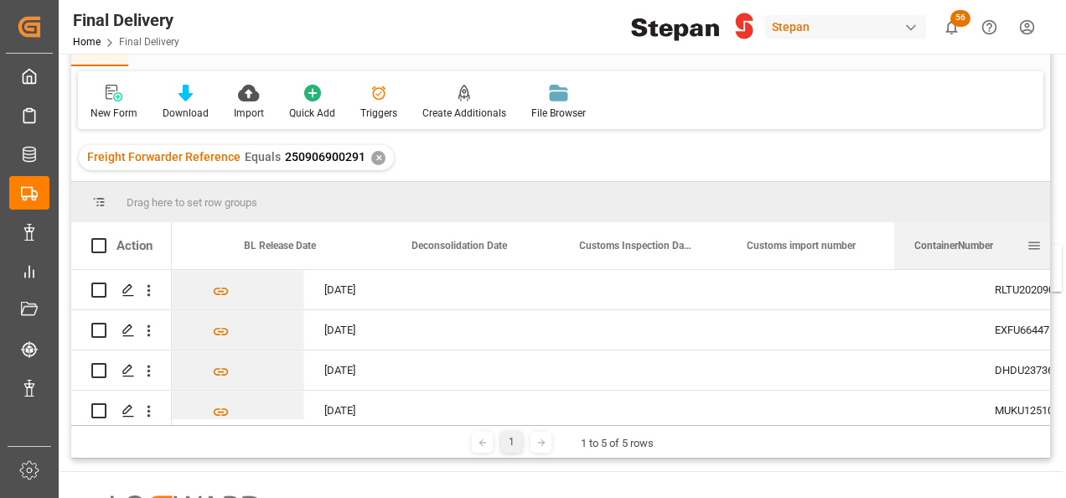
scroll to position [0, 786]
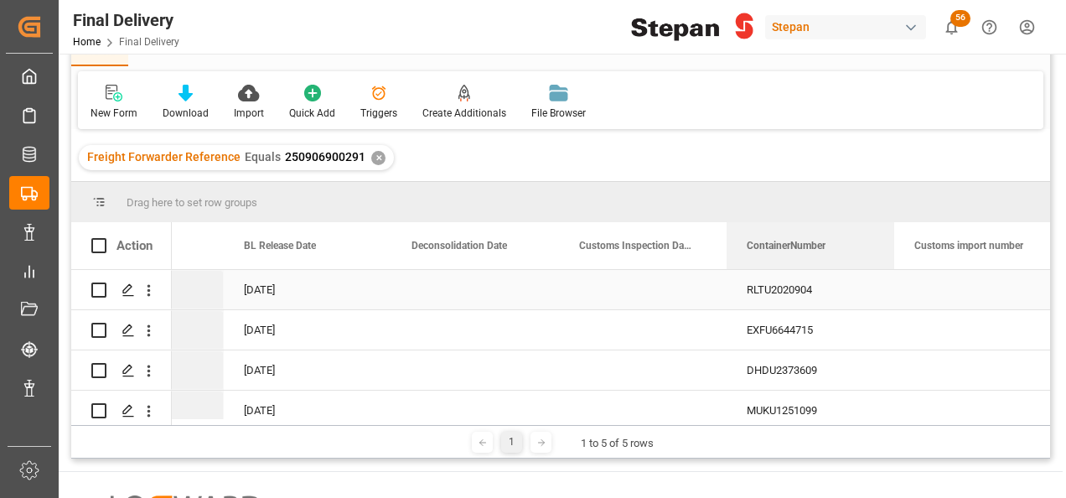
drag, startPoint x: 719, startPoint y: 243, endPoint x: 823, endPoint y: 303, distance: 120.2
click at [823, 303] on div "Action ContainerNumber Business Unit Line Items Details" at bounding box center [560, 323] width 979 height 203
click at [608, 281] on div "Press SPACE to select this row." at bounding box center [643, 289] width 168 height 39
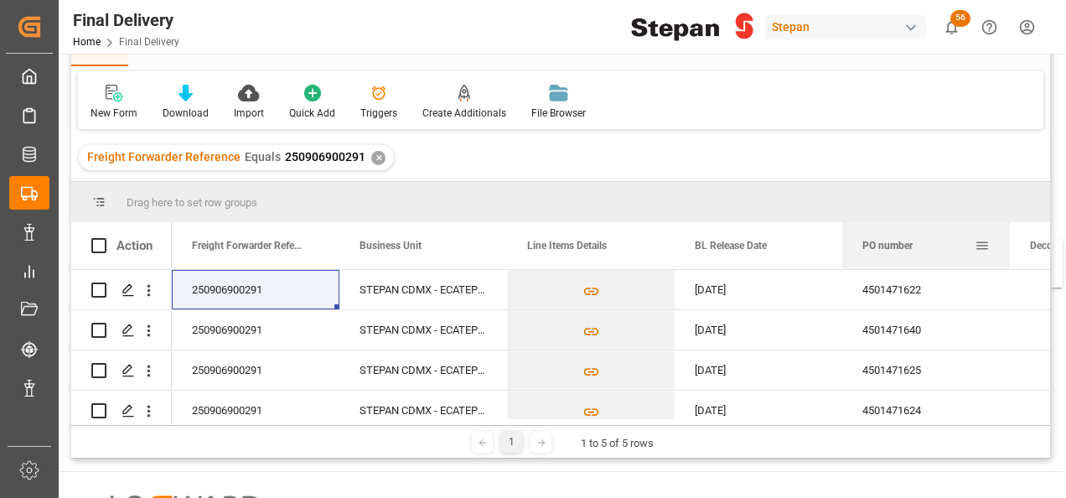
scroll to position [0, 197]
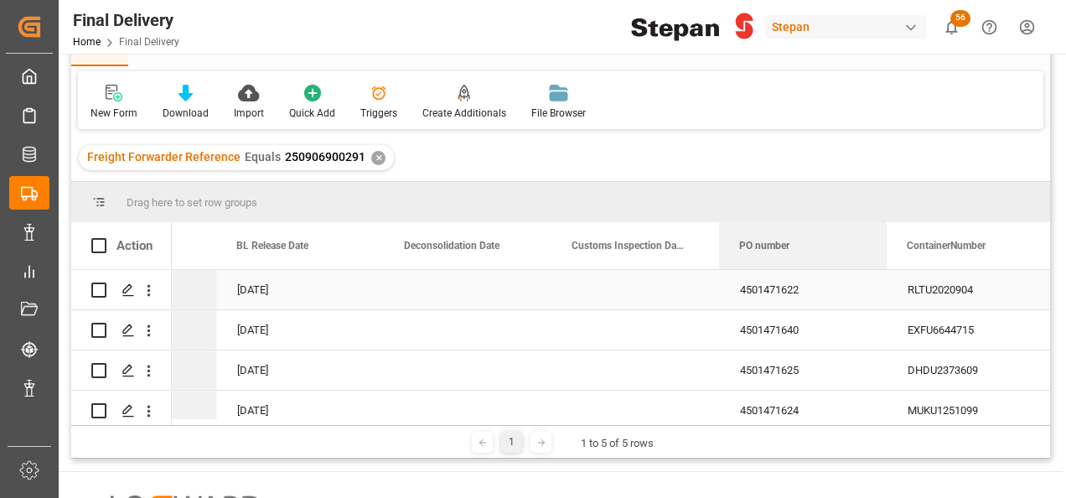
drag, startPoint x: 379, startPoint y: 243, endPoint x: 851, endPoint y: 278, distance: 473.9
click at [851, 278] on div "Action Business Unit Line Items Details BL Release Date" at bounding box center [560, 323] width 979 height 203
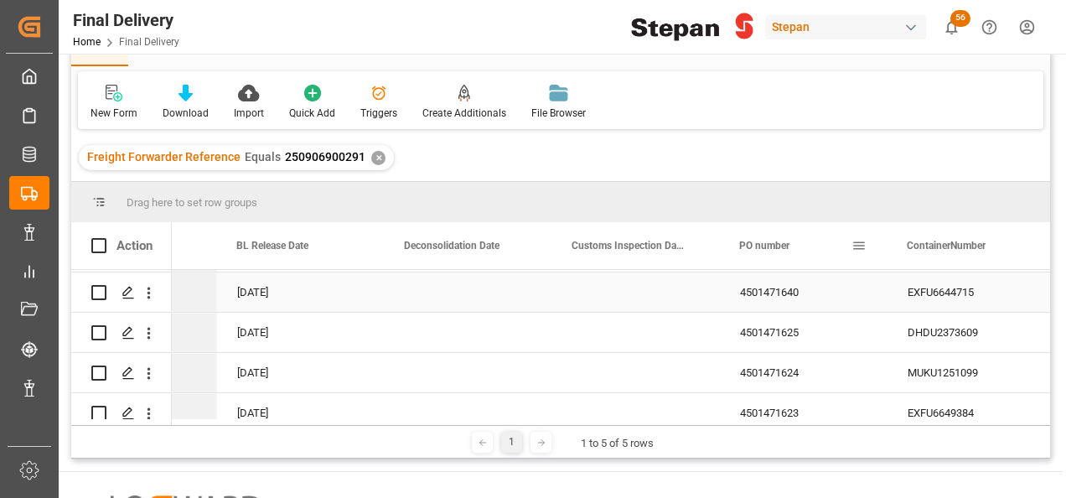
scroll to position [57, 0]
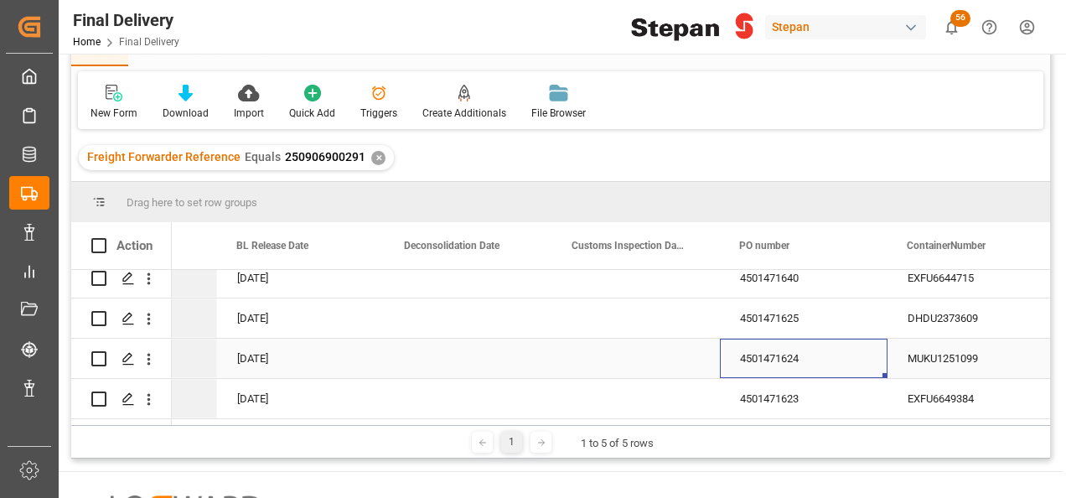
click at [765, 362] on div "4501471624" at bounding box center [804, 358] width 168 height 39
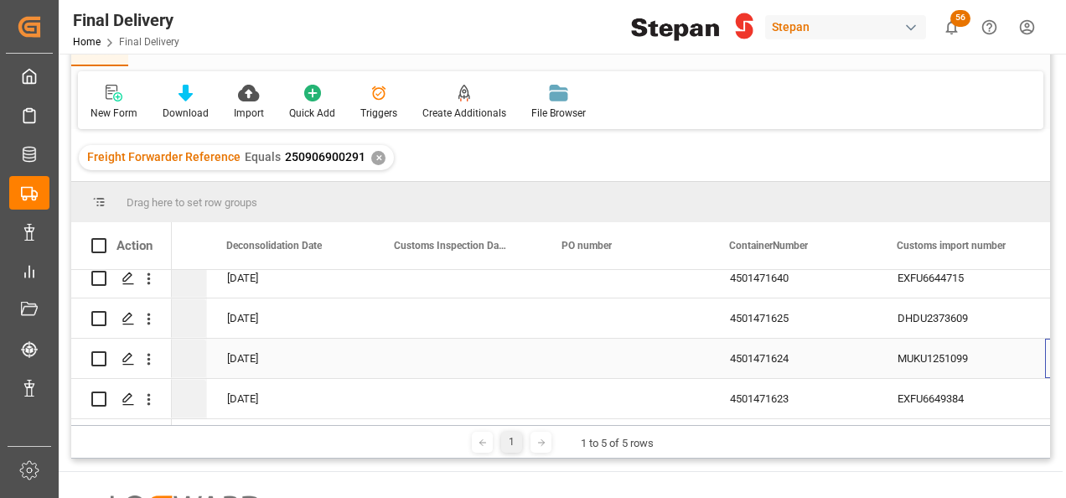
scroll to position [0, 804]
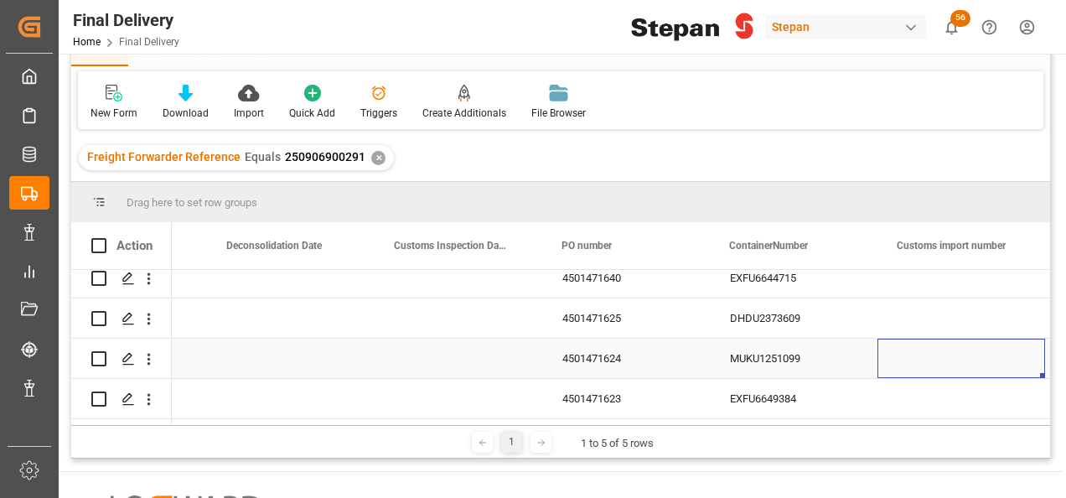
click at [913, 349] on div "Press SPACE to select this row." at bounding box center [961, 358] width 168 height 39
click at [913, 352] on input "Press SPACE to select this row." at bounding box center [961, 368] width 141 height 32
type input "25 43 1742 5002561"
click at [846, 349] on div "MUKU1251099" at bounding box center [794, 358] width 168 height 39
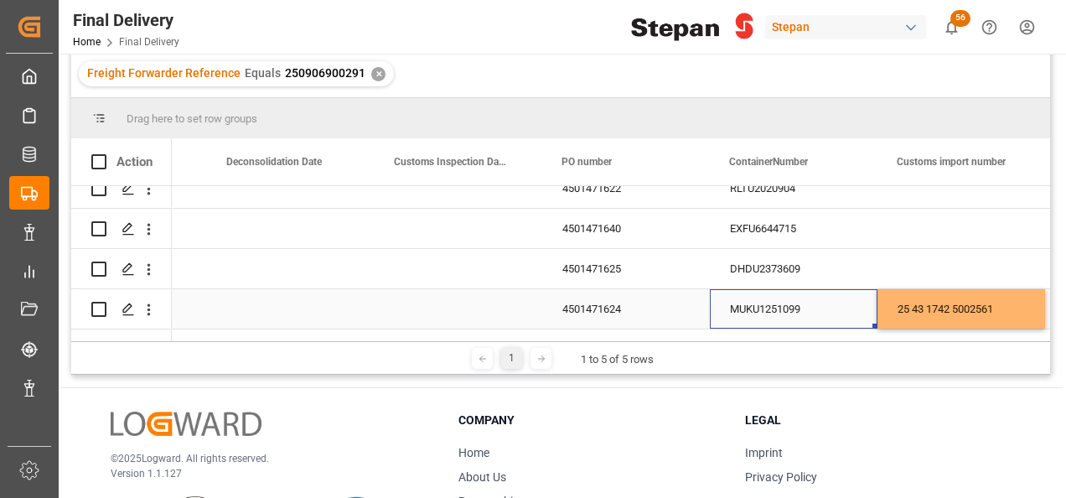
scroll to position [0, 0]
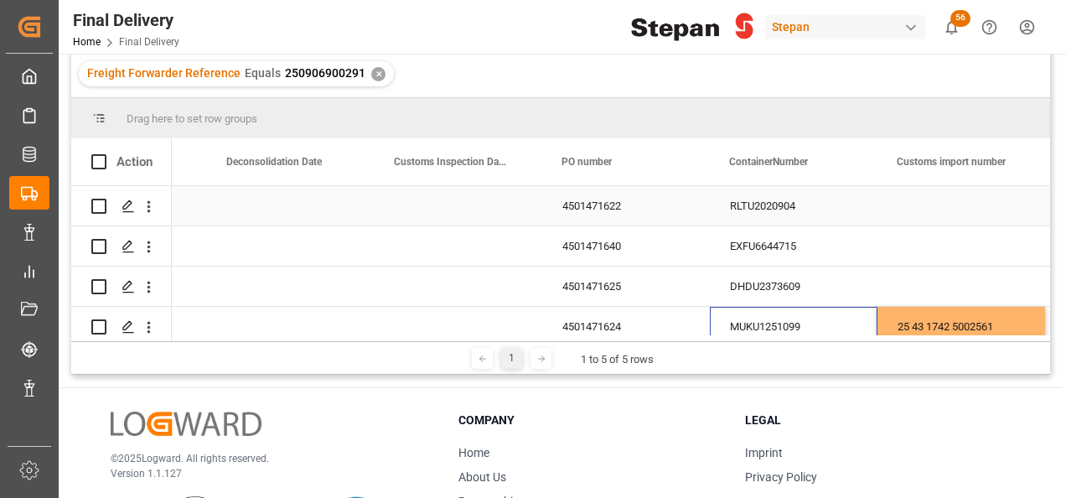
click at [910, 200] on div "Press SPACE to select this row." at bounding box center [961, 205] width 168 height 39
type input "25 43 1742 5002564"
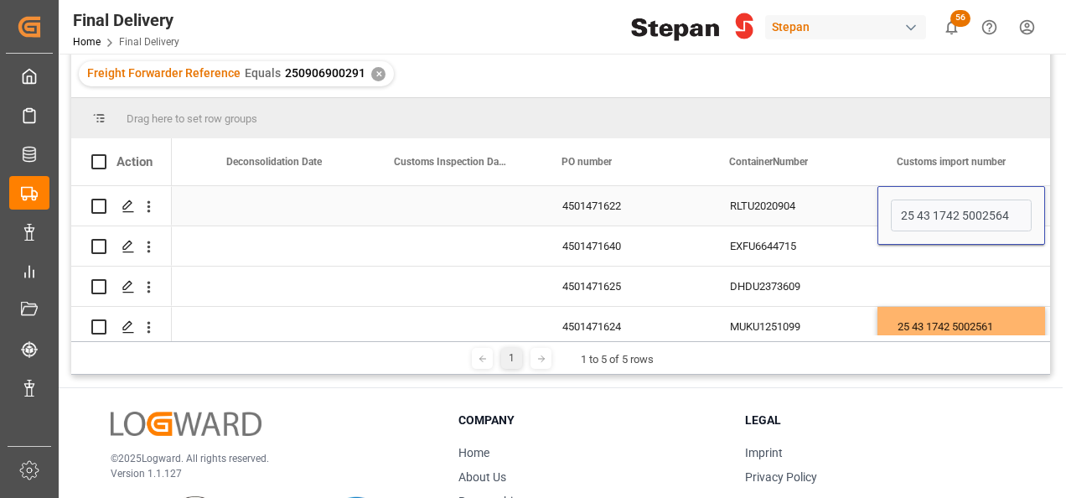
click at [778, 206] on div "RLTU2020904" at bounding box center [794, 205] width 168 height 39
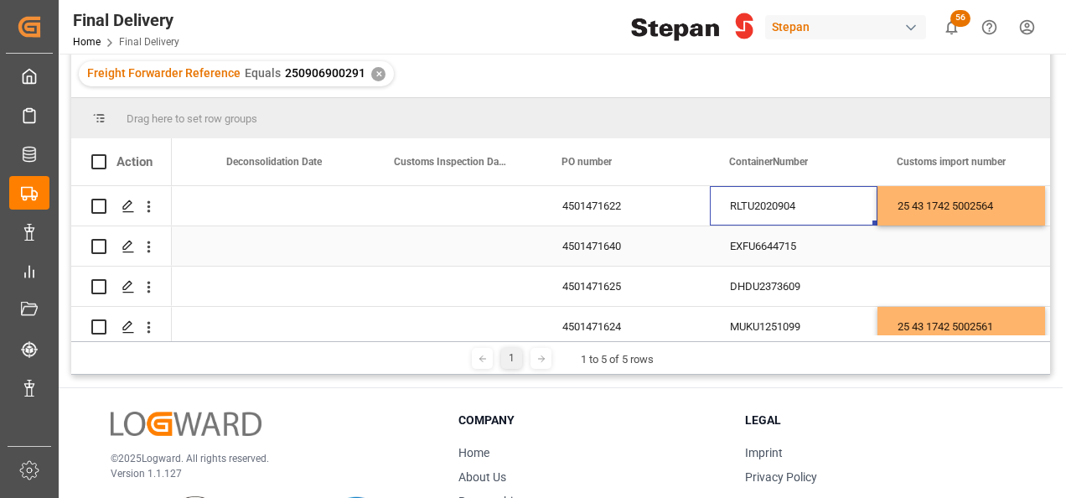
click at [912, 246] on div "Press SPACE to select this row." at bounding box center [961, 245] width 168 height 39
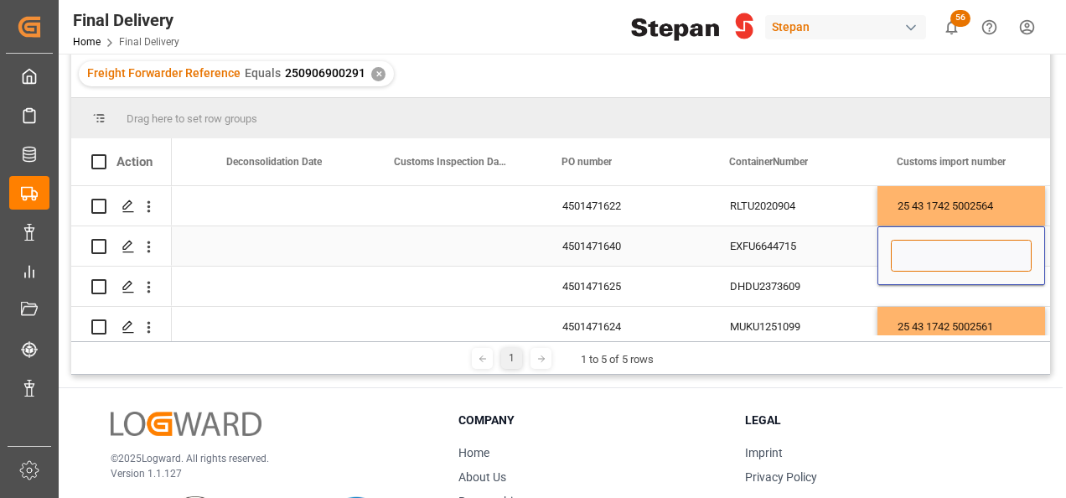
click at [912, 246] on input "Press SPACE to select this row." at bounding box center [961, 256] width 141 height 32
paste input "25 43 1742 5002567"
type input "25 43 1742 5002567"
click at [820, 244] on div "EXFU6644715" at bounding box center [794, 245] width 168 height 39
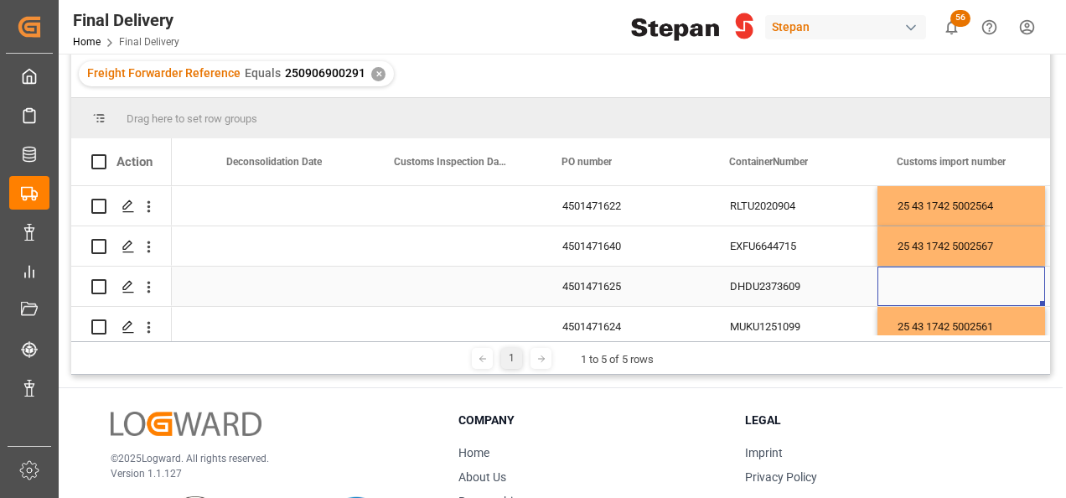
click at [915, 285] on div "Press SPACE to select this row." at bounding box center [961, 285] width 168 height 39
type input "25 43 1742 5002571"
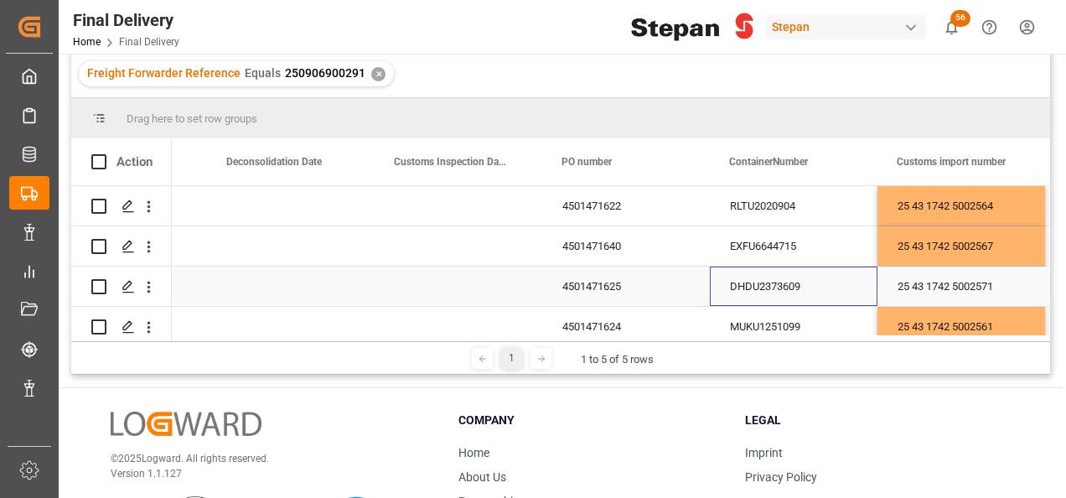
click at [816, 277] on div "DHDU2373609" at bounding box center [794, 285] width 168 height 39
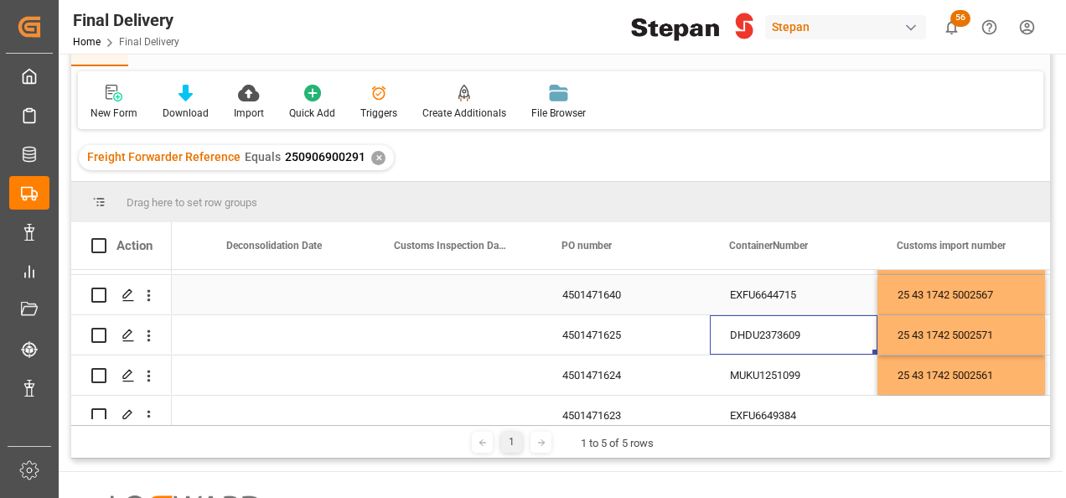
scroll to position [57, 0]
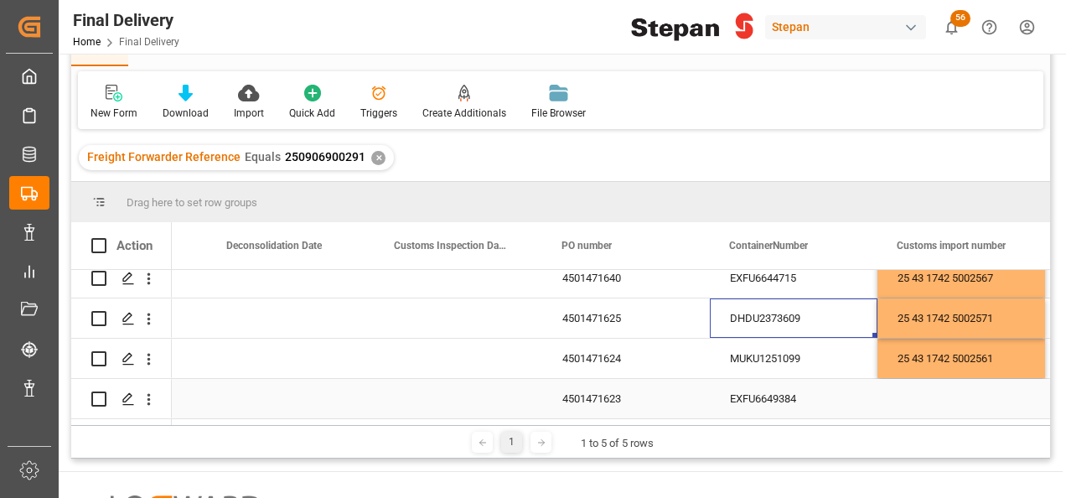
click at [915, 394] on div "Press SPACE to select this row." at bounding box center [961, 398] width 168 height 39
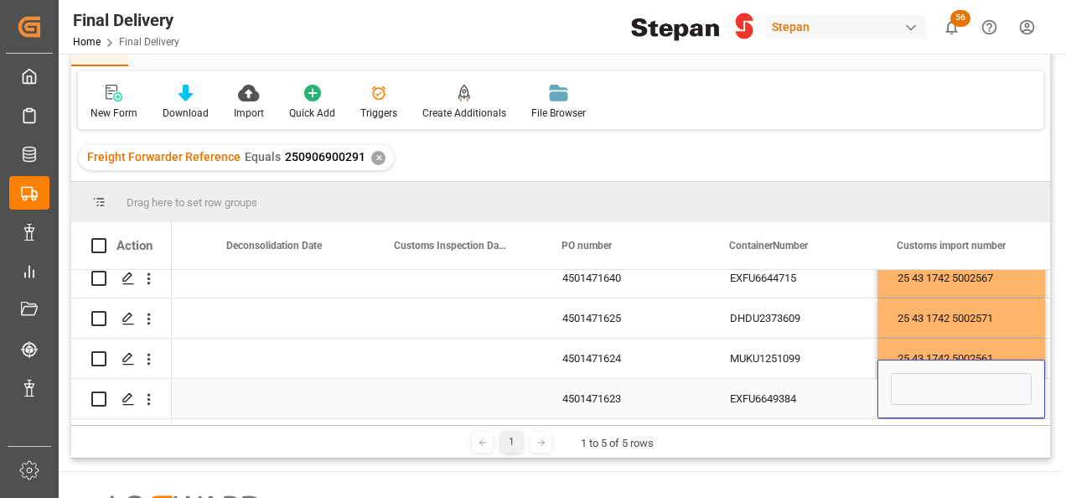
click at [915, 394] on input "Press SPACE to select this row." at bounding box center [961, 389] width 141 height 32
type input "25 43 1742 5002572"
click at [843, 390] on div "EXFU6649384" at bounding box center [794, 398] width 168 height 39
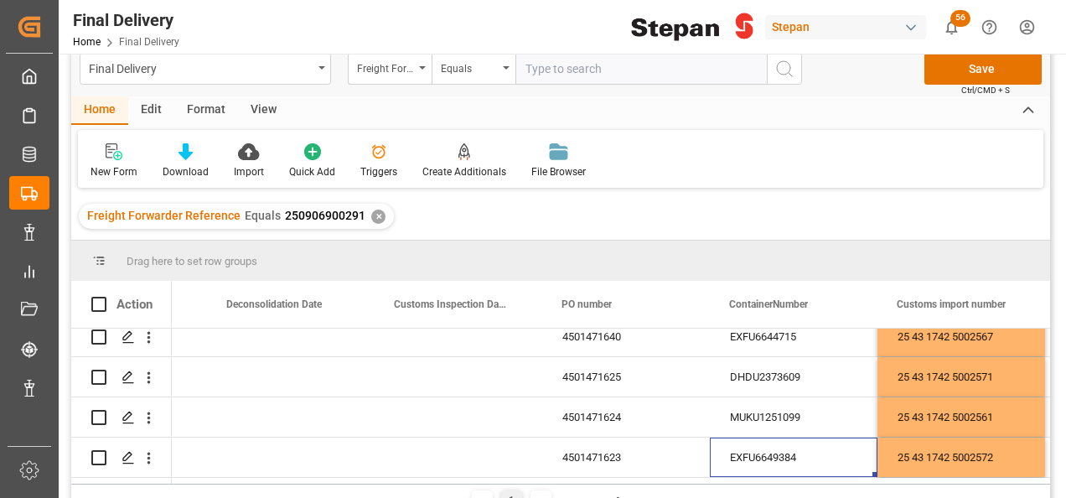
scroll to position [0, 0]
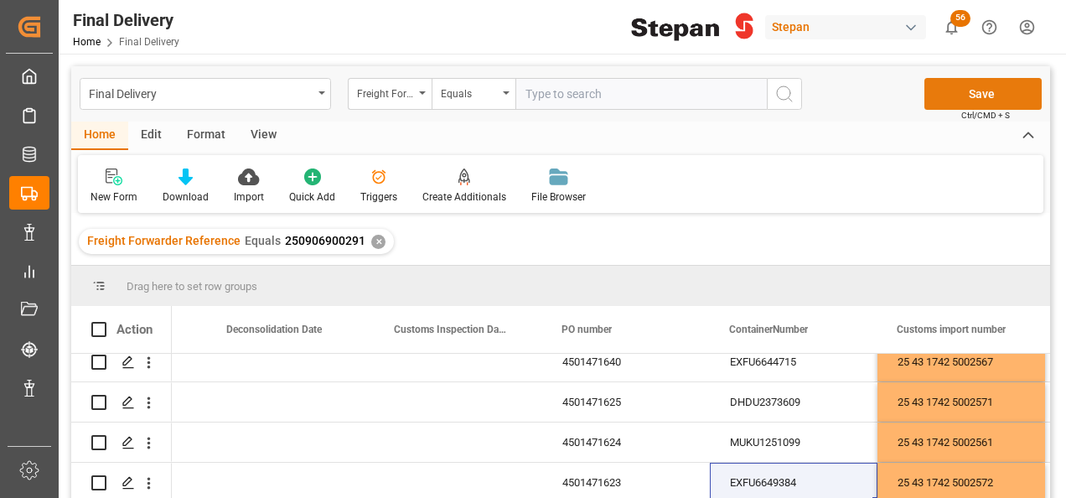
click at [959, 95] on button "Save" at bounding box center [982, 94] width 117 height 32
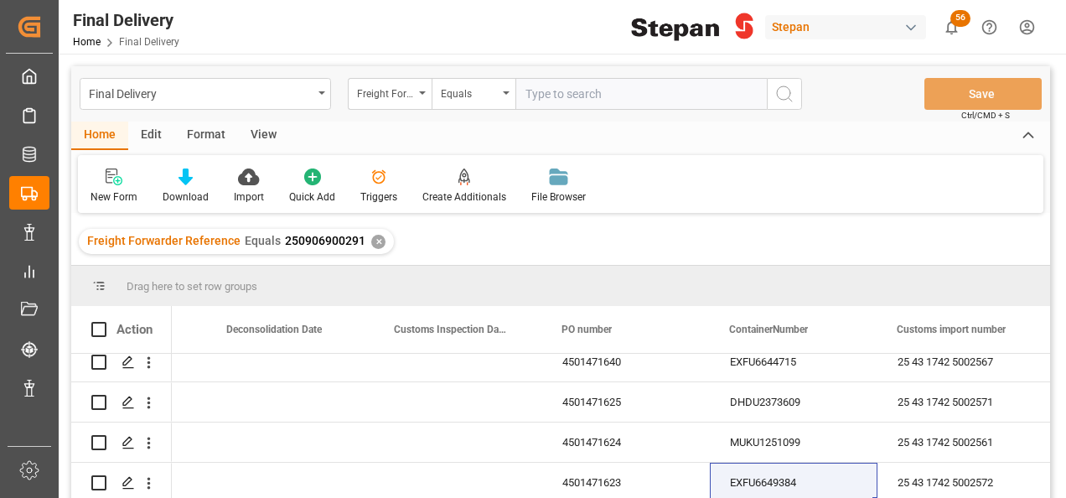
click at [371, 240] on div "✕" at bounding box center [378, 242] width 14 height 14
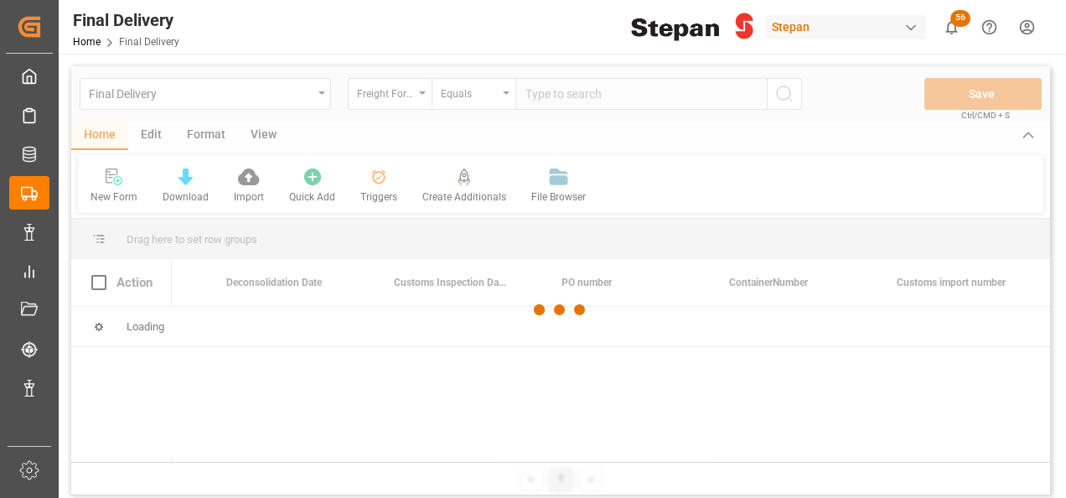
scroll to position [0, 804]
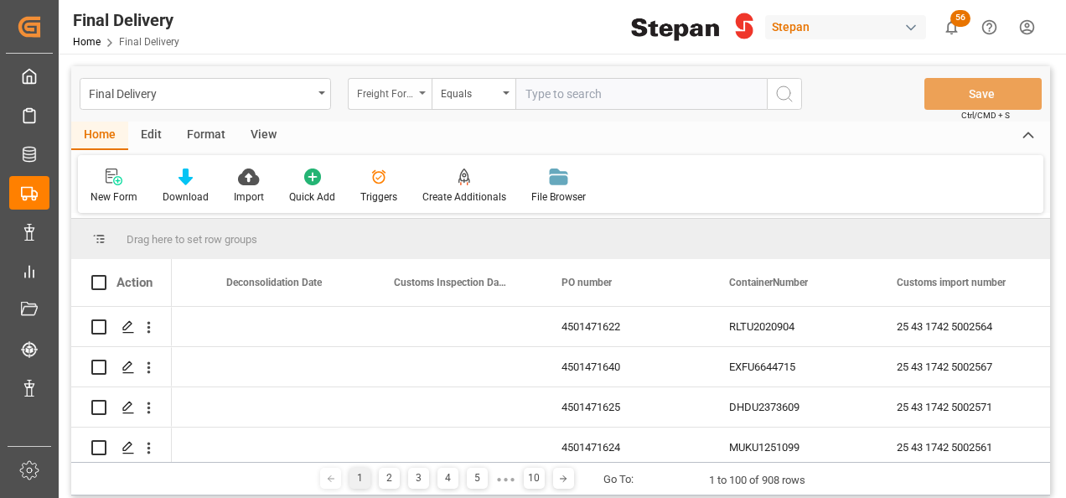
click at [415, 94] on div "Freight Forwarder Reference" at bounding box center [390, 94] width 84 height 32
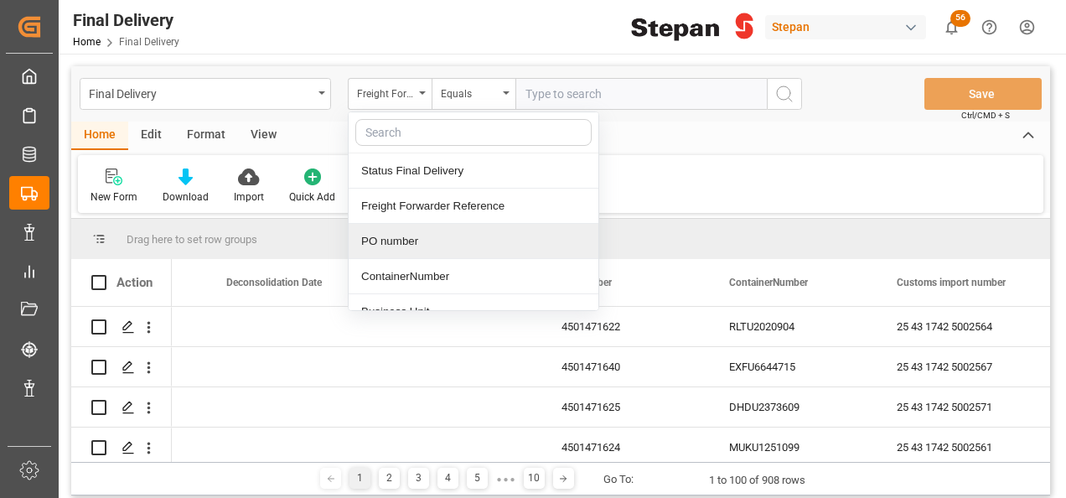
click at [391, 243] on div "PO number" at bounding box center [474, 241] width 250 height 35
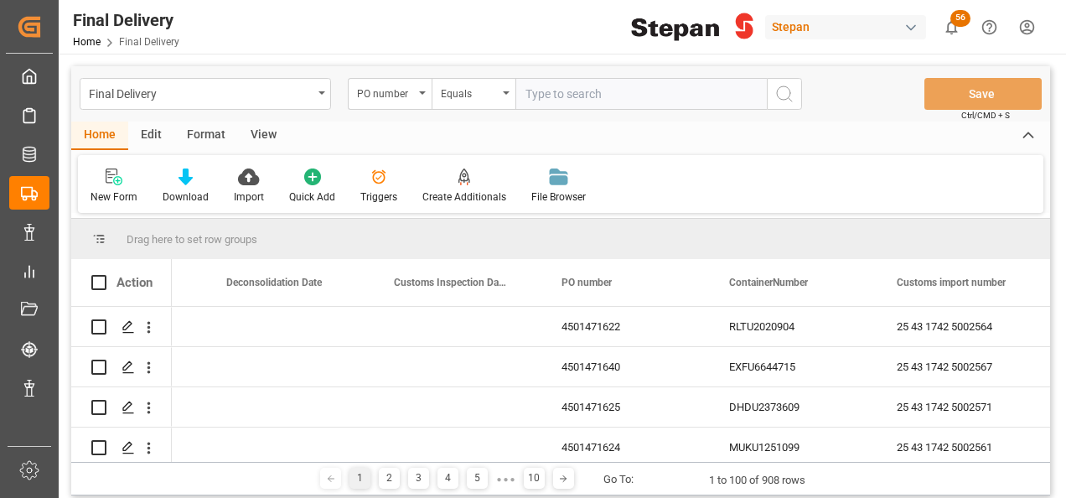
click at [585, 100] on input "text" at bounding box center [640, 94] width 251 height 32
paste input "4501449444"
type input "4501449444"
click at [791, 92] on icon "search button" at bounding box center [784, 94] width 20 height 20
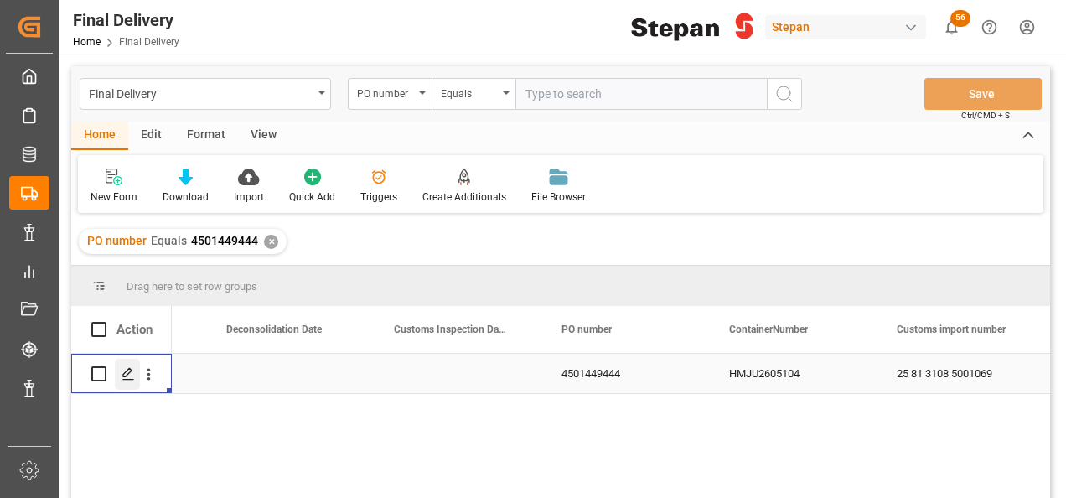
click at [131, 375] on icon "Press SPACE to select this row." at bounding box center [128, 373] width 13 height 13
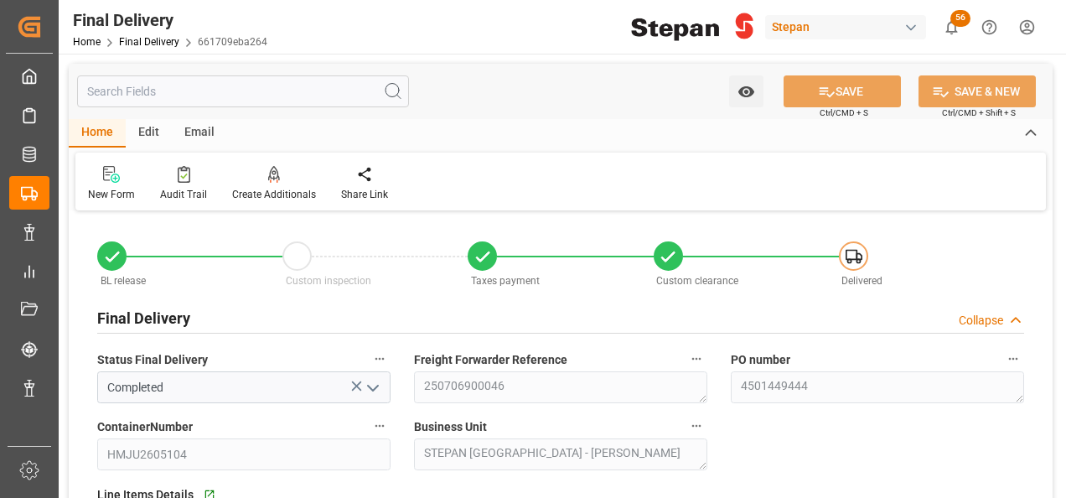
type input "27-06-2025"
type input "30-06-2025"
type input "12-08-2025"
type input "11-08-2025"
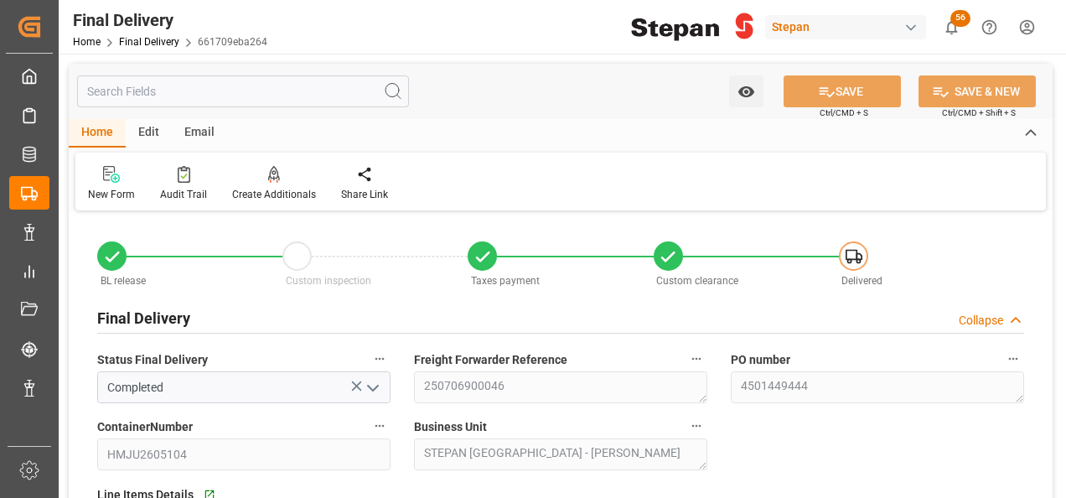
type input "11-08-2025 20:45"
type input "13-08-2025"
type input "07-07-2025"
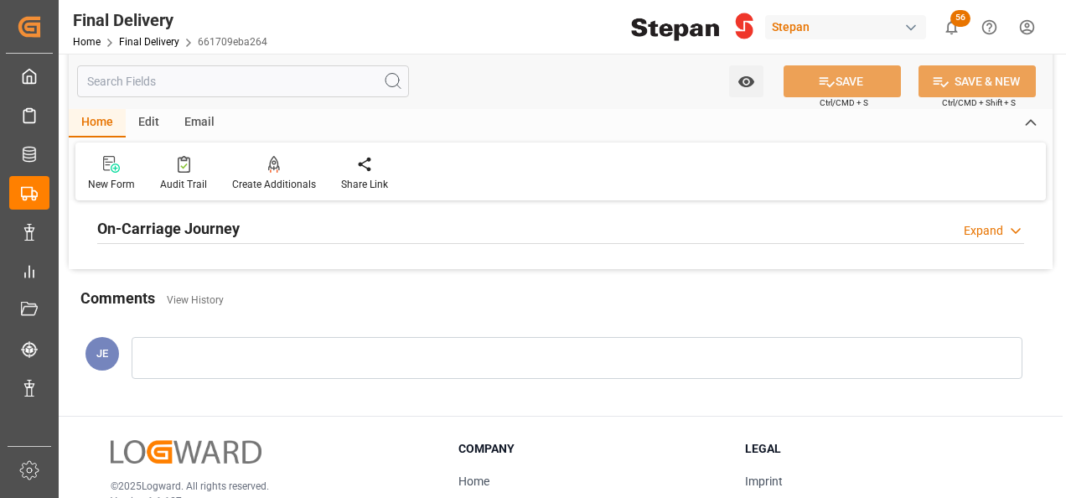
scroll to position [670, 0]
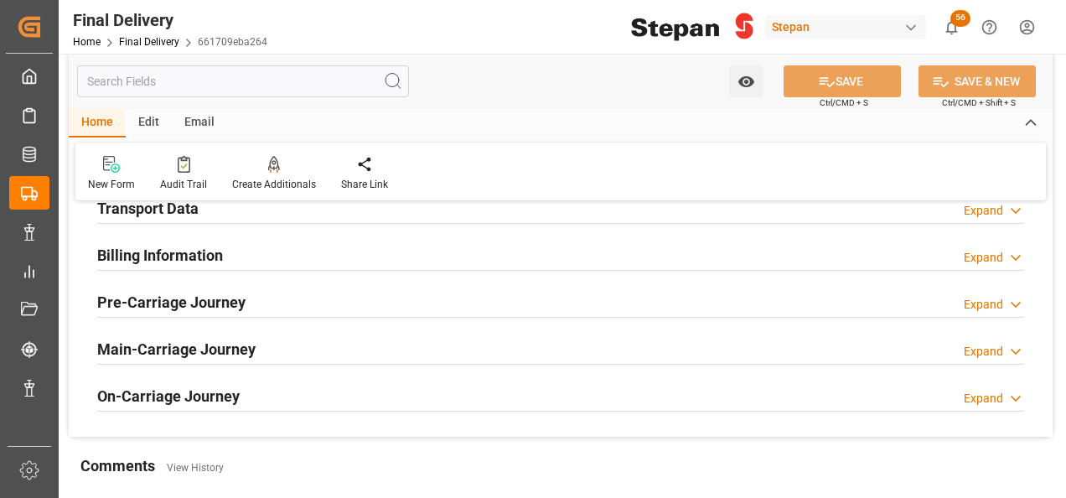
click at [172, 258] on h2 "Billing Information" at bounding box center [160, 255] width 126 height 23
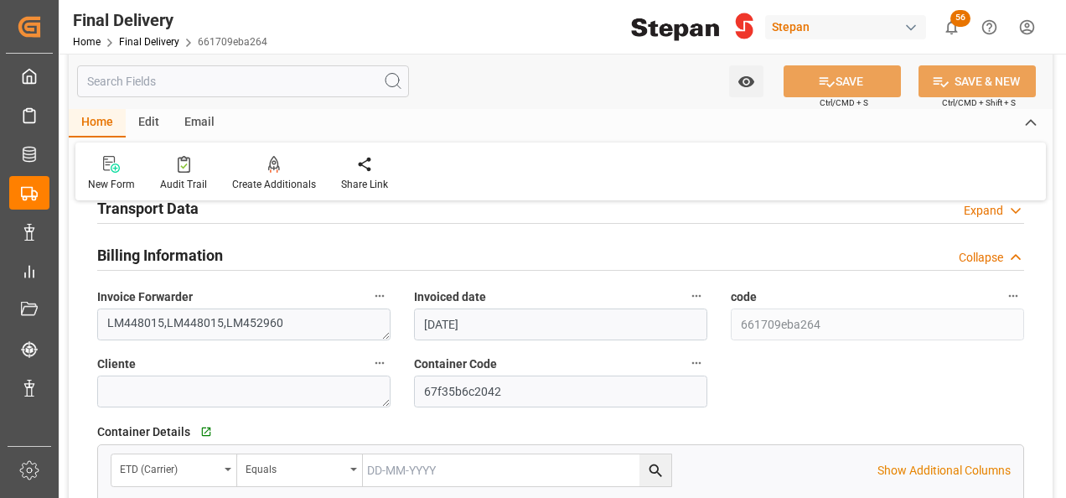
click at [169, 206] on h2 "Transport Data" at bounding box center [147, 208] width 101 height 23
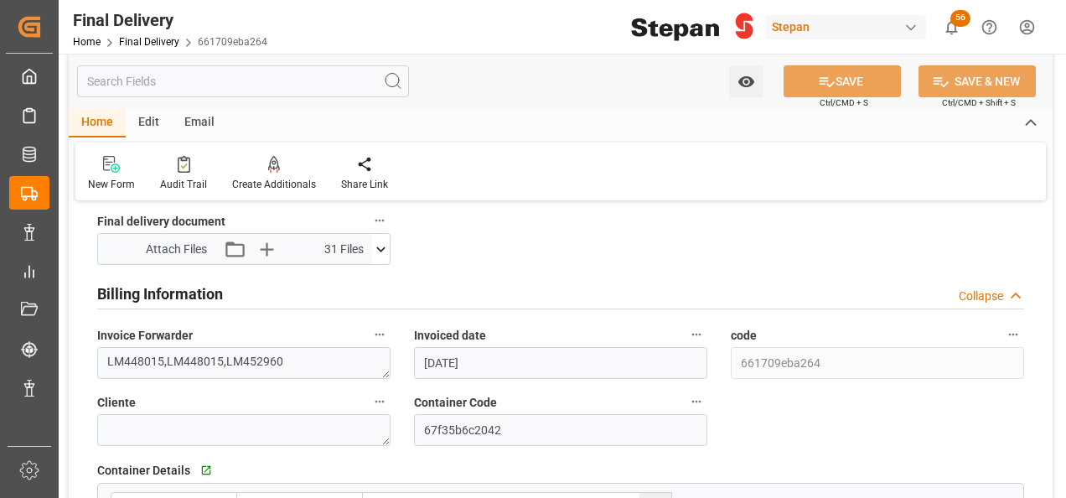
scroll to position [922, 0]
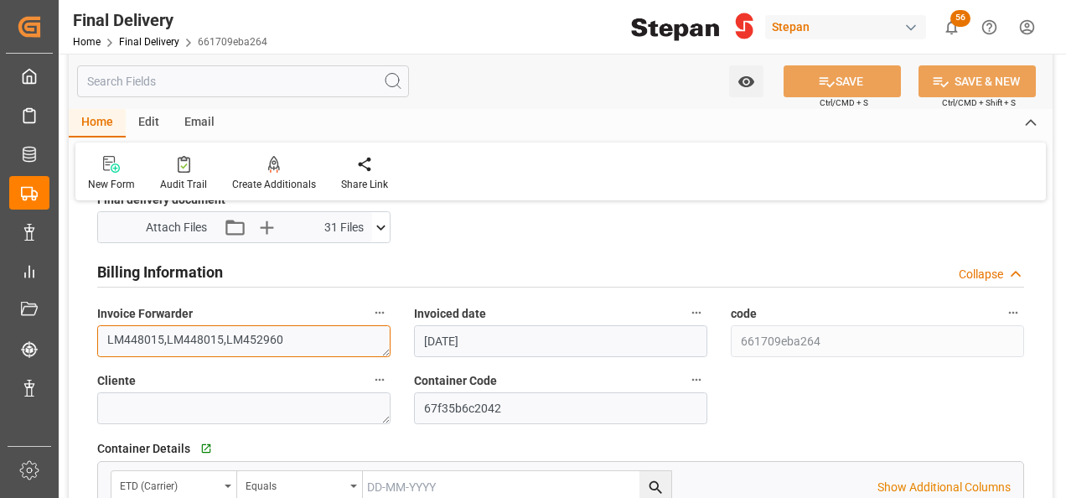
click at [297, 325] on textarea "LM448015,LM448015,LM452960" at bounding box center [243, 341] width 293 height 32
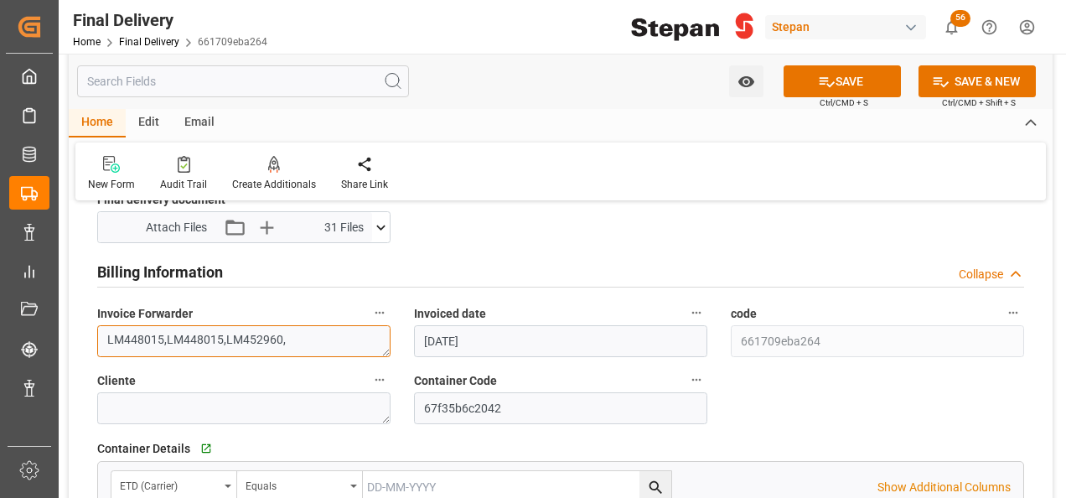
click at [300, 344] on textarea "LM448015,LM448015,LM452960," at bounding box center [243, 341] width 293 height 32
paste textarea "LM454561"
type textarea "LM448015,LM448015,LM452960, LM454561"
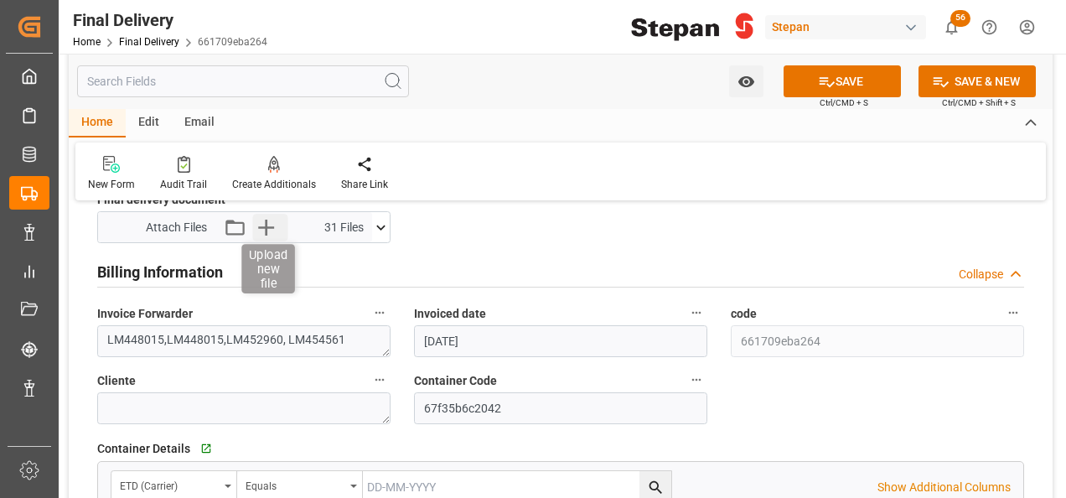
click at [266, 225] on icon "button" at bounding box center [266, 228] width 16 height 16
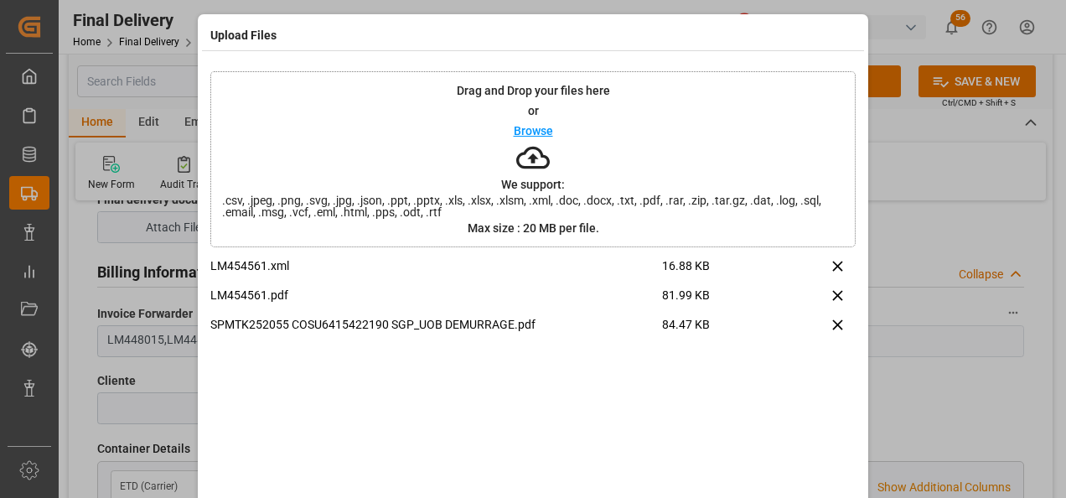
scroll to position [66, 0]
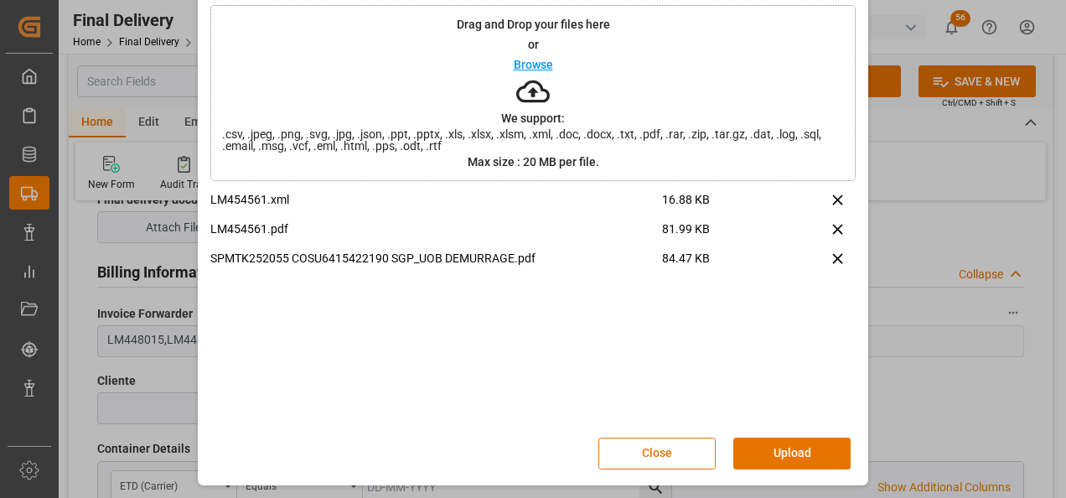
click at [778, 444] on button "Upload" at bounding box center [791, 453] width 117 height 32
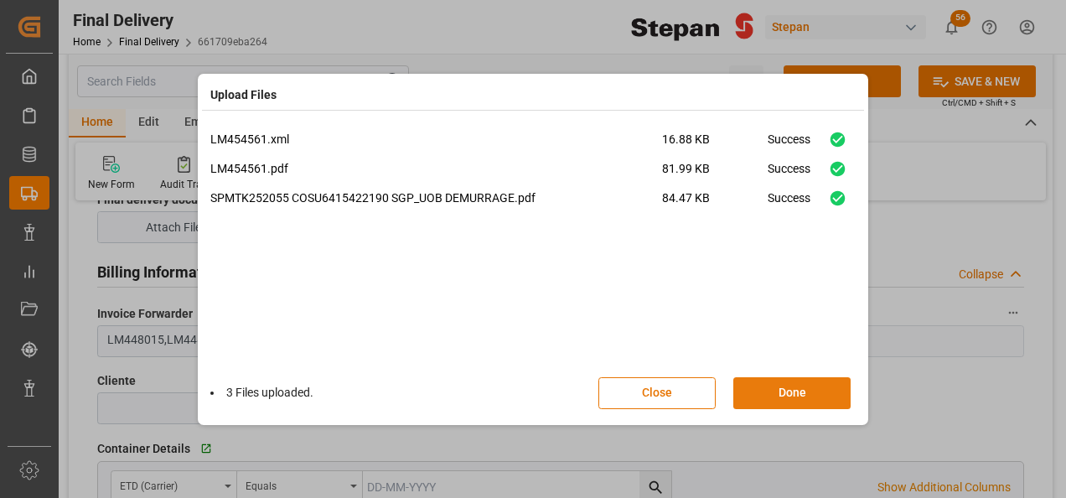
click at [796, 395] on button "Done" at bounding box center [791, 393] width 117 height 32
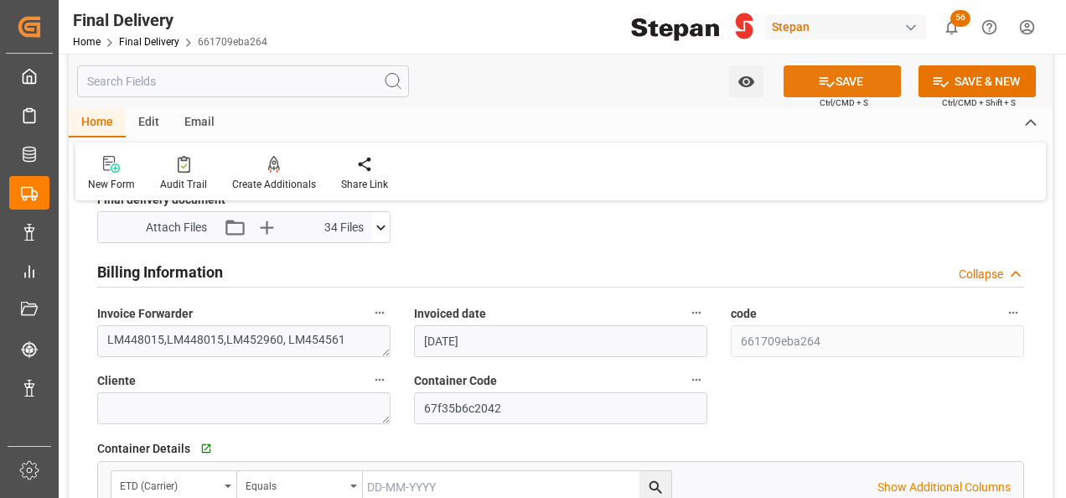
click at [873, 79] on button "SAVE" at bounding box center [842, 81] width 117 height 32
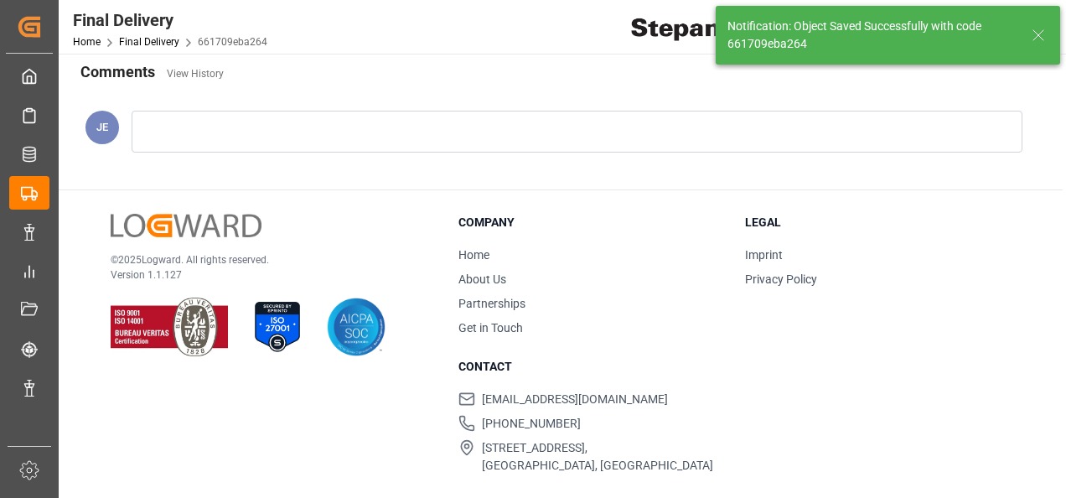
scroll to position [821, 0]
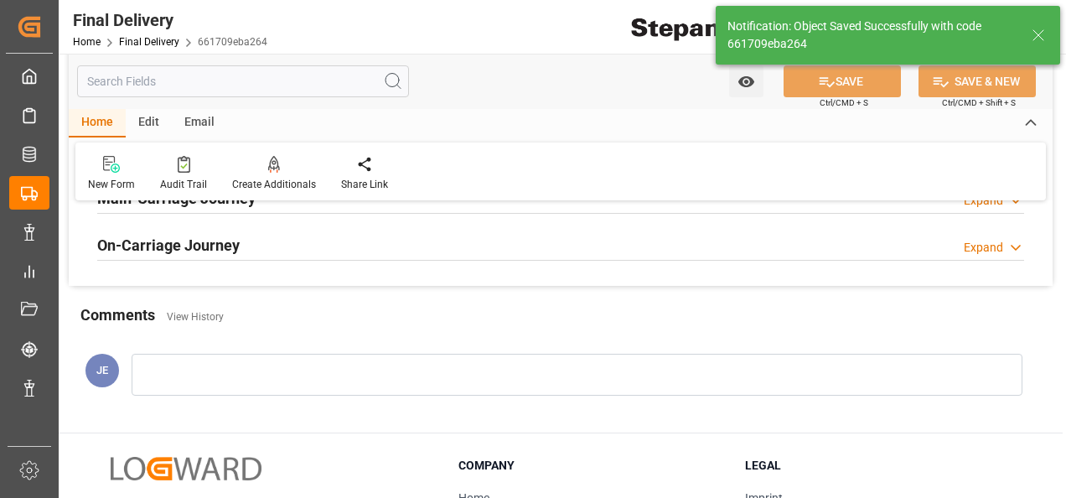
click at [506, 235] on div "On-Carriage Journey Expand" at bounding box center [560, 244] width 927 height 32
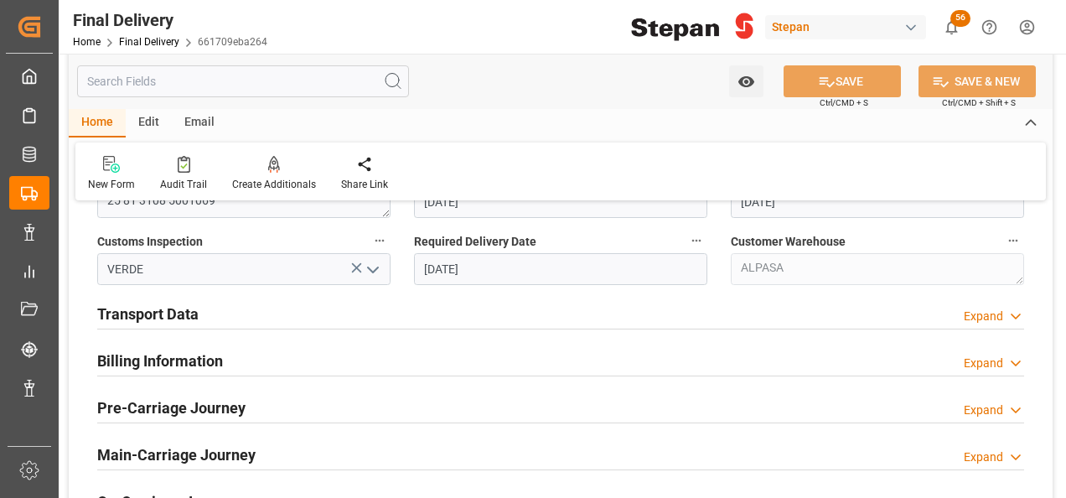
scroll to position [570, 0]
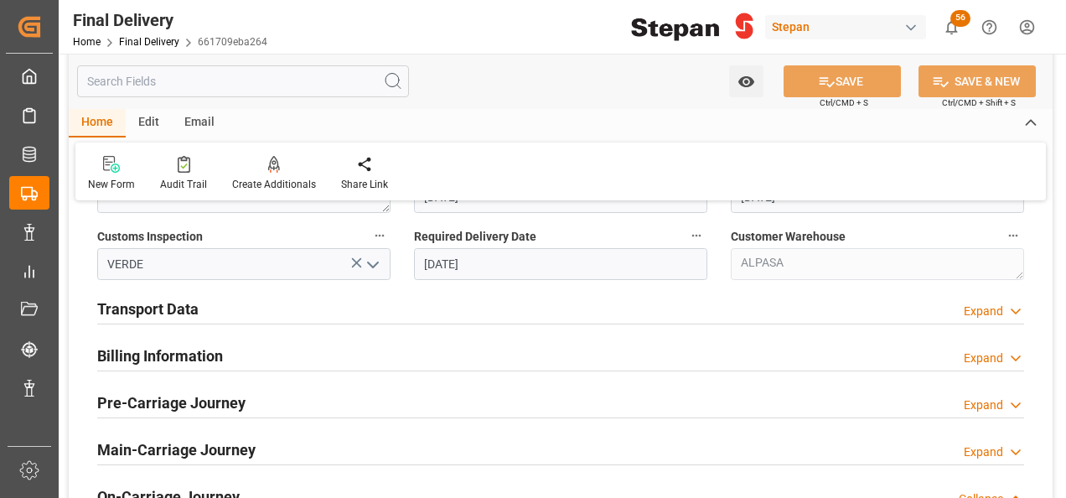
click at [282, 297] on div "Transport Data Expand" at bounding box center [560, 308] width 927 height 32
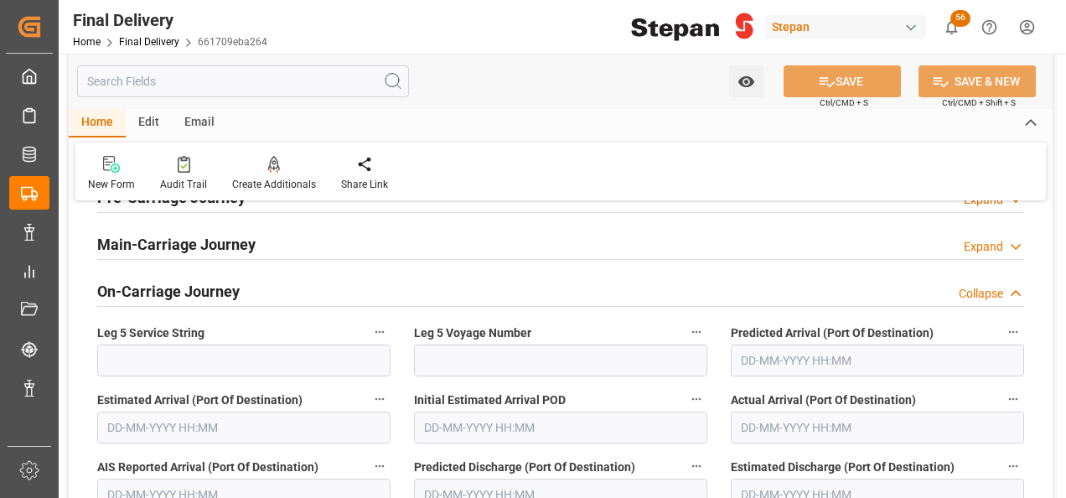
scroll to position [905, 0]
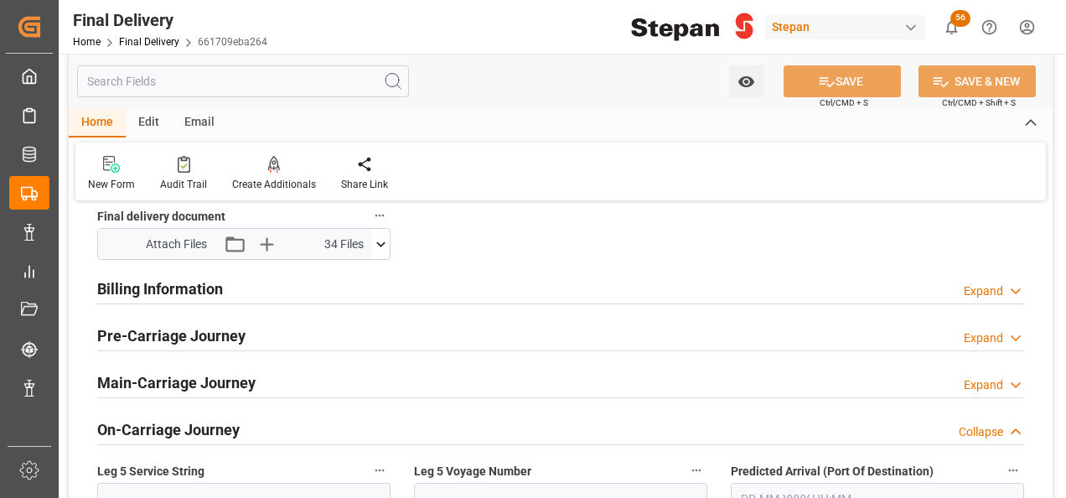
drag, startPoint x: 1016, startPoint y: 427, endPoint x: 1002, endPoint y: 380, distance: 48.8
click at [1015, 429] on polyline at bounding box center [1015, 431] width 8 height 4
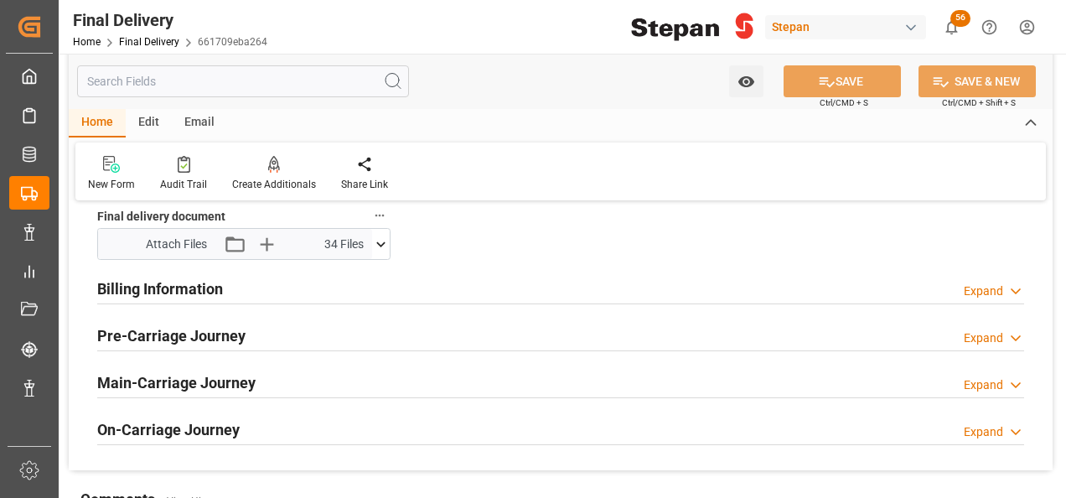
click at [1018, 286] on icon at bounding box center [1015, 291] width 17 height 18
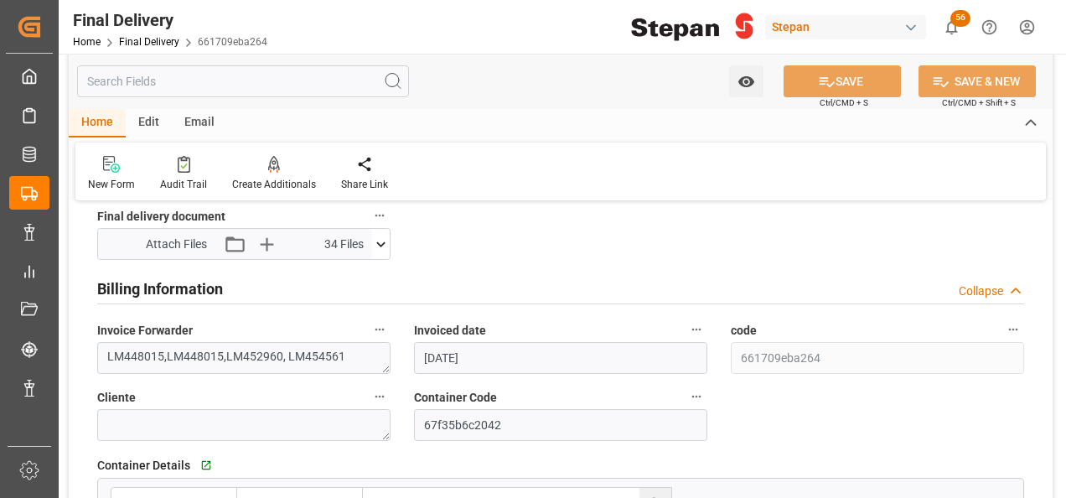
scroll to position [1073, 0]
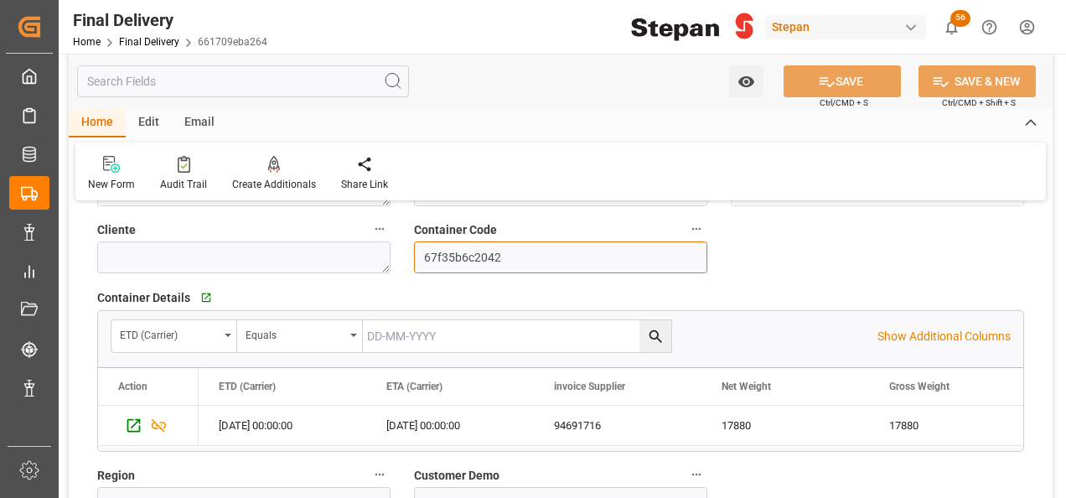
drag, startPoint x: 519, startPoint y: 258, endPoint x: 363, endPoint y: 258, distance: 155.9
click at [363, 258] on div "BL release Custom inspection Taxes payment Custom clearance Delivered Final Del…" at bounding box center [561, 98] width 984 height 1911
click at [268, 167] on icon at bounding box center [274, 164] width 12 height 17
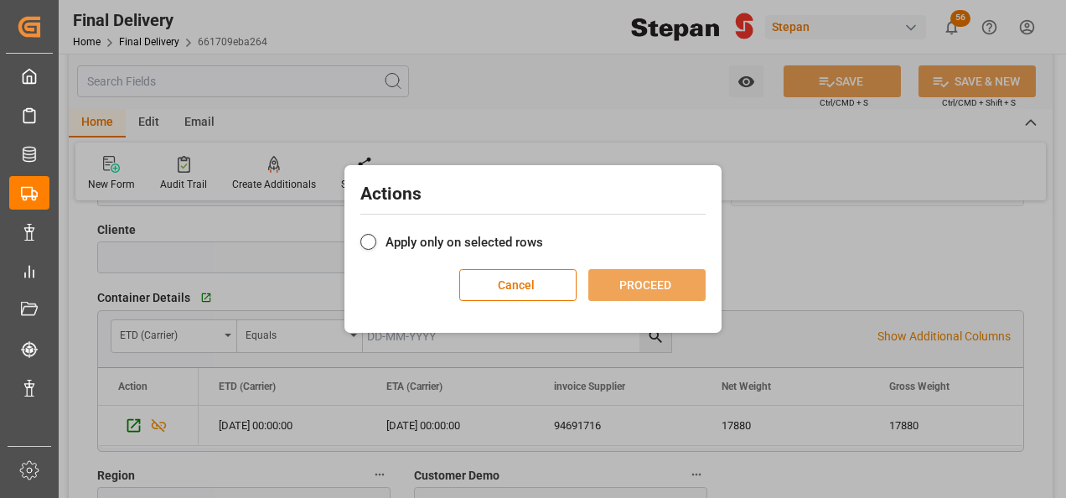
click at [367, 234] on span at bounding box center [368, 242] width 16 height 16
click at [543, 233] on input "Apply only on selected rows" at bounding box center [543, 233] width 0 height 0
click at [640, 289] on button "PROCEED" at bounding box center [646, 285] width 117 height 32
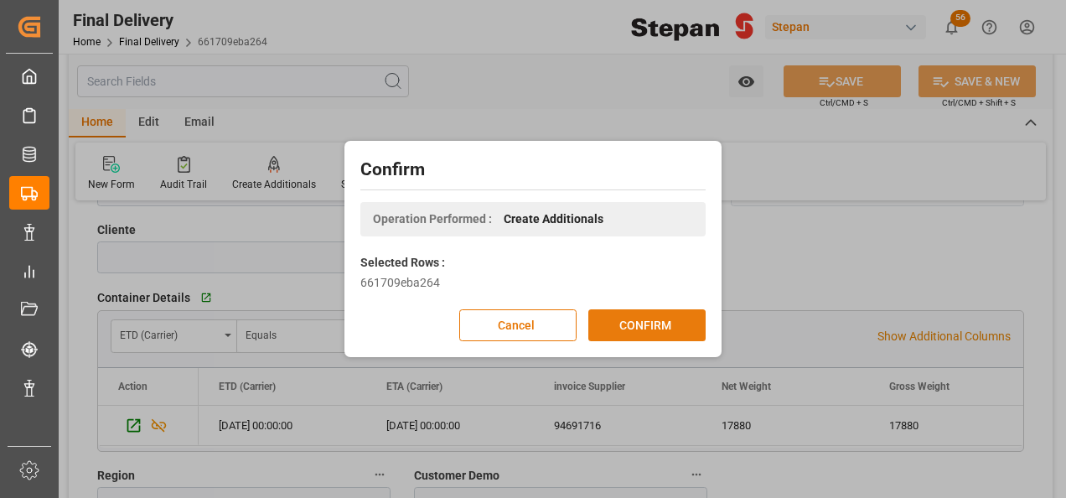
click at [650, 321] on button "CONFIRM" at bounding box center [646, 325] width 117 height 32
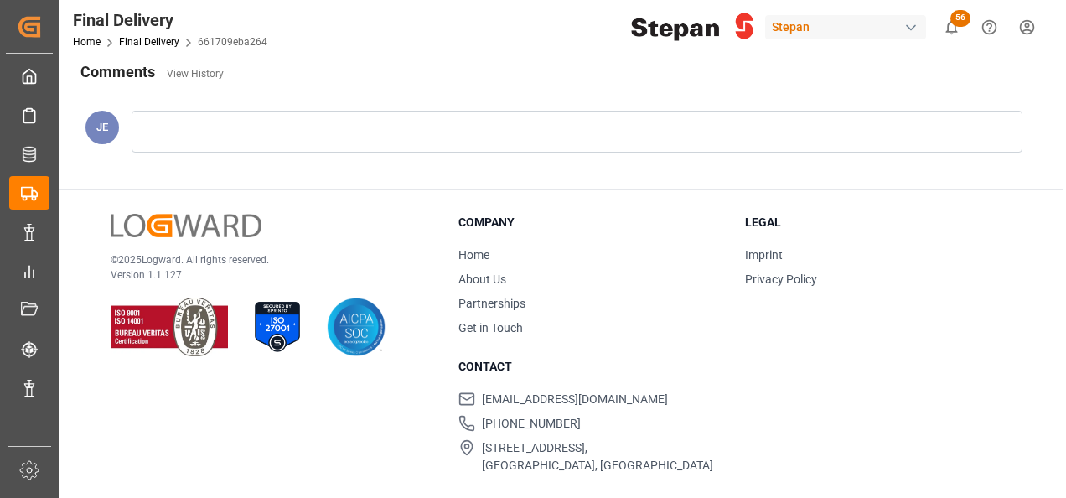
type input "27-06-2025"
type input "30-06-2025"
type input "12-08-2025"
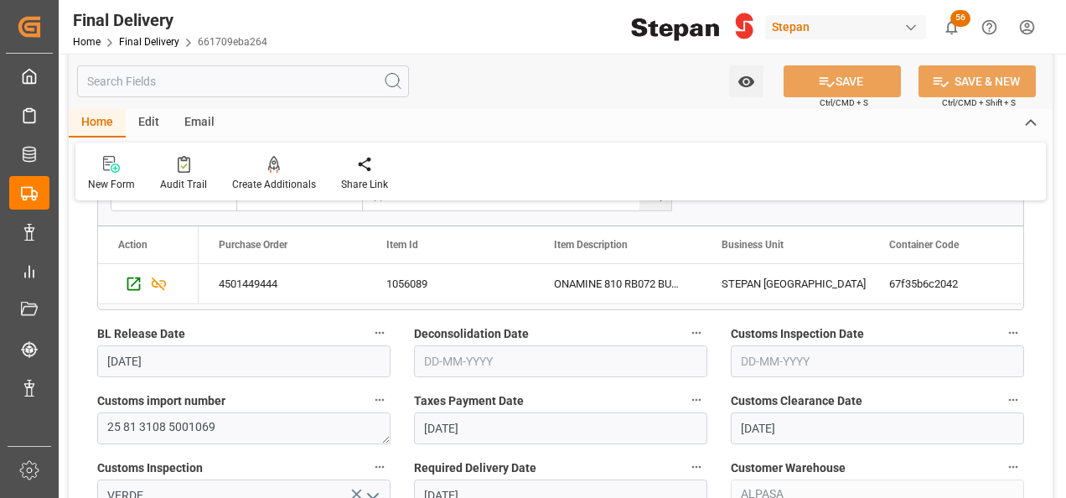
scroll to position [0, 0]
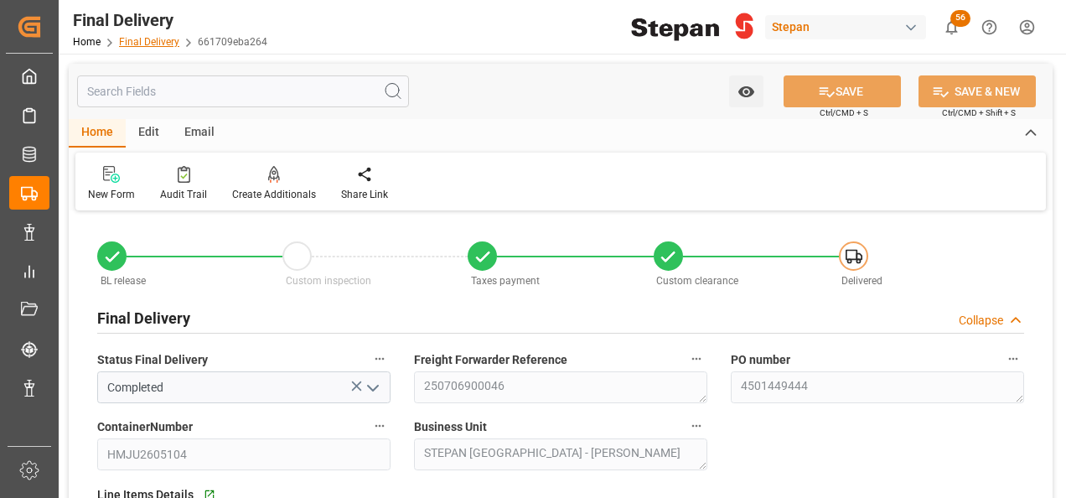
click at [151, 42] on link "Final Delivery" at bounding box center [149, 42] width 60 height 12
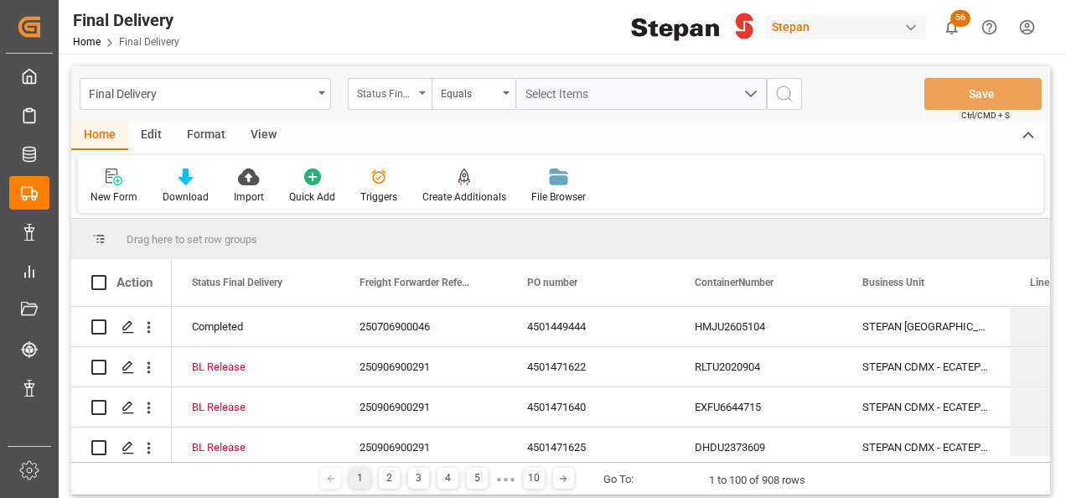
click at [416, 87] on div "Status Final Delivery" at bounding box center [390, 94] width 84 height 32
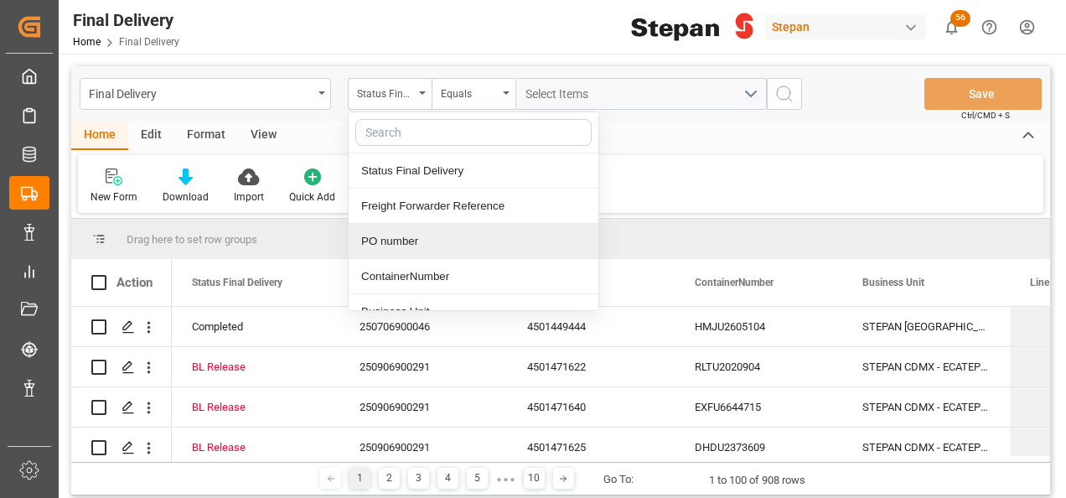
click at [389, 245] on div "PO number" at bounding box center [474, 241] width 250 height 35
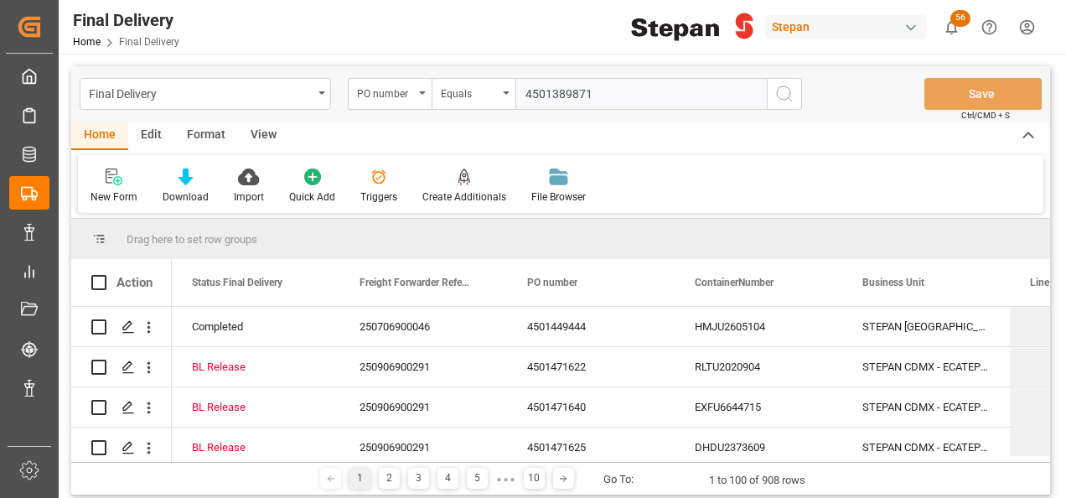
type input "4501389871"
click at [784, 87] on icon "search button" at bounding box center [784, 94] width 20 height 20
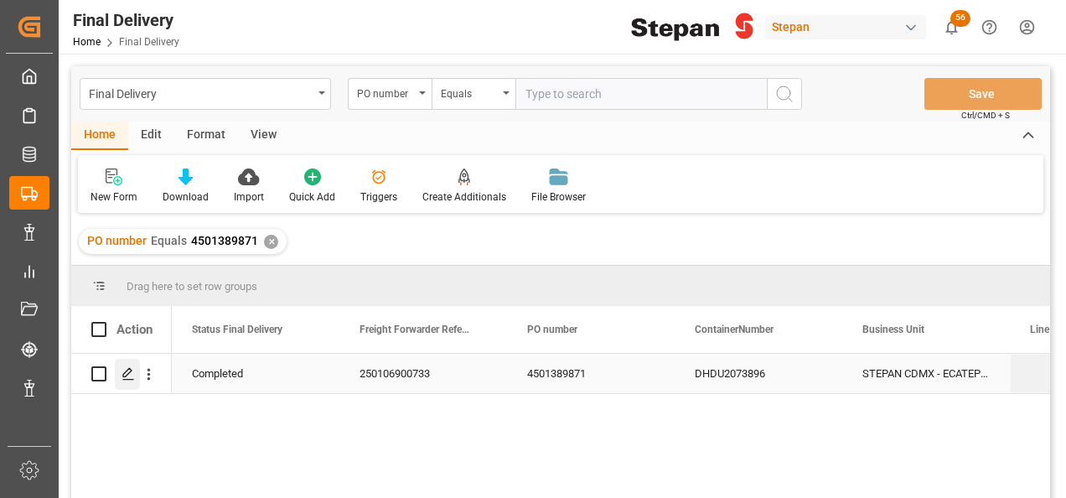
click at [116, 374] on div "Press SPACE to select this row." at bounding box center [127, 374] width 25 height 31
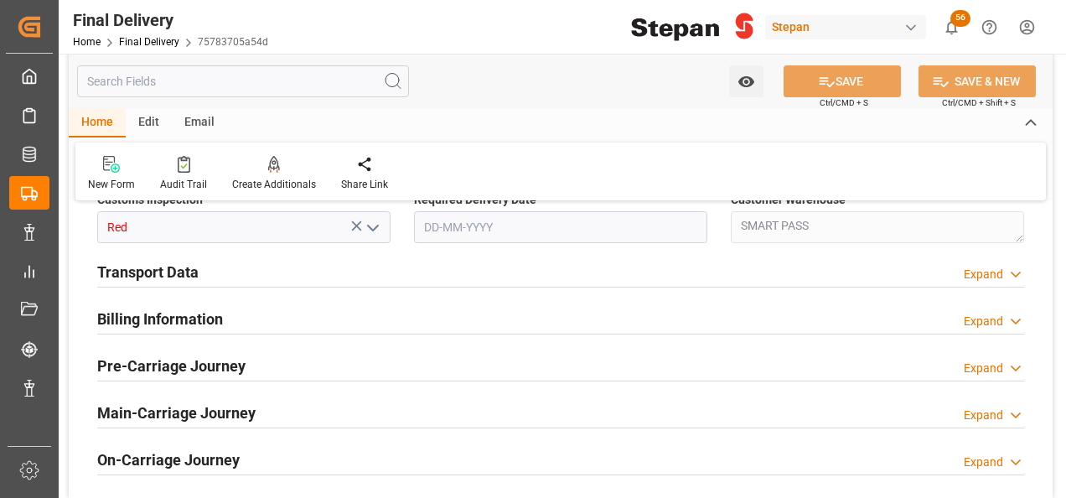
type input "03-12-2024"
type input "05-12-2024"
type input "09-12-2024"
type input "28-01-2025"
type input "28-01-2025 00:00"
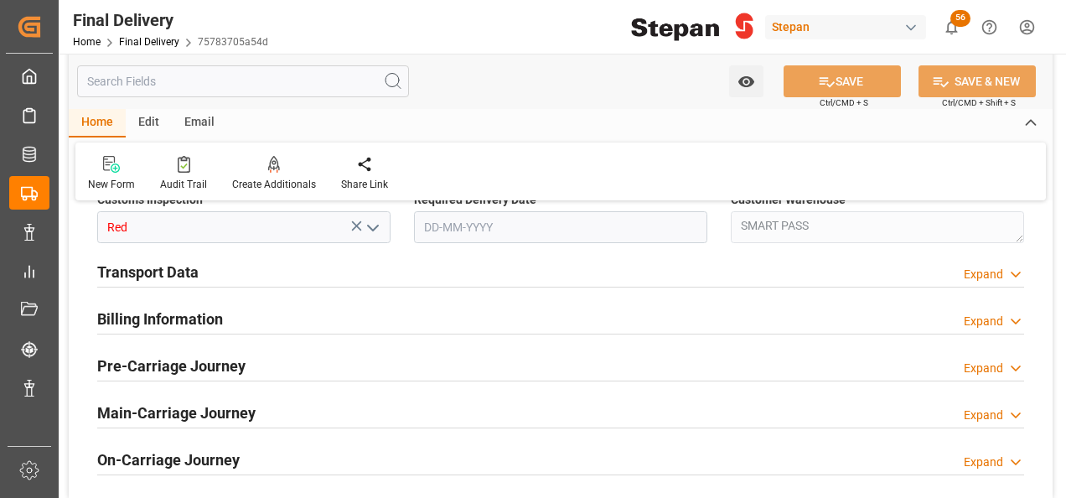
type input "28-01-2025 00:00"
type input "29-01-2025"
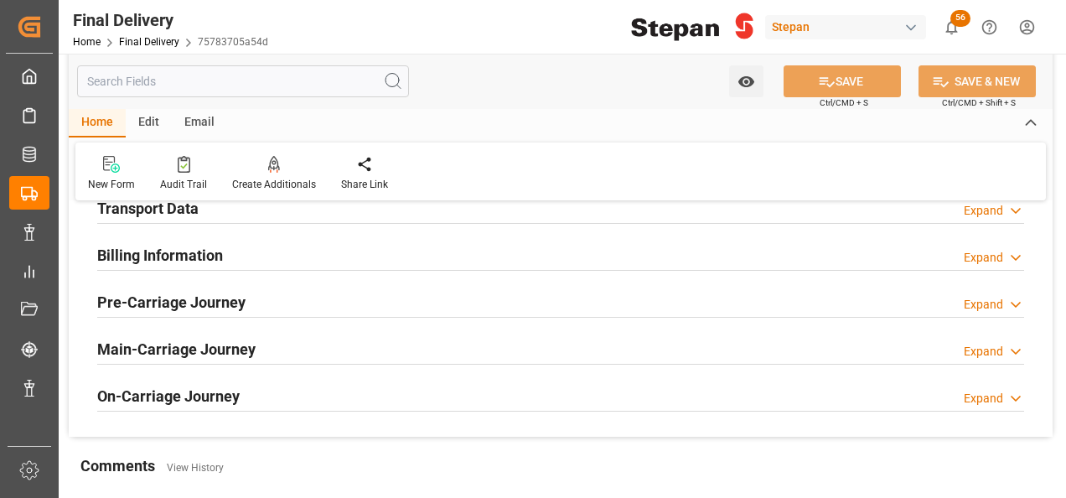
scroll to position [503, 0]
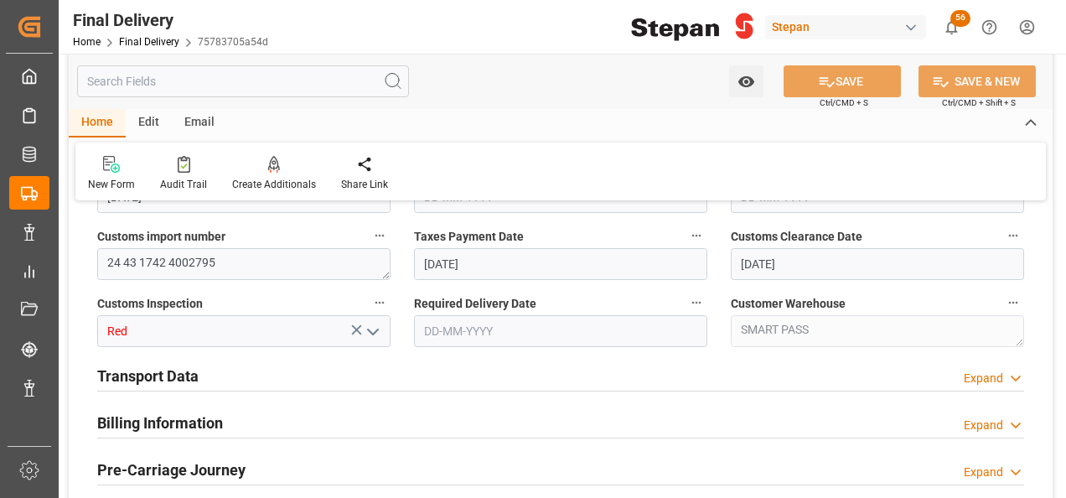
click at [188, 373] on h2 "Transport Data" at bounding box center [147, 376] width 101 height 23
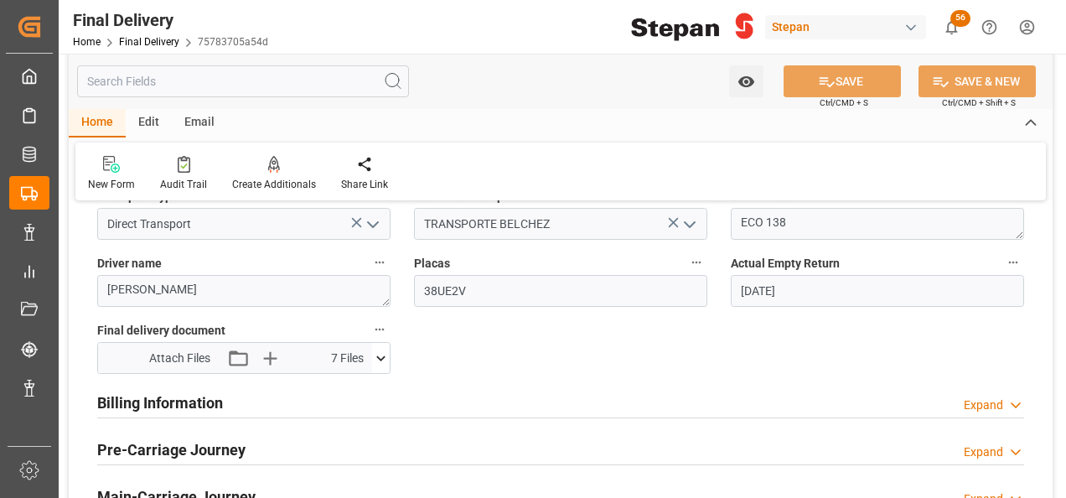
scroll to position [838, 0]
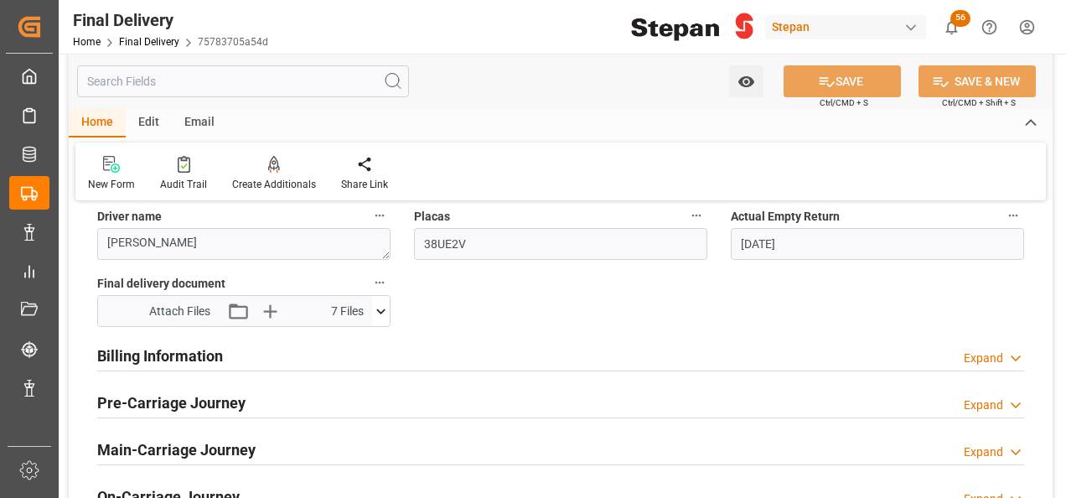
click at [220, 354] on h2 "Billing Information" at bounding box center [160, 355] width 126 height 23
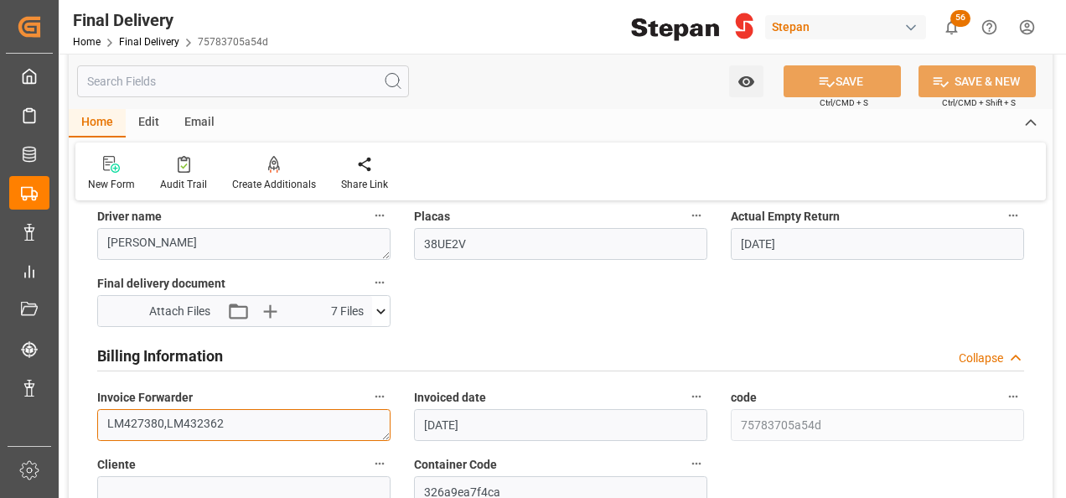
click at [243, 415] on textarea "LM427380,LM432362" at bounding box center [243, 425] width 293 height 32
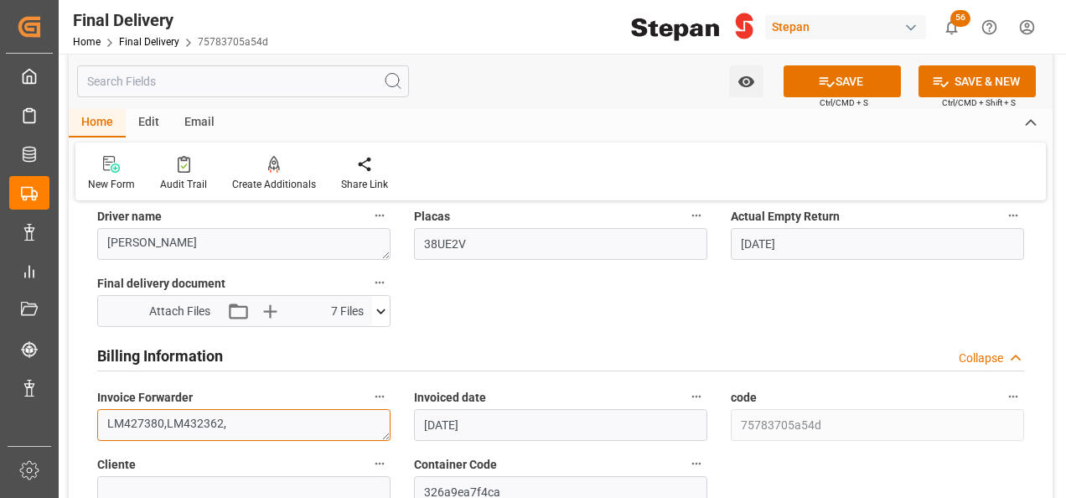
click at [239, 419] on textarea "LM427380,LM432362," at bounding box center [243, 425] width 293 height 32
paste textarea "LM454407"
type textarea "LM427380,LM432362,LM454407"
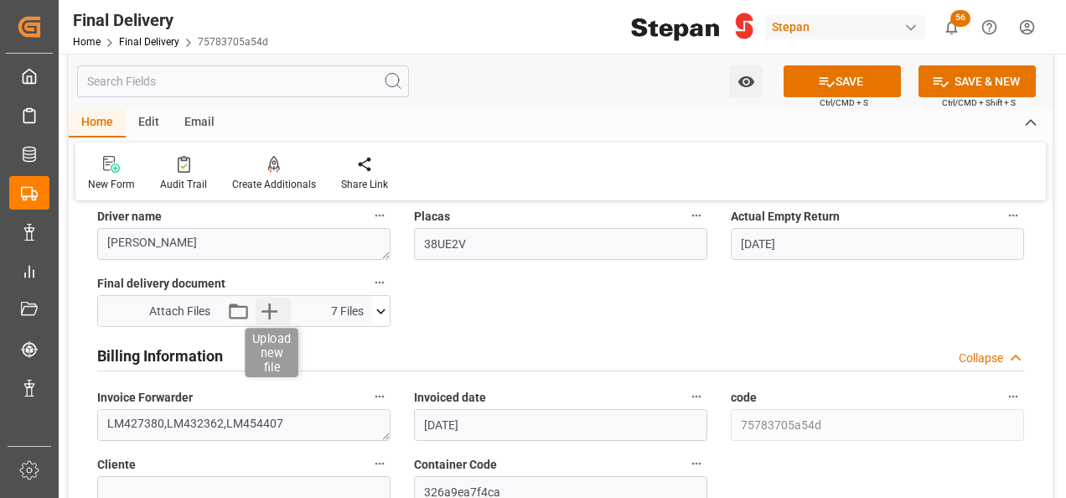
click at [273, 308] on icon "button" at bounding box center [269, 311] width 16 height 16
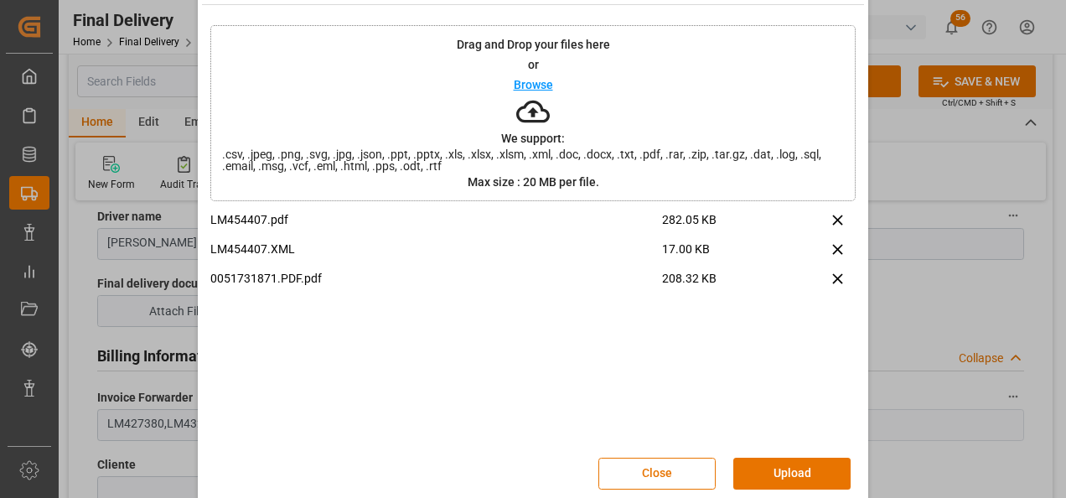
scroll to position [66, 0]
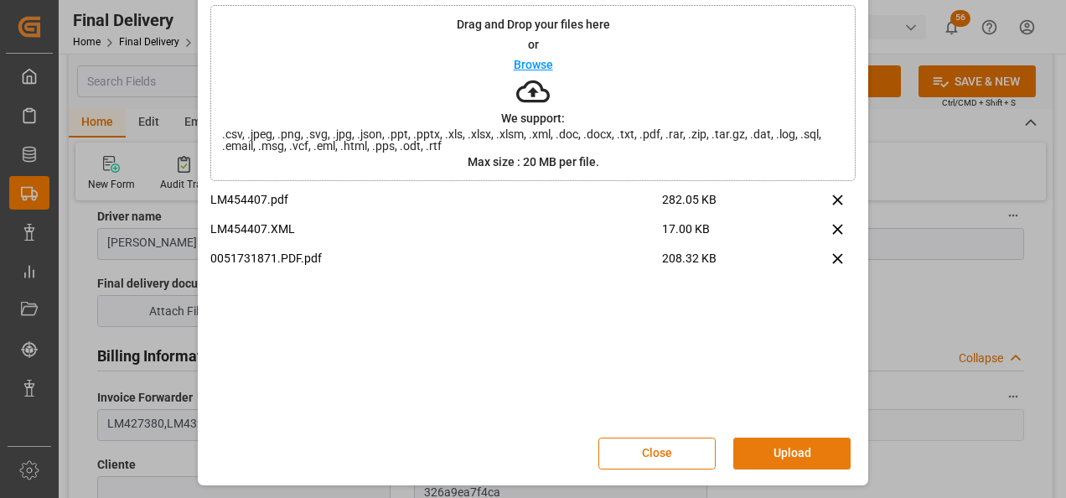
click at [784, 449] on button "Upload" at bounding box center [791, 453] width 117 height 32
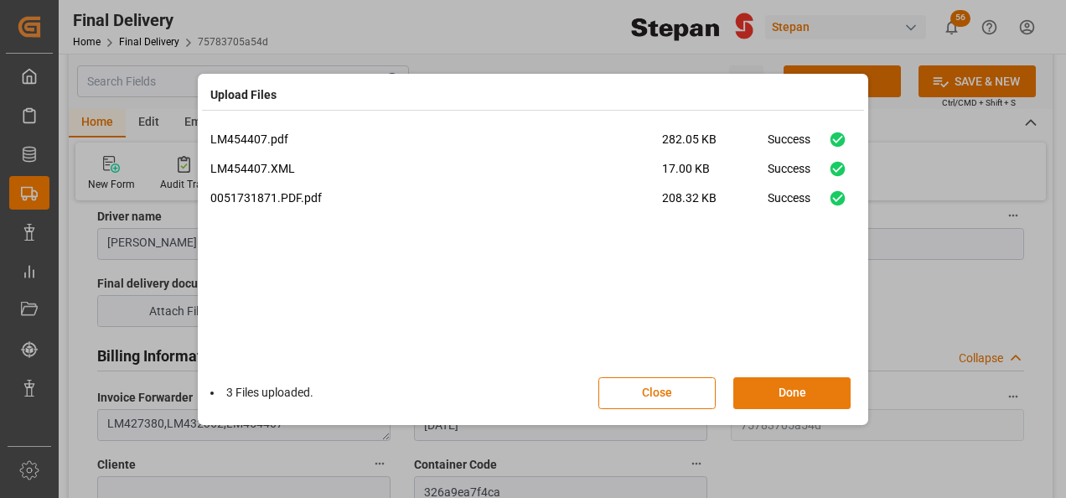
click at [769, 389] on button "Done" at bounding box center [791, 393] width 117 height 32
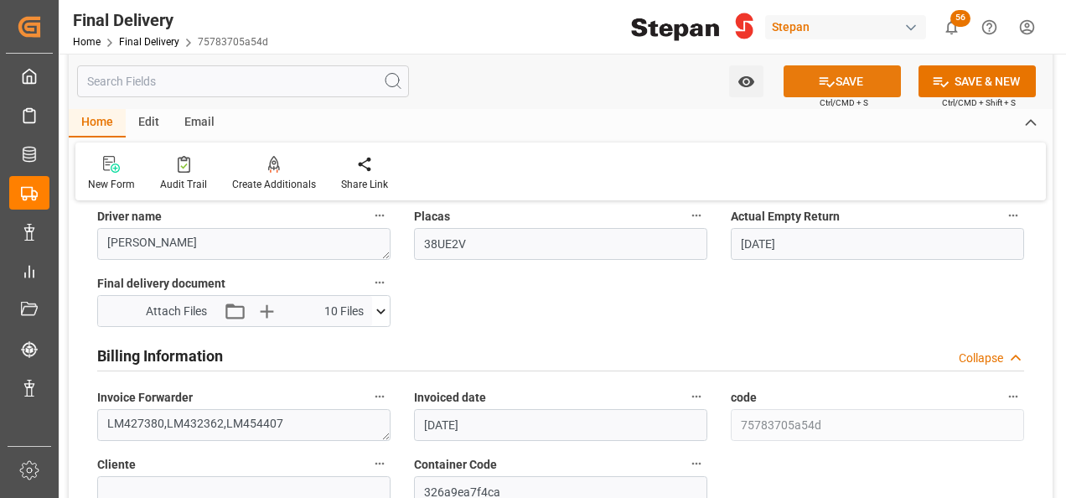
click at [843, 85] on button "SAVE" at bounding box center [842, 81] width 117 height 32
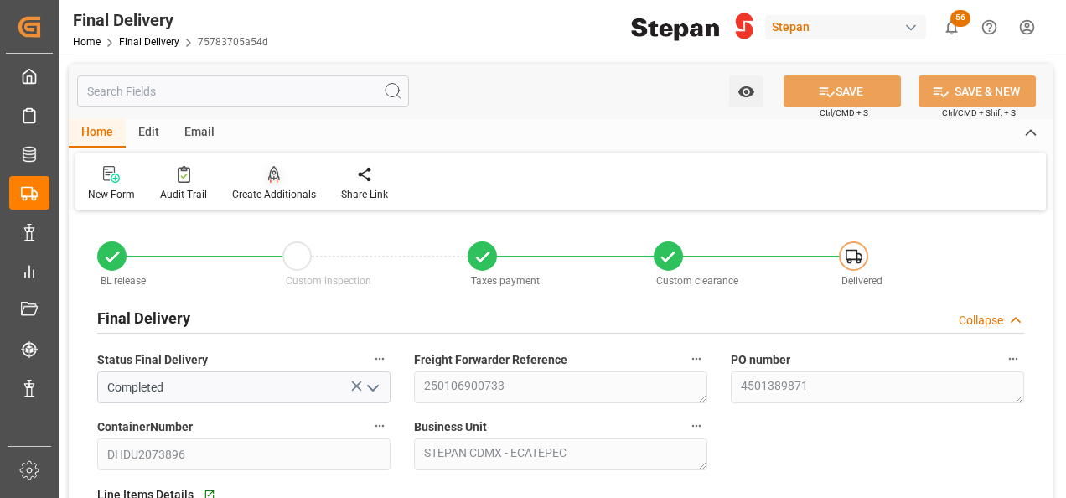
click at [277, 174] on div at bounding box center [274, 174] width 84 height 18
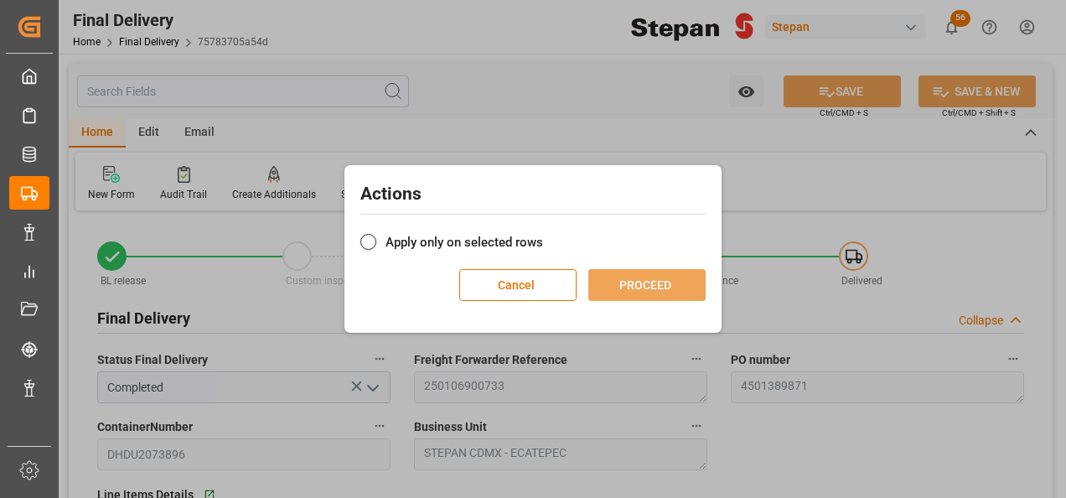
click at [471, 249] on label "Apply only on selected rows" at bounding box center [532, 242] width 345 height 20
click at [543, 233] on input "Apply only on selected rows" at bounding box center [543, 233] width 0 height 0
click at [642, 288] on button "PROCEED" at bounding box center [646, 285] width 117 height 32
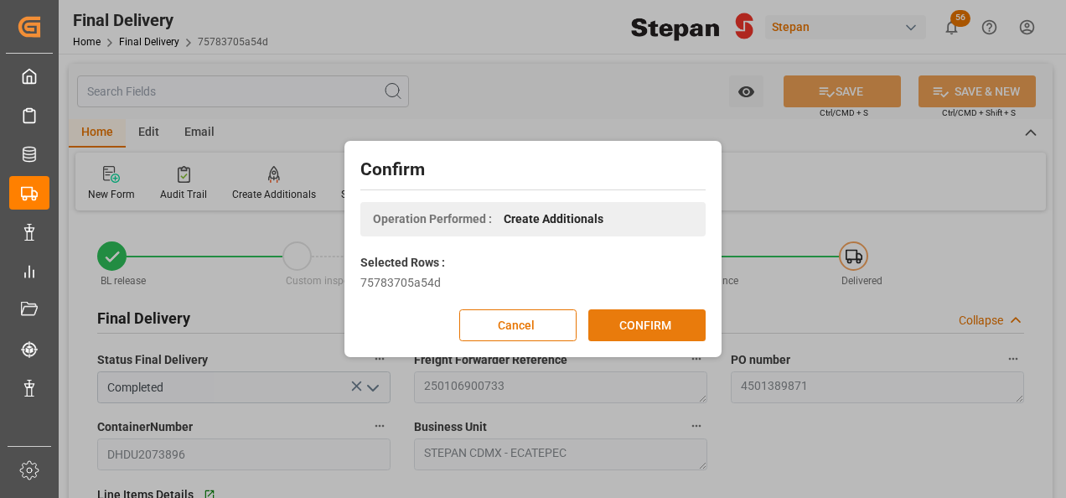
click at [632, 326] on button "CONFIRM" at bounding box center [646, 325] width 117 height 32
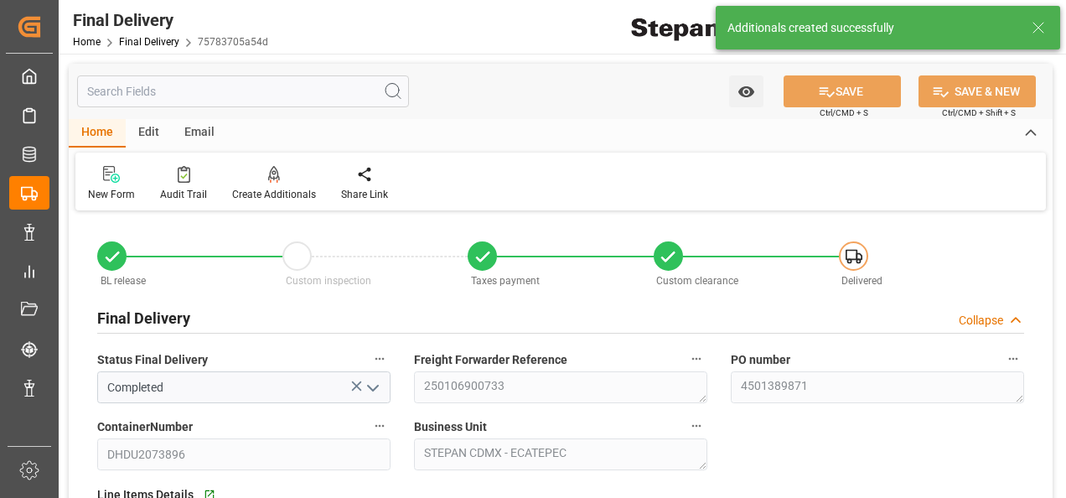
type input "03-12-2024"
type input "05-12-2024"
type input "09-12-2024"
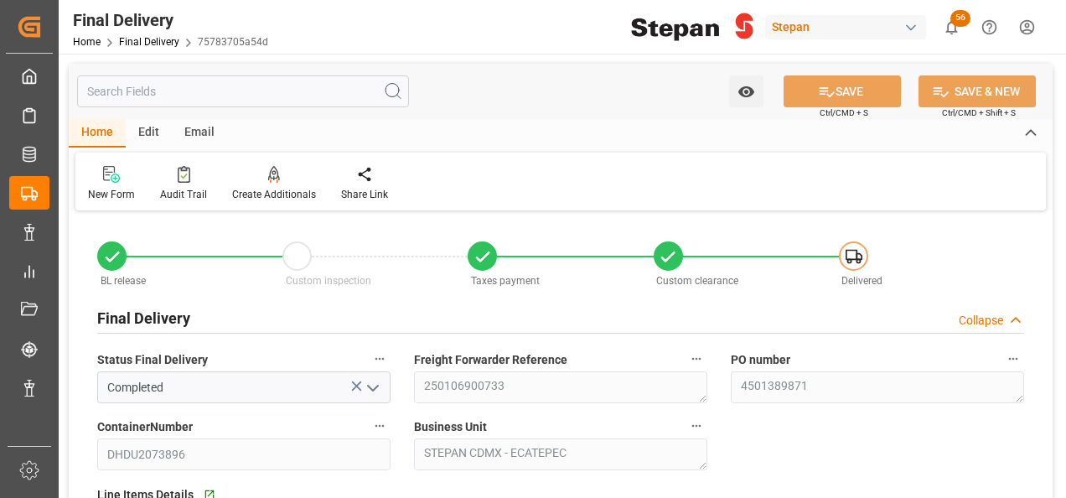
scroll to position [84, 0]
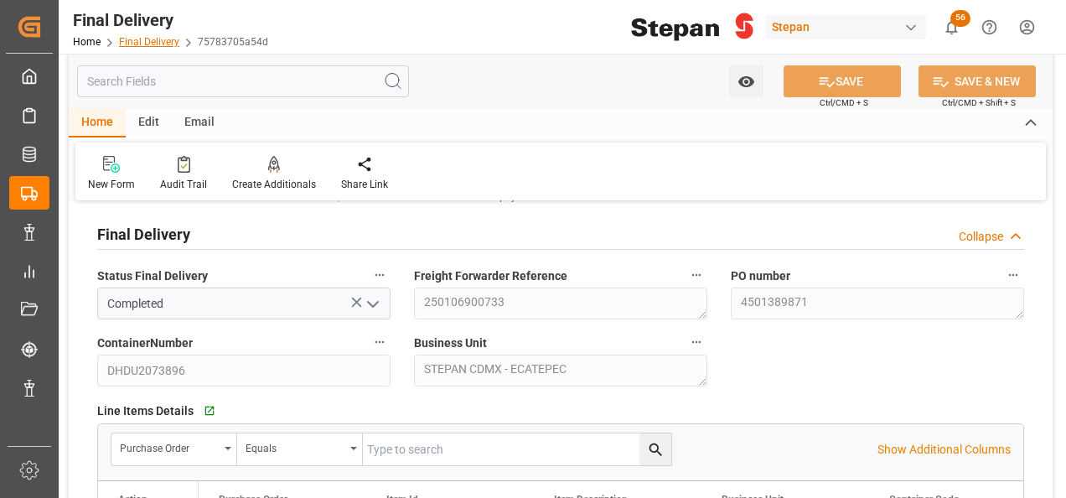
click at [137, 40] on link "Final Delivery" at bounding box center [149, 42] width 60 height 12
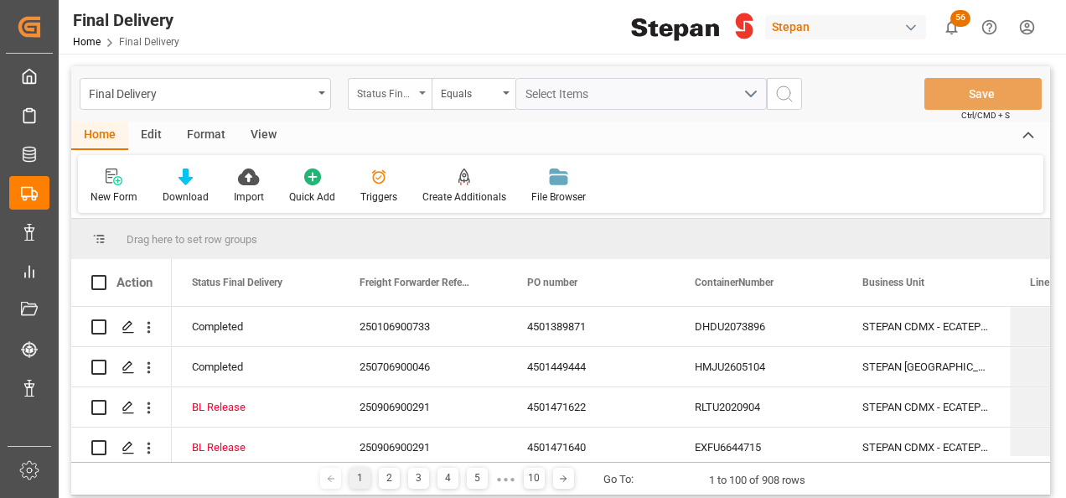
click at [421, 87] on div "Status Final Delivery" at bounding box center [390, 94] width 84 height 32
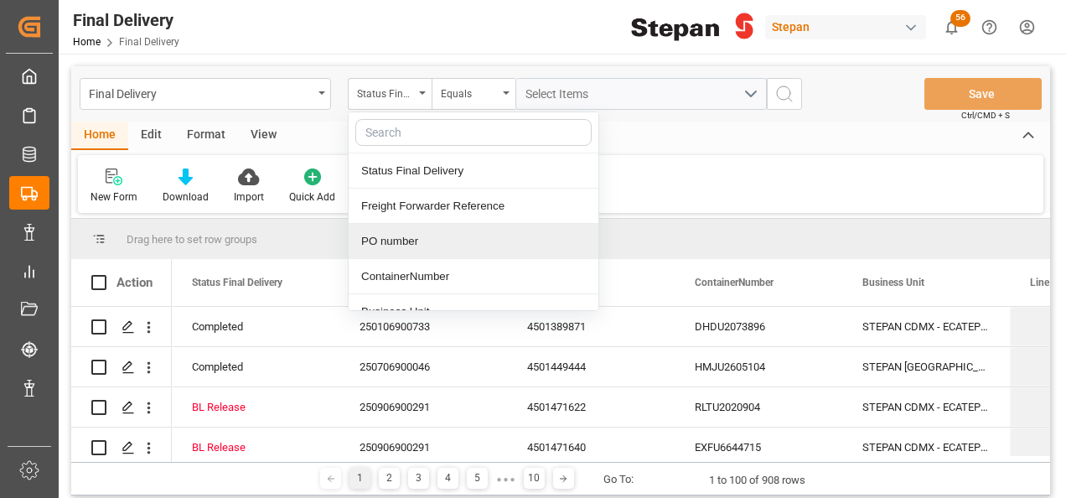
click at [383, 238] on div "PO number" at bounding box center [474, 241] width 250 height 35
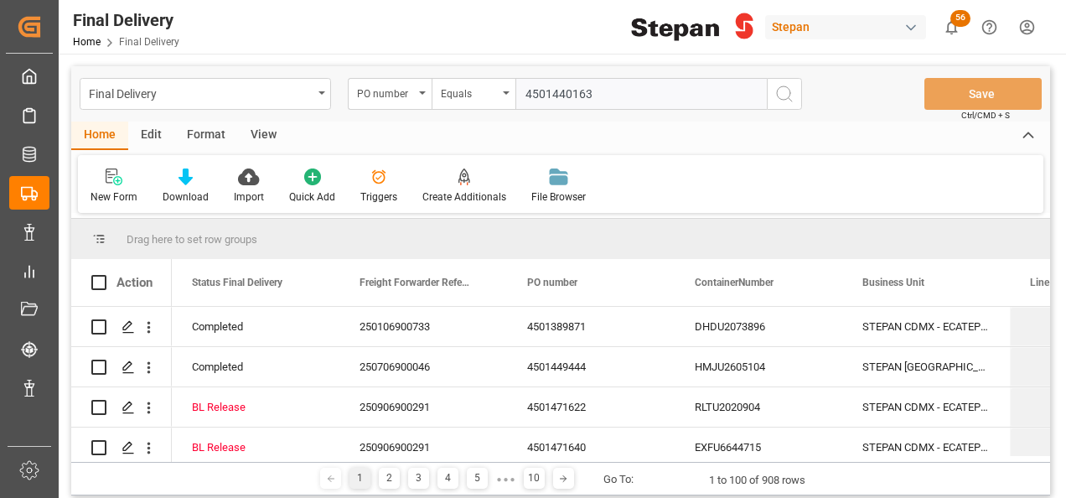
type input "4501440163"
click at [786, 91] on icon "search button" at bounding box center [784, 94] width 20 height 20
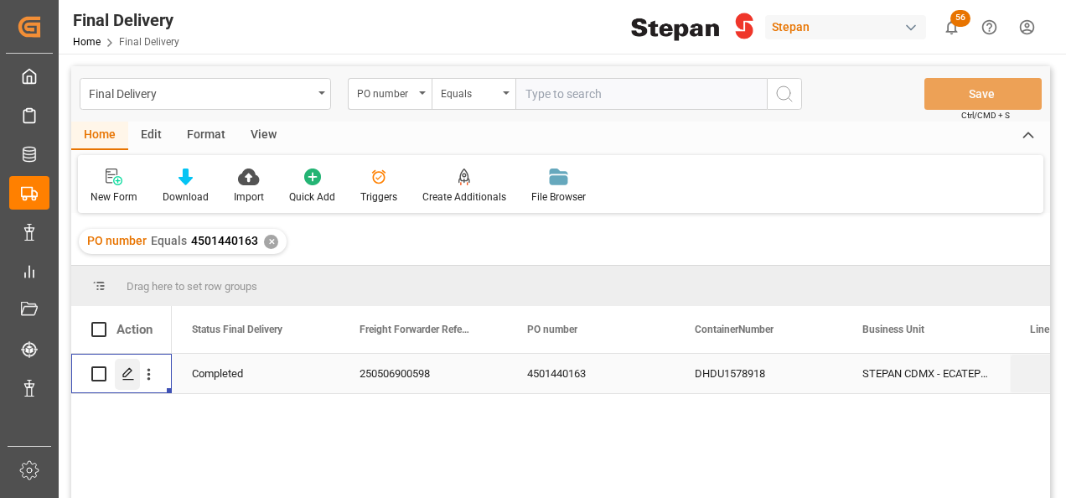
click at [129, 370] on icon "Press SPACE to select this row." at bounding box center [128, 373] width 13 height 13
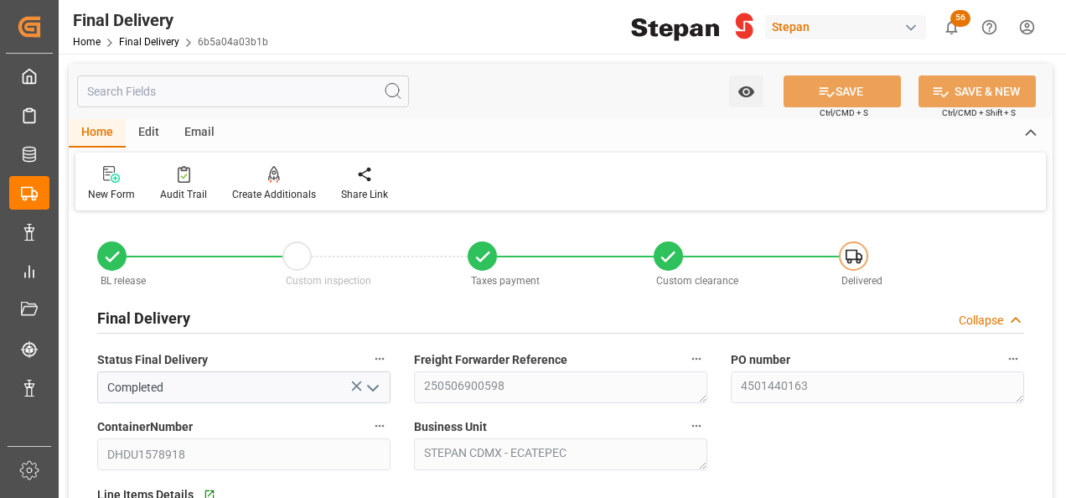
type input "14-05-2025"
type input "15-05-2025"
type input "17-05-2025"
type input "30-06-2025"
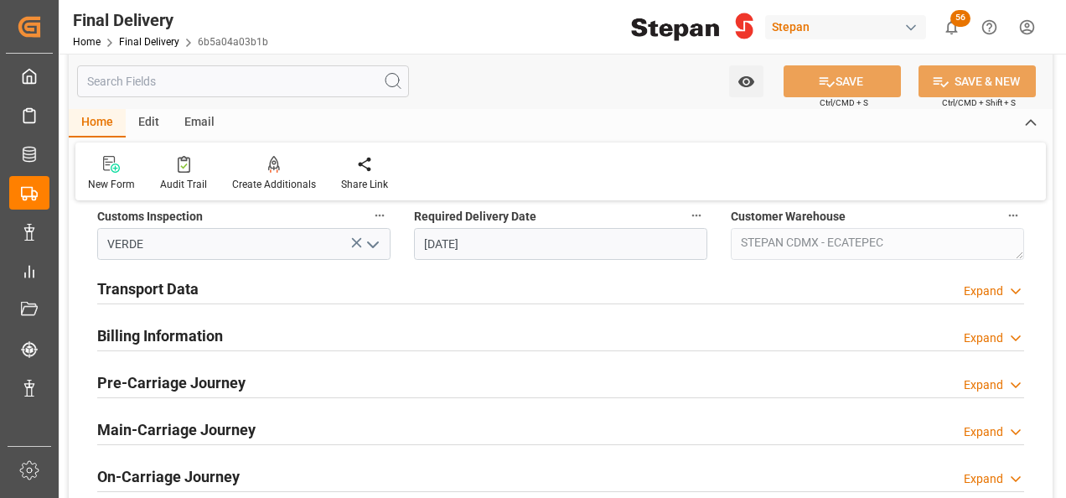
scroll to position [670, 0]
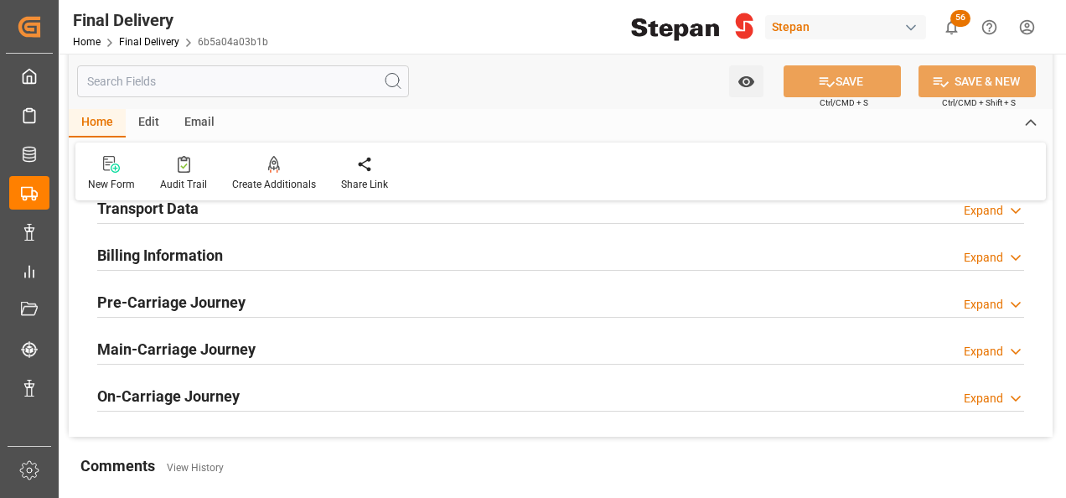
click at [169, 259] on h2 "Billing Information" at bounding box center [160, 255] width 126 height 23
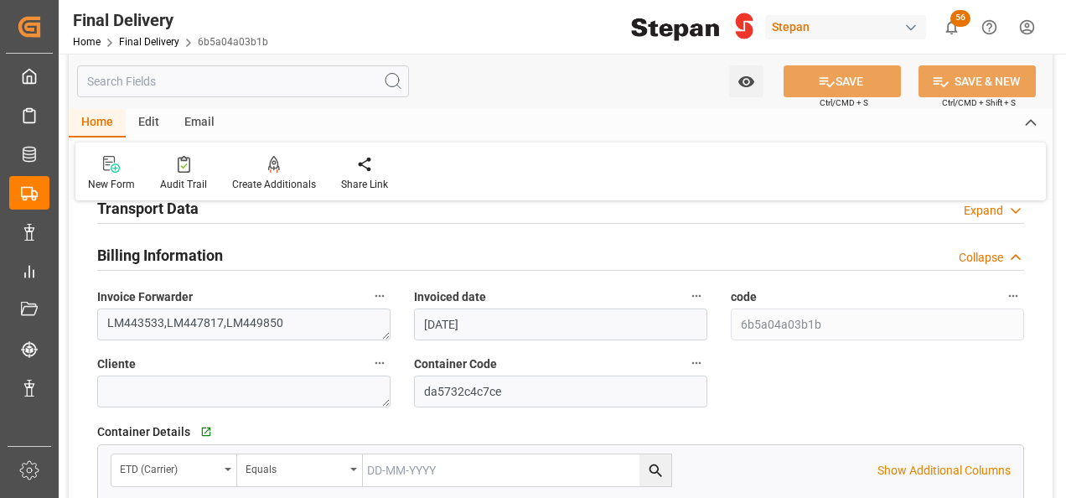
click at [184, 213] on h2 "Transport Data" at bounding box center [147, 208] width 101 height 23
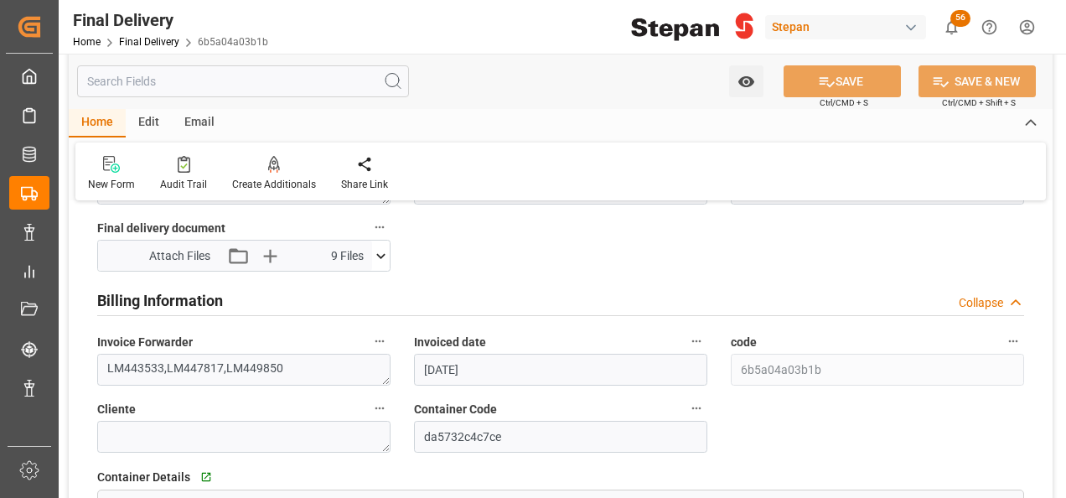
scroll to position [1006, 0]
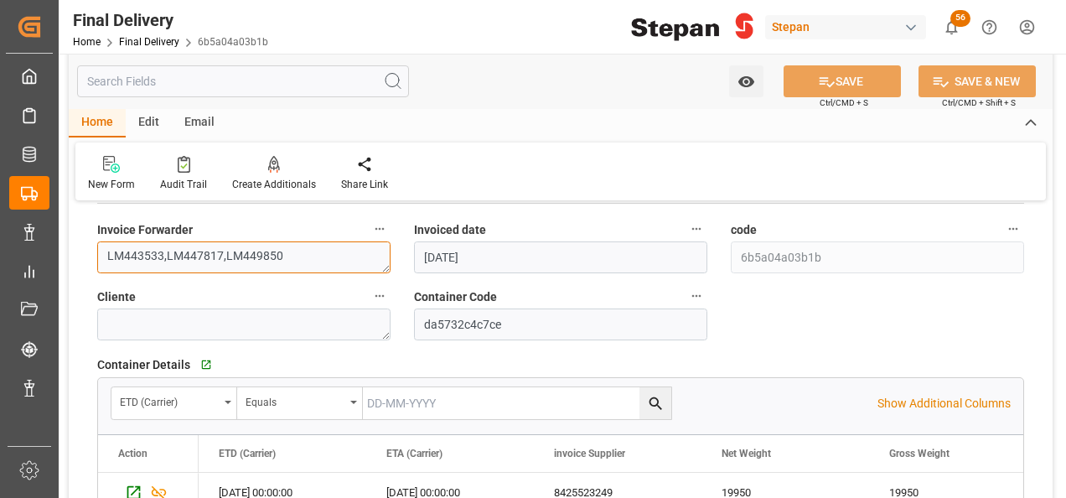
click at [289, 245] on textarea "LM443533,LM447817,LM449850" at bounding box center [243, 257] width 293 height 32
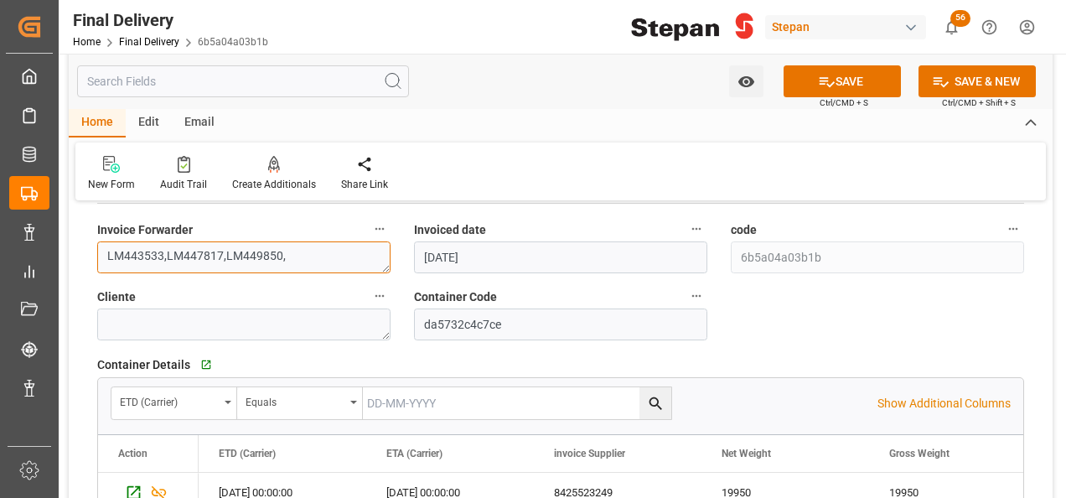
paste textarea "LM454406"
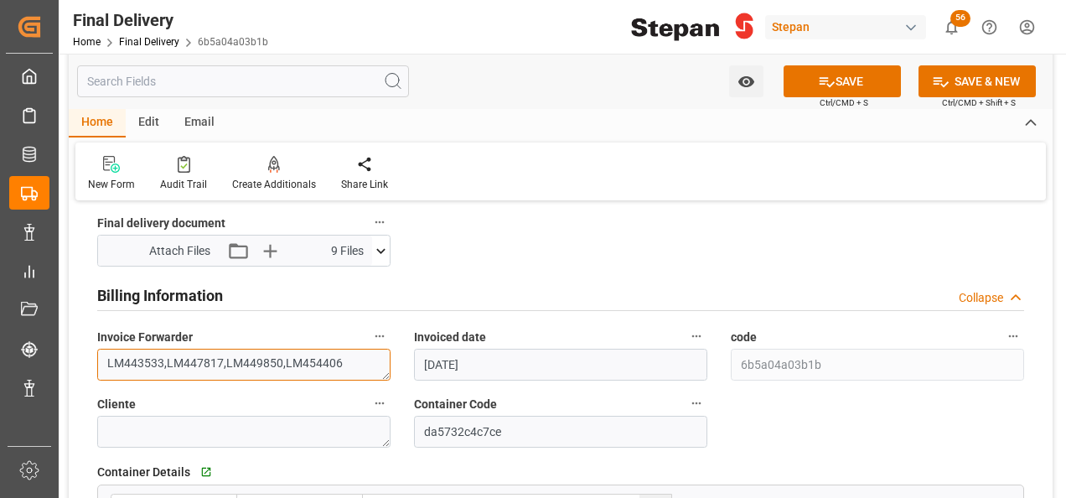
scroll to position [838, 0]
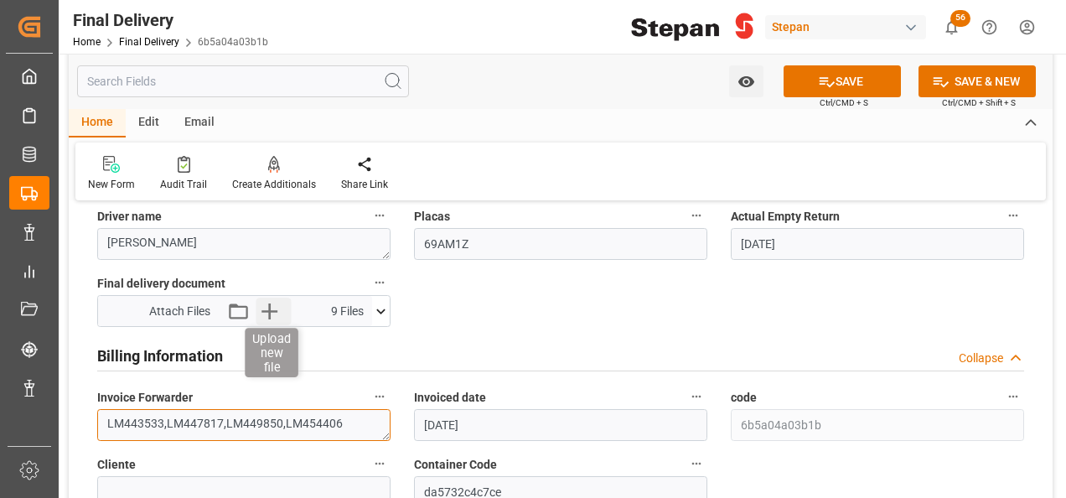
type textarea "LM443533,LM447817,LM449850,LM454406"
click at [273, 305] on icon "button" at bounding box center [269, 310] width 27 height 27
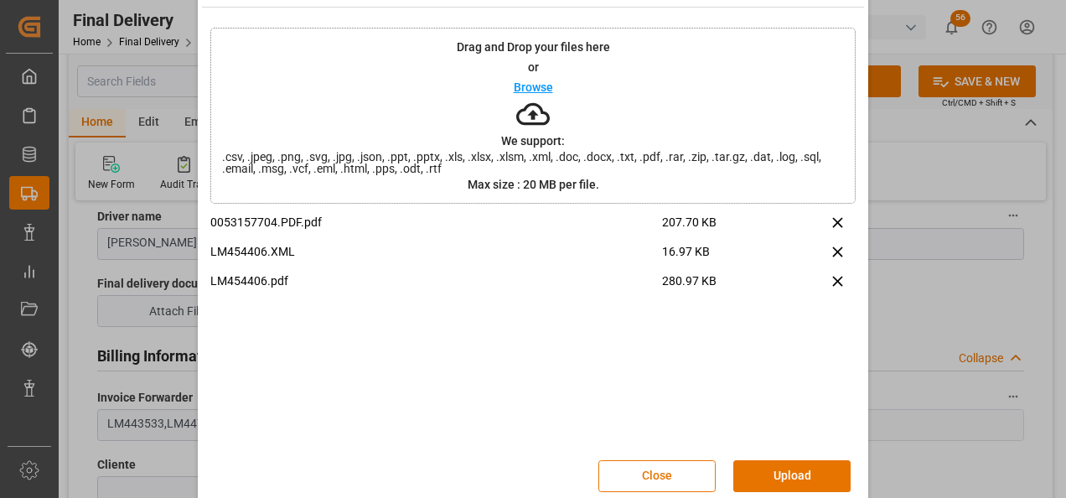
scroll to position [66, 0]
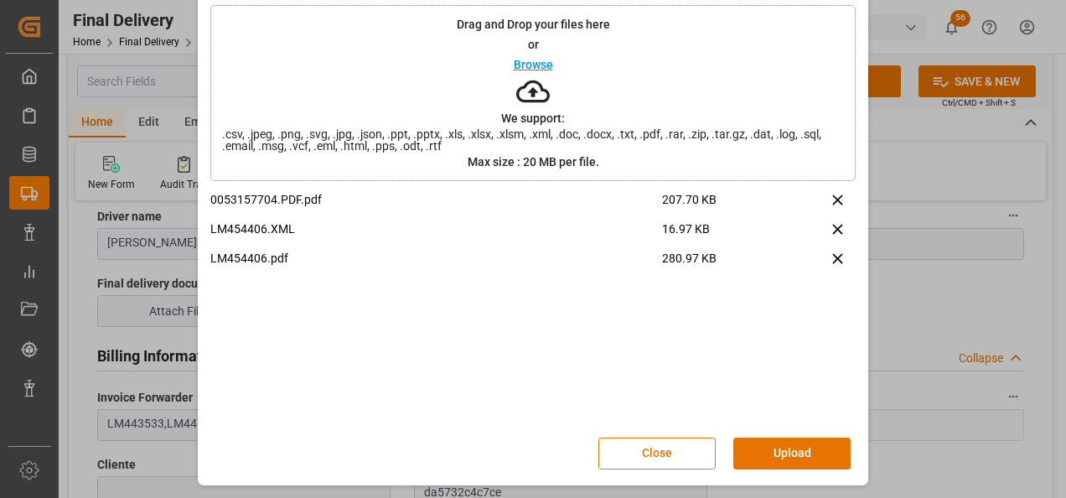
click at [793, 446] on button "Upload" at bounding box center [791, 453] width 117 height 32
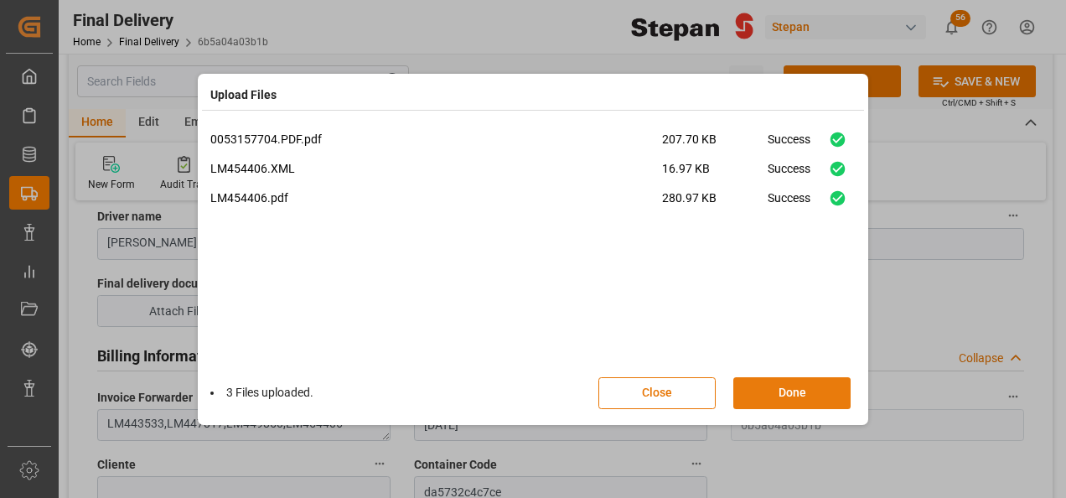
click at [786, 390] on button "Done" at bounding box center [791, 393] width 117 height 32
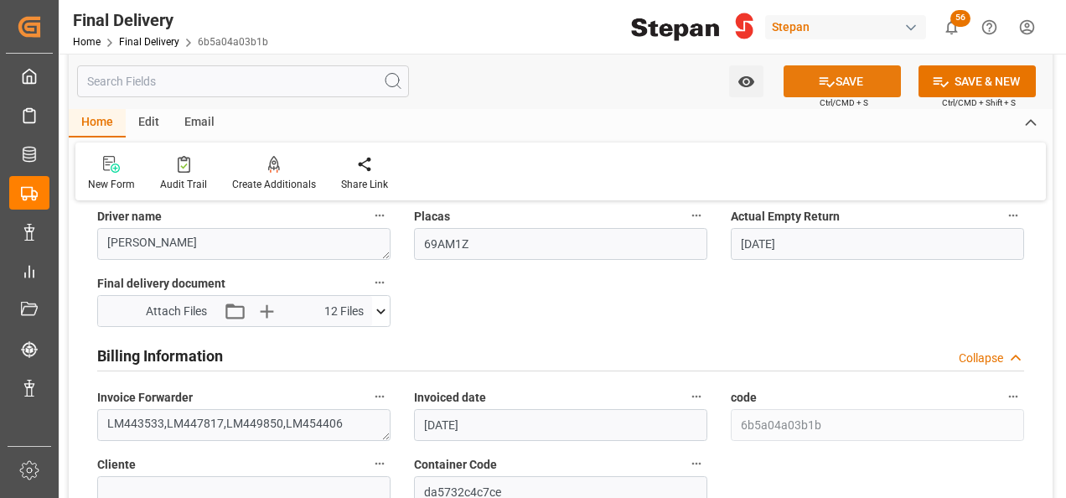
click at [850, 87] on button "SAVE" at bounding box center [842, 81] width 117 height 32
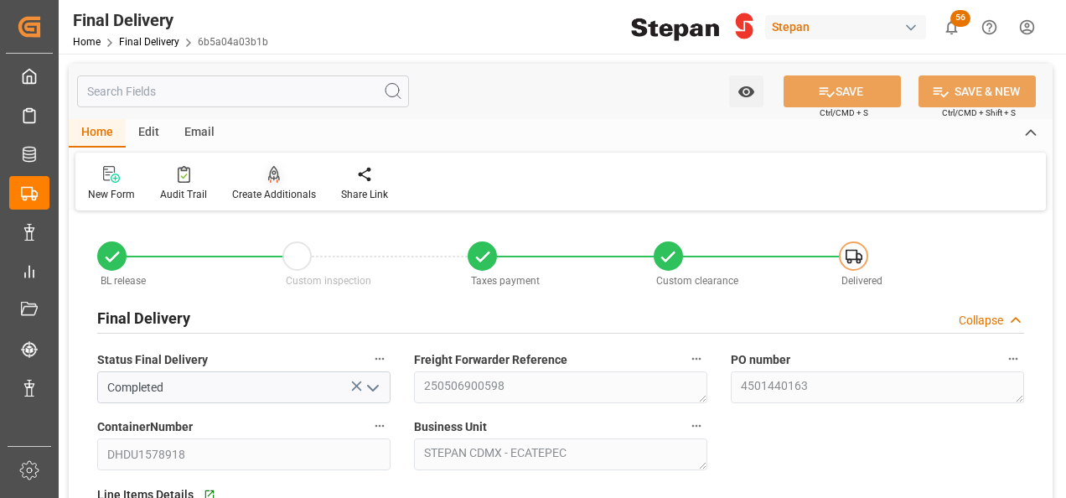
click at [272, 171] on icon at bounding box center [274, 174] width 12 height 17
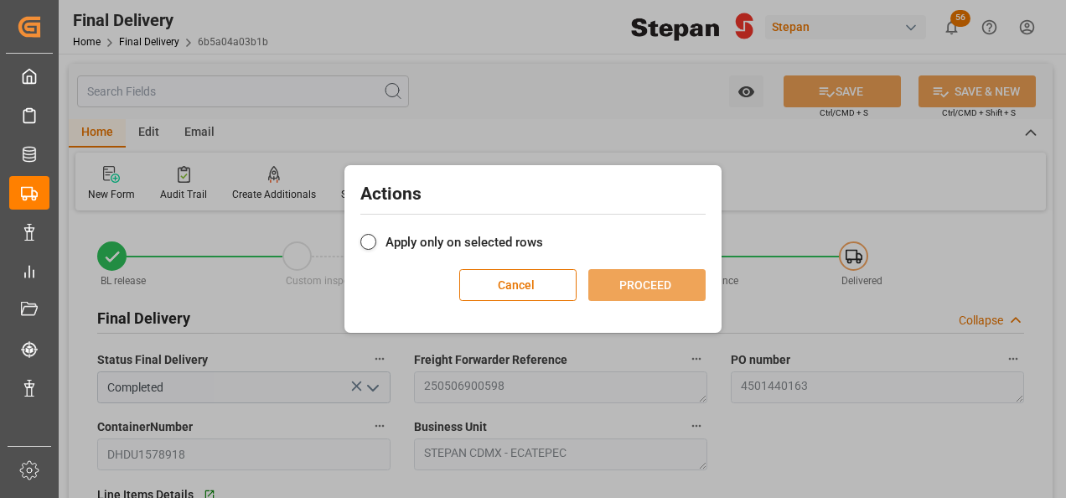
click at [432, 240] on label "Apply only on selected rows" at bounding box center [532, 242] width 345 height 20
click at [543, 233] on input "Apply only on selected rows" at bounding box center [543, 233] width 0 height 0
click at [640, 285] on button "PROCEED" at bounding box center [646, 285] width 117 height 32
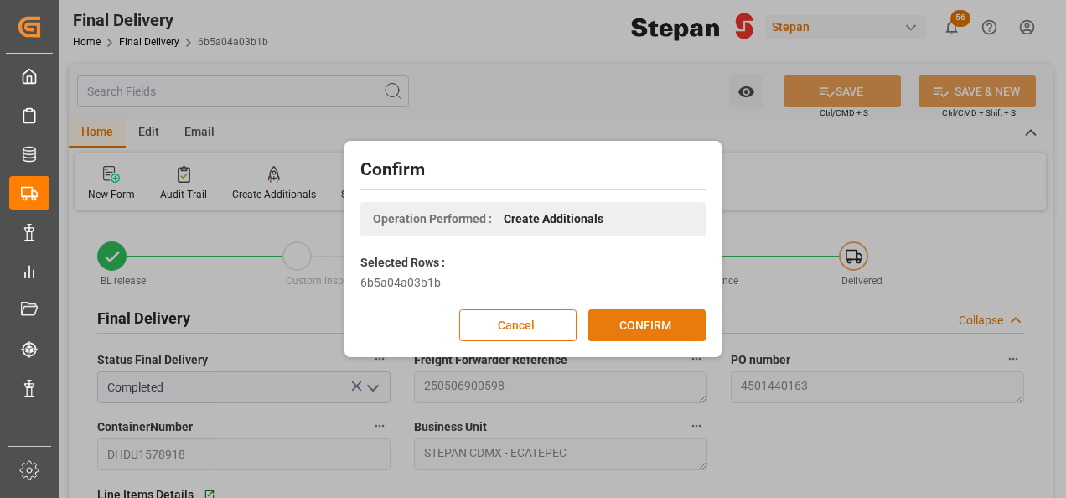
click at [650, 328] on button "CONFIRM" at bounding box center [646, 325] width 117 height 32
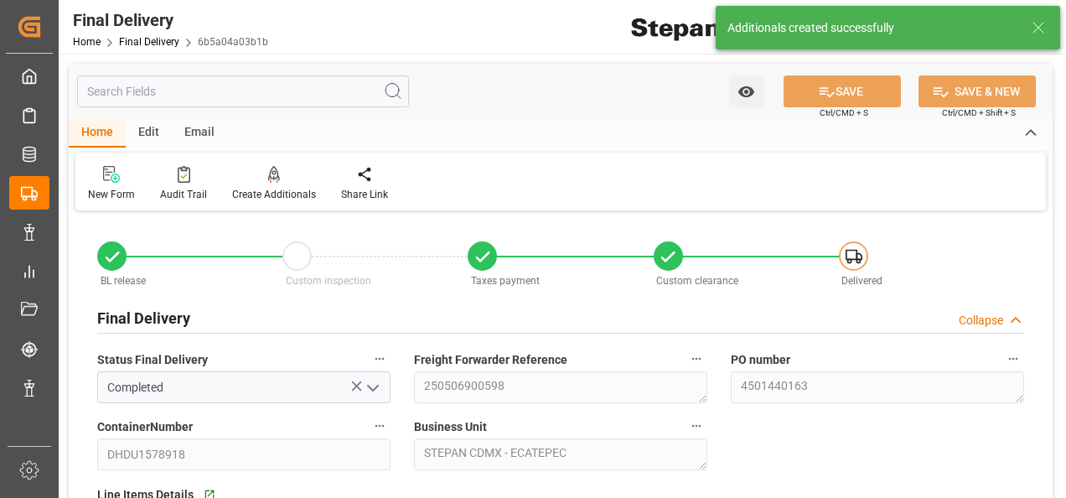
type input "14-05-2025"
type input "15-05-2025"
type input "17-05-2025"
type input "30-06-2025"
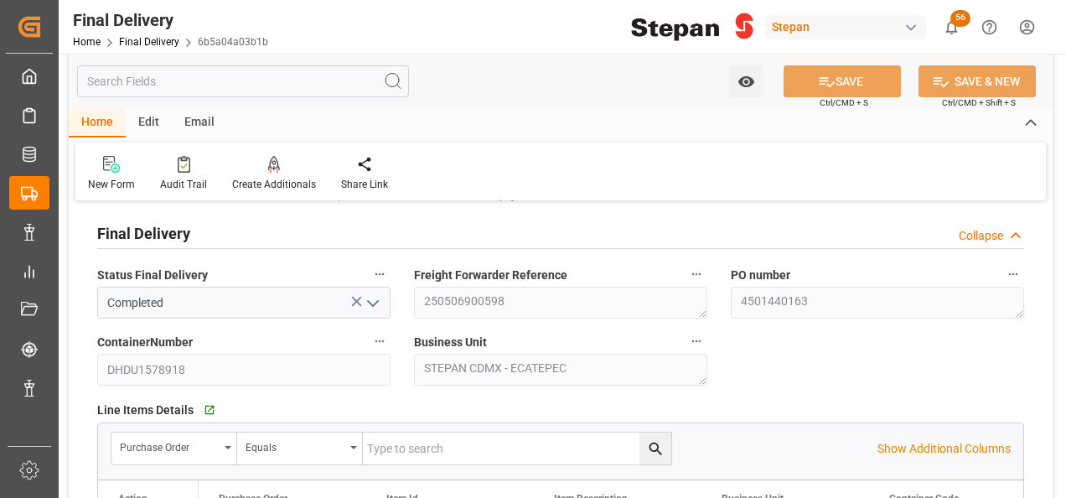
scroll to position [84, 0]
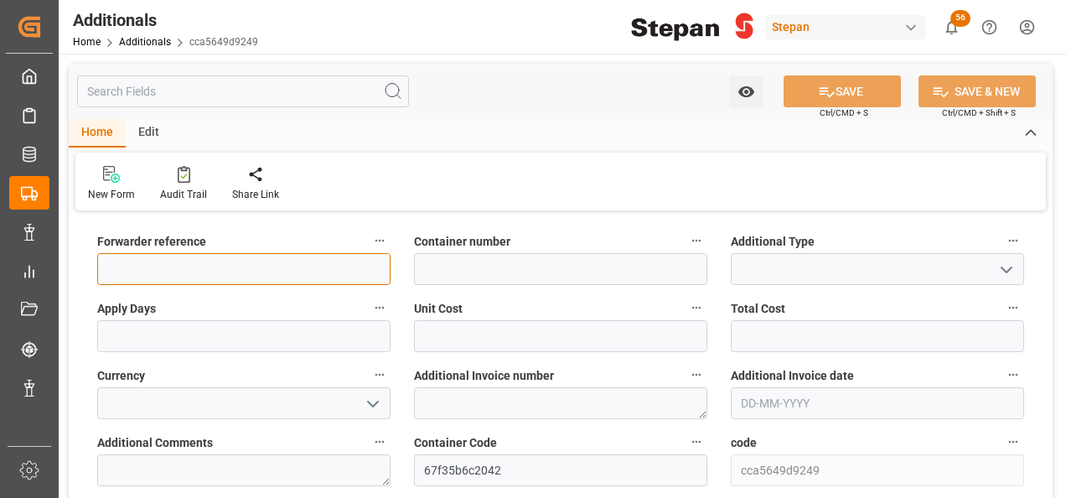
click at [106, 269] on input at bounding box center [243, 269] width 293 height 32
paste input "250706900046"
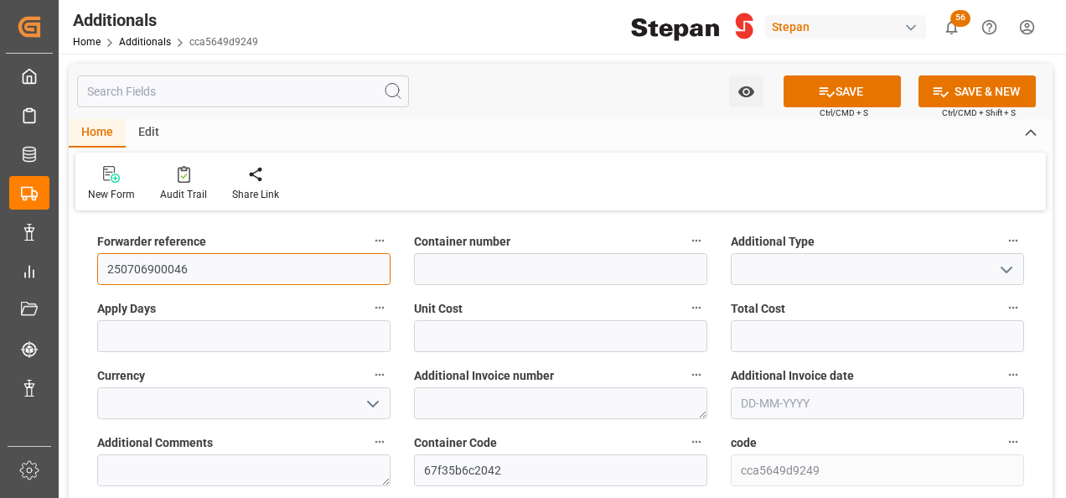
type input "250706900046"
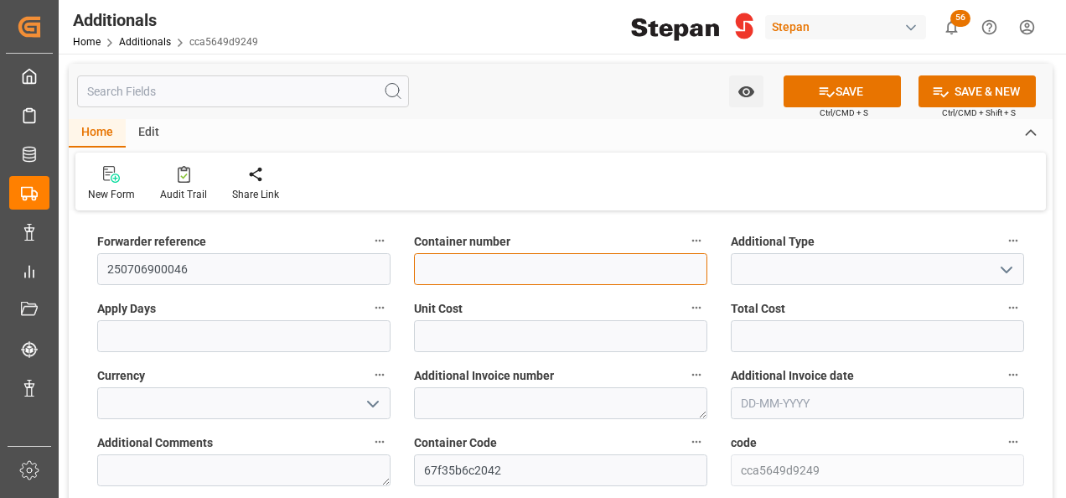
click at [492, 283] on input at bounding box center [560, 269] width 293 height 32
paste input "HMJU2605104"
type input "HMJU2605104"
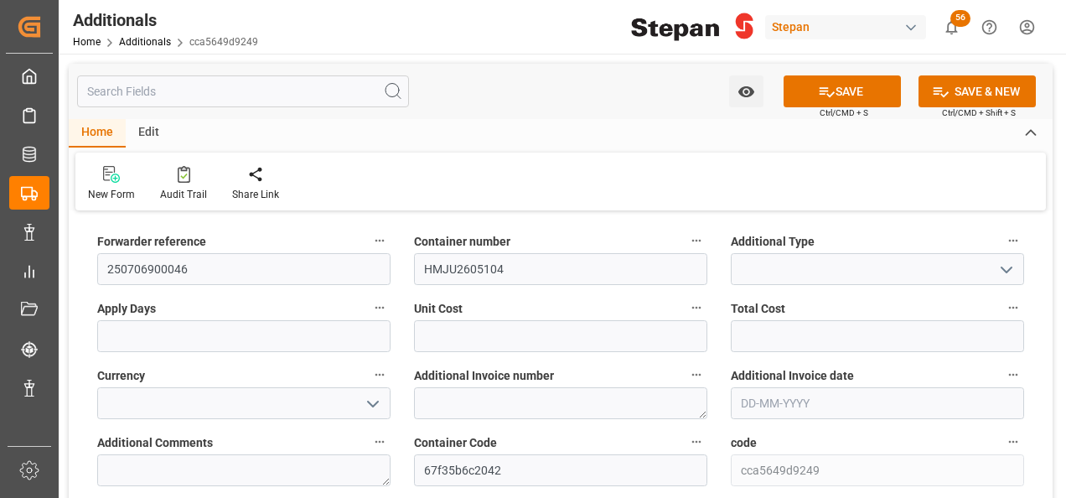
click at [1007, 272] on polyline "open menu" at bounding box center [1006, 269] width 10 height 5
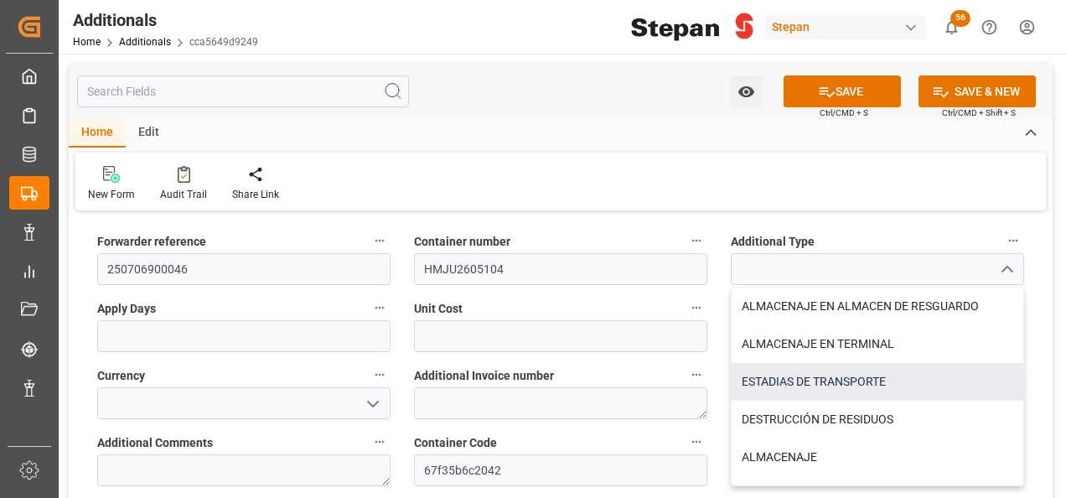
scroll to position [28, 0]
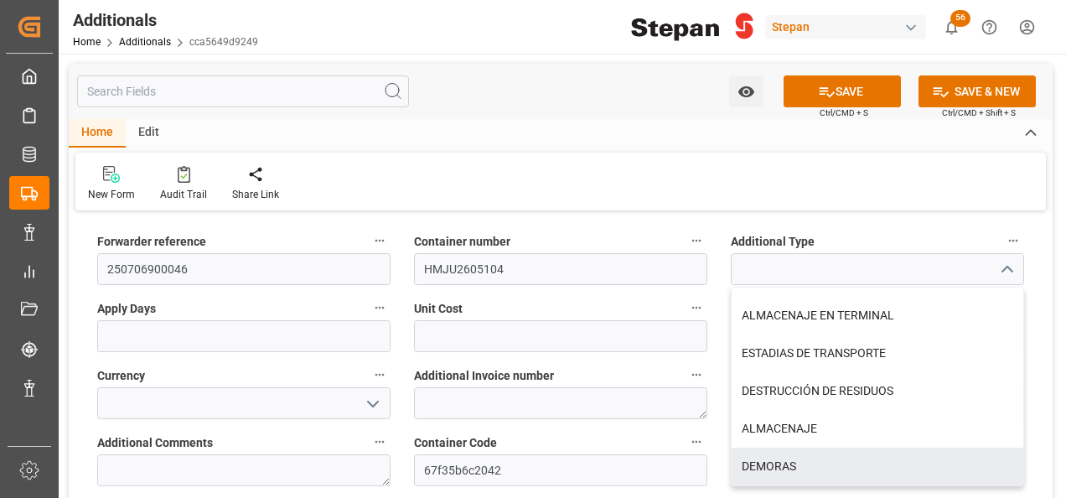
click at [763, 463] on div "DEMORAS" at bounding box center [878, 466] width 292 height 38
type input "DEMORAS"
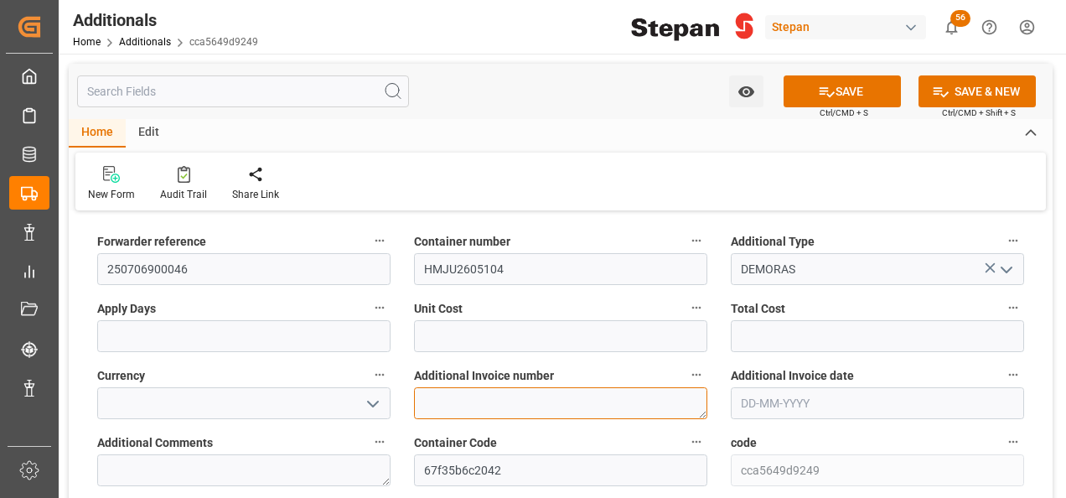
click at [491, 393] on textarea at bounding box center [560, 403] width 293 height 32
paste textarea "LM454561"
type textarea "LM454561"
click at [366, 399] on icon "open menu" at bounding box center [373, 404] width 20 height 20
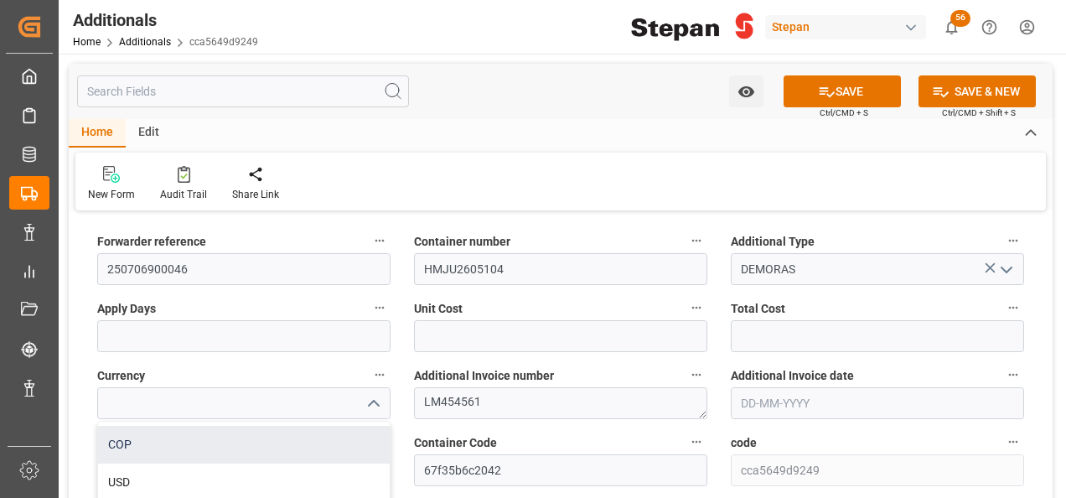
scroll to position [65, 0]
click at [134, 454] on div "USD" at bounding box center [244, 451] width 292 height 38
type input "USD"
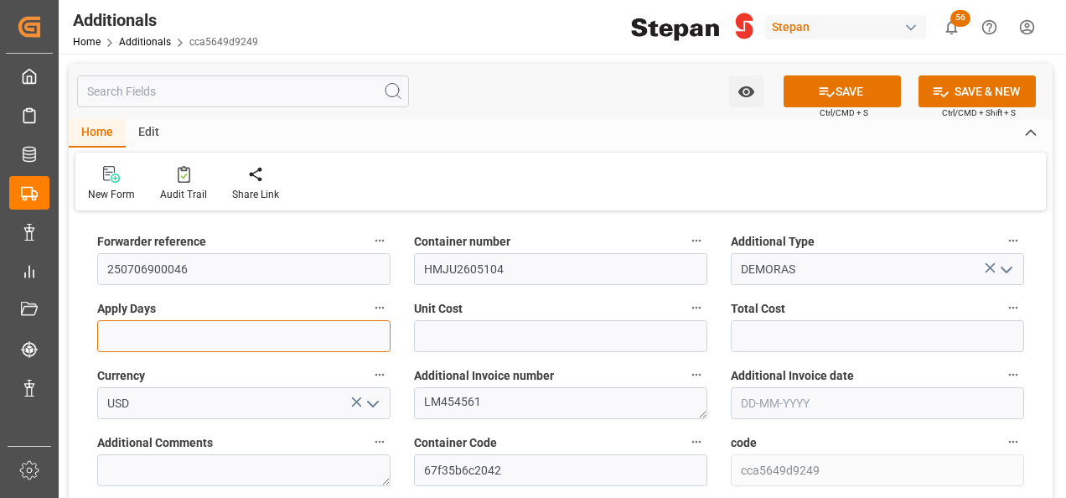
click at [318, 328] on input "text" at bounding box center [243, 336] width 293 height 32
type input "1"
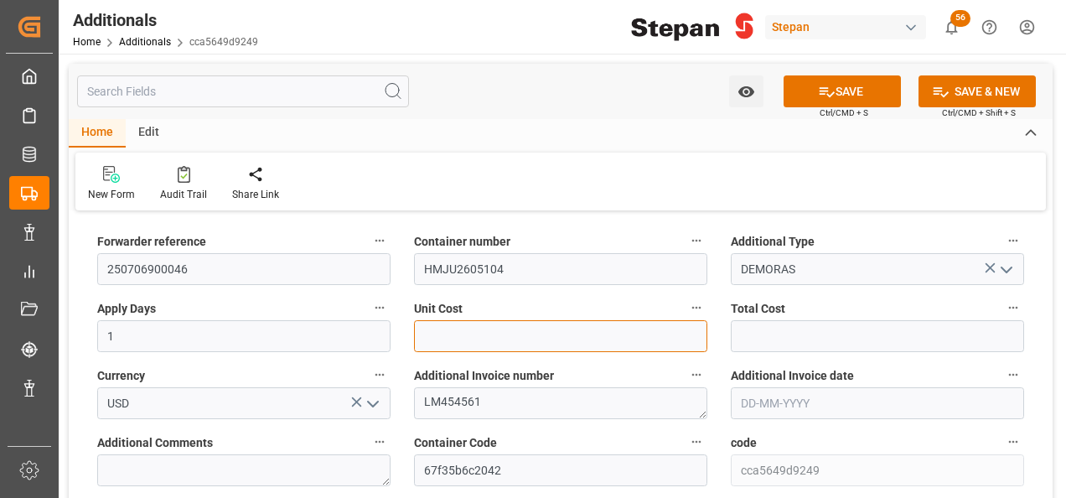
click at [461, 330] on input "text" at bounding box center [560, 336] width 293 height 32
type input "1000"
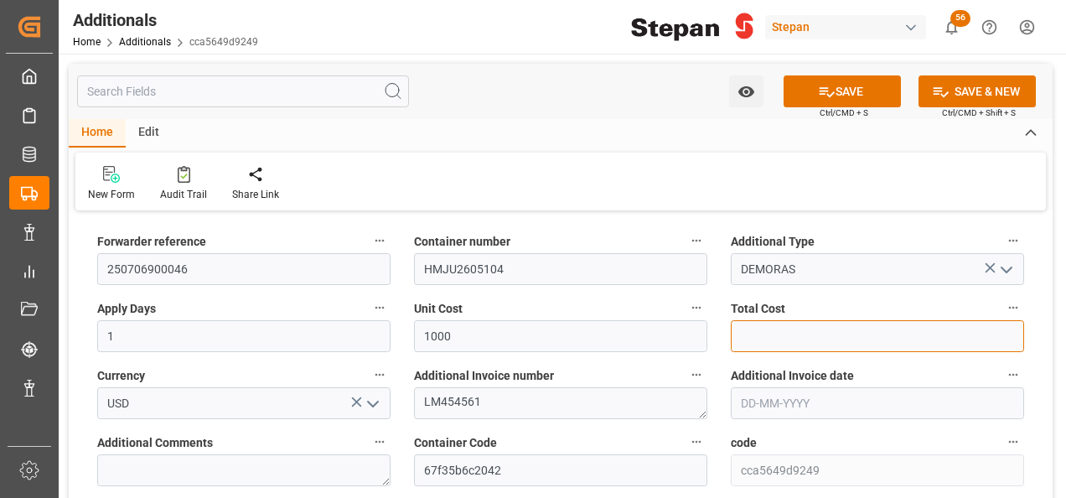
click at [775, 335] on input "text" at bounding box center [877, 336] width 293 height 32
type input "1000"
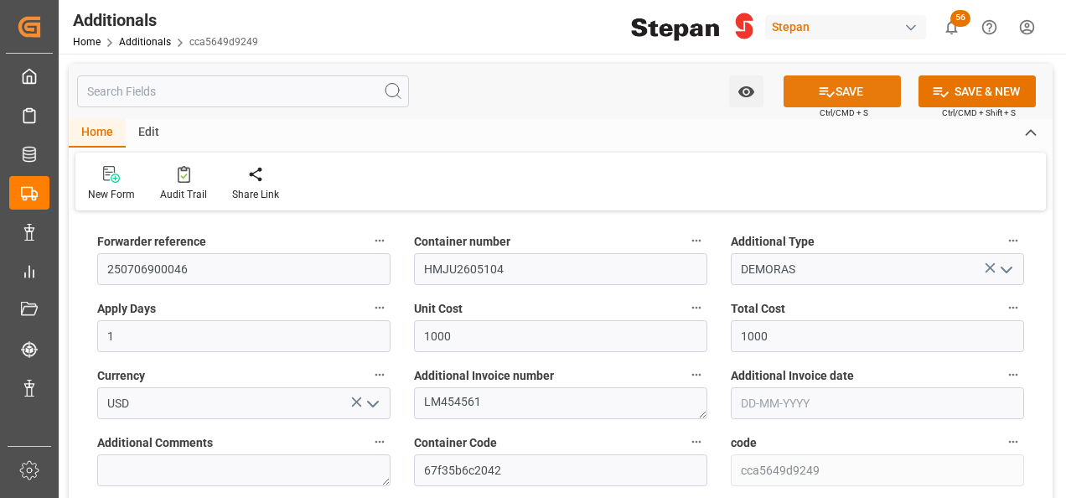
click at [854, 91] on button "SAVE" at bounding box center [842, 91] width 117 height 32
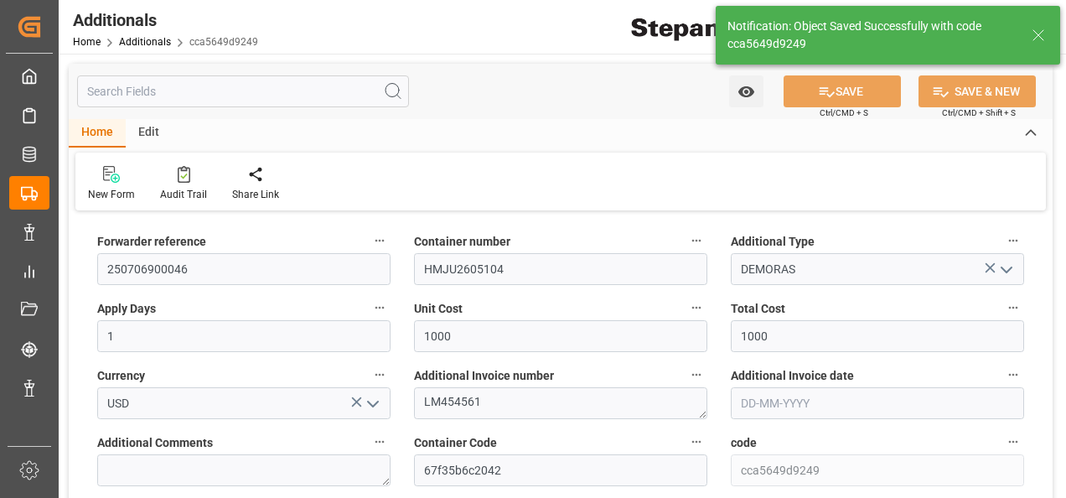
type textarea "LM454561"
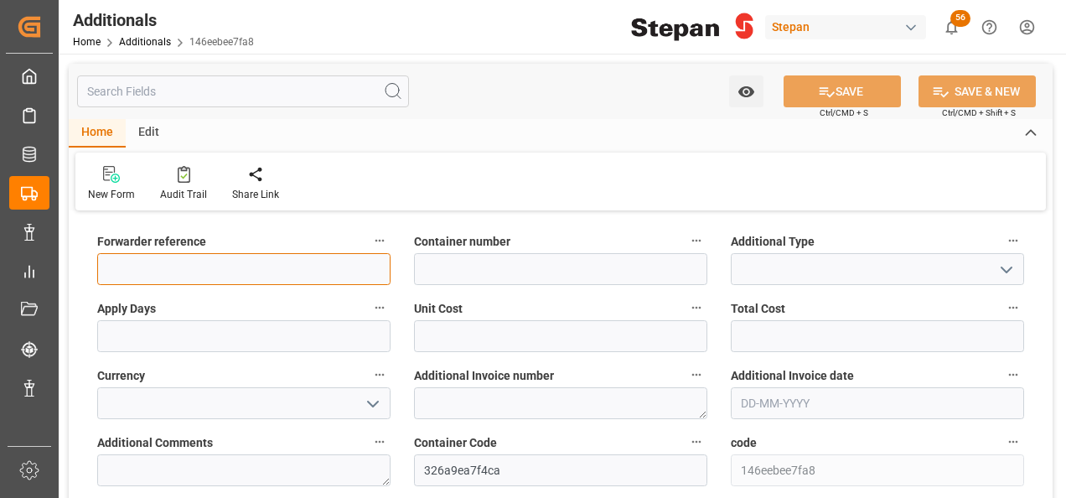
click at [215, 273] on input at bounding box center [243, 269] width 293 height 32
paste input "250106900733"
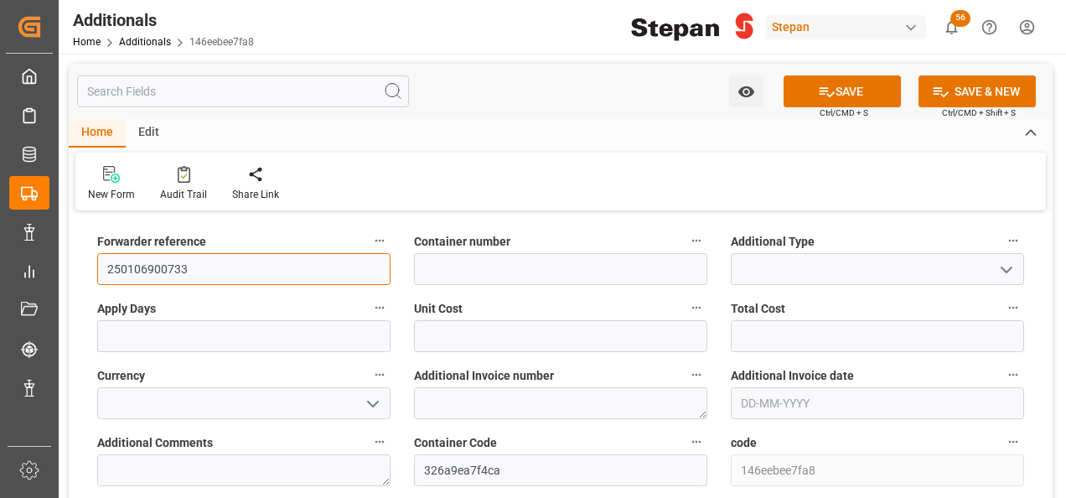
type input "250106900733"
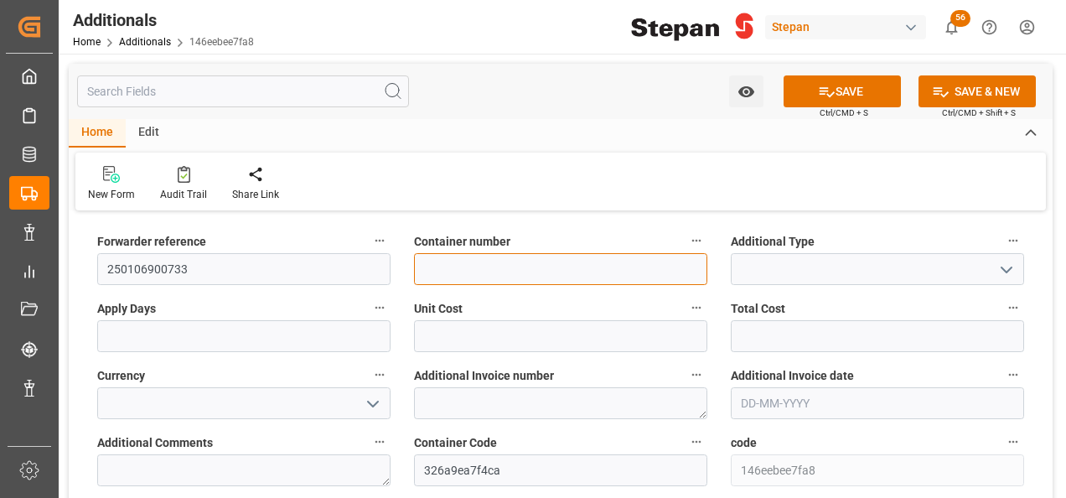
click at [493, 271] on input at bounding box center [560, 269] width 293 height 32
paste input "DHDU2073896"
type input "DHDU2073896"
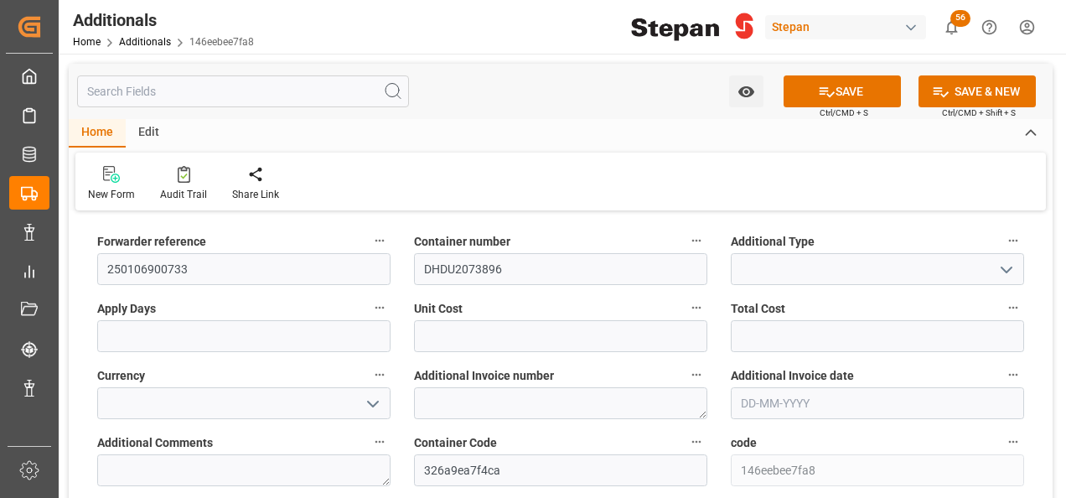
click at [1010, 268] on polyline "open menu" at bounding box center [1006, 269] width 10 height 5
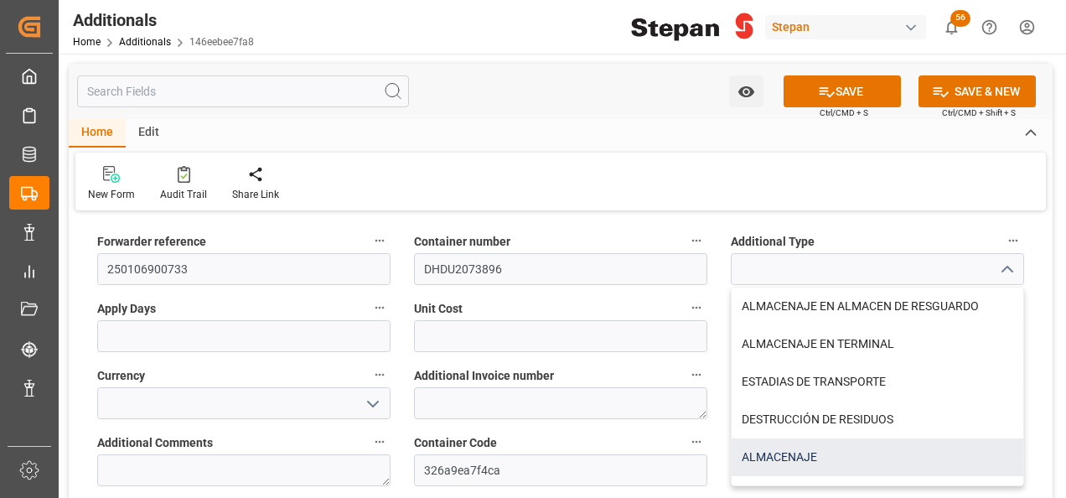
scroll to position [28, 0]
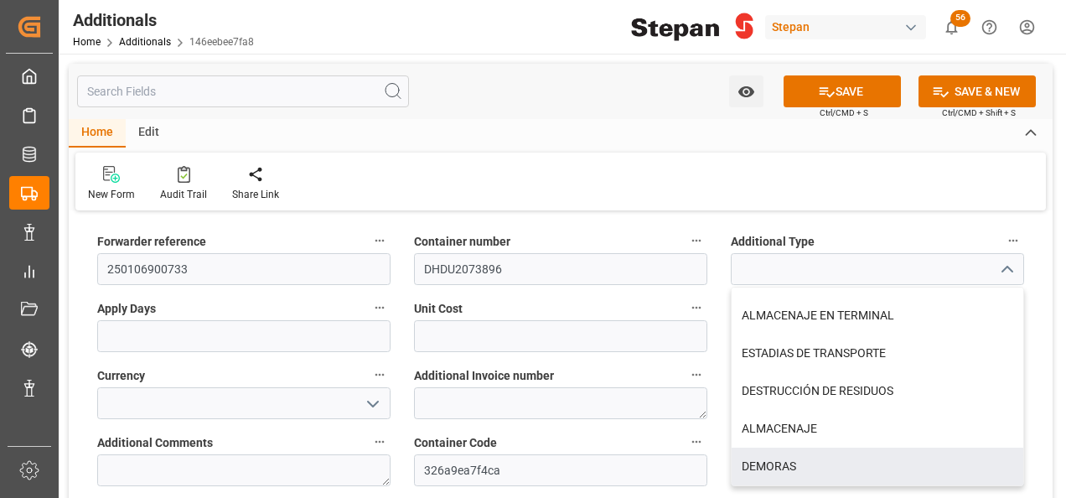
click at [790, 463] on div "DEMORAS" at bounding box center [878, 466] width 292 height 38
type input "DEMORAS"
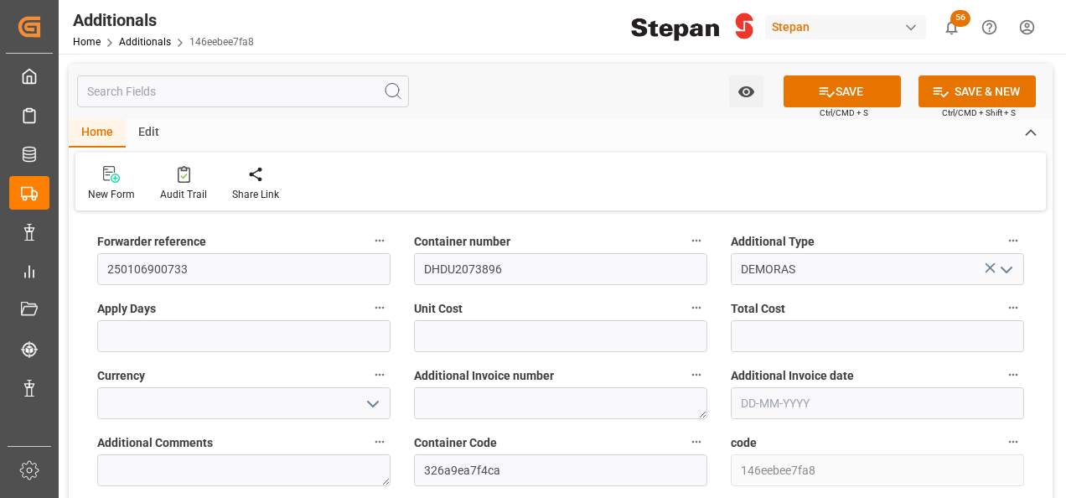
click at [206, 318] on label "Apply Days" at bounding box center [243, 308] width 293 height 23
click at [369, 318] on button "Apply Days" at bounding box center [380, 308] width 22 height 22
click at [186, 334] on div at bounding box center [533, 249] width 1066 height 498
click at [184, 334] on input "text" at bounding box center [243, 336] width 293 height 32
type input "1"
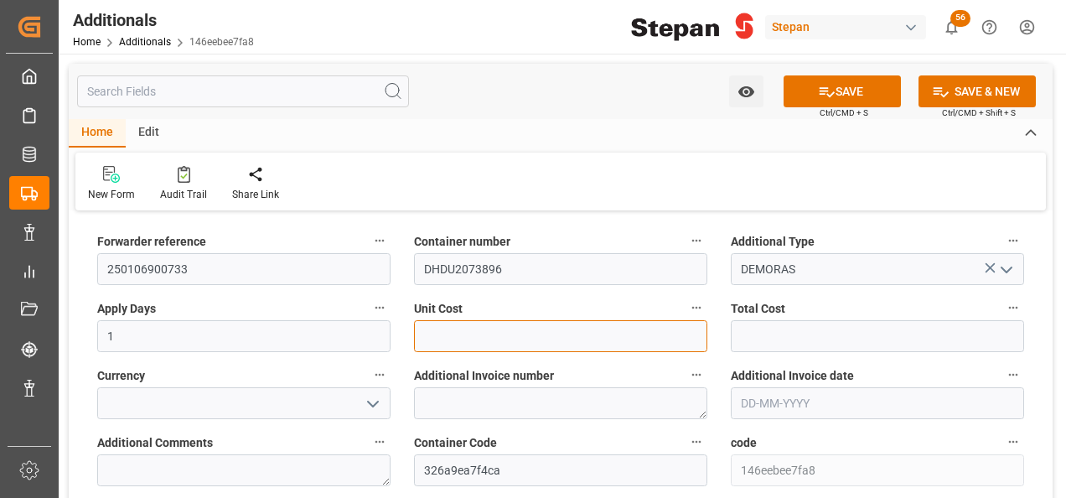
click at [484, 340] on input "text" at bounding box center [560, 336] width 293 height 32
click at [1008, 272] on icon "open menu" at bounding box center [1006, 270] width 20 height 20
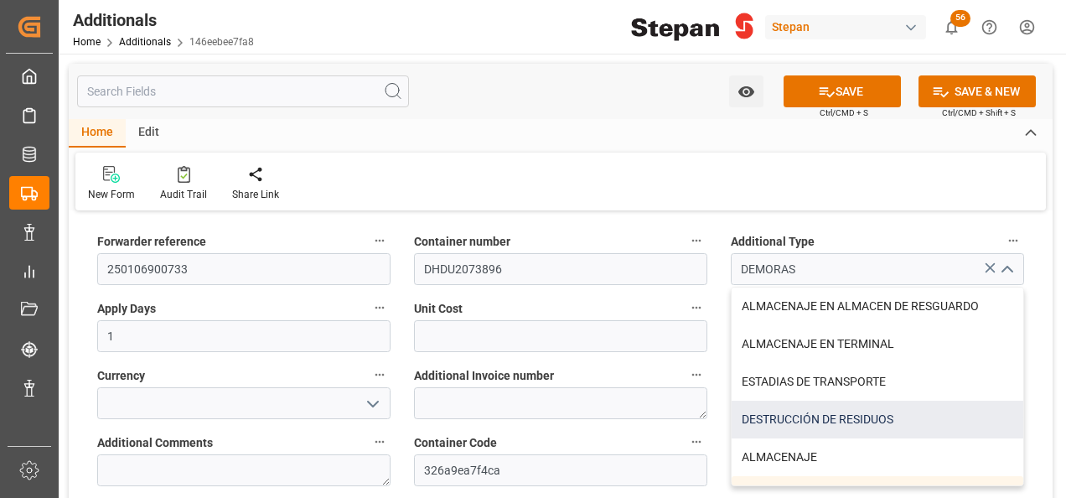
click at [821, 417] on div "DESTRUCCIÓN DE RESIDUOS" at bounding box center [878, 420] width 292 height 38
type input "DESTRUCCIÓN DE RESIDUOS"
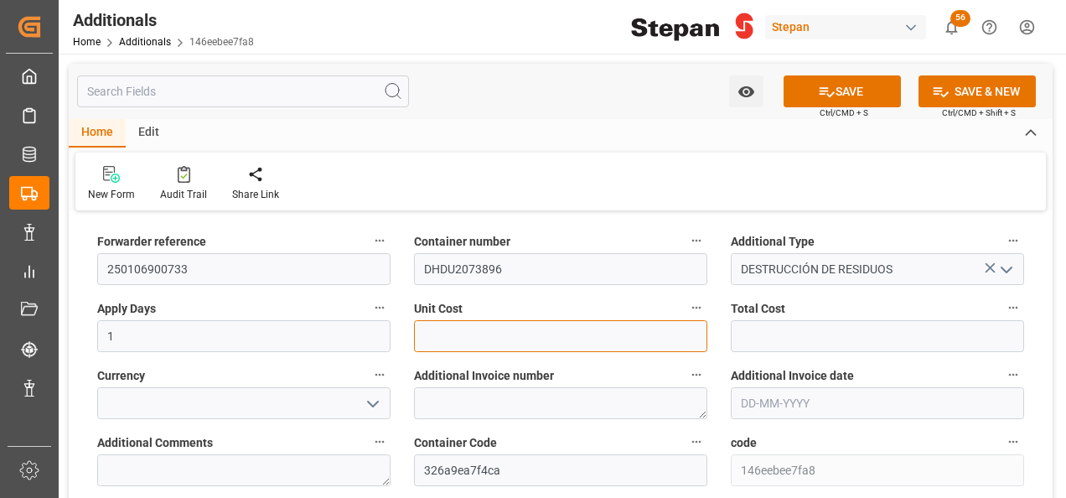
click at [456, 335] on input "text" at bounding box center [560, 336] width 293 height 32
type input "252."
click at [375, 399] on icon "open menu" at bounding box center [373, 404] width 20 height 20
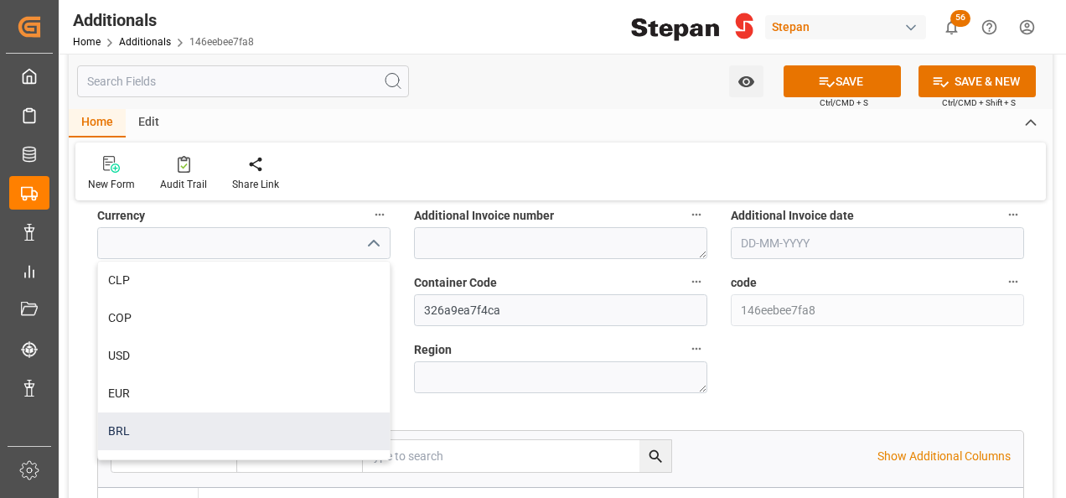
scroll to position [168, 0]
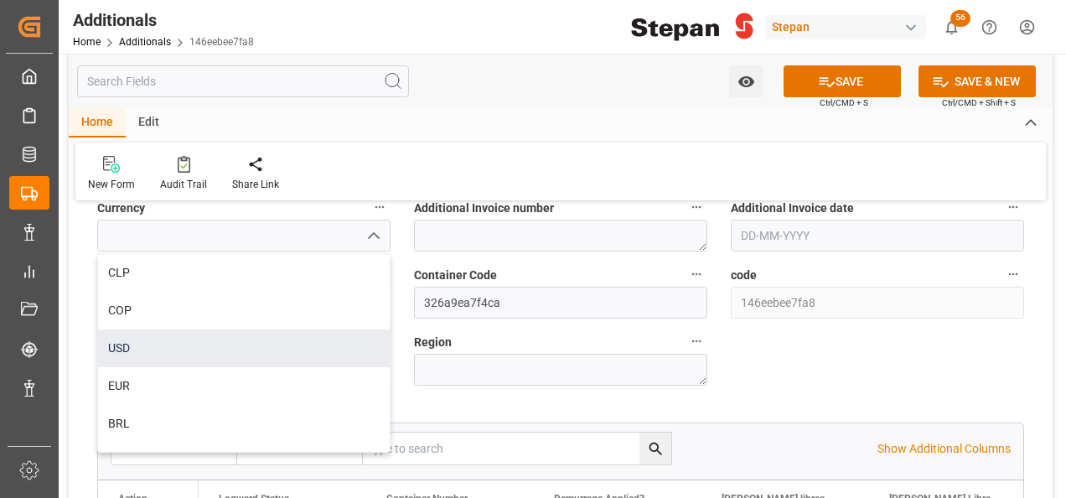
click at [120, 357] on div "USD" at bounding box center [244, 348] width 292 height 38
type input "USD"
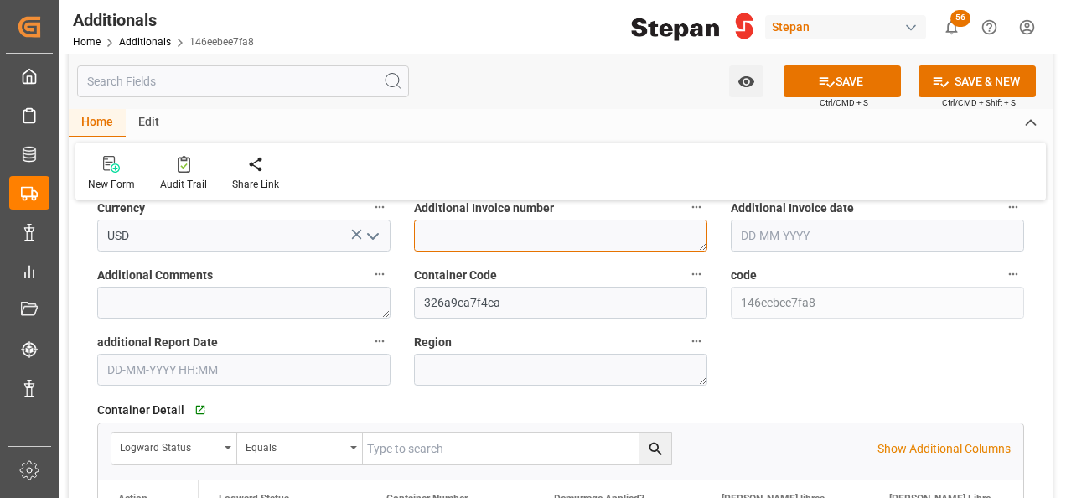
click at [503, 232] on textarea at bounding box center [560, 236] width 293 height 32
paste textarea "LM454407"
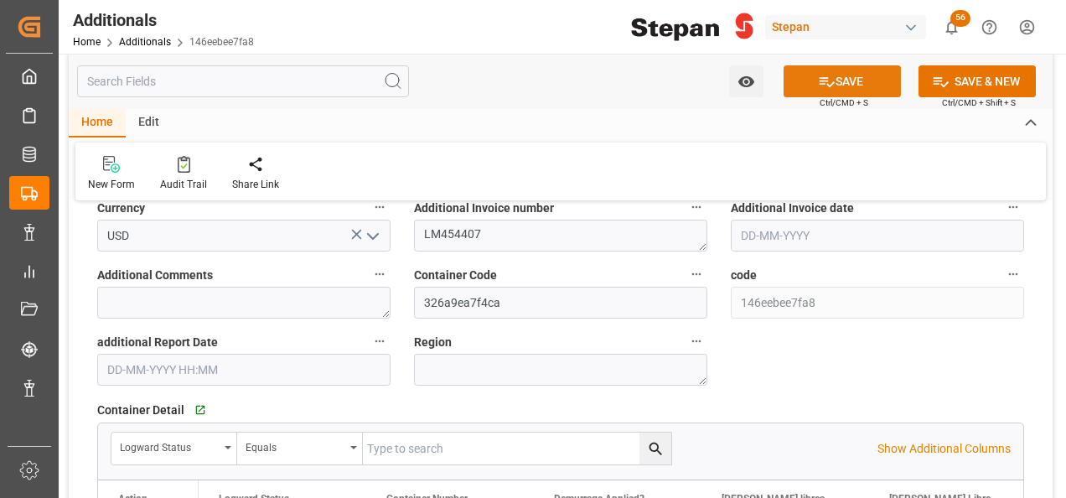
click at [824, 81] on icon at bounding box center [827, 82] width 18 height 18
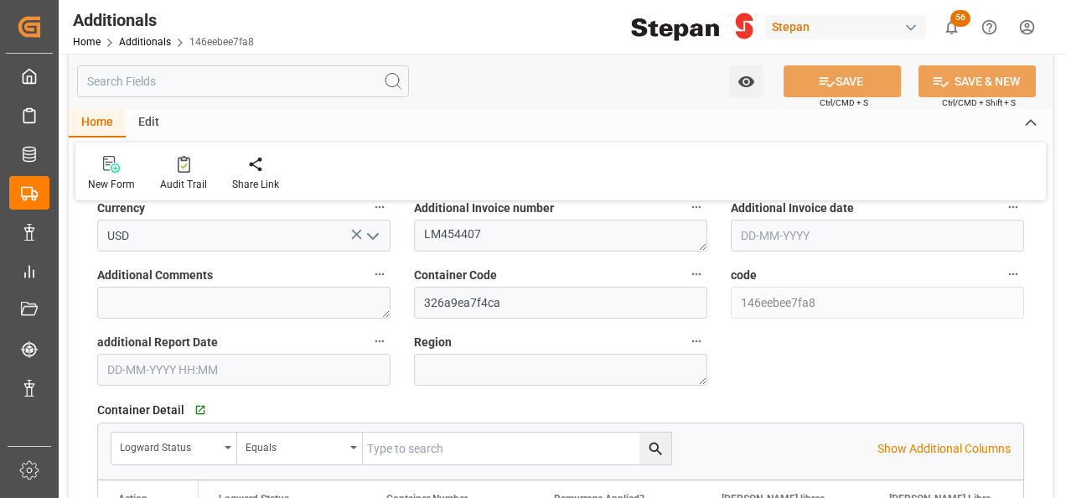
type textarea "LM454407"
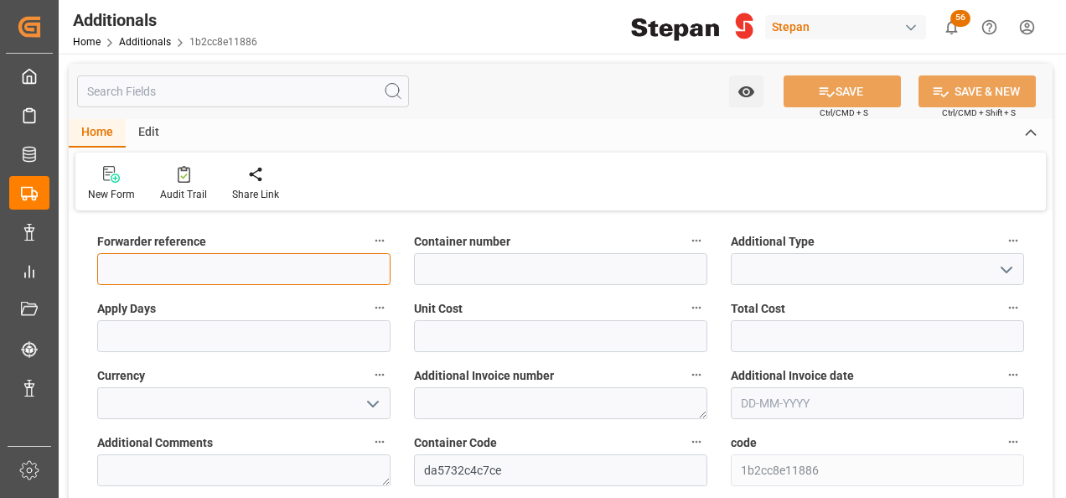
click at [154, 281] on input at bounding box center [243, 269] width 293 height 32
paste input "250506900598"
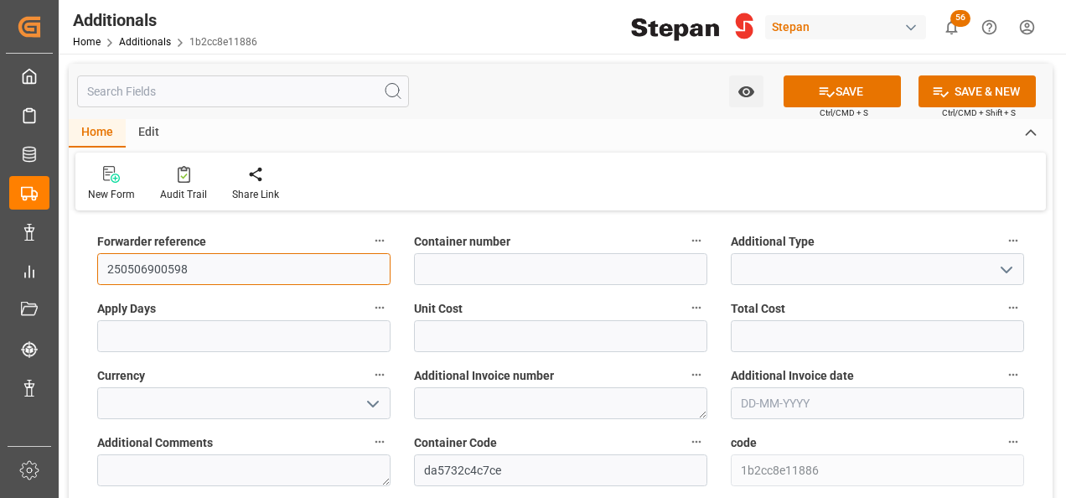
type input "250506900598"
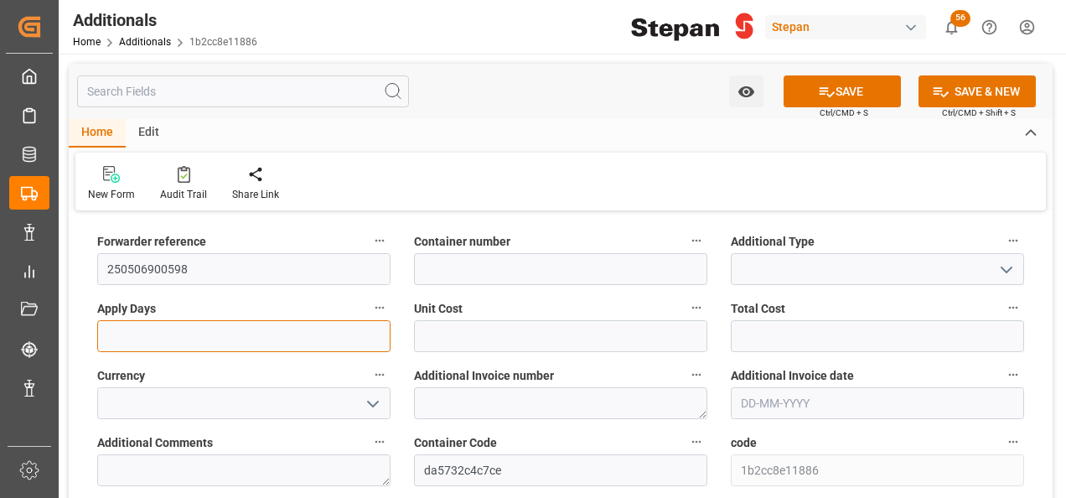
click at [163, 335] on input "text" at bounding box center [243, 336] width 293 height 32
type input "2"
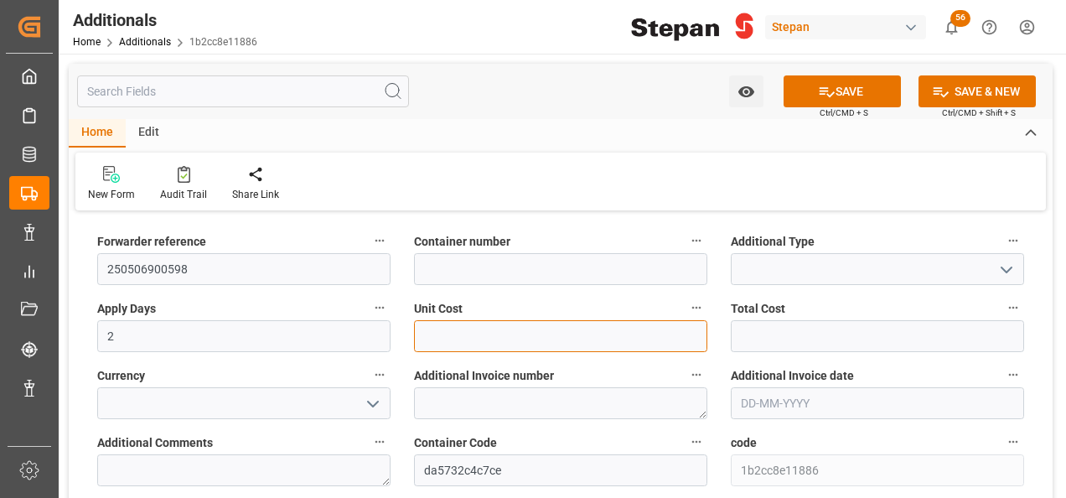
click at [438, 324] on input "text" at bounding box center [560, 336] width 293 height 32
type input "50"
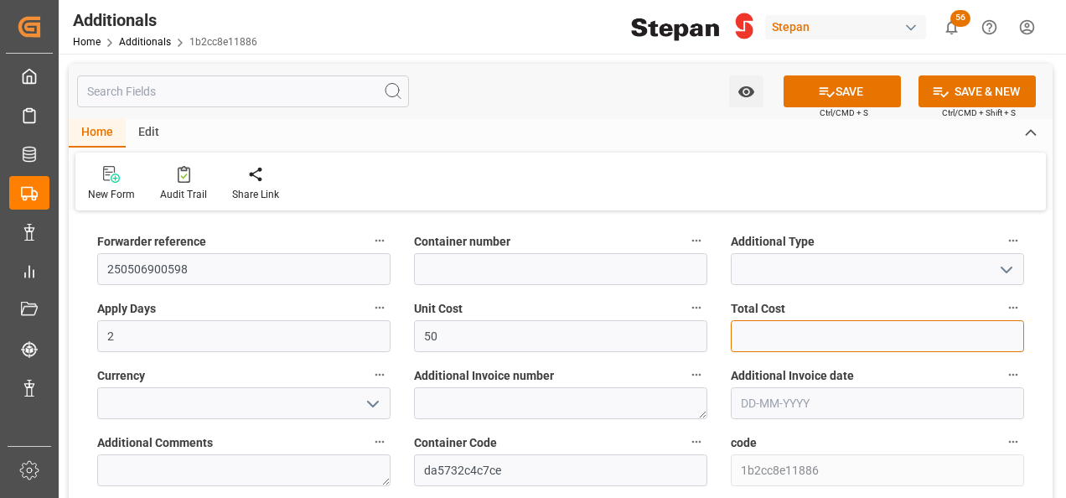
click at [744, 343] on input "text" at bounding box center [877, 336] width 293 height 32
type input "100"
click at [484, 248] on span "Container number" at bounding box center [462, 242] width 96 height 18
click at [685, 248] on button "Container number" at bounding box center [696, 241] width 22 height 22
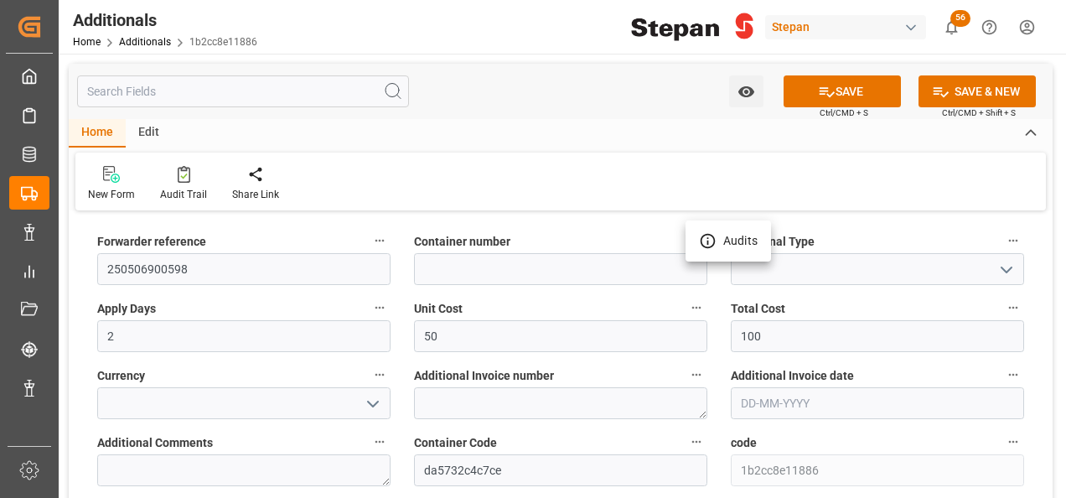
click at [468, 261] on div at bounding box center [533, 249] width 1066 height 498
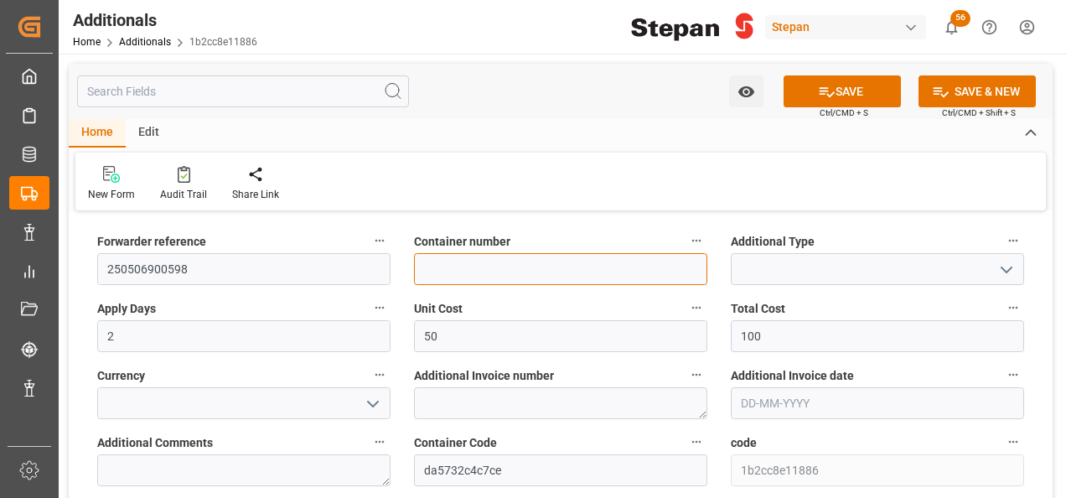
click at [458, 268] on input at bounding box center [560, 269] width 293 height 32
paste input "DHDU1578918"
type input "DHDU1578918"
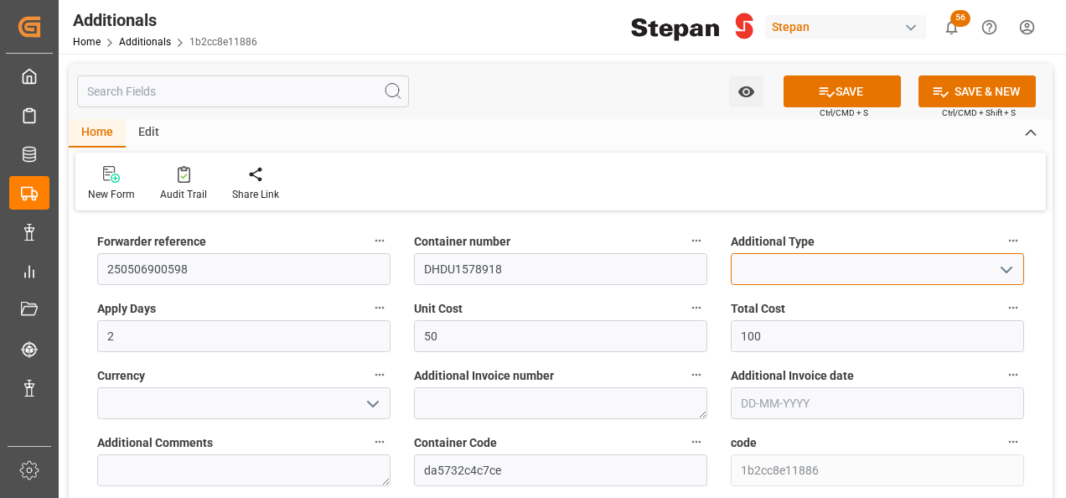
click at [763, 266] on input at bounding box center [877, 269] width 293 height 32
click at [1009, 273] on icon "open menu" at bounding box center [1006, 270] width 20 height 20
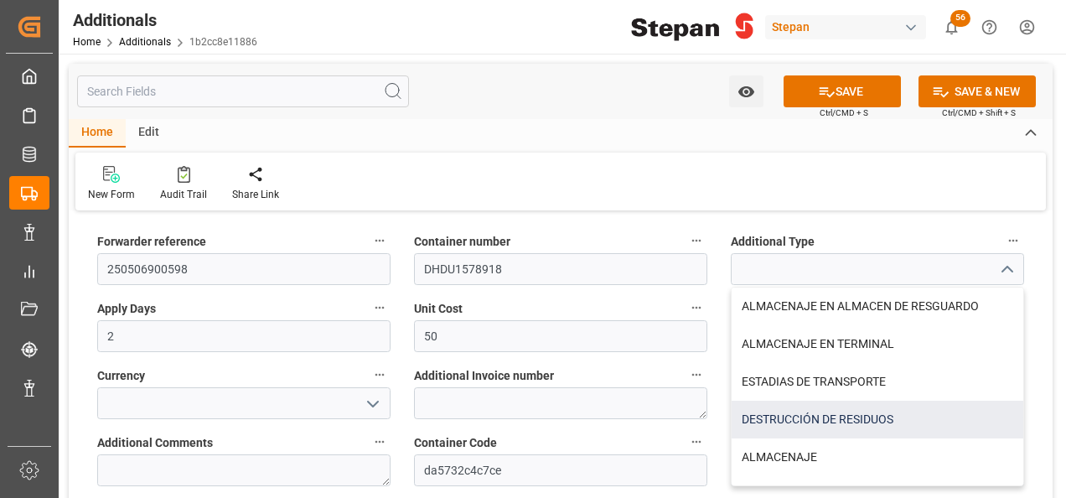
scroll to position [28, 0]
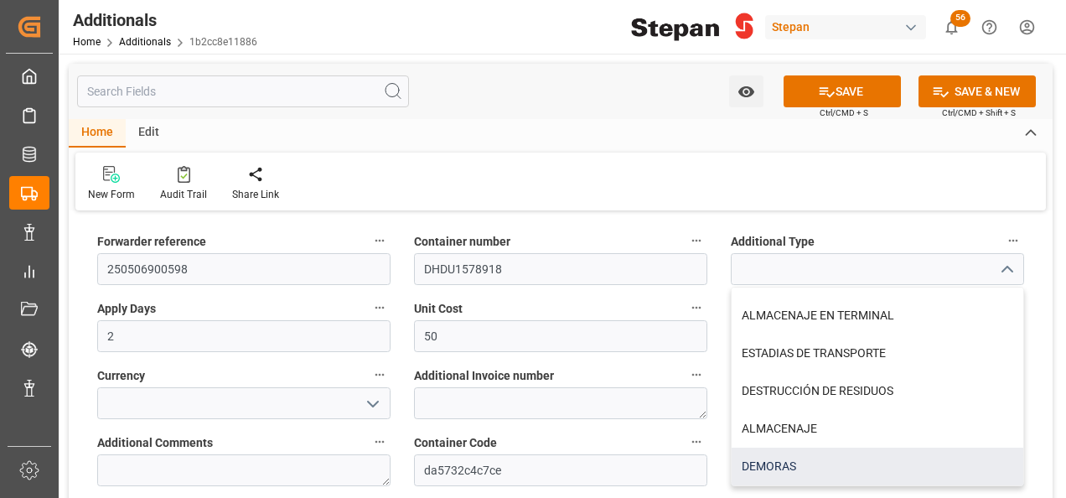
click at [775, 463] on div "DEMORAS" at bounding box center [878, 466] width 292 height 38
type input "DEMORAS"
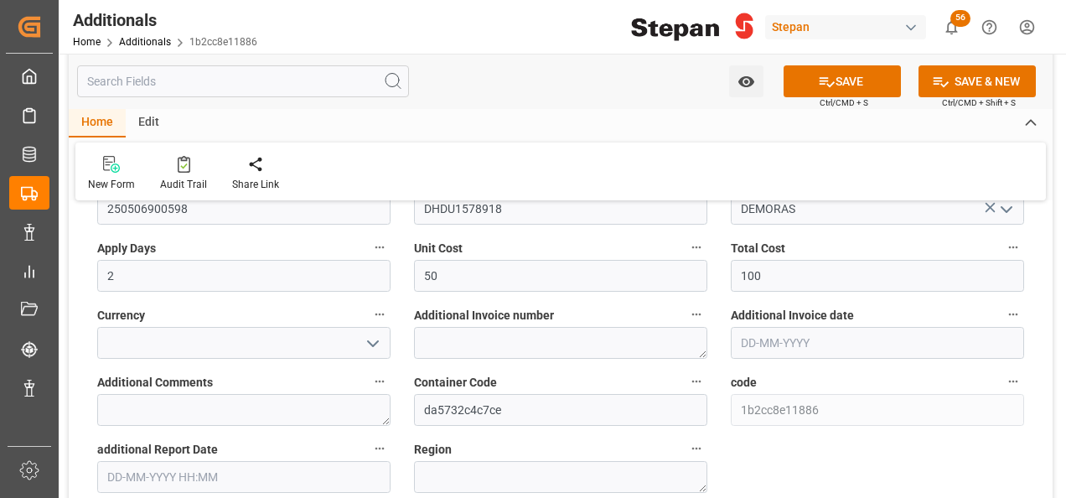
scroll to position [84, 0]
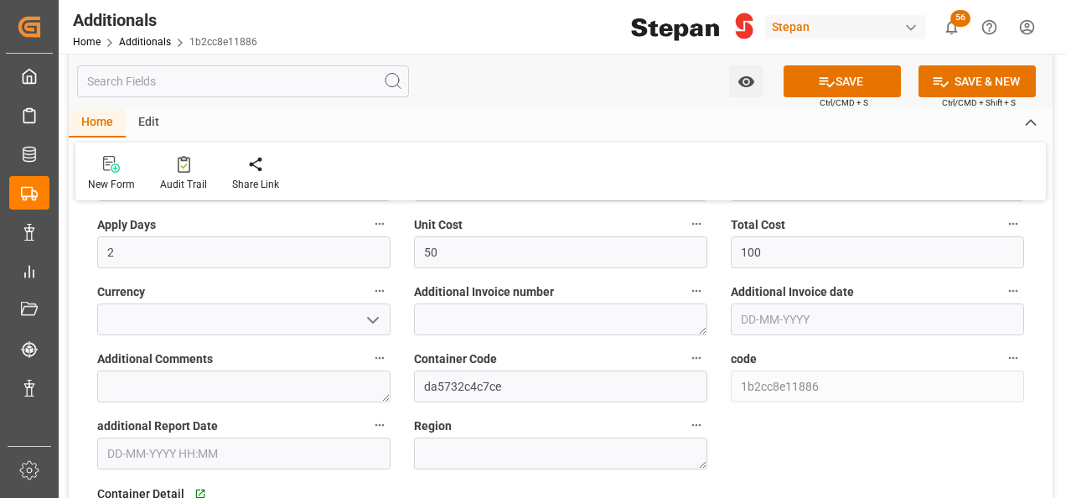
click at [370, 315] on icon "open menu" at bounding box center [373, 320] width 20 height 20
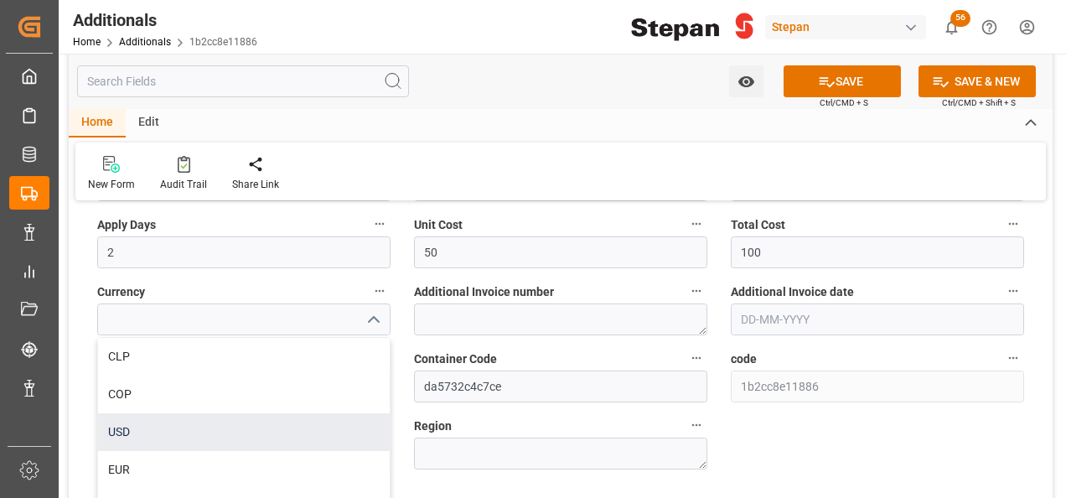
click at [128, 431] on div "USD" at bounding box center [244, 432] width 292 height 38
type input "USD"
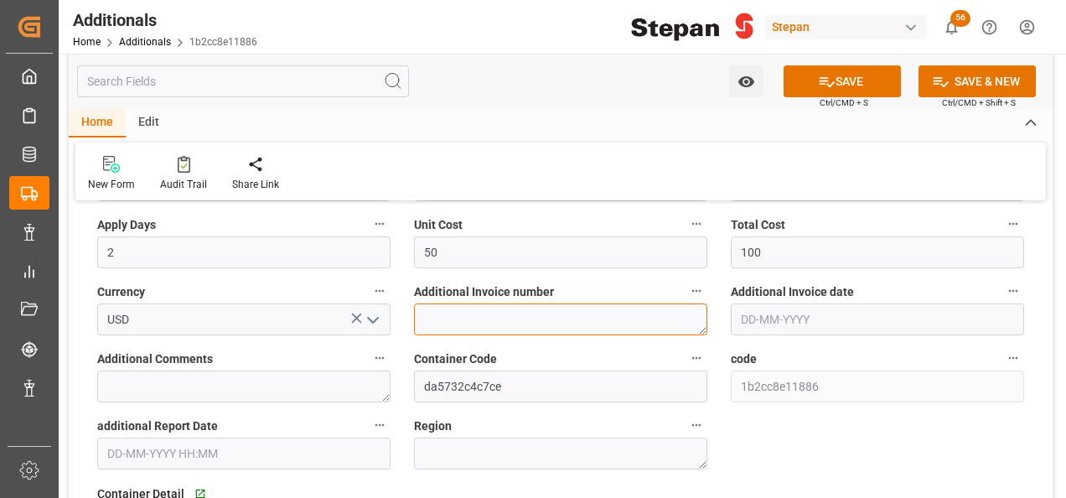
click at [458, 325] on textarea at bounding box center [560, 319] width 293 height 32
paste textarea "LM454406"
type textarea "LM454406"
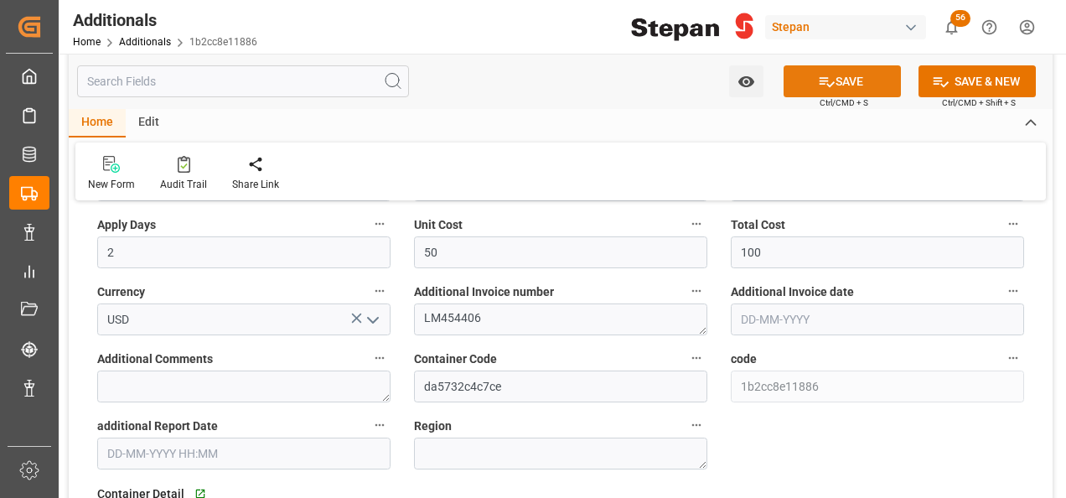
click at [835, 79] on button "SAVE" at bounding box center [842, 81] width 117 height 32
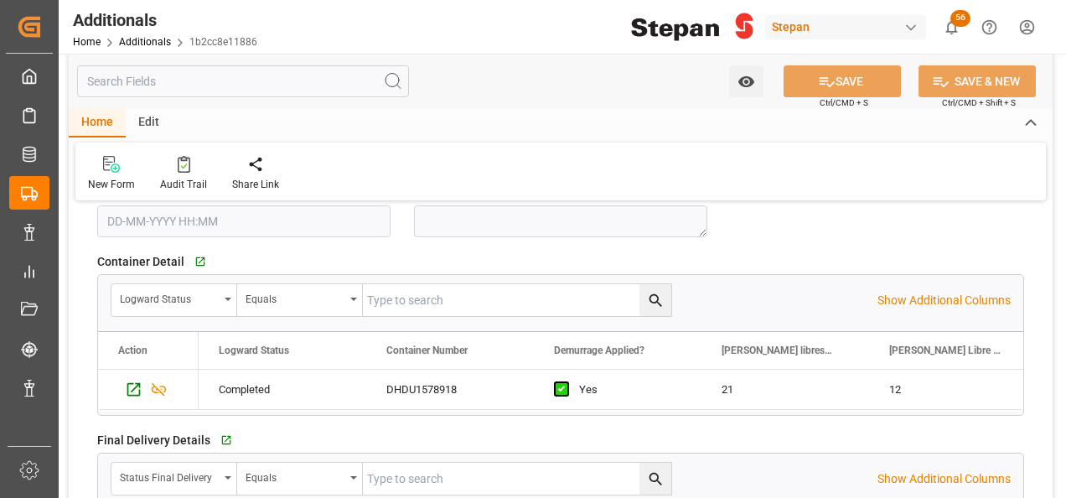
scroll to position [419, 0]
